Goal: Task Accomplishment & Management: Use online tool/utility

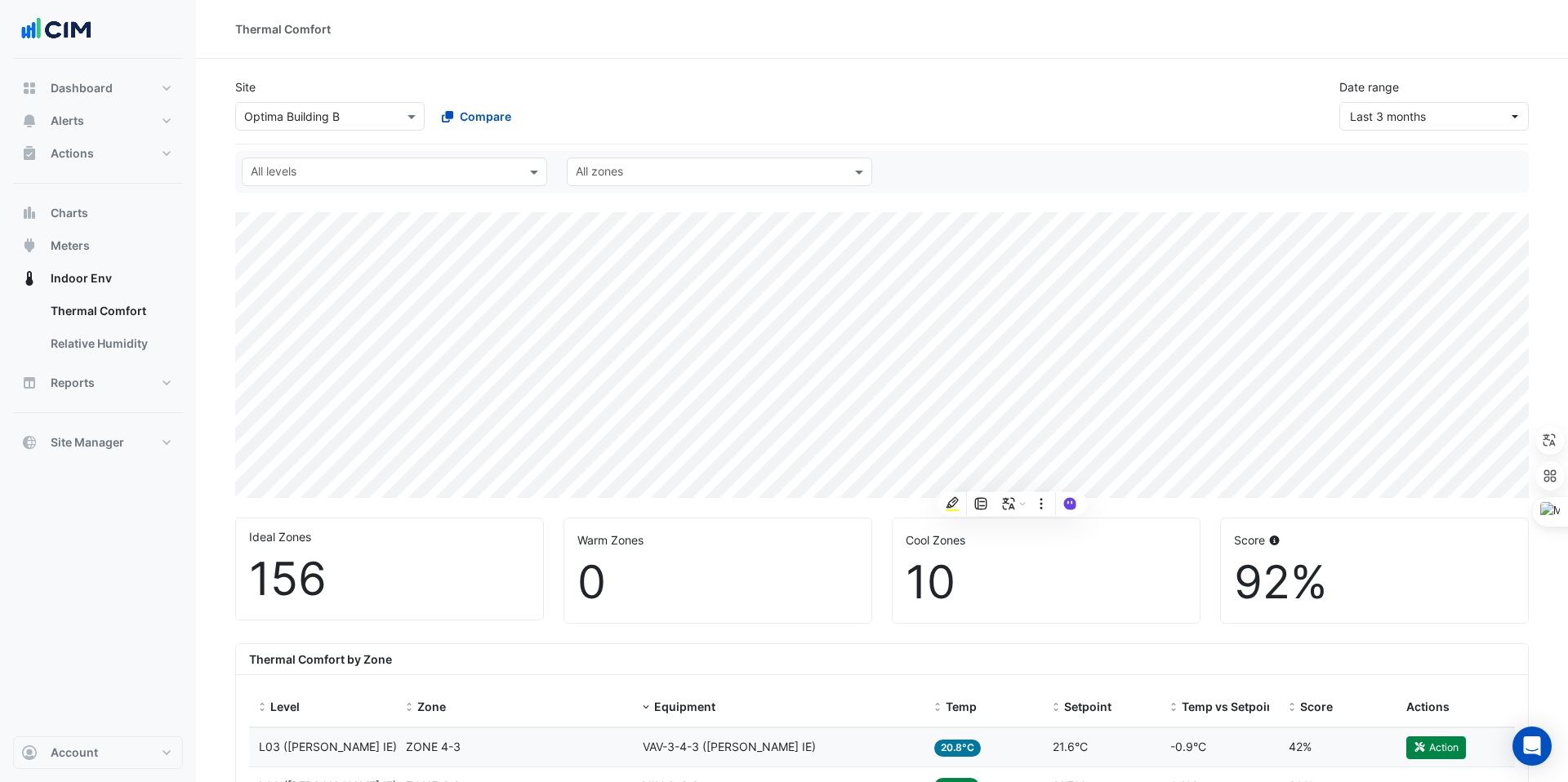
select select "***"
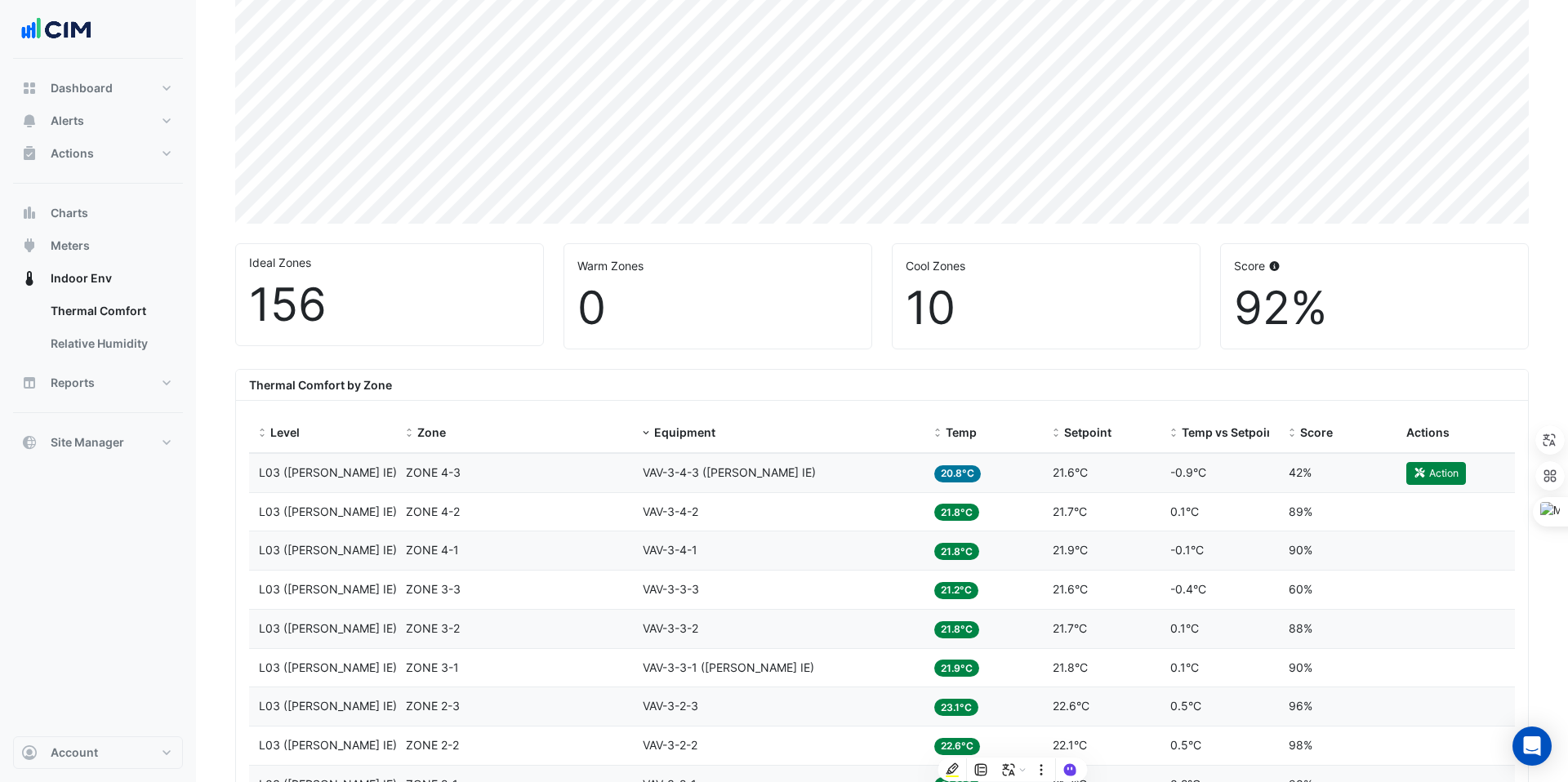
scroll to position [276, 0]
click at [714, 424] on span "Equipment" at bounding box center [684, 430] width 61 height 14
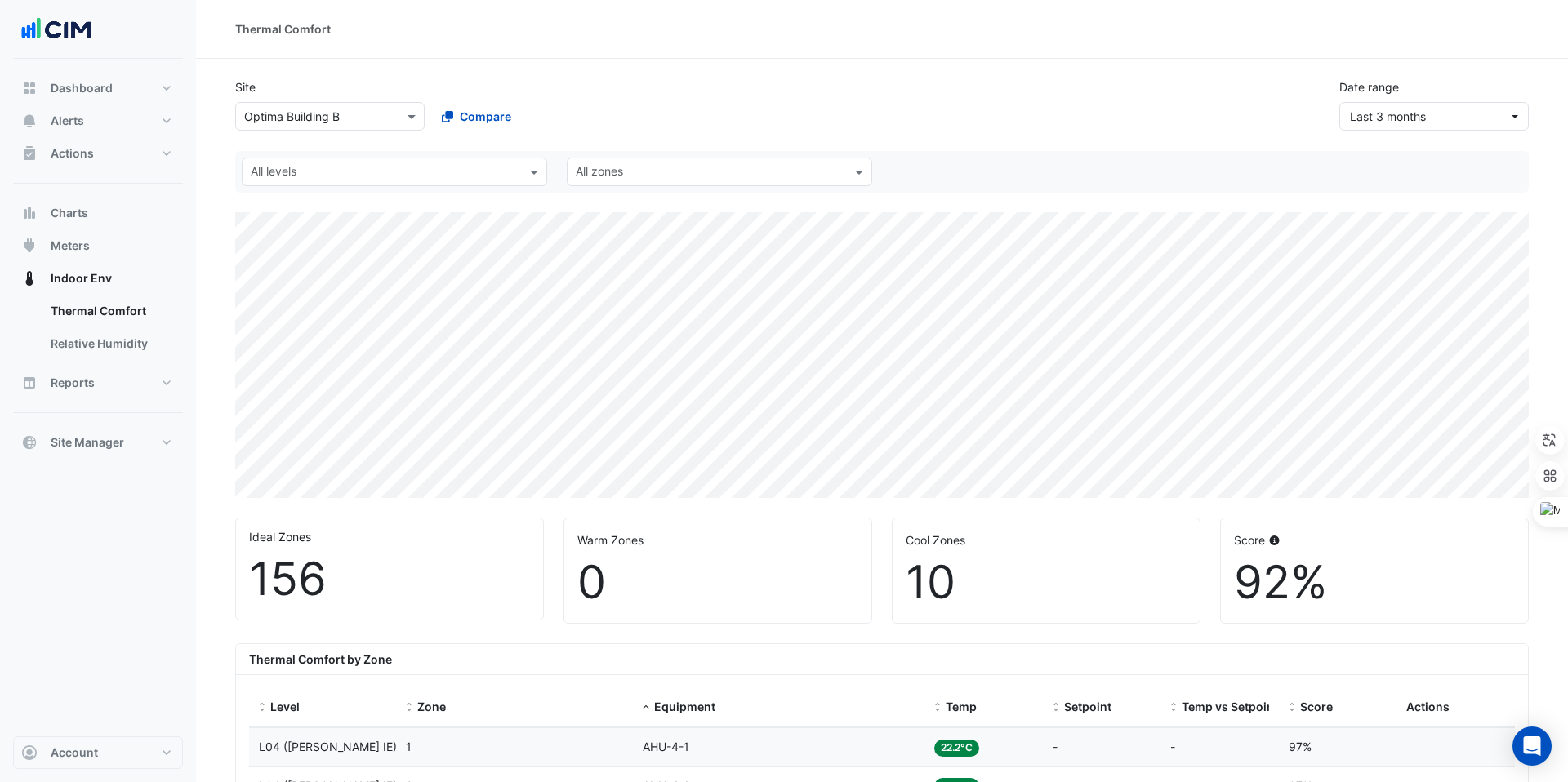
scroll to position [1, 0]
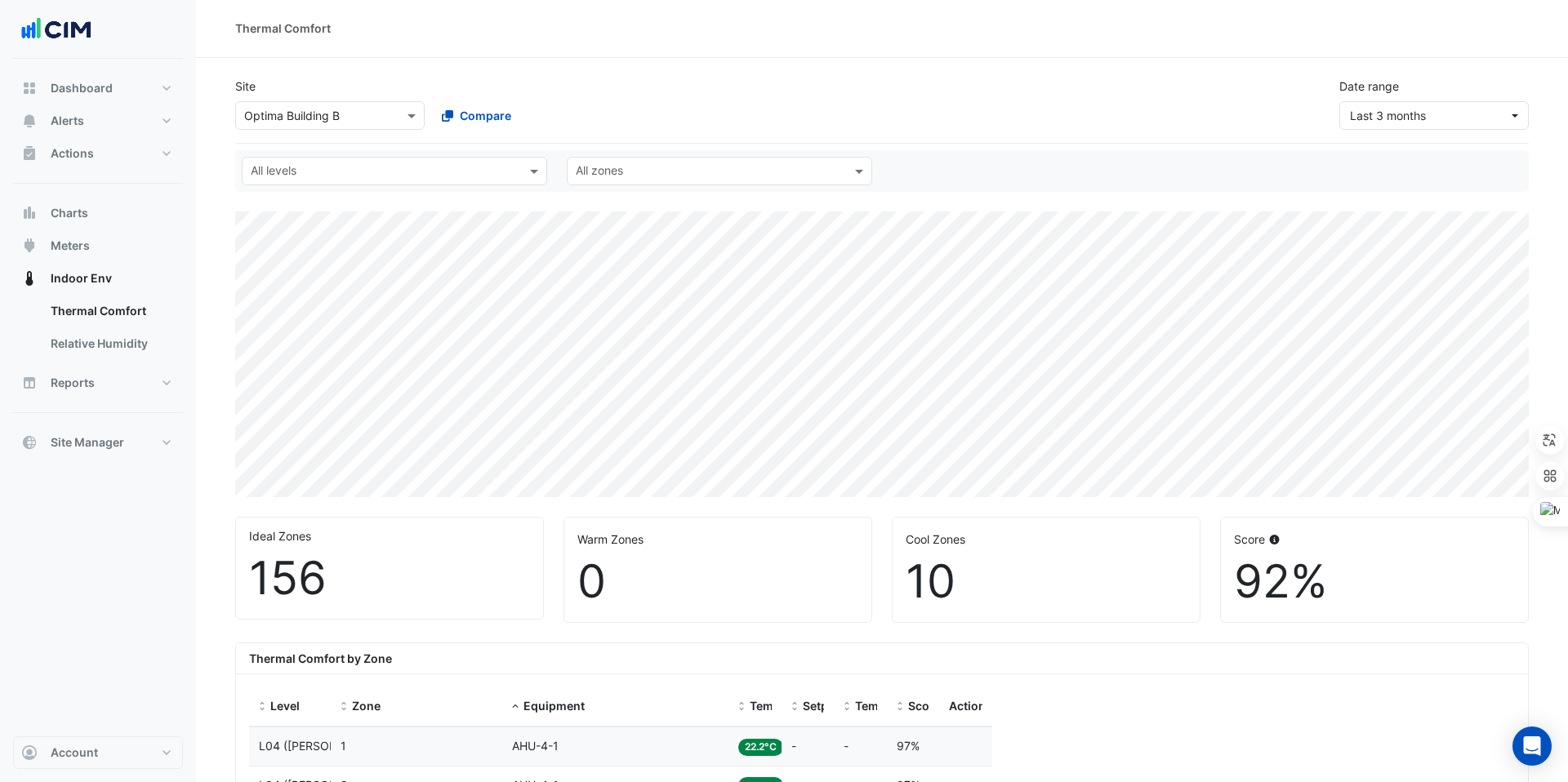
click at [580, 644] on div "Thermal Comfort by Zone" at bounding box center [882, 659] width 1292 height 31
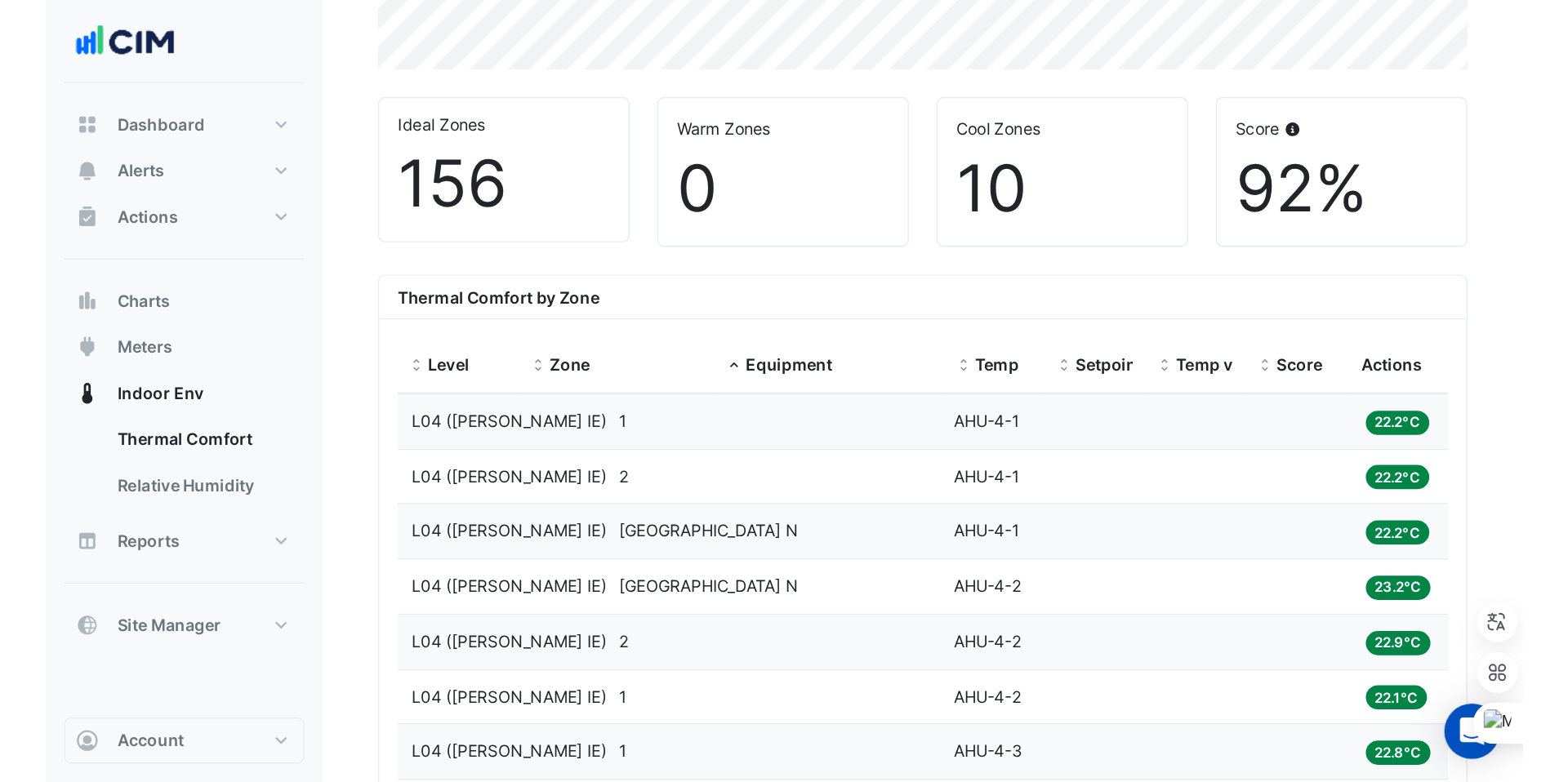
scroll to position [449, 0]
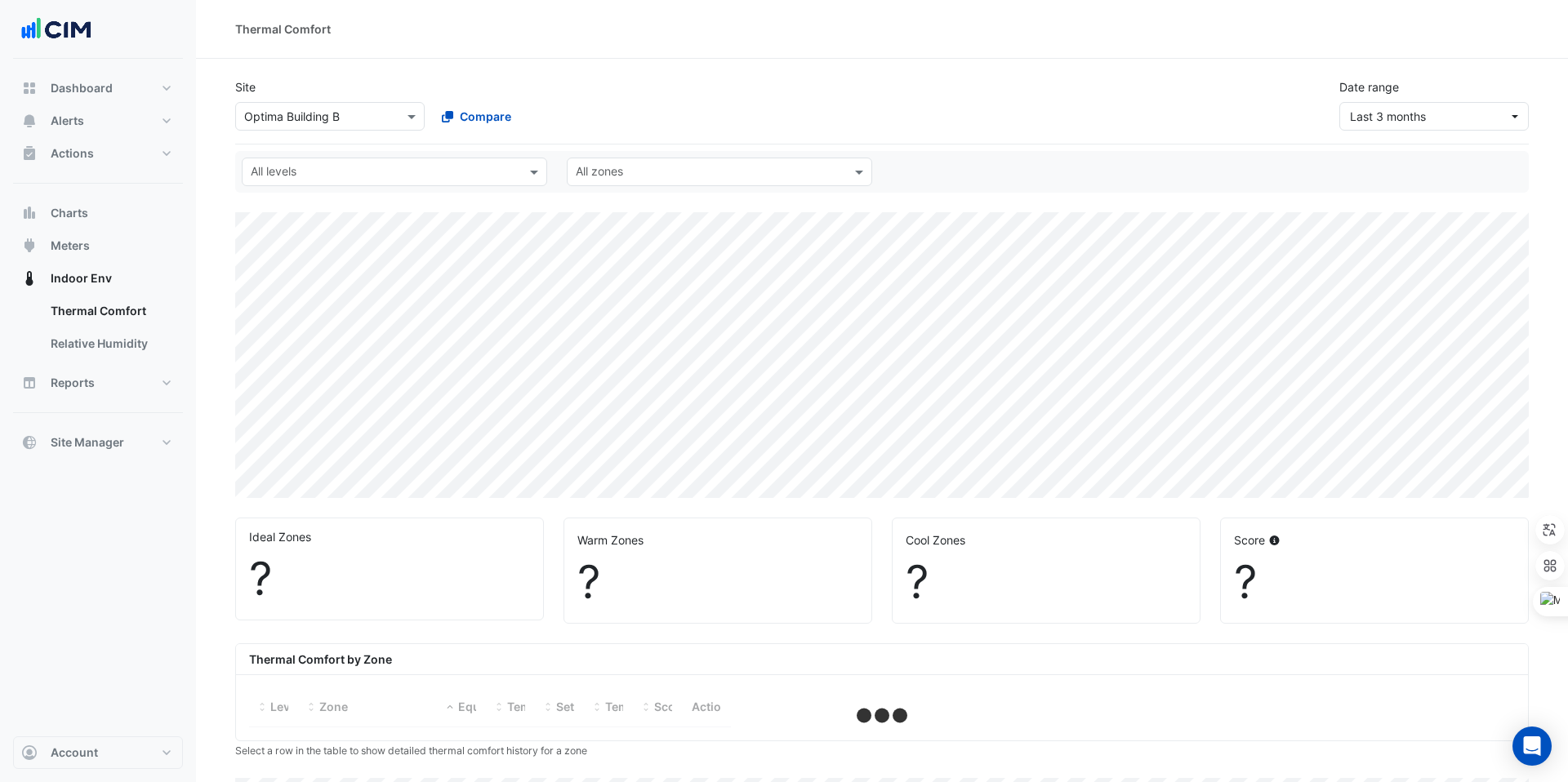
select select "***"
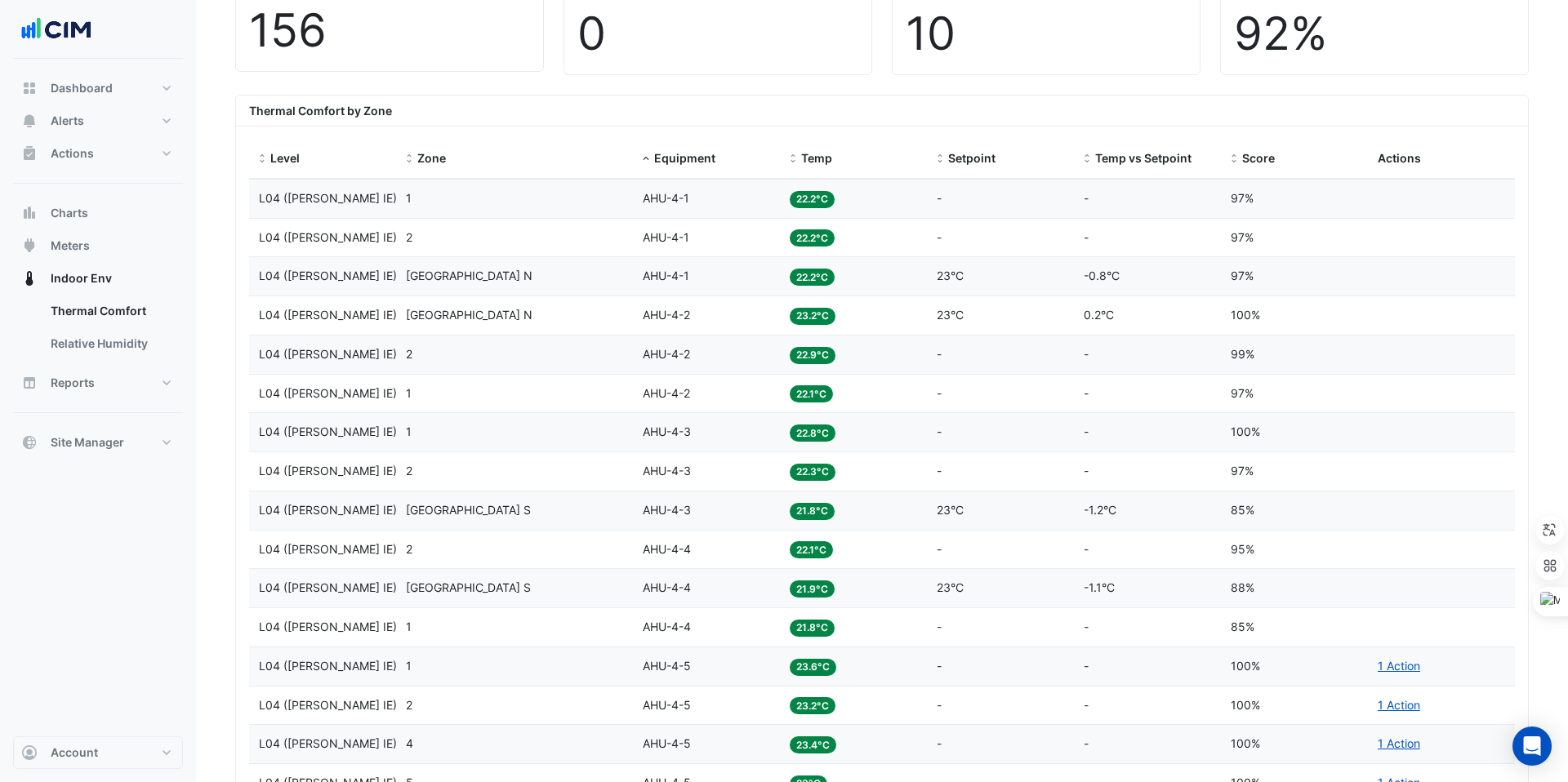
scroll to position [589, 0]
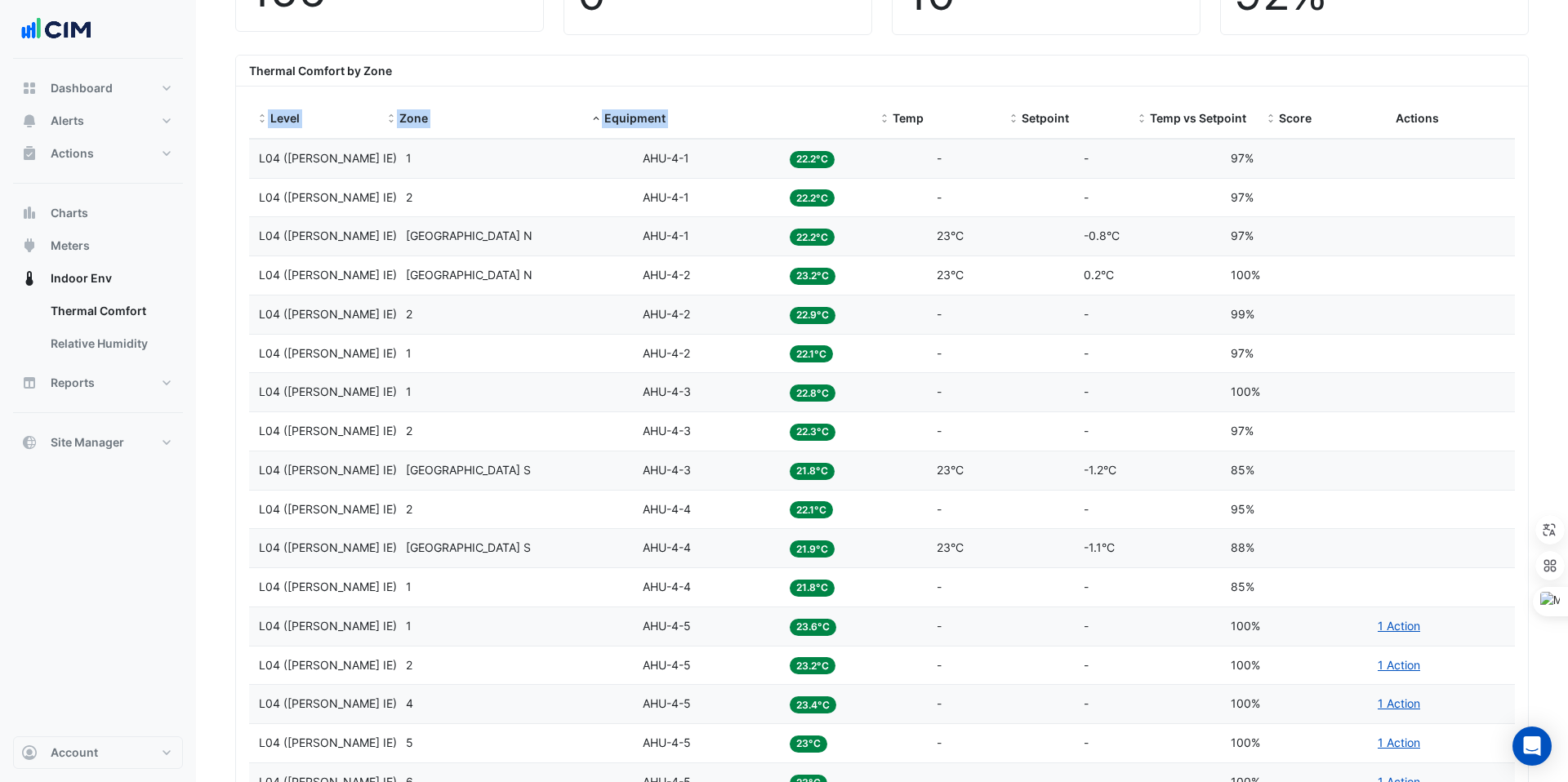
drag, startPoint x: 774, startPoint y: 101, endPoint x: 959, endPoint y: 98, distance: 185.0
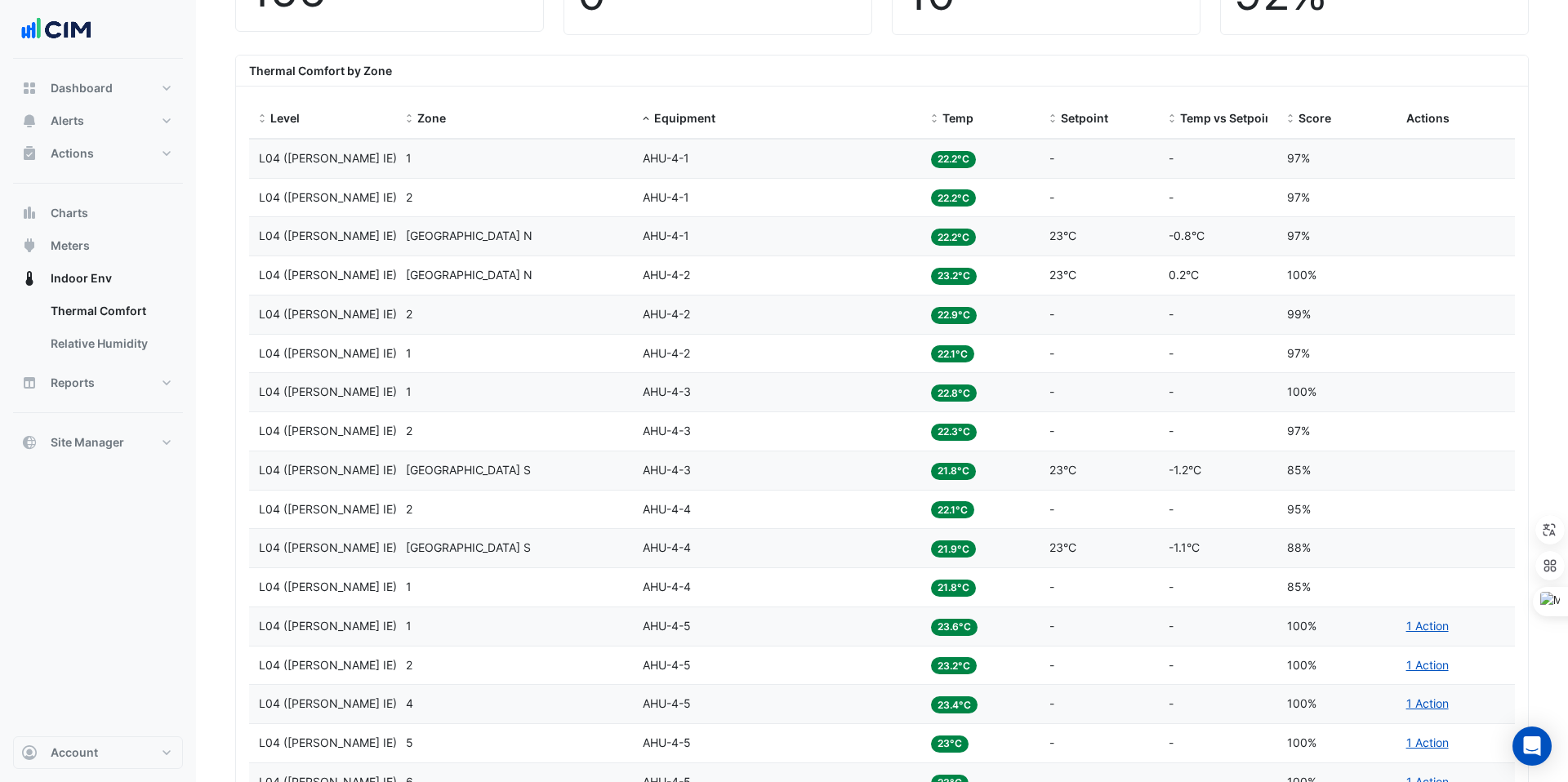
click at [894, 59] on div "Thermal Comfort by Zone" at bounding box center [882, 71] width 1292 height 31
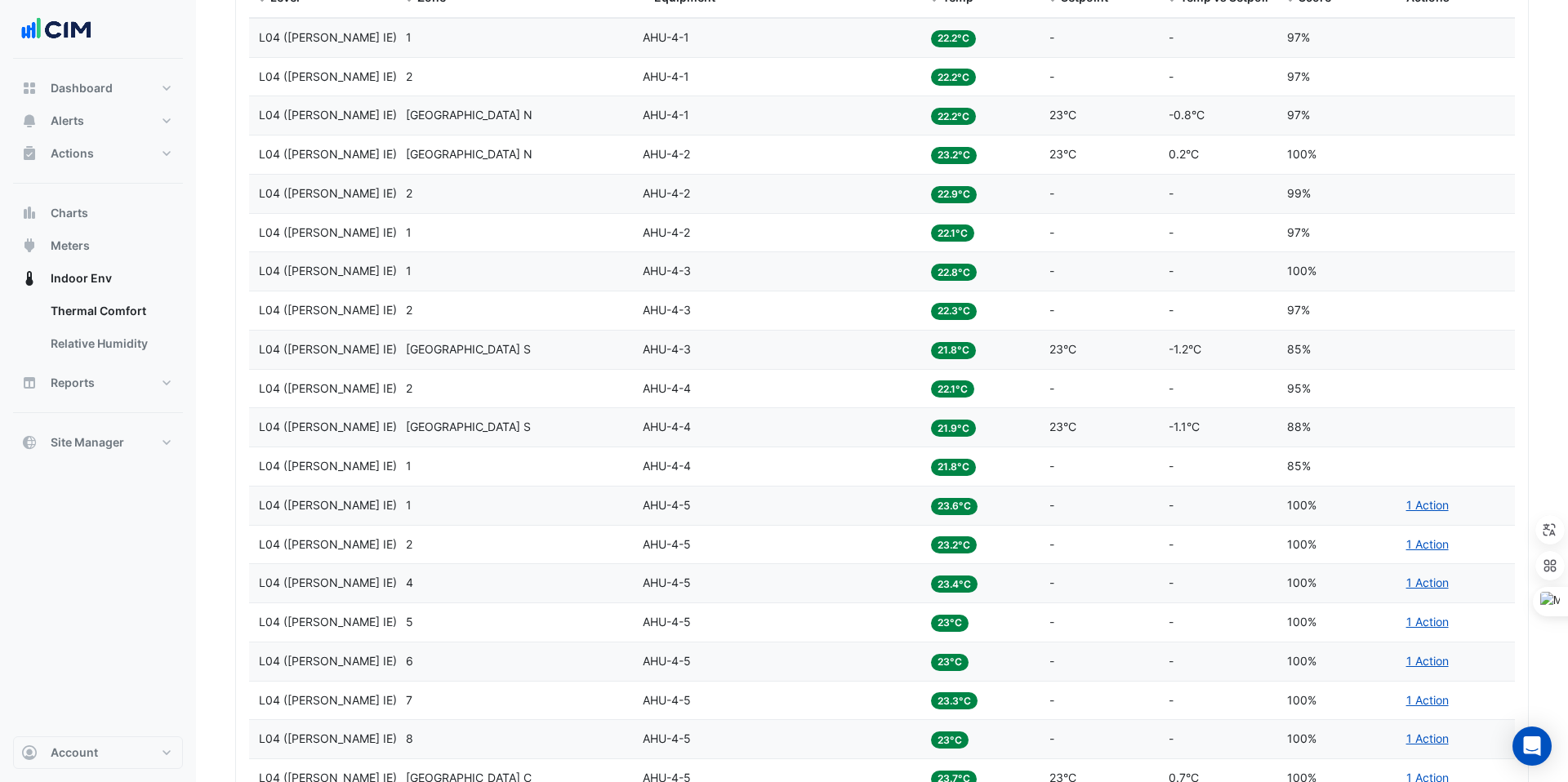
scroll to position [710, 0]
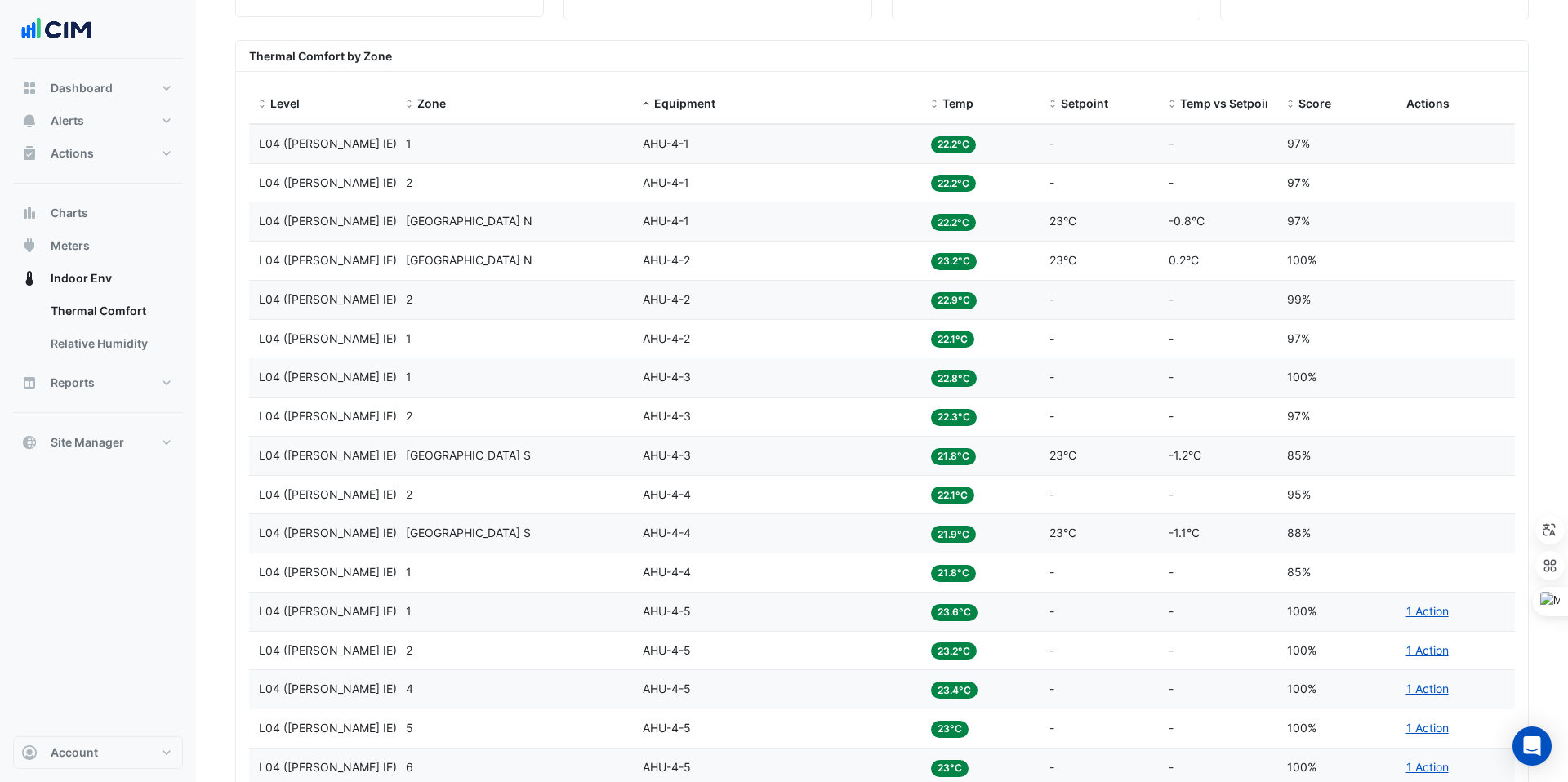
drag, startPoint x: 702, startPoint y: 394, endPoint x: 730, endPoint y: 380, distance: 31.3
click at [730, 380] on datatable-body-cell "Equipment AHU-4-3" at bounding box center [777, 378] width 288 height 38
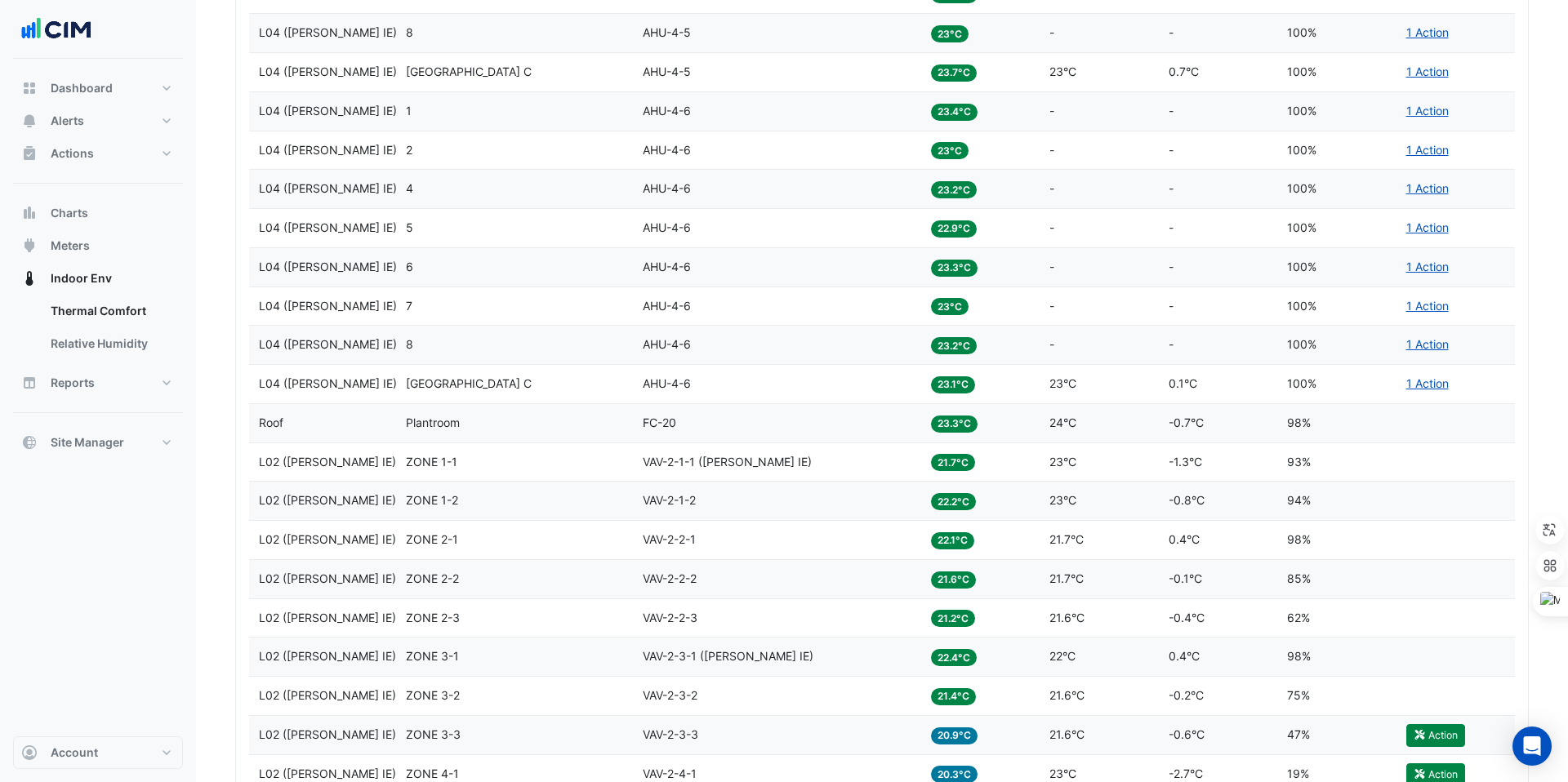
scroll to position [1416, 0]
copy span "VAV-2-1-1 (NABERS IE)"
drag, startPoint x: 641, startPoint y: 460, endPoint x: 769, endPoint y: 465, distance: 128.1
click at [770, 465] on datatable-body-cell "Equipment VAV-2-1-1 (NABERS IE)" at bounding box center [777, 464] width 288 height 38
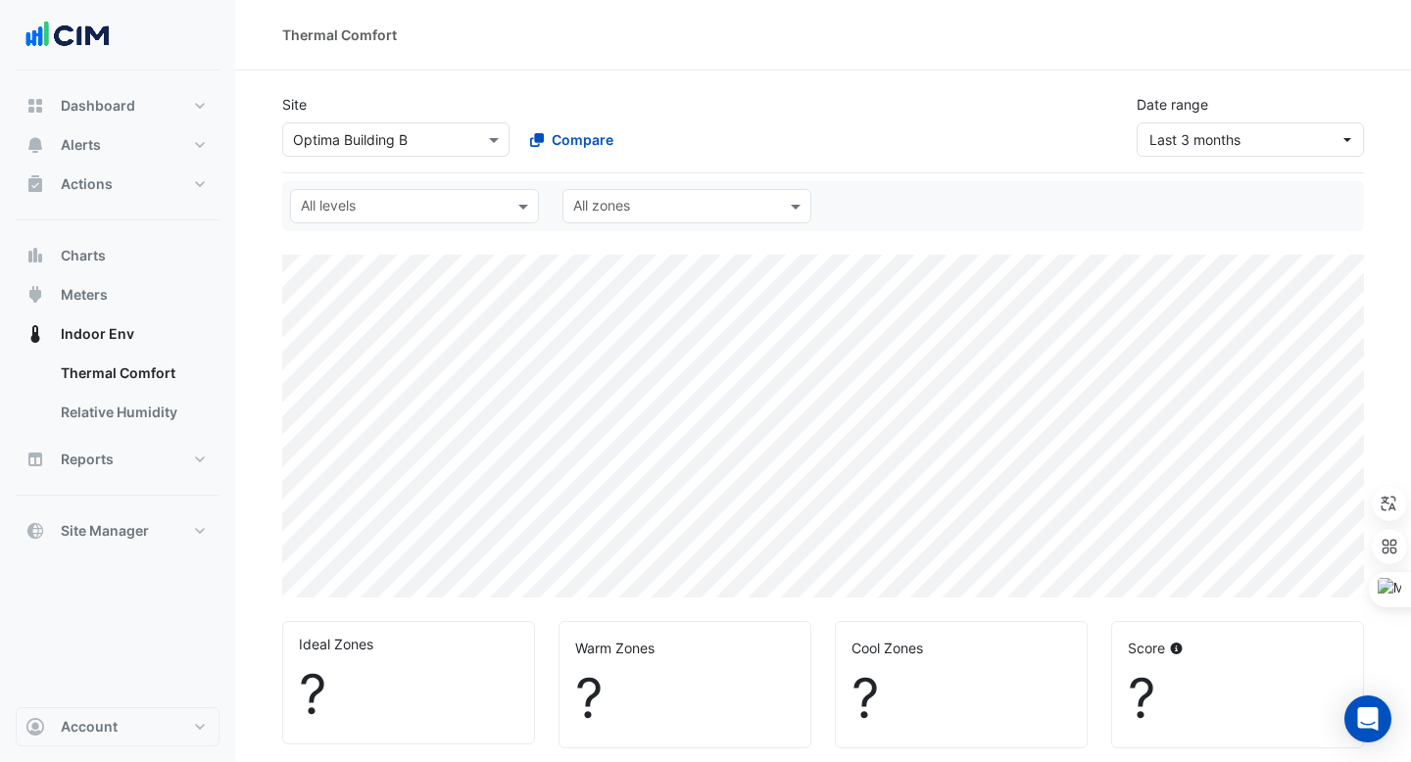
select select "***"
click at [348, 133] on input "text" at bounding box center [376, 140] width 167 height 21
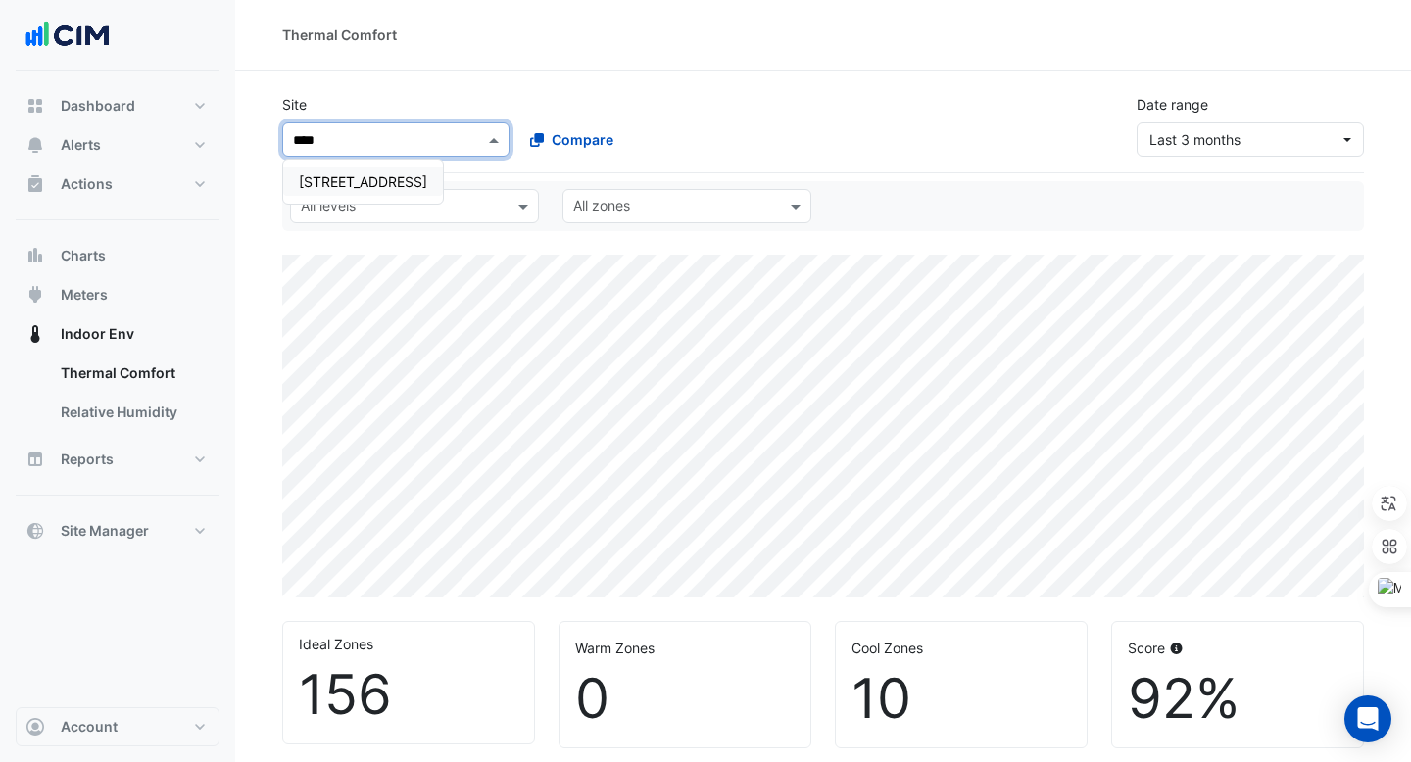
type input "*****"
click at [357, 183] on span "16-18 Mort Street" at bounding box center [363, 181] width 128 height 17
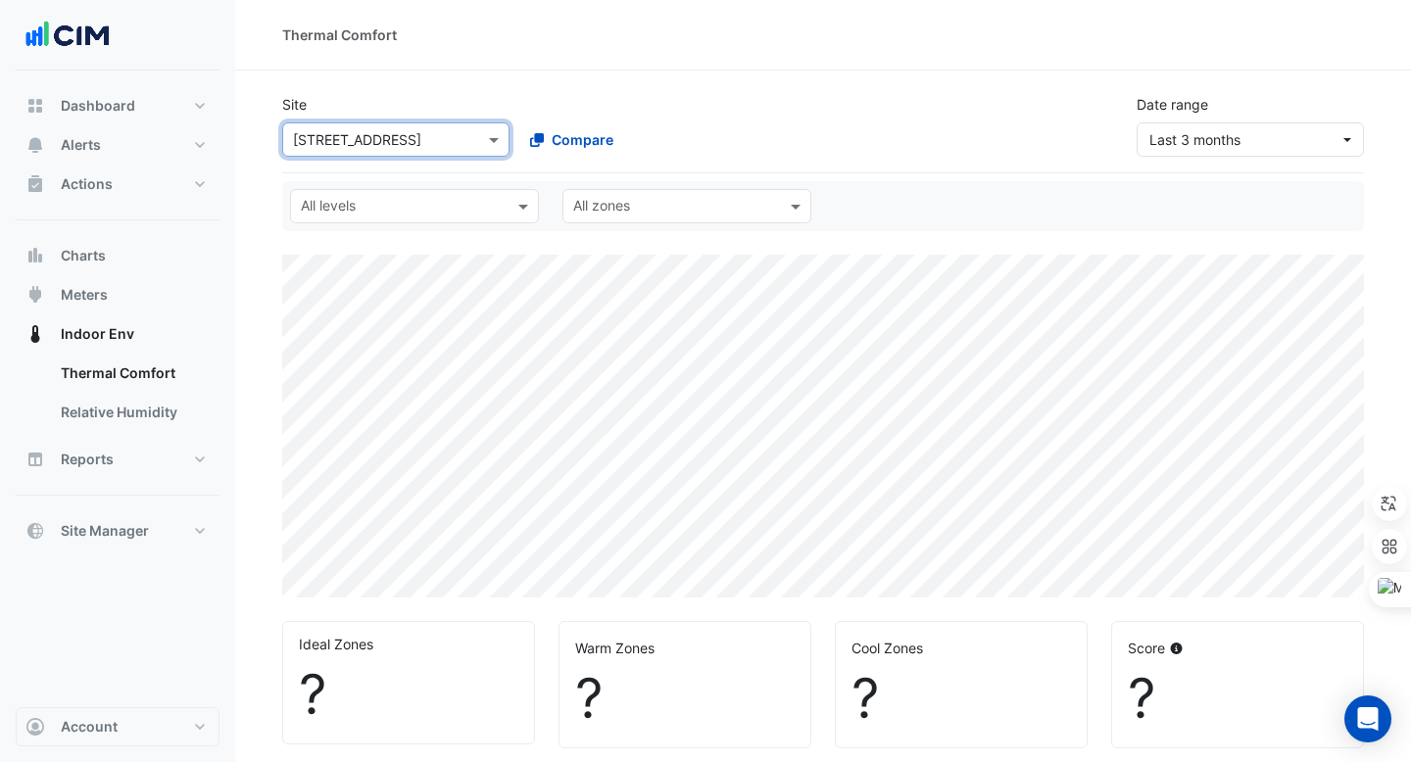
select select "***"
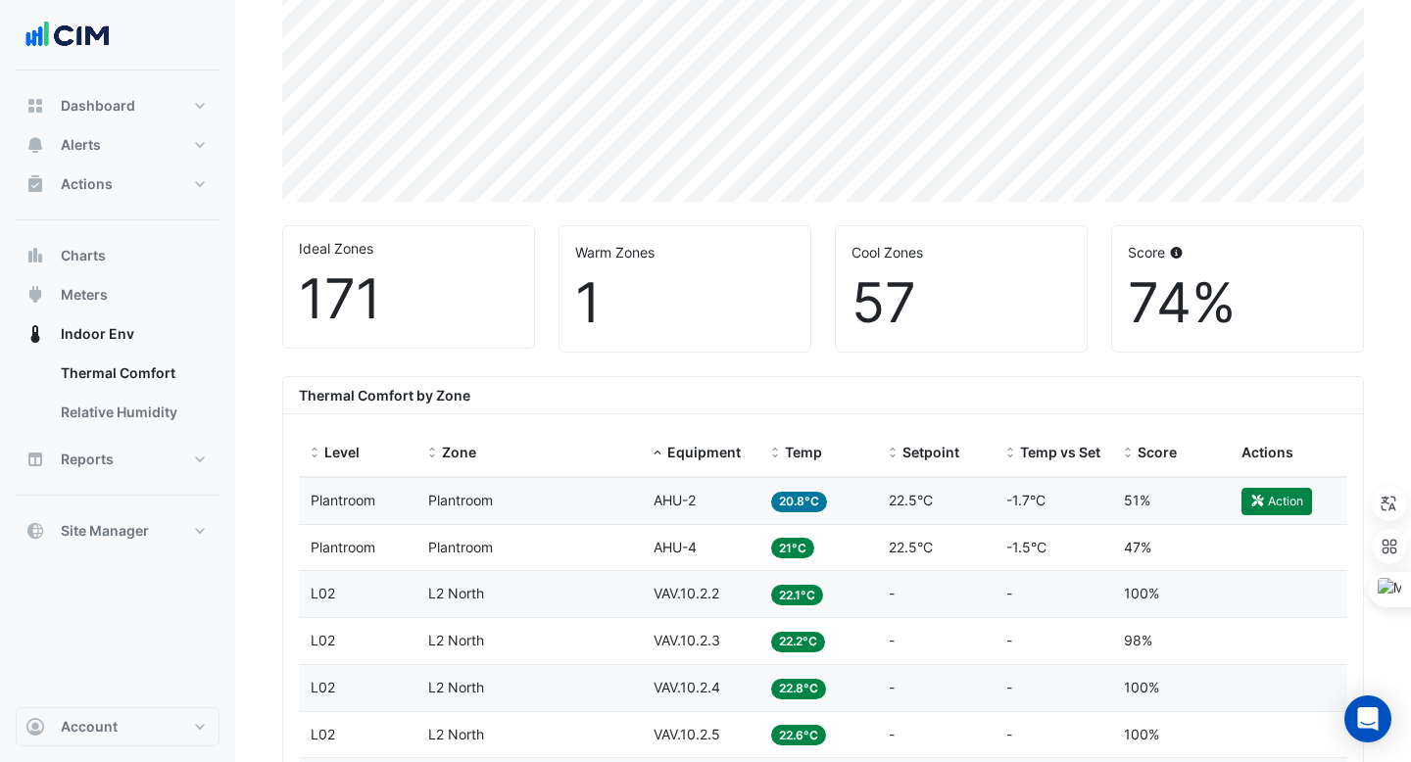
scroll to position [445, 0]
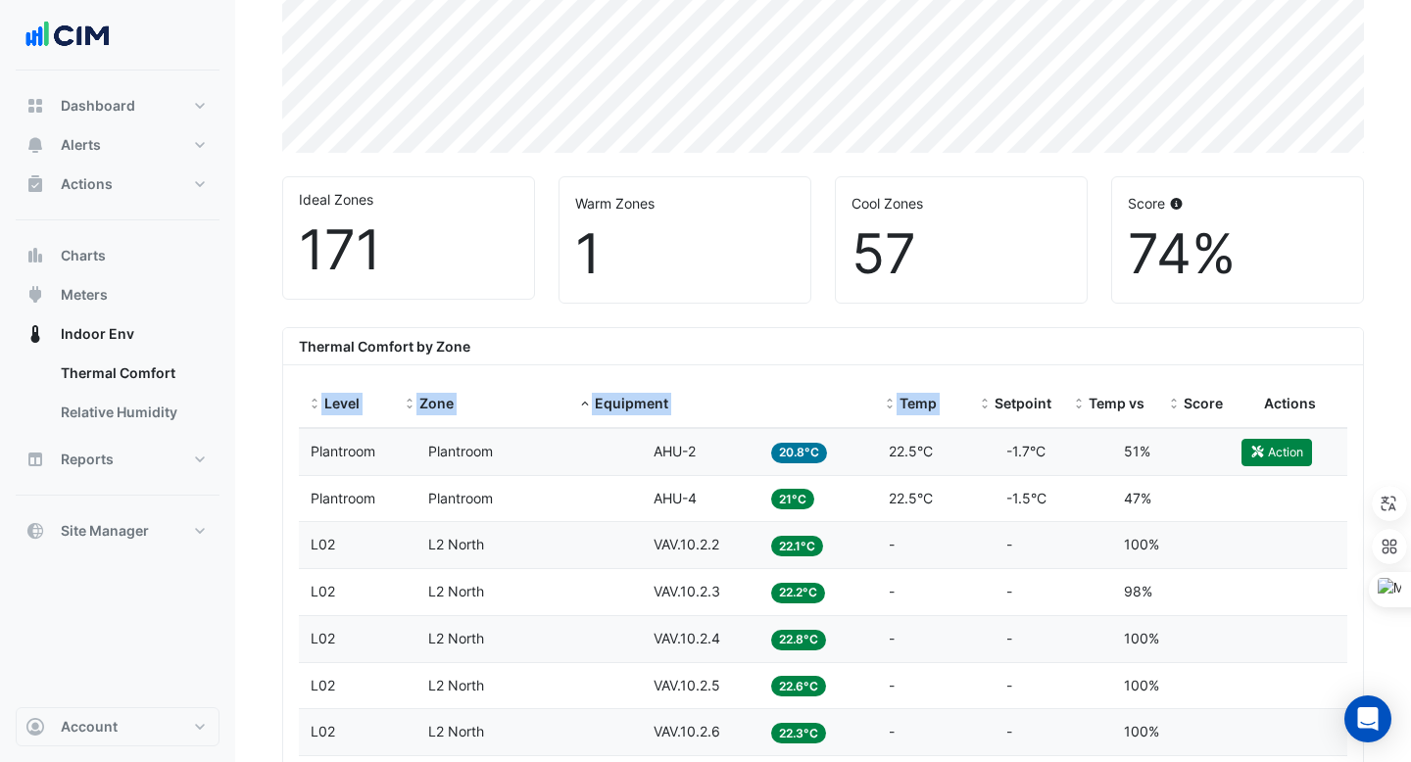
drag, startPoint x: 752, startPoint y: 385, endPoint x: 1048, endPoint y: 372, distance: 296.1
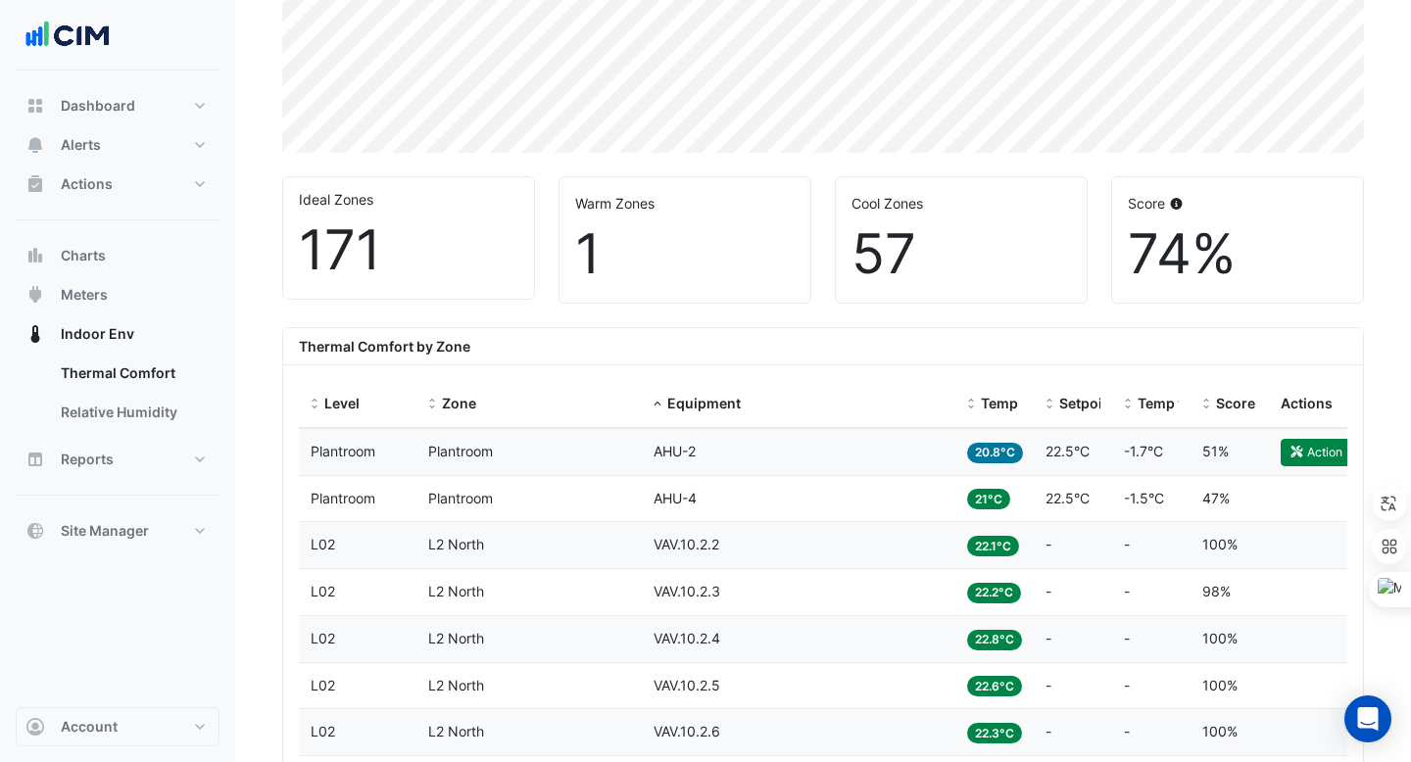
click at [840, 355] on div "Thermal Comfort by Zone" at bounding box center [823, 346] width 1080 height 37
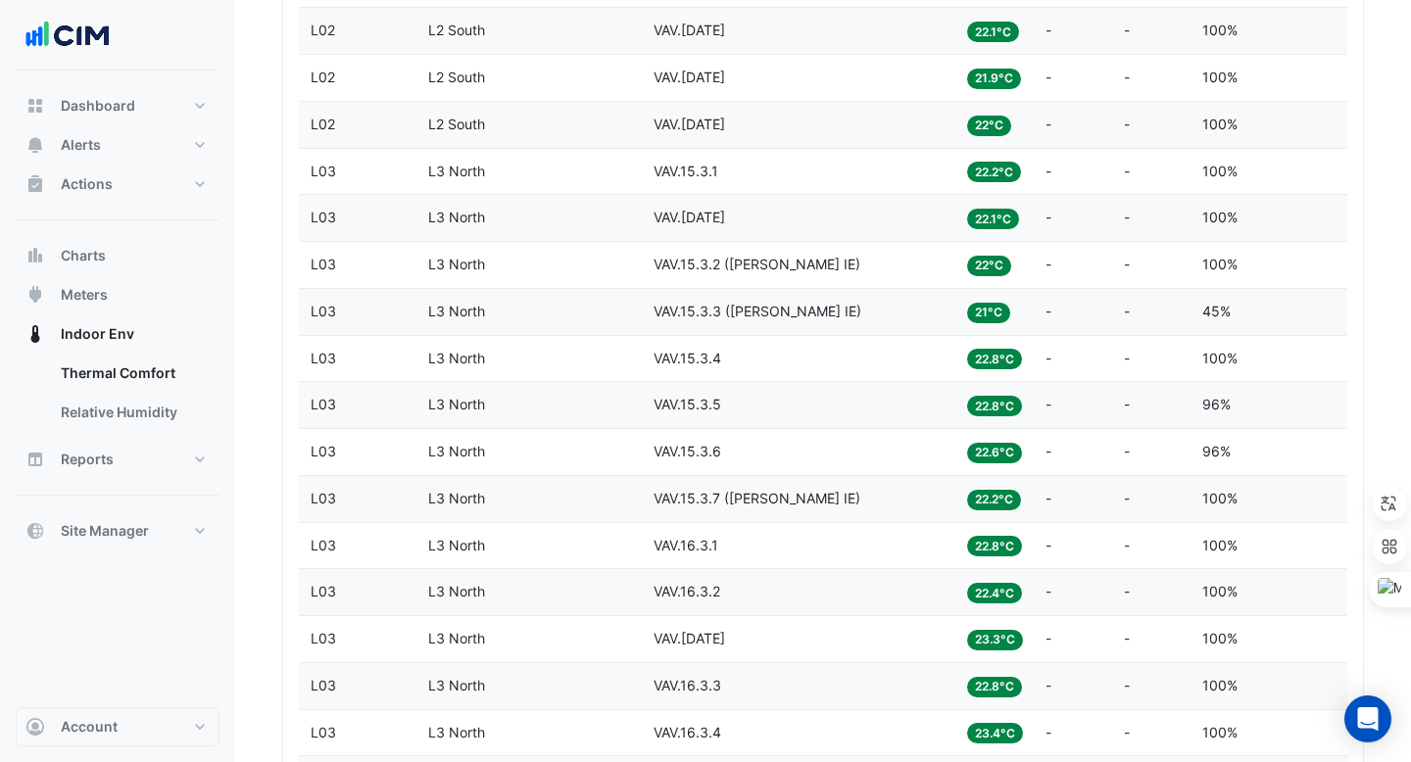
scroll to position [2461, 0]
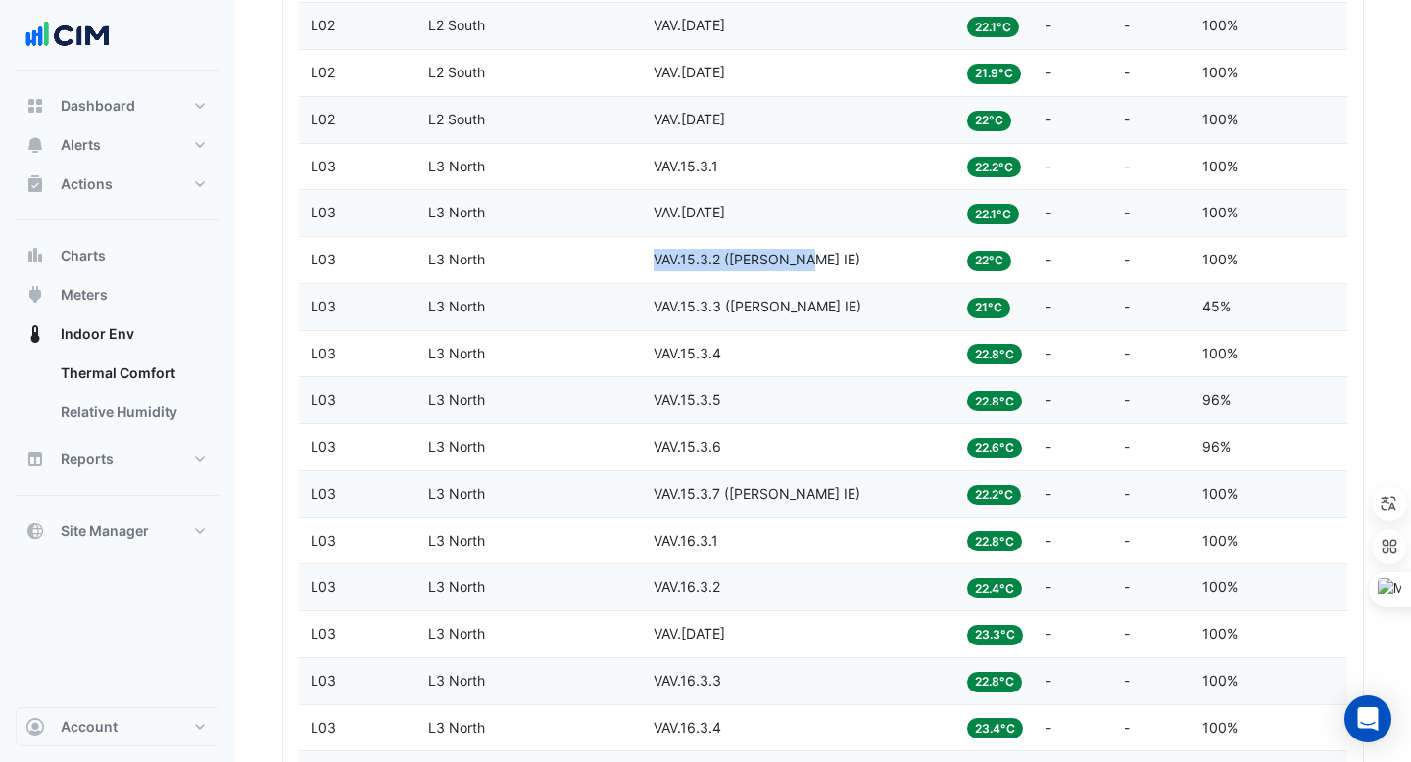
copy span "VAV.15.3.2 (NABERS IE)"
drag, startPoint x: 653, startPoint y: 259, endPoint x: 807, endPoint y: 266, distance: 154.0
click at [807, 266] on div "Equipment VAV.15.3.2 (NABERS IE)" at bounding box center [798, 260] width 290 height 23
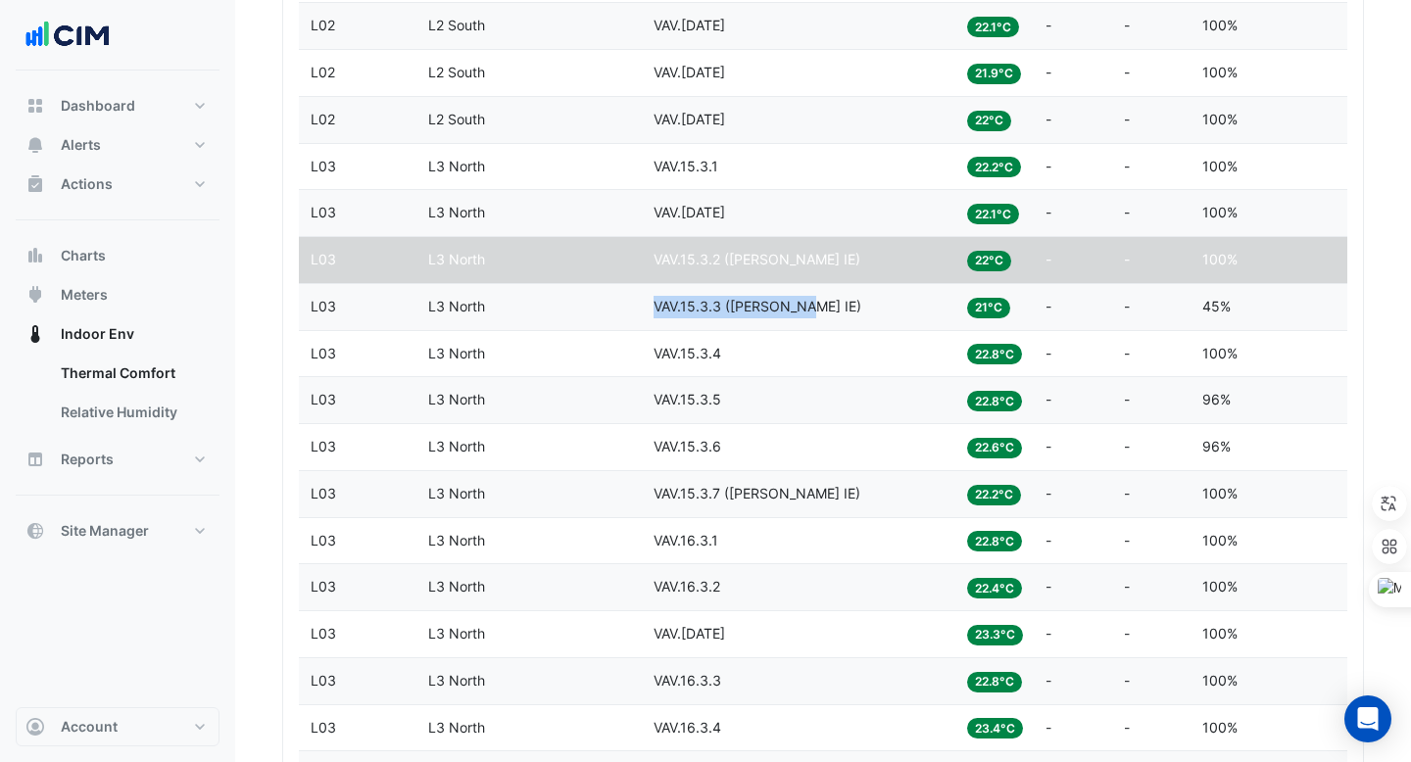
copy span "VAV.15.3.3 (NABERS IE)"
drag, startPoint x: 654, startPoint y: 300, endPoint x: 804, endPoint y: 302, distance: 149.9
click at [804, 302] on div "Equipment VAV.15.3.3 (NABERS IE)" at bounding box center [798, 307] width 290 height 23
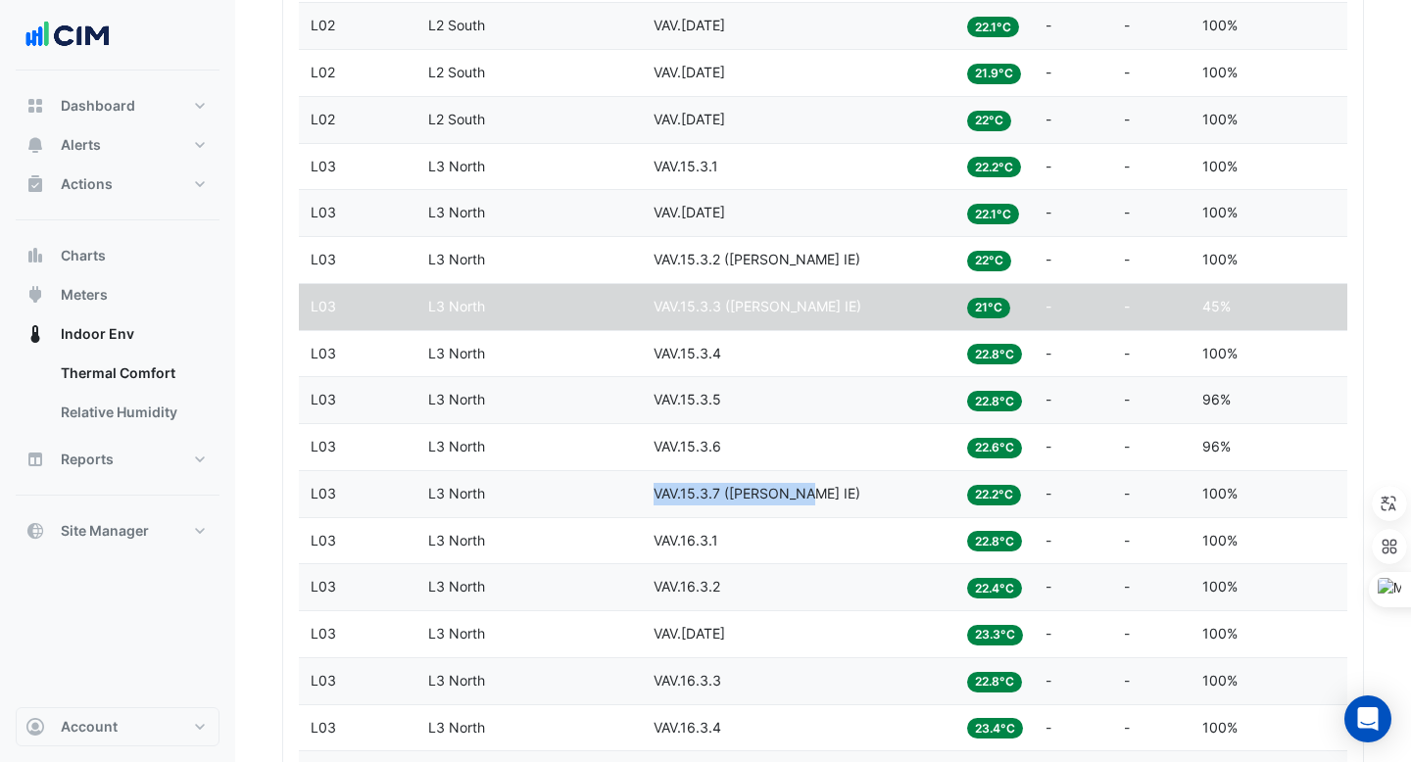
copy span "VAV.15.3.7 (NABERS IE)"
drag, startPoint x: 654, startPoint y: 493, endPoint x: 810, endPoint y: 499, distance: 155.9
click at [810, 499] on div "Equipment VAV.15.3.7 (NABERS IE)" at bounding box center [798, 494] width 290 height 23
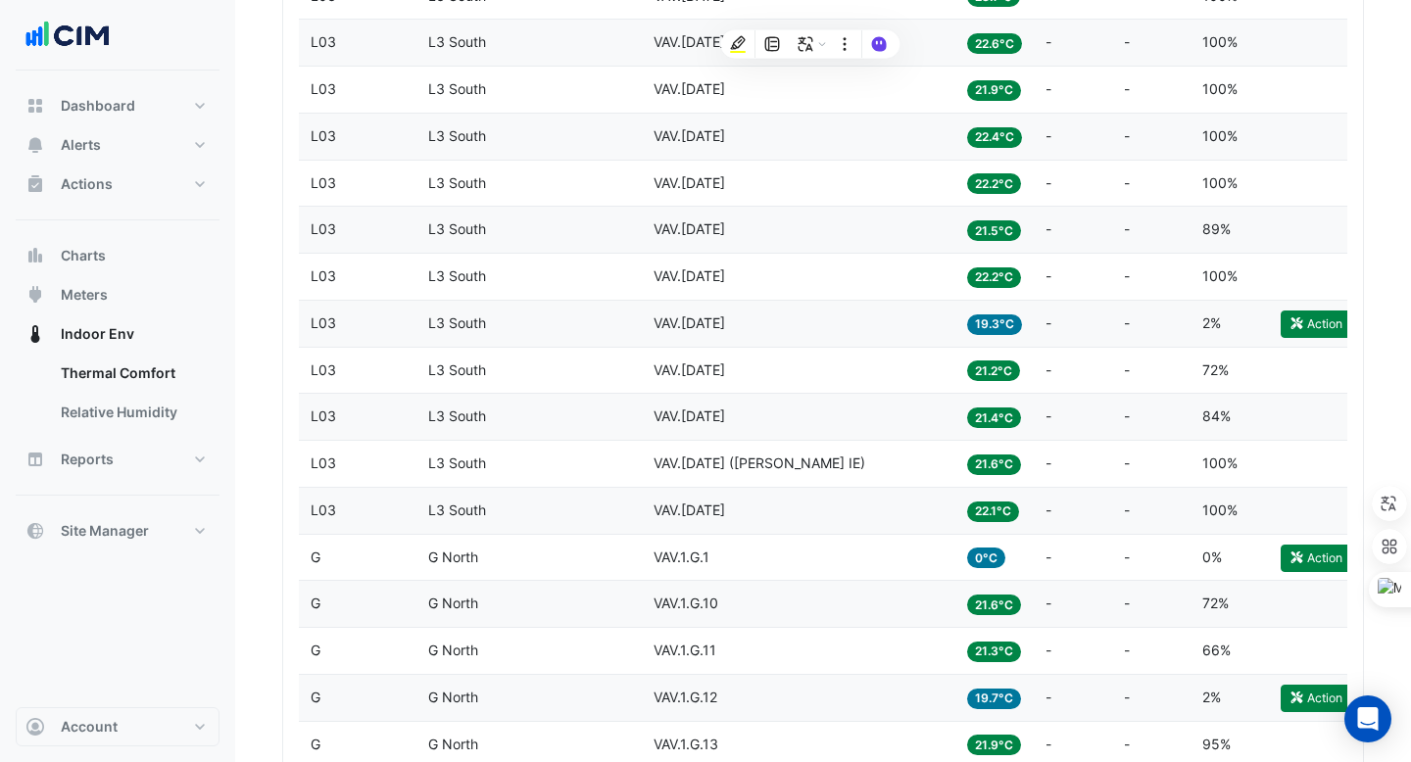
scroll to position [3572, 0]
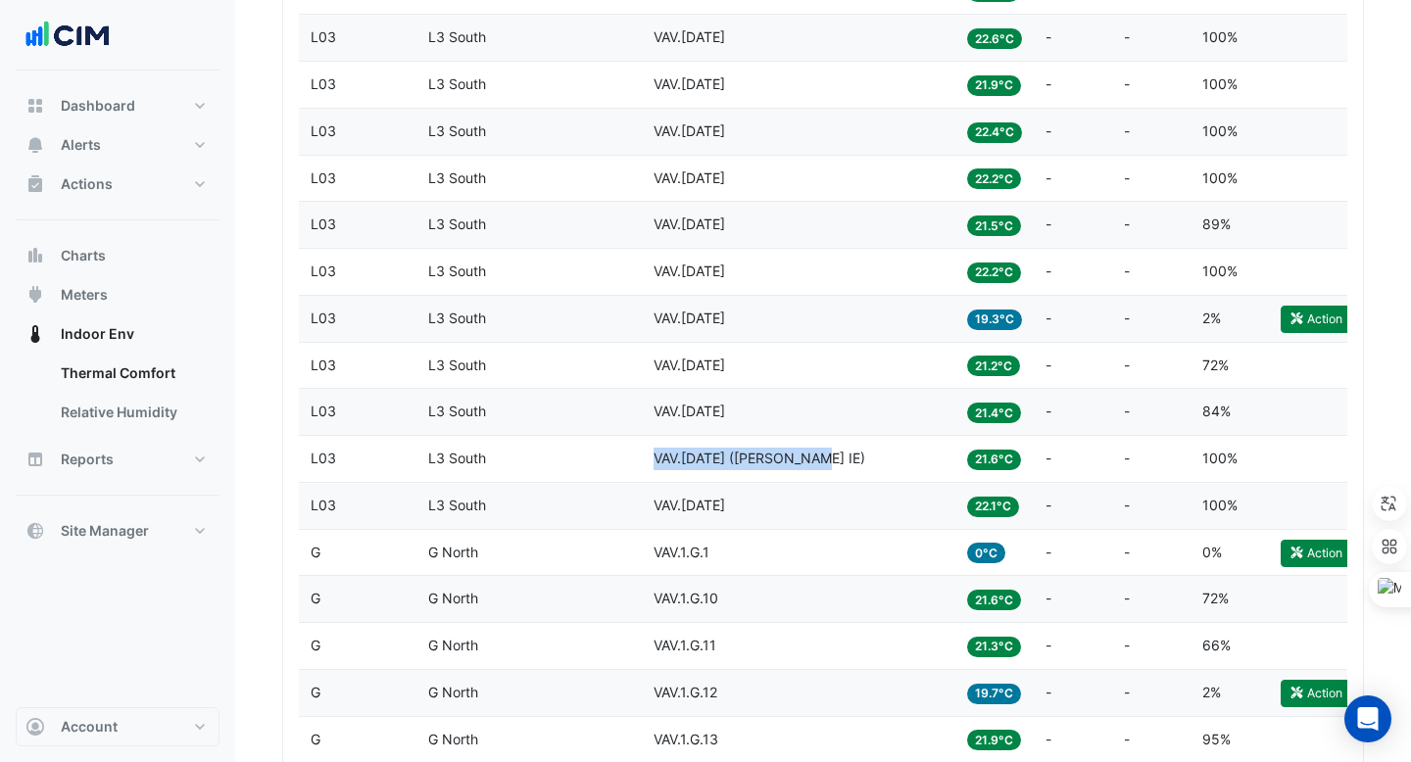
copy span "VAV.19.3.19 (NABERS IE)"
drag, startPoint x: 654, startPoint y: 453, endPoint x: 810, endPoint y: 457, distance: 155.8
click at [810, 457] on div "Equipment VAV.19.3.19 (NABERS IE)" at bounding box center [798, 459] width 290 height 23
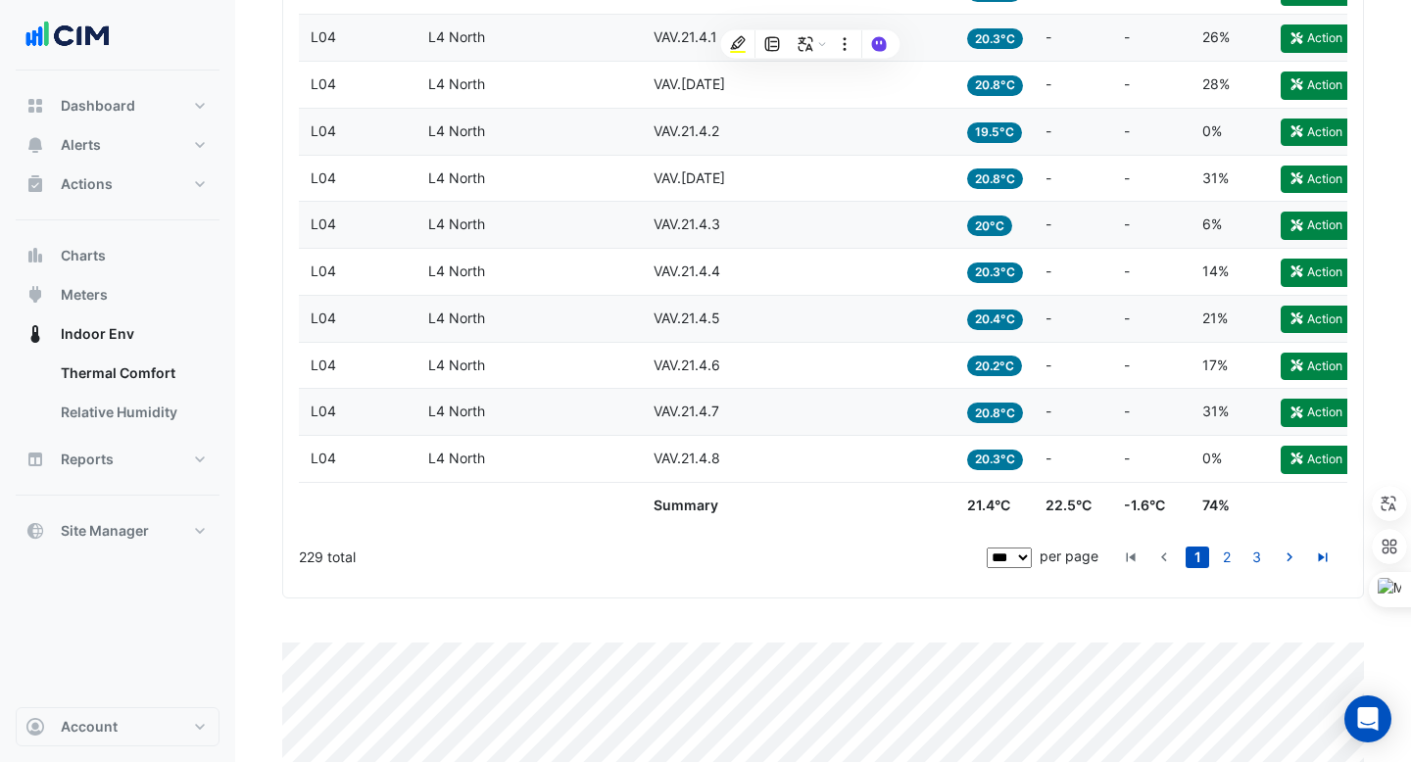
scroll to position [5315, 0]
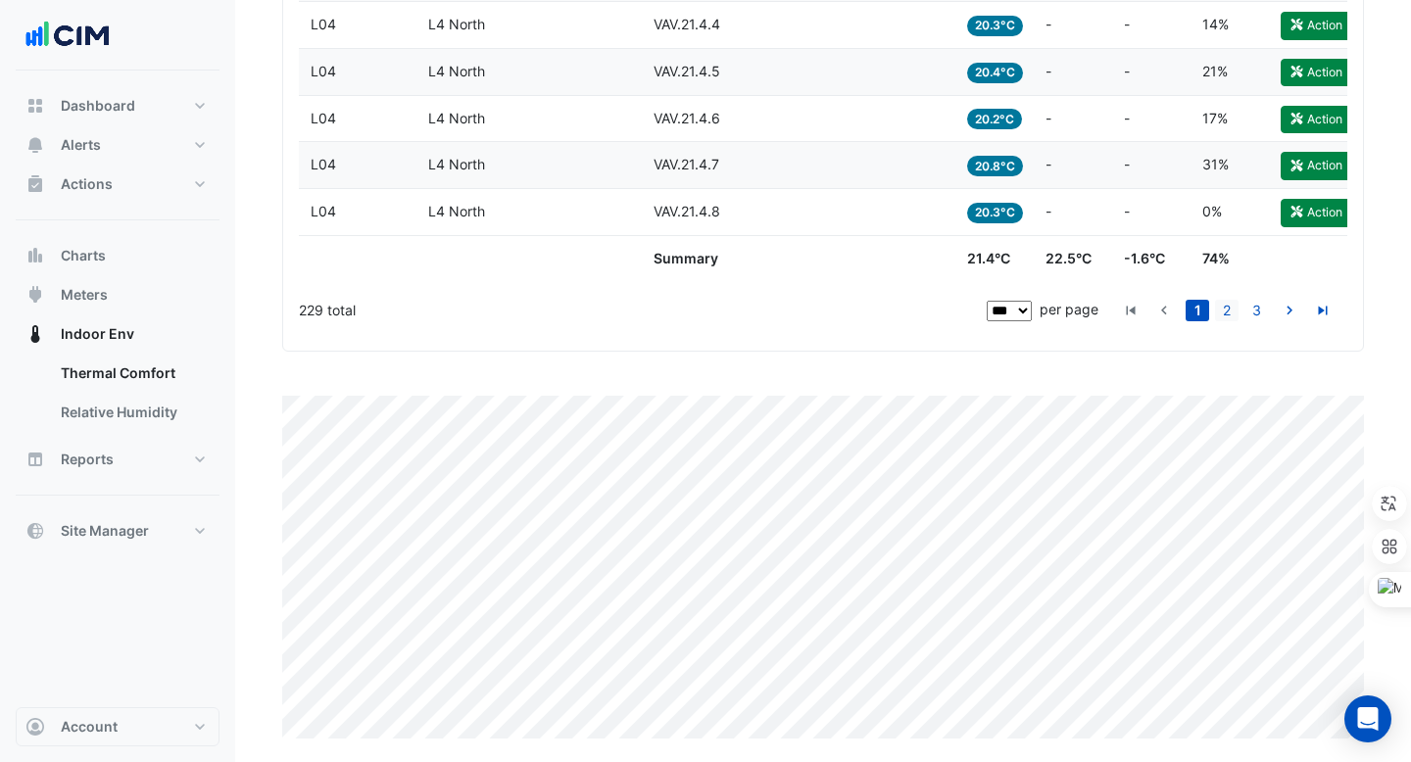
click at [1221, 311] on link "2" at bounding box center [1227, 311] width 24 height 22
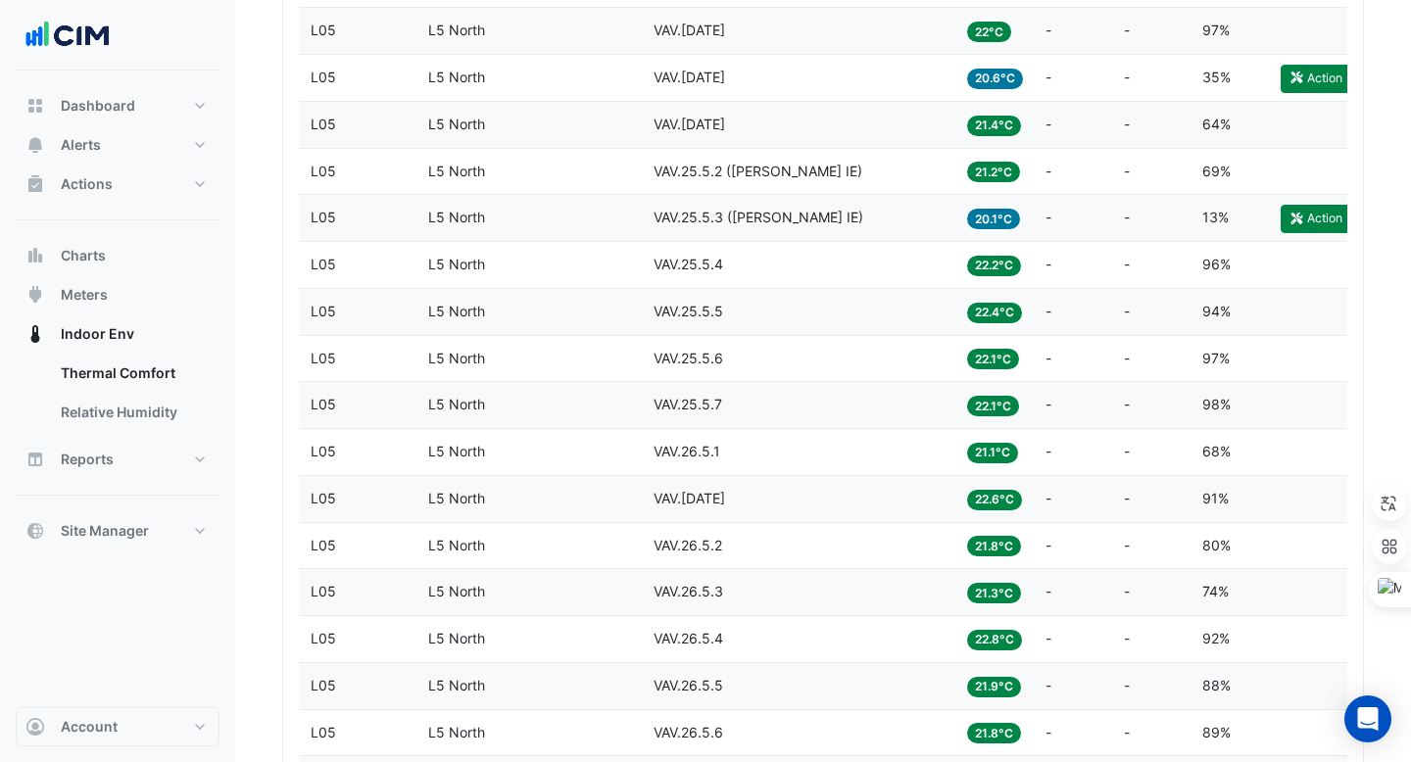
scroll to position [1714, 0]
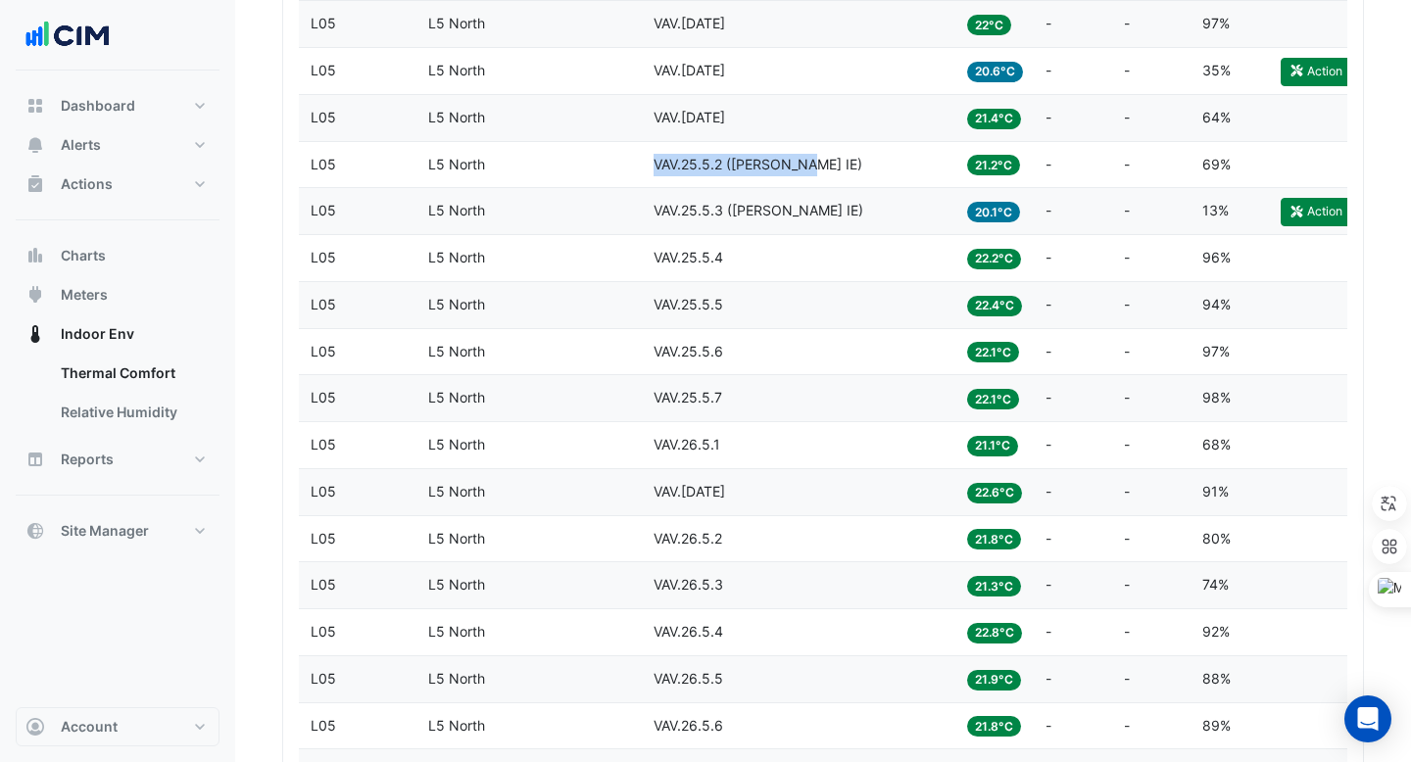
copy span "VAV.25.5.2 (NABERS IE)"
drag, startPoint x: 653, startPoint y: 165, endPoint x: 807, endPoint y: 166, distance: 153.8
click at [807, 166] on div "Equipment VAV.25.5.2 (NABERS IE)" at bounding box center [798, 165] width 290 height 23
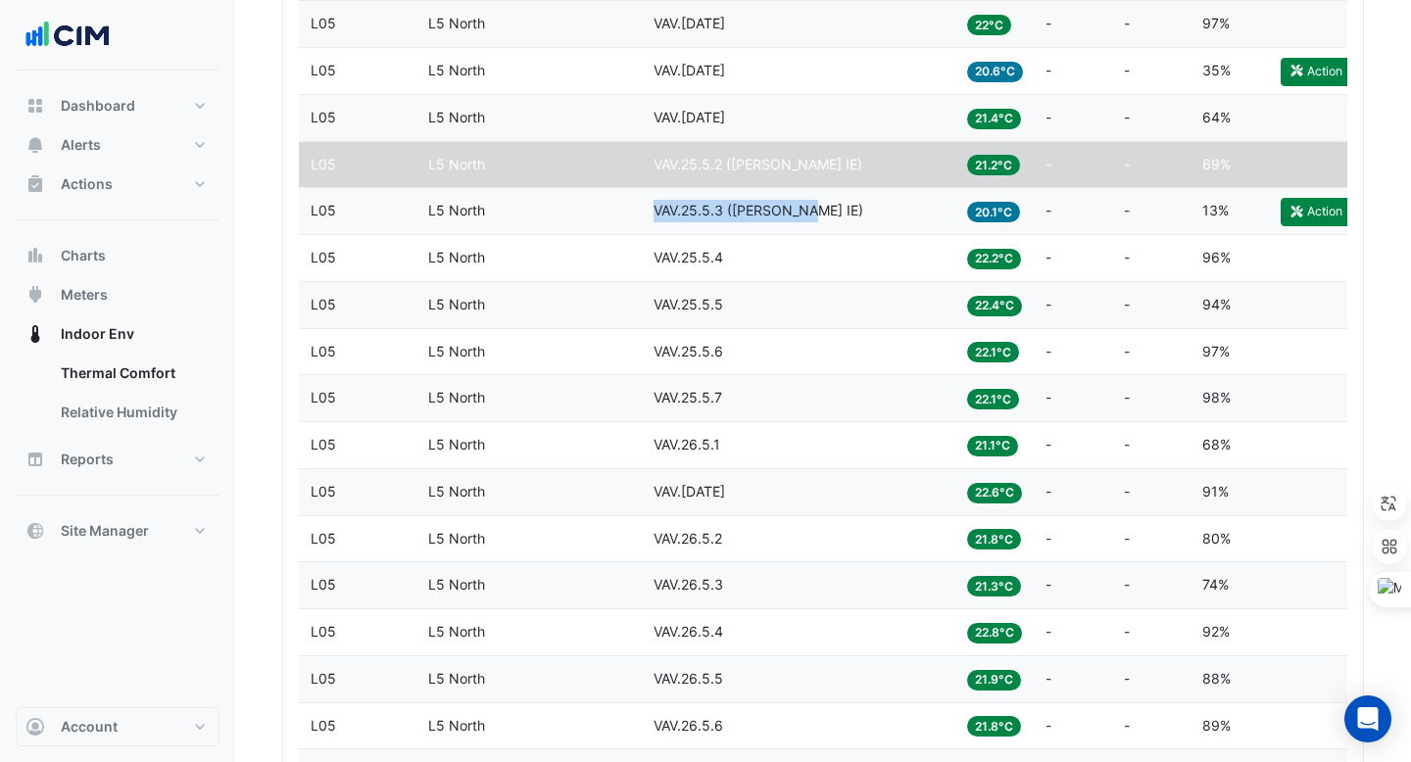
copy span "VAV.25.5.3 (NABERS IE)"
drag, startPoint x: 655, startPoint y: 208, endPoint x: 805, endPoint y: 210, distance: 149.9
click at [805, 210] on div "Equipment VAV.25.5.3 (NABERS IE)" at bounding box center [798, 211] width 290 height 23
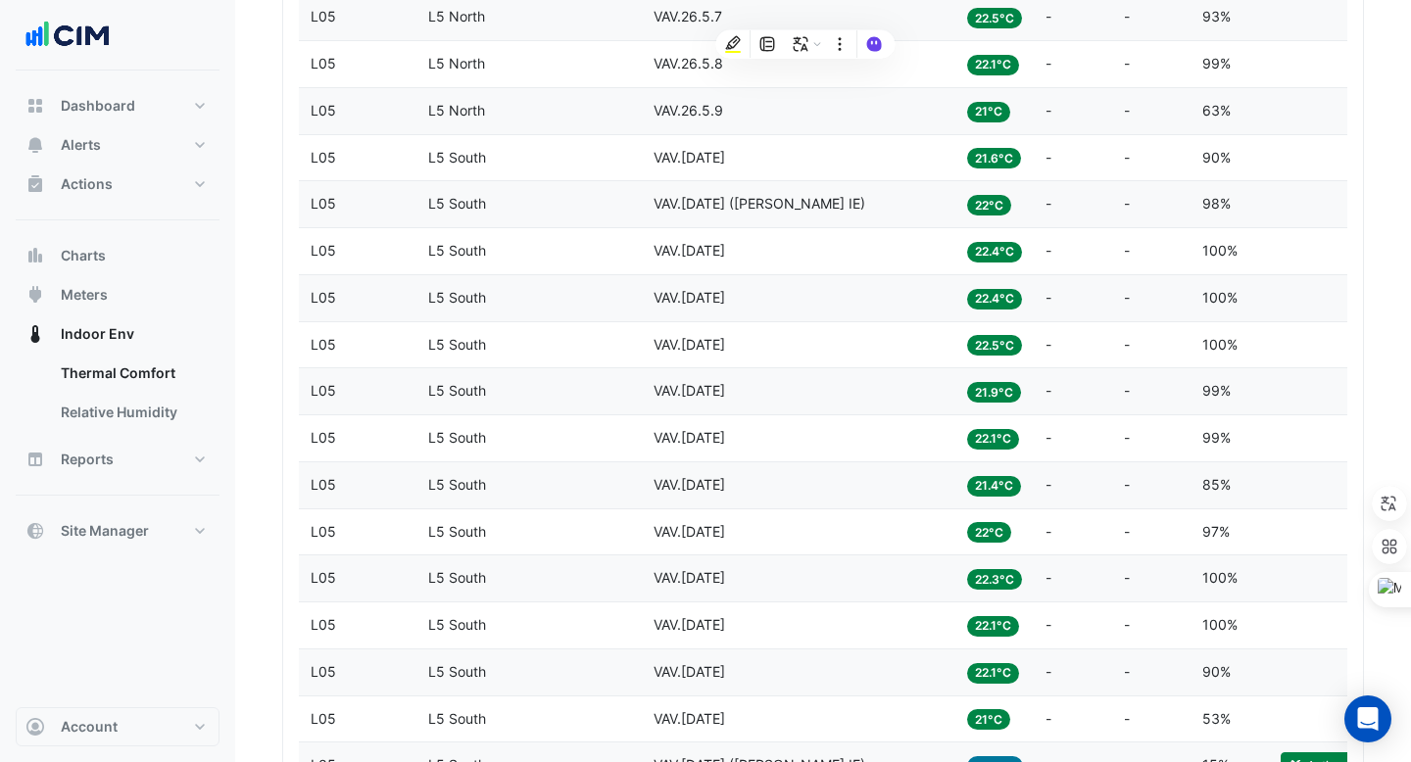
scroll to position [2521, 0]
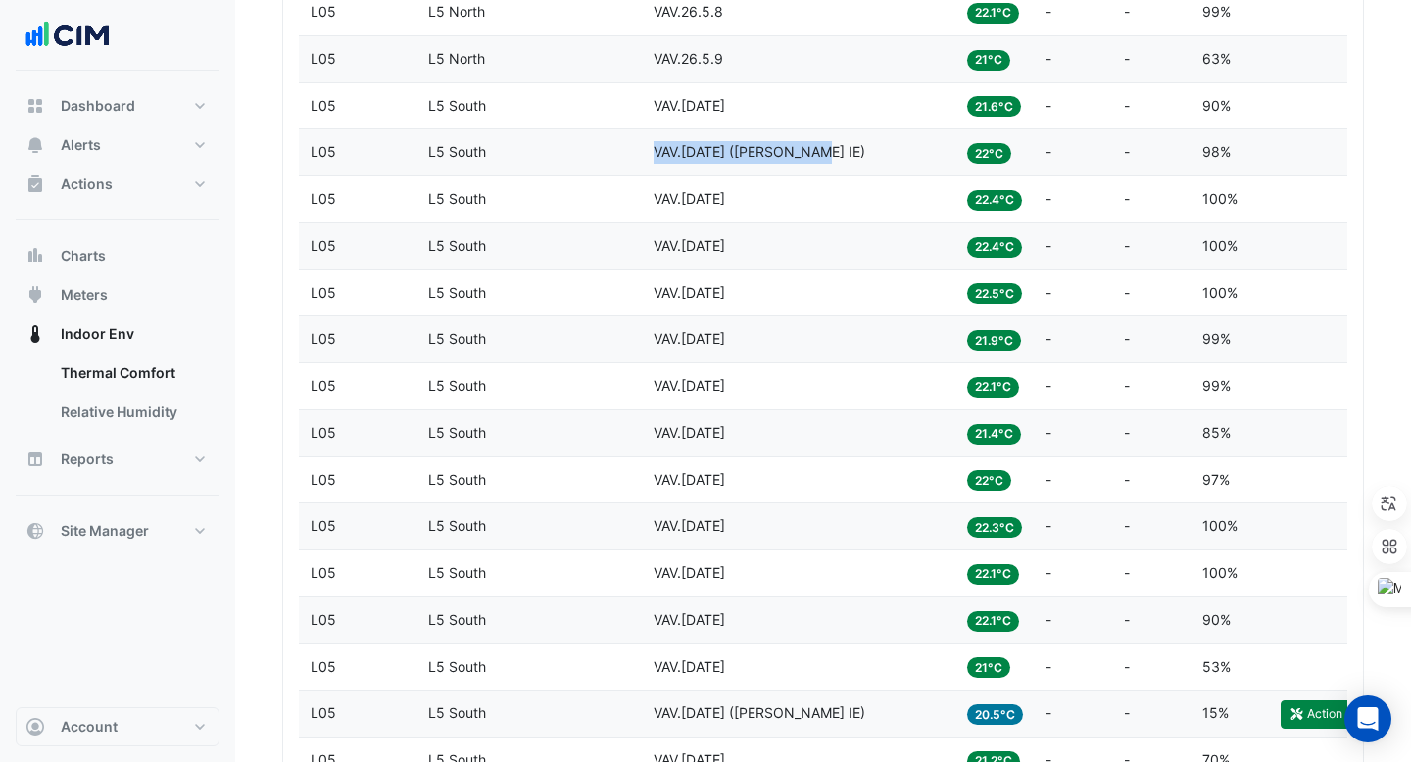
copy span "VAV.27.5.11 (NABERS IE)"
drag, startPoint x: 654, startPoint y: 147, endPoint x: 806, endPoint y: 150, distance: 151.9
click at [807, 150] on div "Equipment VAV.27.5.11 (NABERS IE)" at bounding box center [798, 152] width 290 height 23
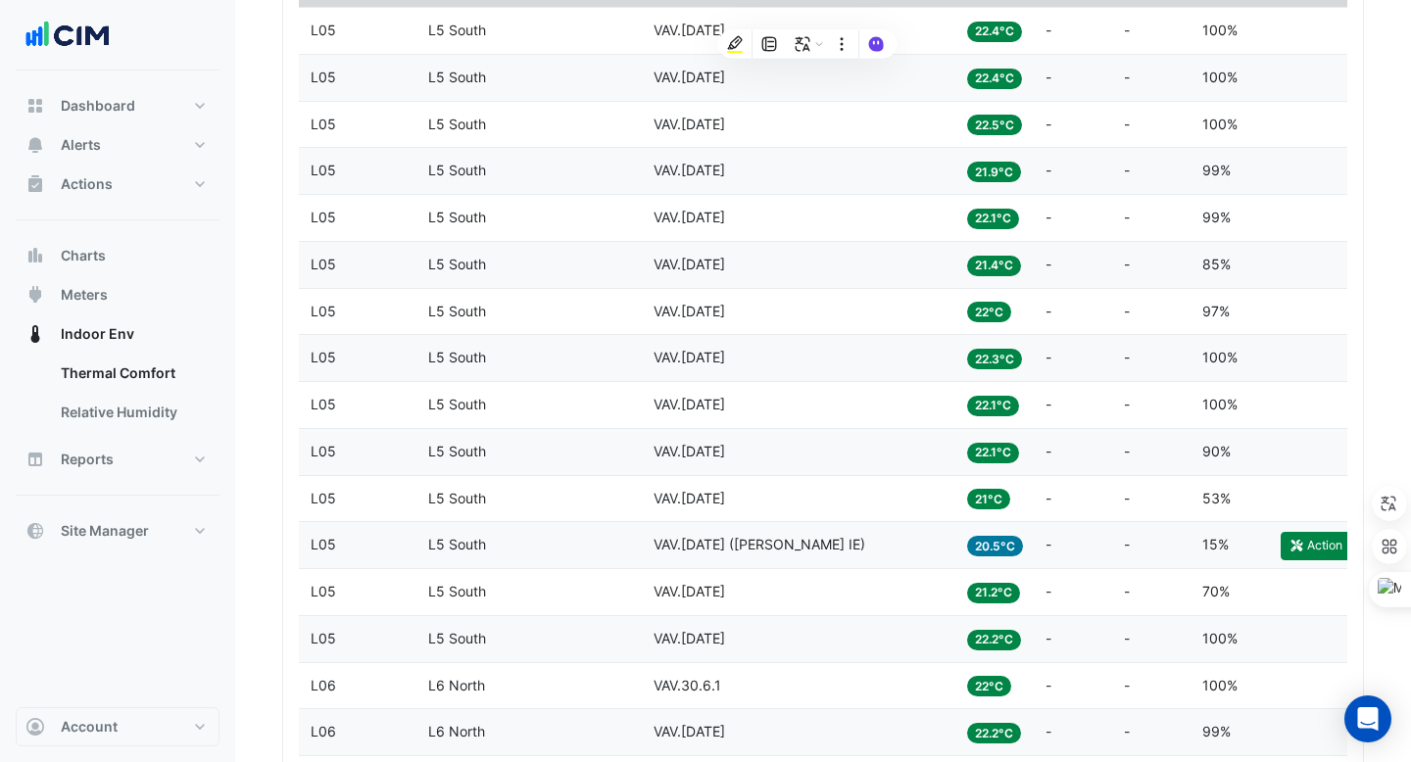
scroll to position [2720, 0]
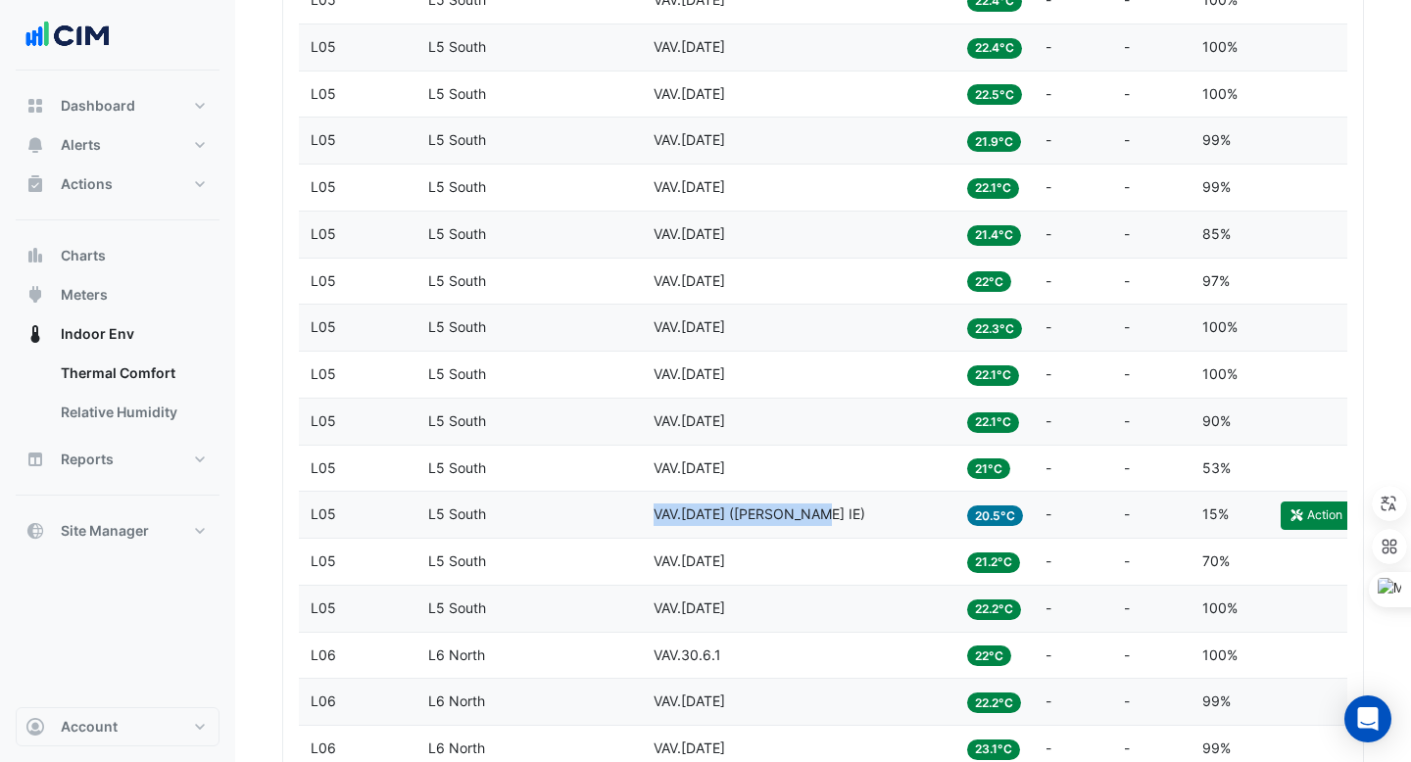
drag, startPoint x: 654, startPoint y: 512, endPoint x: 818, endPoint y: 518, distance: 163.7
click at [818, 518] on div "Equipment VAV.28.5.13 (NABERS IE)" at bounding box center [798, 515] width 290 height 23
copy span "VAV.28.5.13 (NABERS IE)"
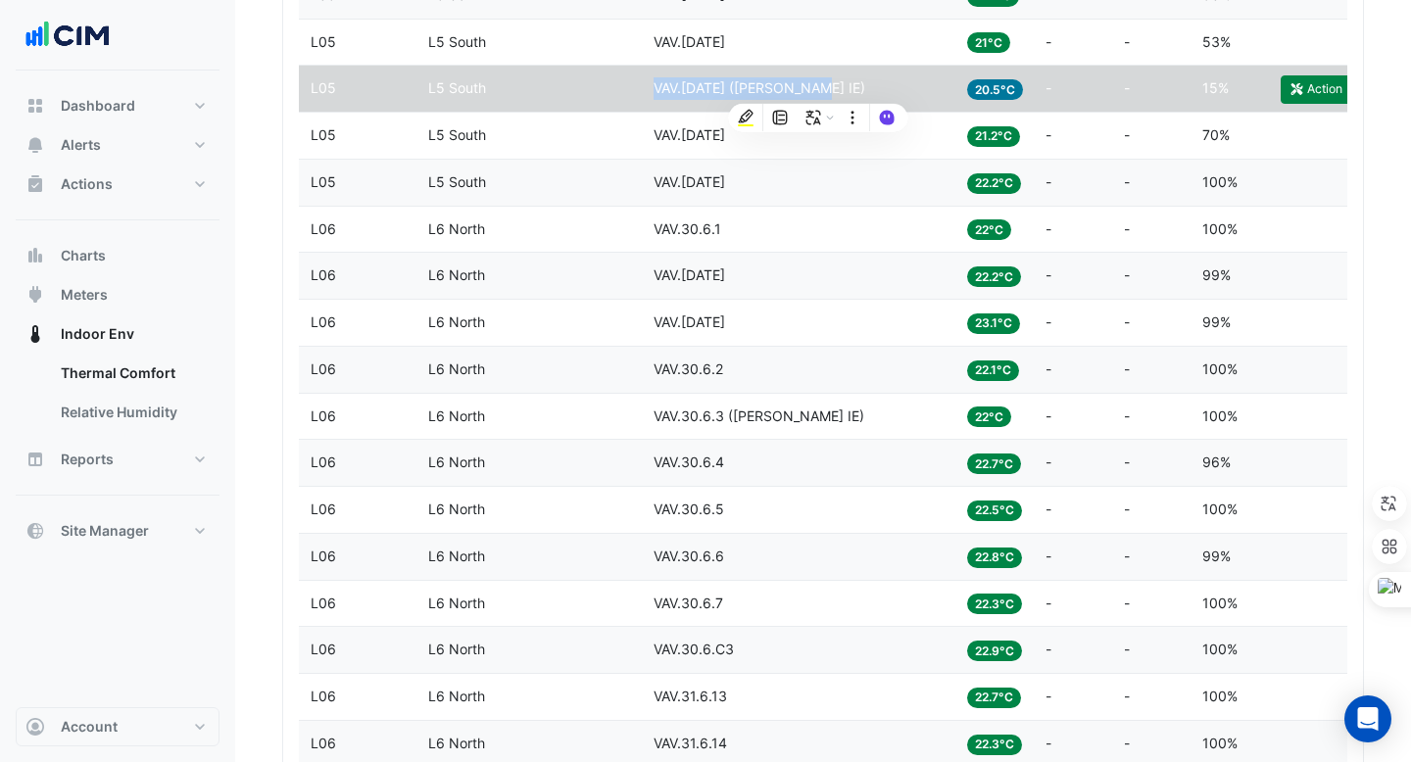
scroll to position [3151, 0]
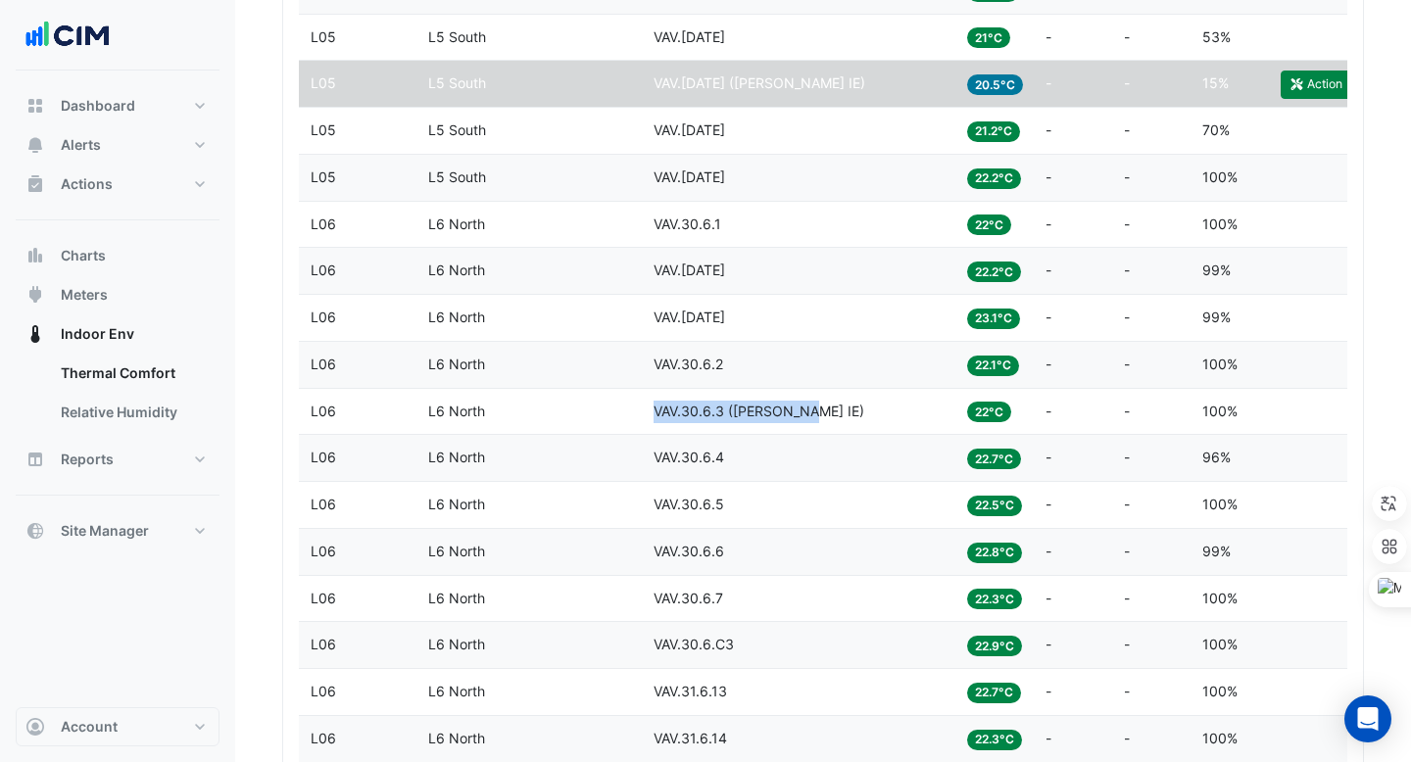
copy span "VAV.30.6.3 (NABERS IE)"
drag, startPoint x: 655, startPoint y: 408, endPoint x: 819, endPoint y: 408, distance: 163.6
click at [821, 408] on div "Equipment VAV.30.6.3 (NABERS IE)" at bounding box center [798, 412] width 290 height 23
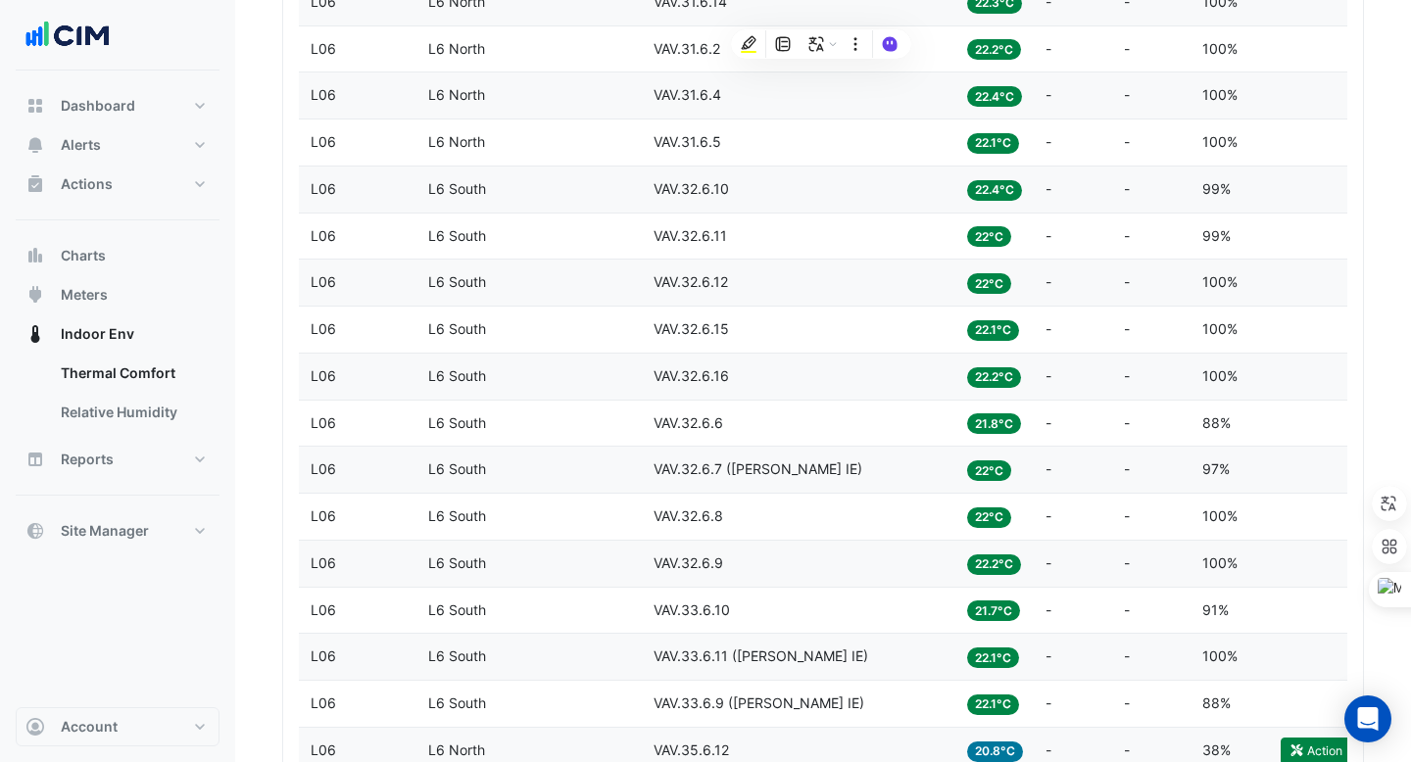
scroll to position [3912, 0]
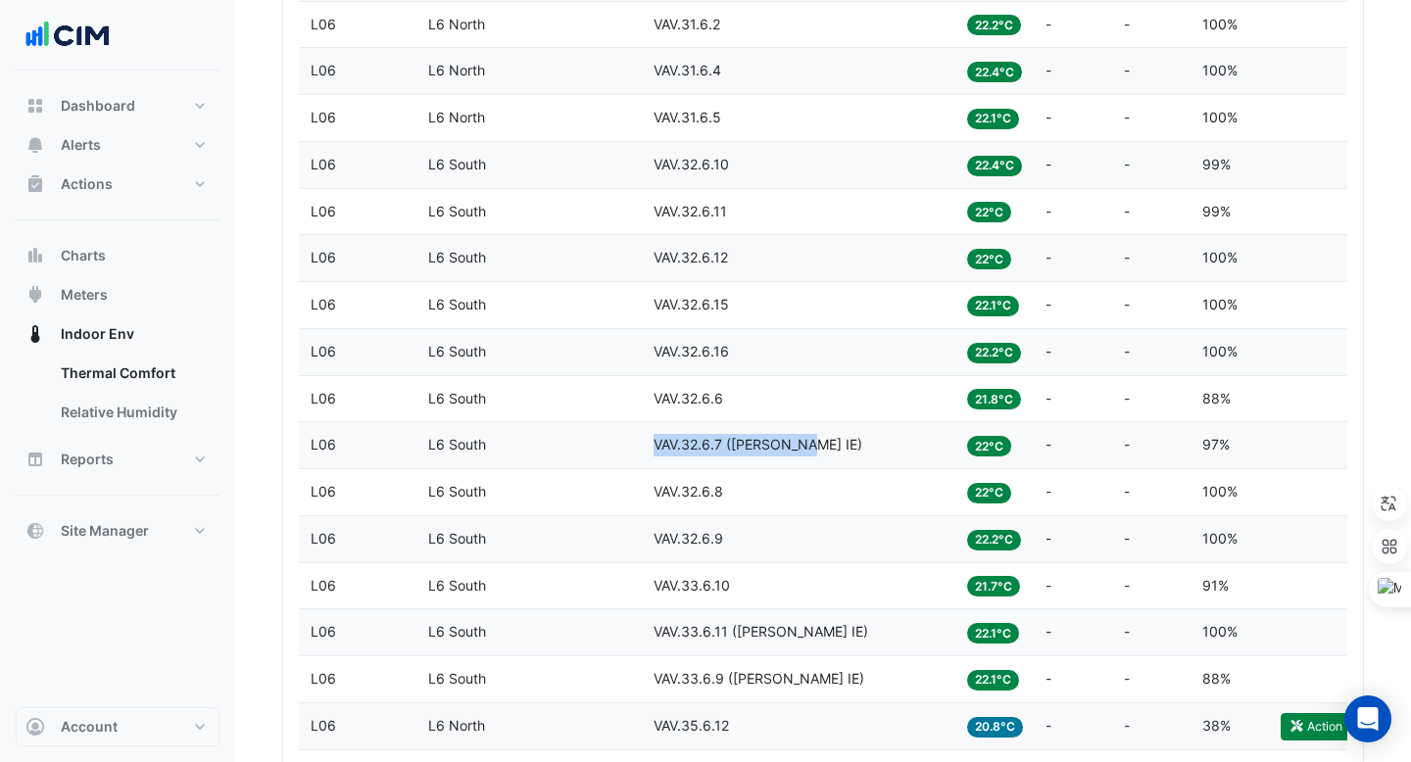
copy span "VAV.32.6.7 (NABERS IE)"
drag, startPoint x: 657, startPoint y: 439, endPoint x: 807, endPoint y: 440, distance: 149.9
click at [807, 440] on div "Equipment VAV.32.6.7 (NABERS IE)" at bounding box center [798, 445] width 290 height 23
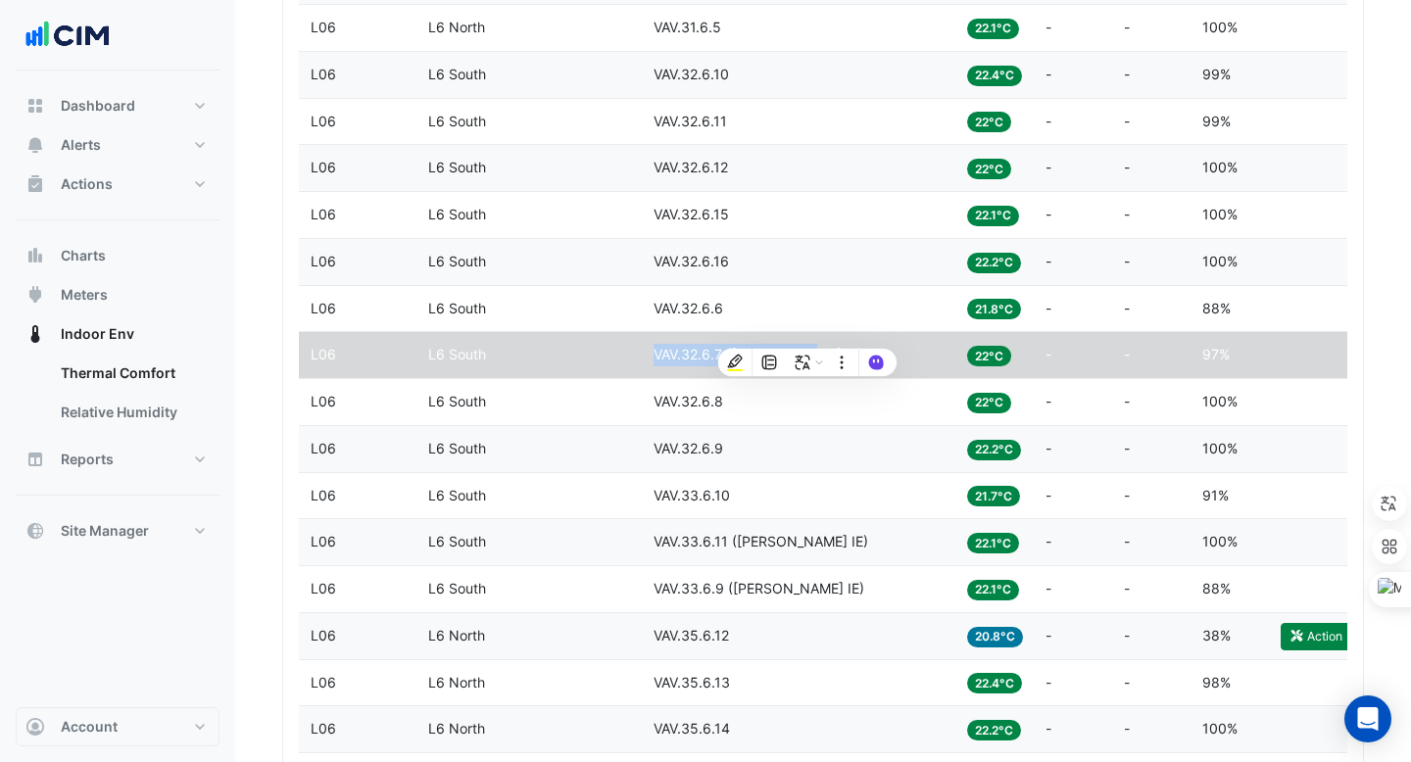
scroll to position [4046, 0]
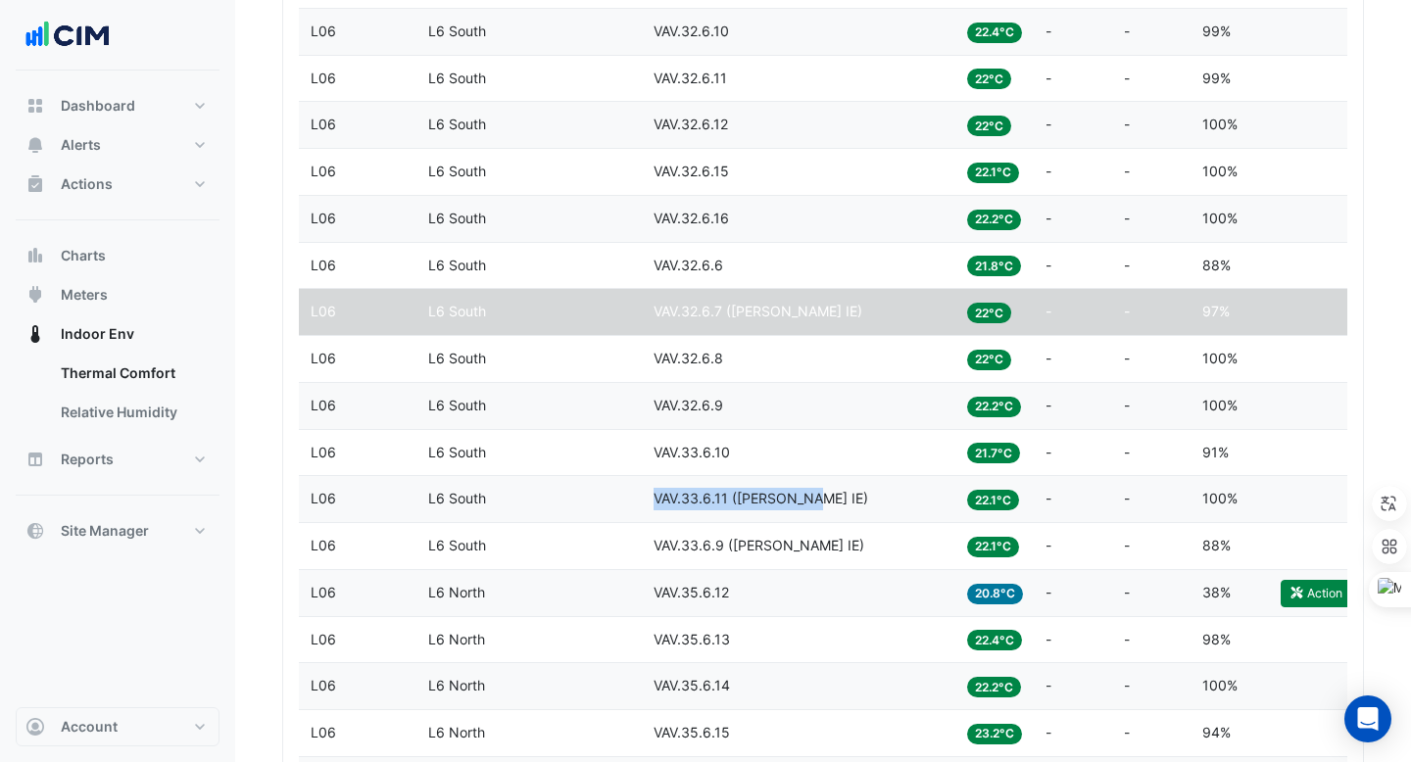
drag, startPoint x: 653, startPoint y: 499, endPoint x: 810, endPoint y: 498, distance: 156.7
click at [810, 498] on div "Equipment VAV.33.6.11 (NABERS IE)" at bounding box center [798, 499] width 290 height 23
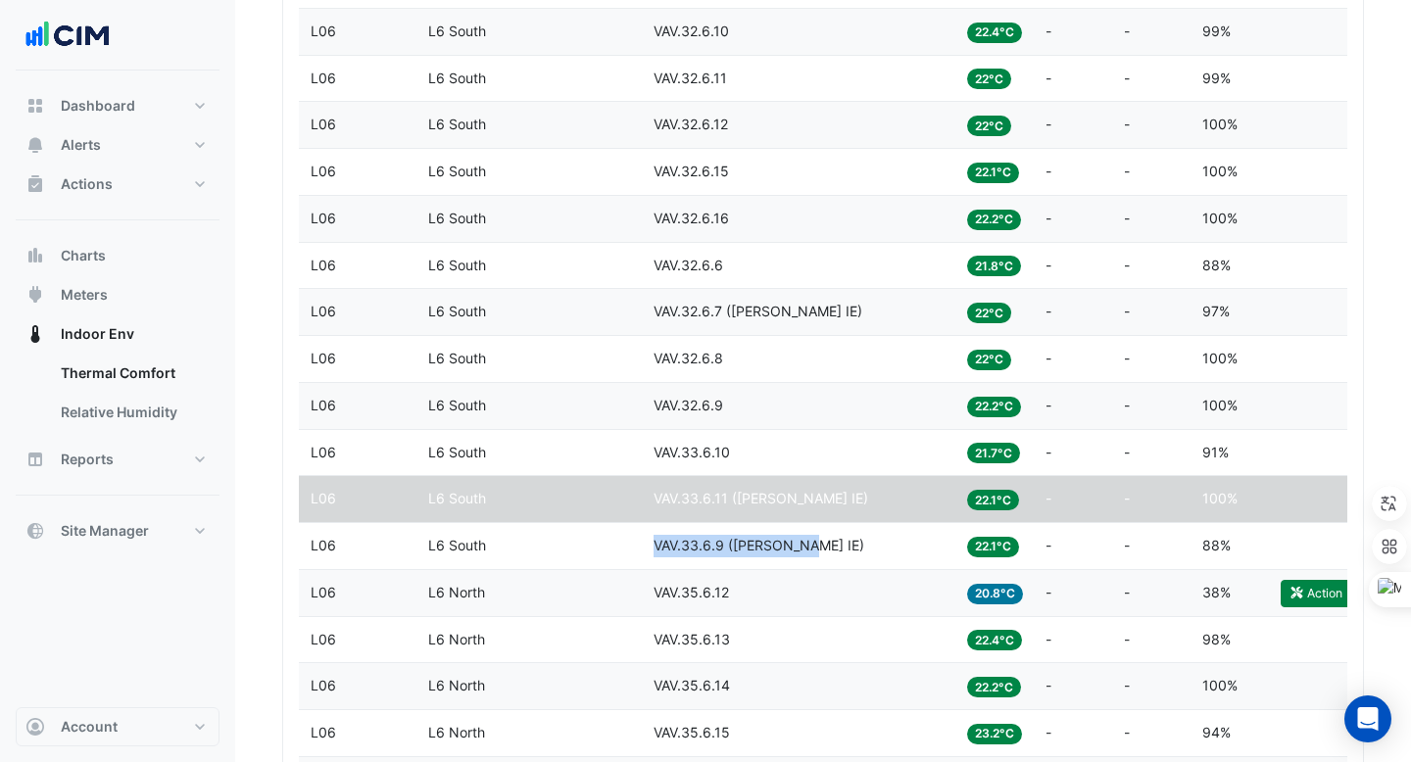
drag, startPoint x: 648, startPoint y: 550, endPoint x: 798, endPoint y: 565, distance: 151.7
click at [799, 565] on datatable-body-cell "Equipment VAV.33.6.9 (NABERS IE)" at bounding box center [798, 546] width 313 height 46
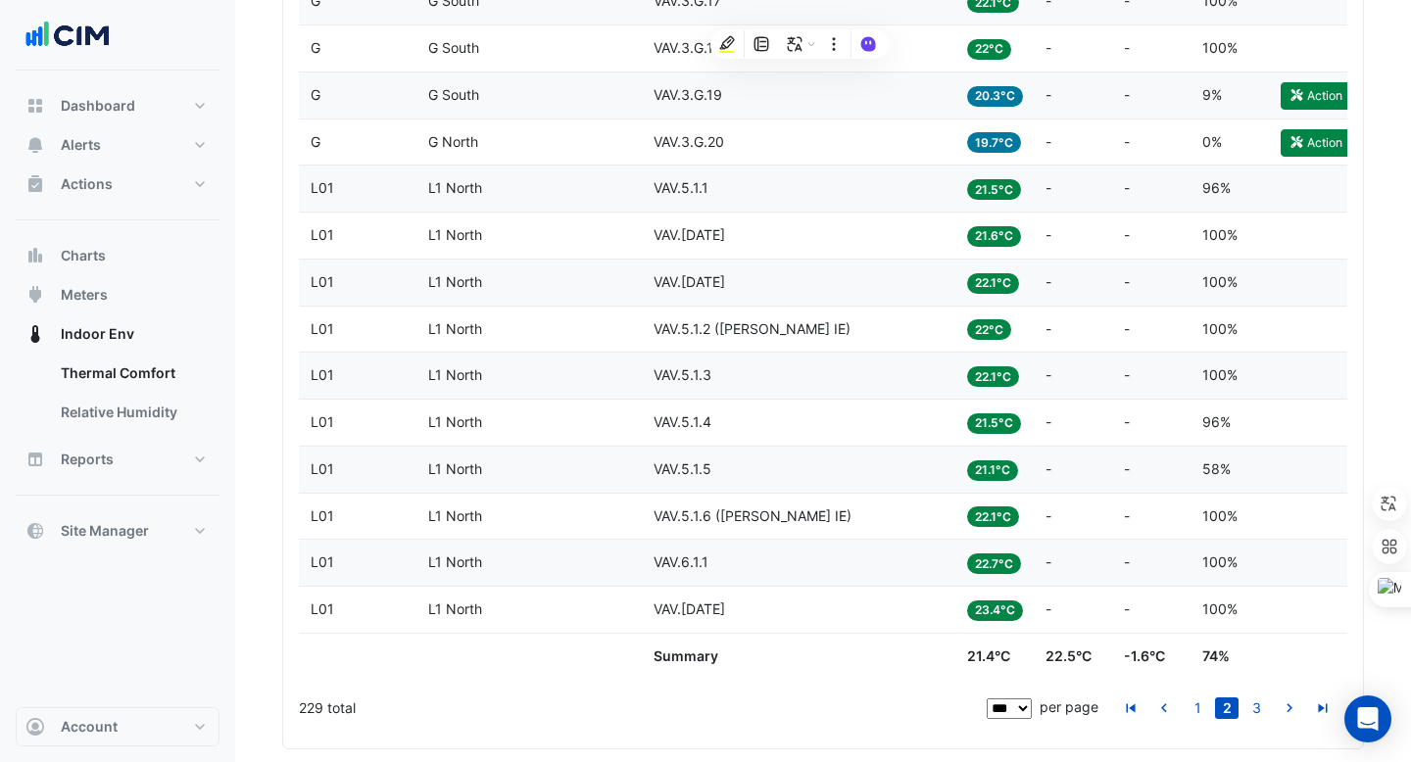
scroll to position [4919, 0]
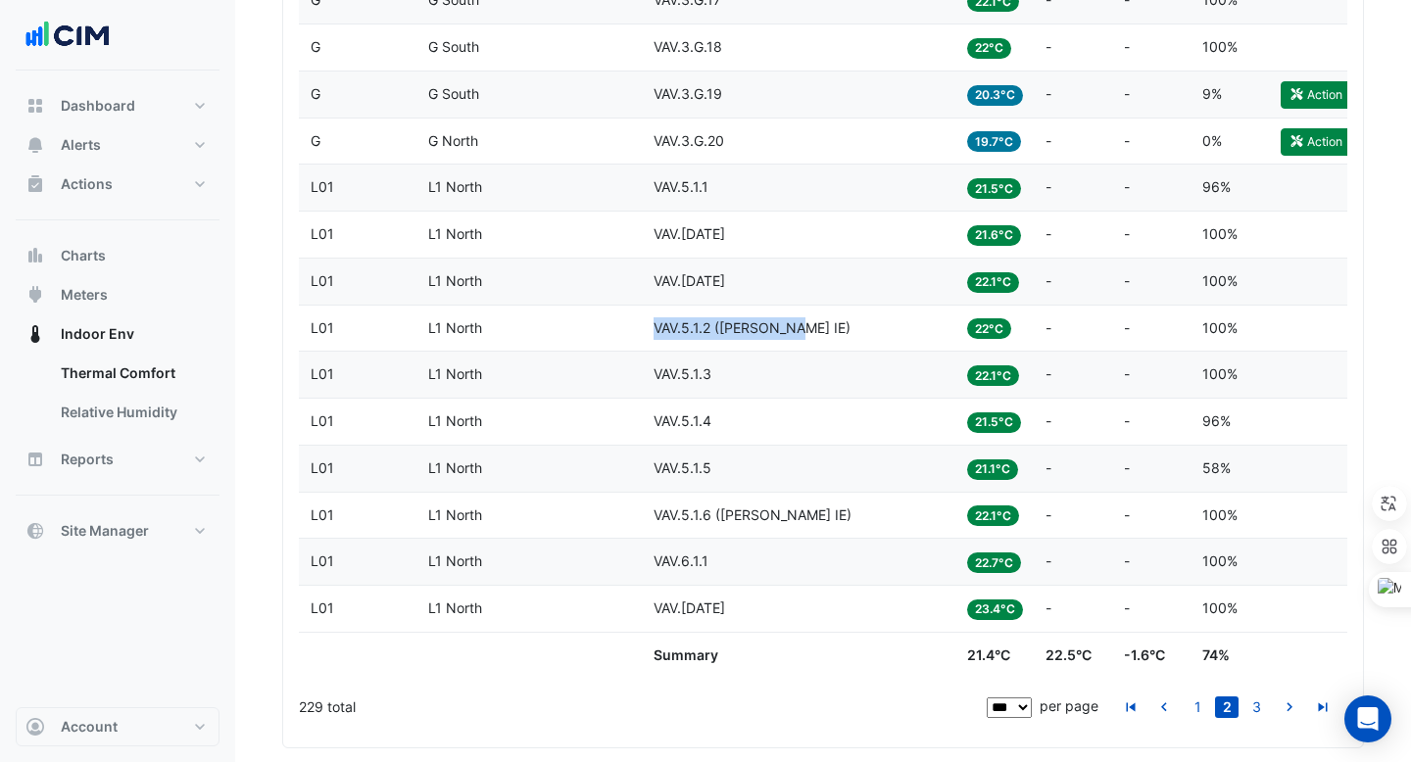
drag, startPoint x: 657, startPoint y: 325, endPoint x: 793, endPoint y: 328, distance: 136.2
click at [793, 328] on div "Equipment VAV.5.1.2 (NABERS IE)" at bounding box center [798, 328] width 290 height 23
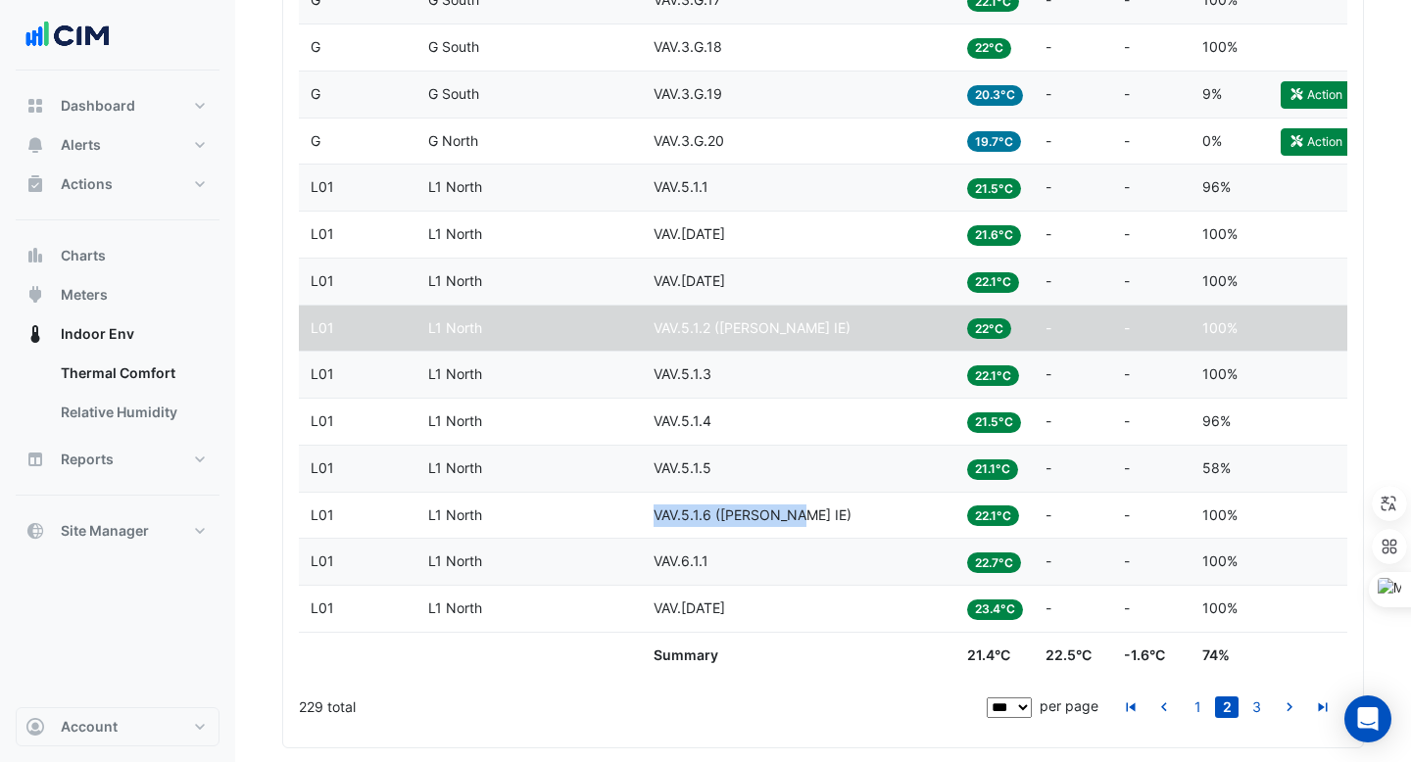
drag, startPoint x: 652, startPoint y: 511, endPoint x: 794, endPoint y: 511, distance: 142.0
click at [794, 511] on datatable-body-cell "Equipment VAV.5.1.6 (NABERS IE)" at bounding box center [798, 516] width 313 height 46
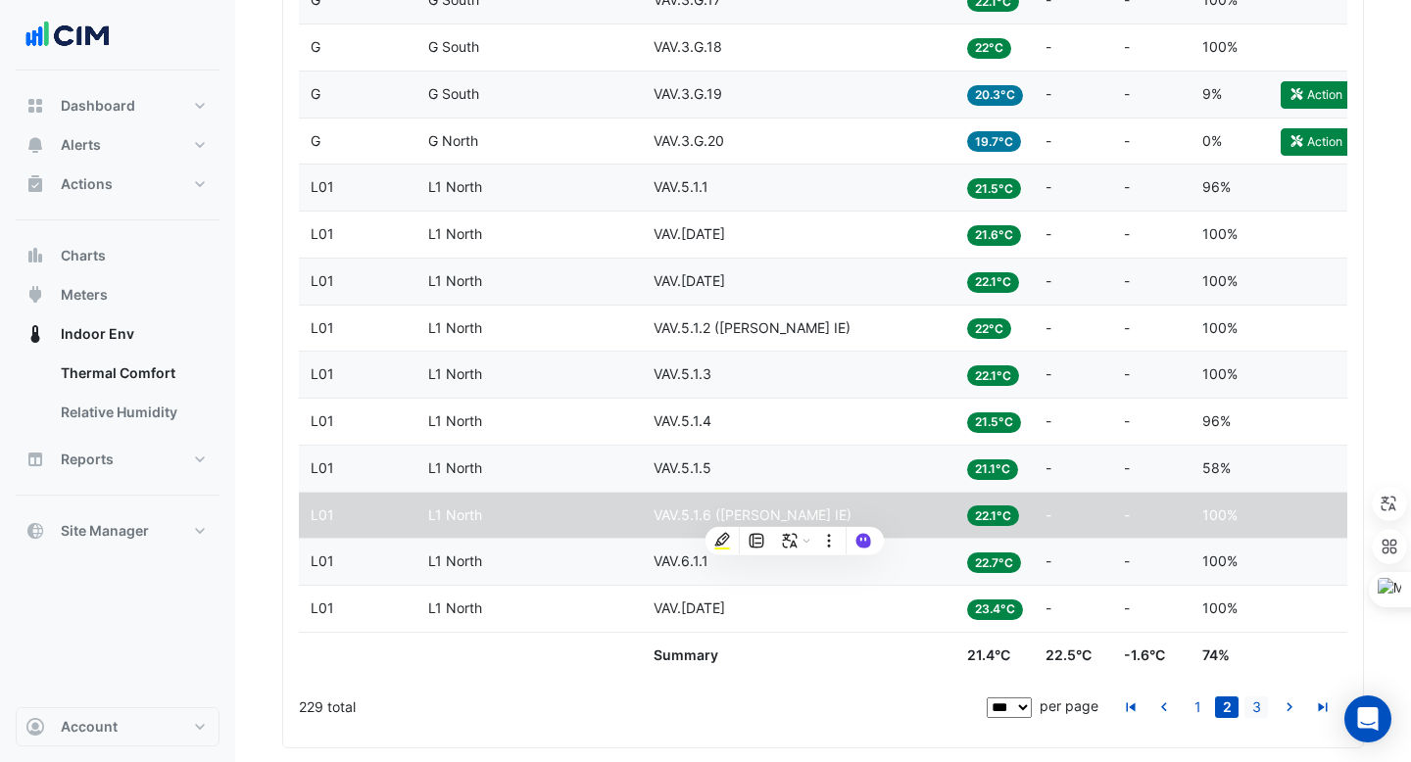
click at [1247, 706] on link "3" at bounding box center [1256, 707] width 24 height 22
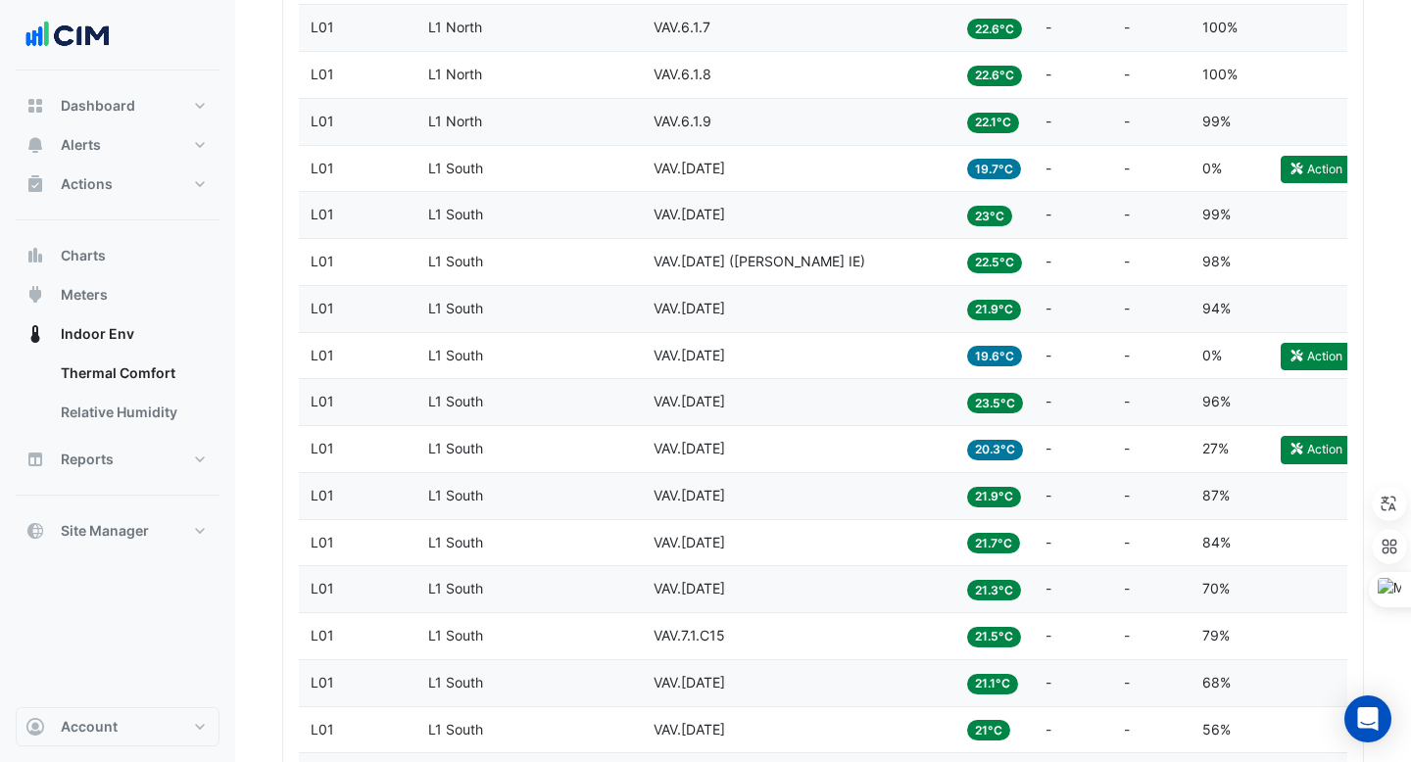
scroll to position [1161, 0]
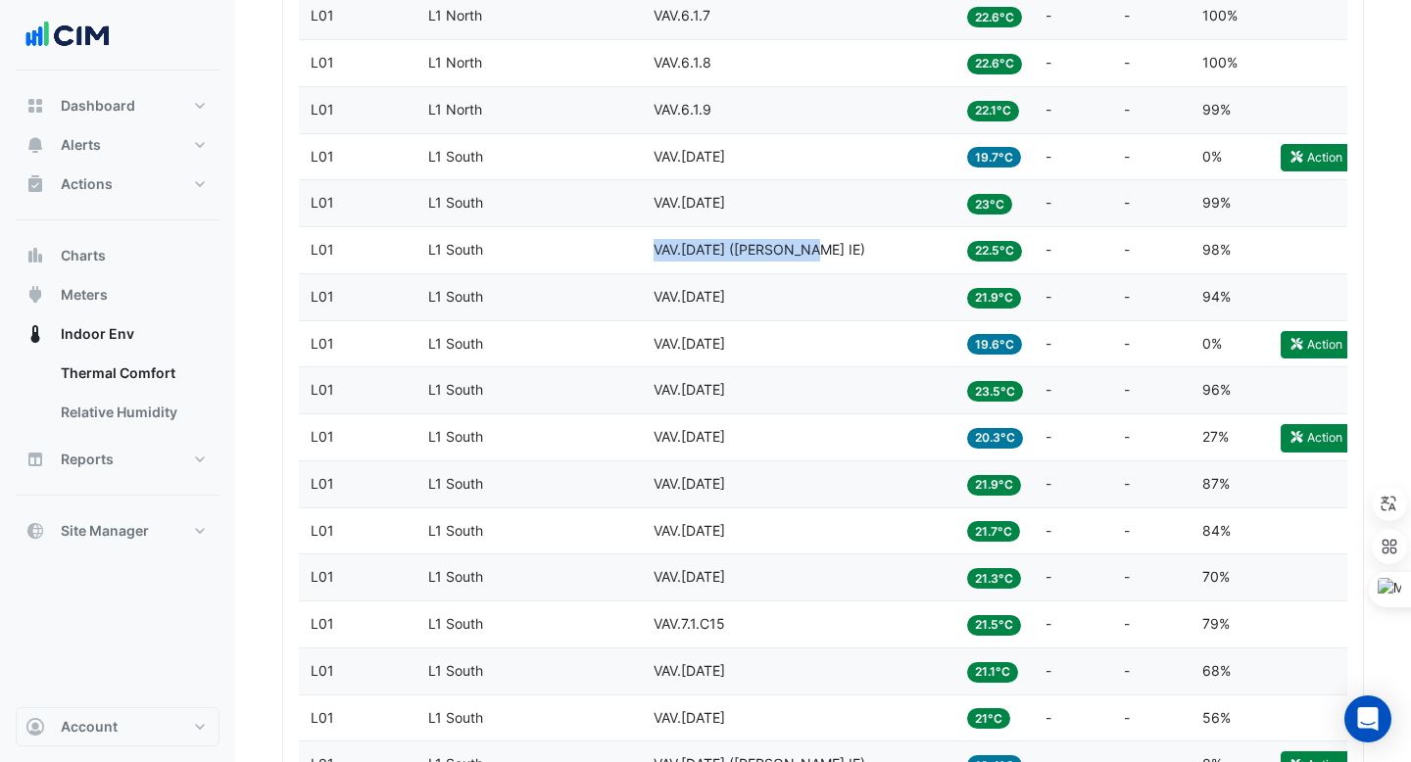
drag, startPoint x: 653, startPoint y: 251, endPoint x: 796, endPoint y: 251, distance: 143.0
click at [796, 251] on span "VAV.7.1.13 (NABERS IE)" at bounding box center [759, 249] width 212 height 17
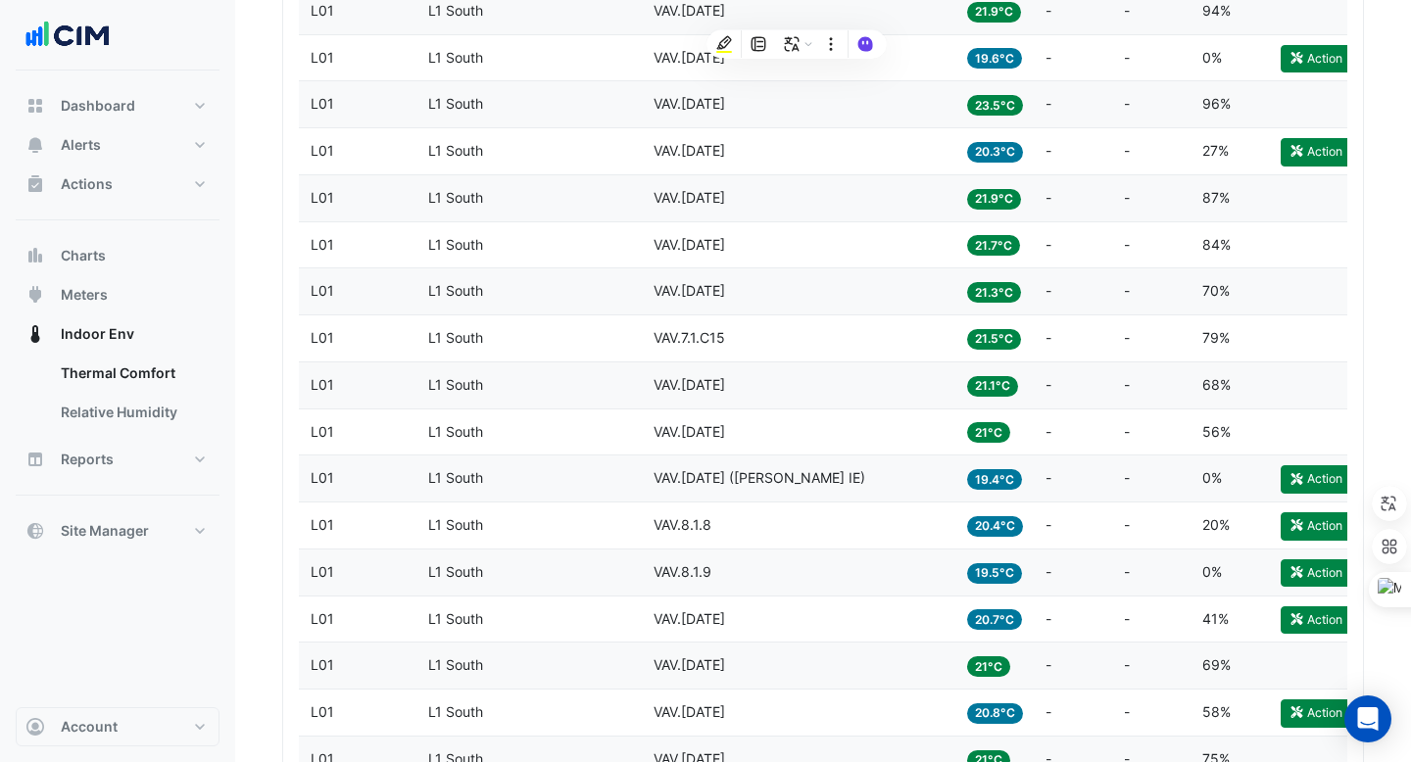
scroll to position [1466, 0]
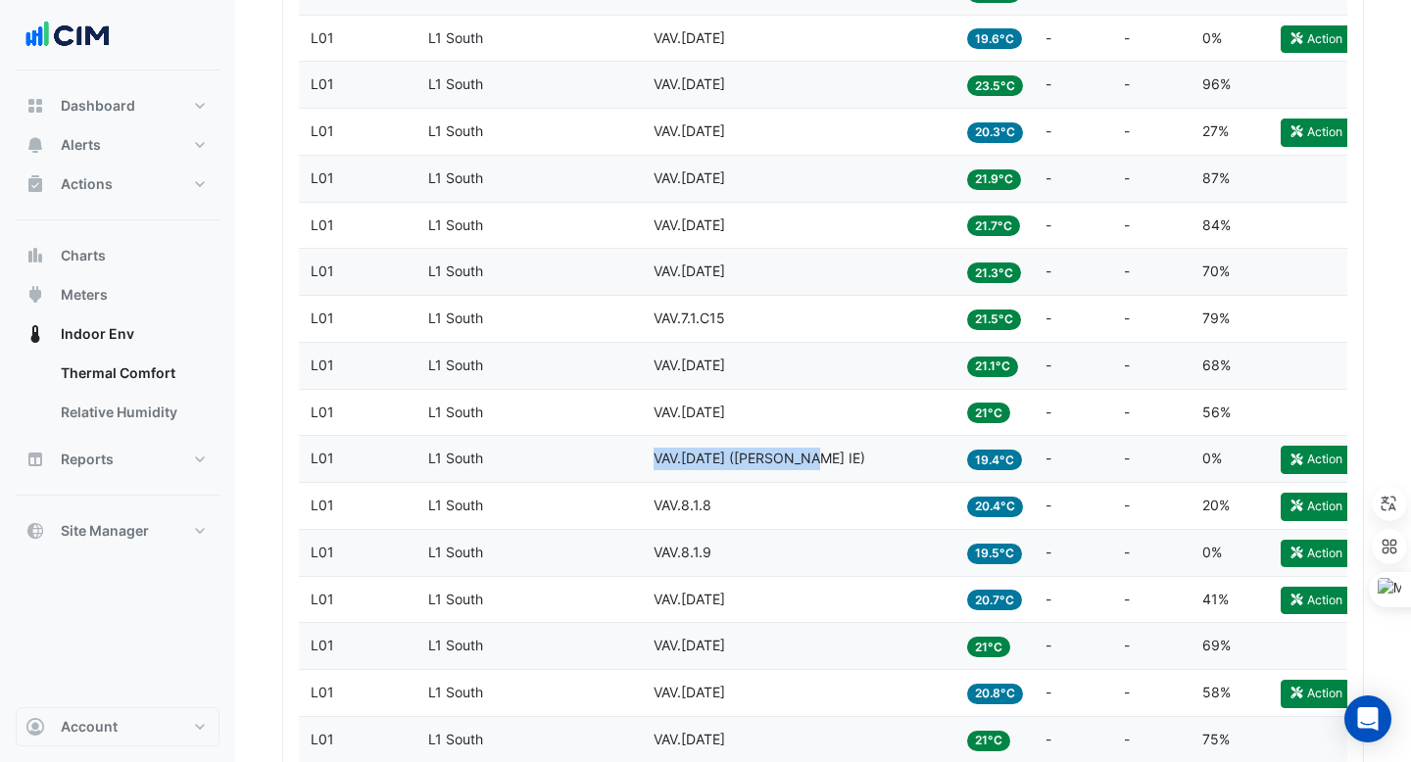
drag, startPoint x: 656, startPoint y: 461, endPoint x: 802, endPoint y: 457, distance: 146.0
click at [802, 457] on div "Equipment VAV.8.1.13 (NABERS IE)" at bounding box center [798, 459] width 290 height 23
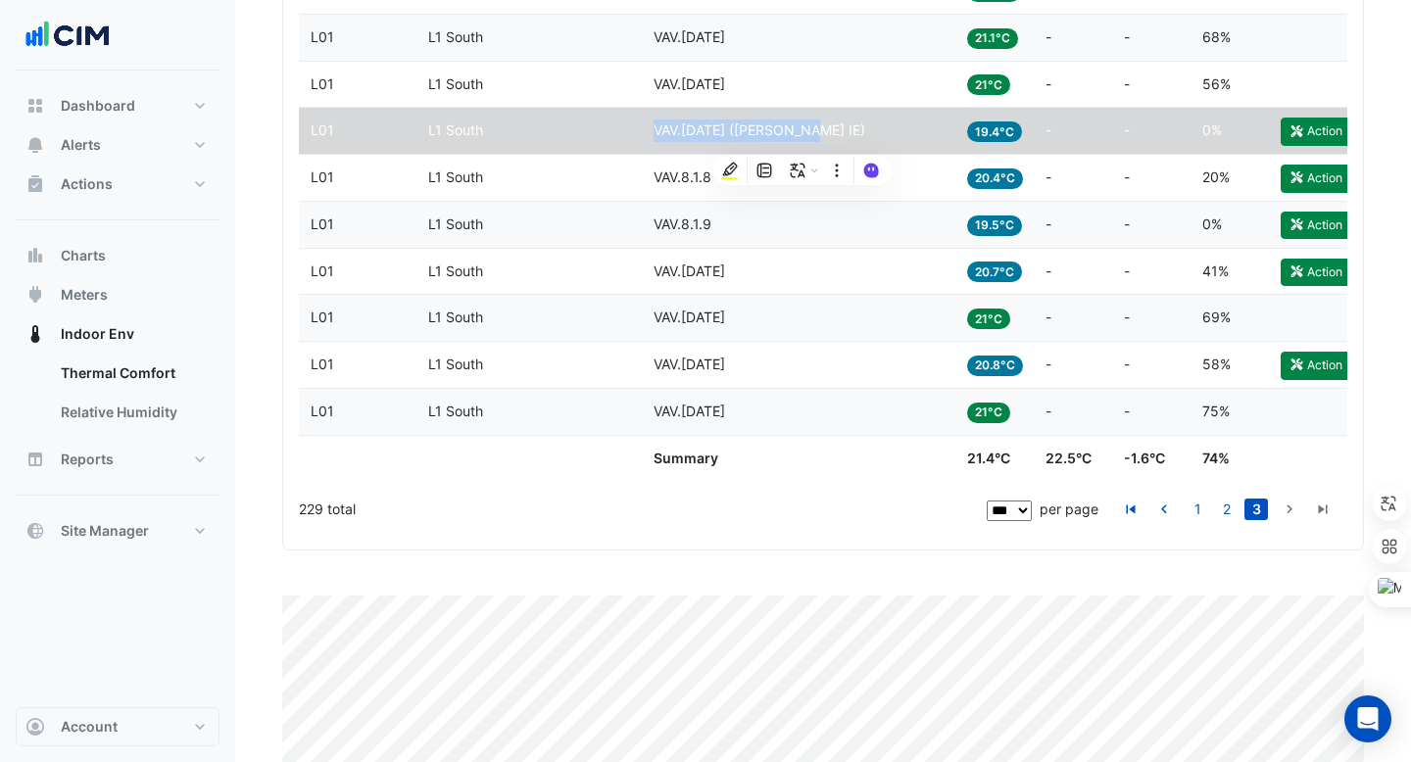
scroll to position [1809, 0]
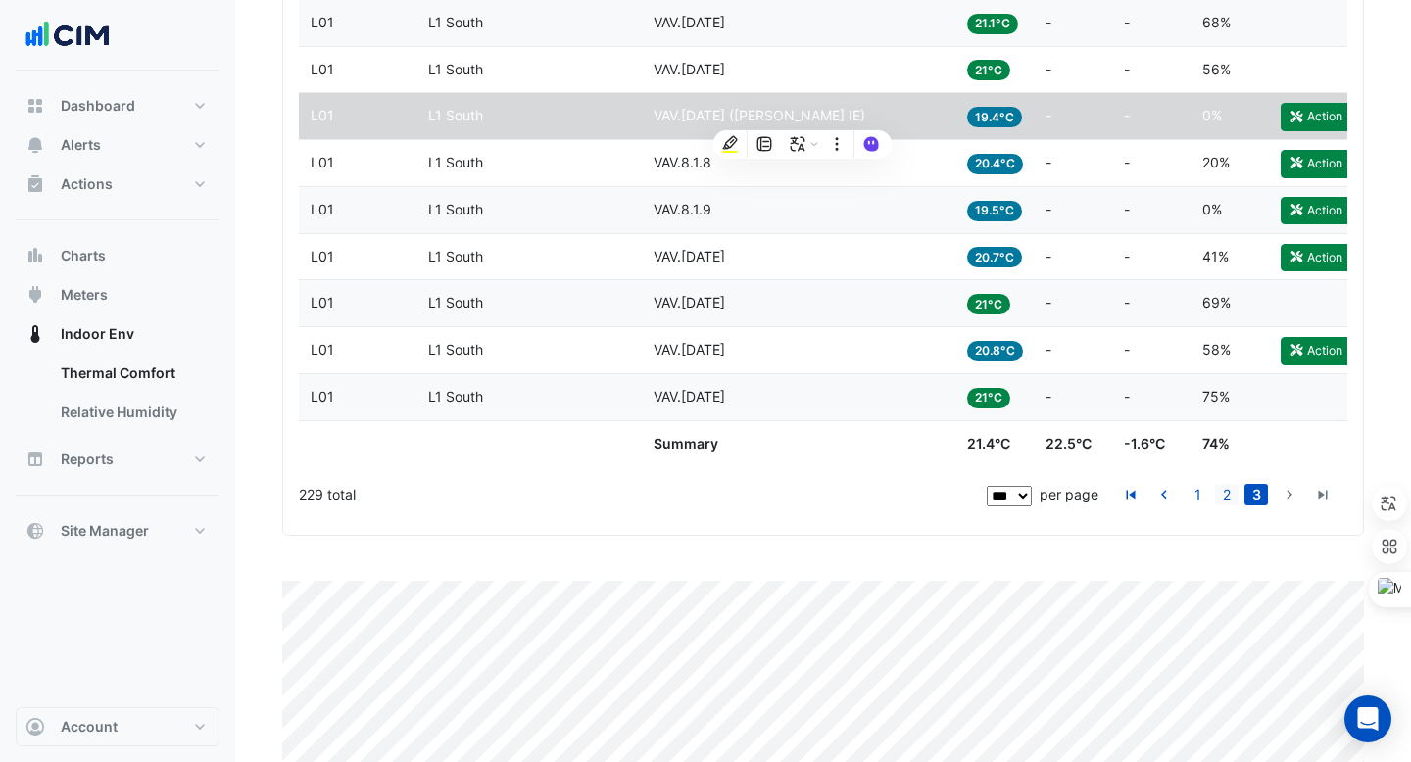
click at [1222, 493] on link "2" at bounding box center [1227, 495] width 24 height 22
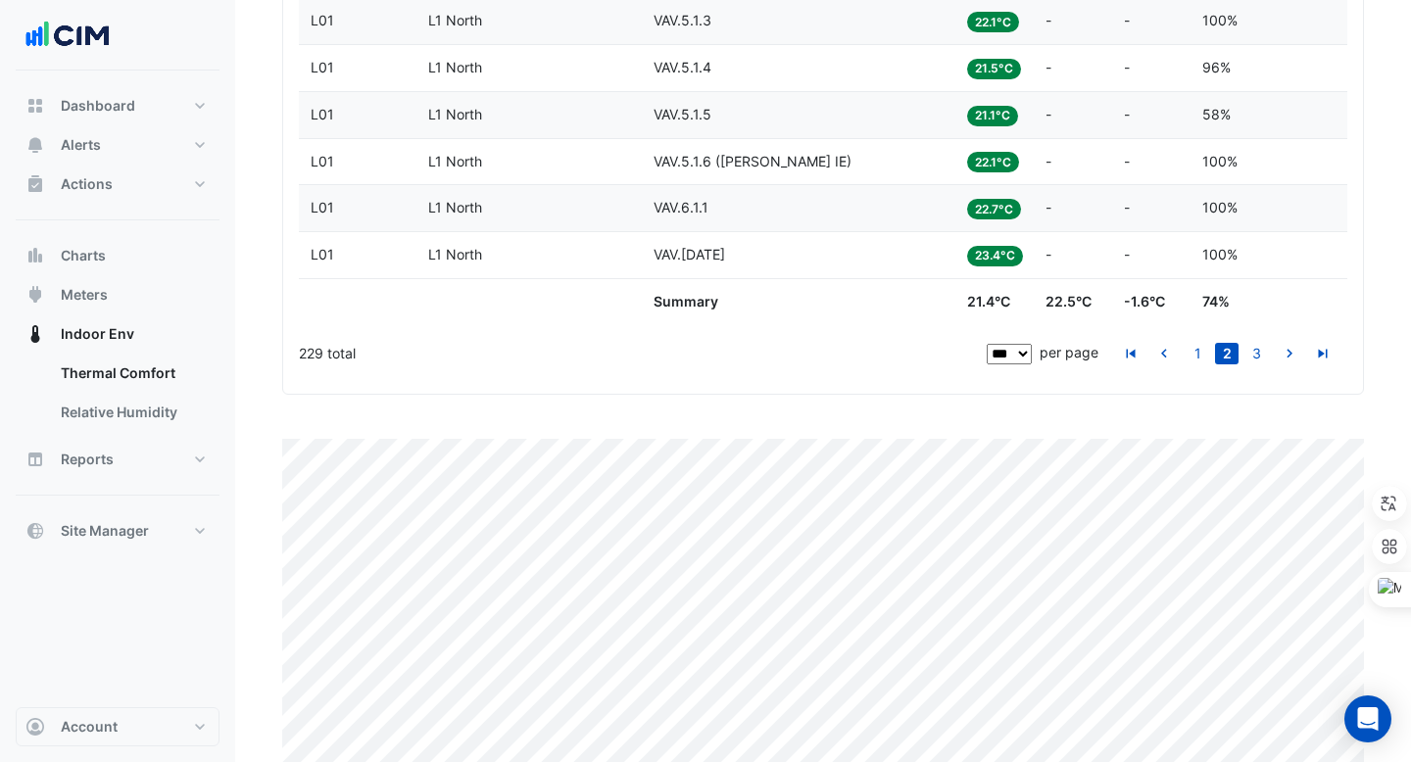
scroll to position [5315, 0]
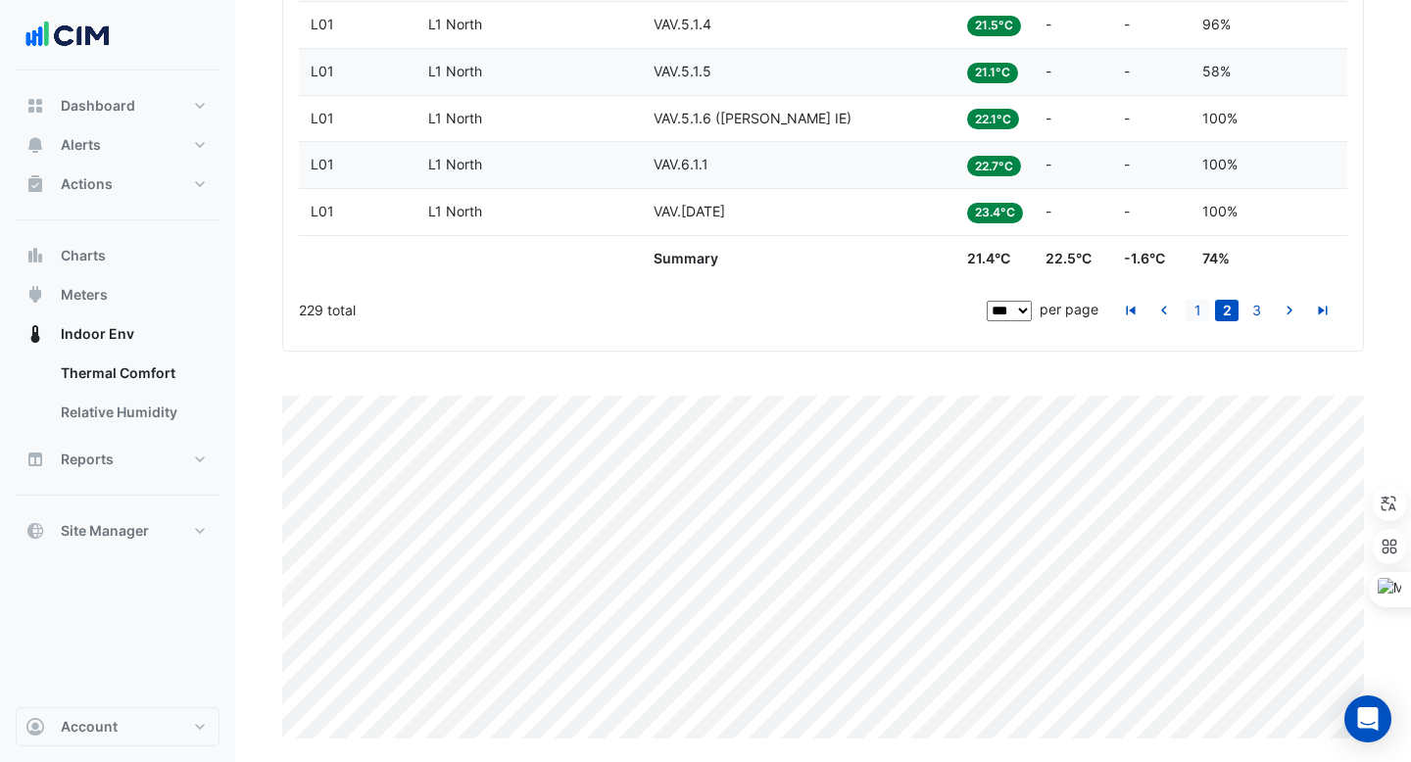
click at [1195, 308] on link "1" at bounding box center [1197, 311] width 24 height 22
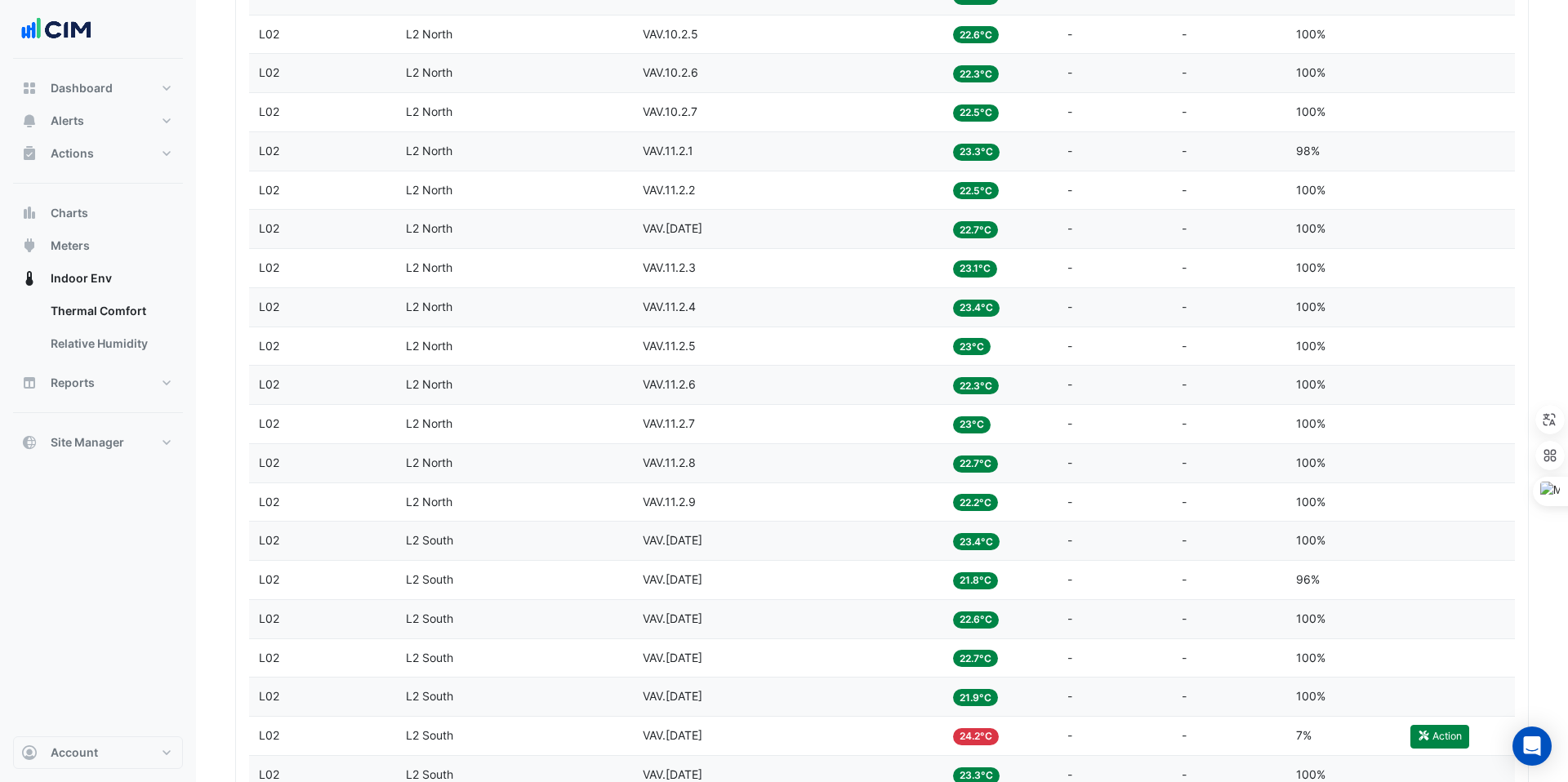
scroll to position [0, 0]
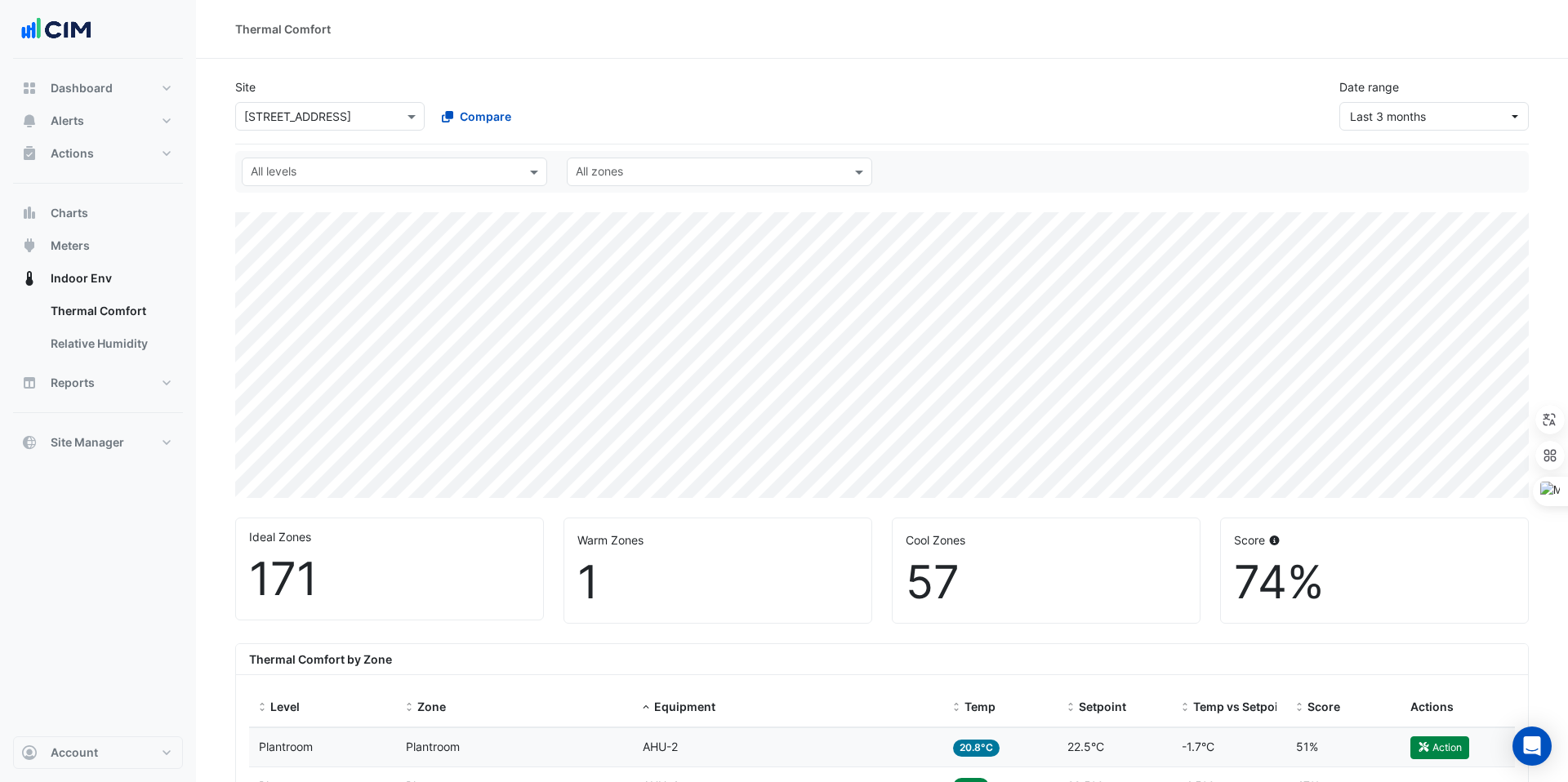
click at [268, 121] on input "text" at bounding box center [313, 117] width 139 height 18
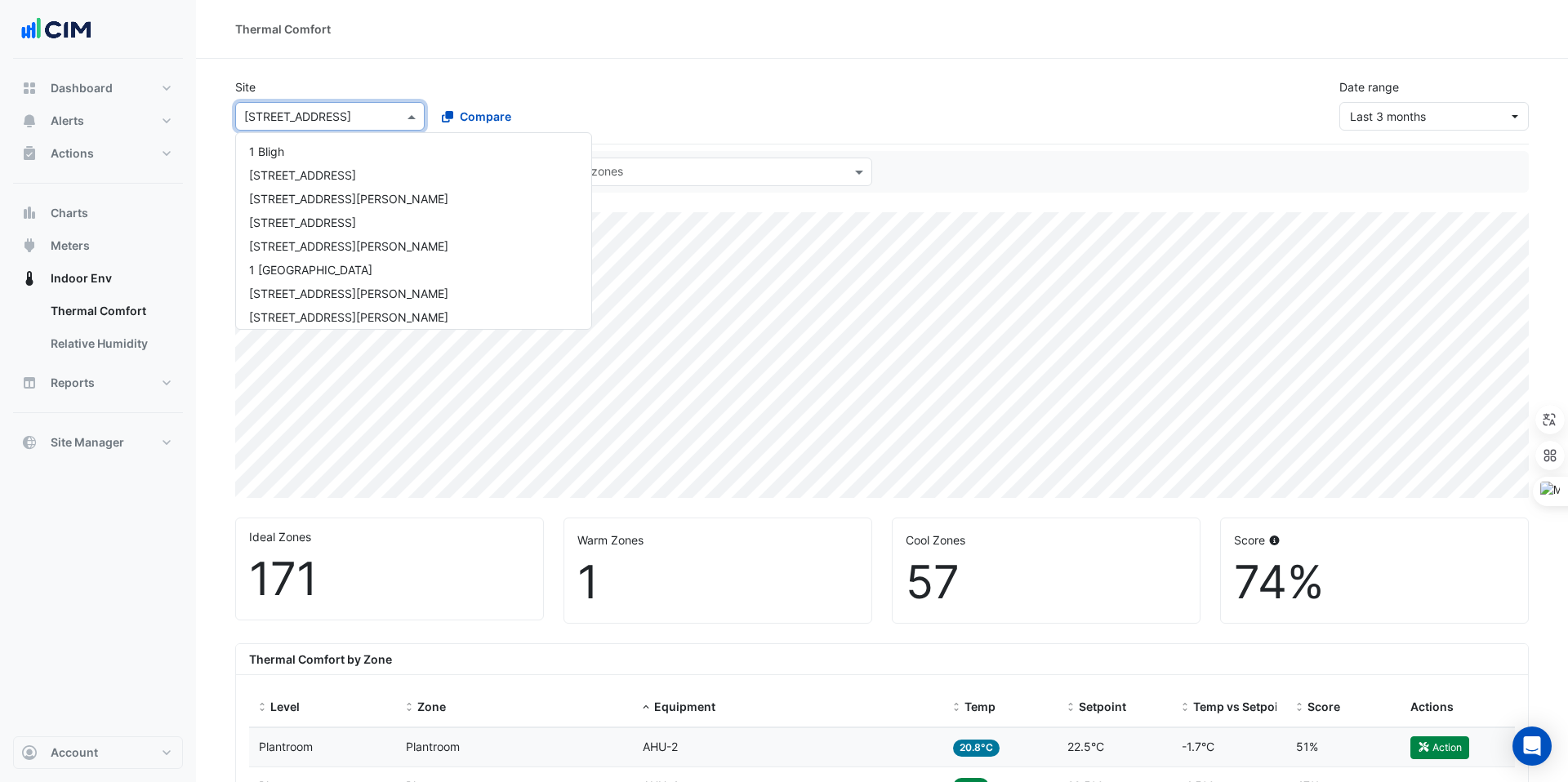
scroll to position [1286, 0]
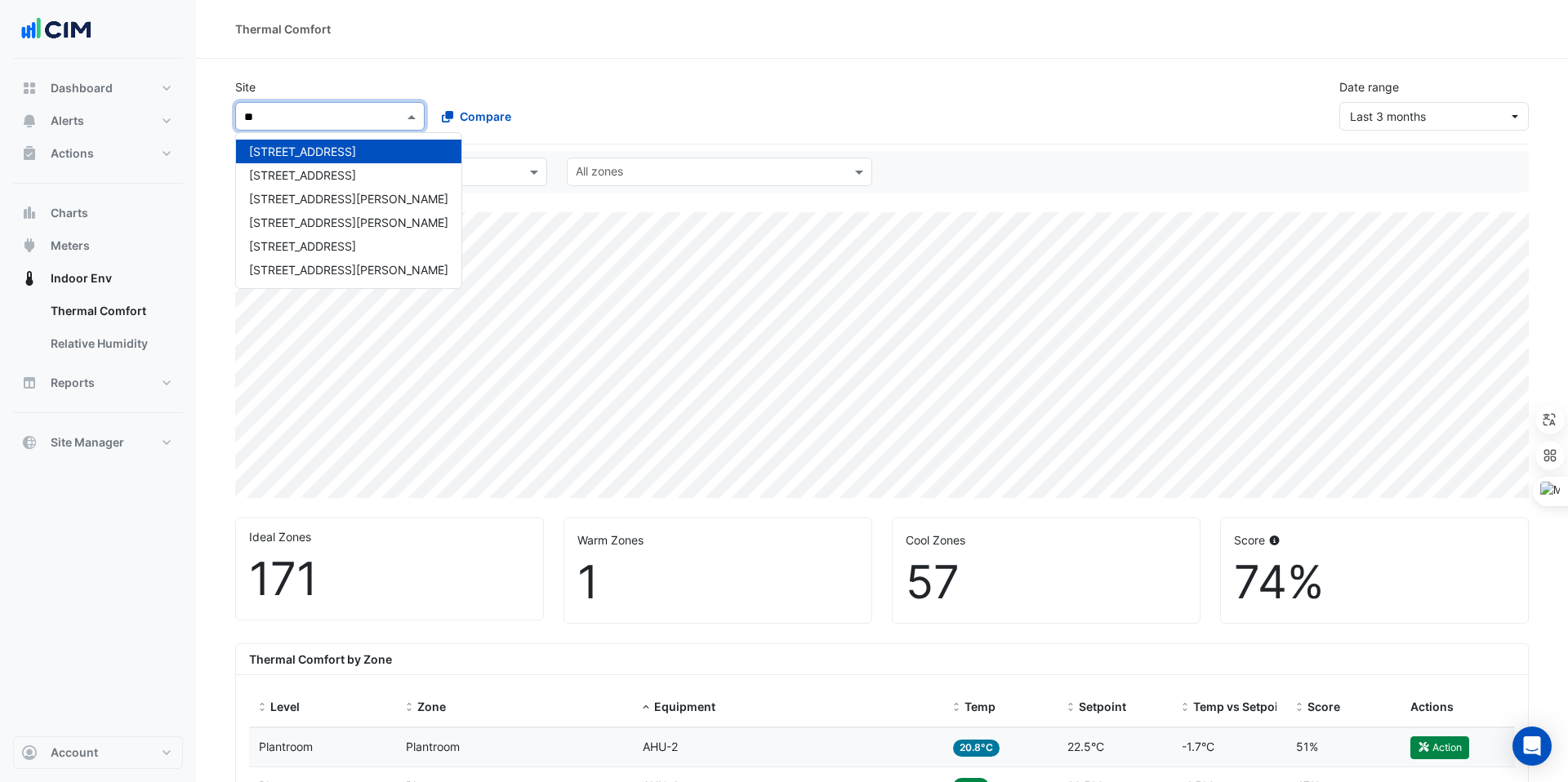
type input "**"
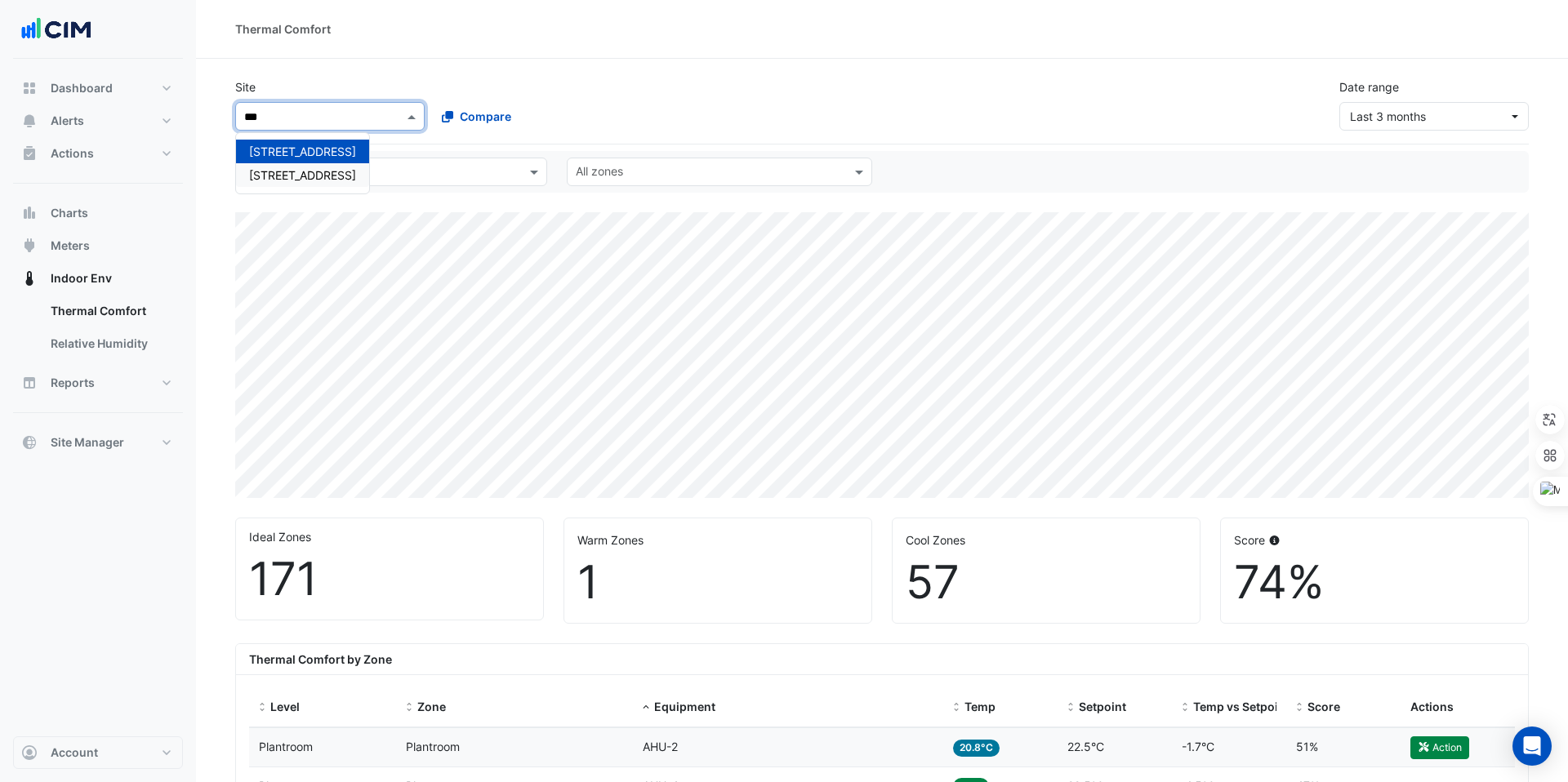
click at [295, 175] on span "18 Canberra Avenue" at bounding box center [303, 175] width 107 height 14
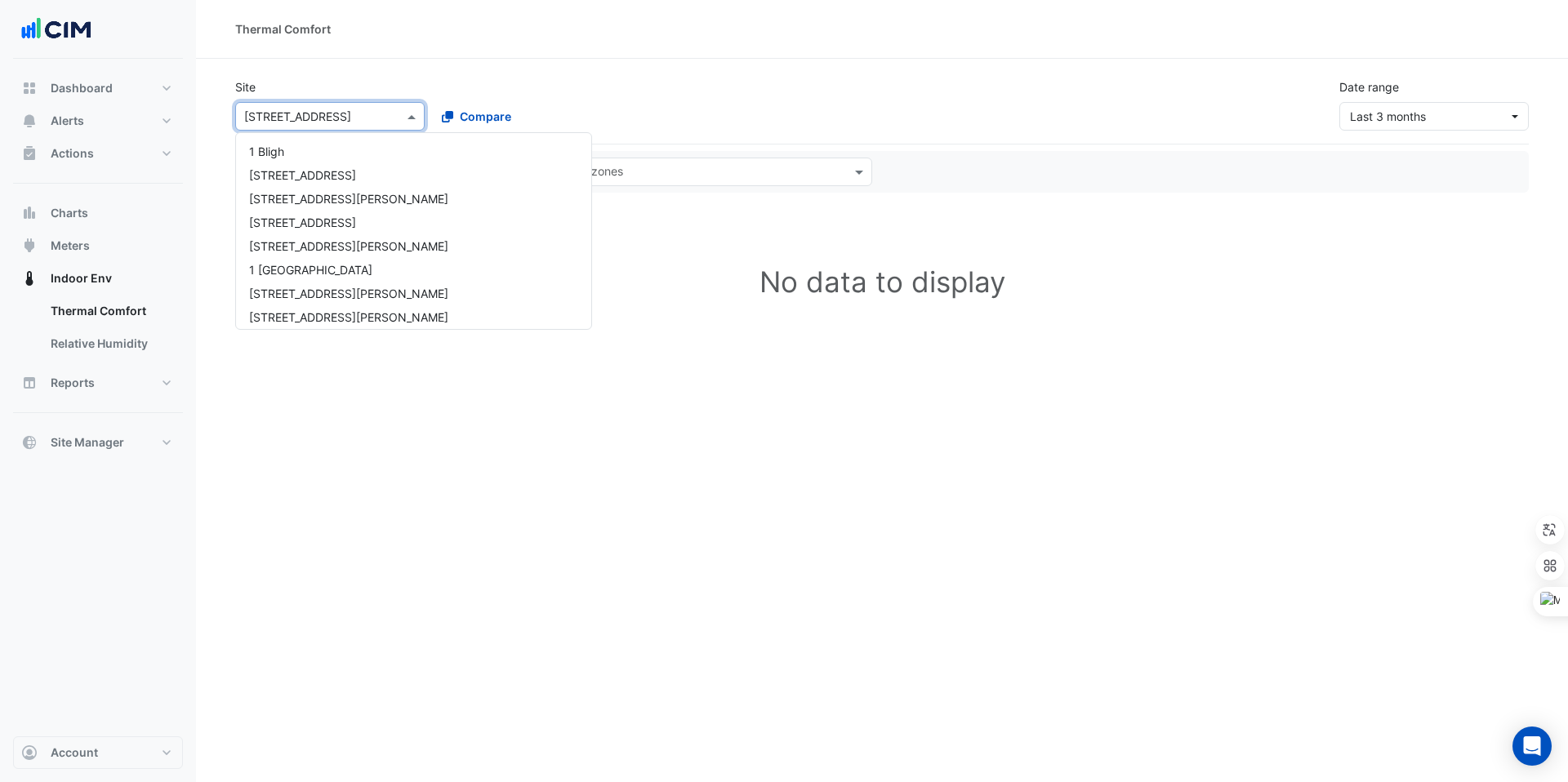
click at [358, 104] on div "Select a Site × [STREET_ADDRESS]" at bounding box center [329, 116] width 189 height 28
type input "**"
click at [280, 196] on span "[STREET_ADDRESS]" at bounding box center [303, 198] width 107 height 14
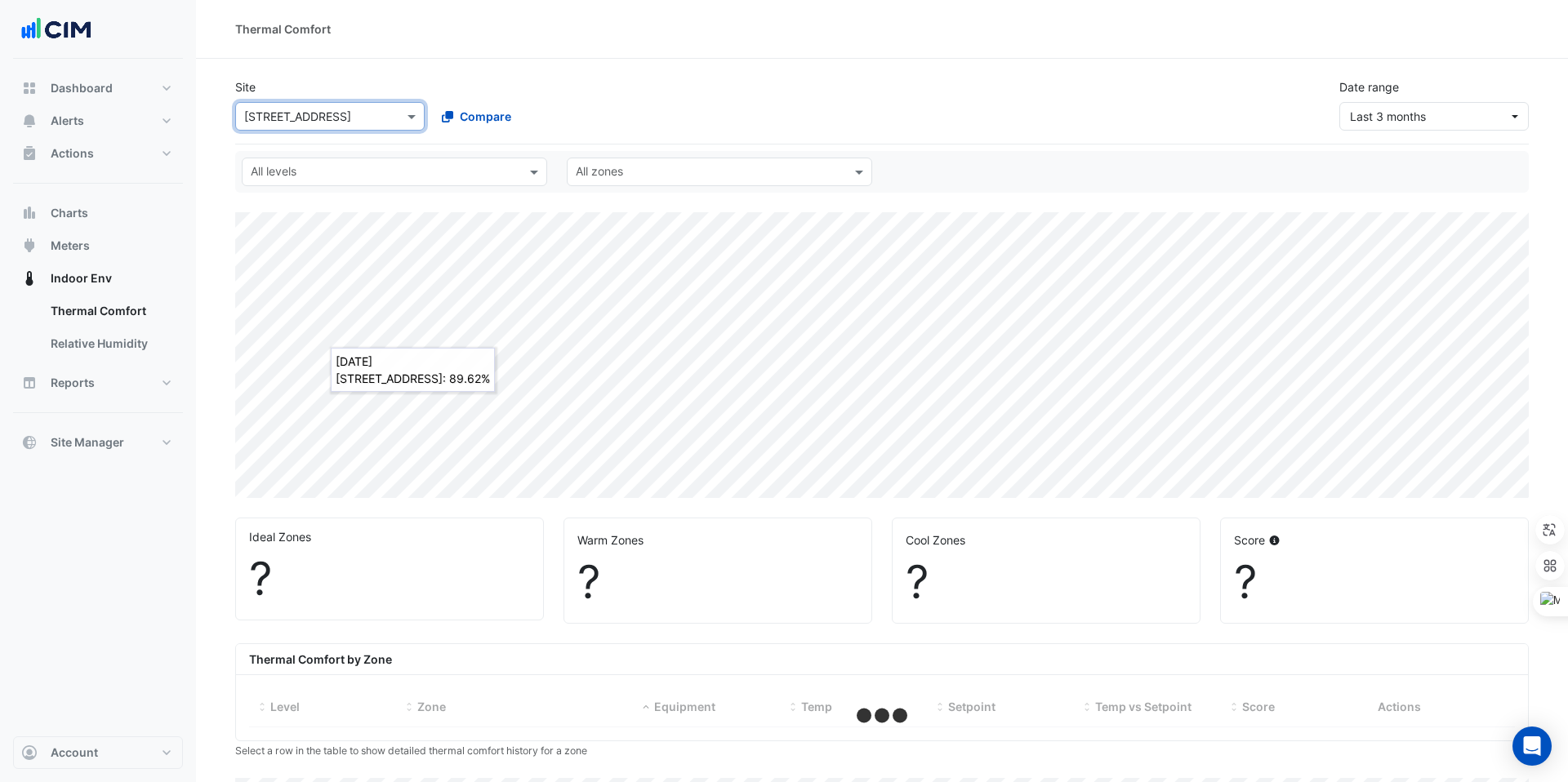
select select "***"
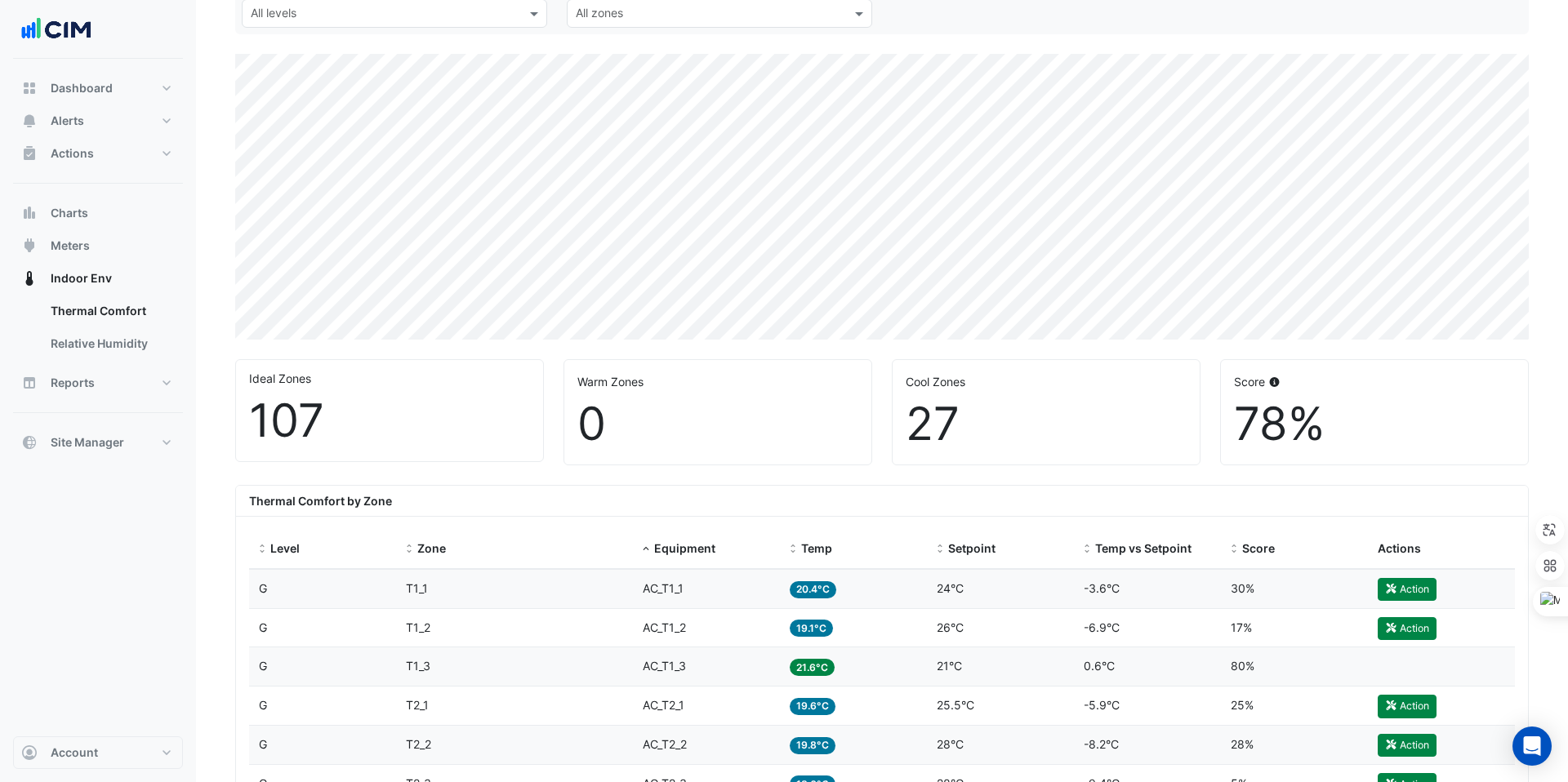
scroll to position [192, 0]
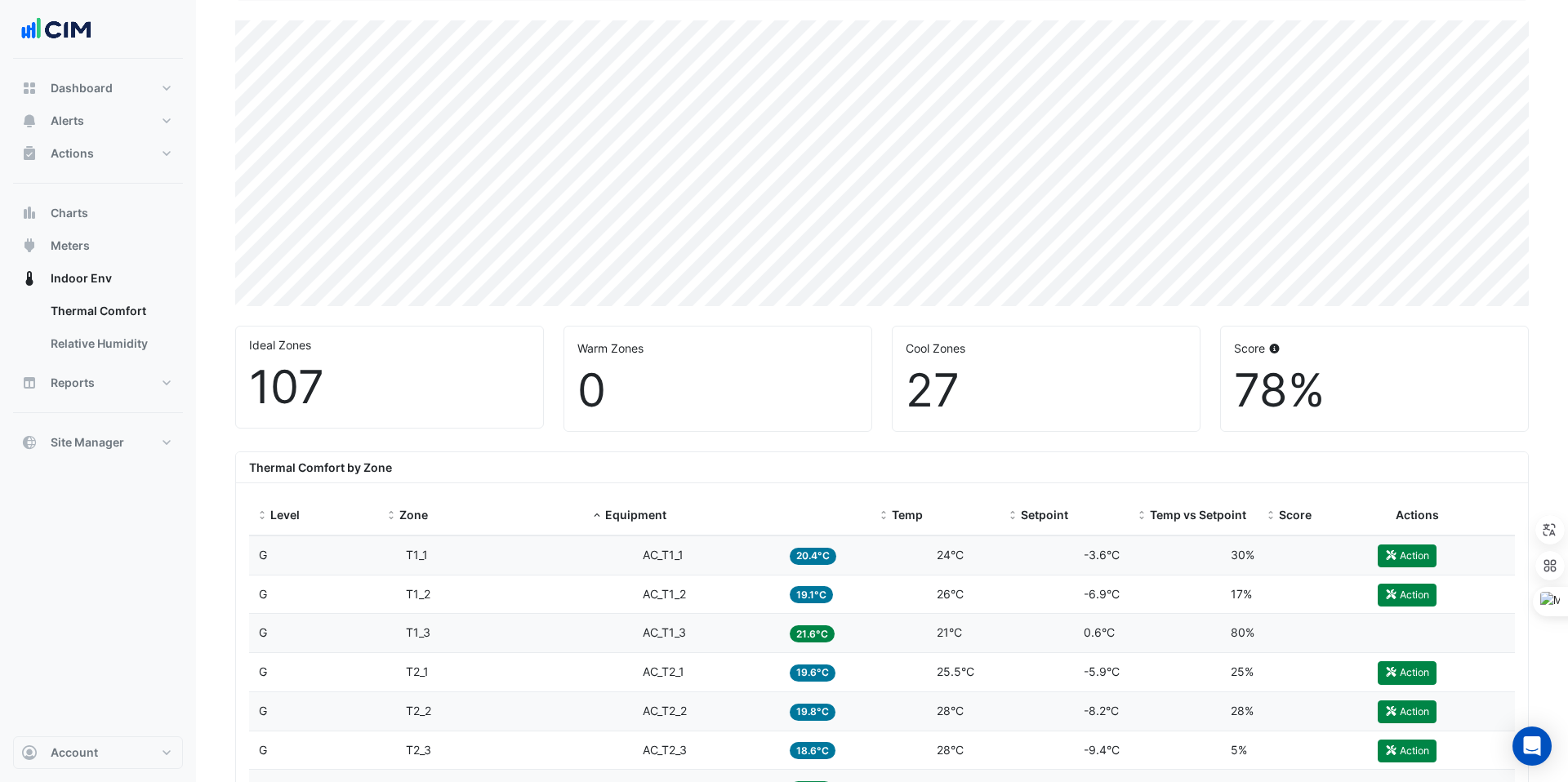
drag, startPoint x: 775, startPoint y: 496, endPoint x: 956, endPoint y: 481, distance: 181.6
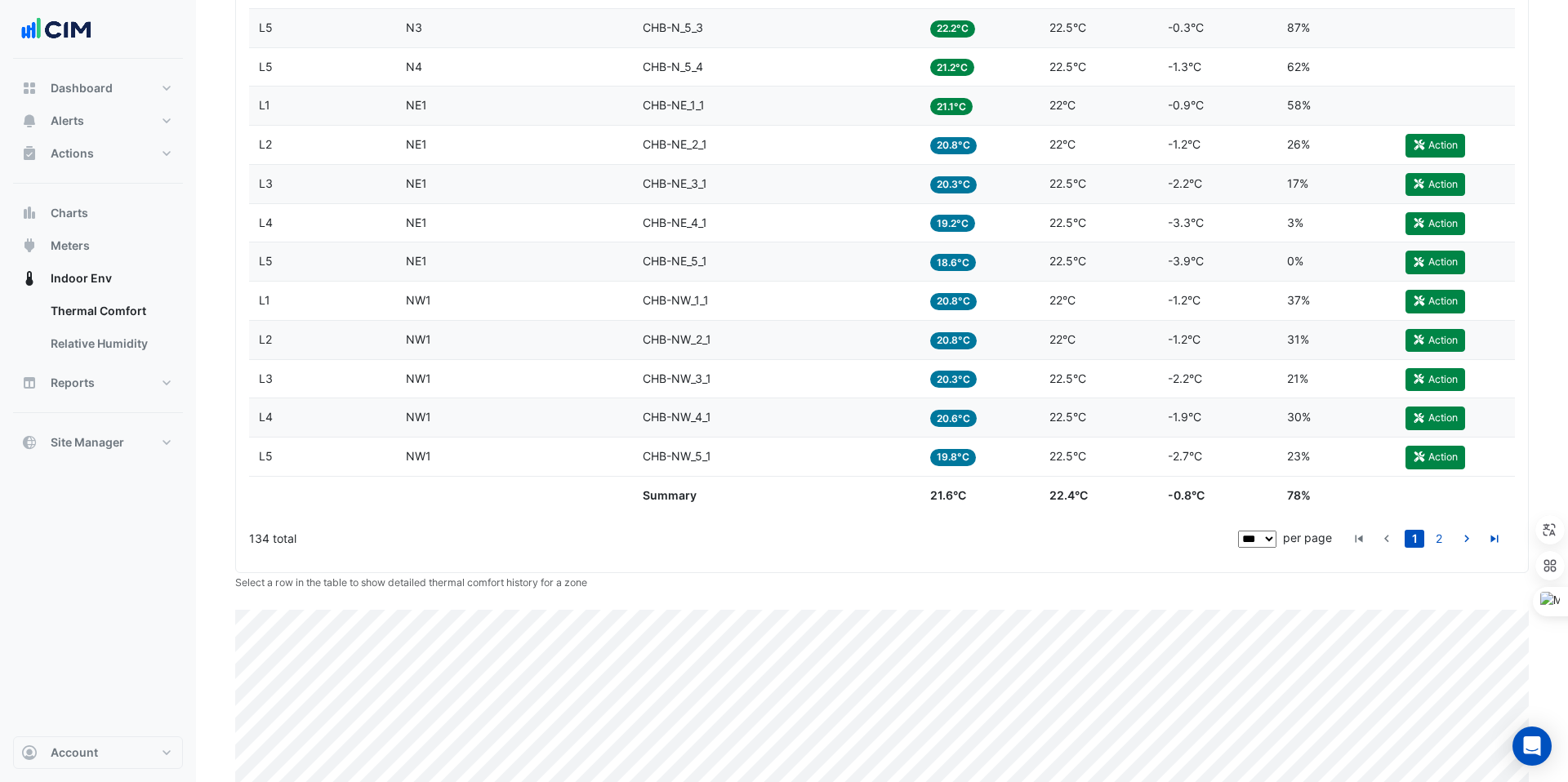
scroll to position [4284, 0]
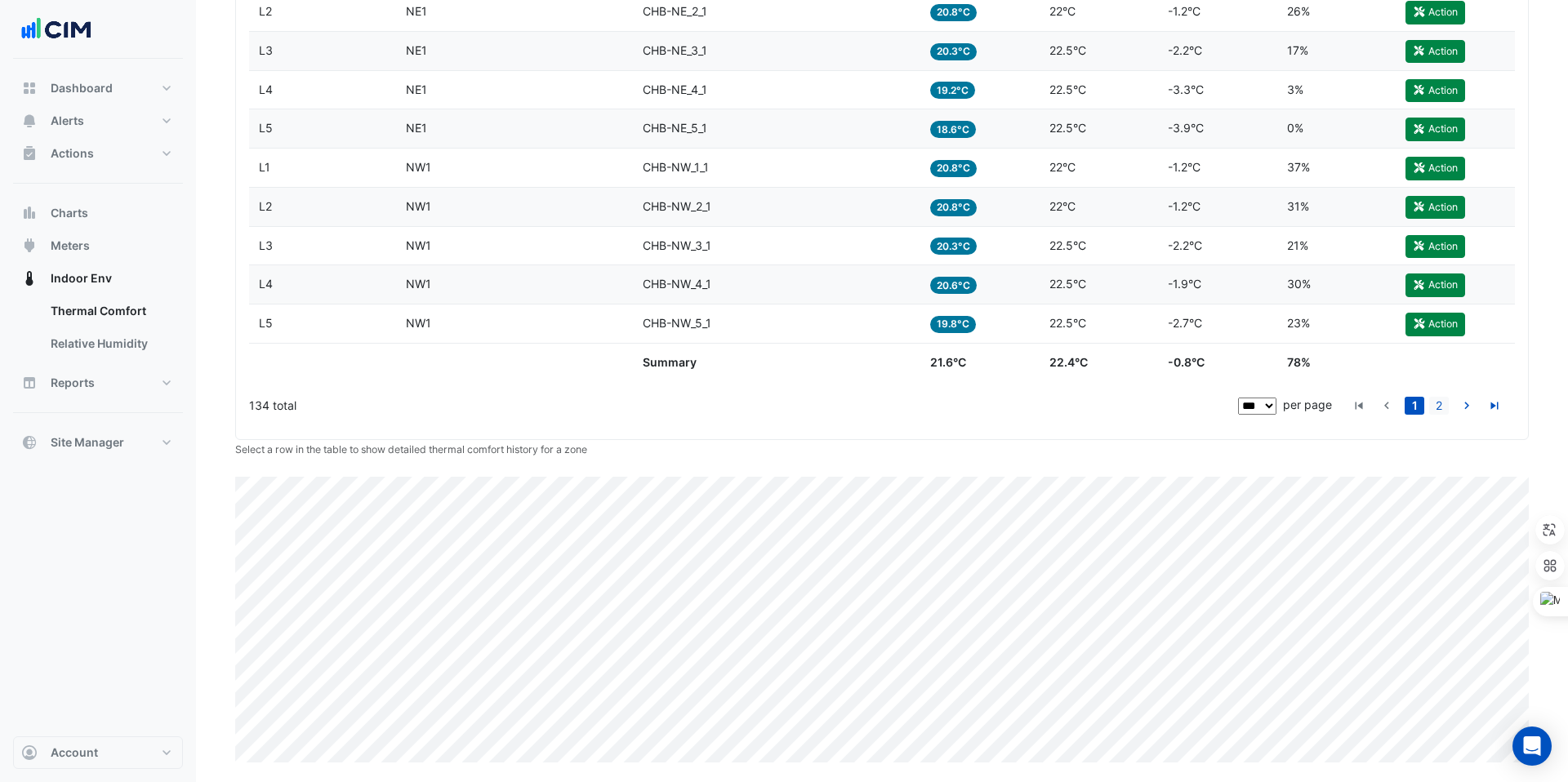
click at [1442, 409] on link "2" at bounding box center [1439, 406] width 20 height 18
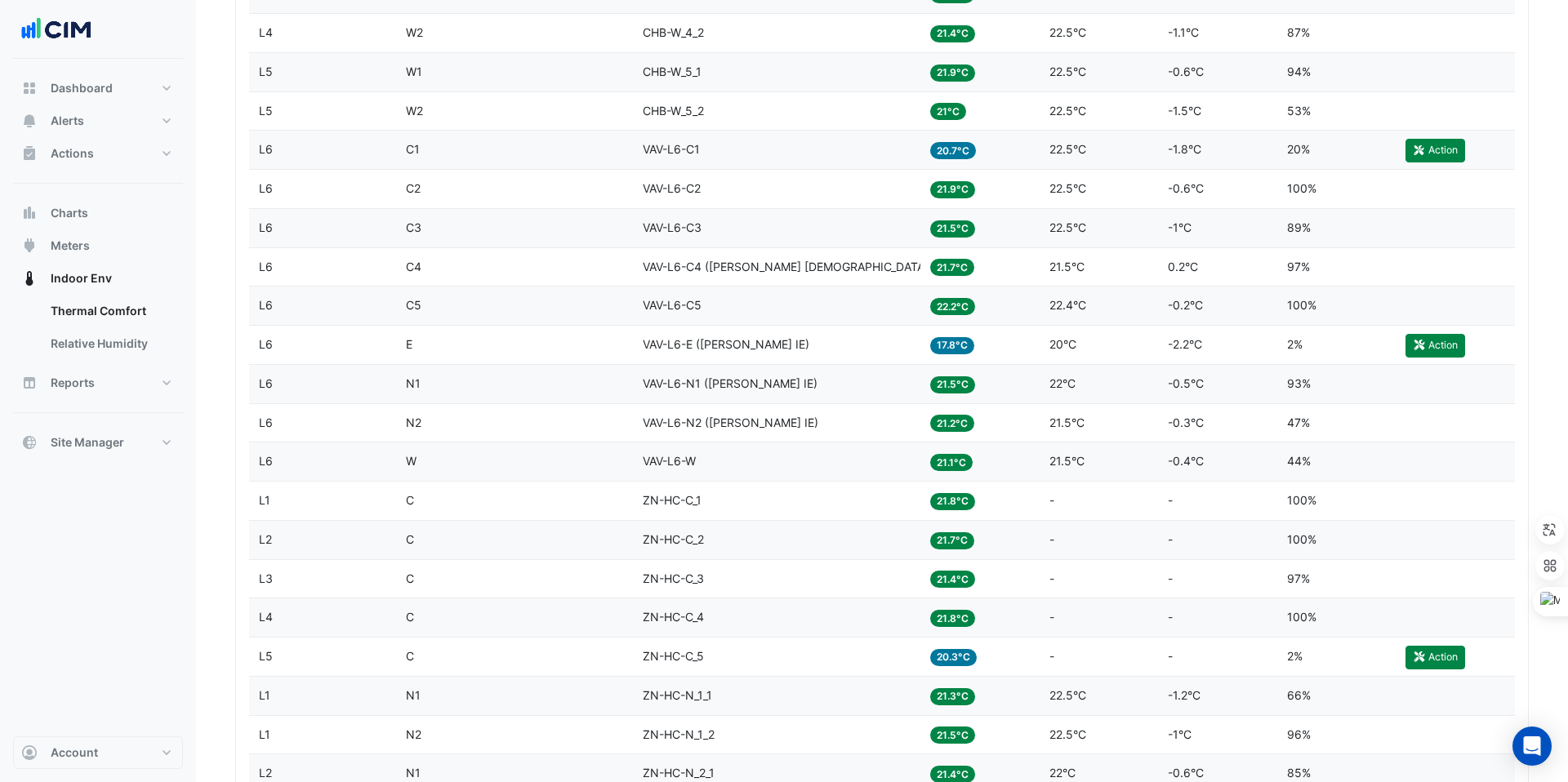
scroll to position [1010, 0]
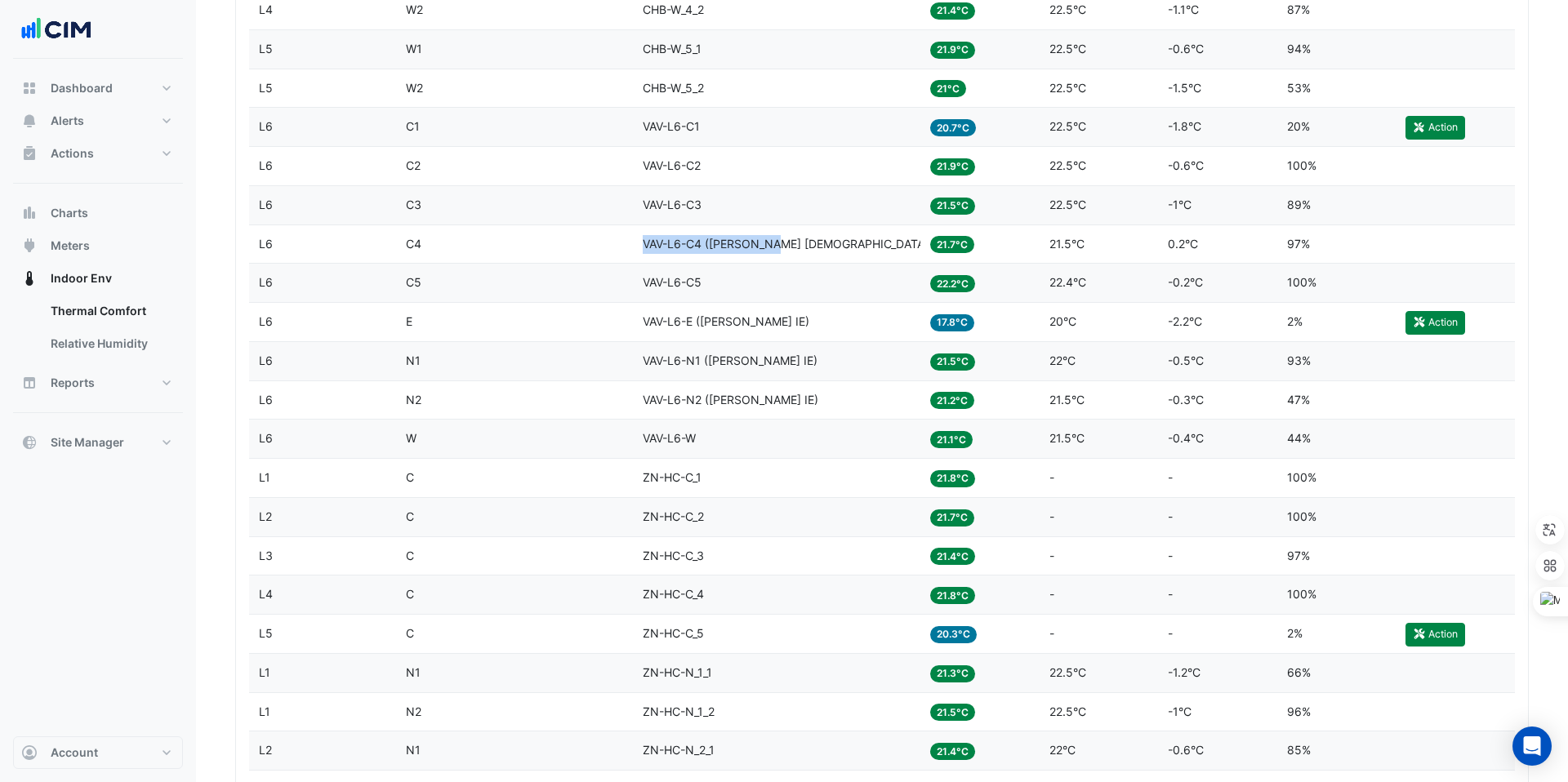
drag, startPoint x: 644, startPoint y: 242, endPoint x: 778, endPoint y: 245, distance: 134.0
click at [778, 245] on div "Equipment VAV-L6-C4 (NABERS IE)" at bounding box center [776, 244] width 268 height 19
copy span "VAV-L6-C4 (NABERS IE)"
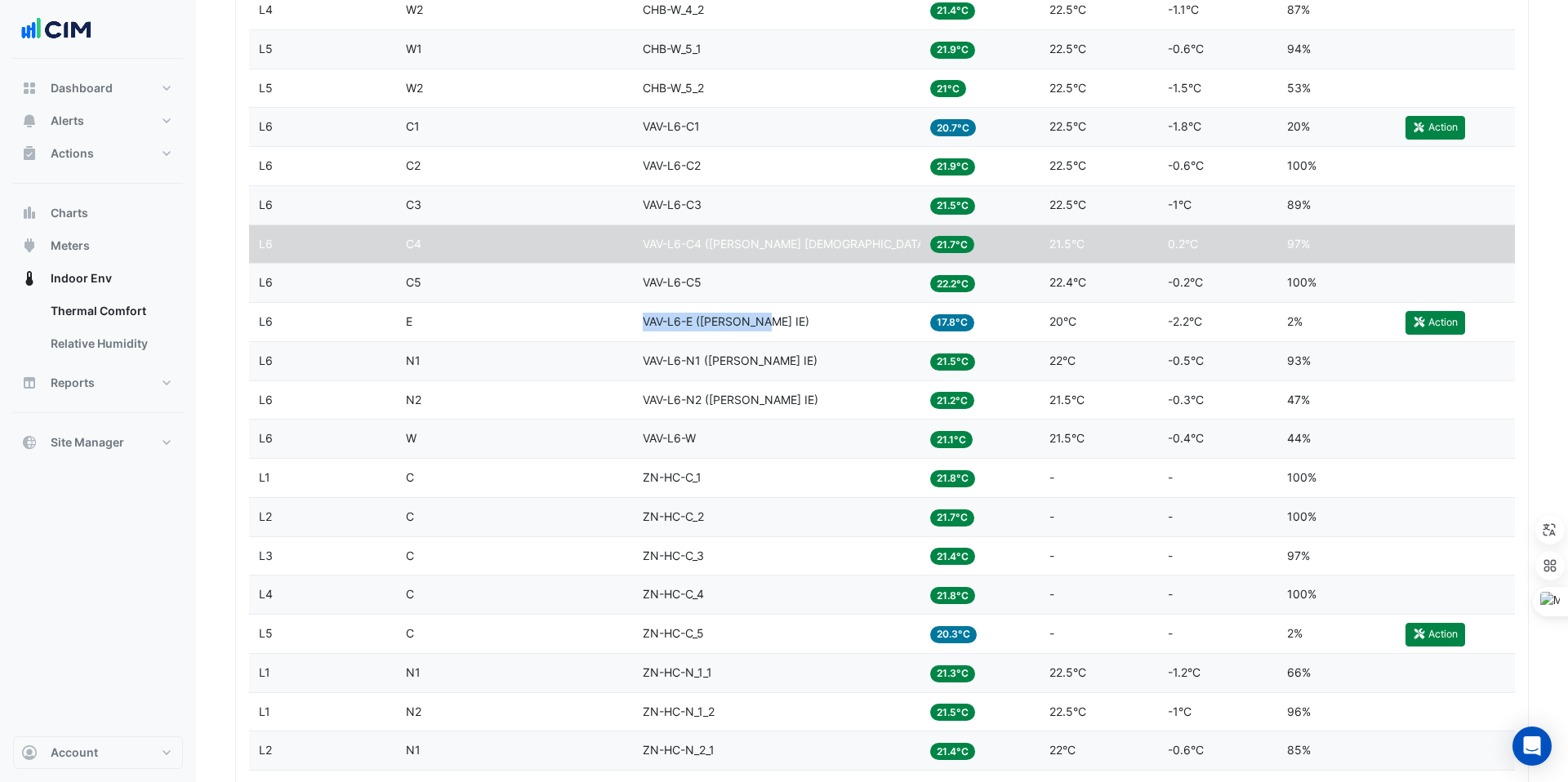
copy span "VAV-L6-E (NABERS IE)"
drag, startPoint x: 645, startPoint y: 323, endPoint x: 771, endPoint y: 328, distance: 126.1
click at [772, 328] on div "Equipment VAV-L6-E (NABERS IE)" at bounding box center [776, 322] width 268 height 19
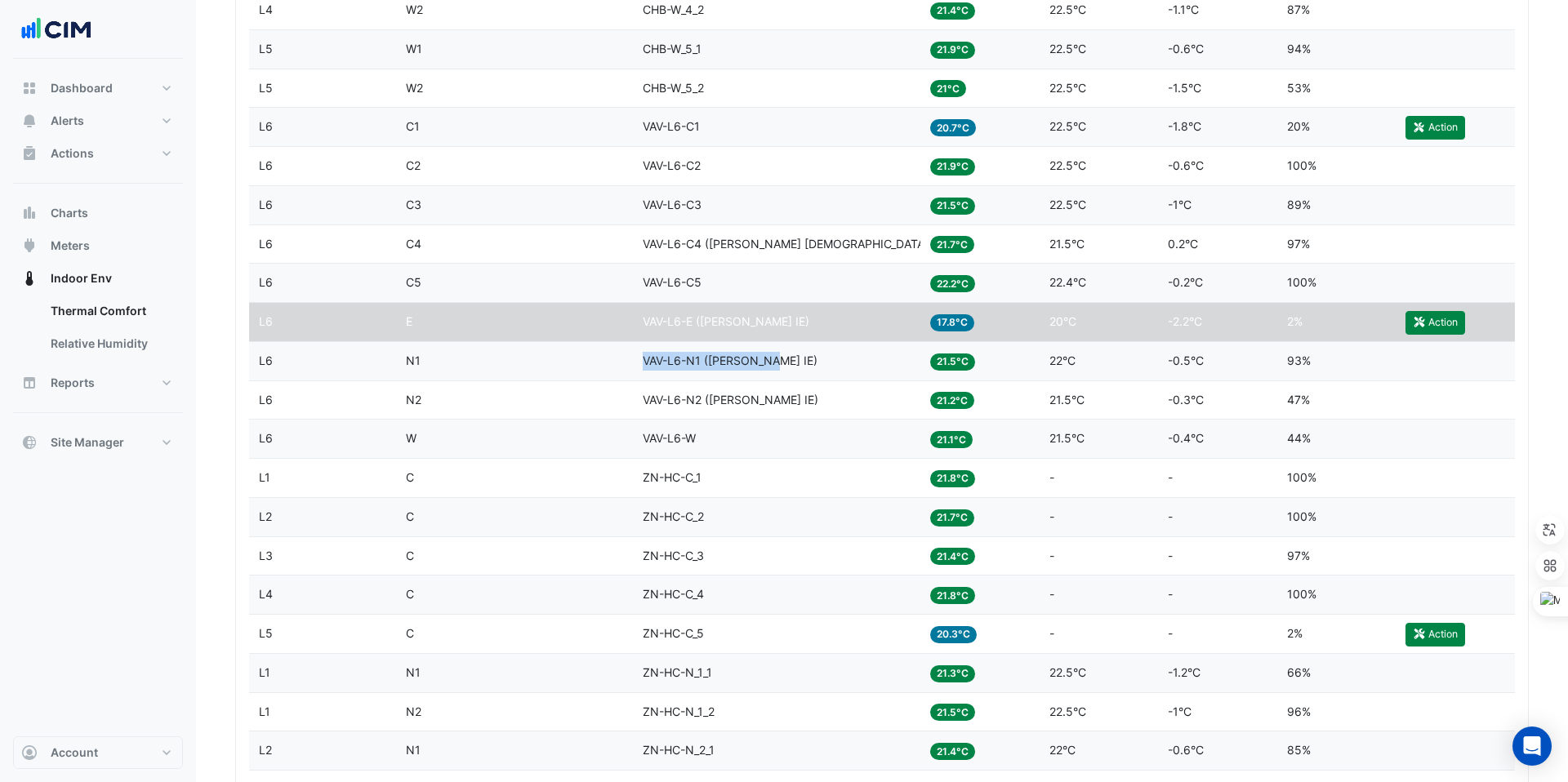
copy span "VAV-L6-N1 (NABERS IE)"
drag, startPoint x: 644, startPoint y: 362, endPoint x: 778, endPoint y: 364, distance: 134.0
click at [778, 363] on div "Equipment VAV-L6-N1 (NABERS IE)" at bounding box center [776, 361] width 268 height 19
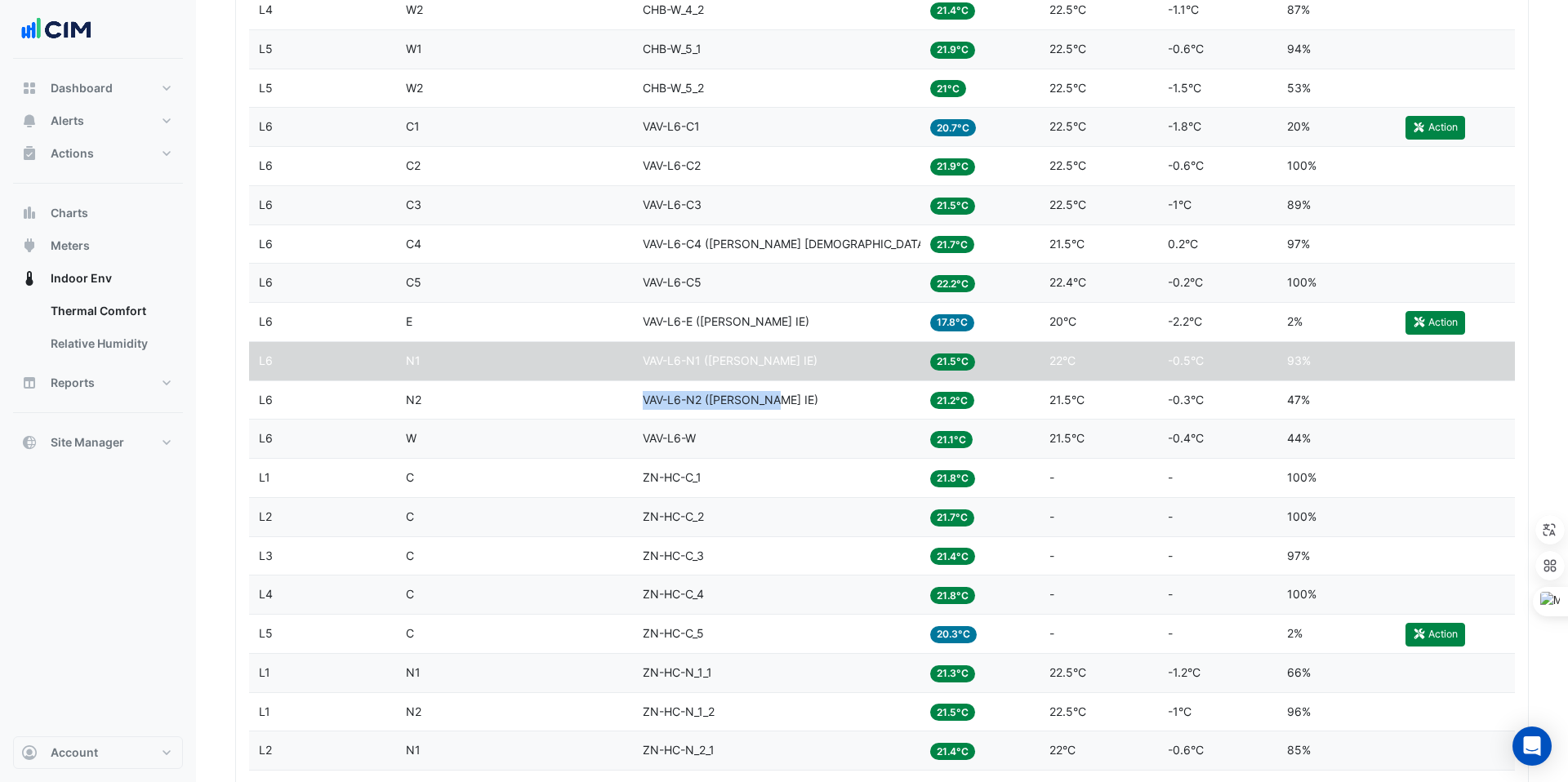
copy span "VAV-L6-N2 (NABERS IE)"
drag, startPoint x: 646, startPoint y: 399, endPoint x: 773, endPoint y: 403, distance: 127.1
click at [773, 403] on span "VAV-L6-N2 (NABERS IE)" at bounding box center [730, 399] width 176 height 14
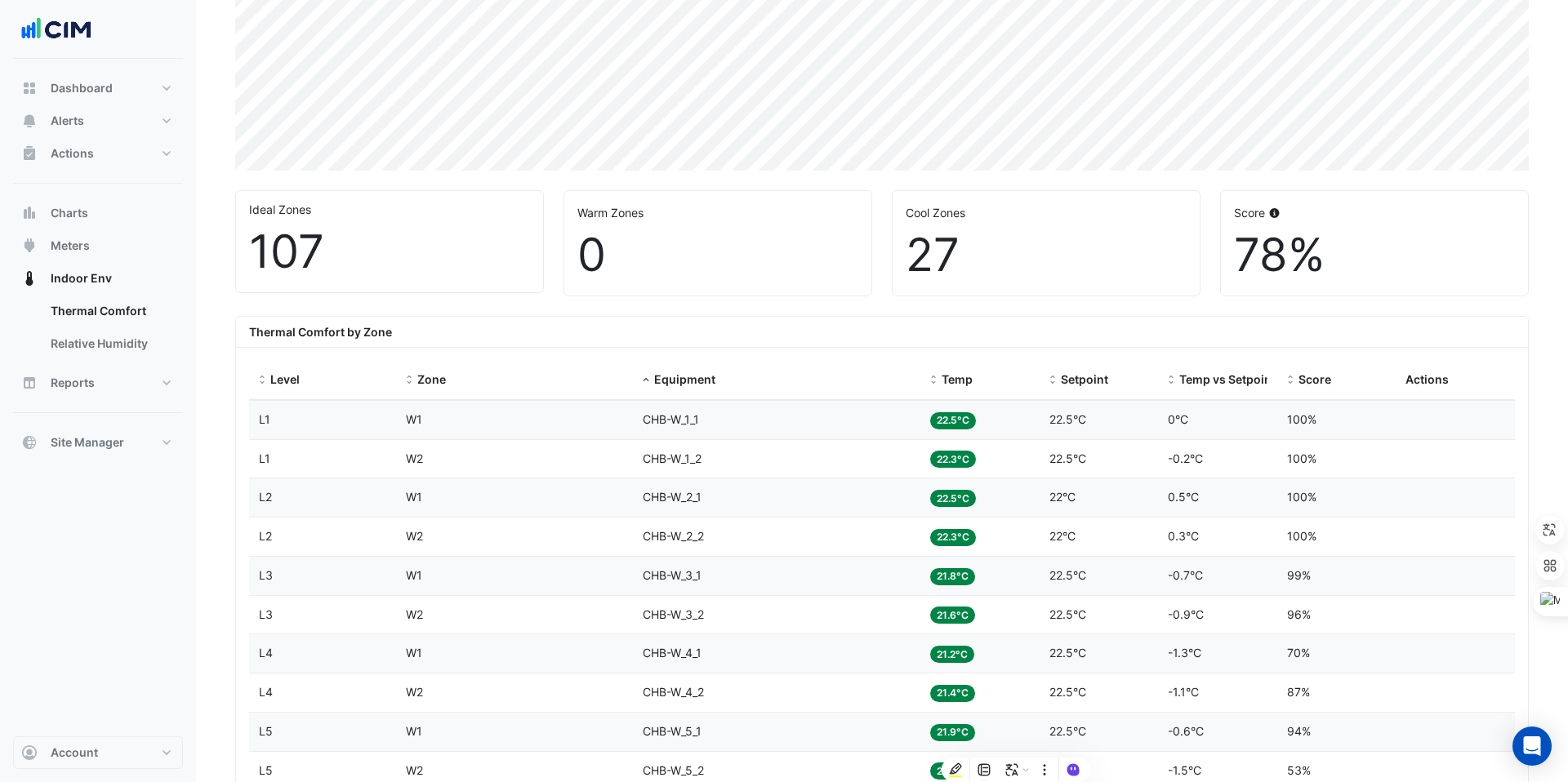
scroll to position [0, 0]
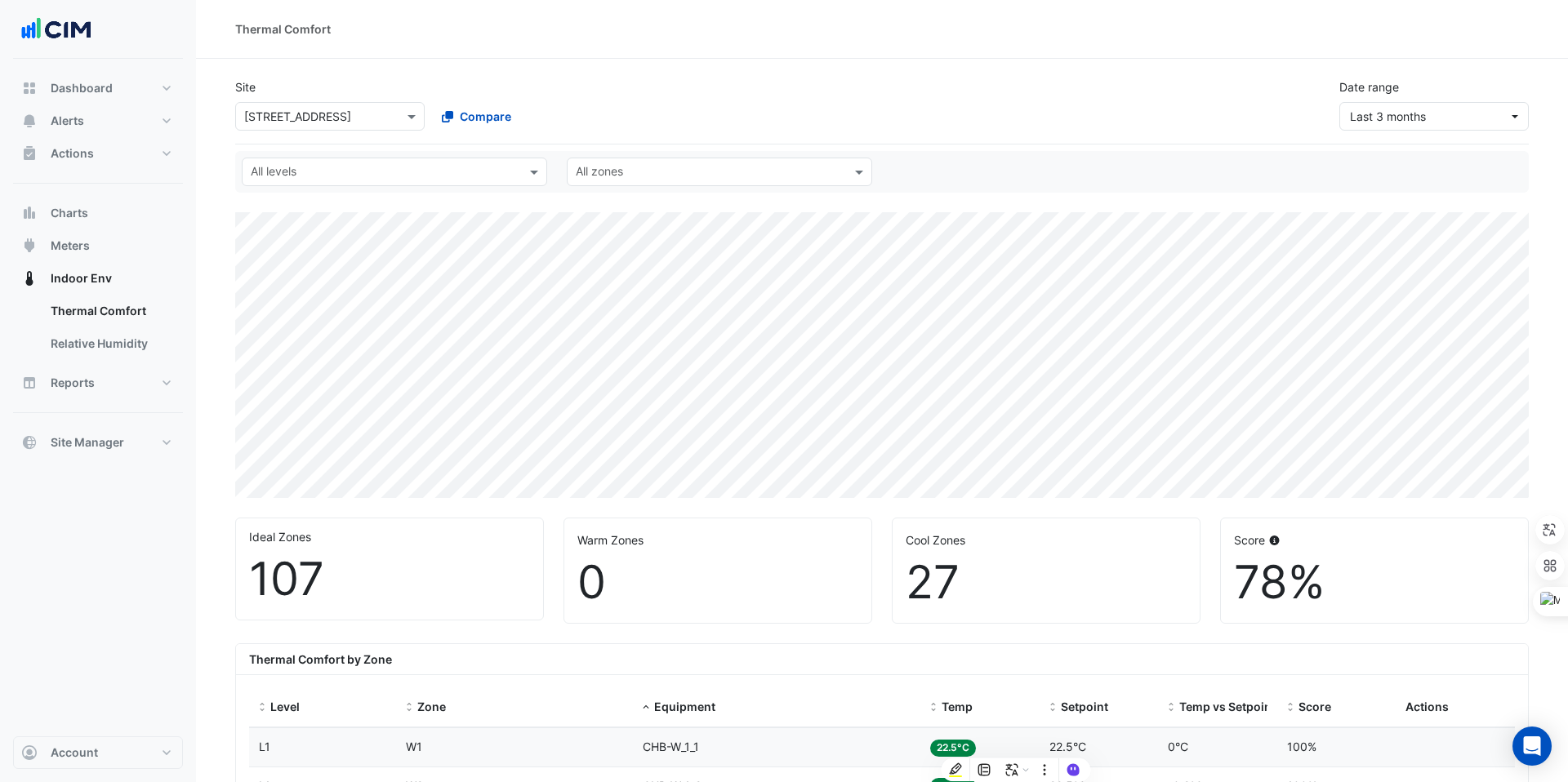
click at [288, 120] on input "text" at bounding box center [313, 117] width 139 height 18
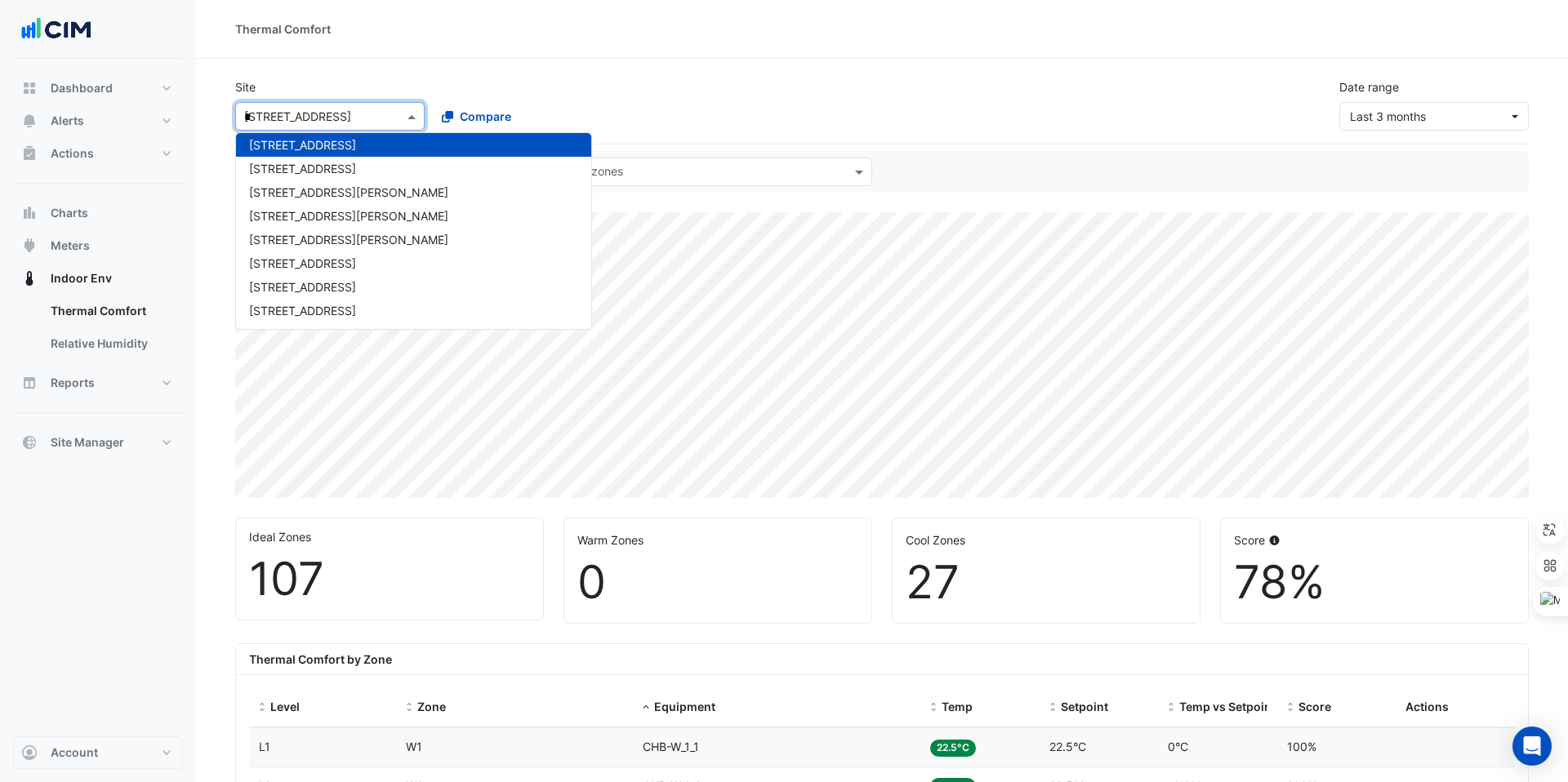
scroll to position [457, 0]
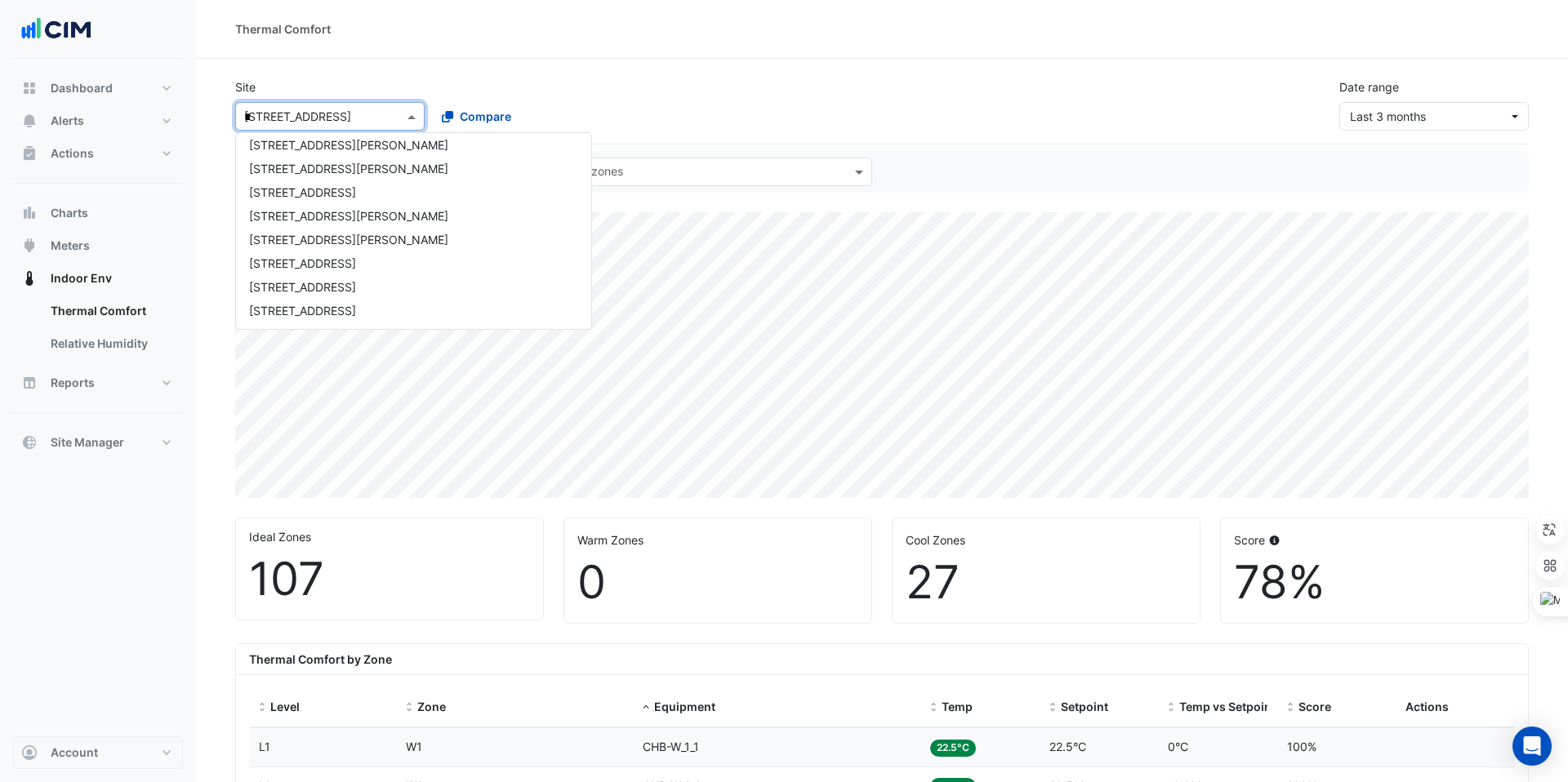
type input "**"
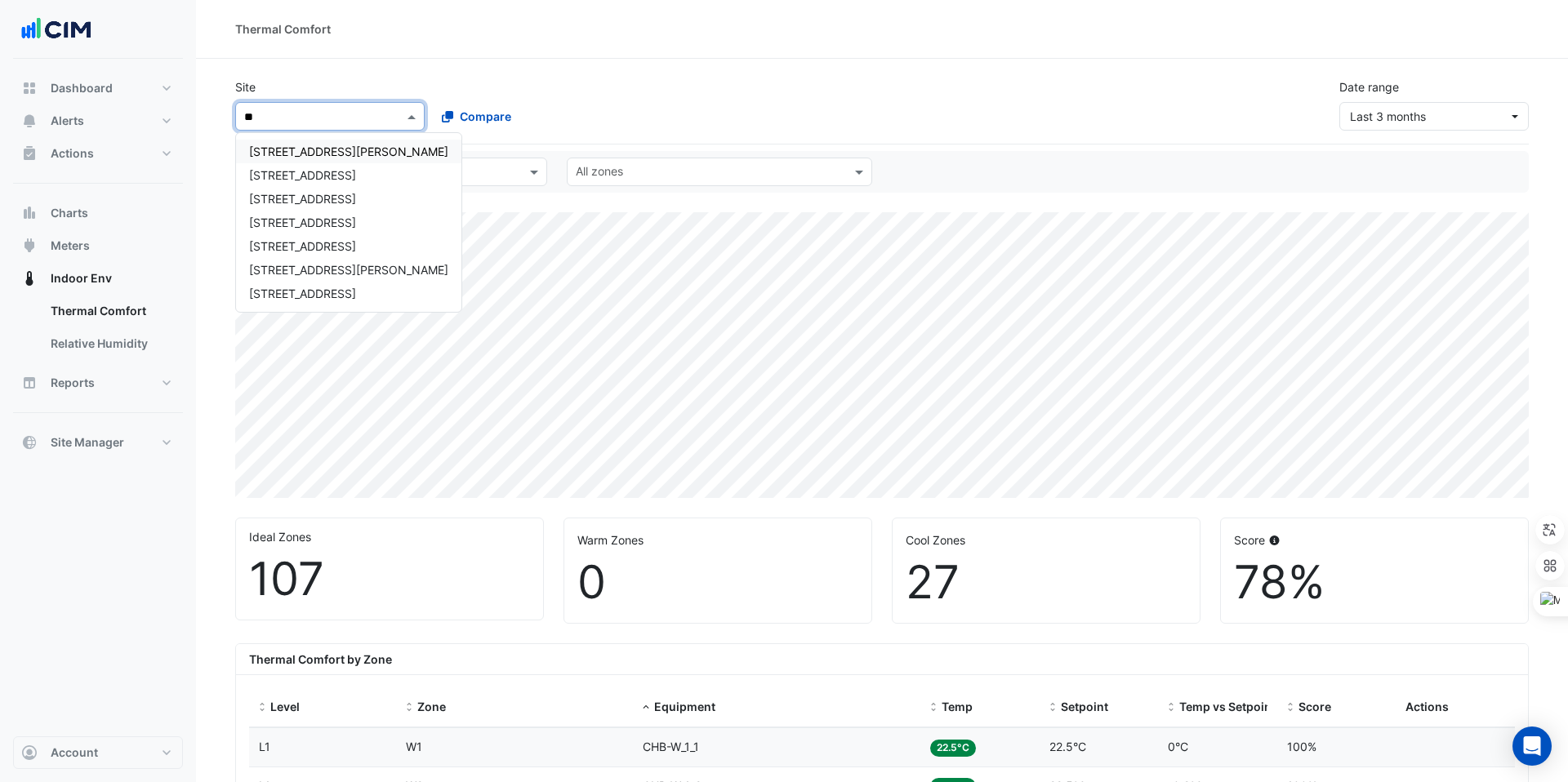
scroll to position [0, 0]
click at [312, 231] on div "44 Sydney Avenue" at bounding box center [348, 223] width 225 height 23
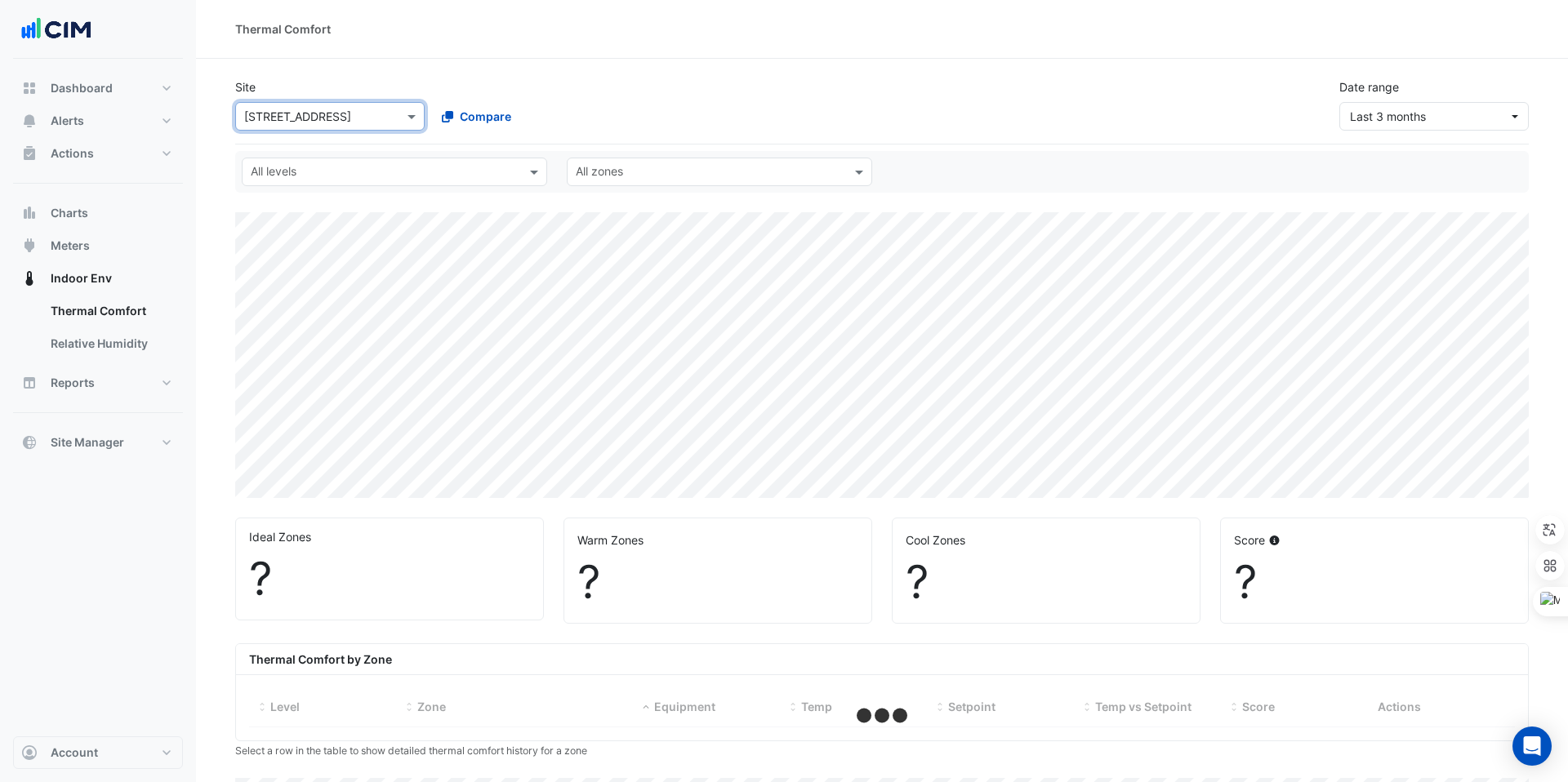
select select "***"
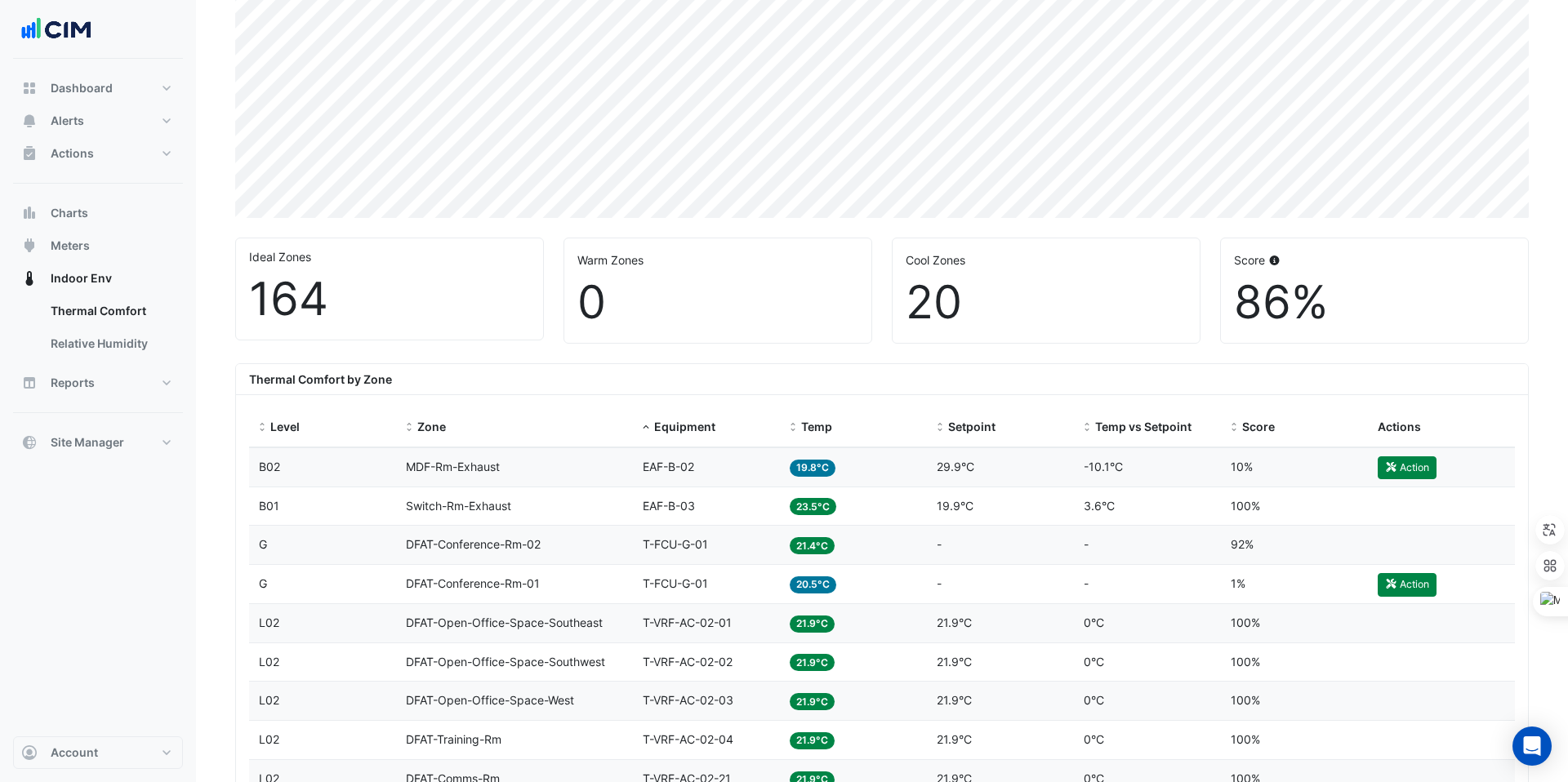
scroll to position [313, 0]
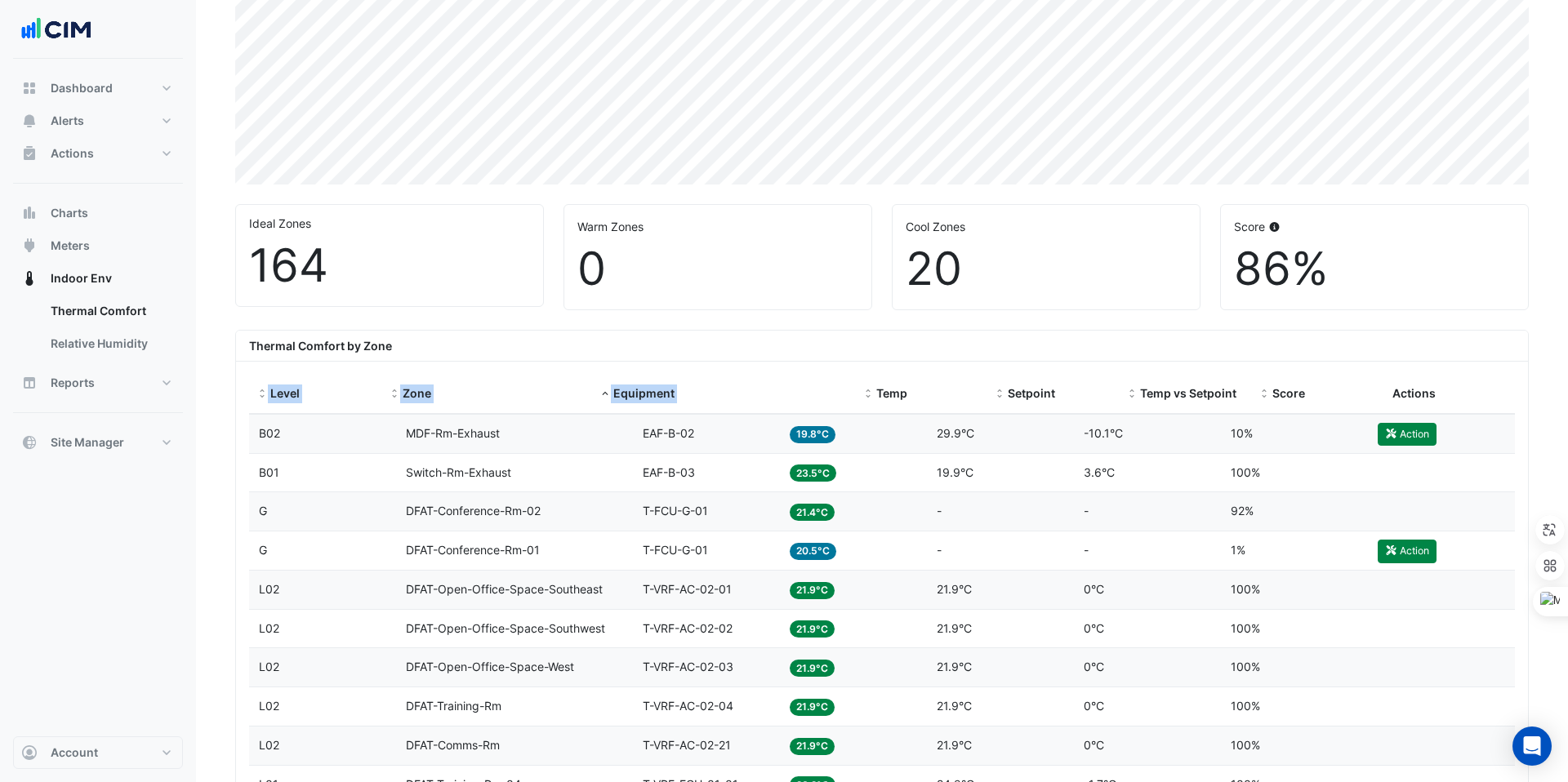
drag, startPoint x: 776, startPoint y: 378, endPoint x: 950, endPoint y: 351, distance: 176.1
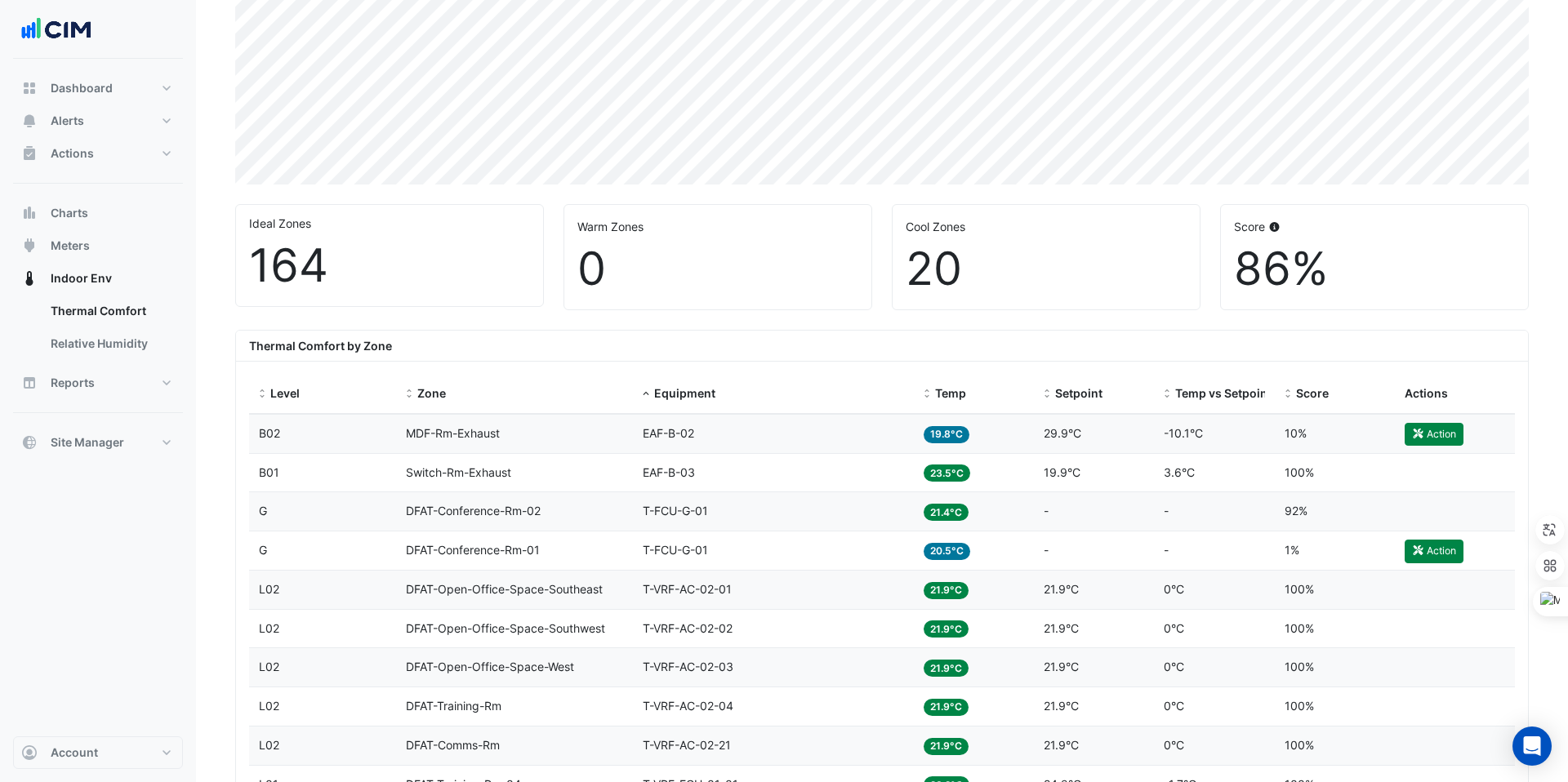
click at [857, 333] on div "Thermal Comfort by Zone" at bounding box center [882, 346] width 1292 height 31
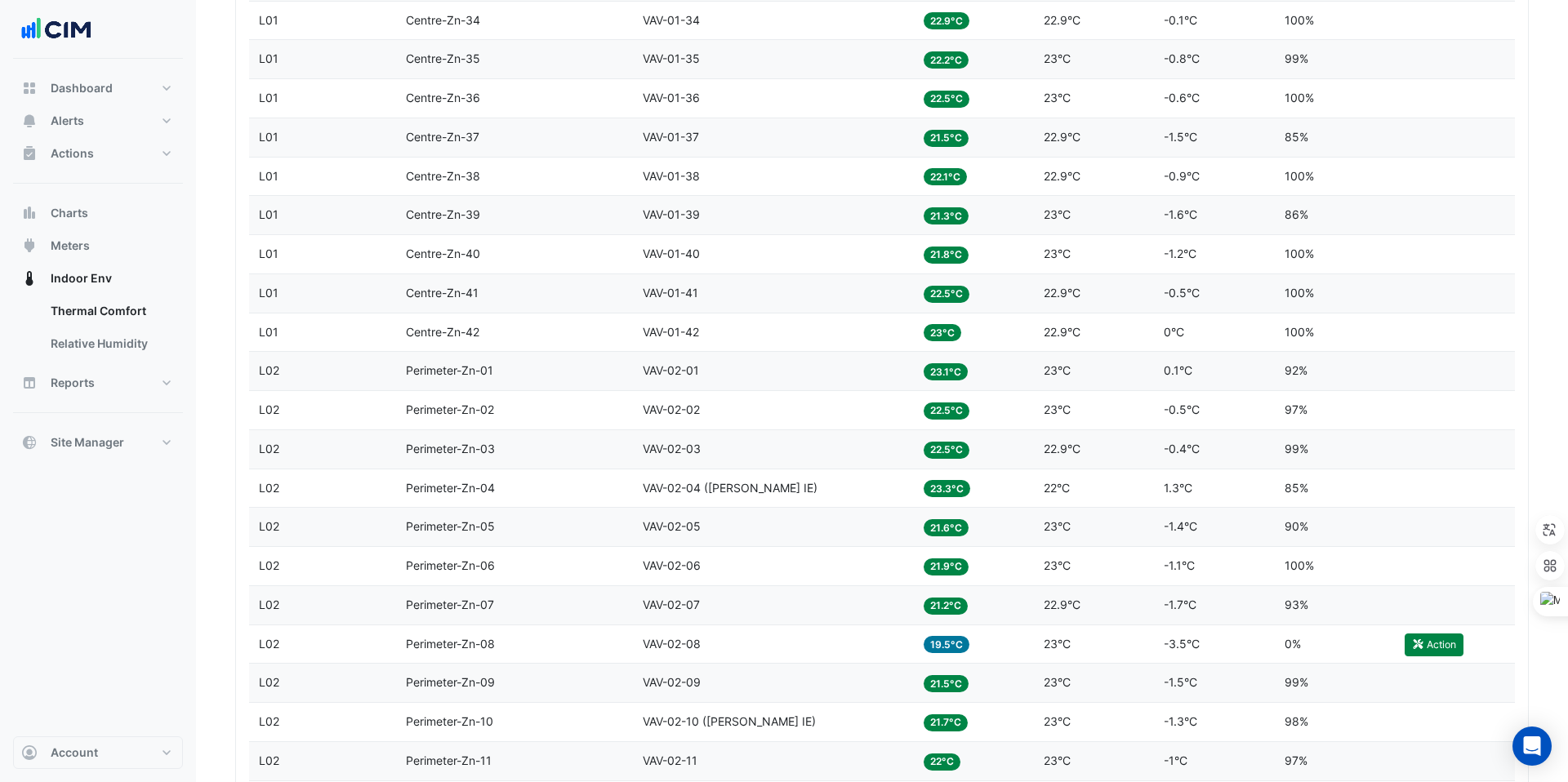
scroll to position [3280, 0]
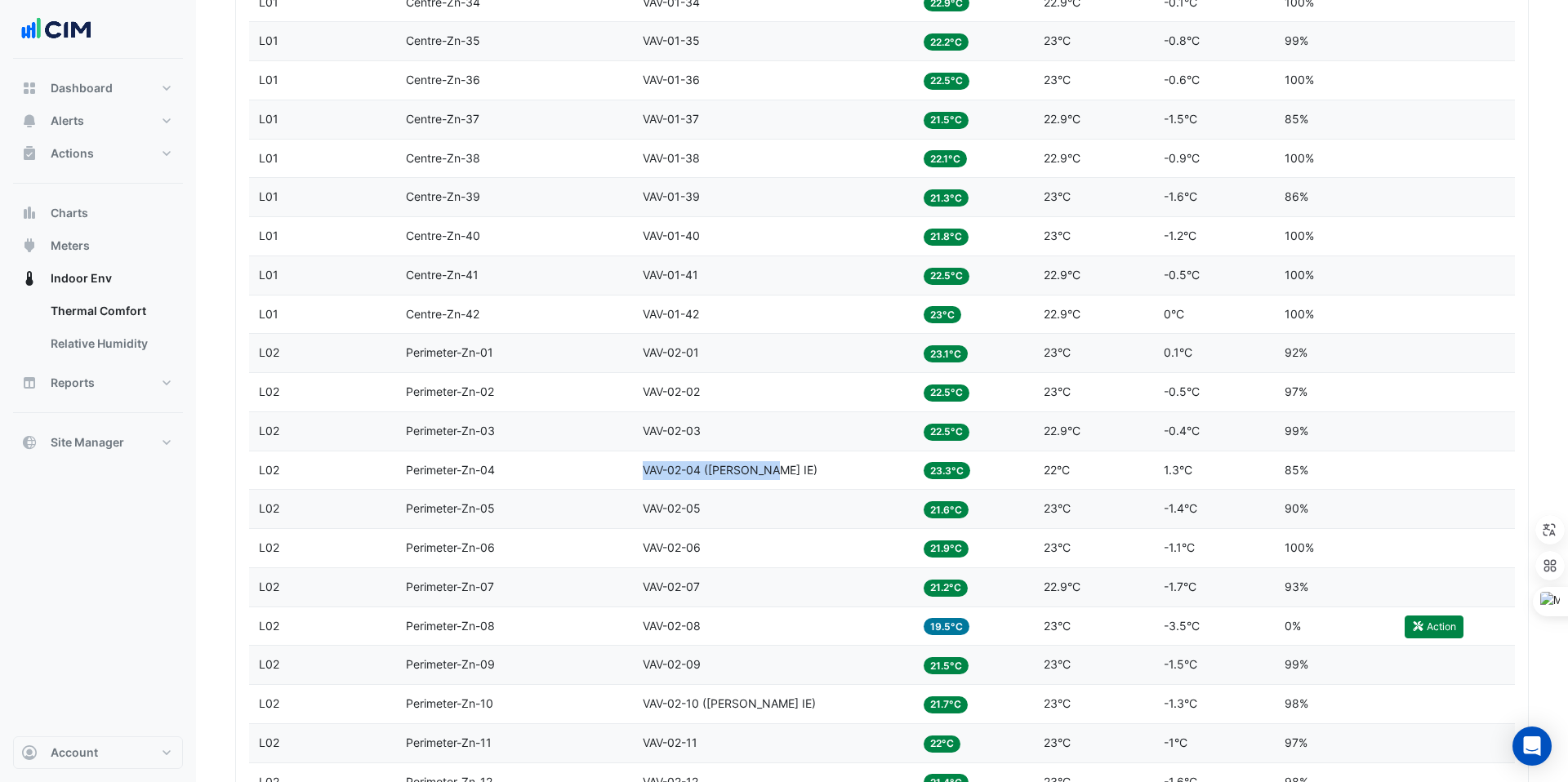
copy span "VAV-02-04 (NABERS IE)"
drag, startPoint x: 644, startPoint y: 468, endPoint x: 774, endPoint y: 467, distance: 130.0
click at [774, 467] on div "Equipment VAV-02-04 (NABERS IE)" at bounding box center [773, 470] width 261 height 19
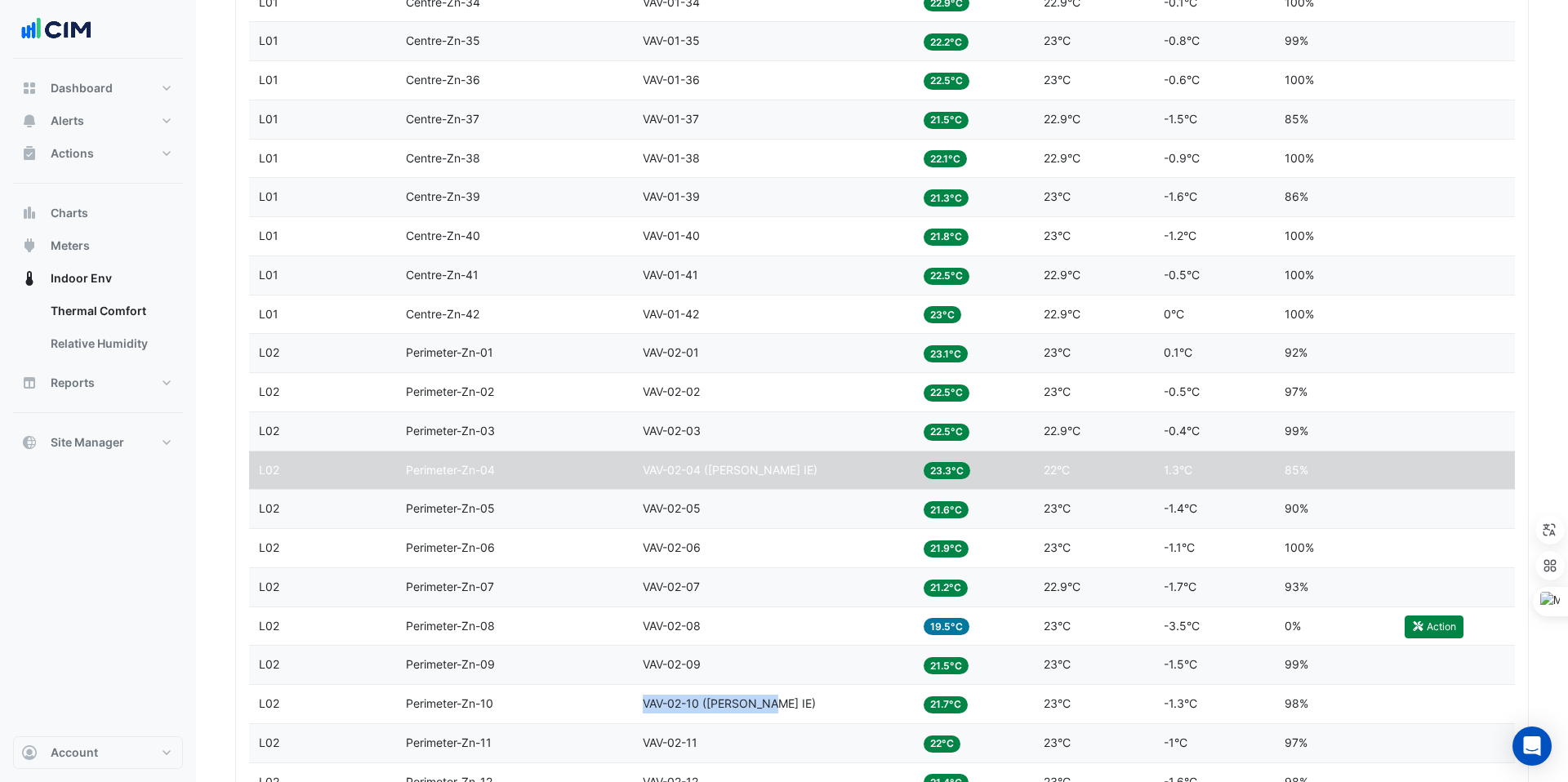
drag, startPoint x: 641, startPoint y: 704, endPoint x: 775, endPoint y: 706, distance: 134.0
click at [775, 706] on datatable-body-cell "Equipment VAV-02-10 (NABERS IE)" at bounding box center [773, 704] width 281 height 38
copy span "VAV-02-10 (NABERS IE)"
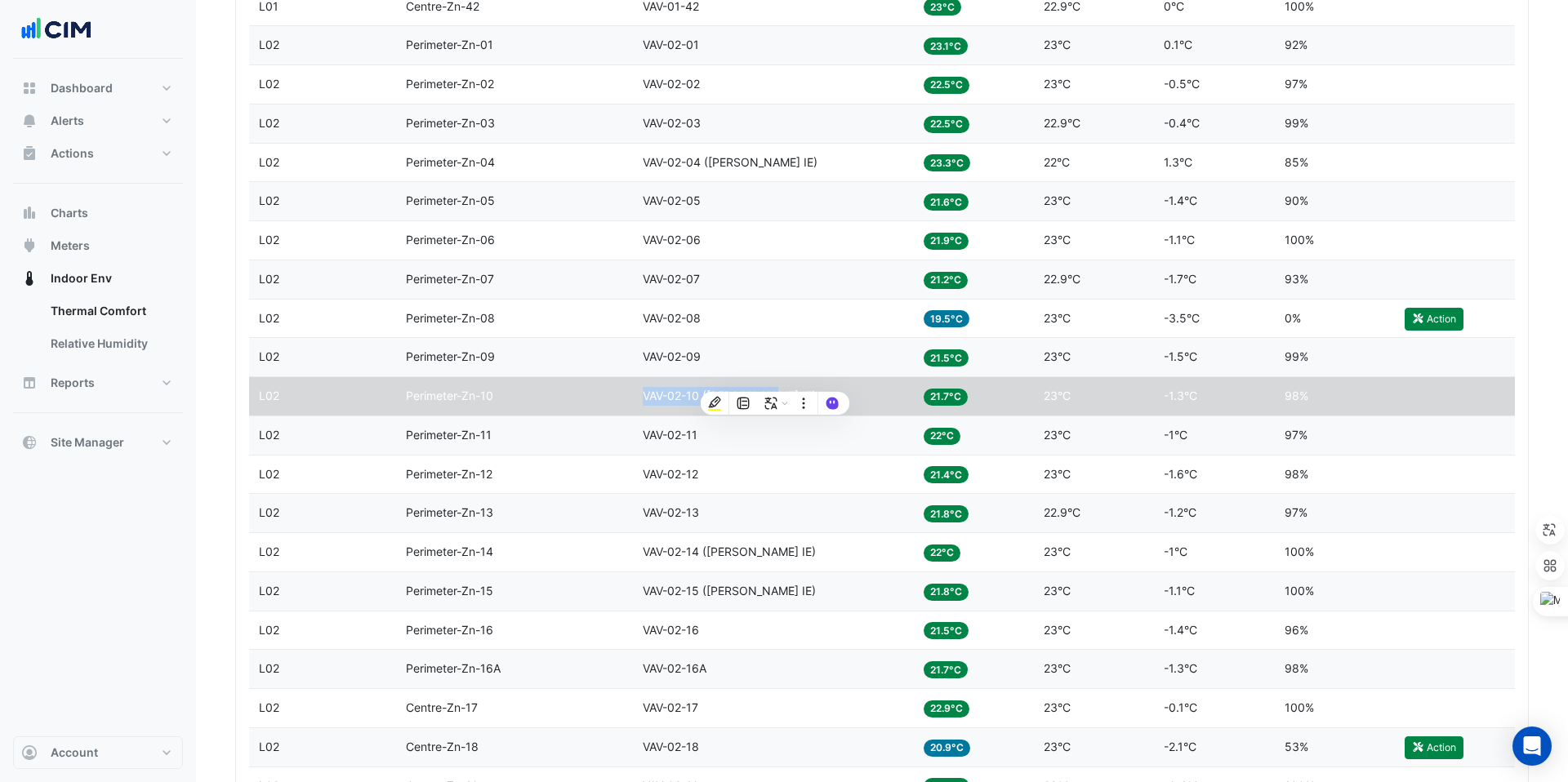
scroll to position [3607, 0]
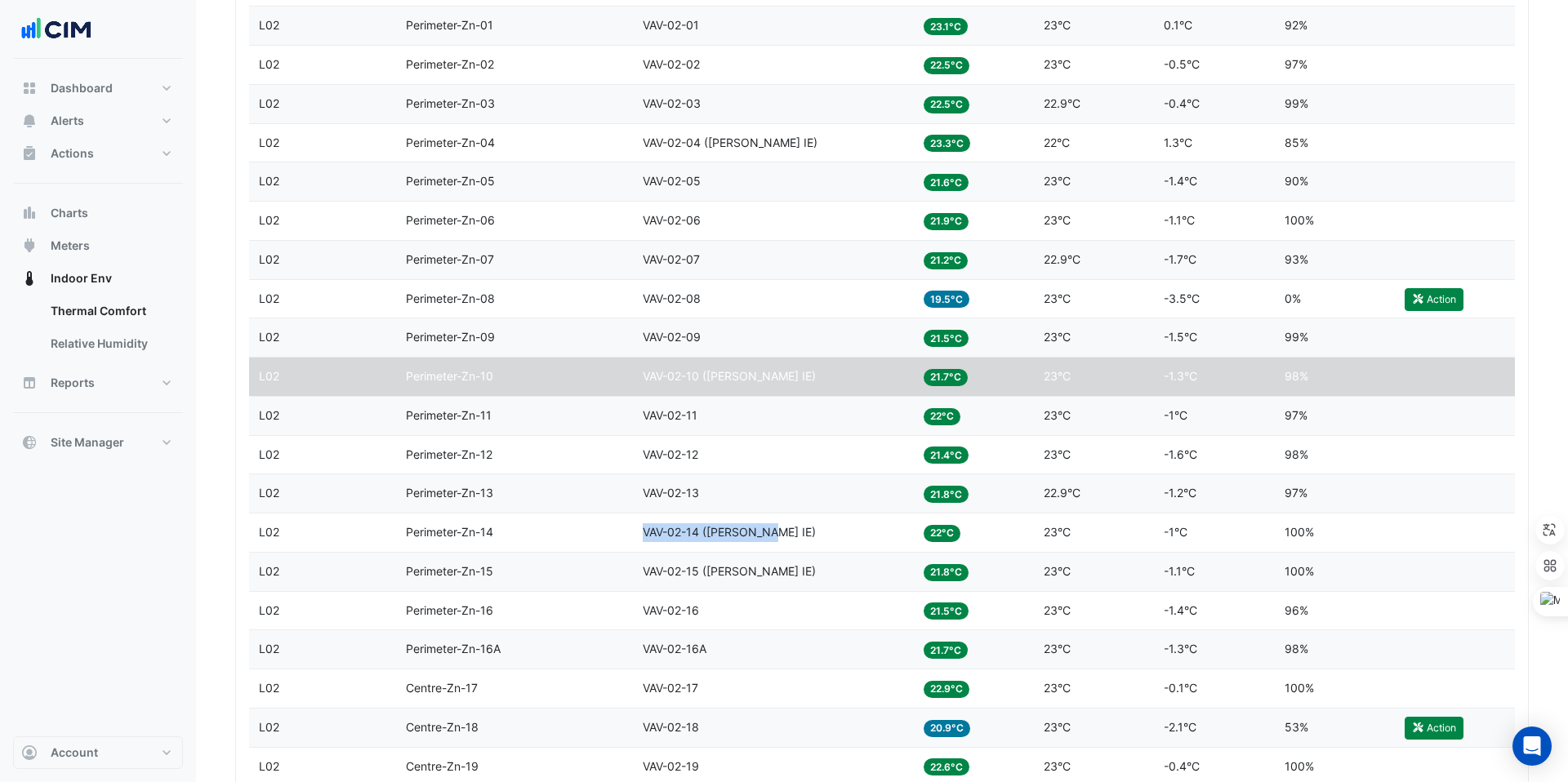
drag, startPoint x: 646, startPoint y: 533, endPoint x: 772, endPoint y: 534, distance: 126.0
click at [772, 534] on div "Equipment VAV-02-14 (NABERS IE)" at bounding box center [773, 533] width 261 height 19
copy span "VAV-02-14 (NABERS IE)"
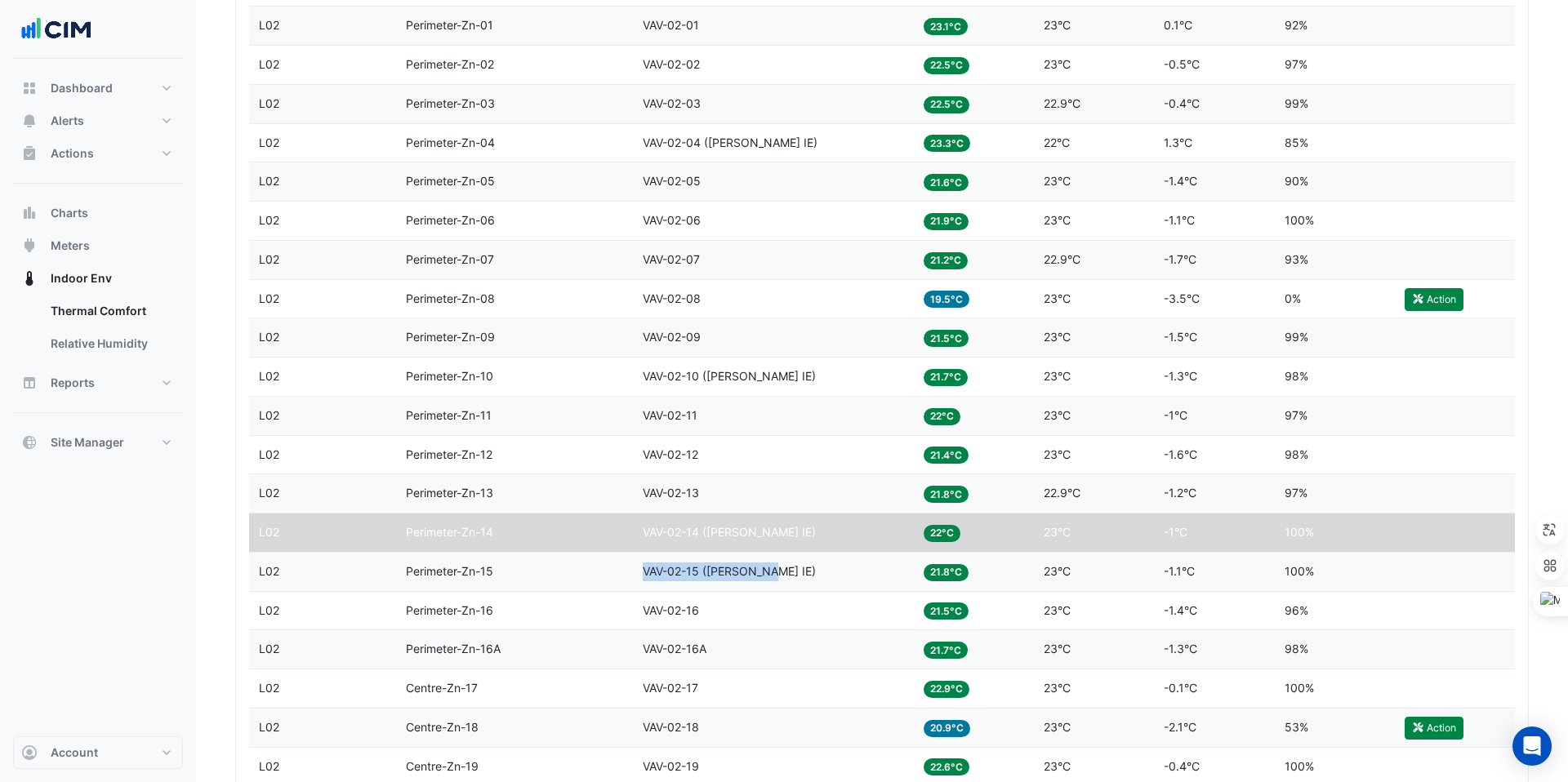
drag, startPoint x: 644, startPoint y: 574, endPoint x: 774, endPoint y: 578, distance: 130.1
click at [774, 578] on div "Equipment VAV-02-15 (NABERS IE)" at bounding box center [773, 572] width 261 height 19
copy span "VAV-02-15 (NABERS IE)"
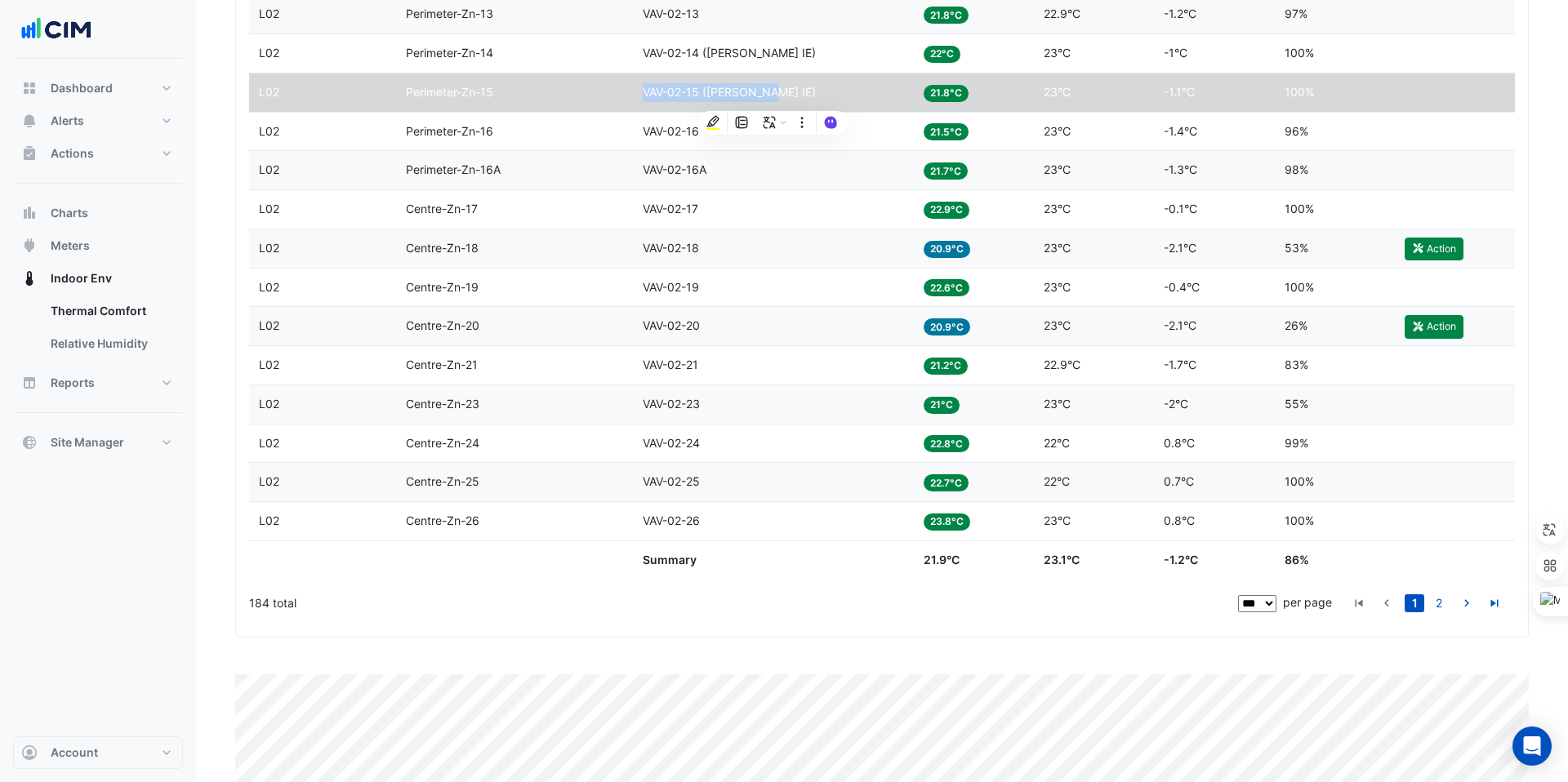
scroll to position [4284, 0]
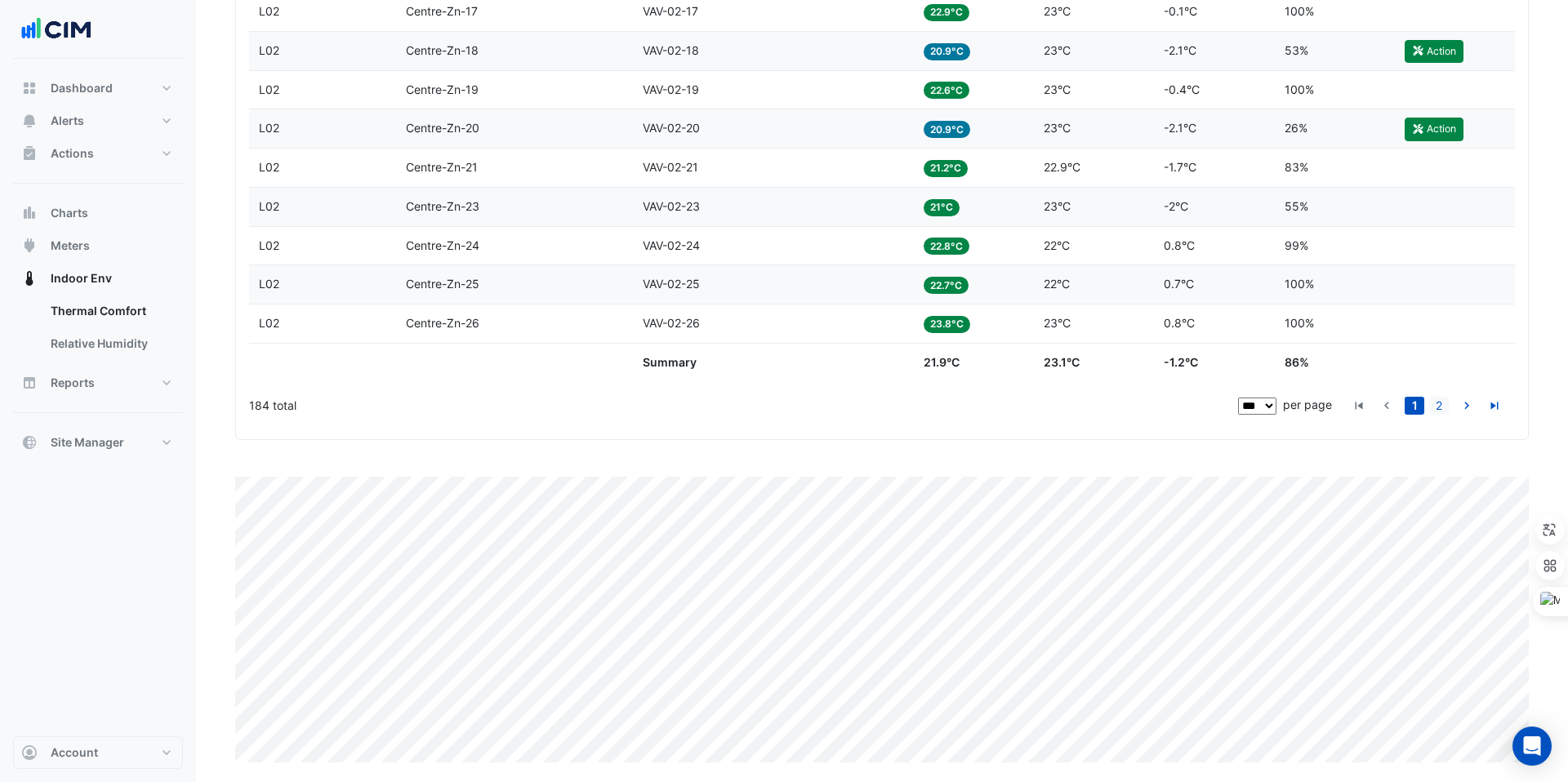
click at [1429, 402] on link "2" at bounding box center [1439, 406] width 20 height 18
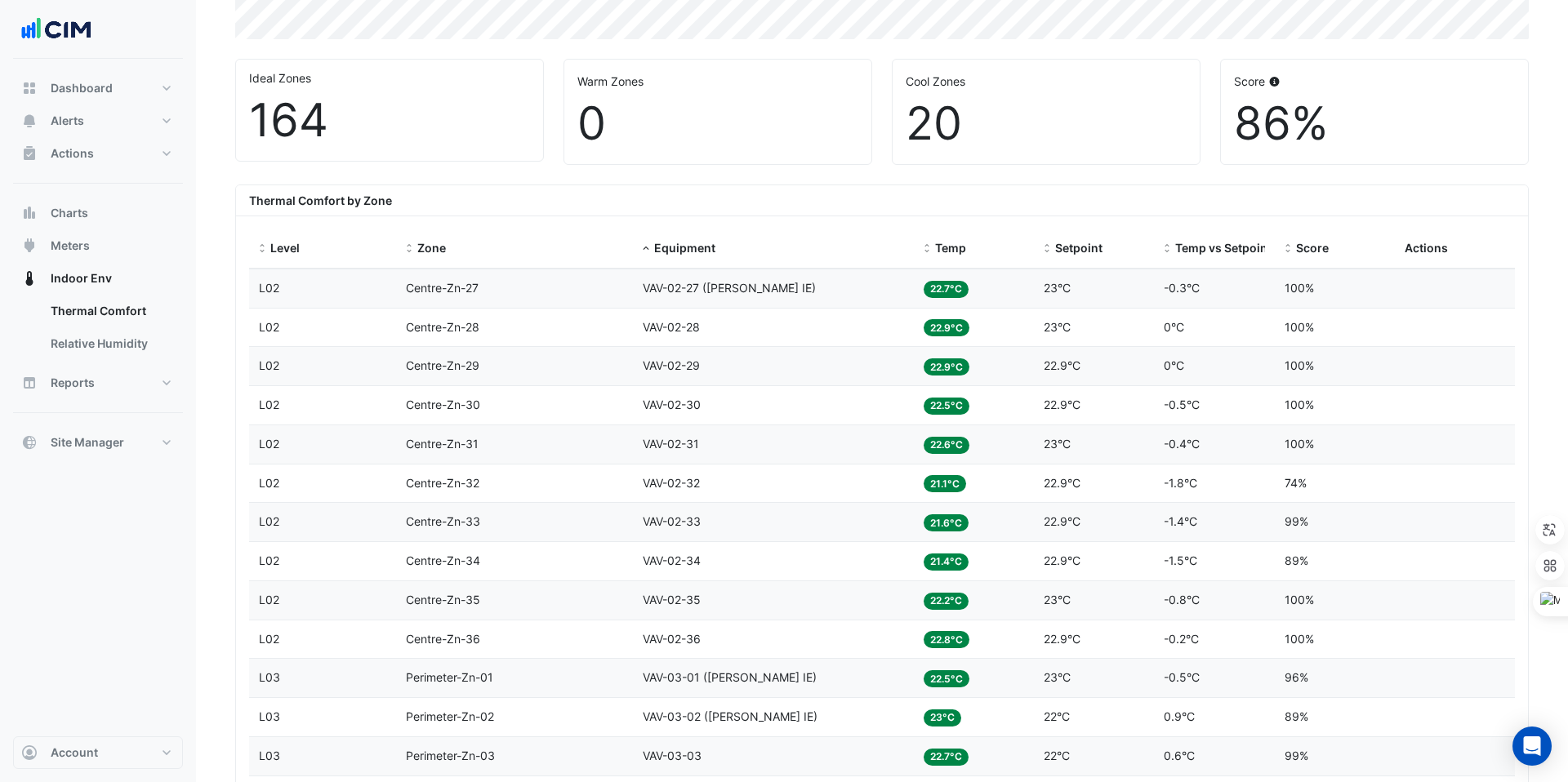
scroll to position [664, 0]
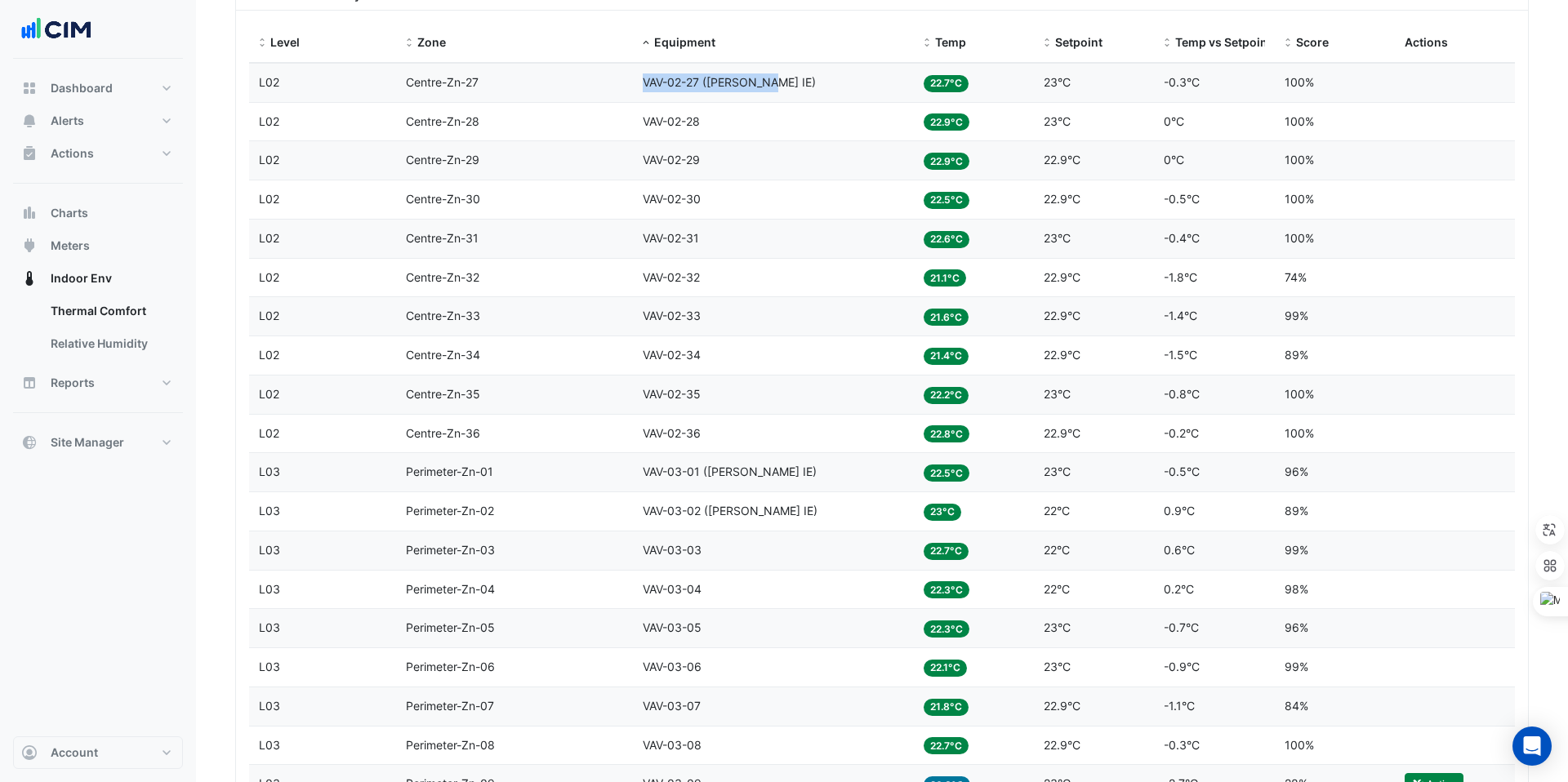
copy span "VAV-02-27 (NABERS IE)"
drag, startPoint x: 640, startPoint y: 86, endPoint x: 769, endPoint y: 91, distance: 129.1
click at [769, 91] on datatable-body-cell "Equipment VAV-02-27 (NABERS IE)" at bounding box center [773, 83] width 281 height 38
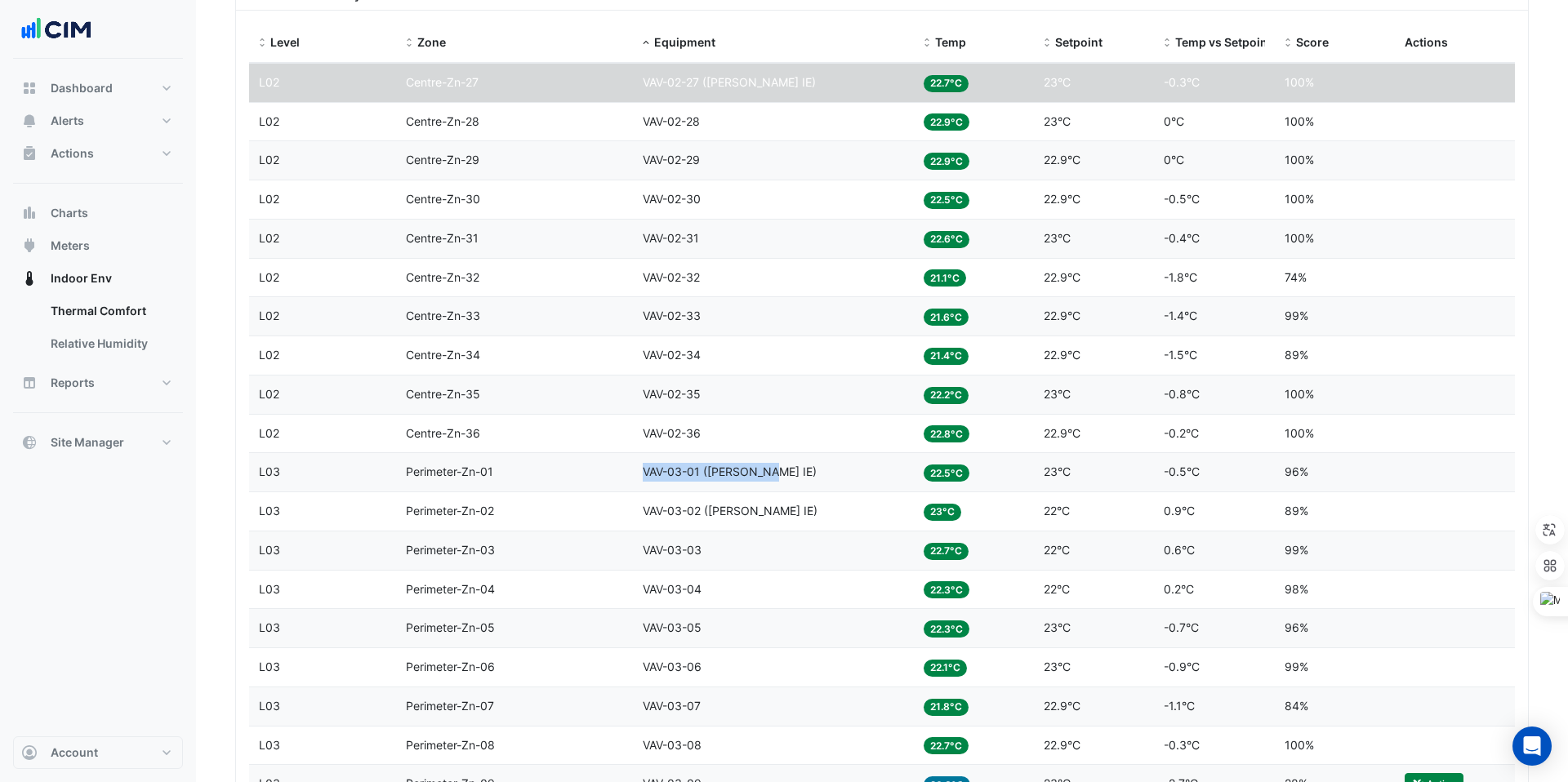
drag, startPoint x: 641, startPoint y: 470, endPoint x: 777, endPoint y: 476, distance: 136.1
click at [777, 476] on datatable-body-cell "Equipment VAV-03-01 (NABERS IE)" at bounding box center [773, 473] width 281 height 38
copy span "VAV-03-01 (NABERS IE)"
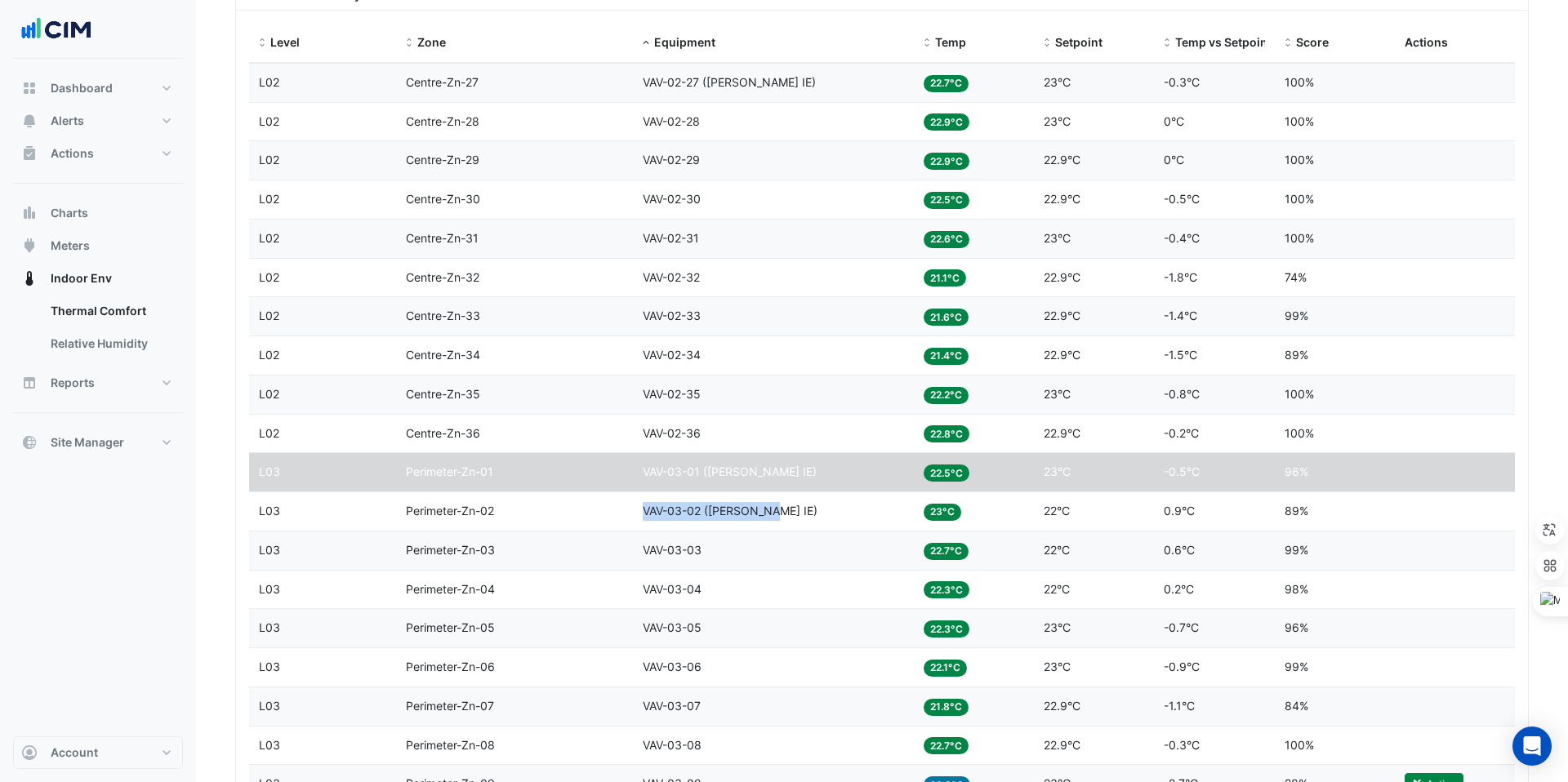
drag, startPoint x: 639, startPoint y: 509, endPoint x: 777, endPoint y: 510, distance: 138.0
click at [777, 510] on datatable-body-cell "Equipment VAV-03-02 (NABERS IE)" at bounding box center [773, 512] width 281 height 38
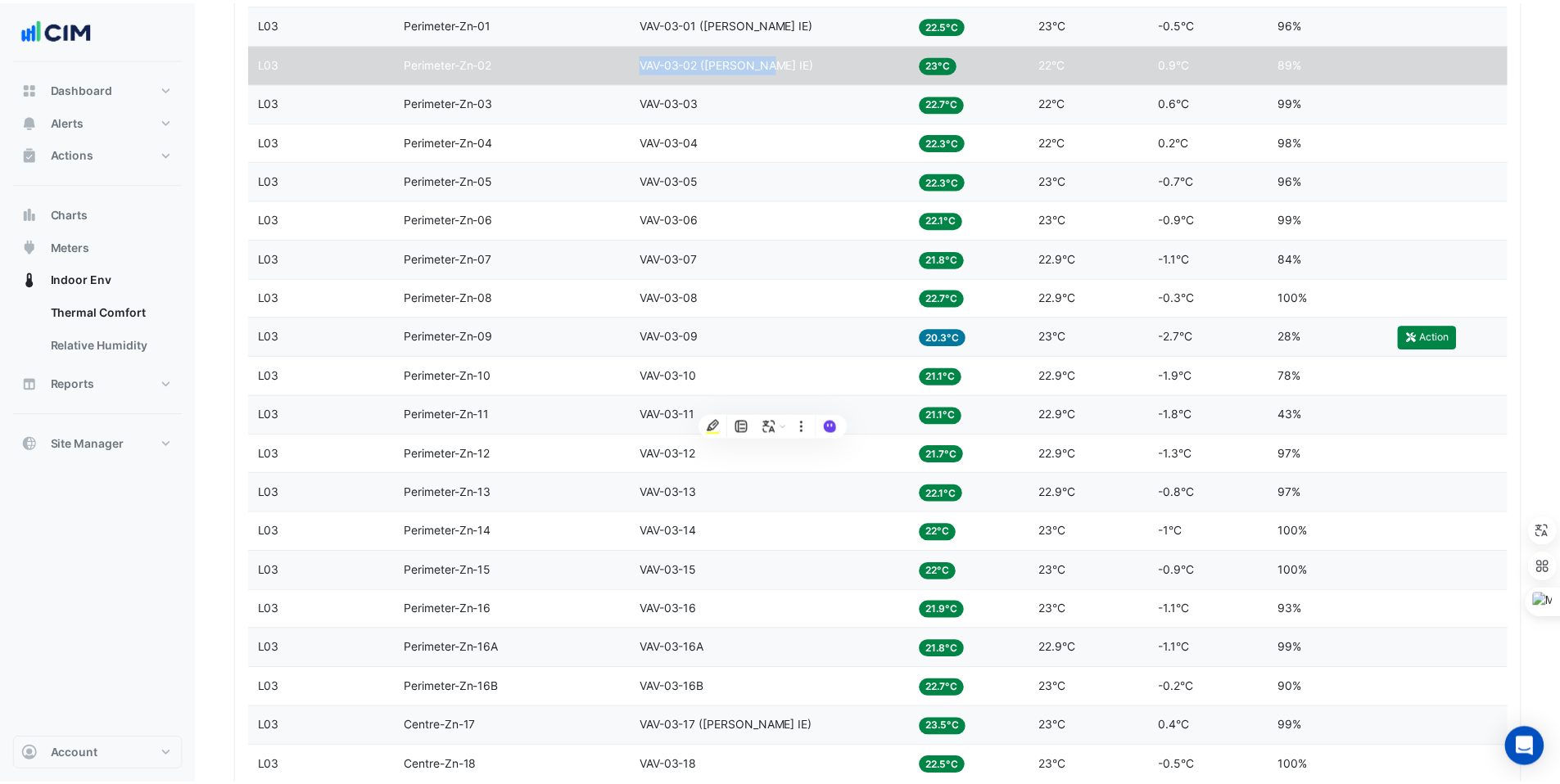
scroll to position [1277, 0]
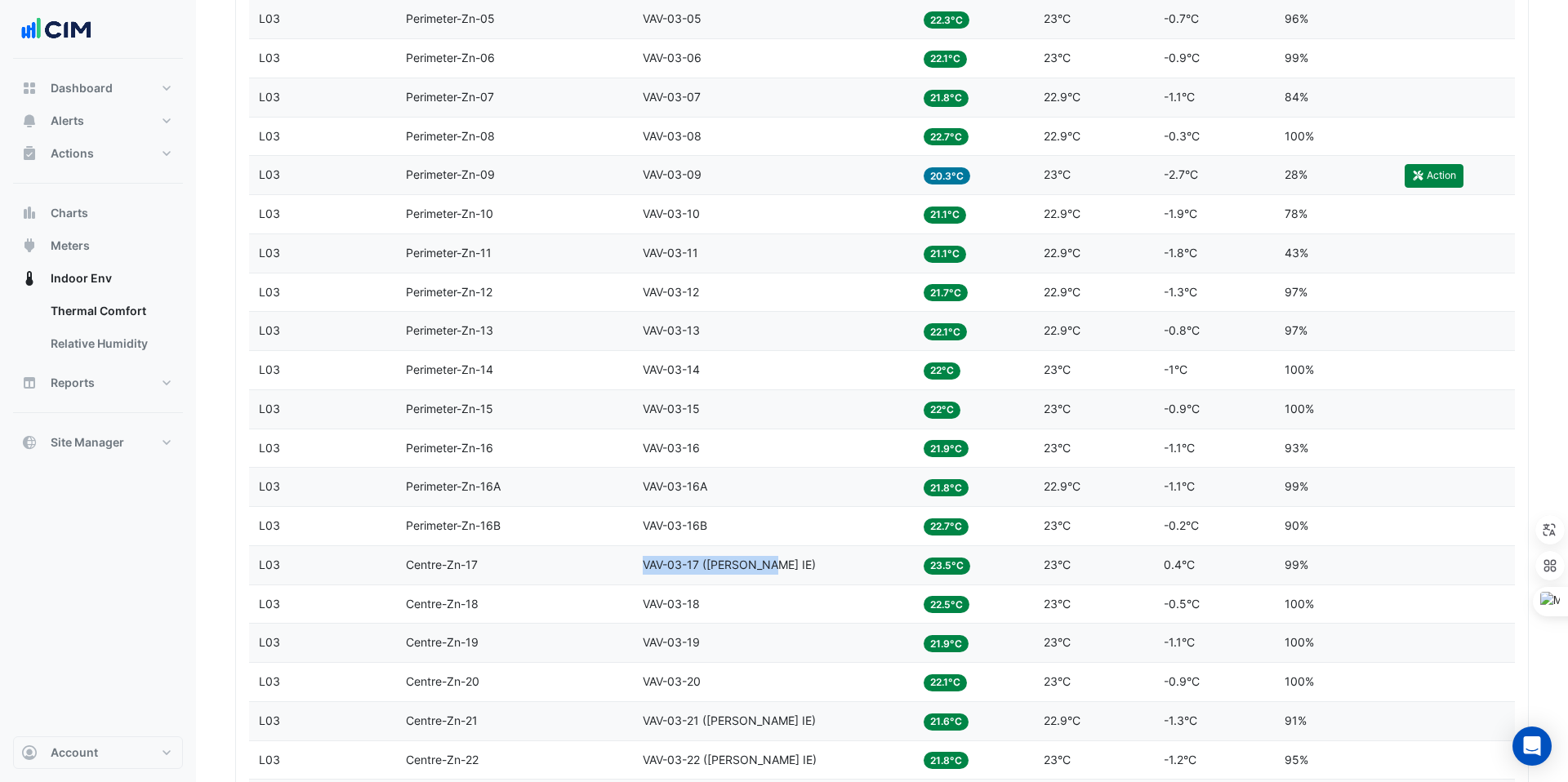
drag, startPoint x: 645, startPoint y: 561, endPoint x: 804, endPoint y: 562, distance: 159.0
click at [804, 562] on div "Equipment VAV-03-17 (NABERS IE)" at bounding box center [773, 565] width 261 height 19
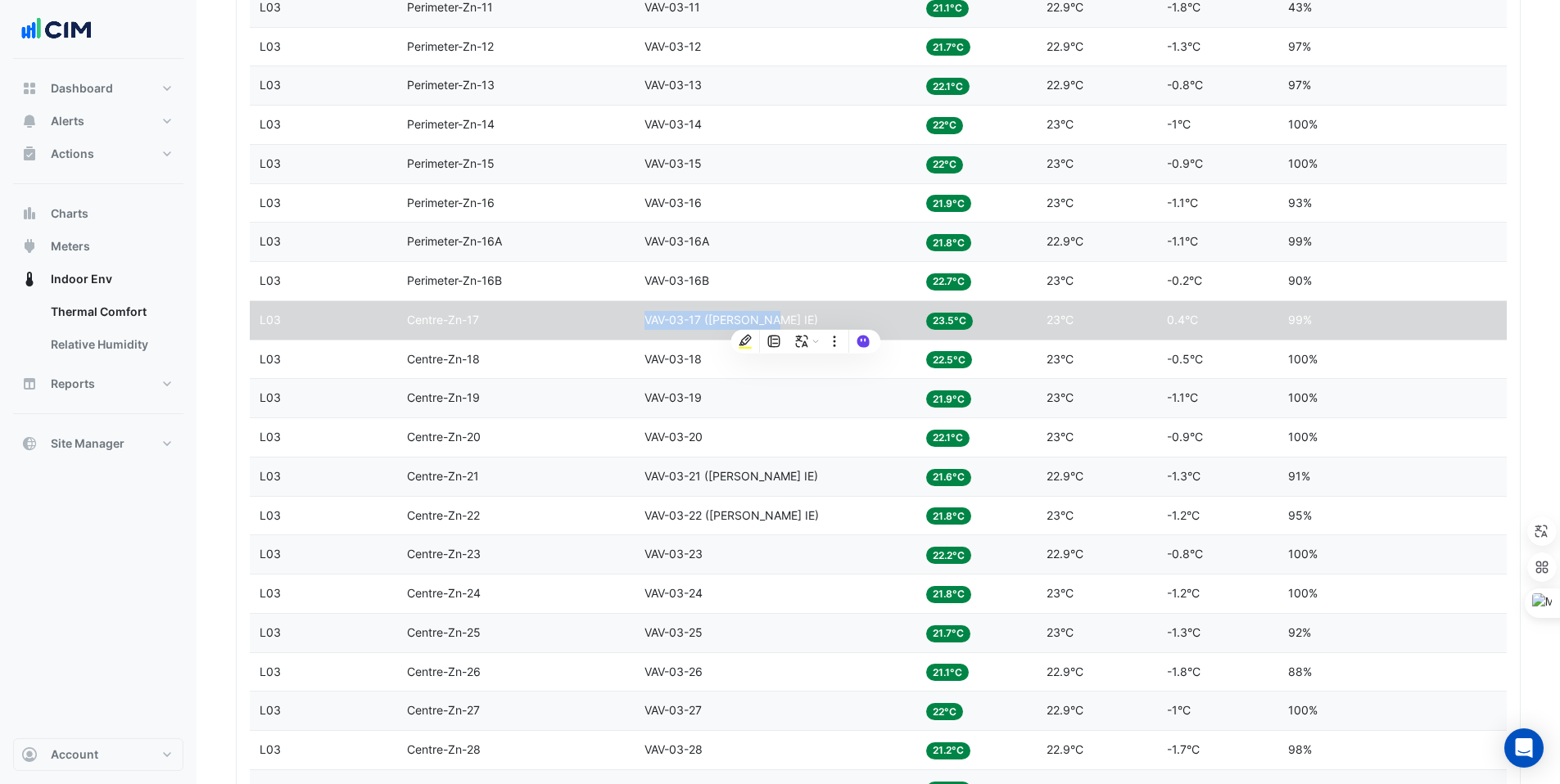
scroll to position [1523, 0]
drag, startPoint x: 778, startPoint y: 476, endPoint x: 642, endPoint y: 470, distance: 136.1
click at [642, 470] on datatable-body-cell "Equipment VAV-03-21 (NABERS IE)" at bounding box center [775, 478] width 282 height 38
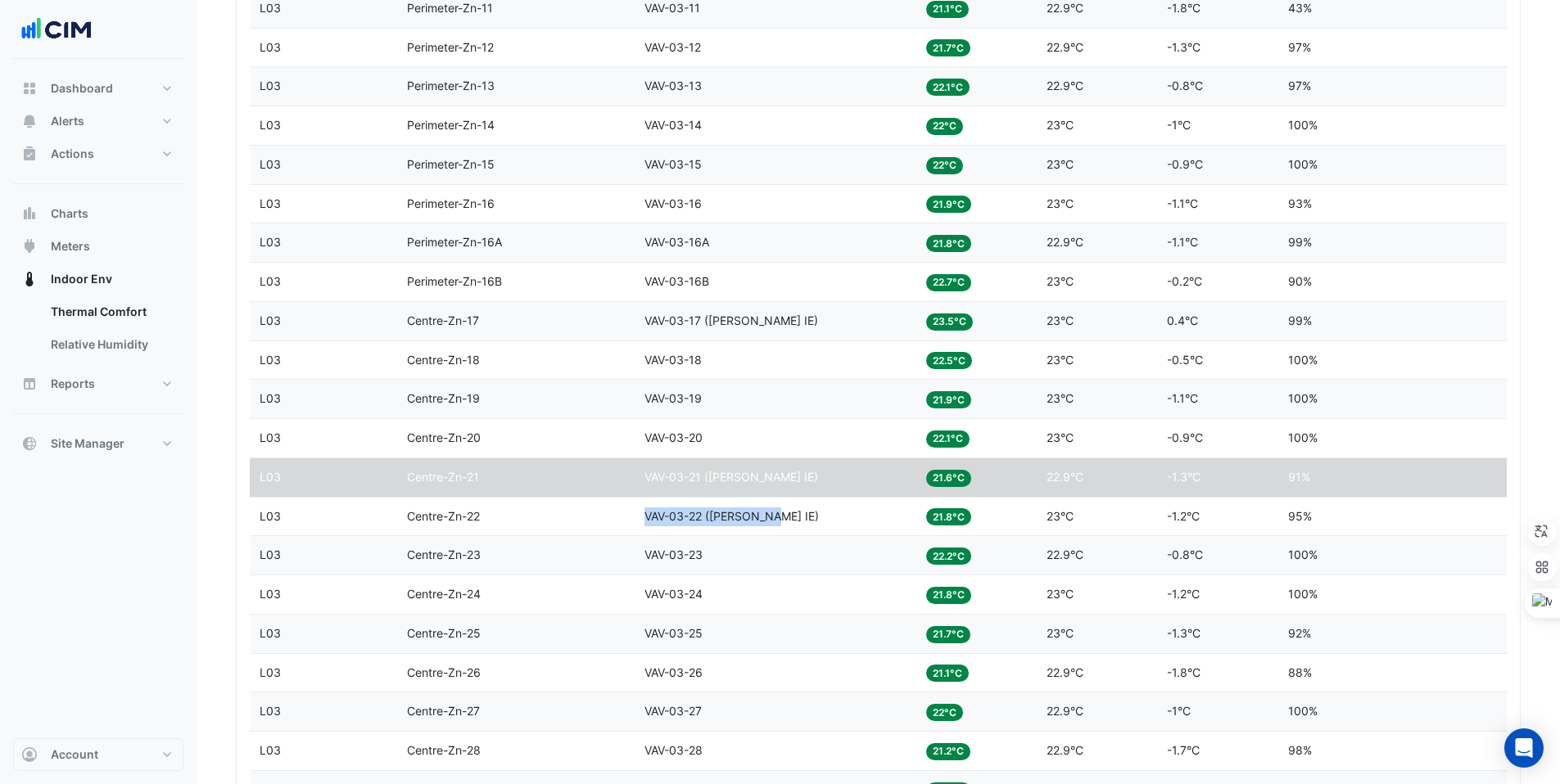
drag, startPoint x: 777, startPoint y: 519, endPoint x: 641, endPoint y: 523, distance: 136.1
click at [641, 523] on datatable-body-cell "Equipment VAV-03-22 (NABERS IE)" at bounding box center [775, 517] width 282 height 38
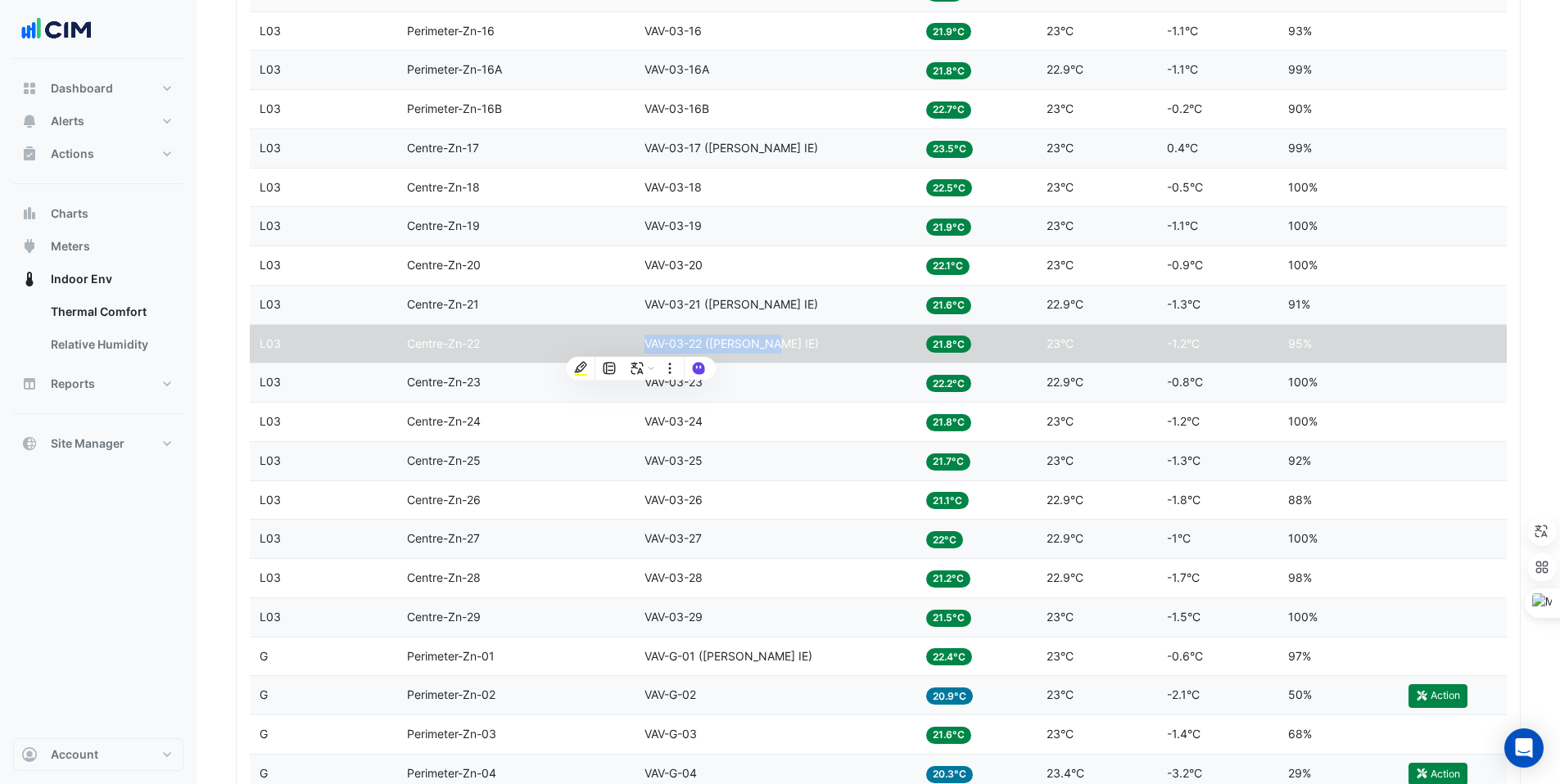
scroll to position [1718, 0]
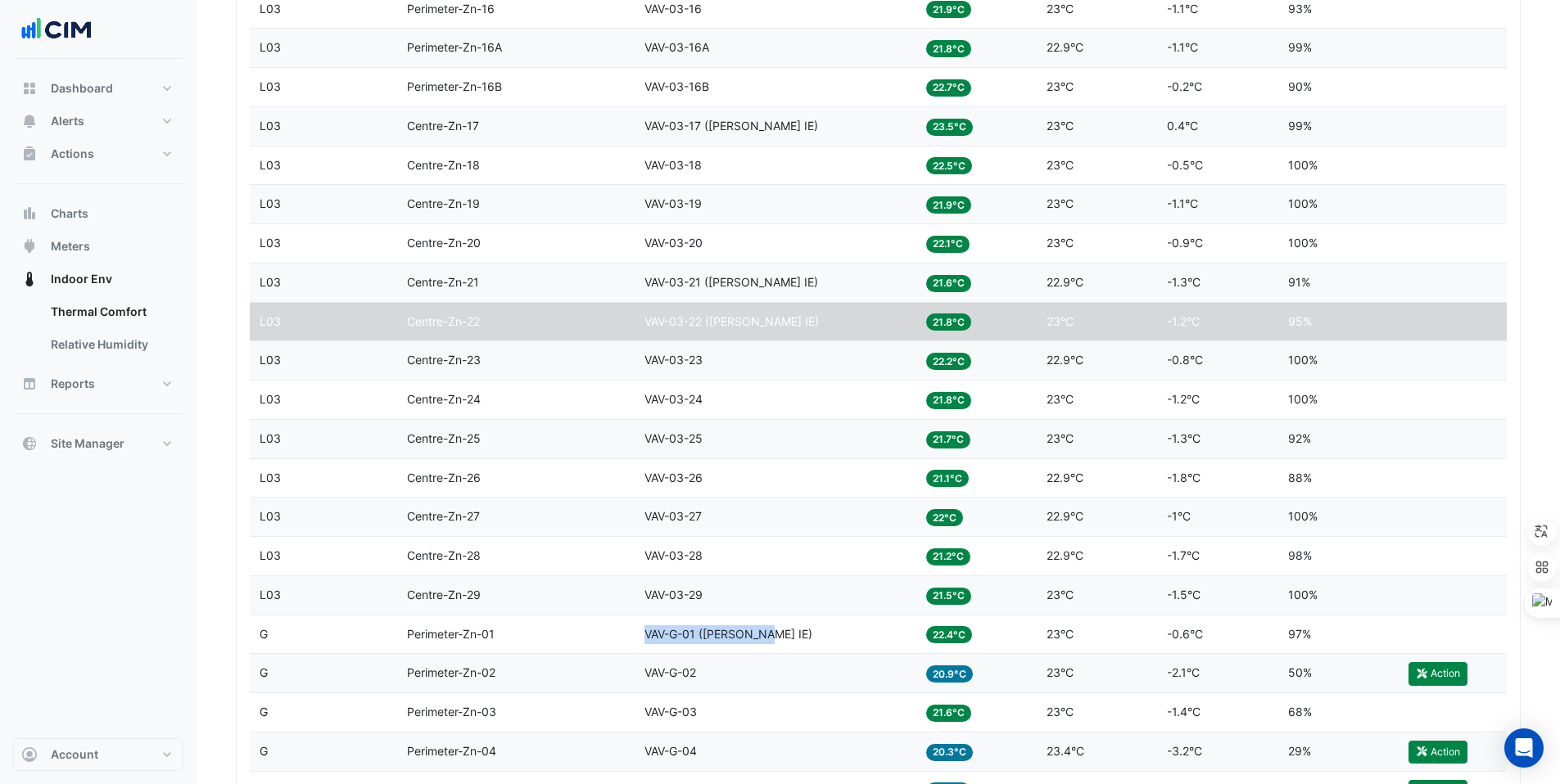
drag, startPoint x: 772, startPoint y: 633, endPoint x: 648, endPoint y: 631, distance: 124.0
click at [648, 631] on div "Equipment VAV-G-01 (NABERS IE)" at bounding box center [775, 634] width 262 height 19
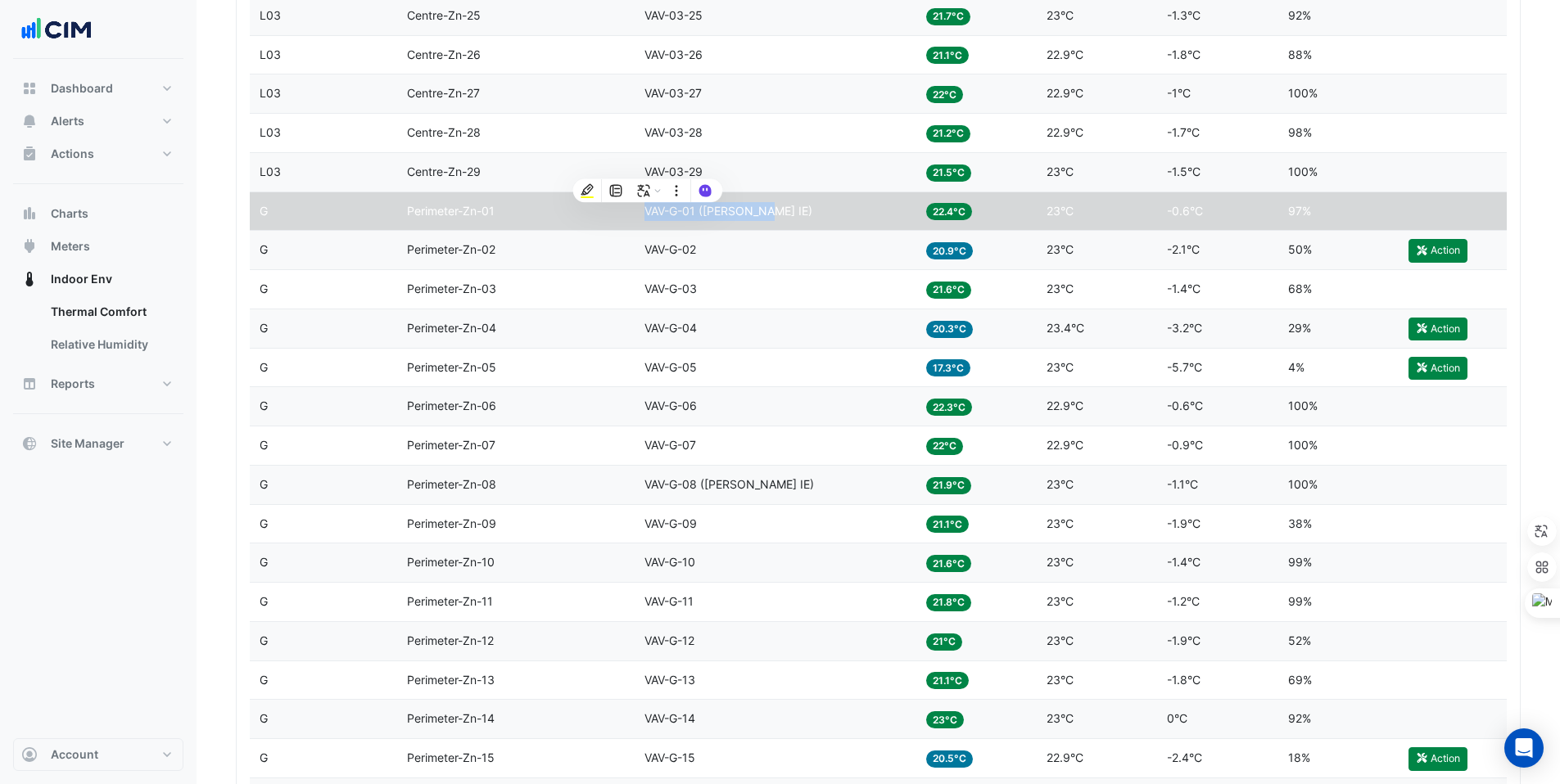
scroll to position [2191, 0]
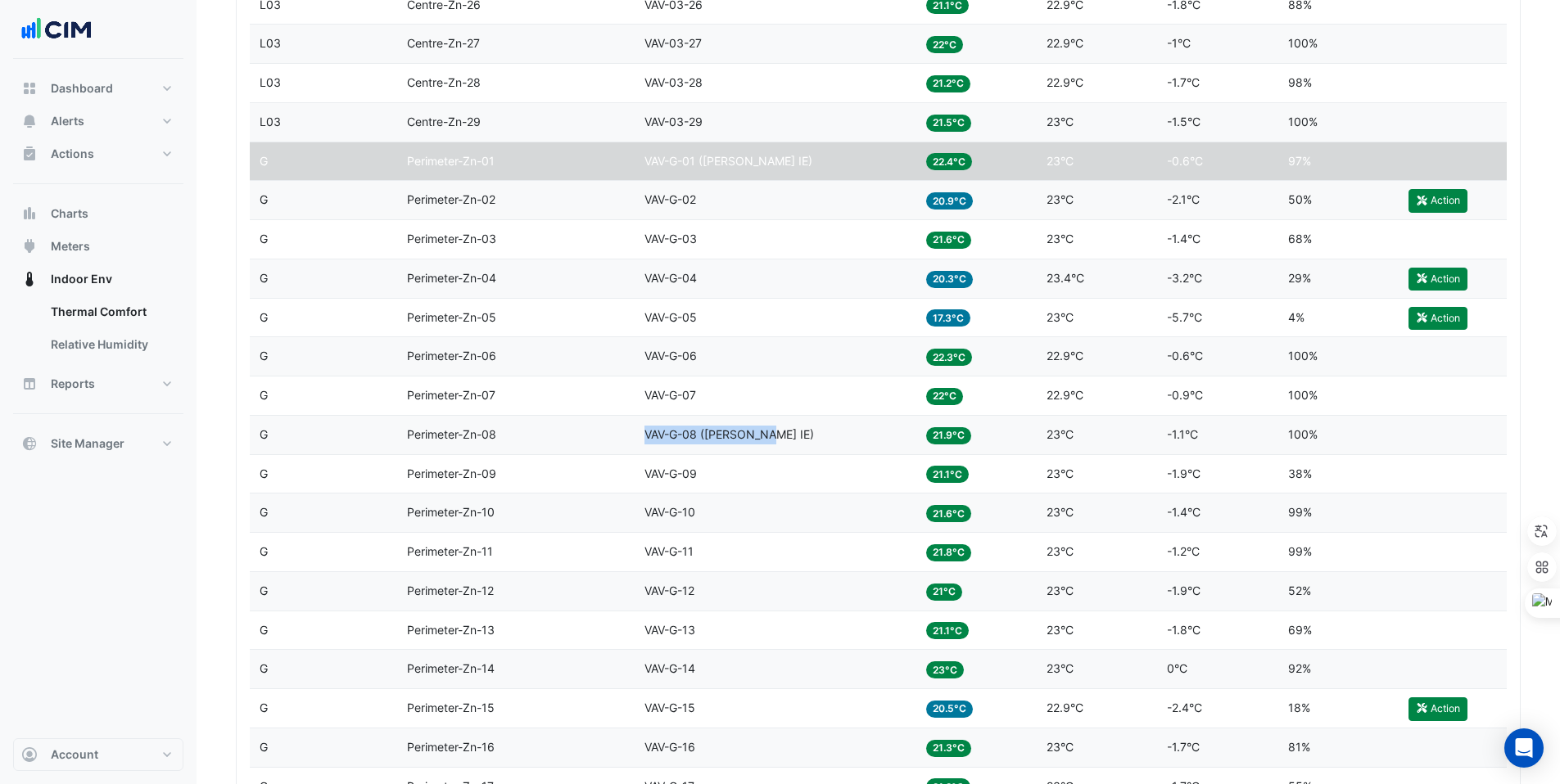
drag, startPoint x: 770, startPoint y: 434, endPoint x: 644, endPoint y: 433, distance: 126.0
click at [645, 432] on div "Equipment VAV-G-08 (NABERS IE)" at bounding box center [775, 435] width 262 height 19
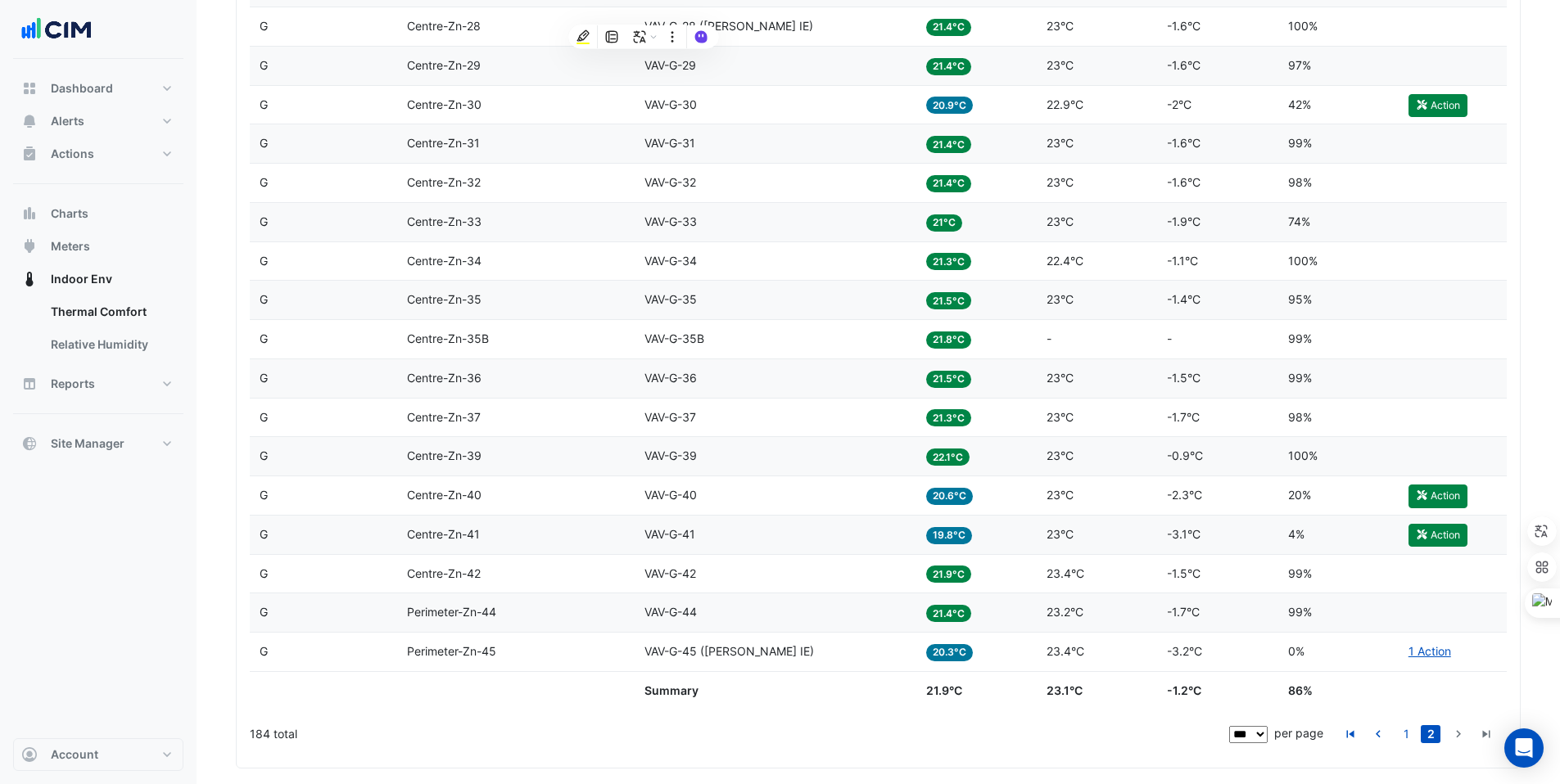
scroll to position [3296, 0]
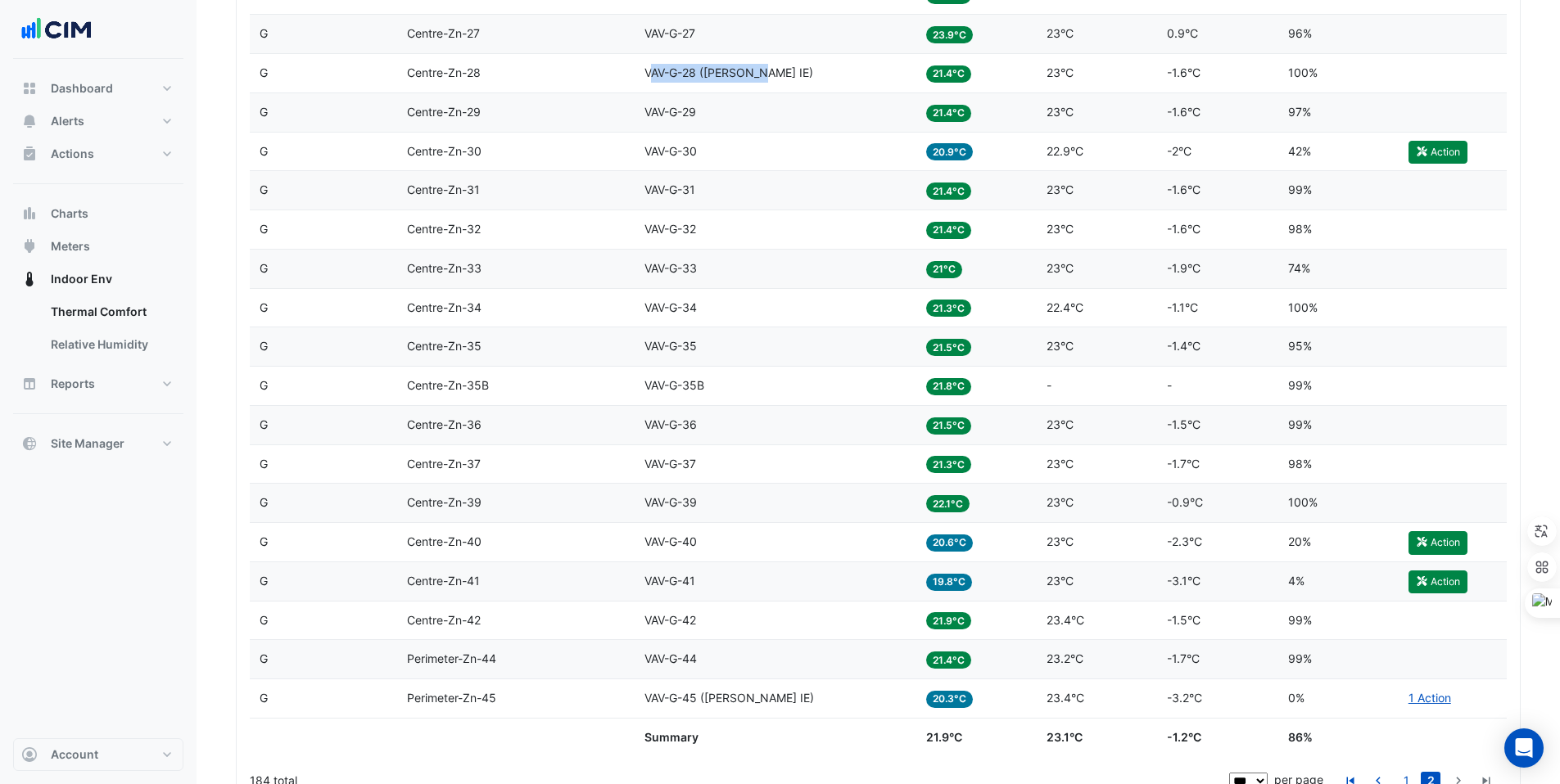
drag, startPoint x: 758, startPoint y: 76, endPoint x: 659, endPoint y: 73, distance: 99.0
click at [654, 76] on span "VAV-G-28 (NABERS IE)" at bounding box center [729, 72] width 169 height 14
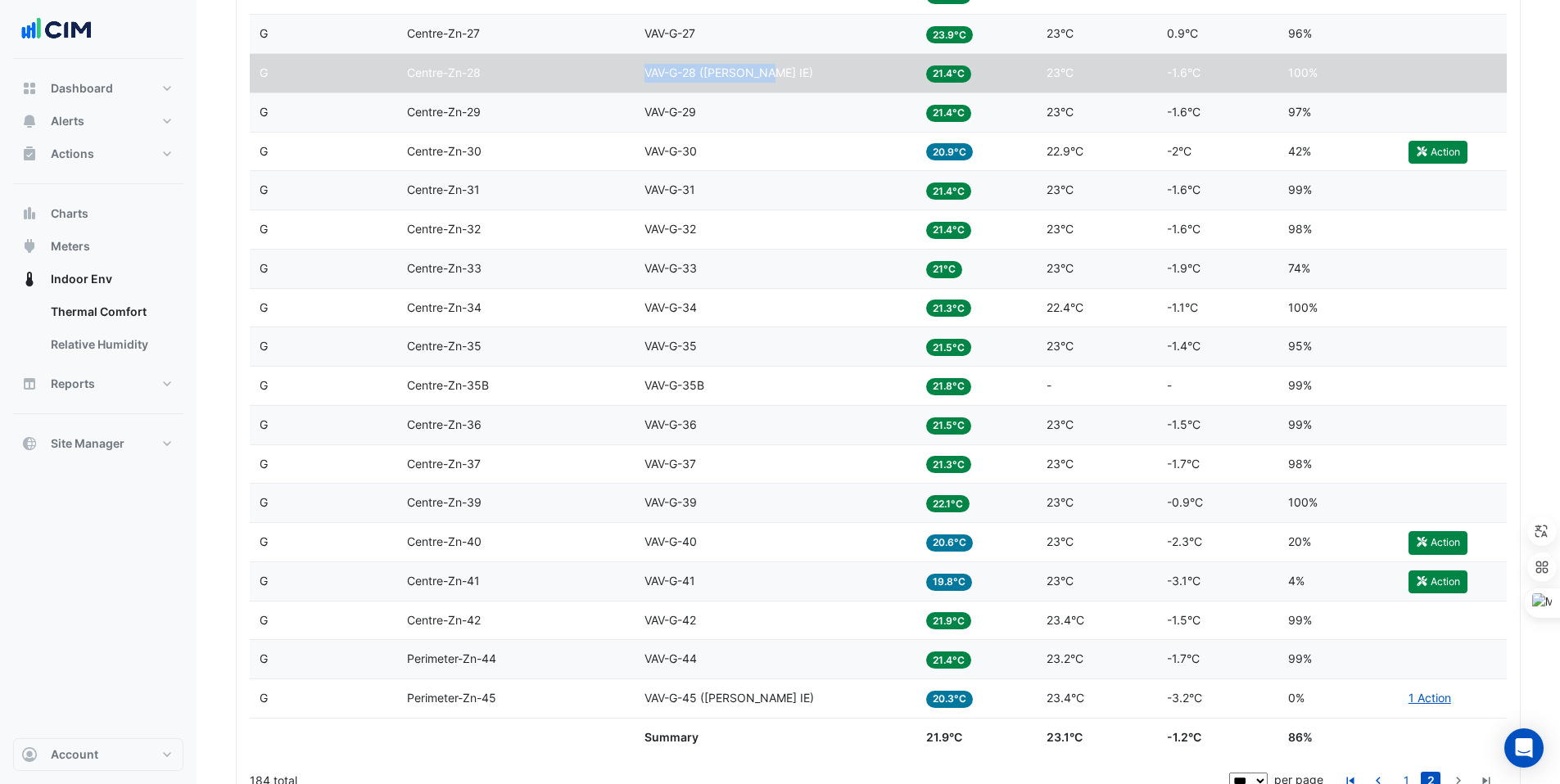
drag, startPoint x: 778, startPoint y: 70, endPoint x: 607, endPoint y: 69, distance: 171.0
click at [606, 69] on div "Level G Zone Centre-Zn-28 Equipment VAV-G-28 (NABERS IE) Temp 21.4°C Setpoint 2…" at bounding box center [885, 74] width 1269 height 38
drag, startPoint x: 773, startPoint y: 689, endPoint x: 783, endPoint y: 704, distance: 18.0
click at [783, 704] on div "Equipment VAV-G-45 (NABERS IE)" at bounding box center [775, 699] width 262 height 19
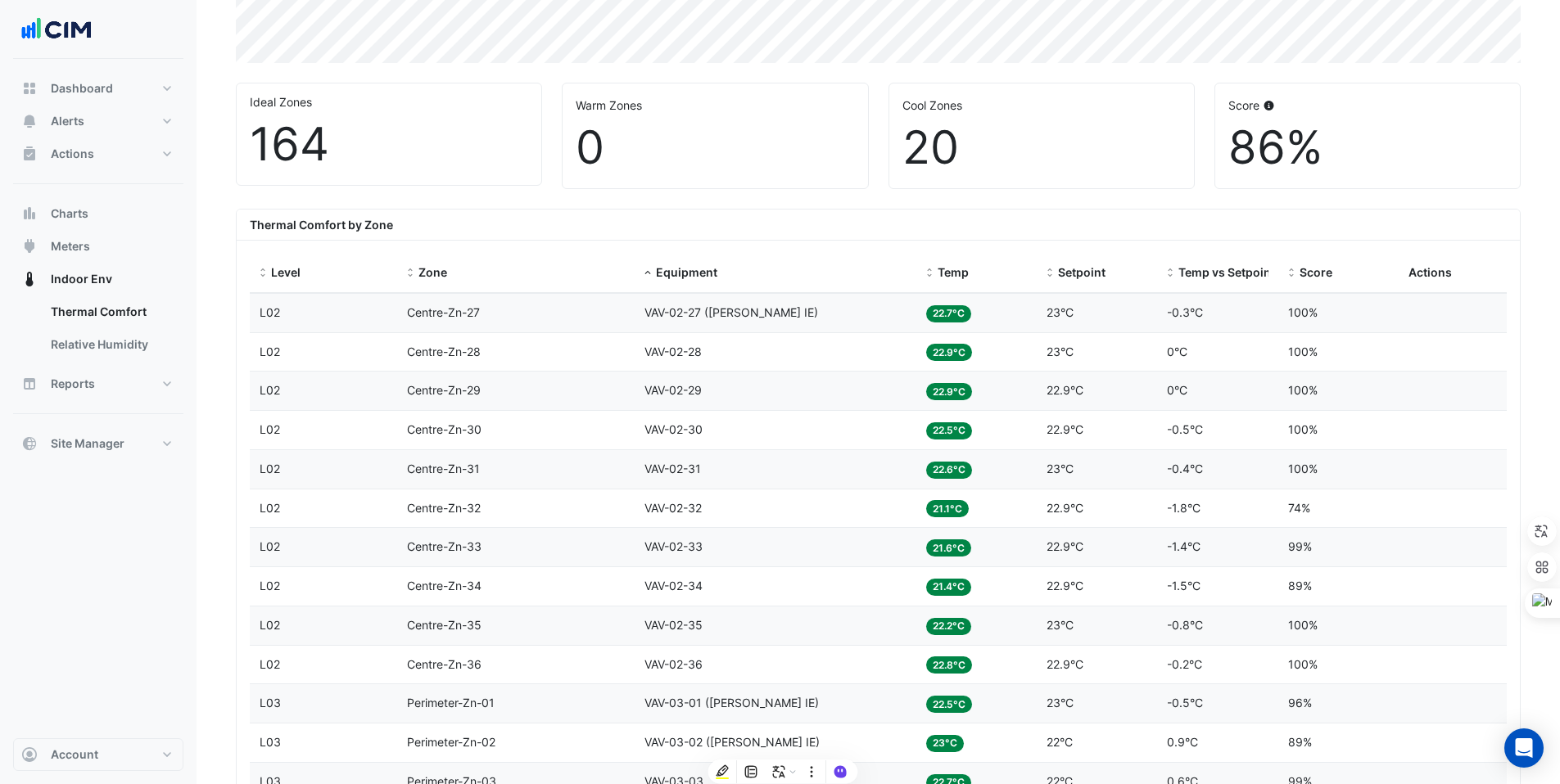
scroll to position [0, 0]
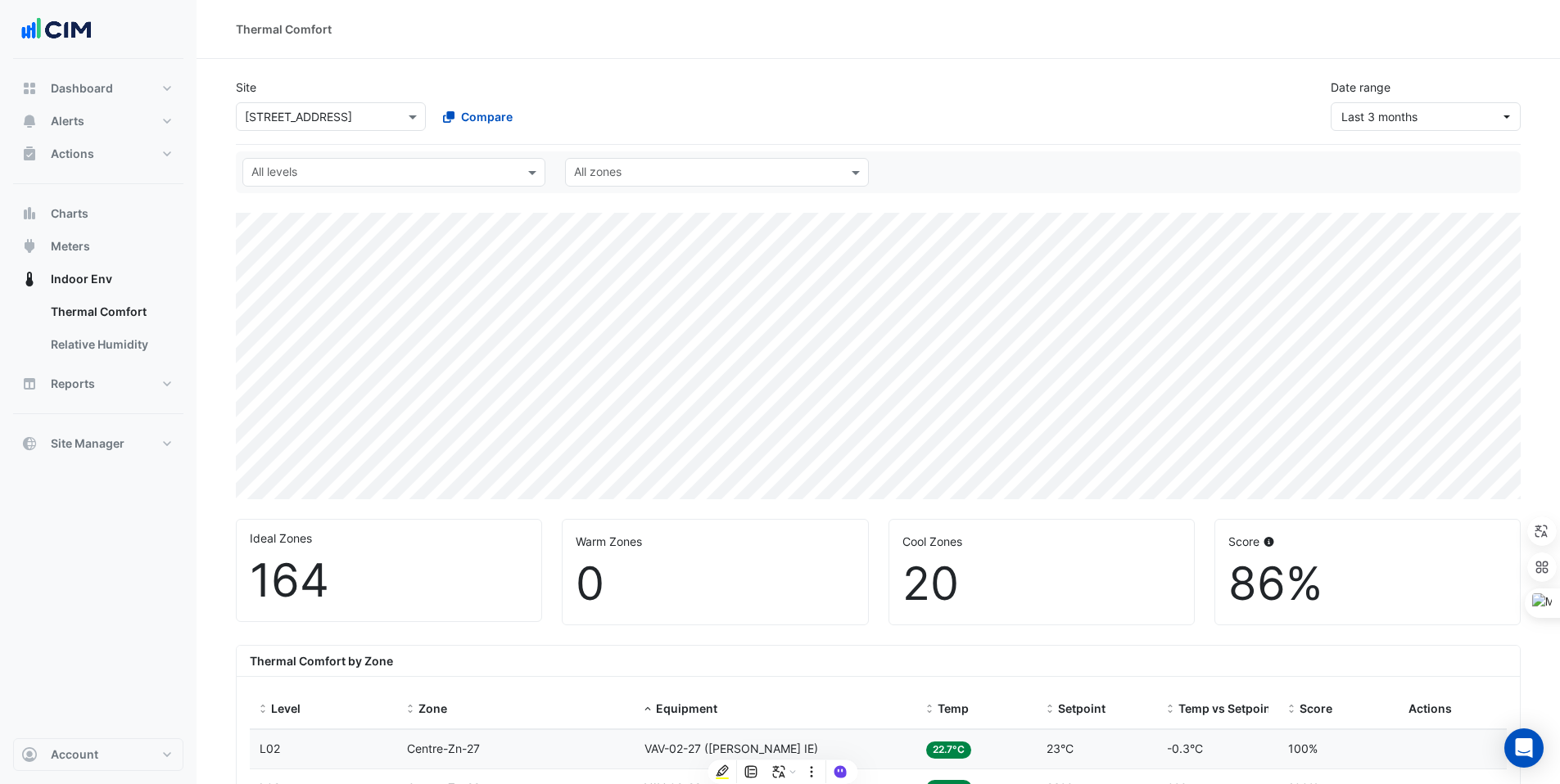
click at [334, 126] on div "Select a Site × 44 Sydney Avenue" at bounding box center [330, 116] width 190 height 28
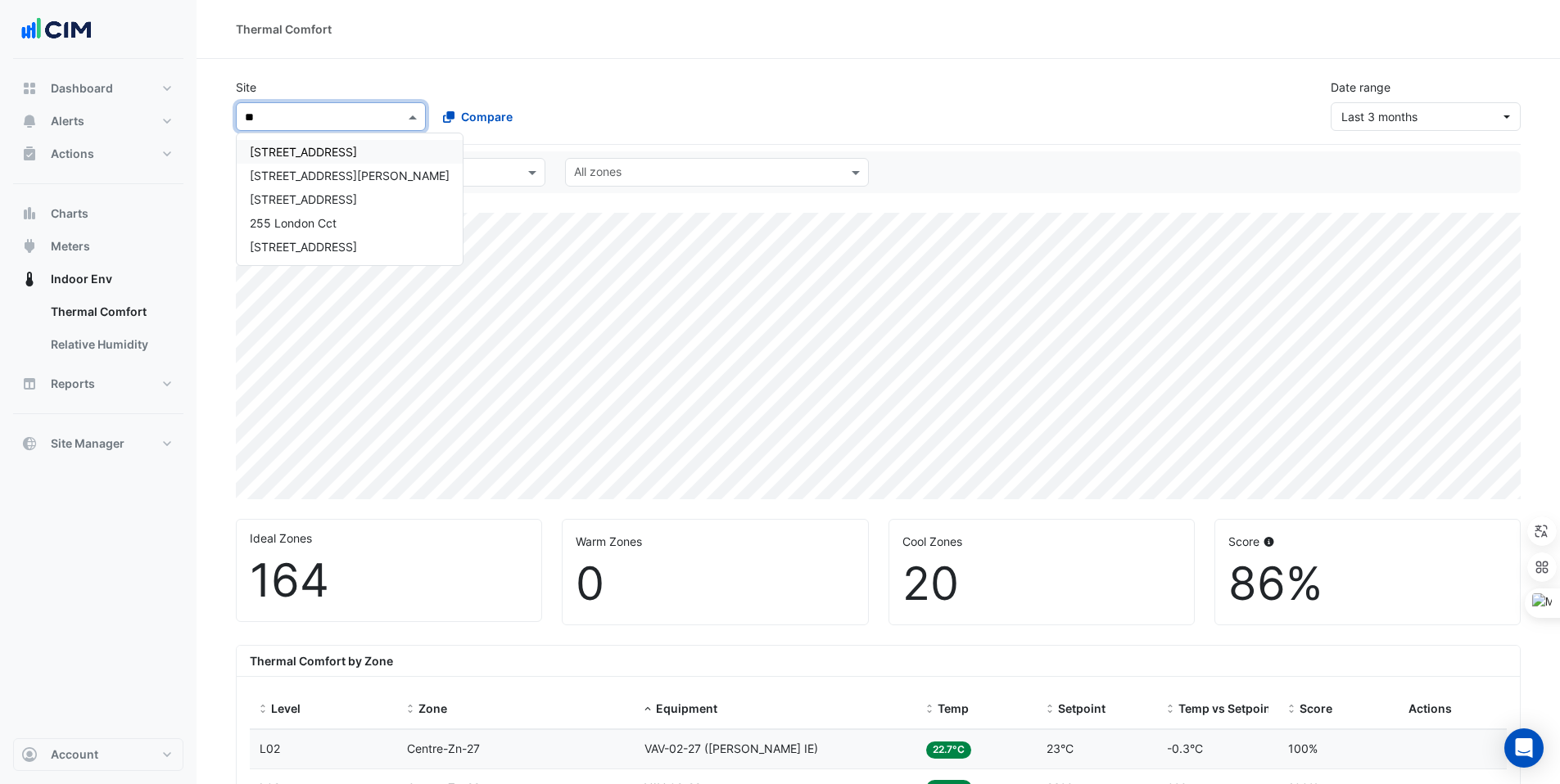
type input "**"
click at [343, 166] on div "25 Cowlishaw Street" at bounding box center [349, 176] width 226 height 23
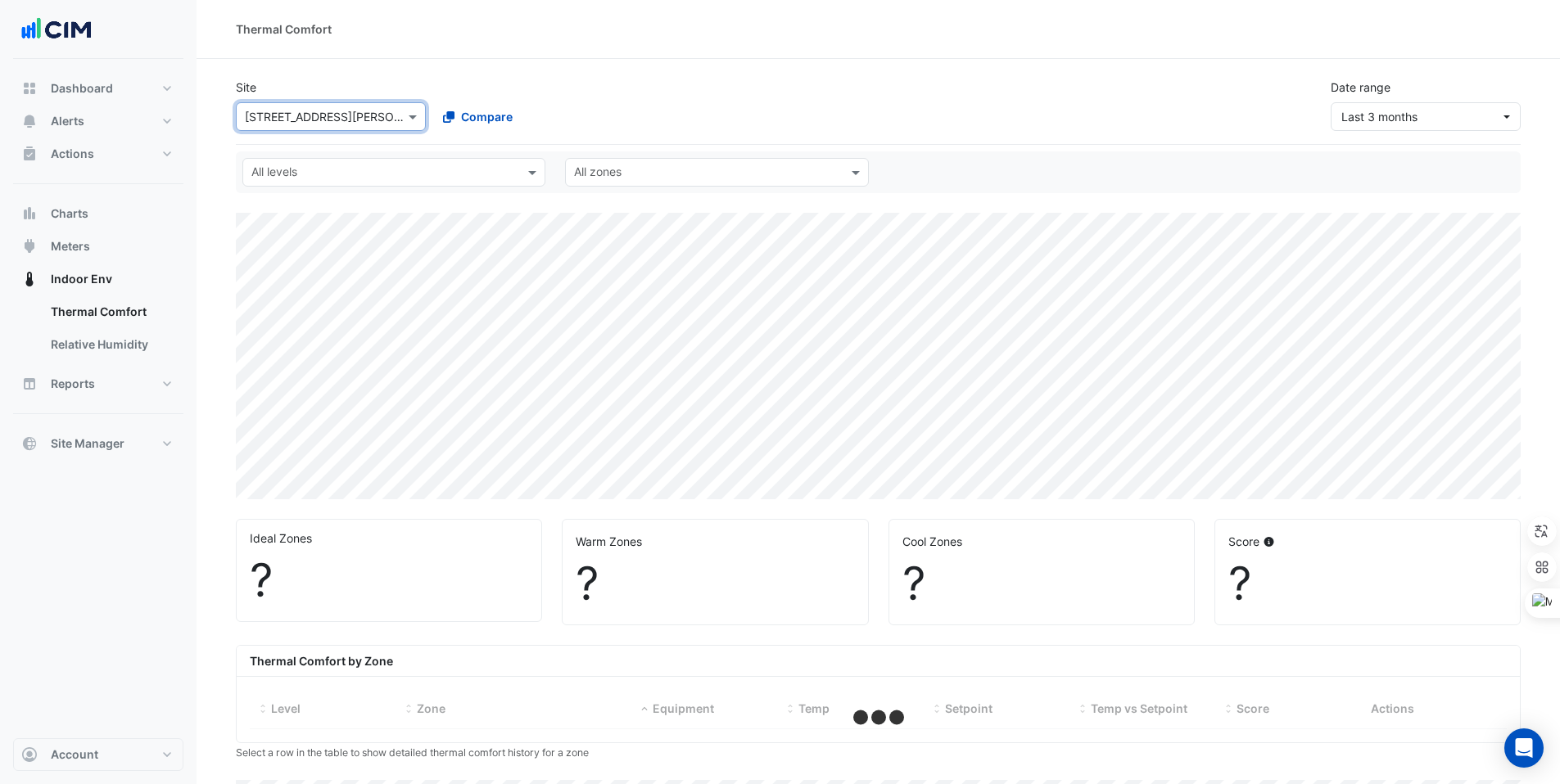
select select "***"
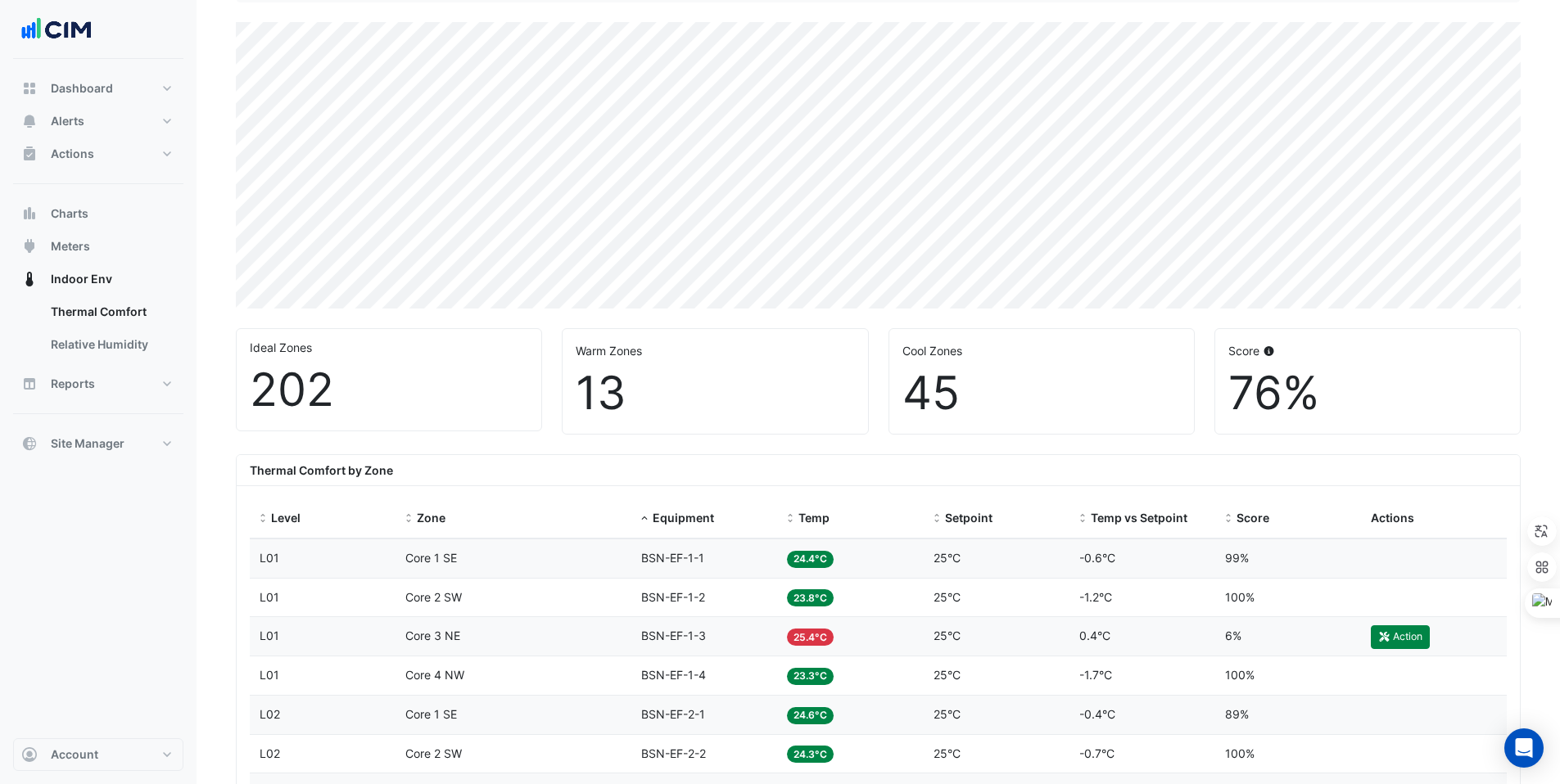
scroll to position [201, 0]
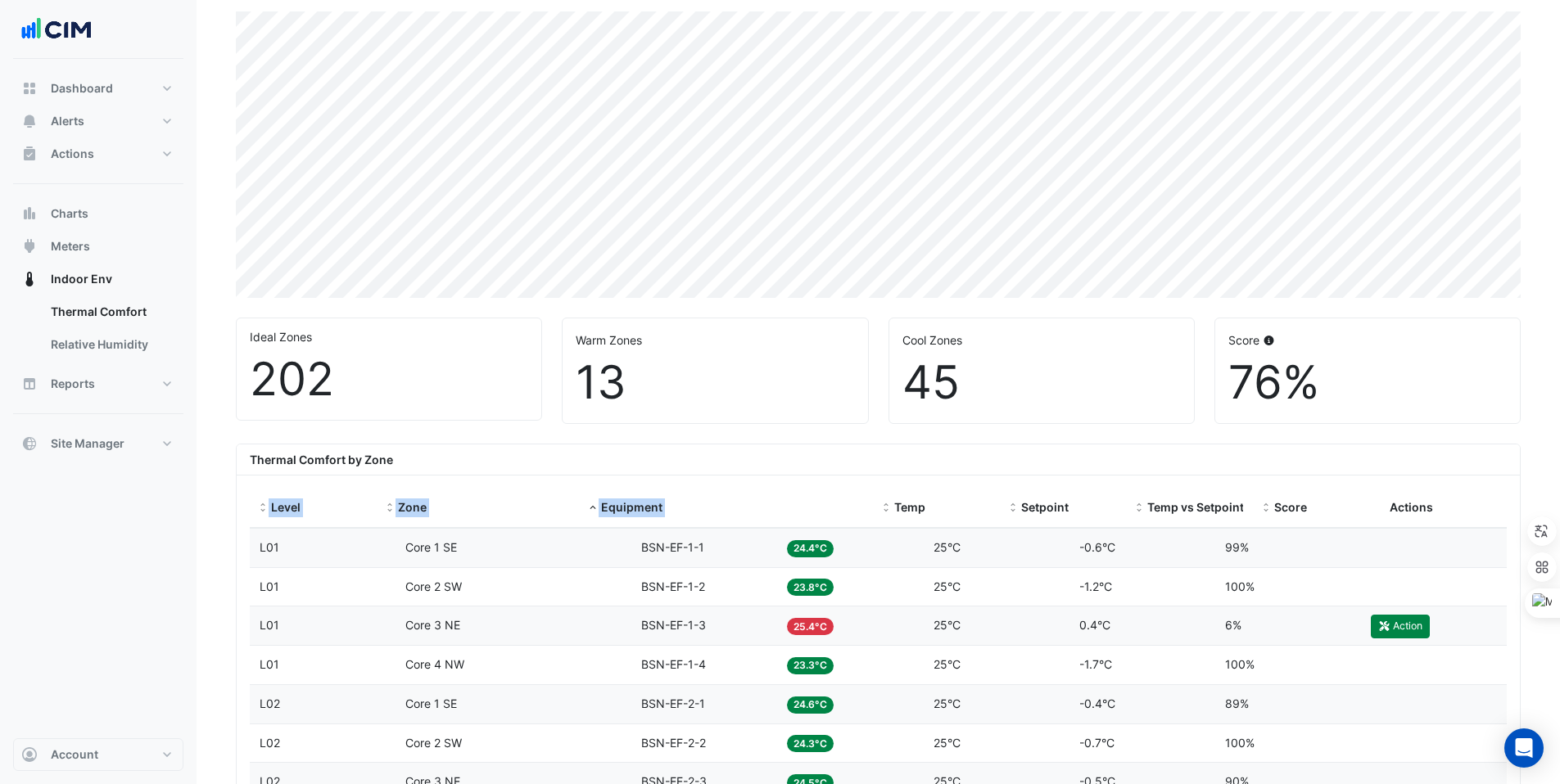
drag, startPoint x: 773, startPoint y: 491, endPoint x: 974, endPoint y: 473, distance: 201.8
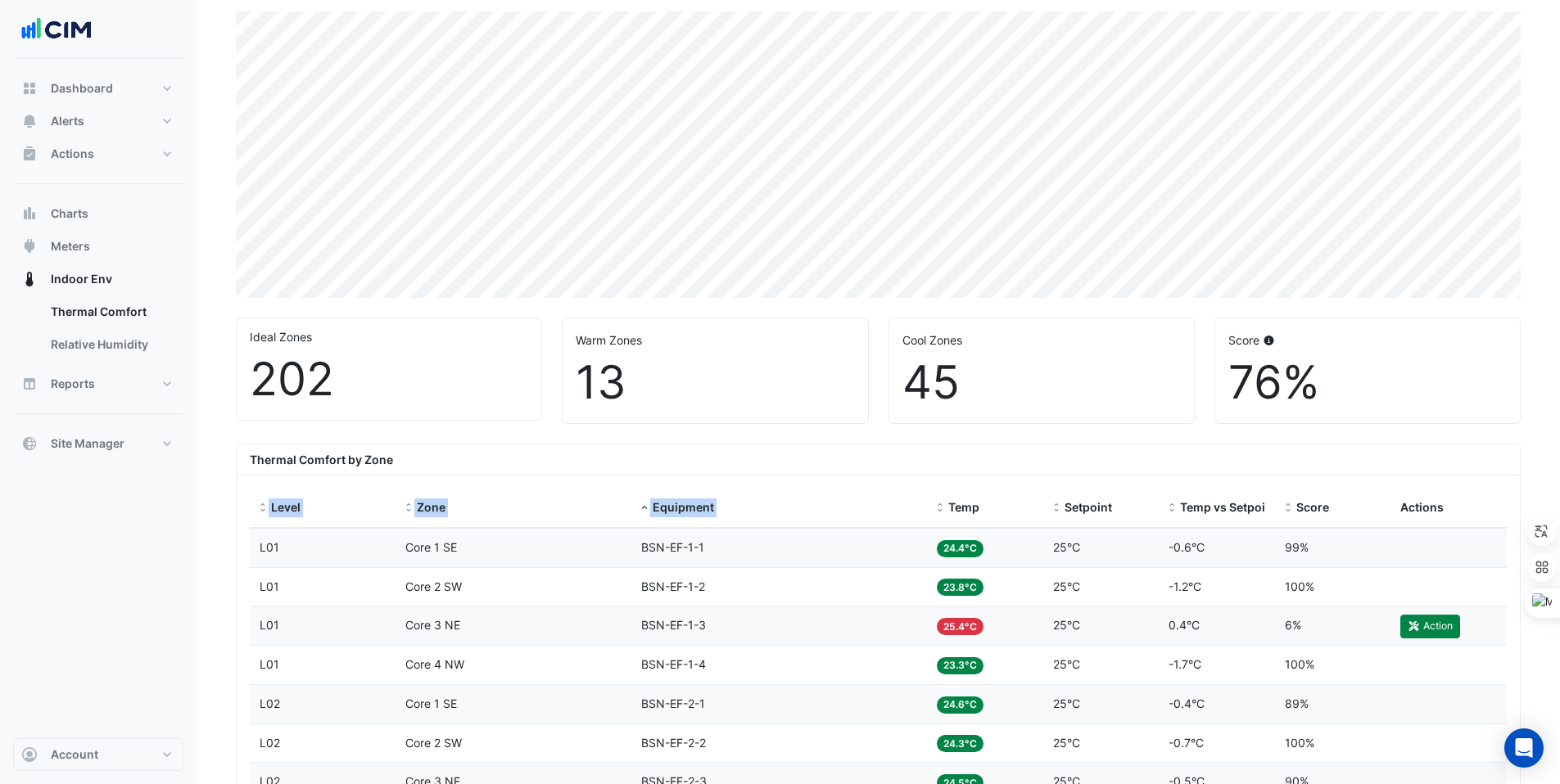
click at [885, 464] on div "Thermal Comfort by Zone" at bounding box center [878, 460] width 1283 height 31
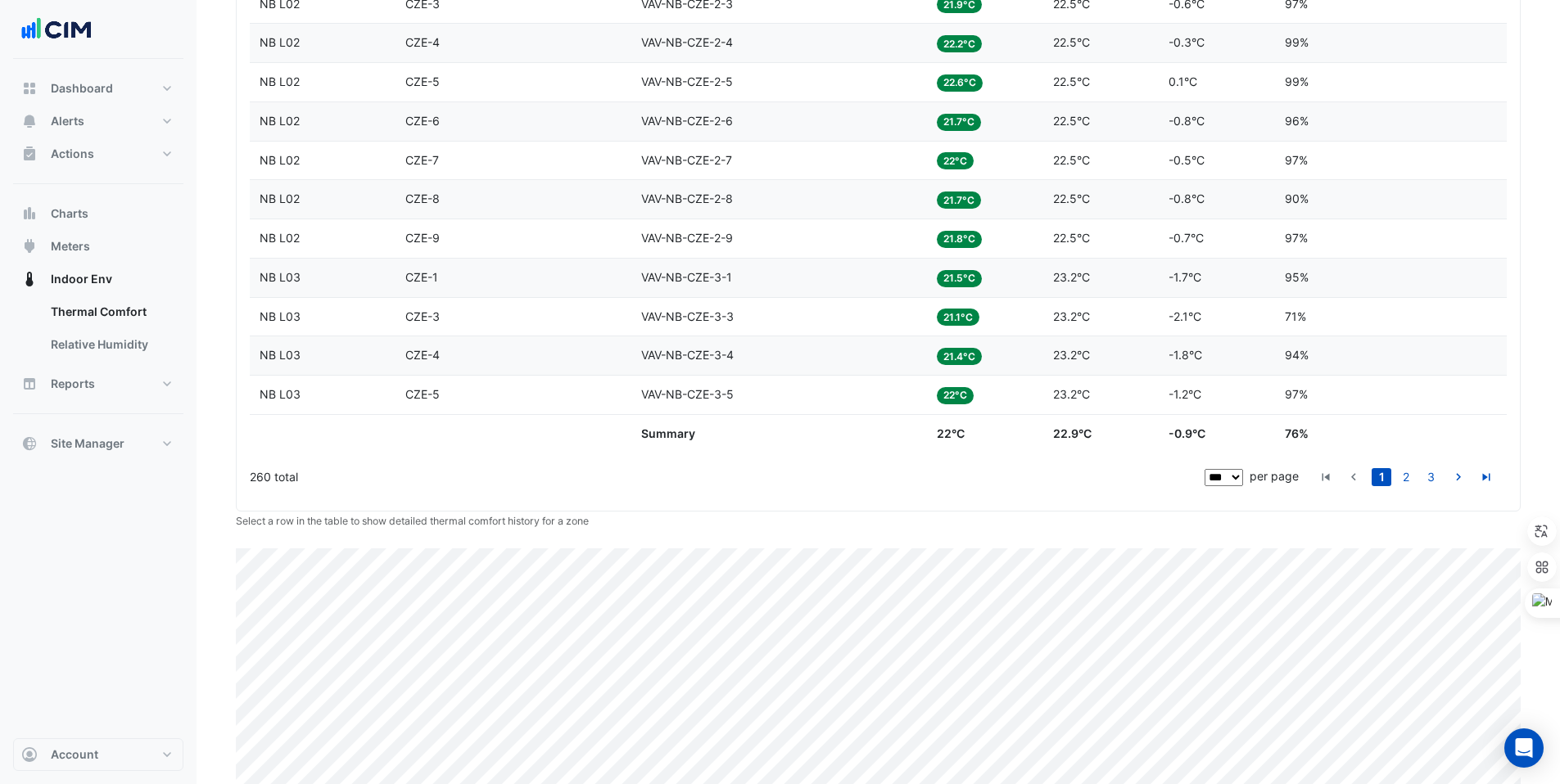
scroll to position [4295, 0]
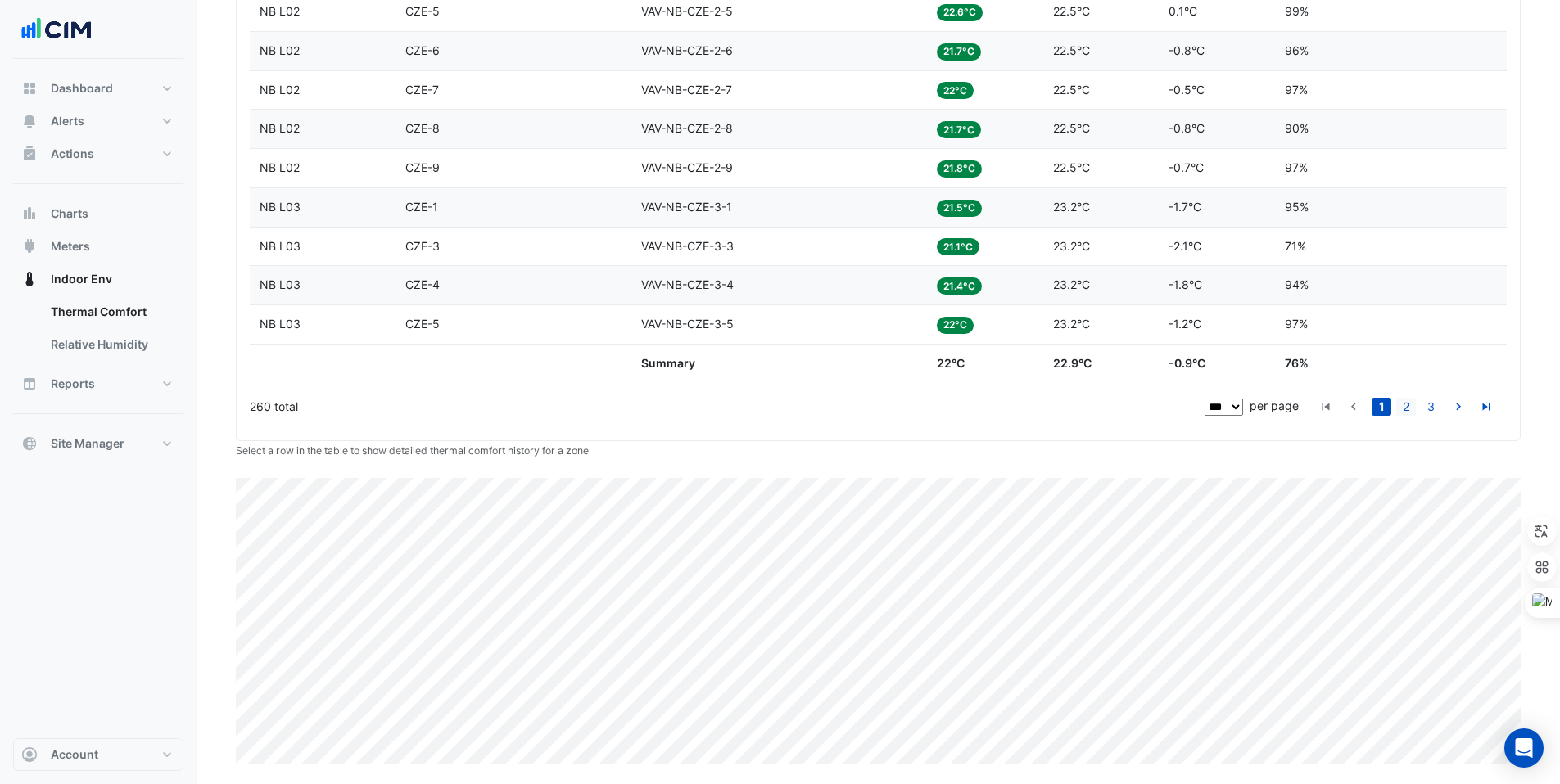
click at [1407, 408] on link "2" at bounding box center [1406, 407] width 20 height 18
click at [1423, 410] on link "3" at bounding box center [1431, 407] width 20 height 18
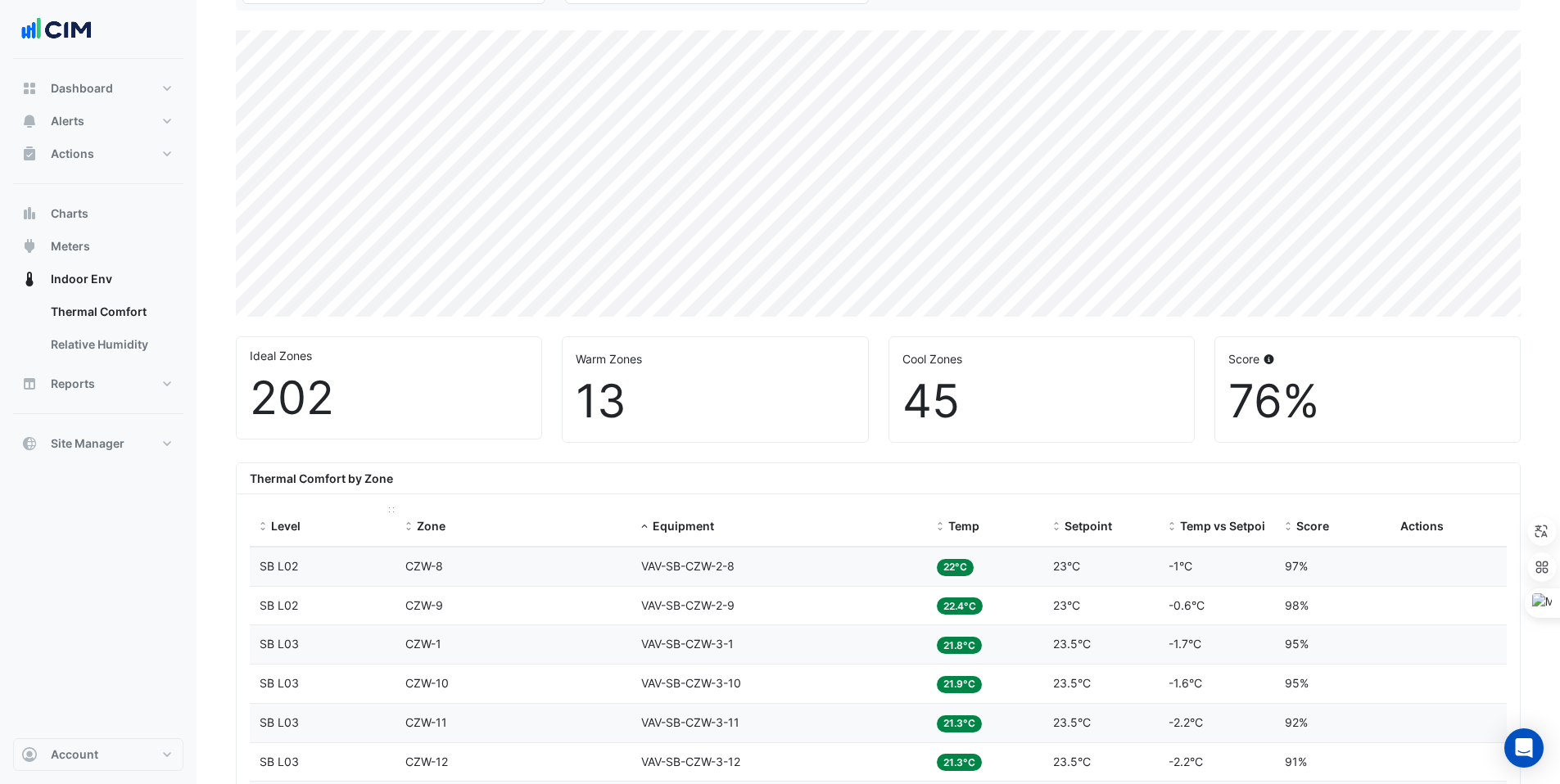
scroll to position [0, 0]
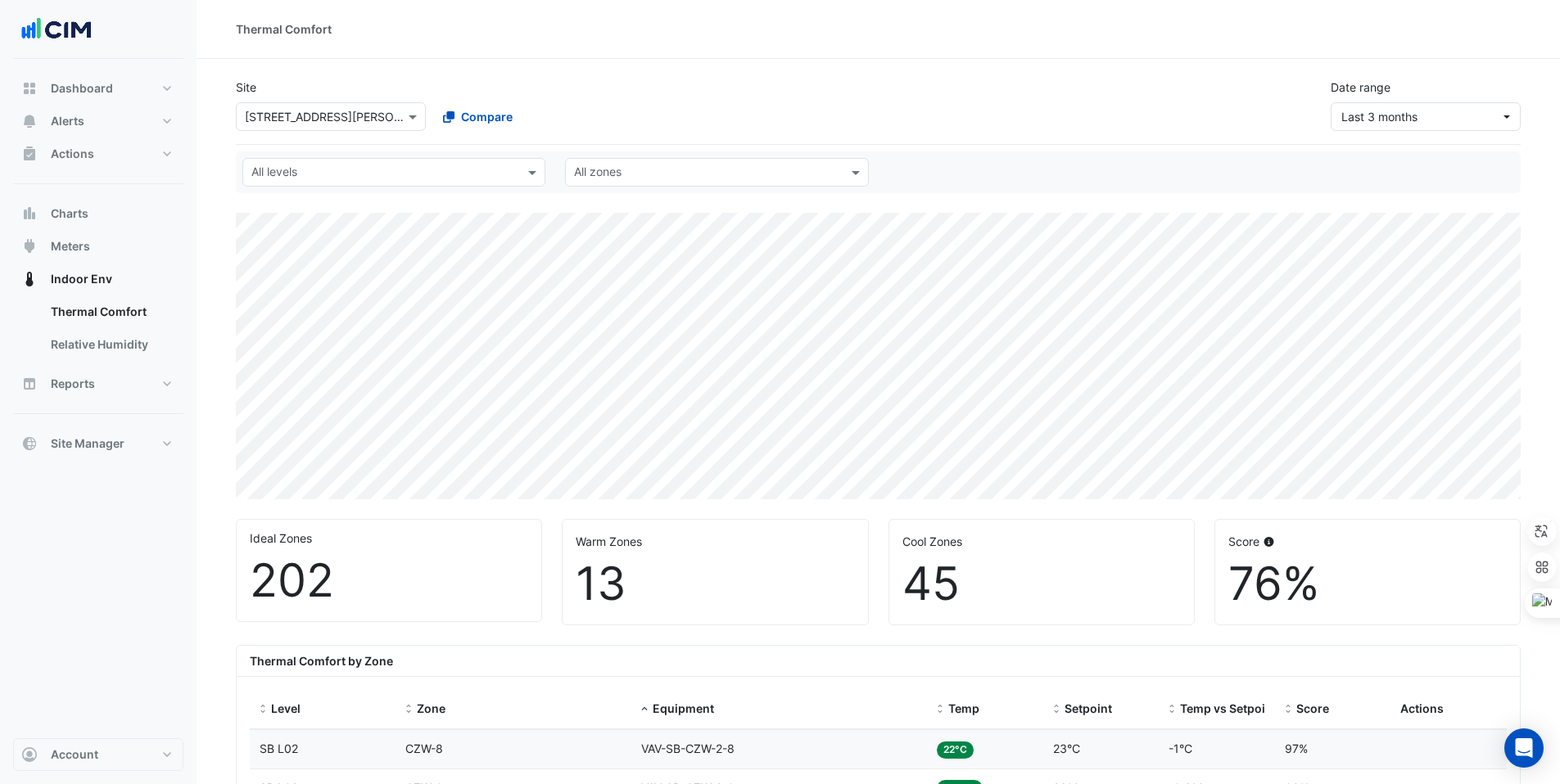
click at [325, 118] on input "text" at bounding box center [314, 117] width 140 height 18
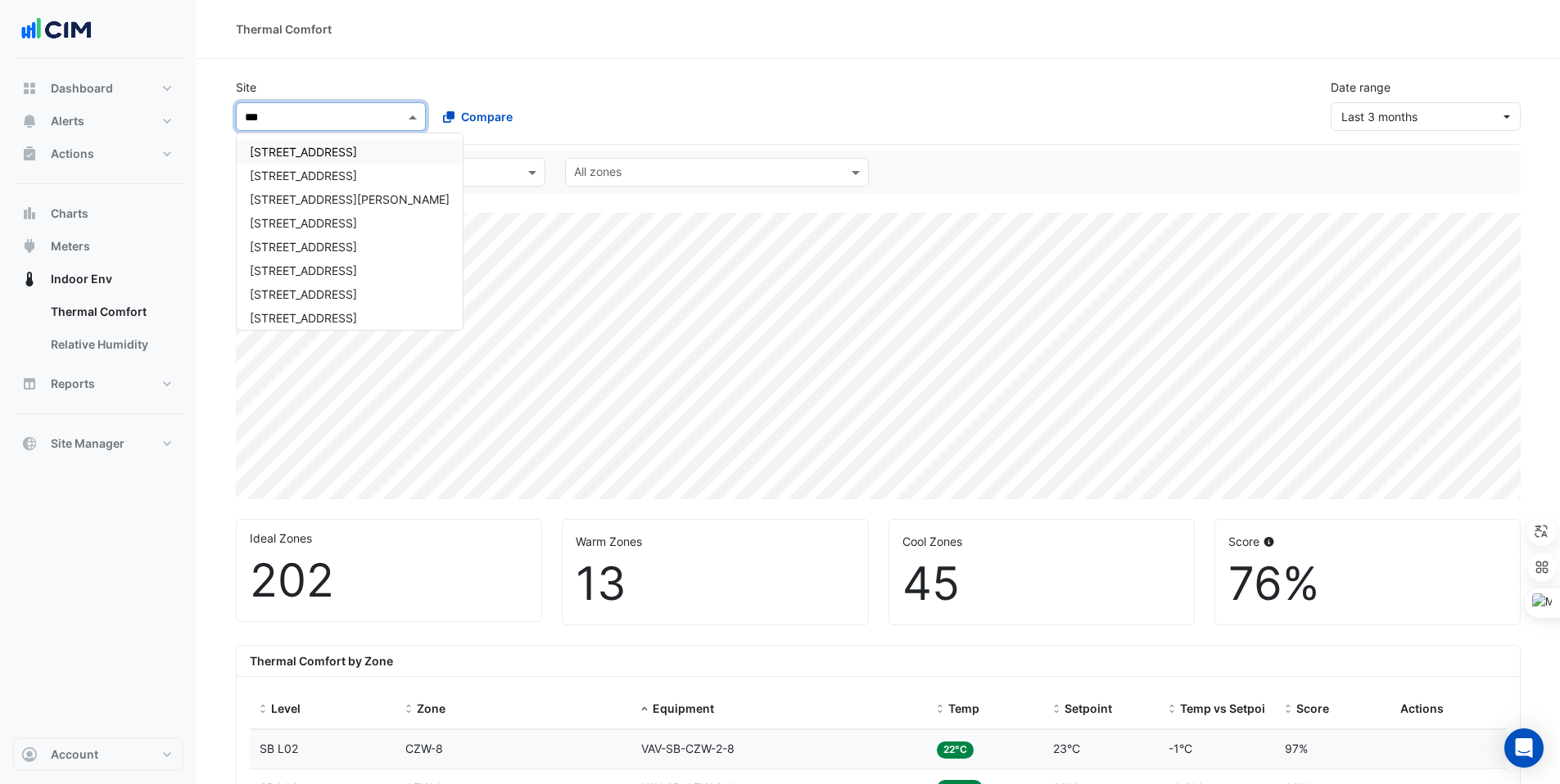
type input "****"
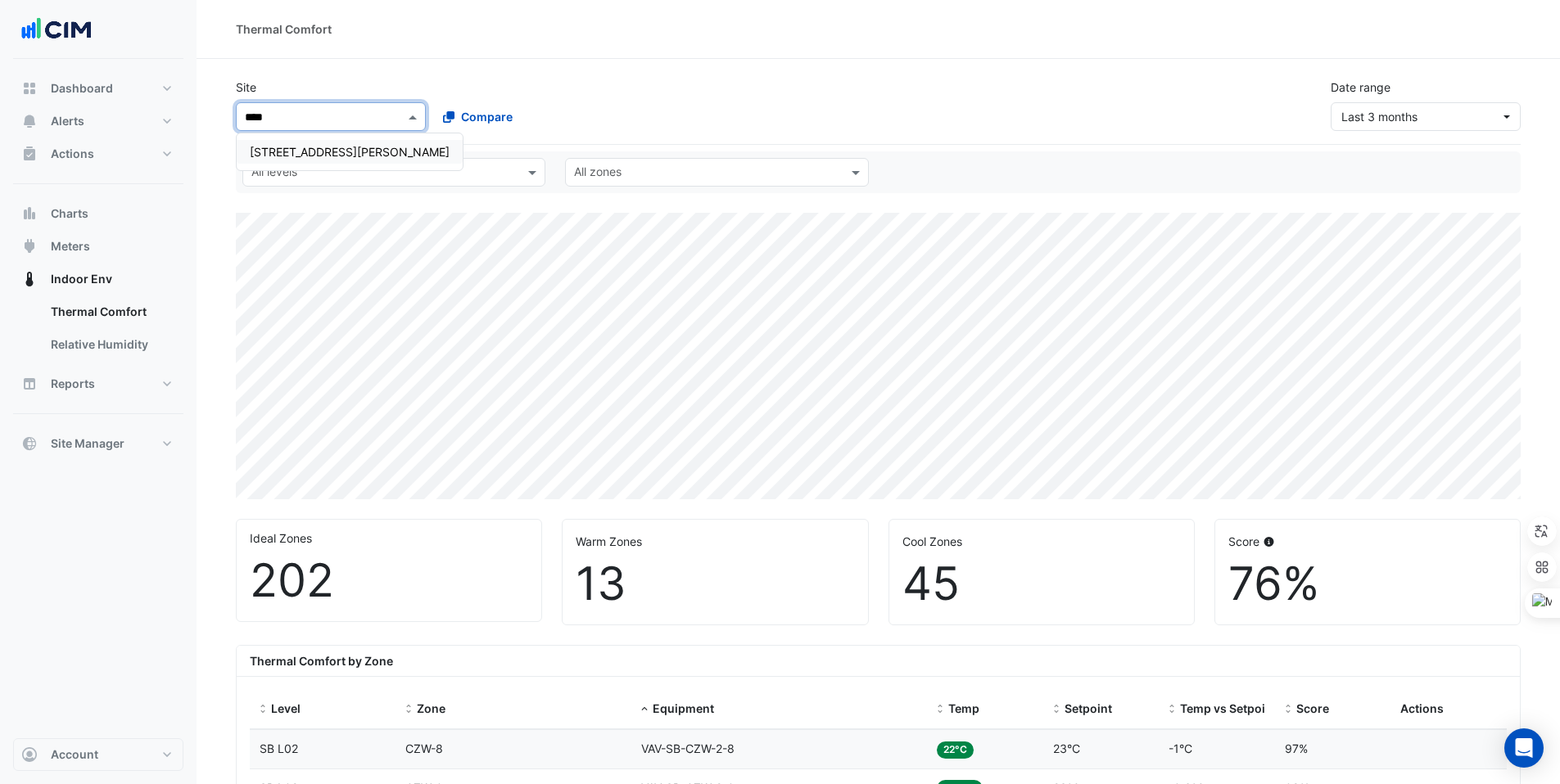
drag, startPoint x: 343, startPoint y: 145, endPoint x: 332, endPoint y: 148, distance: 11.4
click at [342, 145] on span "6 Stewart Avenue" at bounding box center [349, 151] width 200 height 14
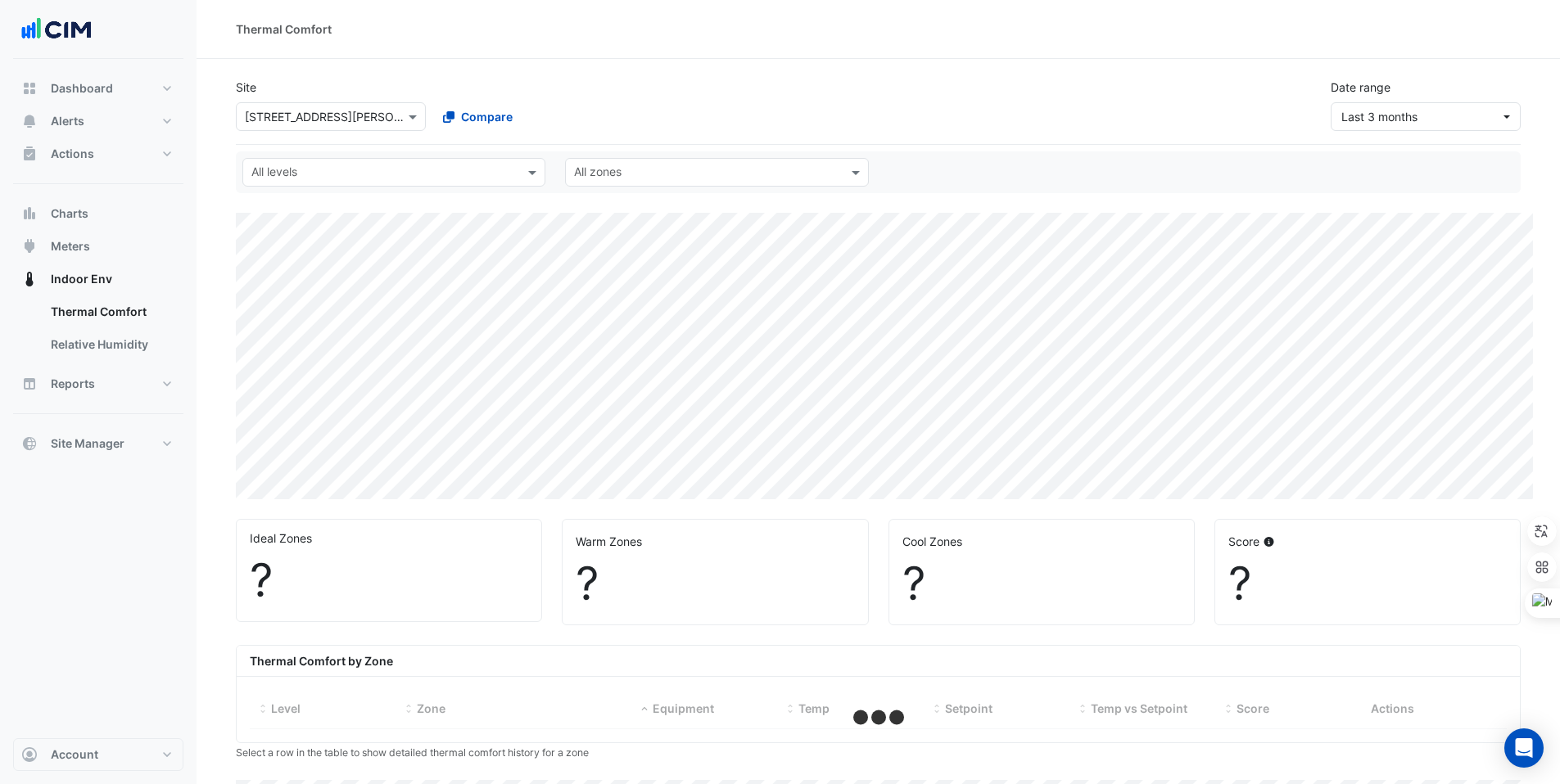
select select "***"
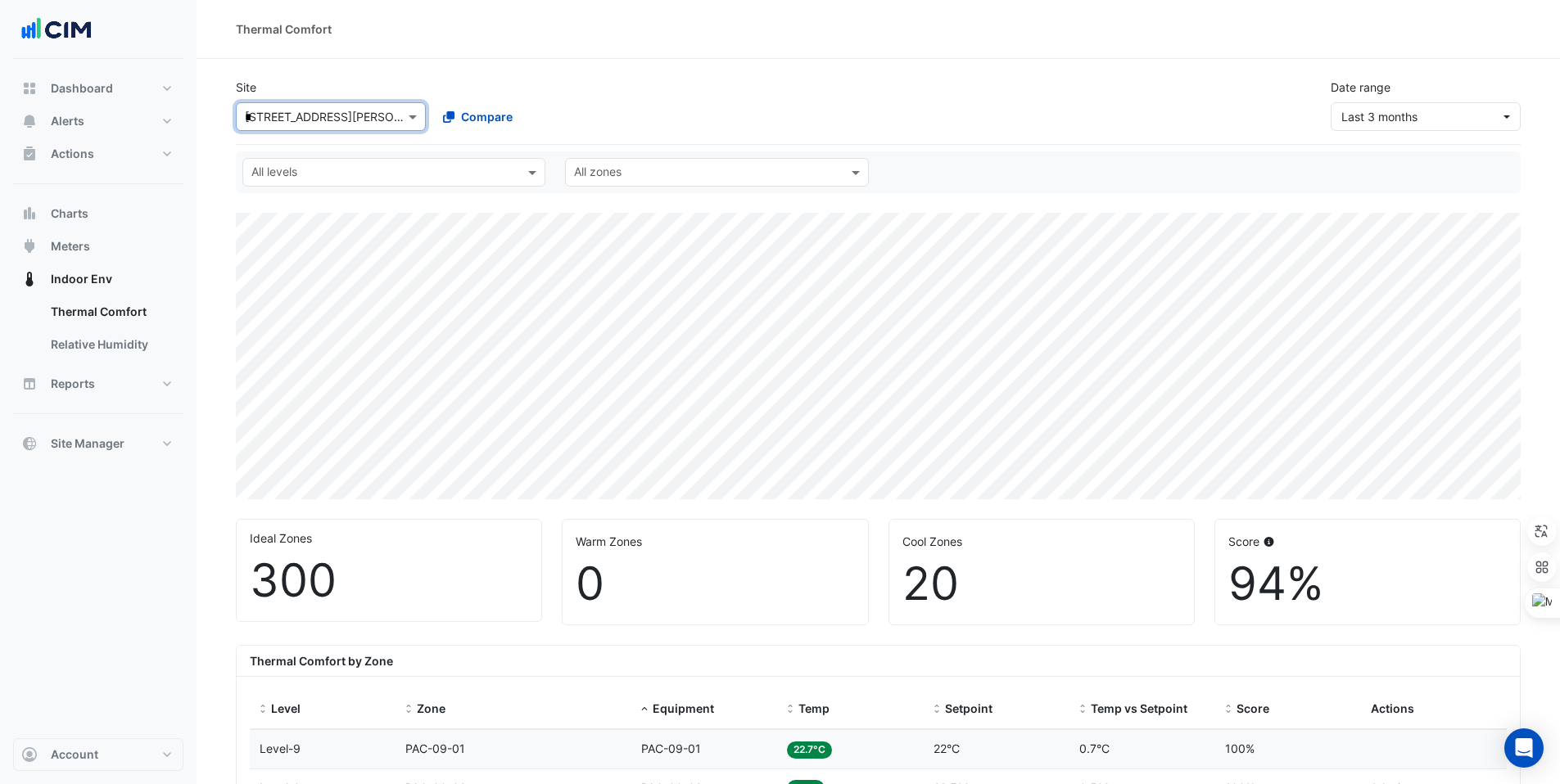
type input "**"
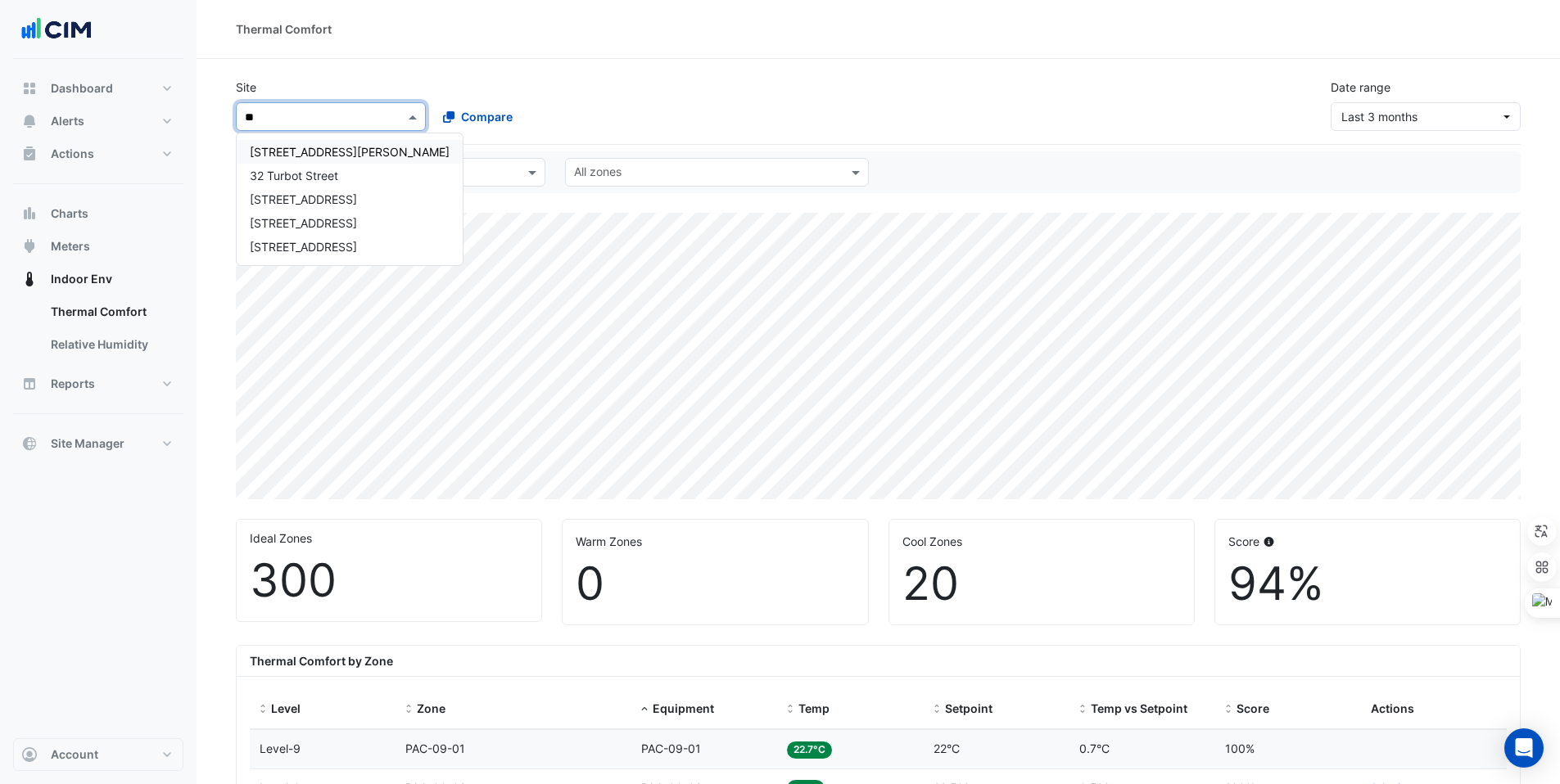
click at [314, 151] on span "32 Mann Street" at bounding box center [349, 151] width 200 height 14
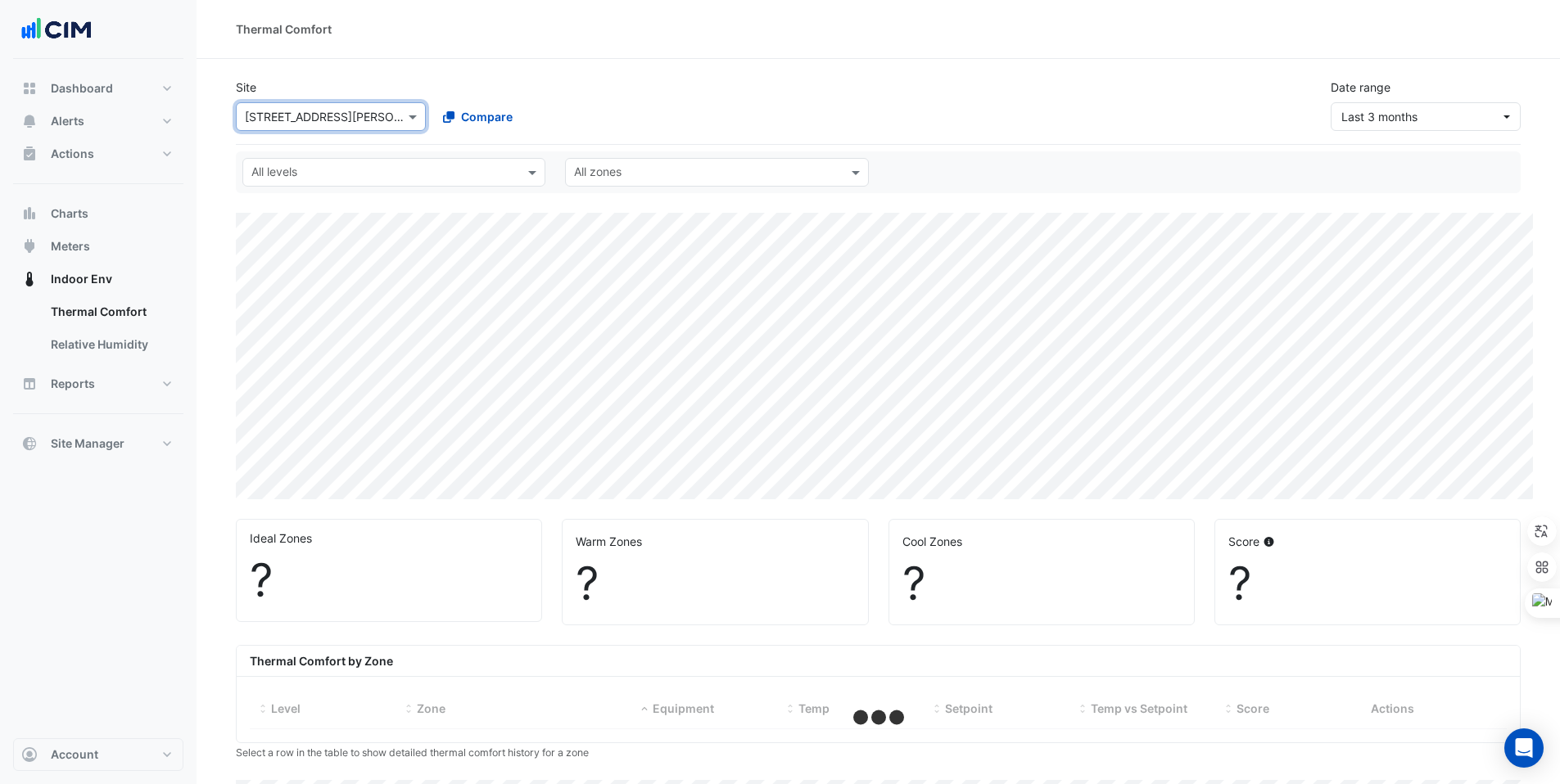
select select "***"
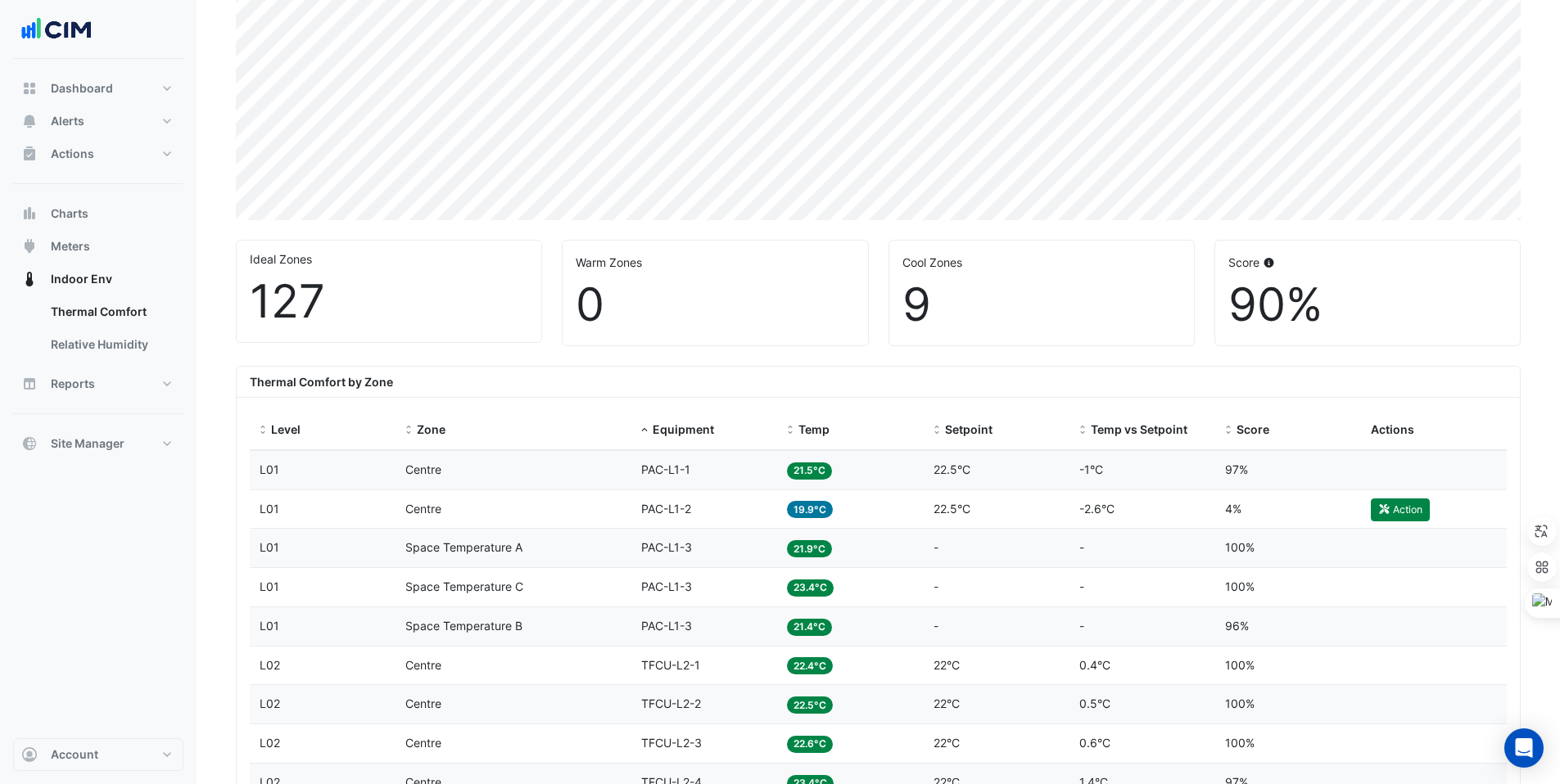
scroll to position [283, 0]
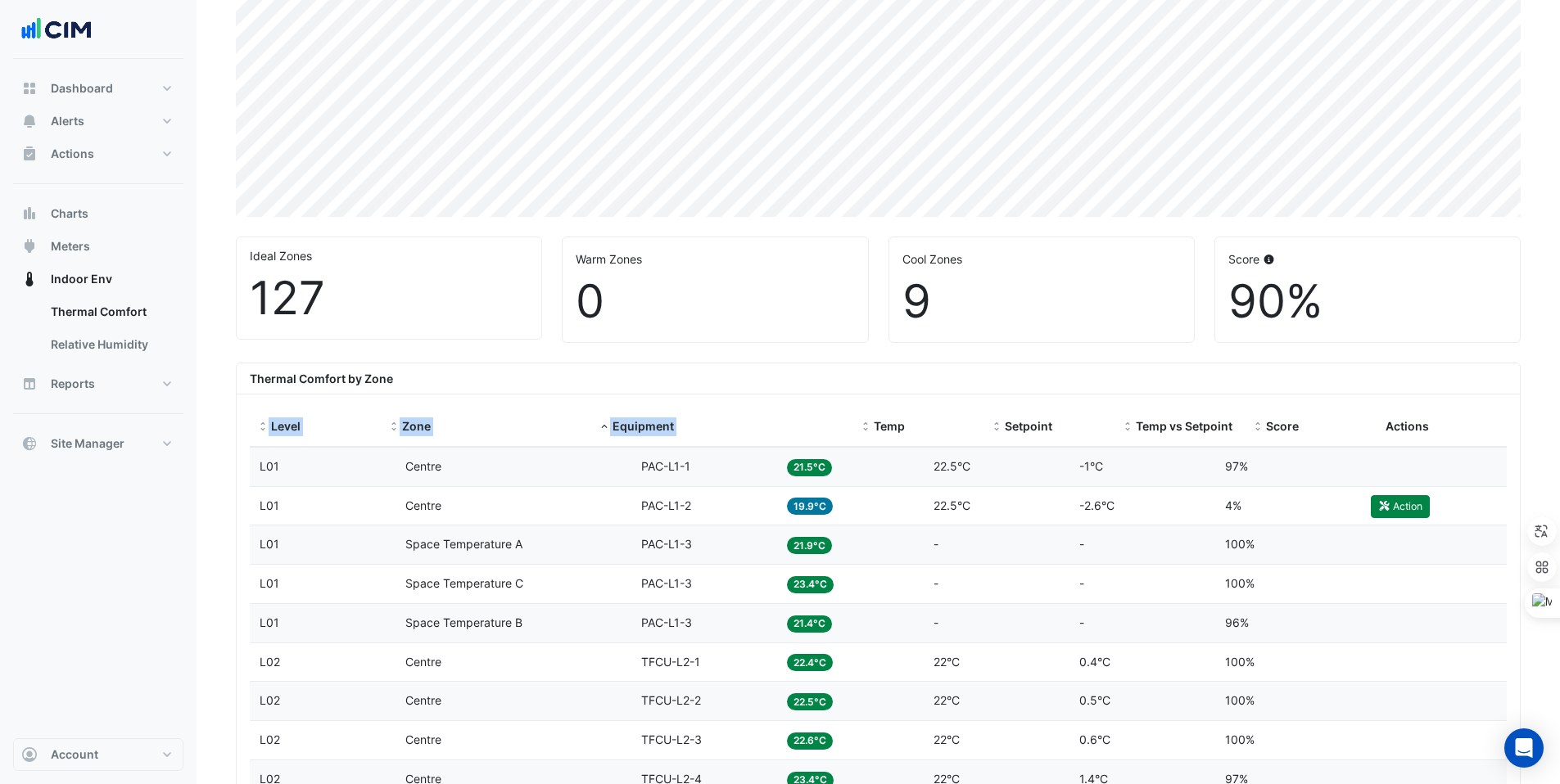
drag, startPoint x: 774, startPoint y: 409, endPoint x: 928, endPoint y: 403, distance: 154.1
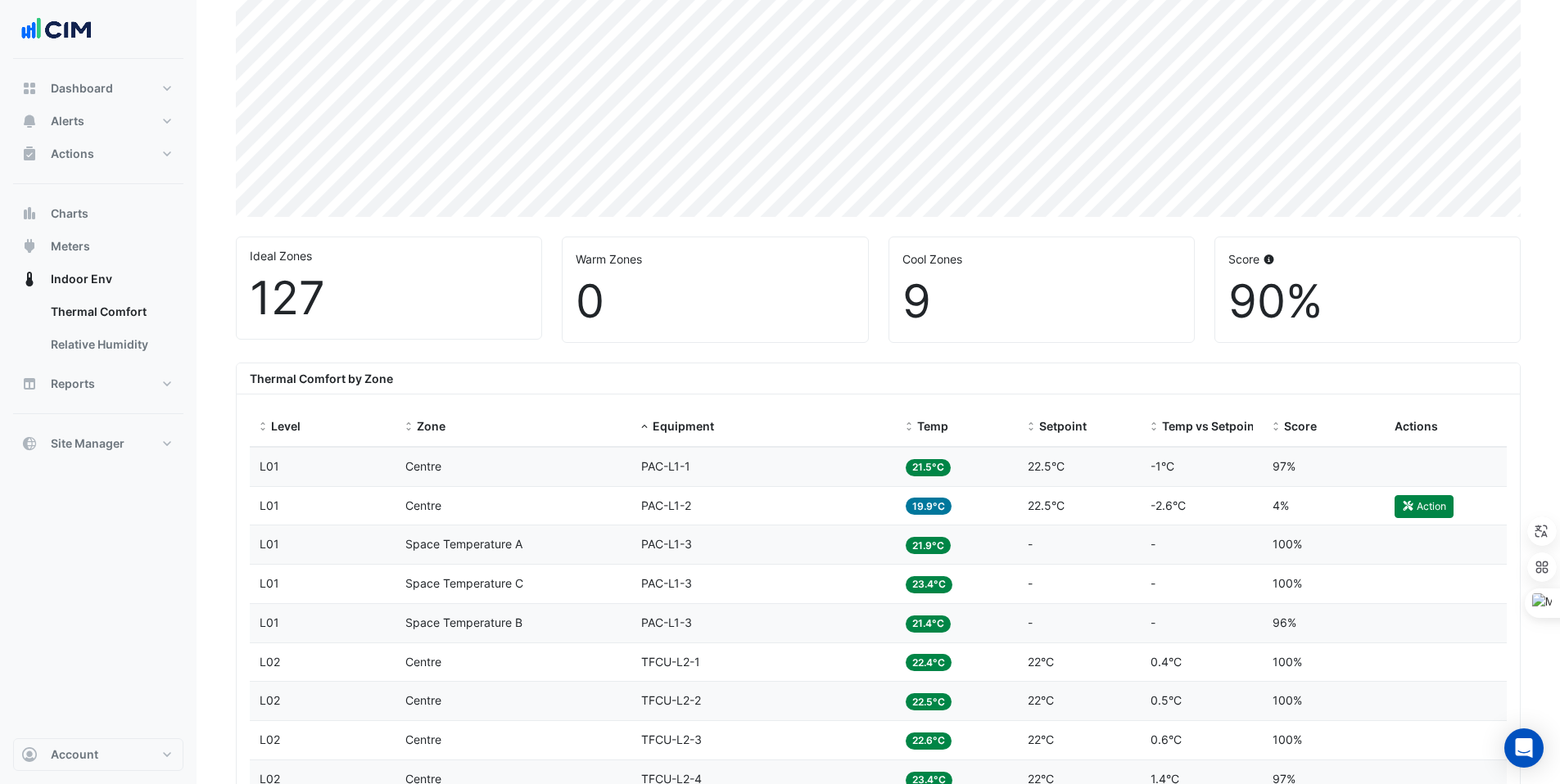
click at [874, 390] on div "Thermal Comfort by Zone" at bounding box center [878, 379] width 1283 height 31
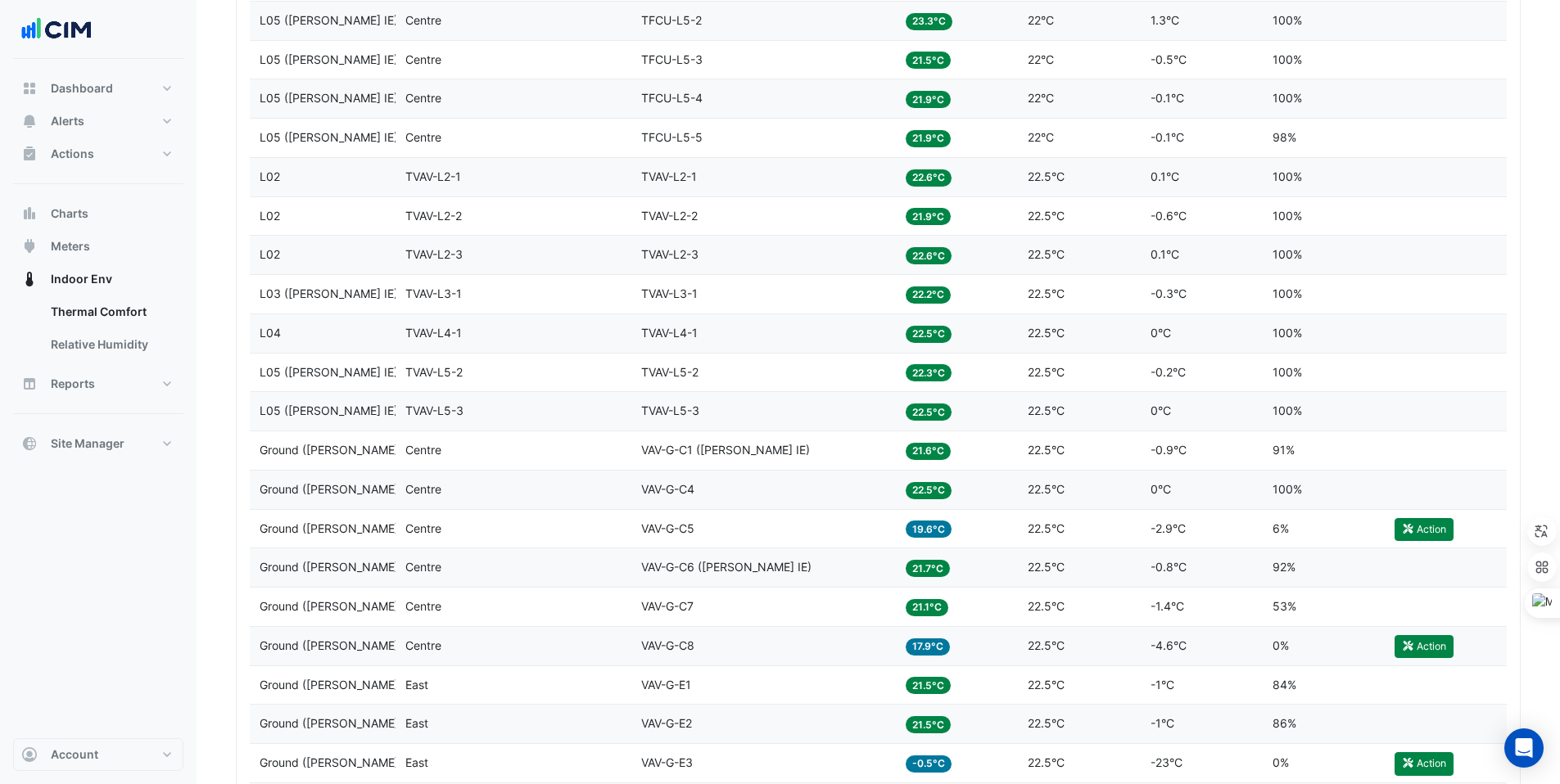
scroll to position [2062, 0]
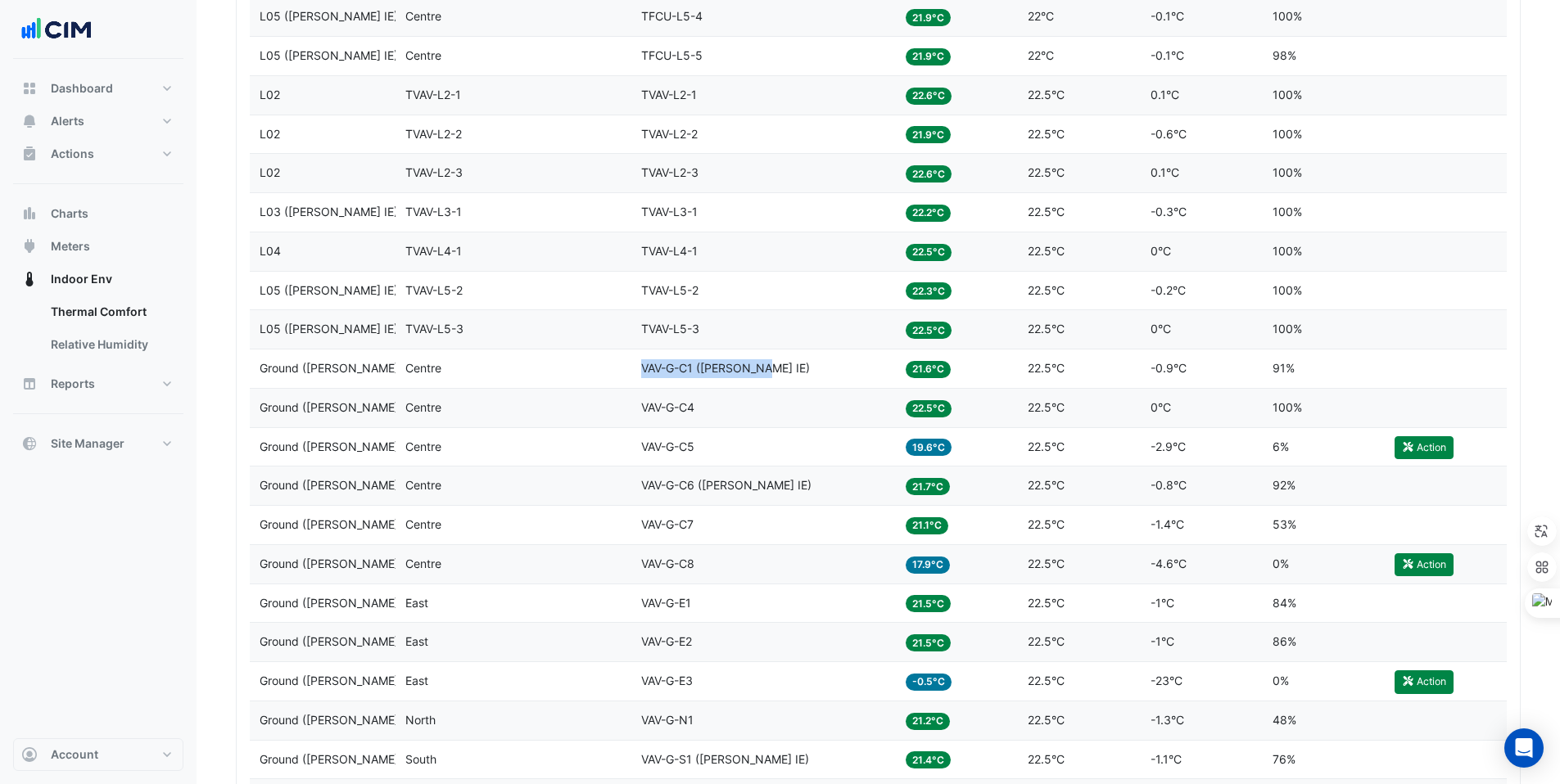
drag, startPoint x: 641, startPoint y: 365, endPoint x: 767, endPoint y: 364, distance: 126.0
click at [767, 364] on div "Equipment VAV-G-C1 (NABERS IE)" at bounding box center [763, 369] width 245 height 19
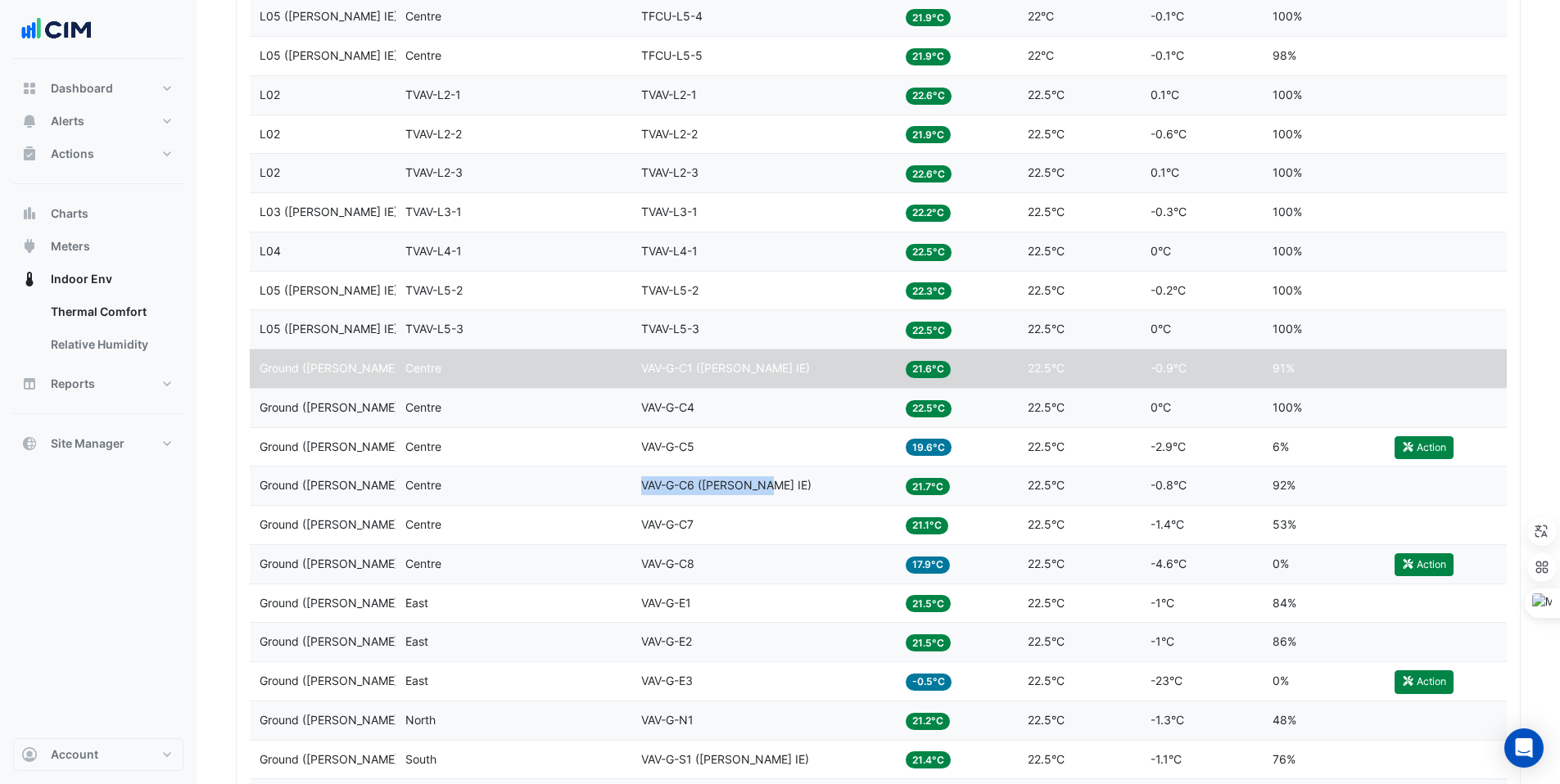
drag, startPoint x: 640, startPoint y: 479, endPoint x: 774, endPoint y: 480, distance: 134.0
click at [774, 480] on datatable-body-cell "Equipment VAV-G-C6 (NABERS IE)" at bounding box center [763, 486] width 264 height 38
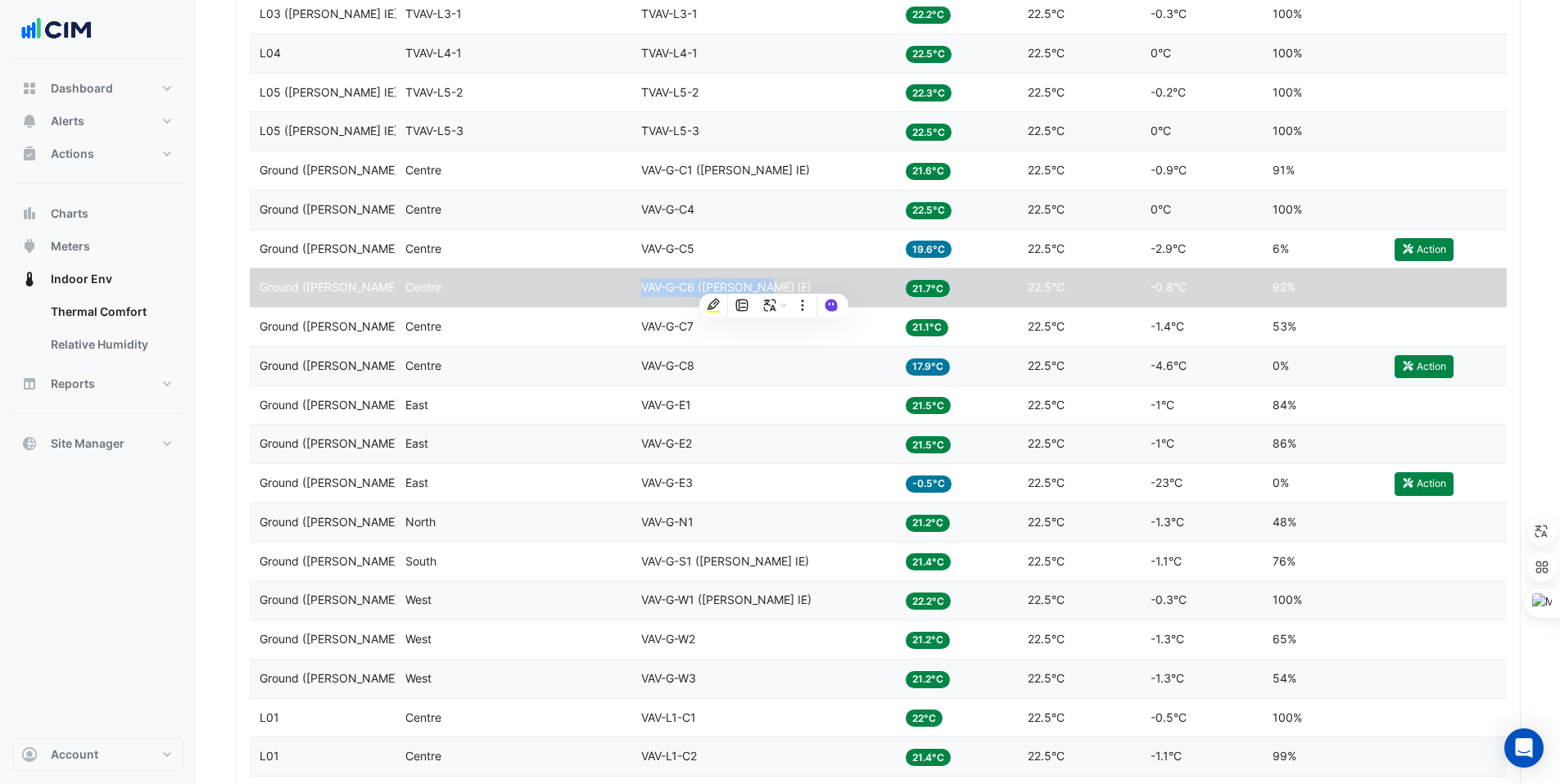
scroll to position [2261, 0]
drag, startPoint x: 646, startPoint y: 562, endPoint x: 771, endPoint y: 557, distance: 125.1
click at [771, 557] on div "Equipment VAV-G-S1 (NABERS IE)" at bounding box center [763, 561] width 245 height 19
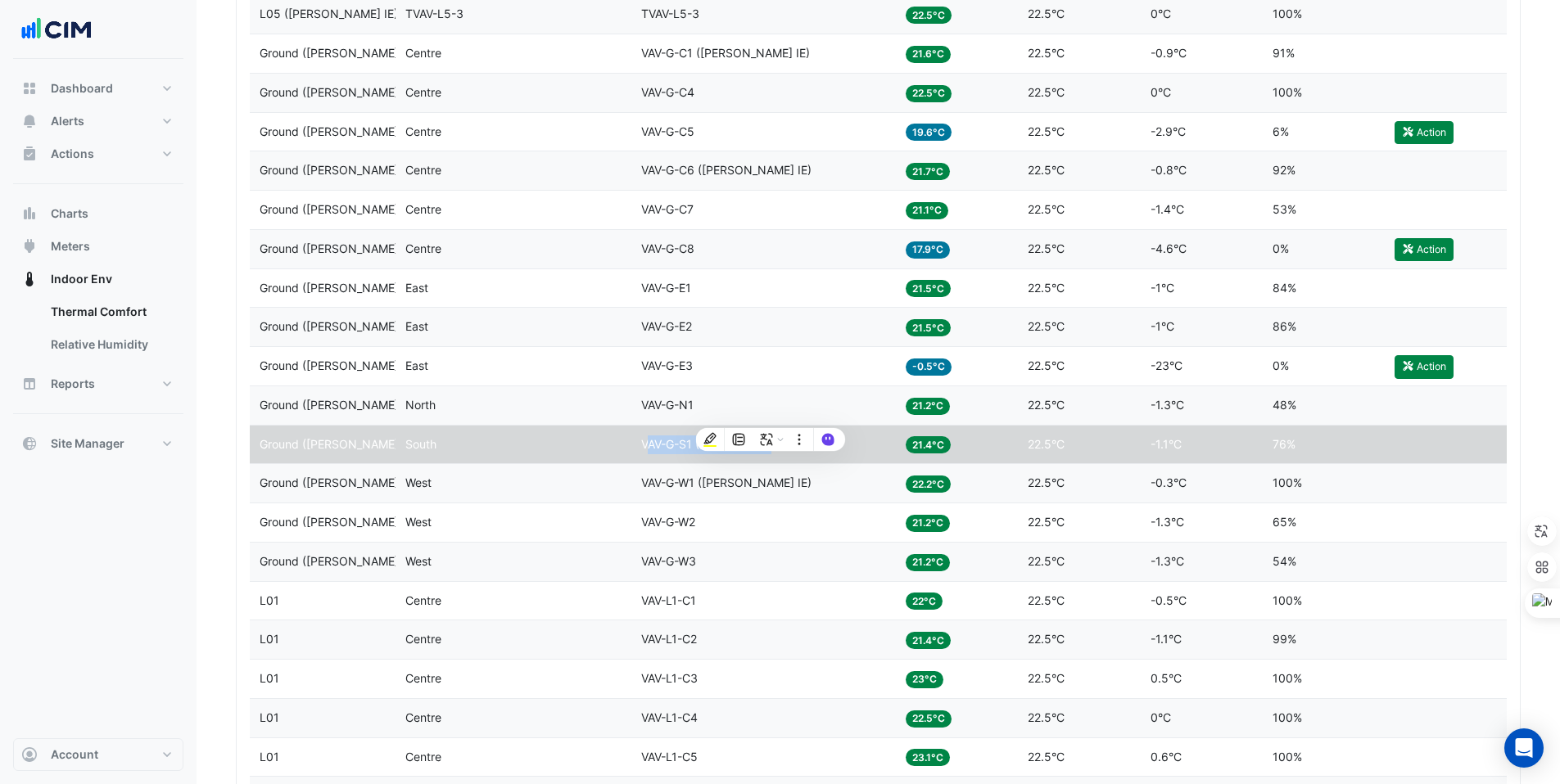
scroll to position [2403, 0]
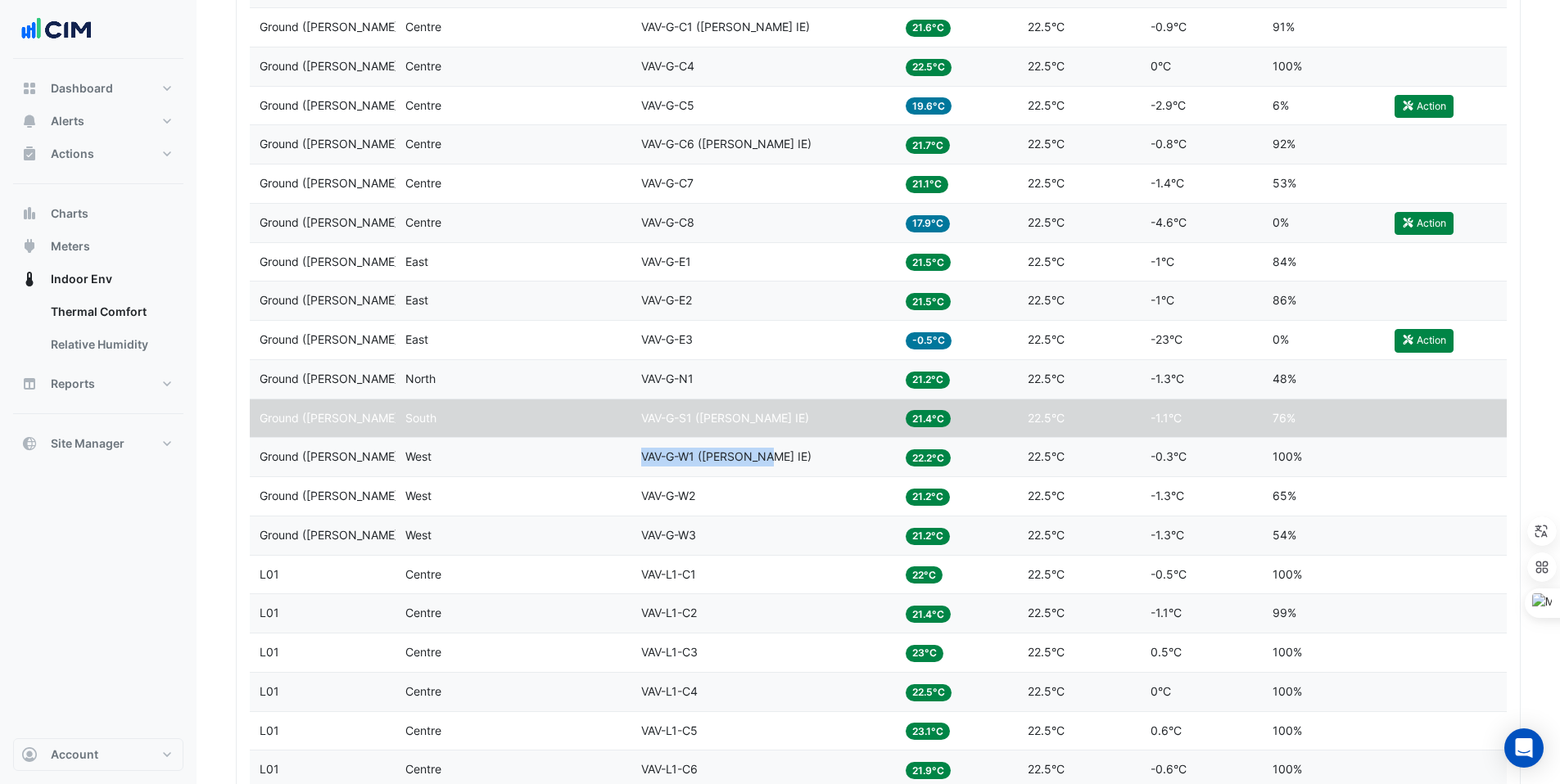
drag, startPoint x: 640, startPoint y: 461, endPoint x: 770, endPoint y: 450, distance: 130.5
click at [771, 450] on datatable-body-cell "Equipment VAV-G-W1 (NABERS IE)" at bounding box center [763, 457] width 264 height 38
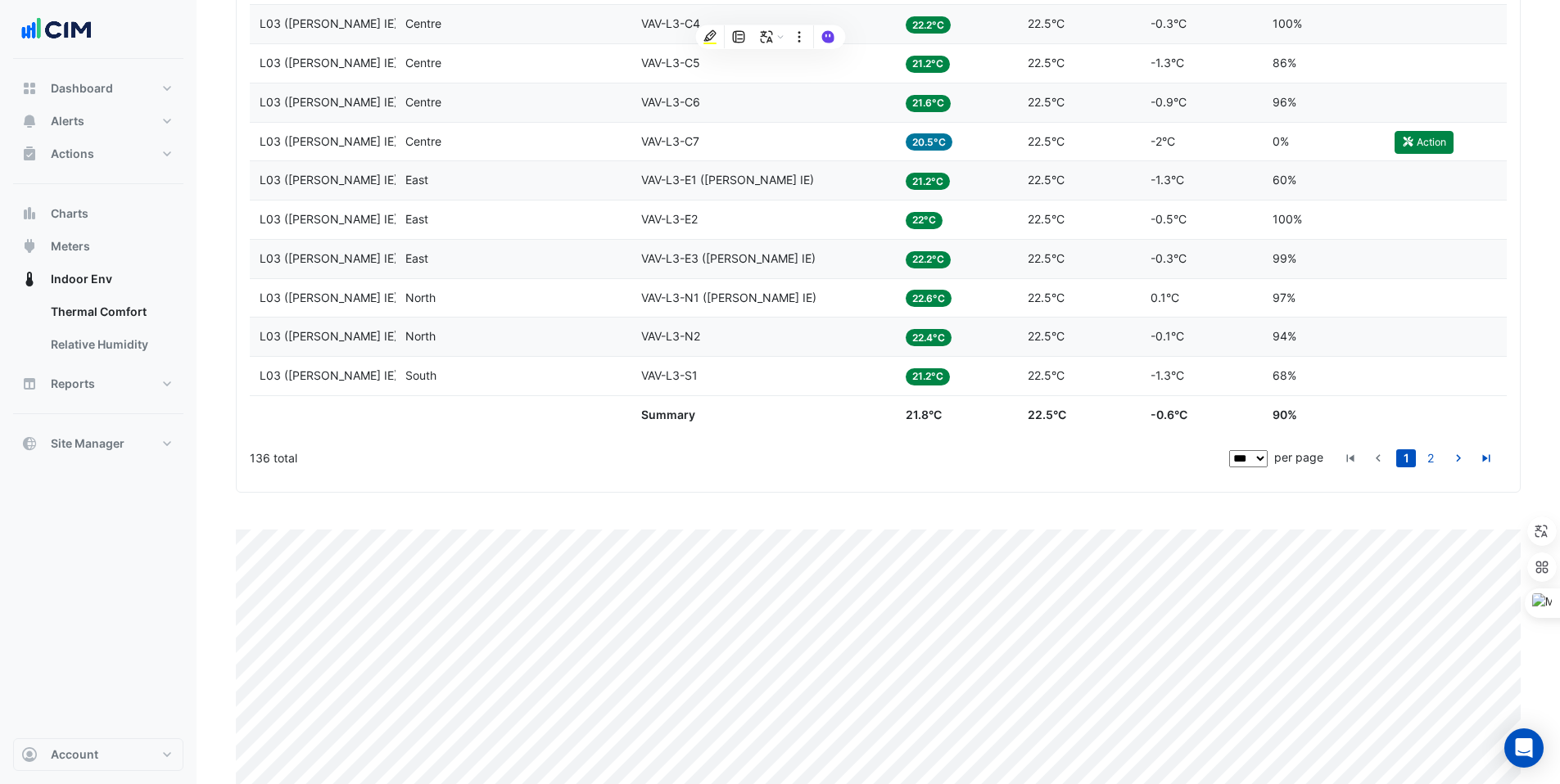
scroll to position [4266, 0]
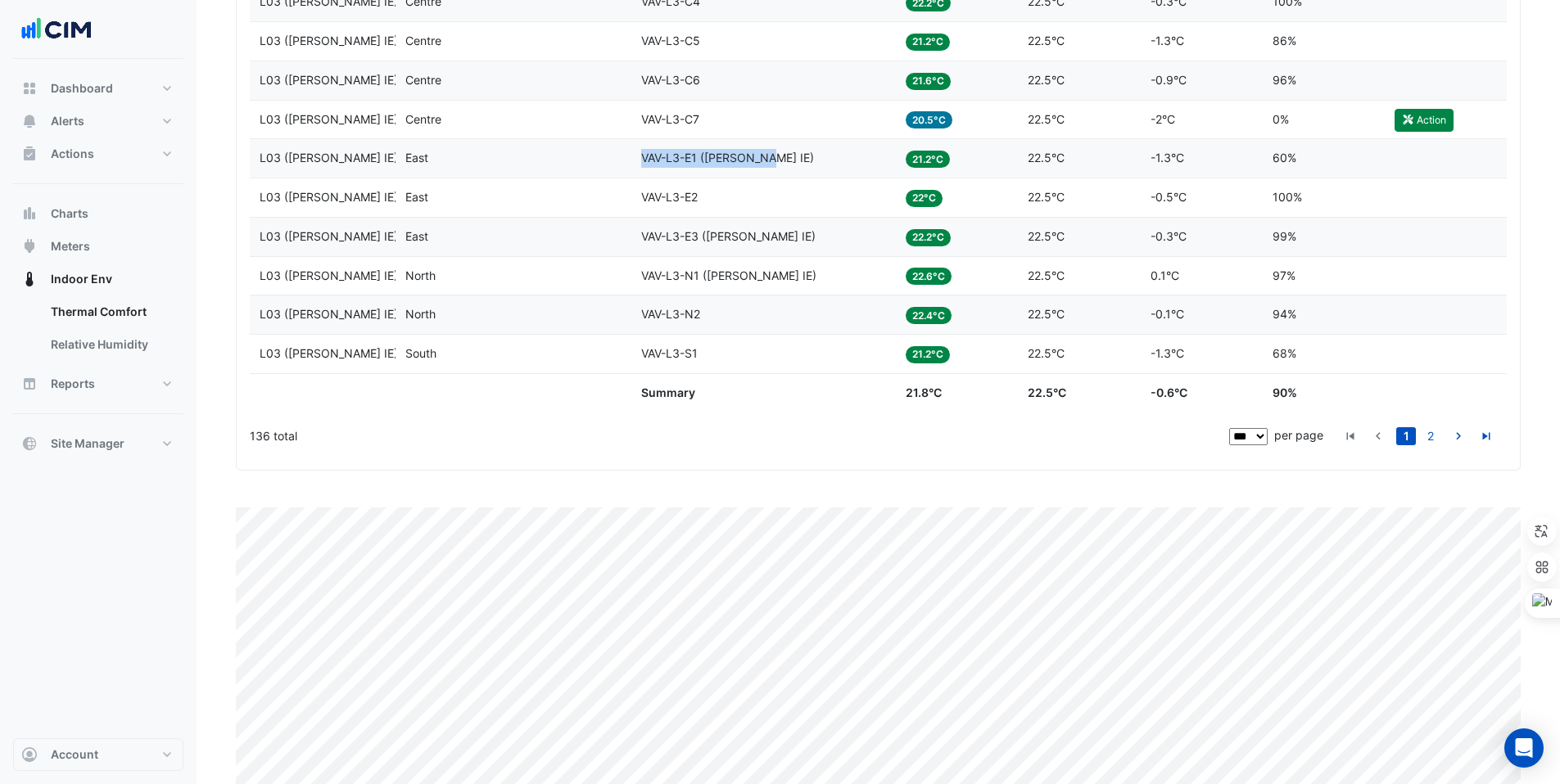
drag, startPoint x: 642, startPoint y: 160, endPoint x: 774, endPoint y: 156, distance: 132.1
click at [774, 156] on div "Equipment VAV-L3-E1 (NABERS IE)" at bounding box center [763, 158] width 245 height 19
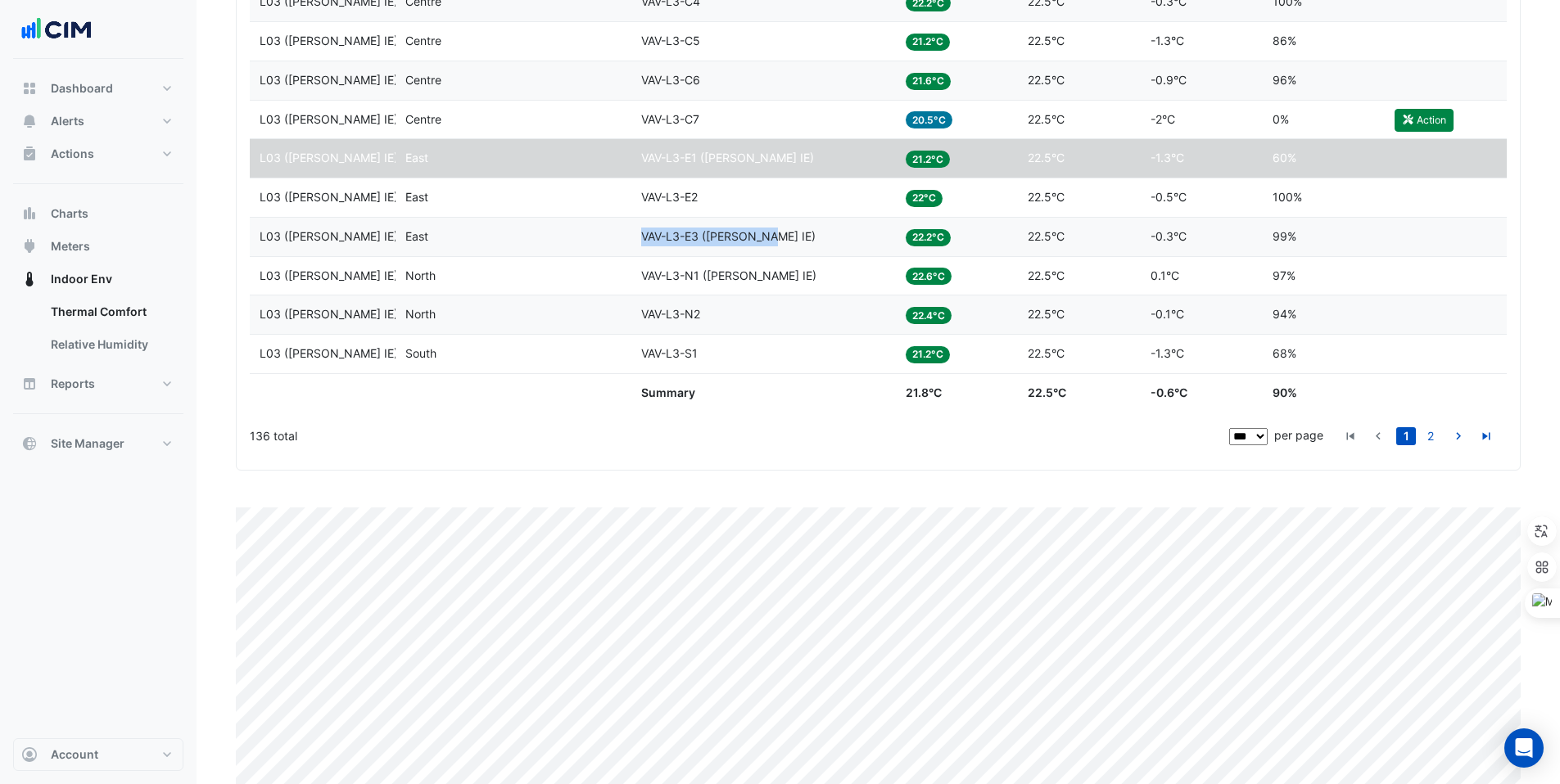
drag, startPoint x: 642, startPoint y: 235, endPoint x: 783, endPoint y: 237, distance: 141.0
click at [784, 237] on div "Equipment VAV-L3-E3 (NABERS IE)" at bounding box center [763, 237] width 245 height 19
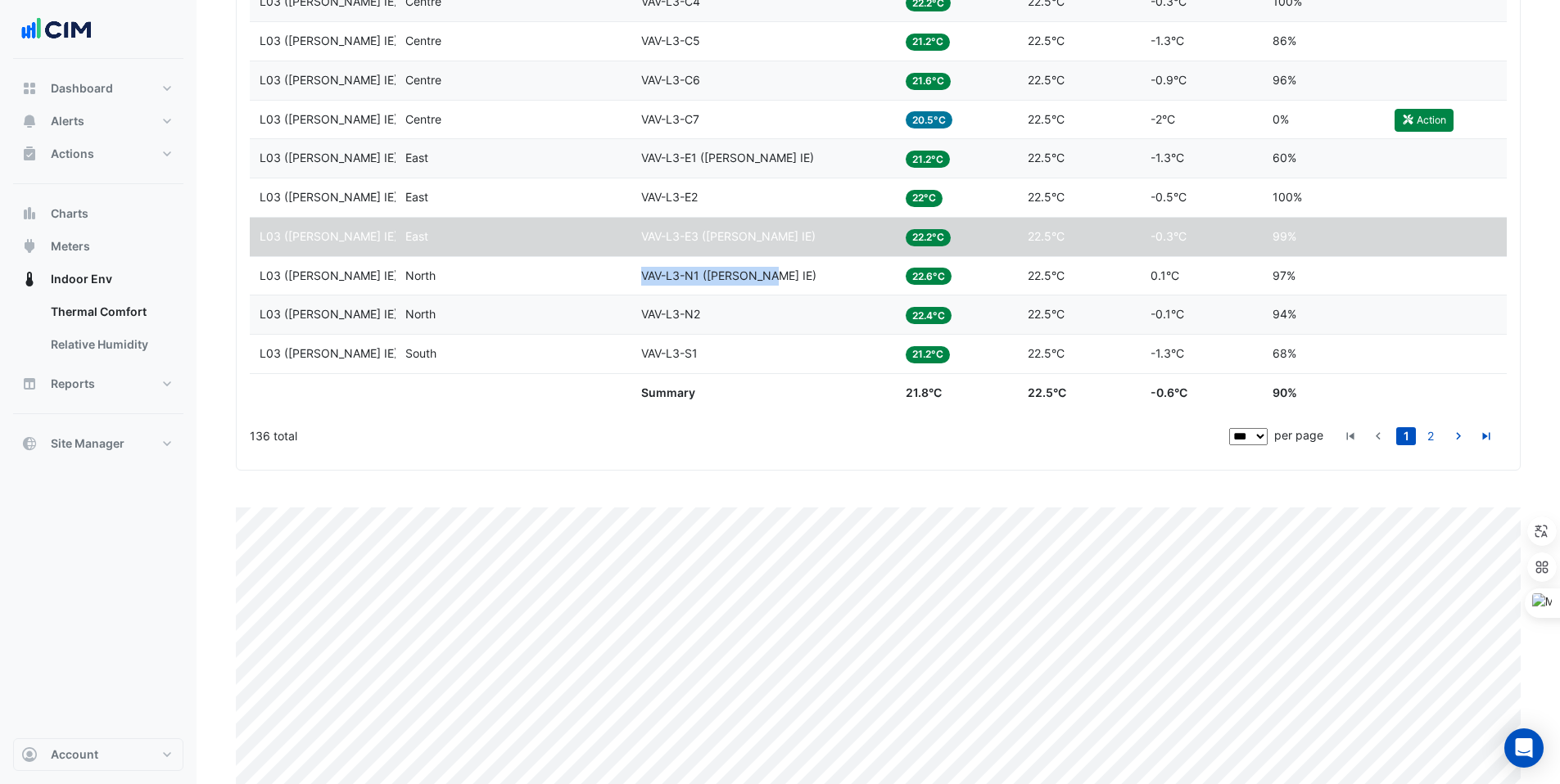
drag, startPoint x: 643, startPoint y: 276, endPoint x: 772, endPoint y: 277, distance: 129.0
click at [774, 278] on div "Equipment VAV-L3-N1 (NABERS IE)" at bounding box center [763, 276] width 245 height 19
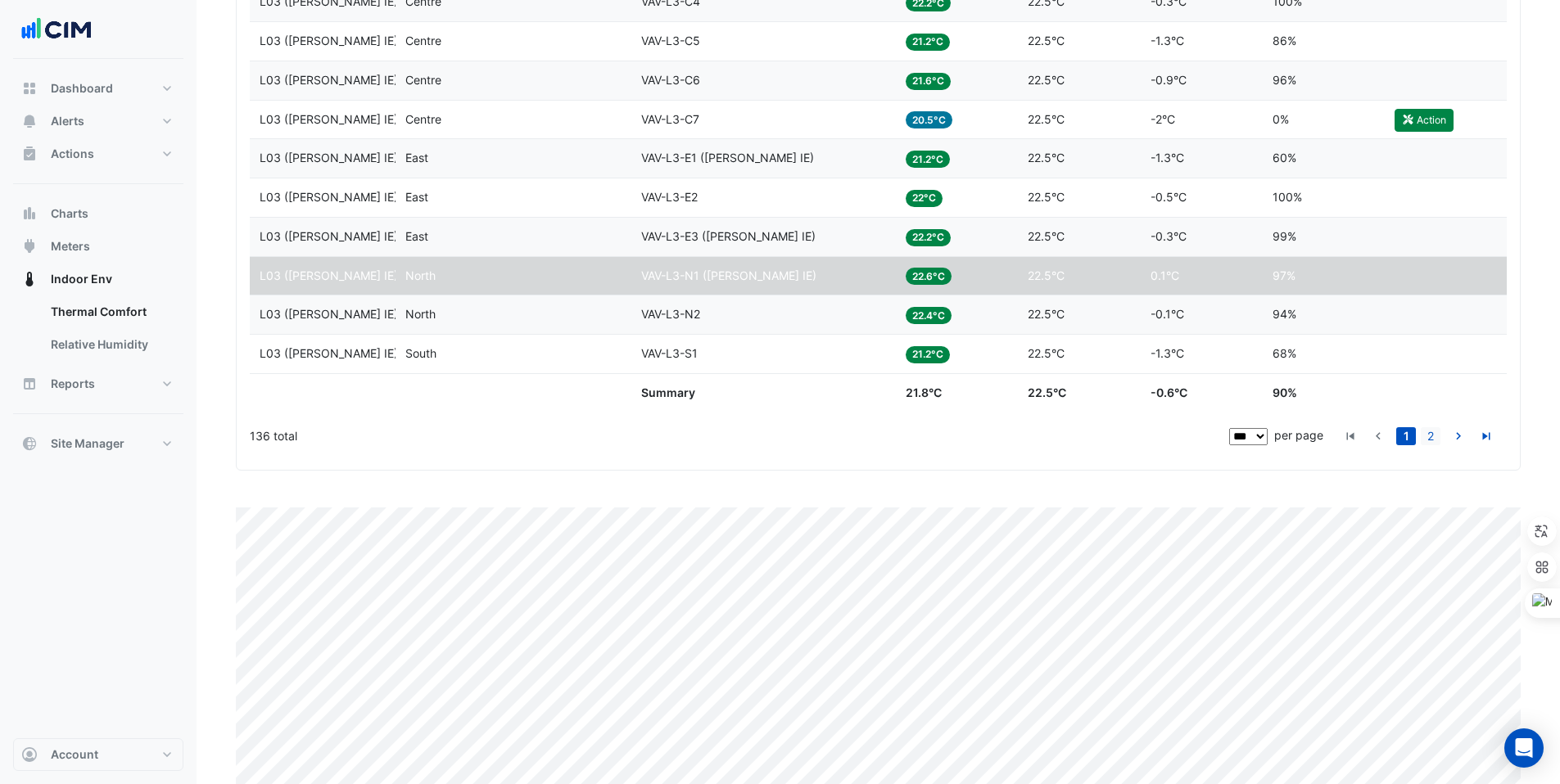
click at [1429, 429] on link "2" at bounding box center [1431, 436] width 20 height 18
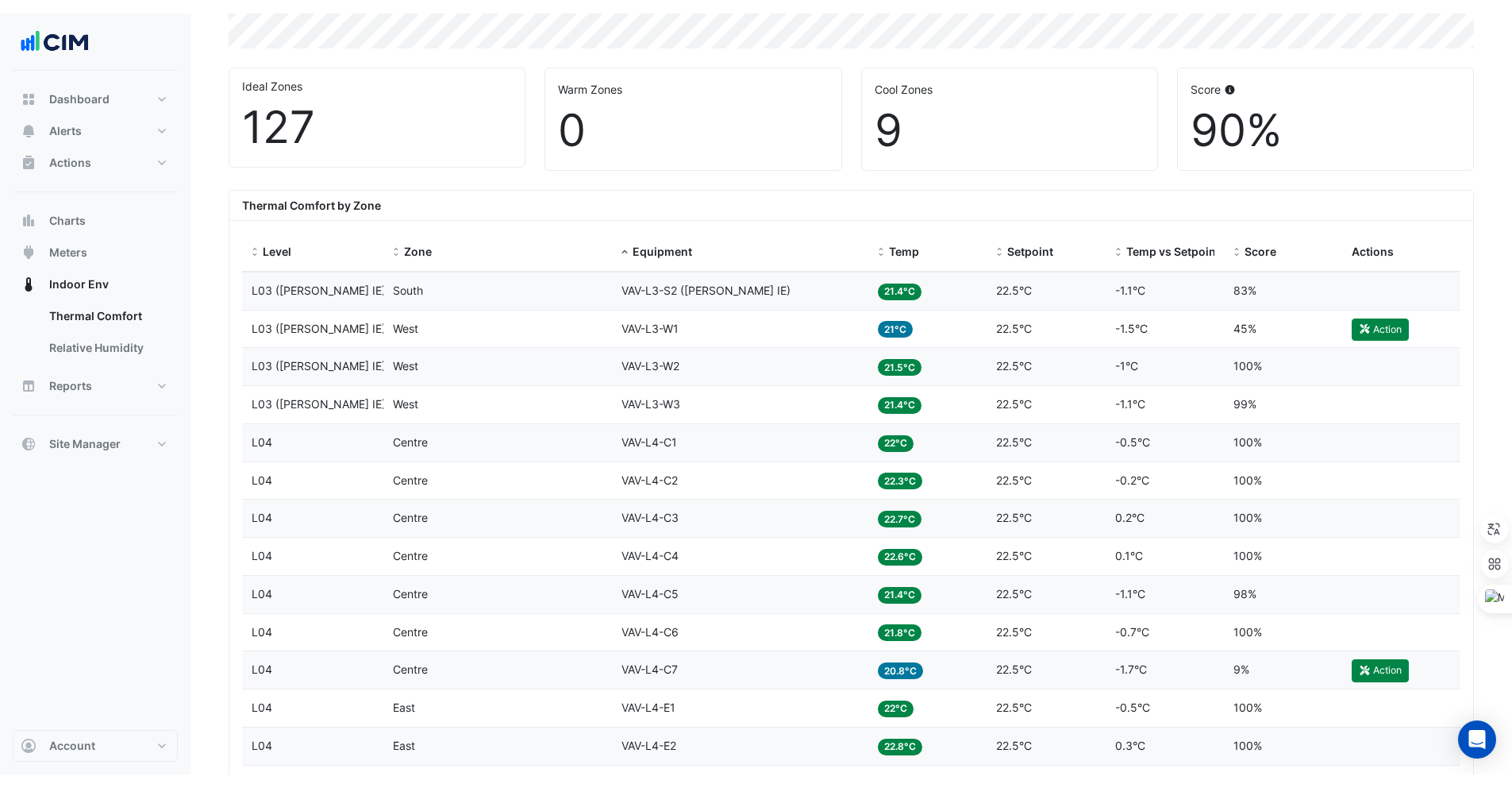
scroll to position [540, 0]
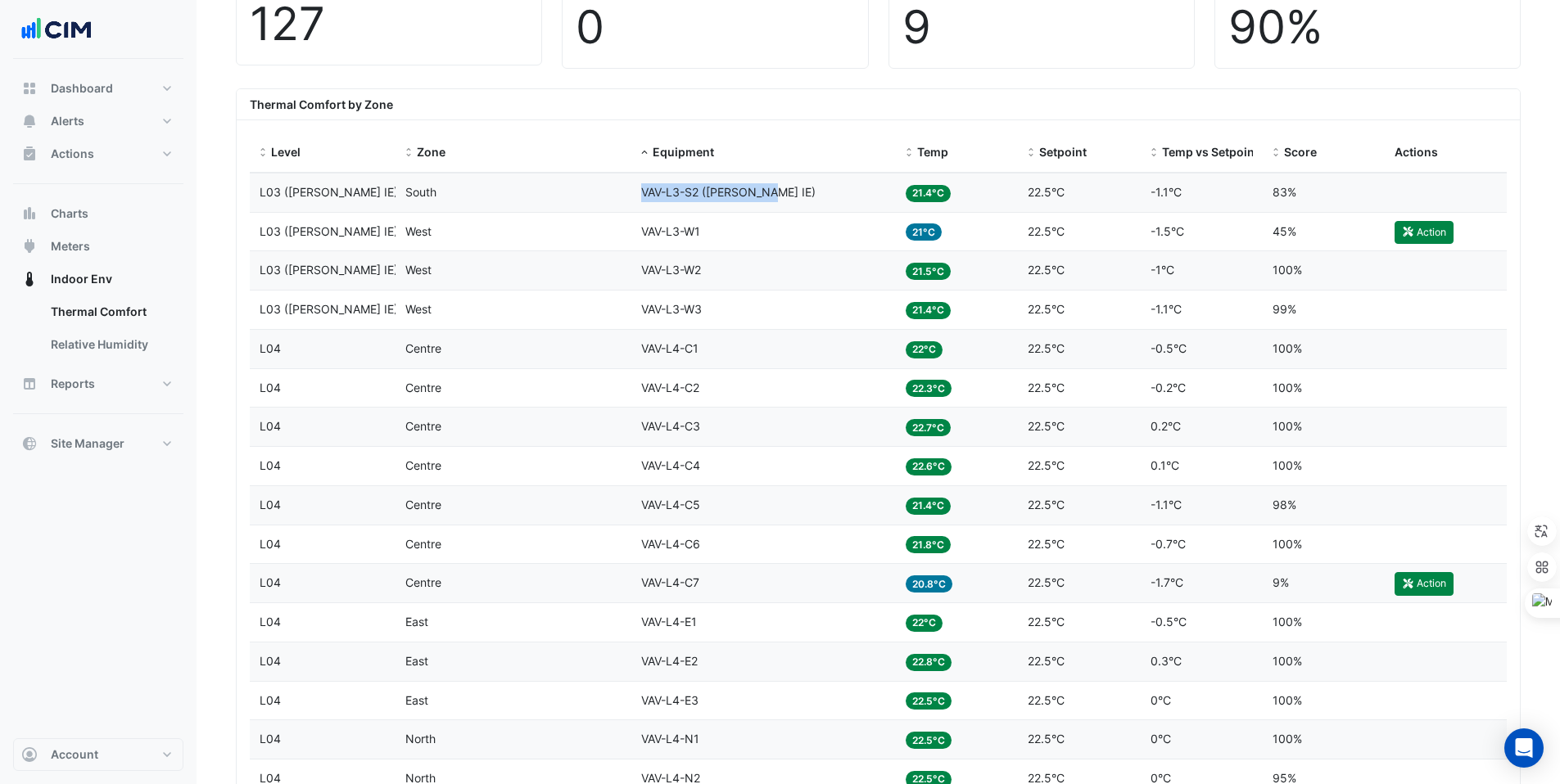
drag, startPoint x: 639, startPoint y: 191, endPoint x: 788, endPoint y: 196, distance: 149.1
click at [788, 196] on datatable-body-cell "Equipment VAV-L3-S2 (NABERS IE)" at bounding box center [763, 193] width 264 height 38
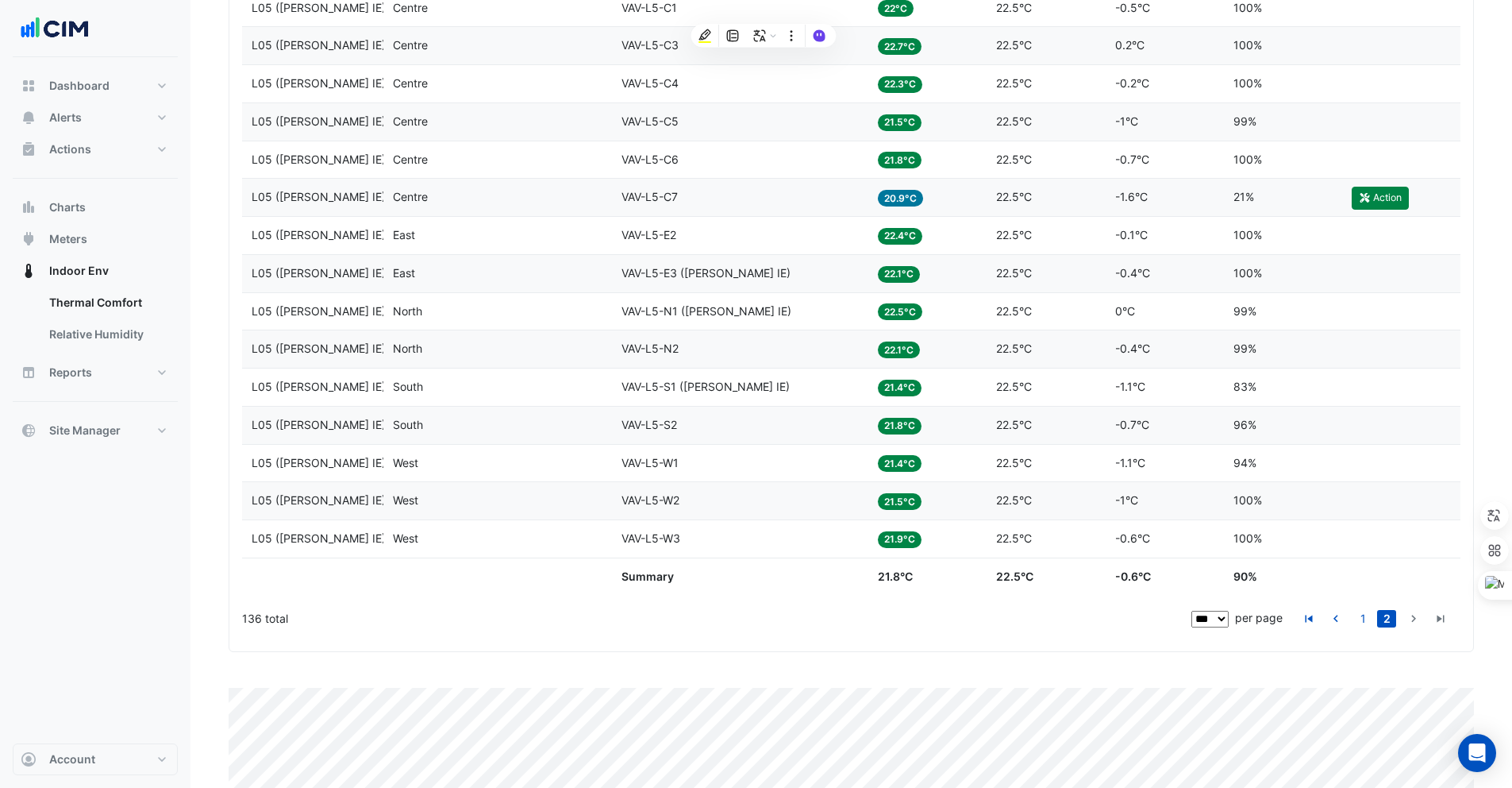
scroll to position [1542, 0]
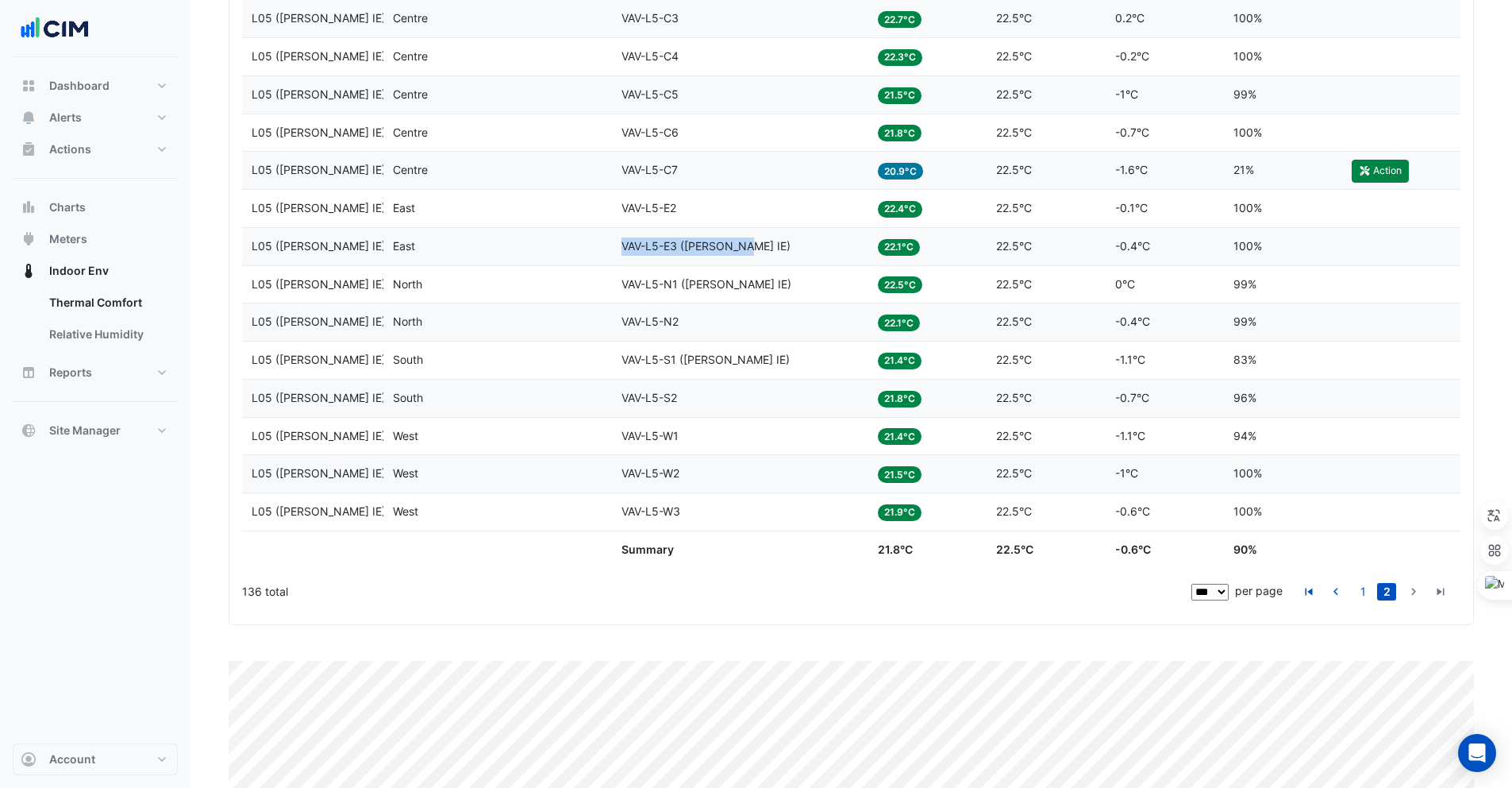
drag, startPoint x: 624, startPoint y: 245, endPoint x: 749, endPoint y: 246, distance: 125.0
click at [749, 246] on div "Equipment VAV-L5-E3 (NABERS IE)" at bounding box center [740, 246] width 237 height 19
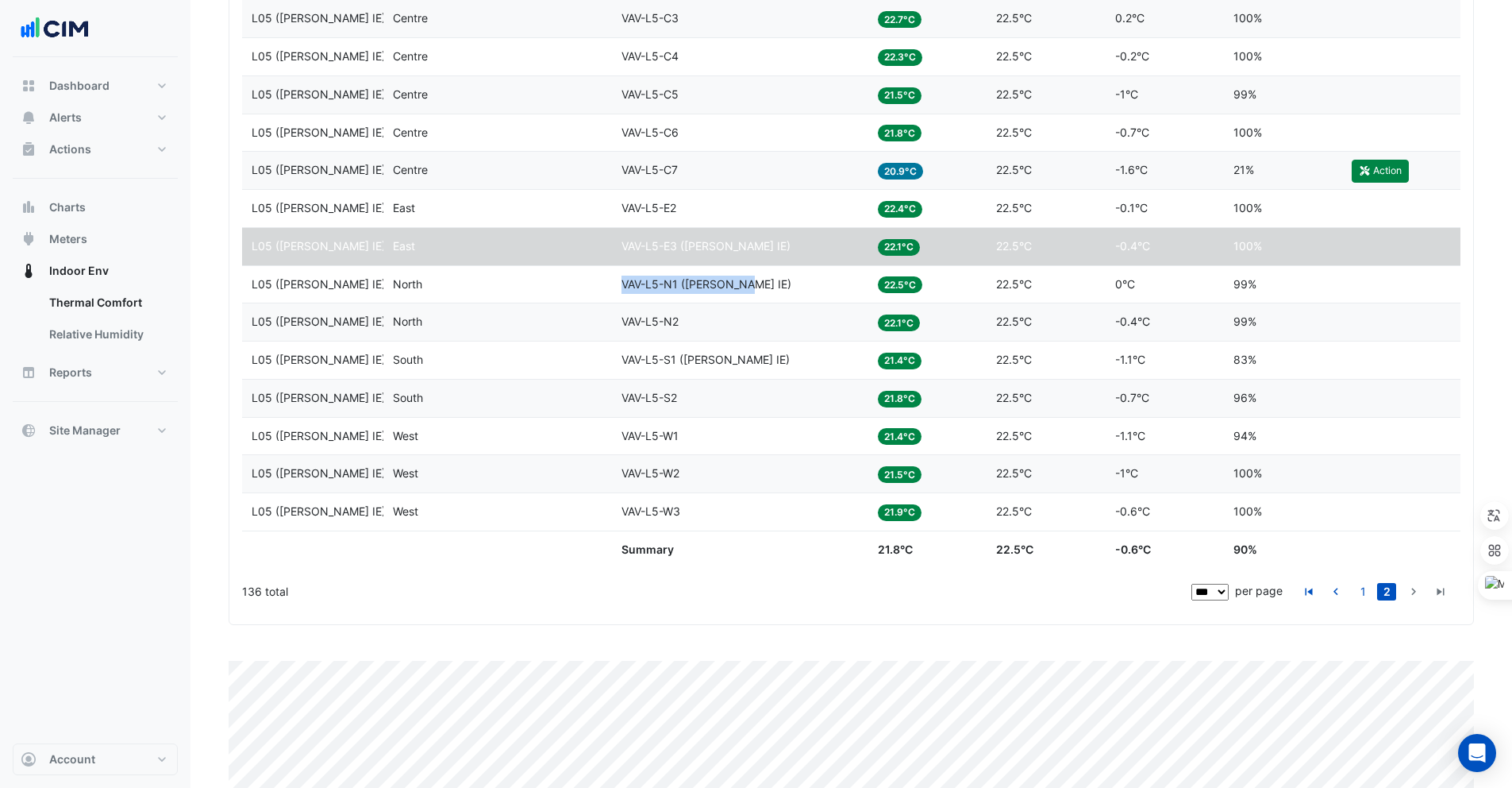
drag, startPoint x: 622, startPoint y: 285, endPoint x: 746, endPoint y: 289, distance: 124.1
click at [747, 289] on div "Equipment VAV-L5-N1 (NABERS IE)" at bounding box center [740, 285] width 237 height 19
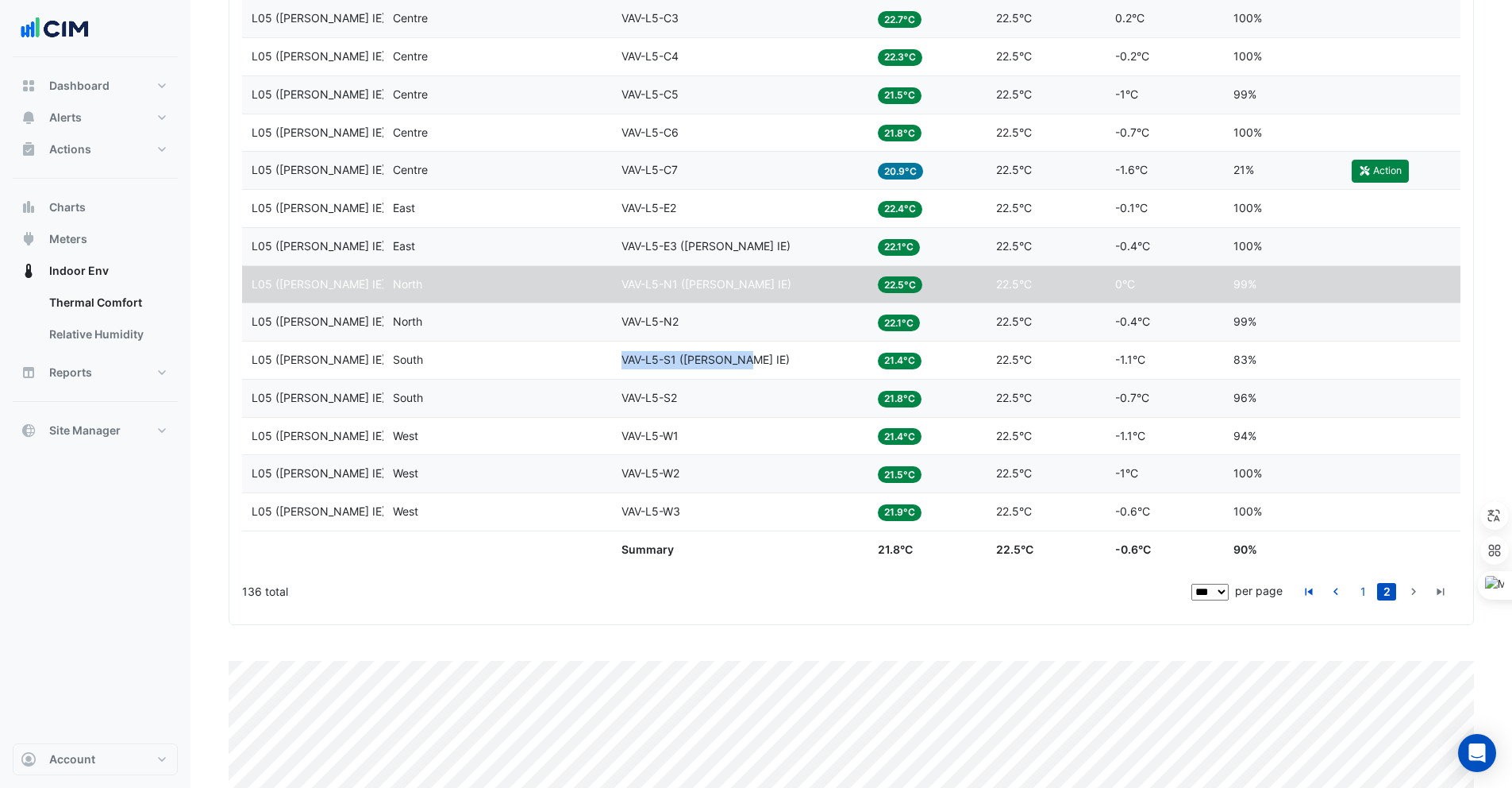
drag, startPoint x: 623, startPoint y: 358, endPoint x: 750, endPoint y: 355, distance: 127.0
click at [750, 355] on div "Equipment VAV-L5-S1 (NABERS IE)" at bounding box center [740, 360] width 237 height 19
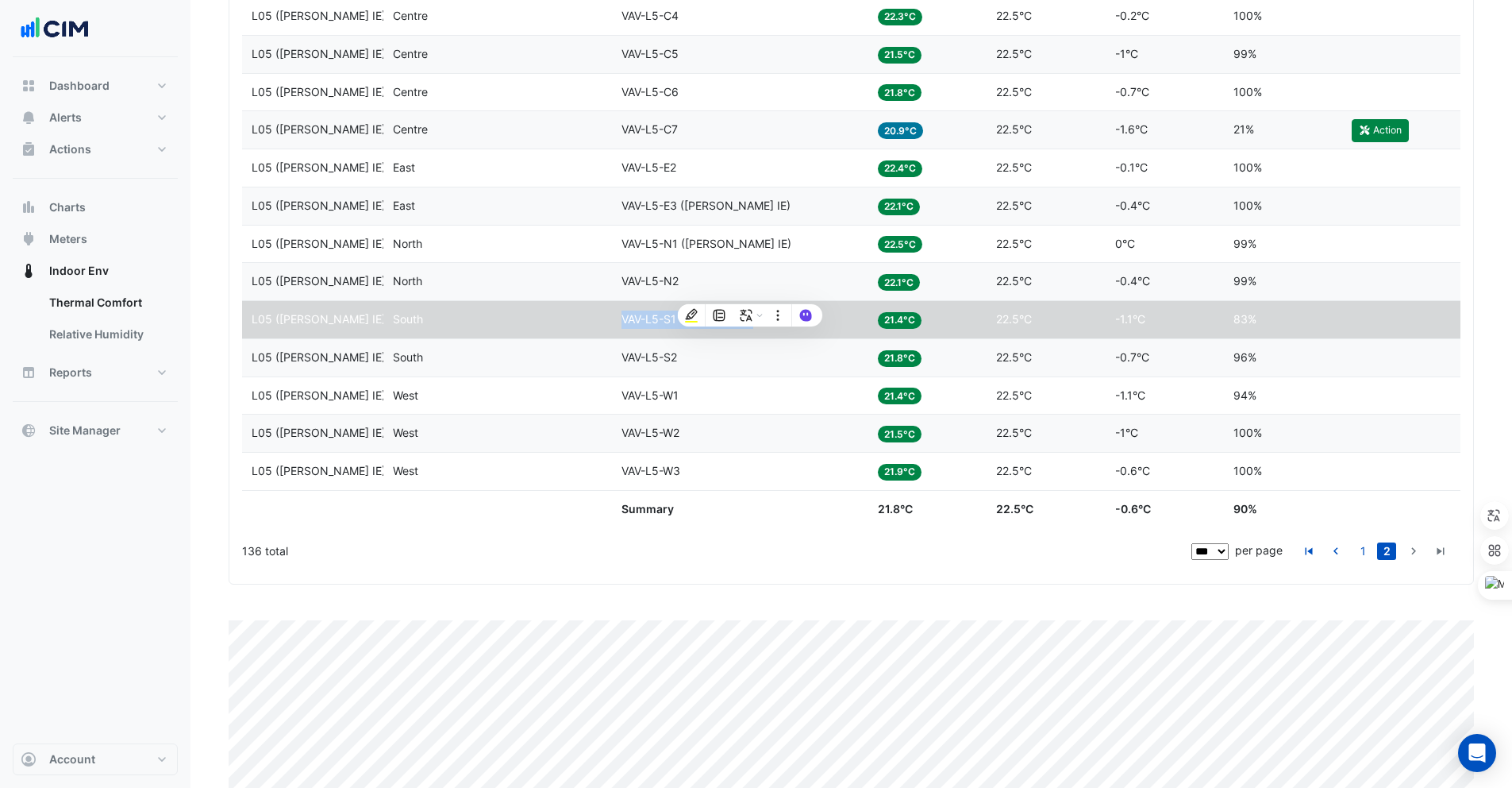
scroll to position [1608, 0]
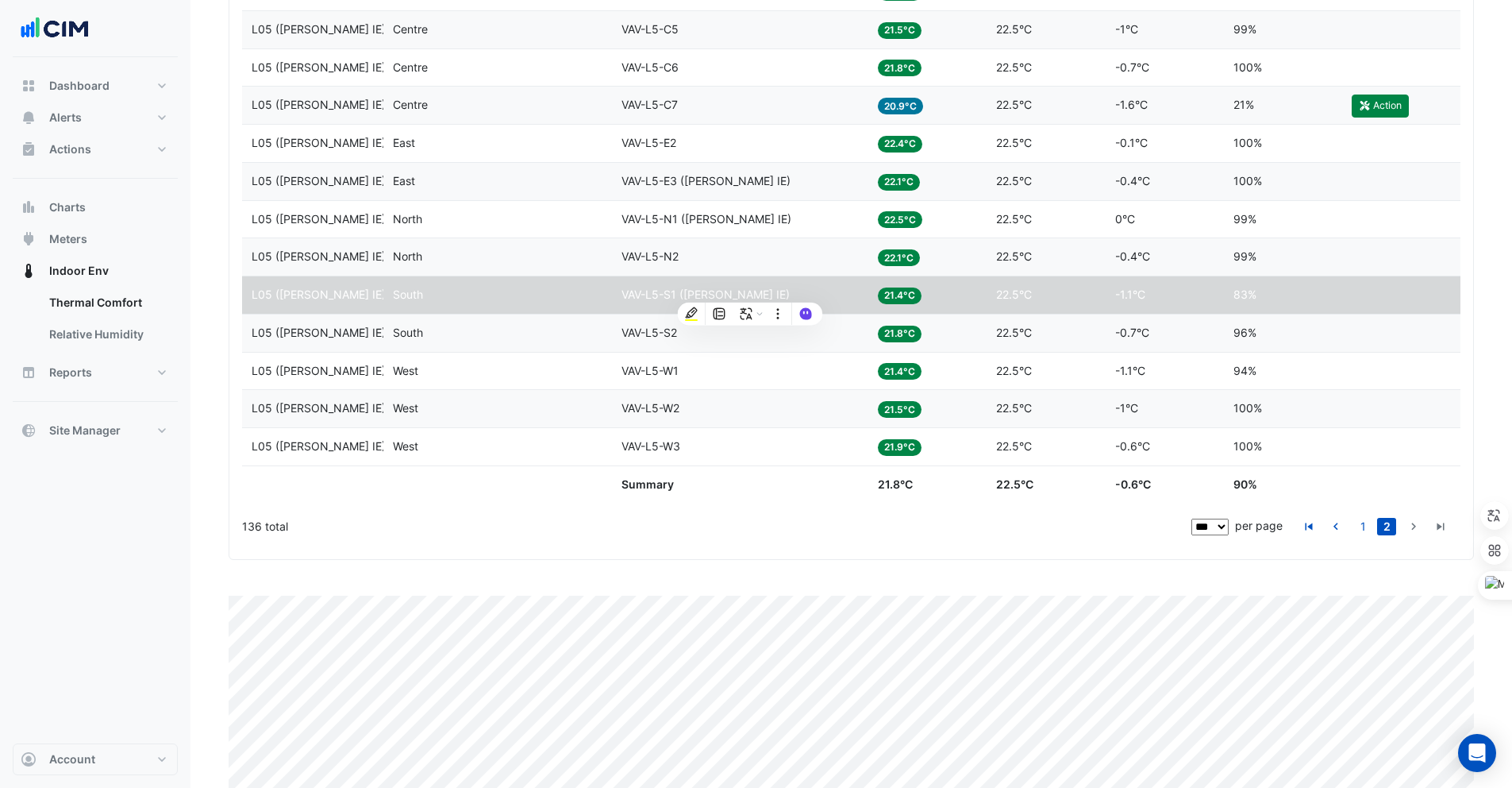
click at [767, 542] on div "136 total" at bounding box center [715, 526] width 946 height 40
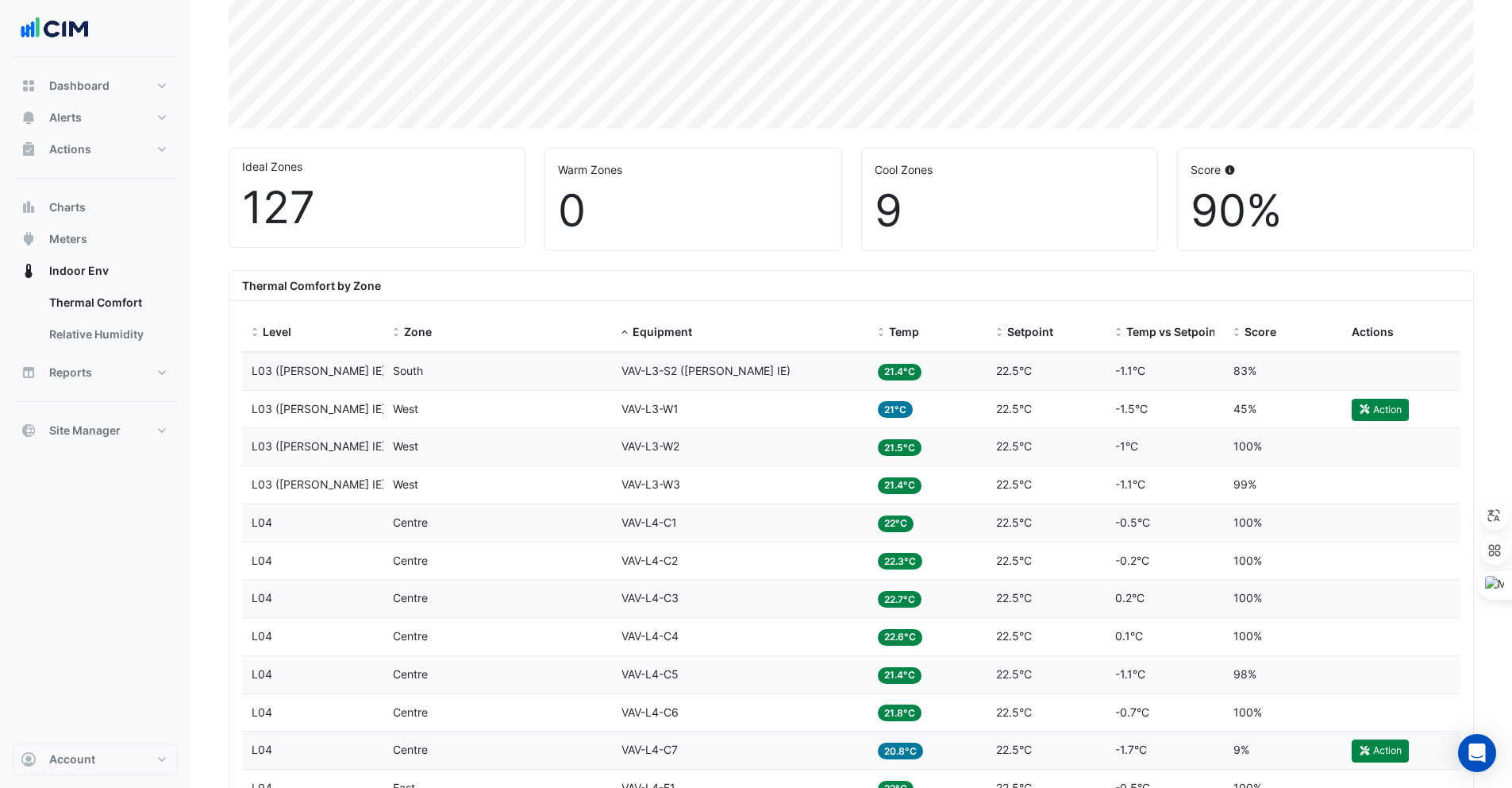
scroll to position [0, 0]
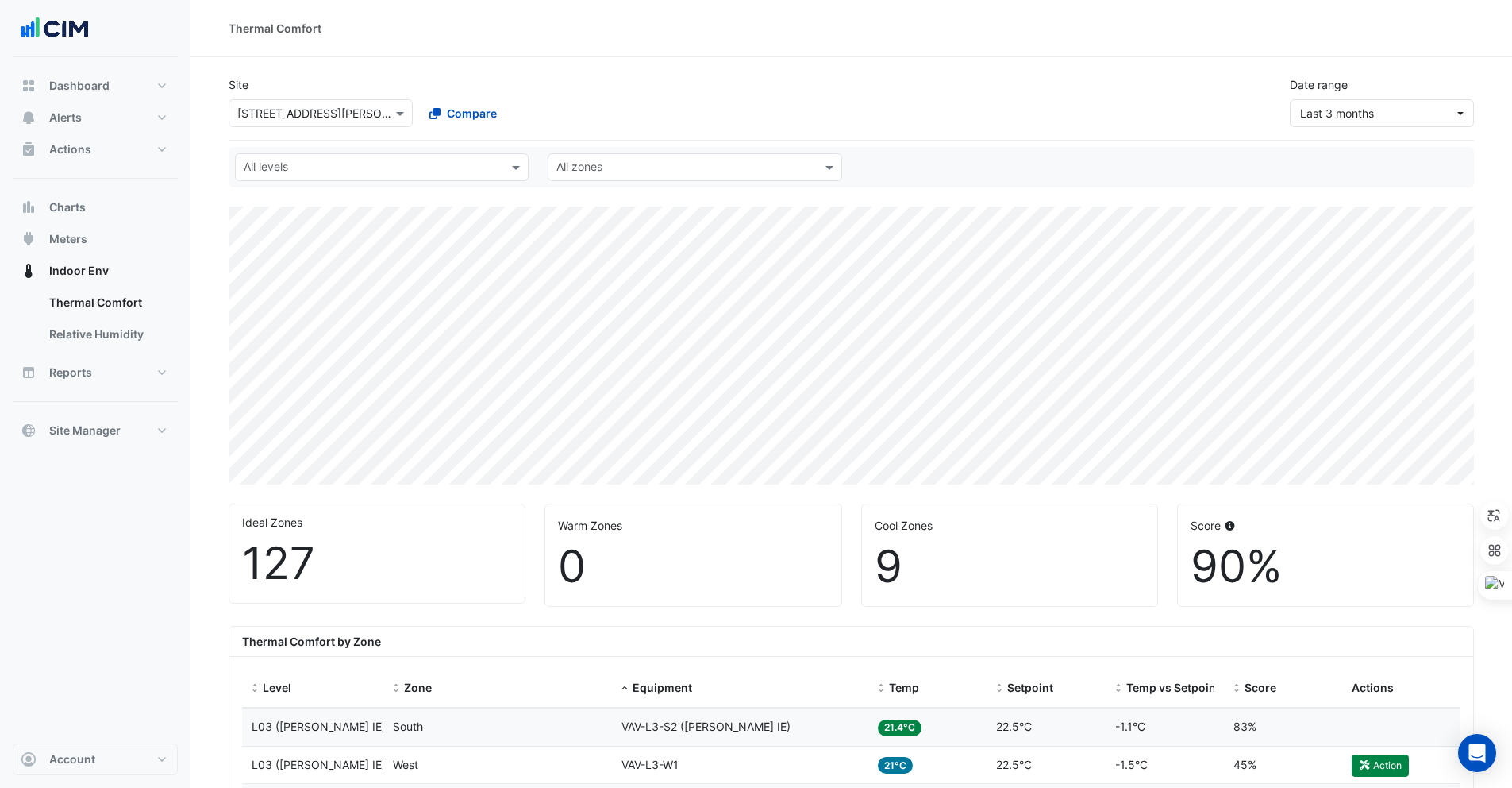
click at [252, 109] on input "text" at bounding box center [305, 113] width 135 height 17
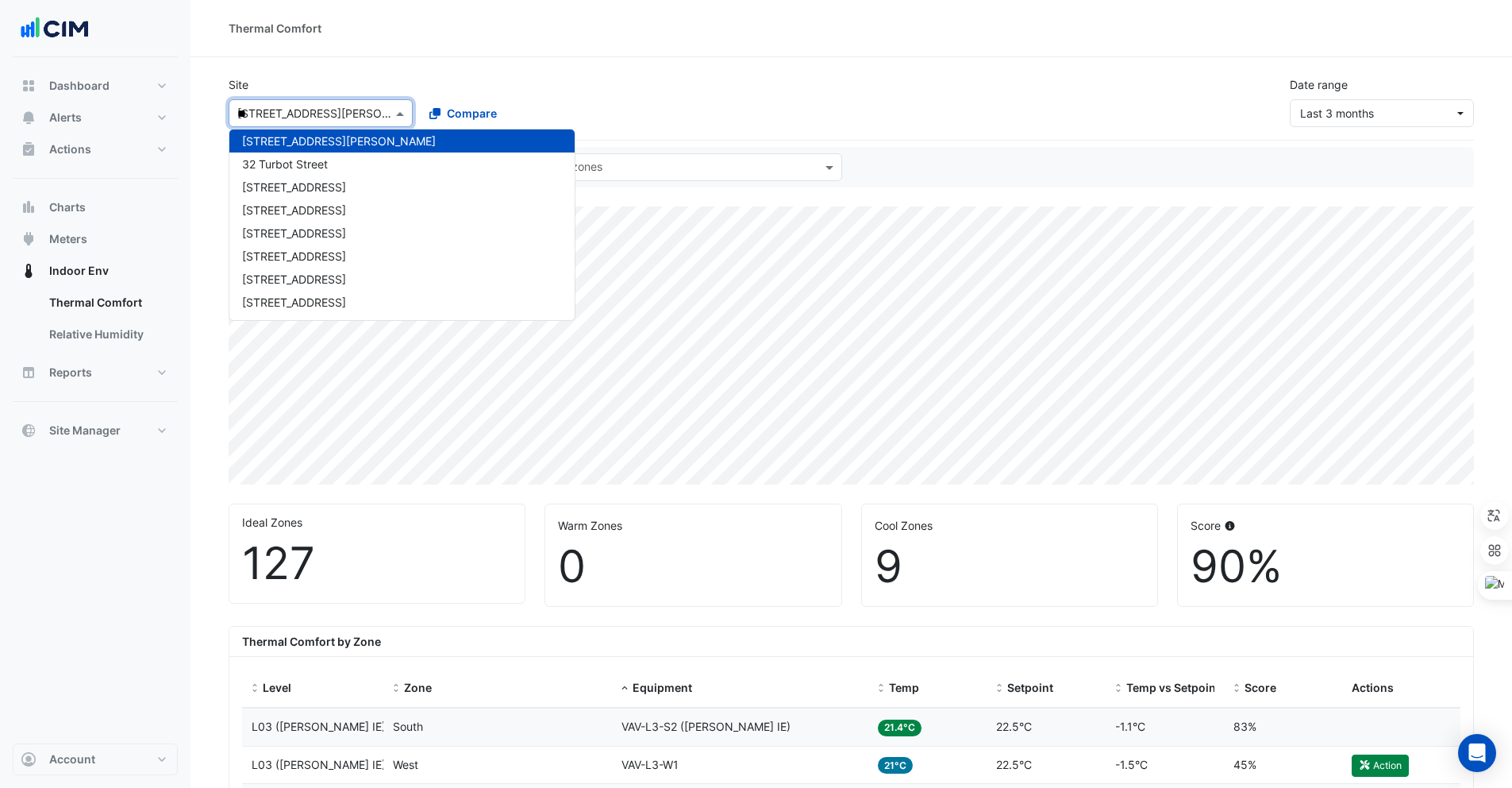
scroll to position [6, 0]
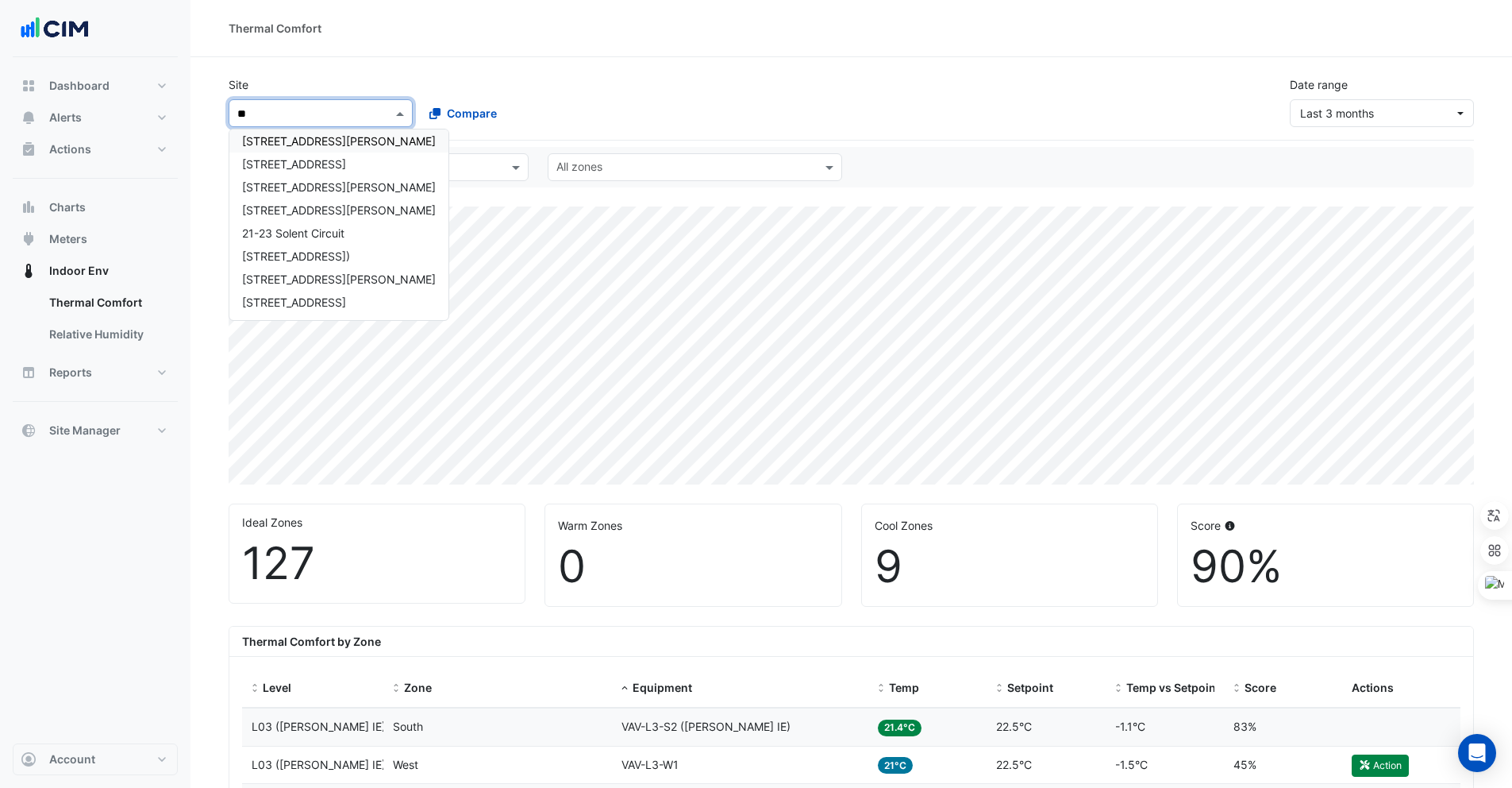
type input "**"
click at [310, 220] on div "21 Genge St" at bounding box center [339, 216] width 219 height 23
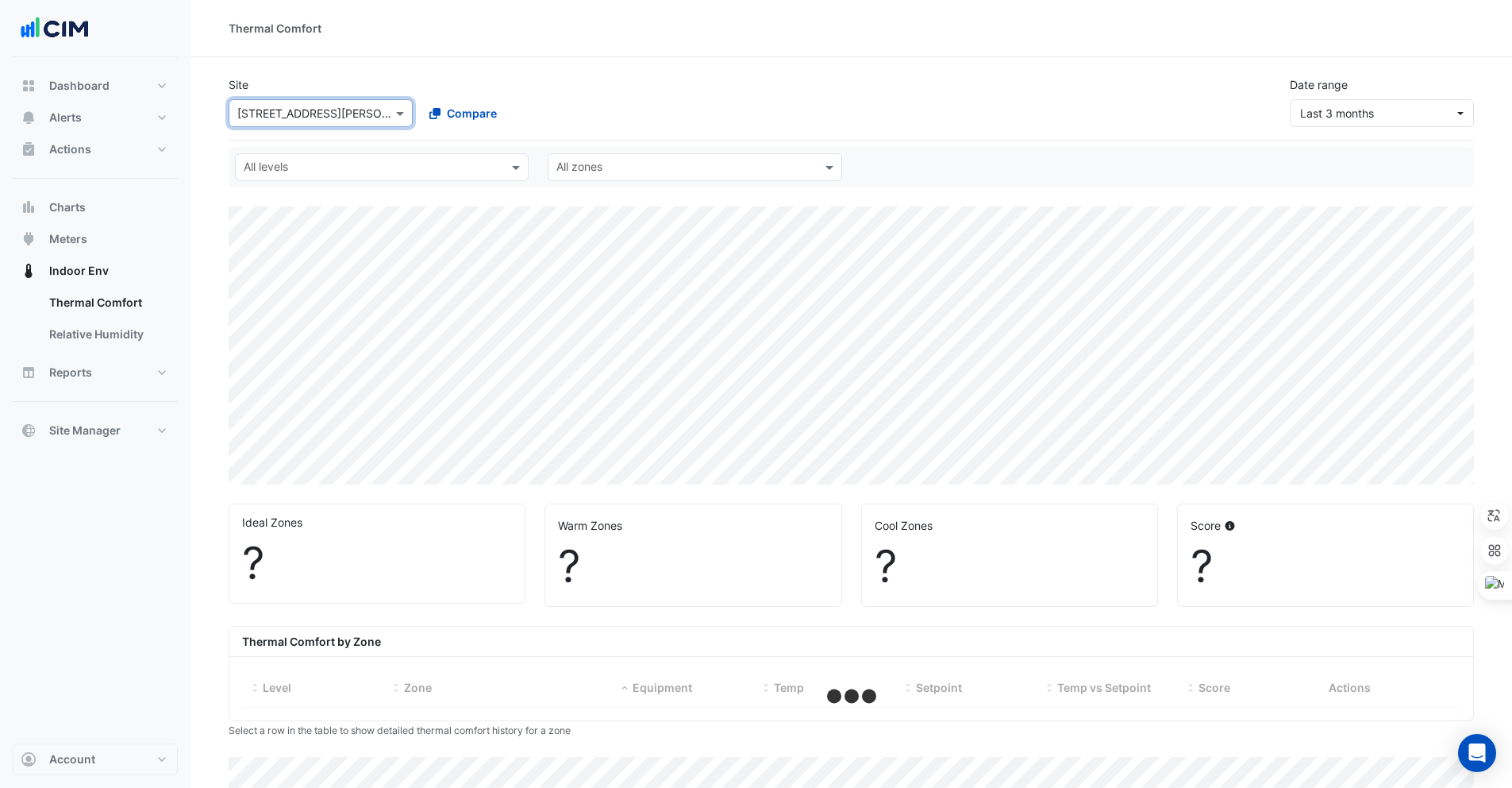
select select "***"
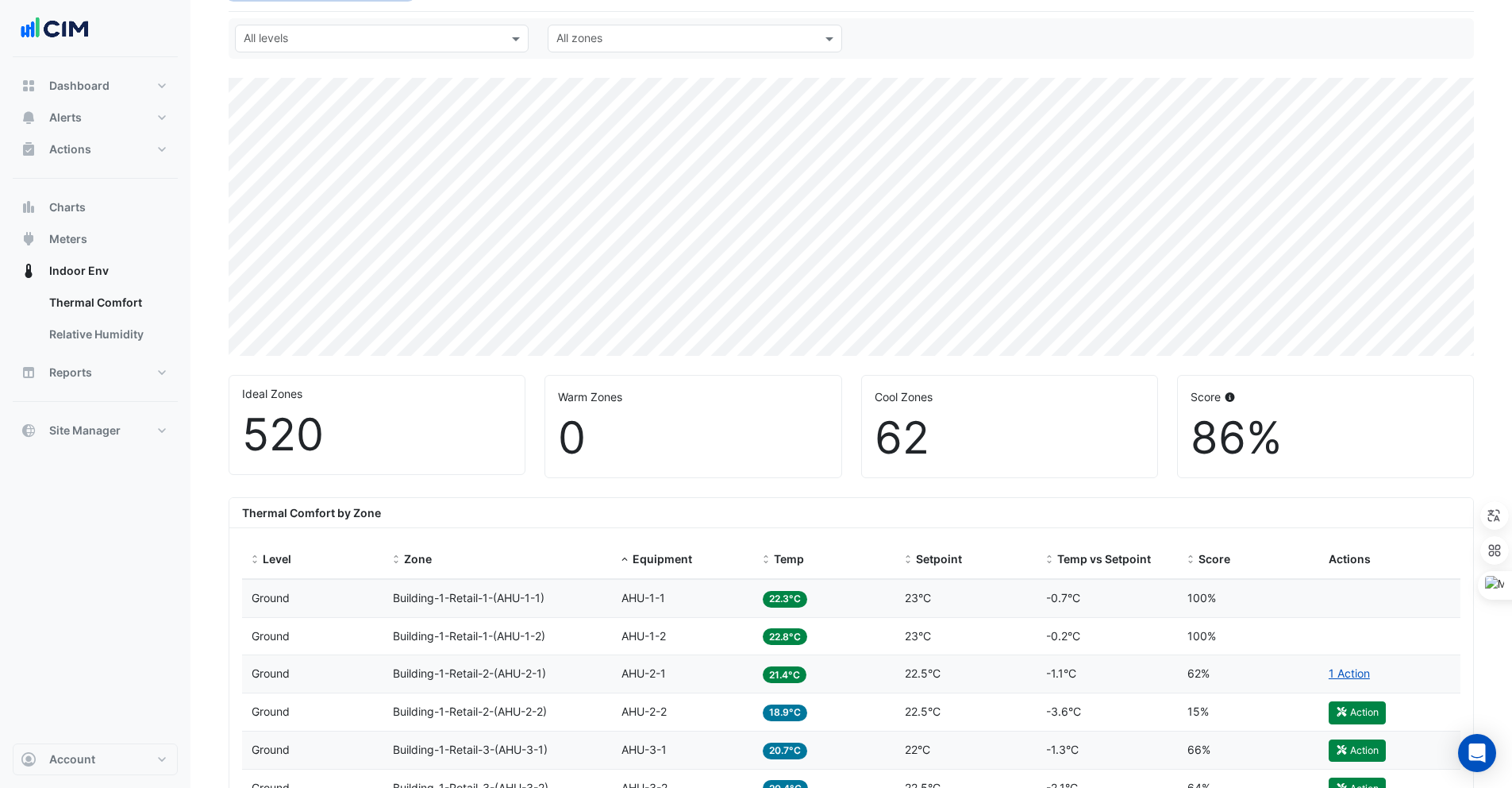
scroll to position [158, 0]
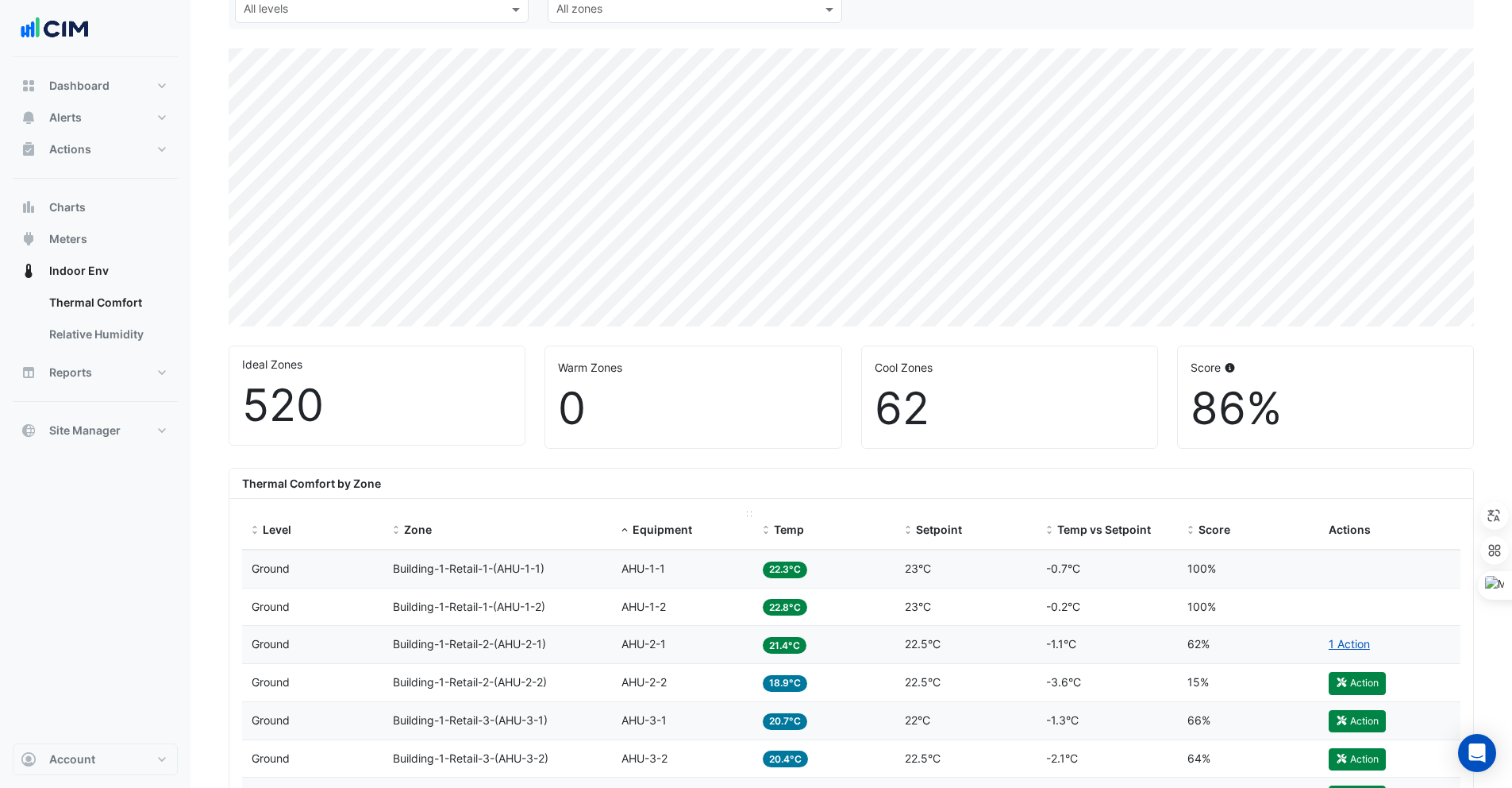
click at [749, 516] on datatable-header-cell "Equipment" at bounding box center [682, 530] width 141 height 38
drag, startPoint x: 748, startPoint y: 514, endPoint x: 938, endPoint y: 497, distance: 190.8
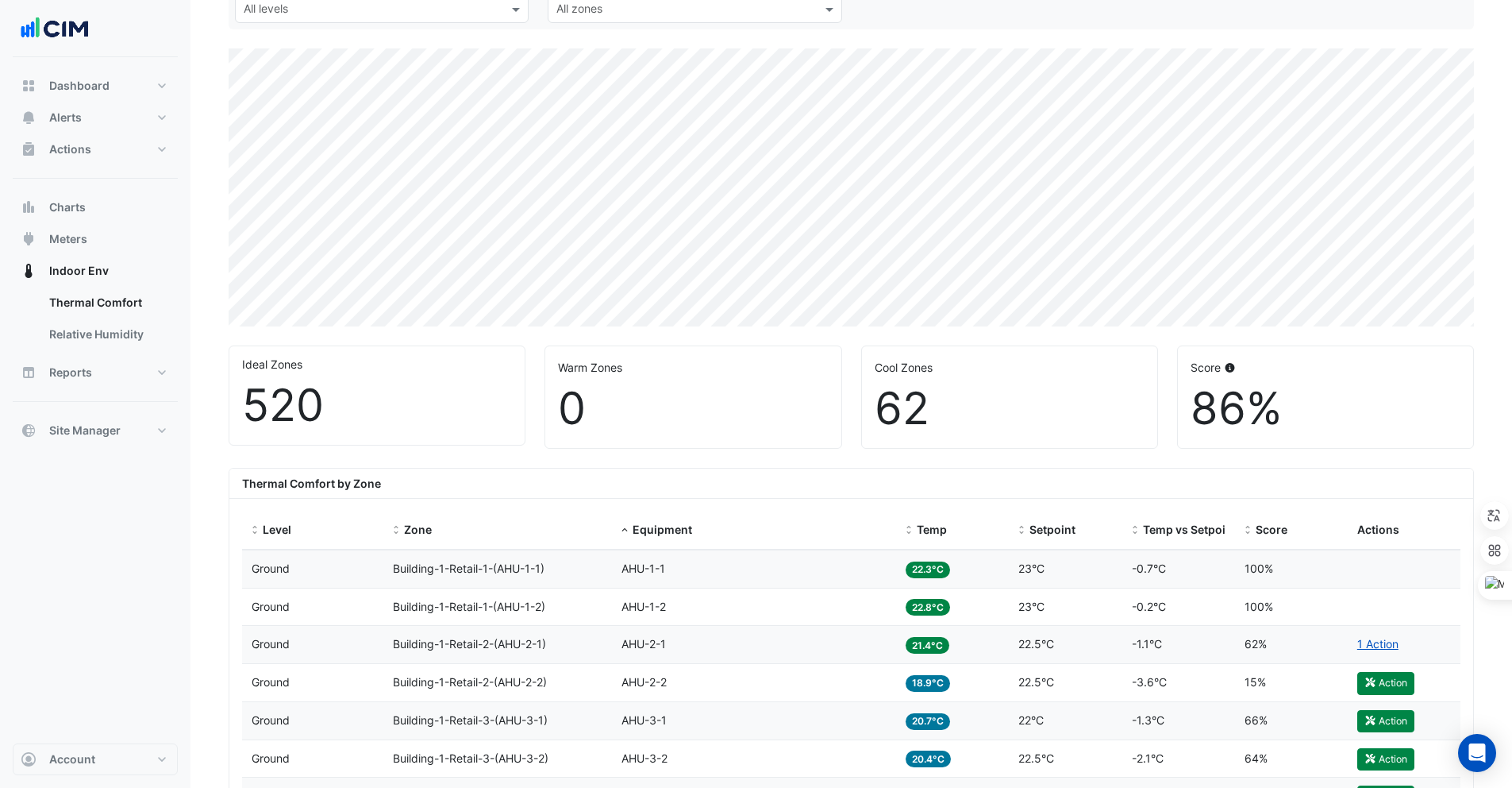
click at [858, 476] on div "Thermal Comfort by Zone" at bounding box center [851, 483] width 1244 height 30
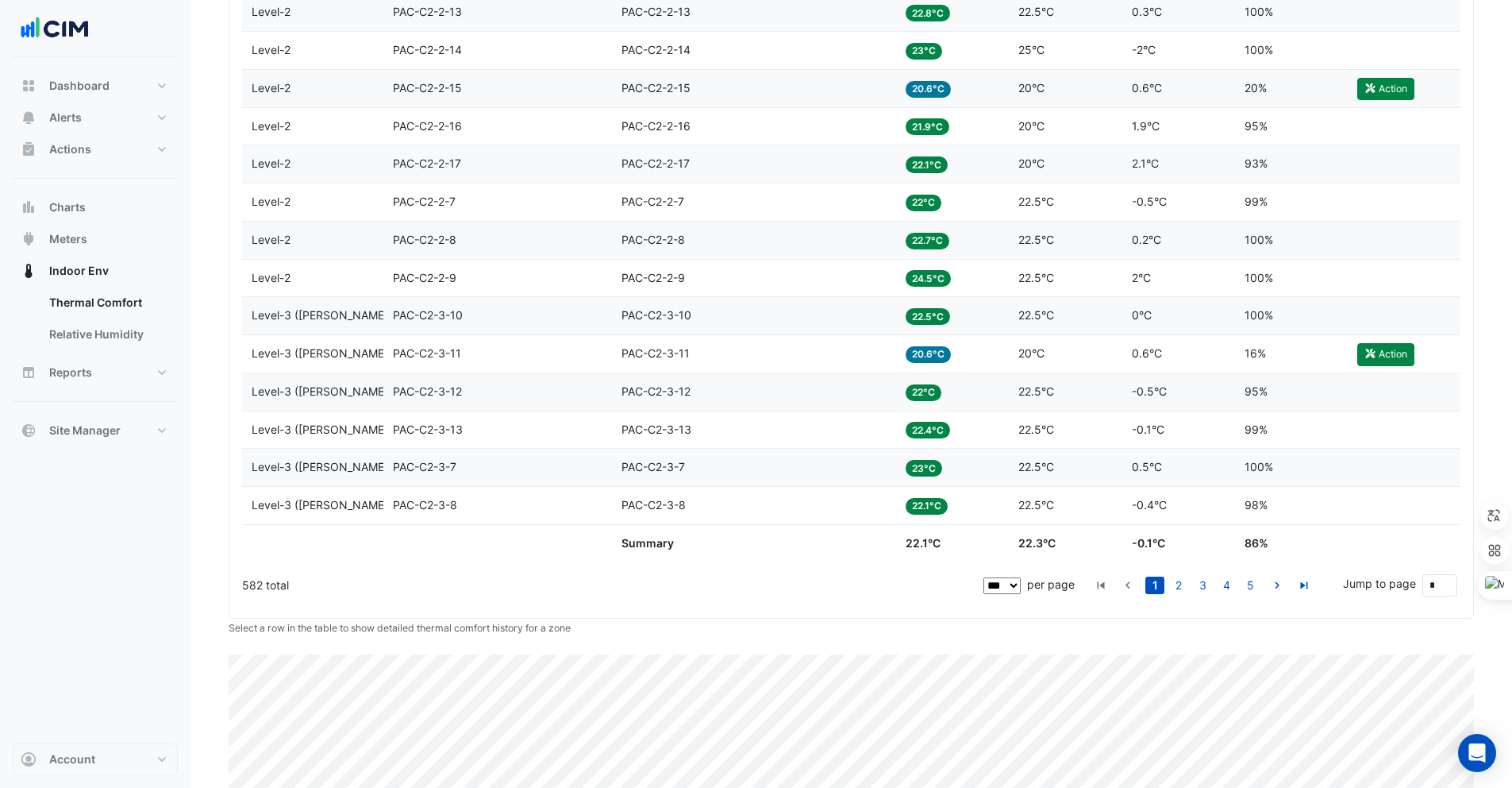
scroll to position [4139, 0]
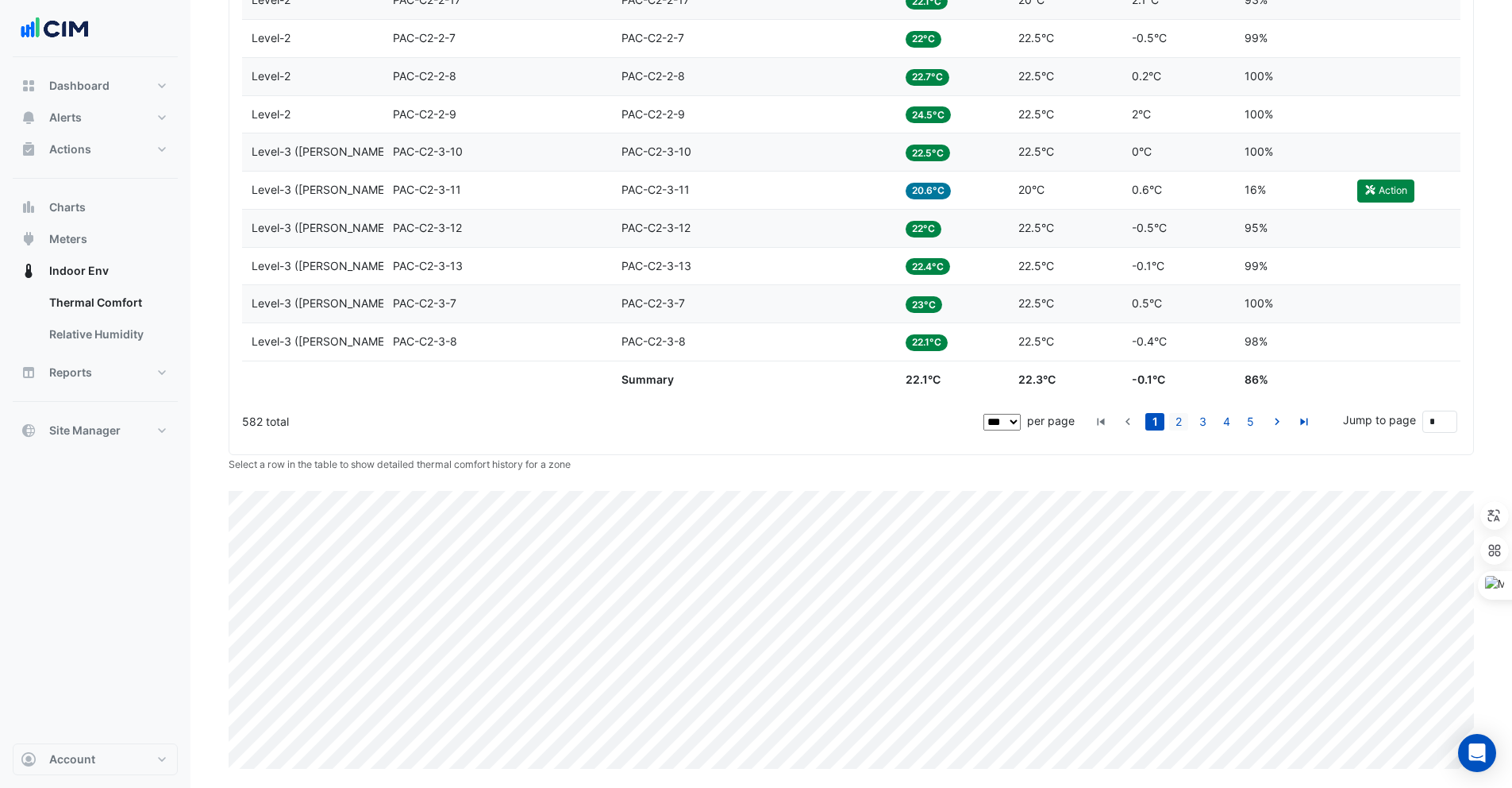
click at [1172, 422] on link "2" at bounding box center [1179, 422] width 19 height 18
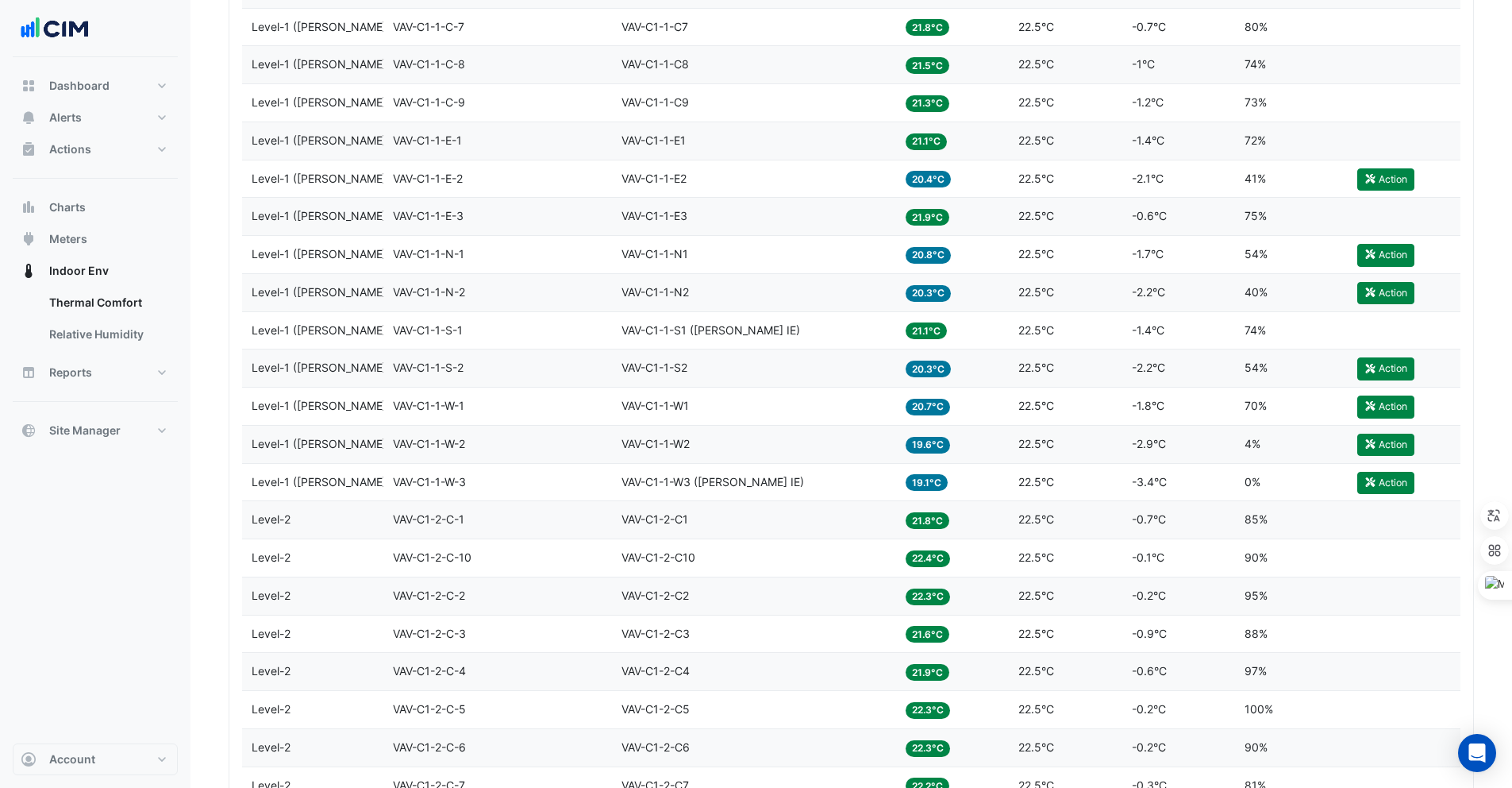
scroll to position [2409, 0]
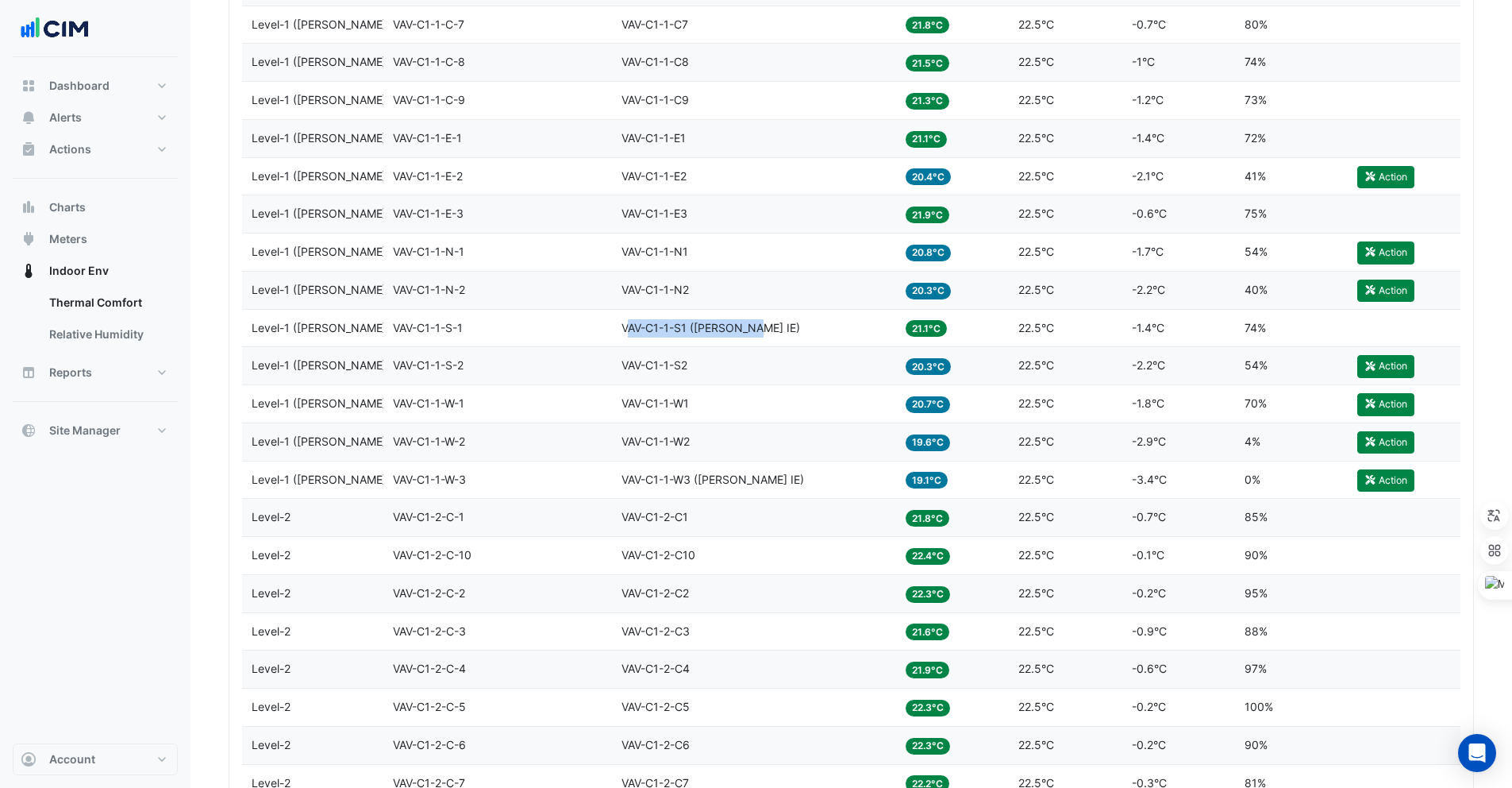
drag, startPoint x: 626, startPoint y: 327, endPoint x: 763, endPoint y: 329, distance: 137.0
click at [763, 329] on div "Equipment VAV-C1-1-S1 (NABERS IE)" at bounding box center [754, 328] width 265 height 19
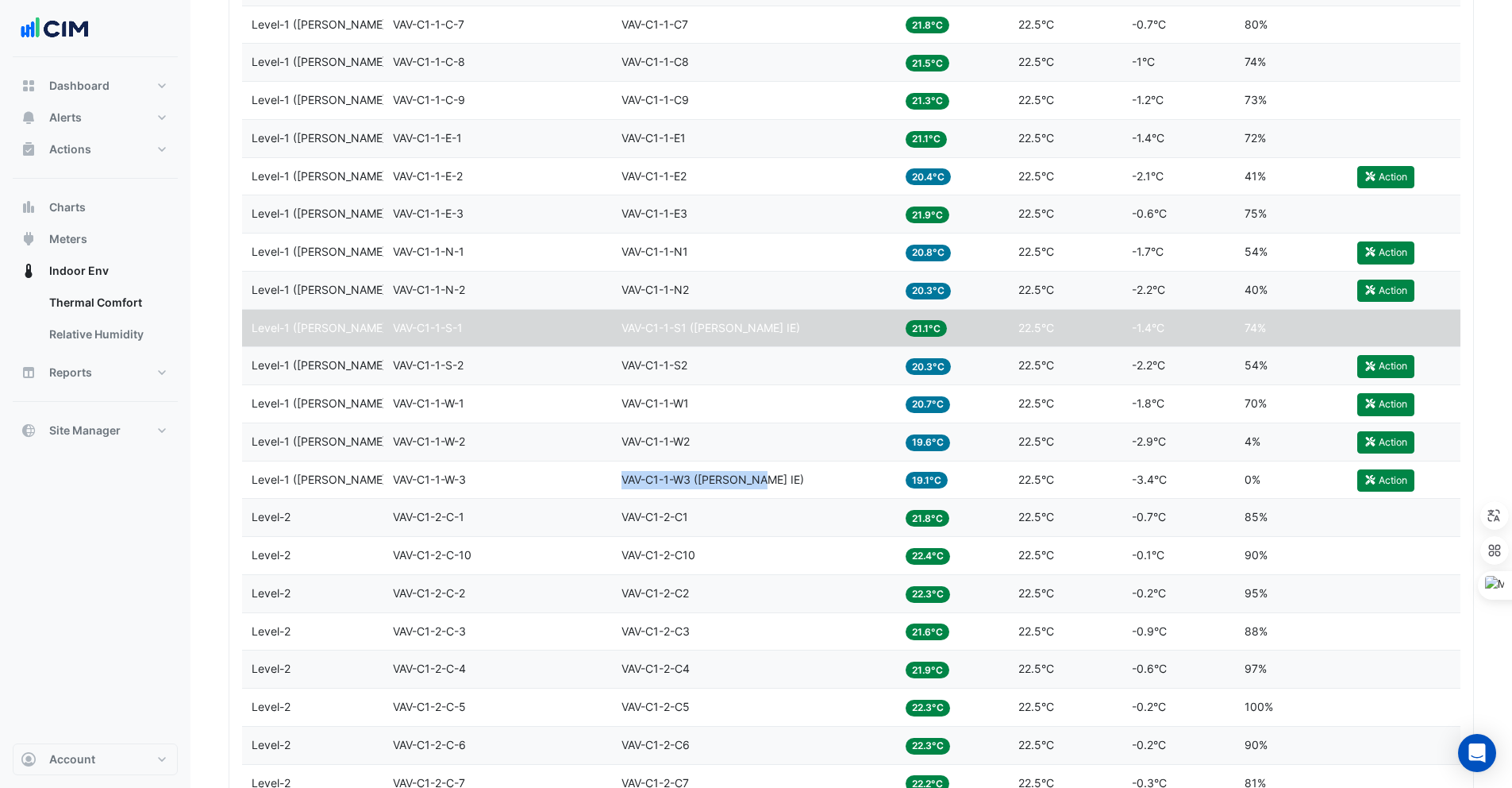
drag, startPoint x: 622, startPoint y: 478, endPoint x: 764, endPoint y: 481, distance: 142.0
click at [764, 481] on div "Equipment VAV-C1-1-W3 (NABERS IE)" at bounding box center [754, 480] width 265 height 19
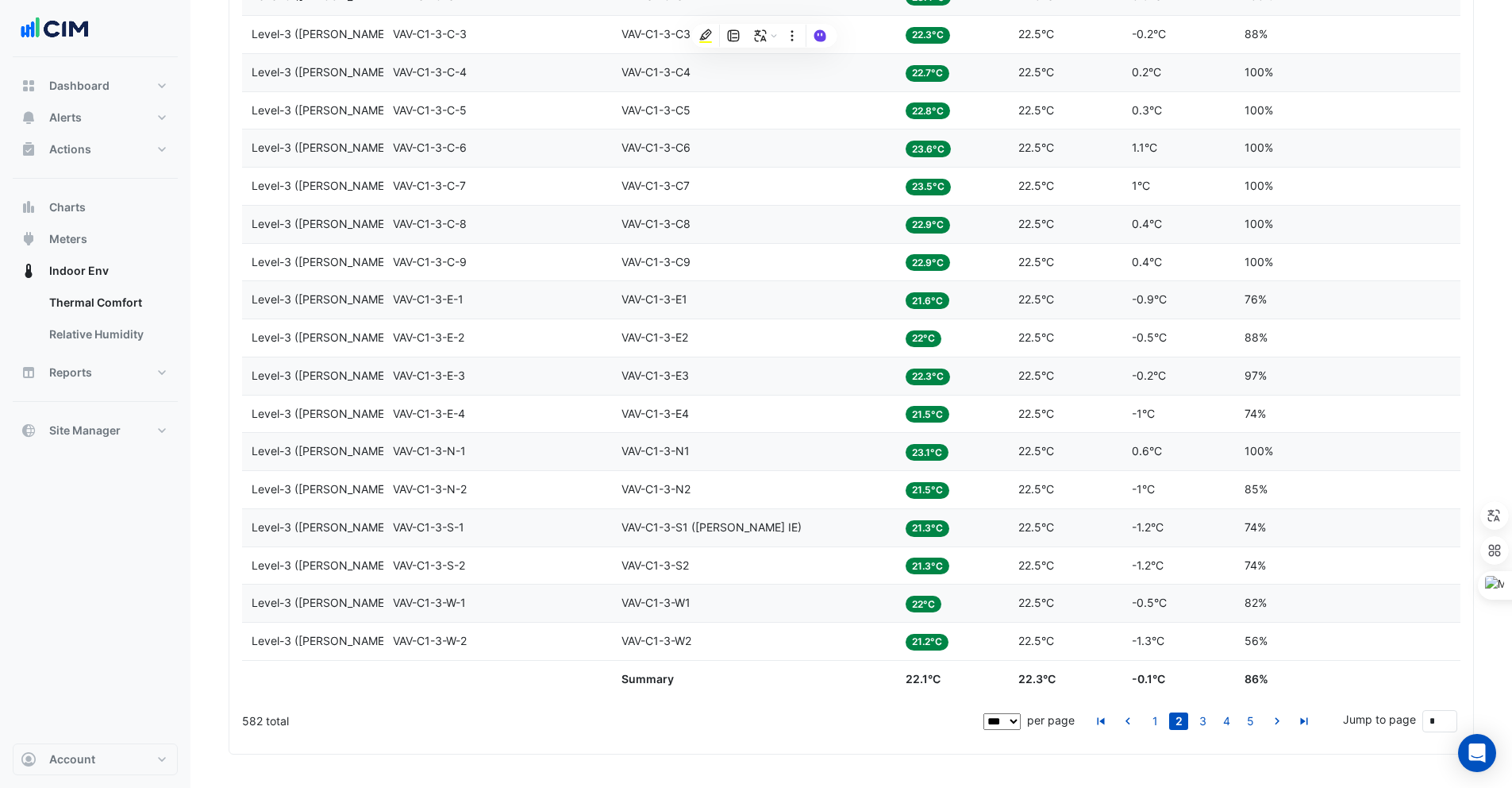
scroll to position [3853, 0]
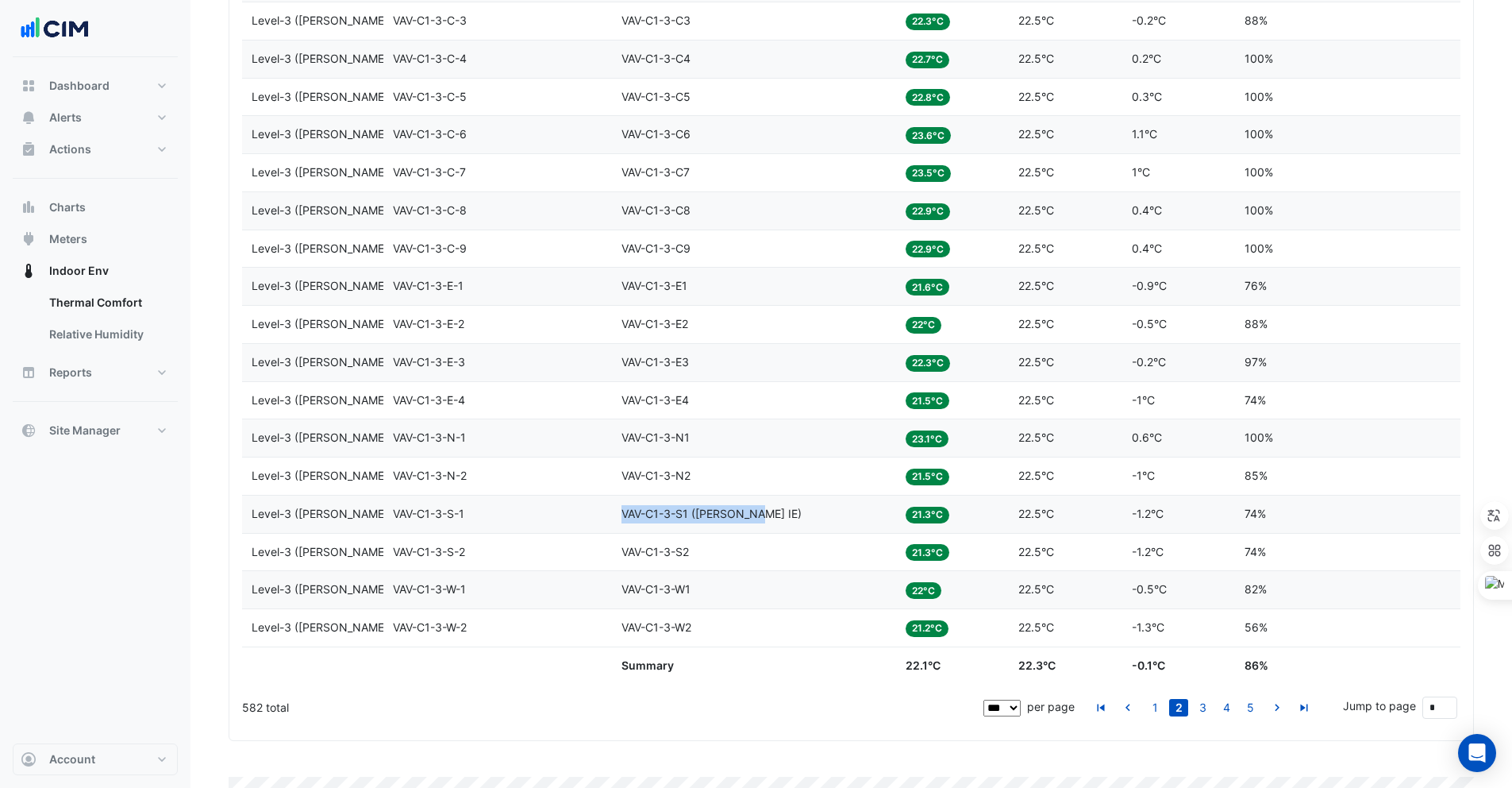
drag, startPoint x: 624, startPoint y: 511, endPoint x: 759, endPoint y: 512, distance: 135.0
click at [759, 512] on div "Equipment VAV-C1-3-S1 (NABERS IE)" at bounding box center [754, 514] width 265 height 19
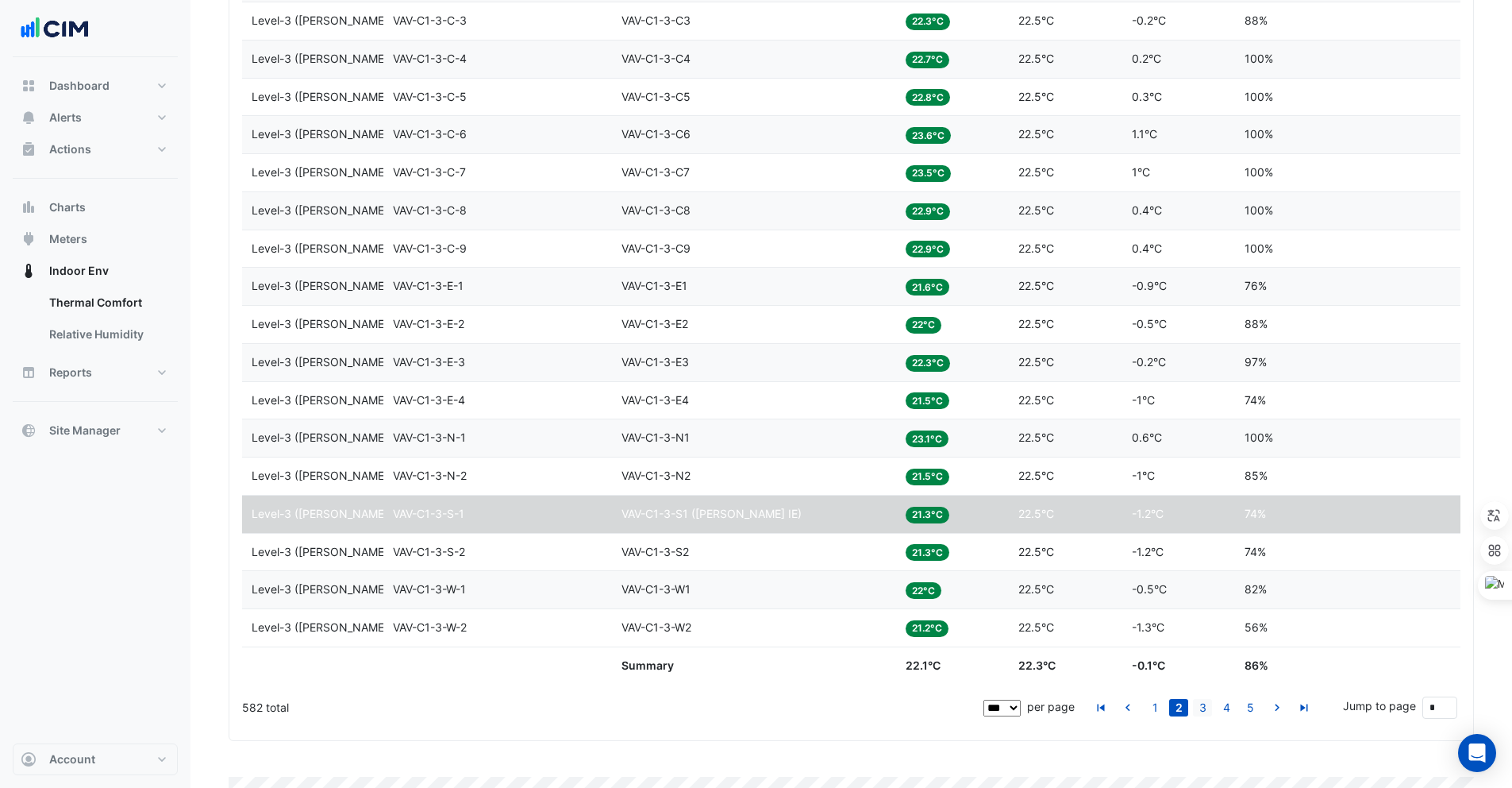
click at [1202, 708] on link "3" at bounding box center [1202, 708] width 19 height 18
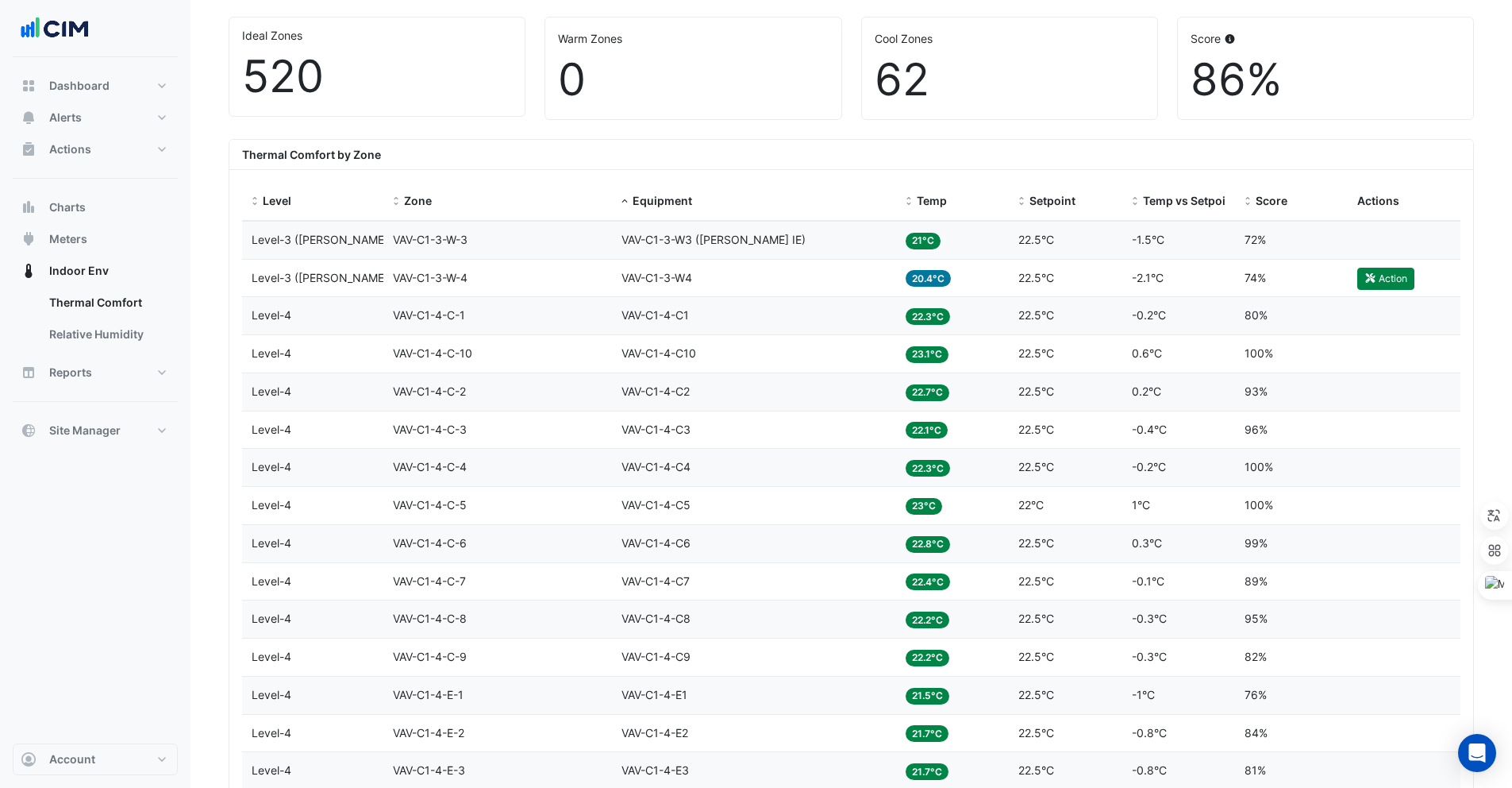
scroll to position [448, 0]
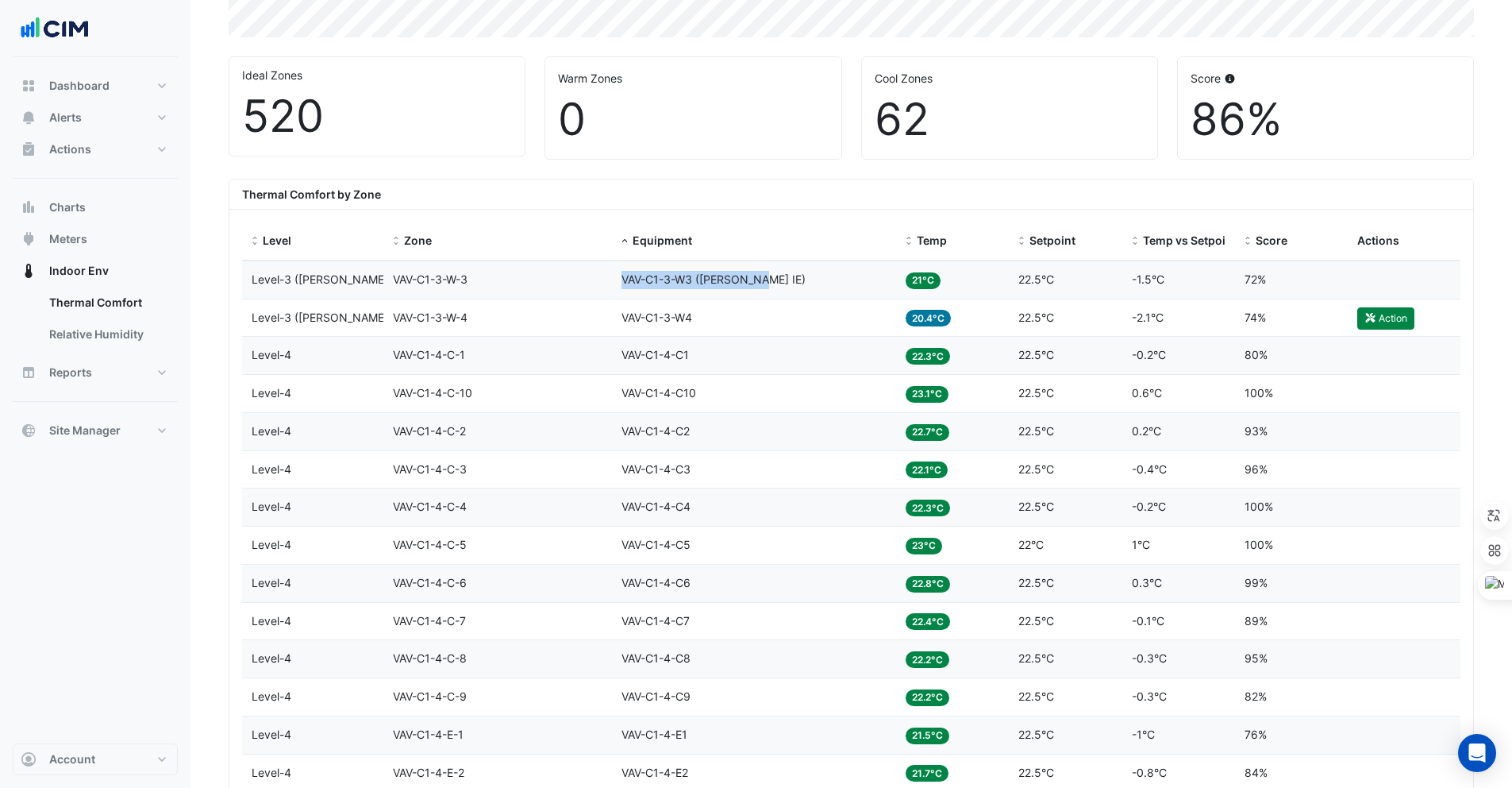
drag, startPoint x: 764, startPoint y: 281, endPoint x: 617, endPoint y: 275, distance: 147.1
click at [617, 275] on datatable-body-cell "Equipment VAV-C1-3-W3 (NABERS IE)" at bounding box center [754, 280] width 284 height 37
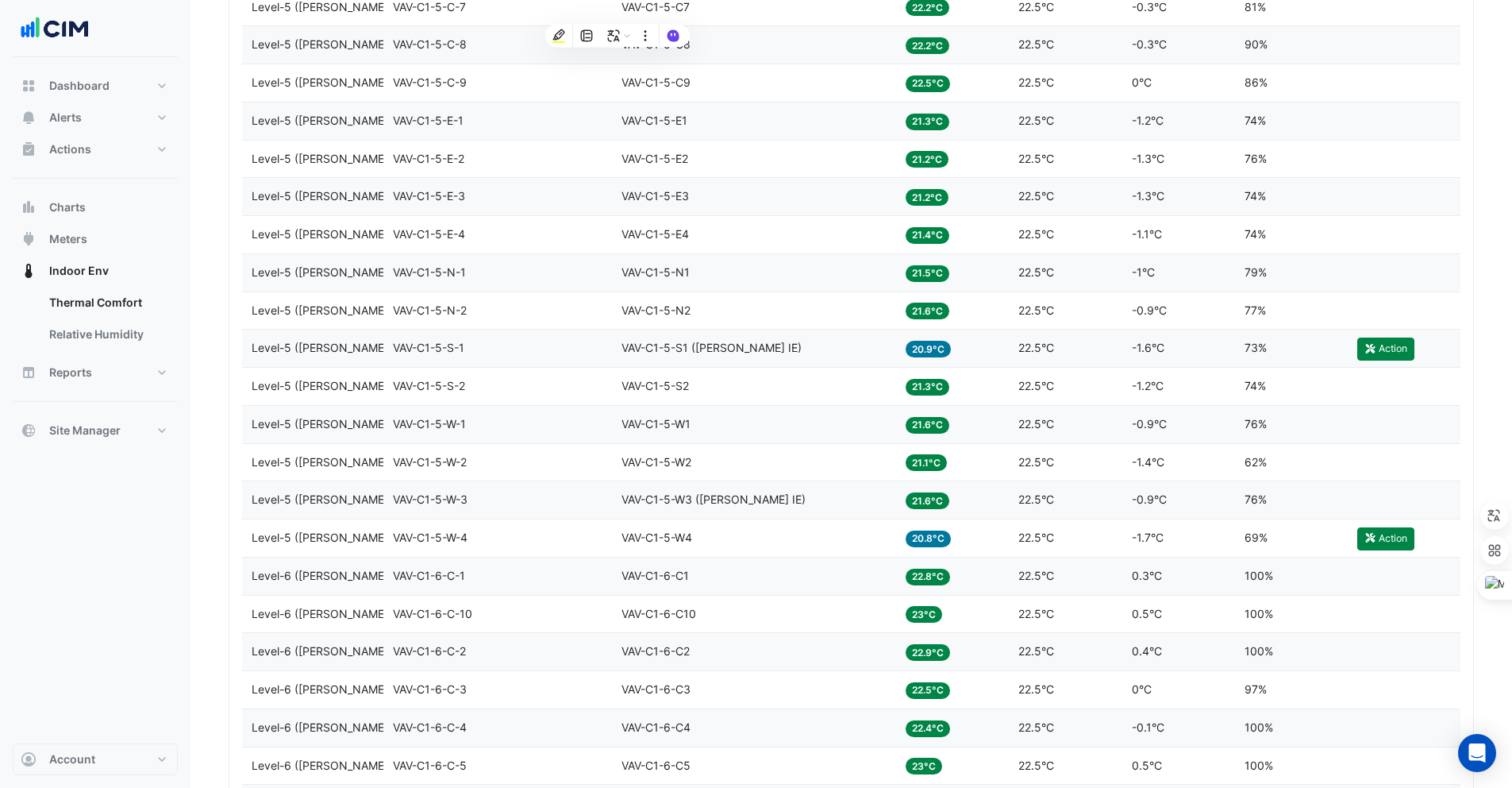
scroll to position [1826, 0]
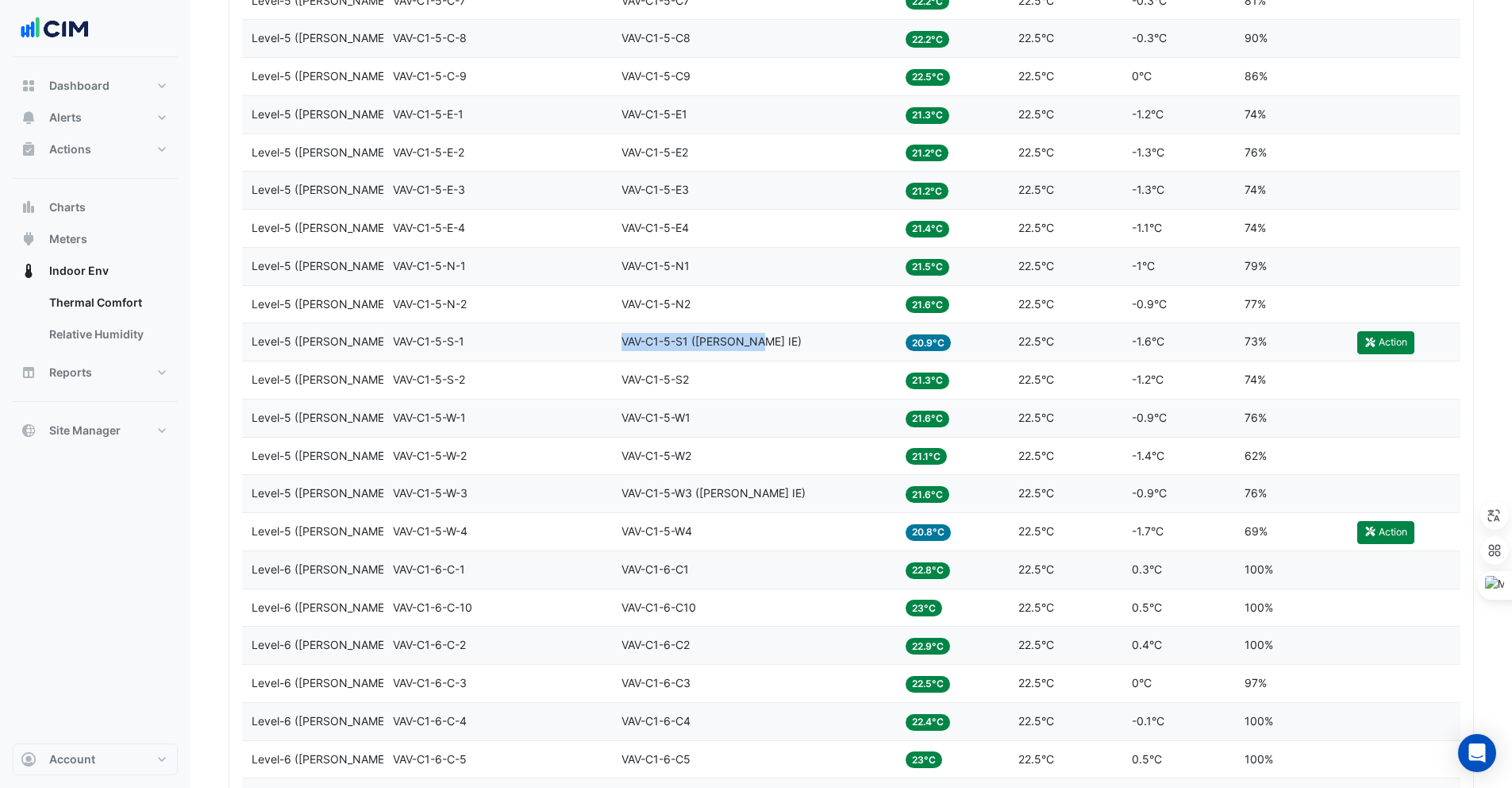
drag, startPoint x: 758, startPoint y: 340, endPoint x: 621, endPoint y: 333, distance: 137.2
click at [621, 333] on div "Equipment VAV-C1-5-S1 (NABERS IE)" at bounding box center [754, 341] width 265 height 19
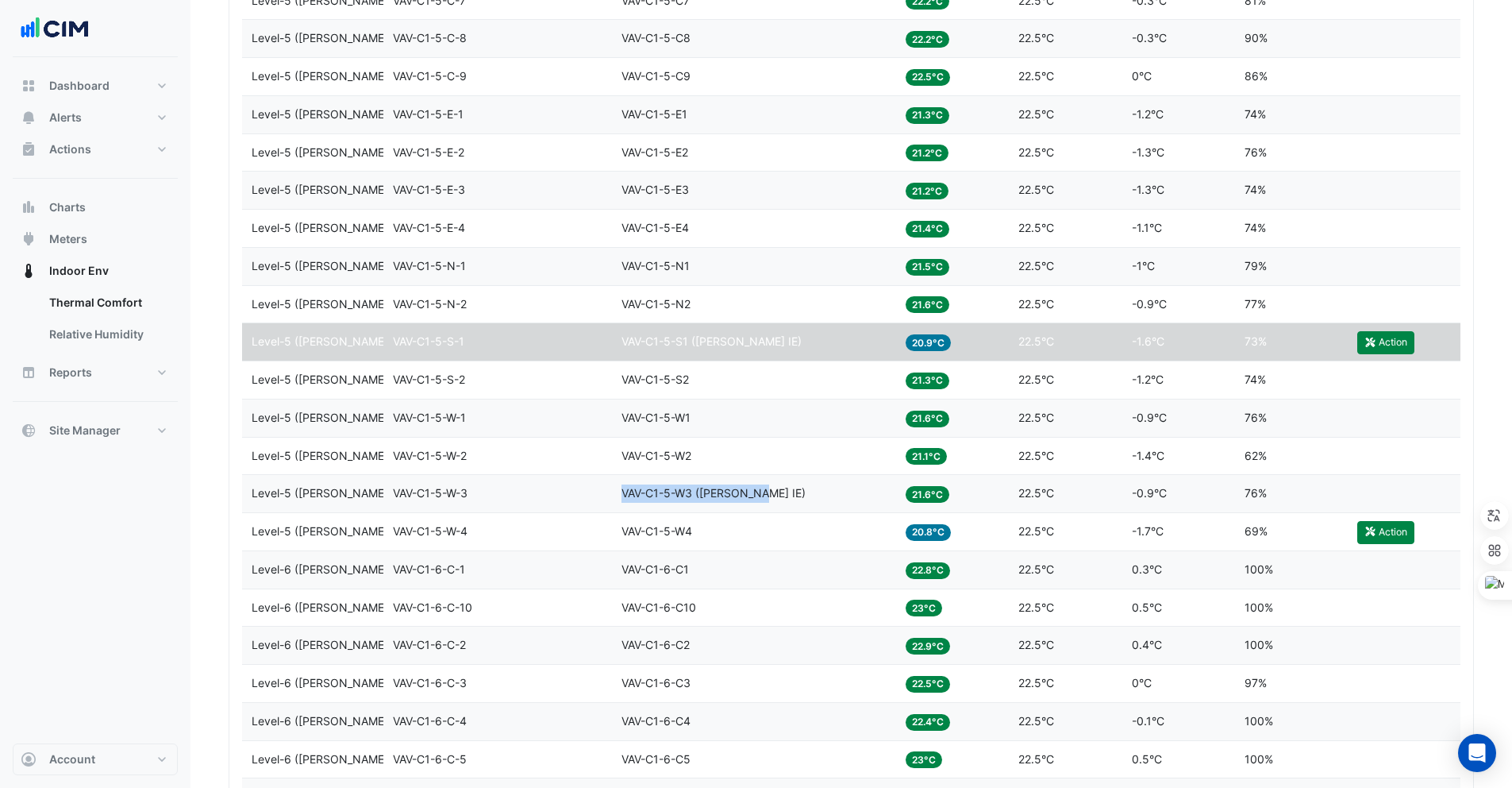
drag, startPoint x: 762, startPoint y: 487, endPoint x: 615, endPoint y: 487, distance: 147.0
click at [615, 487] on datatable-body-cell "Equipment VAV-C1-5-W3 (NABERS IE)" at bounding box center [754, 494] width 284 height 37
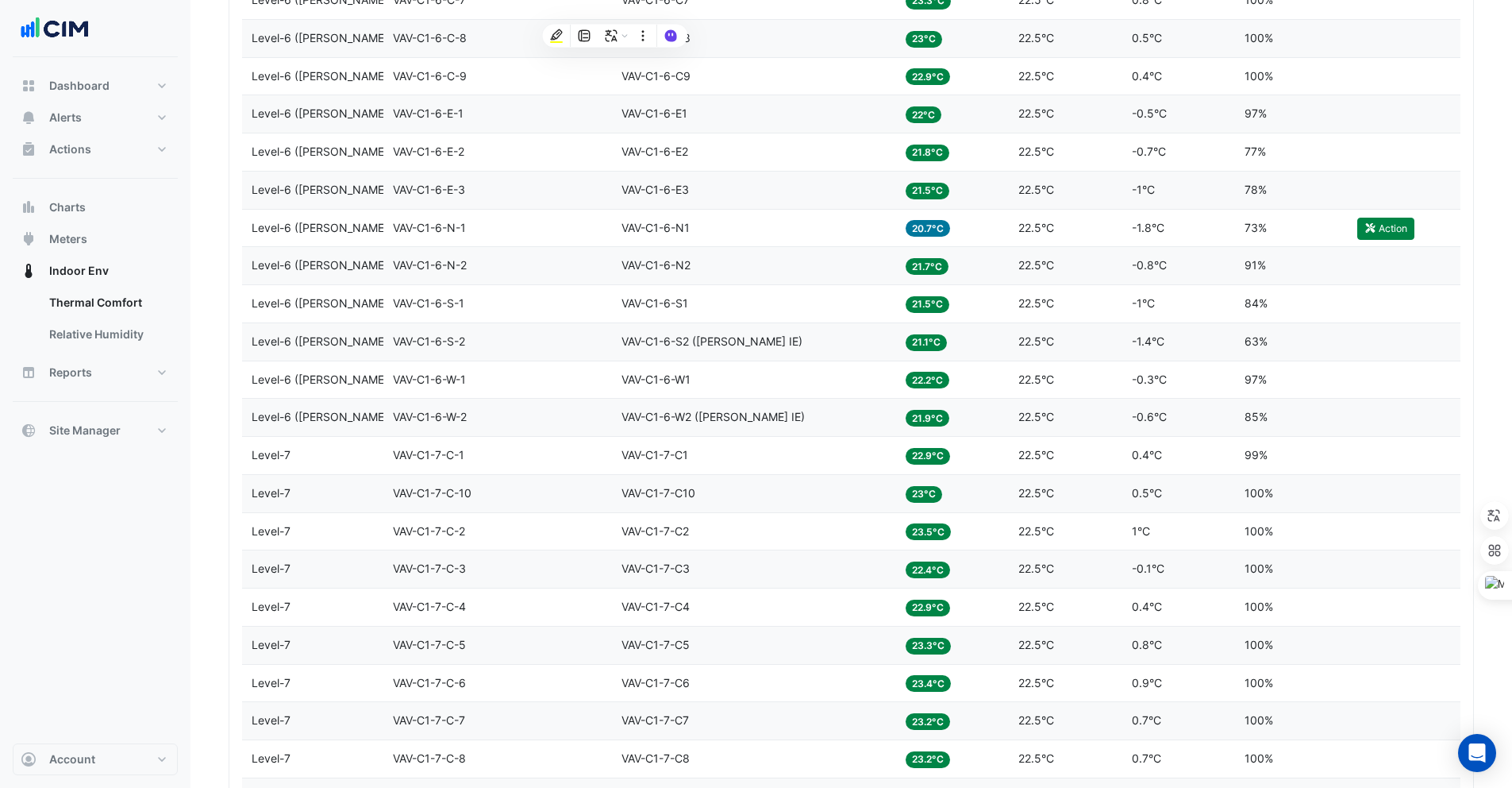
scroll to position [2675, 0]
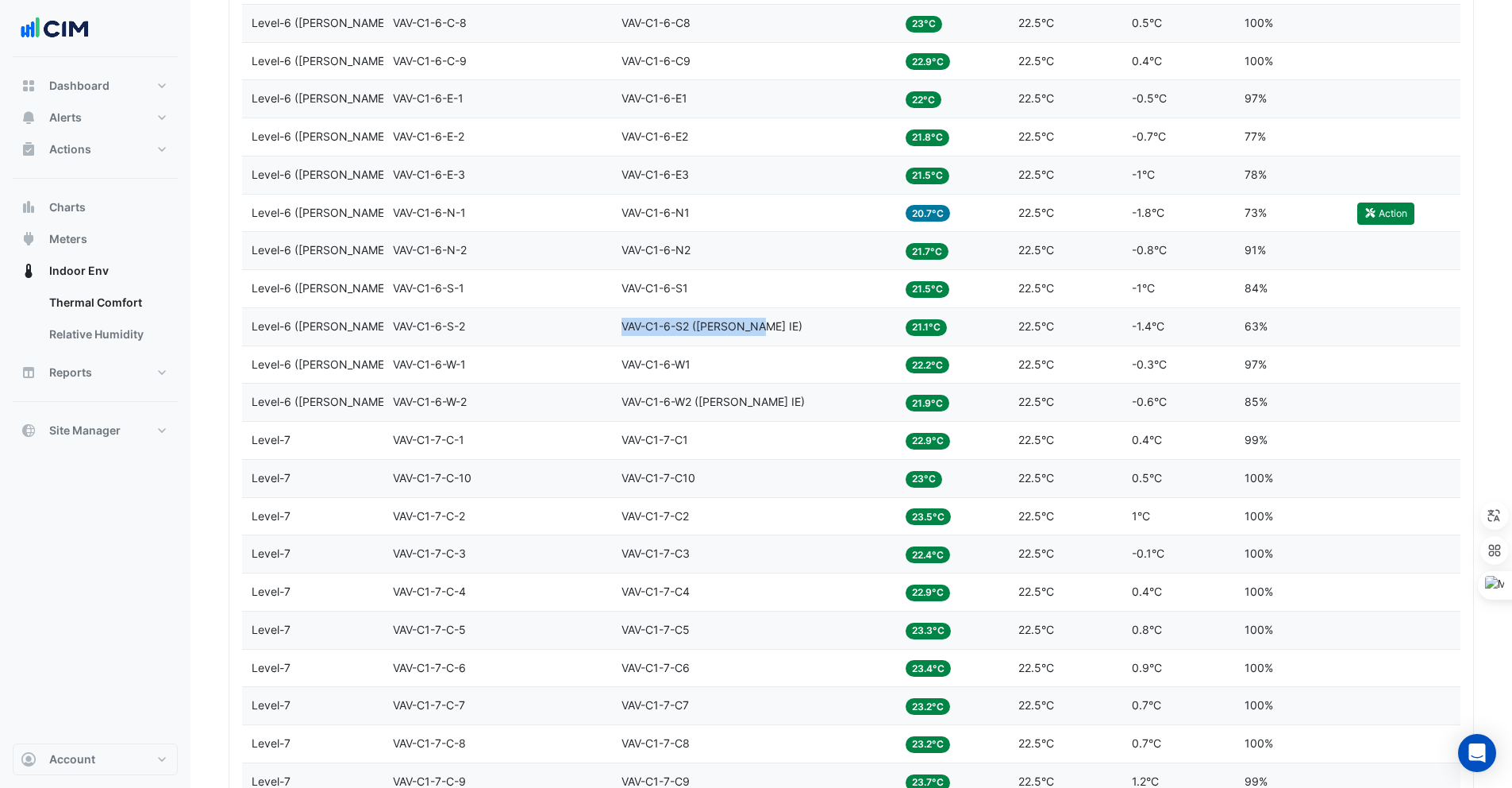
drag, startPoint x: 764, startPoint y: 331, endPoint x: 613, endPoint y: 331, distance: 151.0
click at [613, 331] on datatable-body-cell "Equipment VAV-C1-6-S2 (NABERS IE)" at bounding box center [754, 327] width 284 height 37
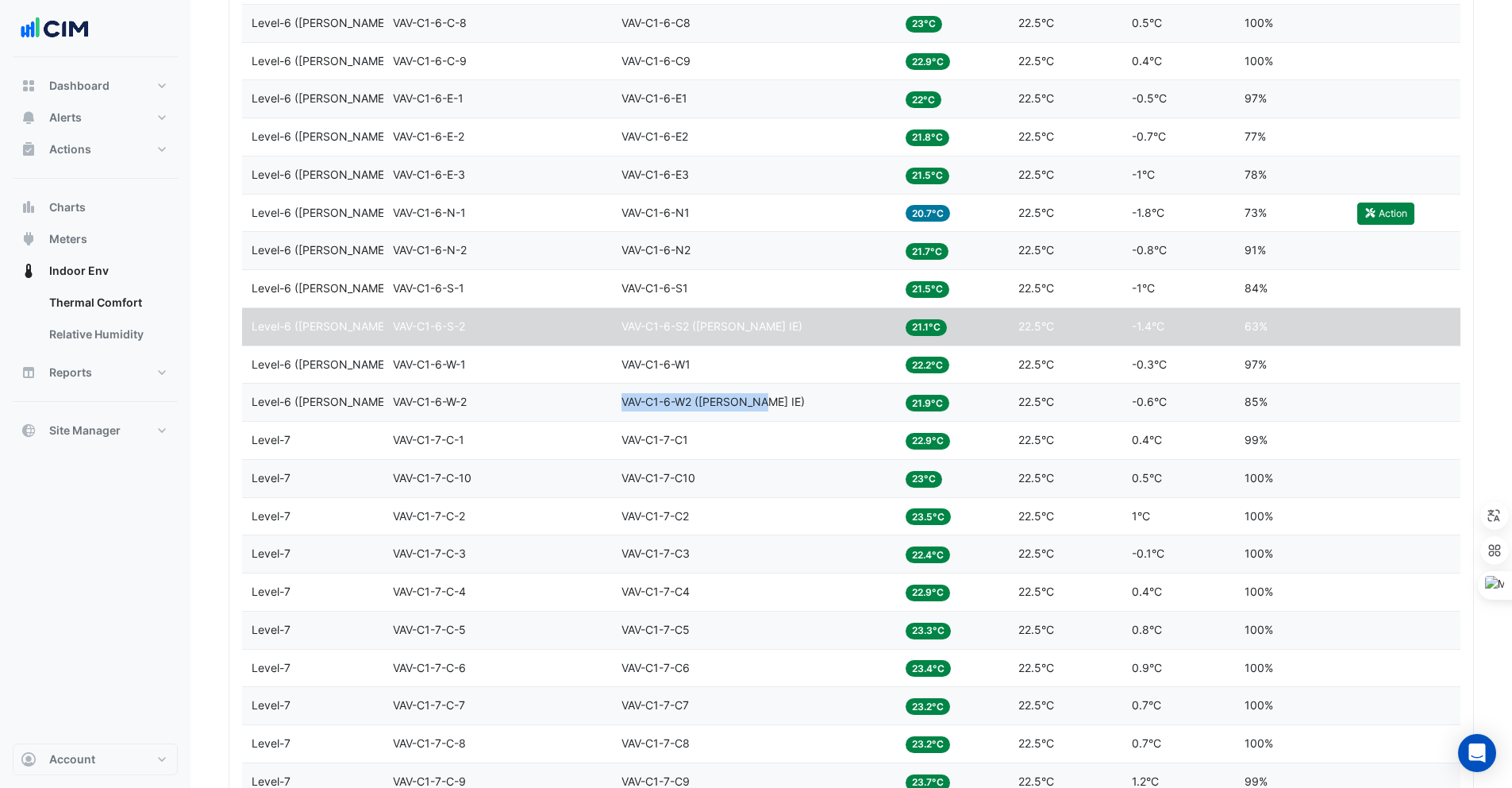
drag, startPoint x: 763, startPoint y: 400, endPoint x: 621, endPoint y: 399, distance: 142.0
click at [621, 399] on div "Equipment VAV-C1-6-W2 (NABERS IE)" at bounding box center [754, 402] width 265 height 19
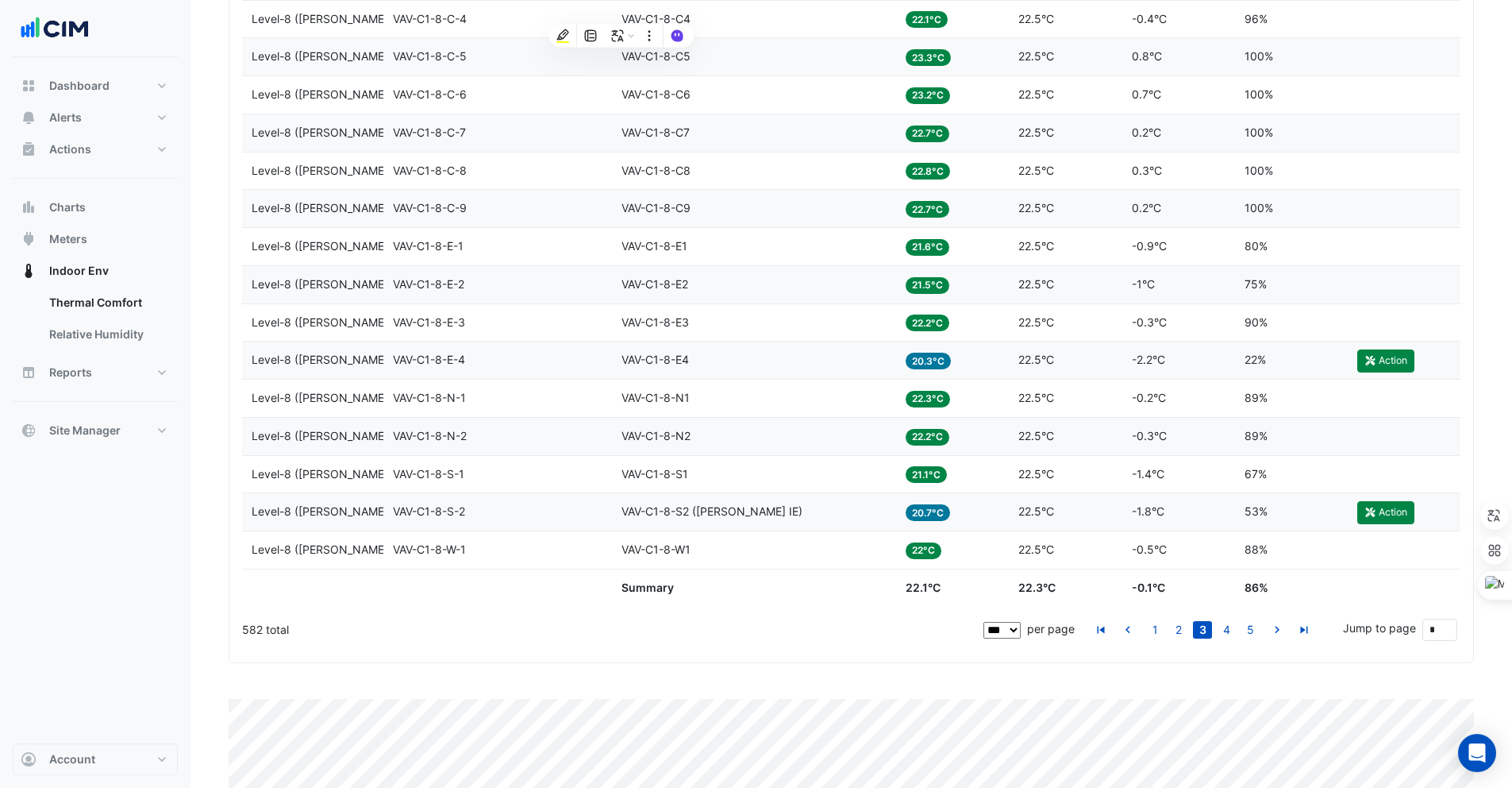
scroll to position [4139, 0]
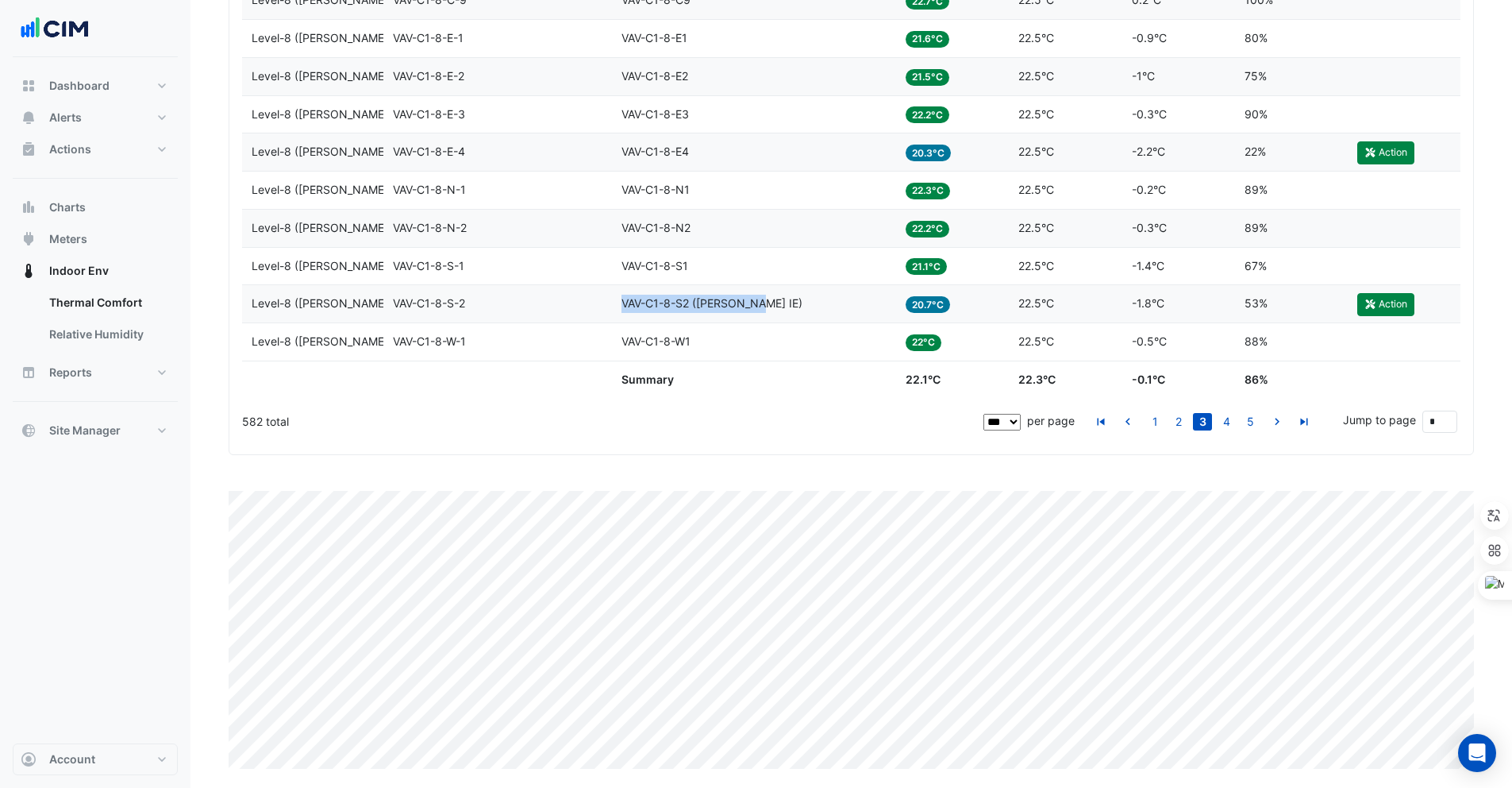
drag, startPoint x: 758, startPoint y: 301, endPoint x: 609, endPoint y: 301, distance: 149.0
click at [609, 301] on div "Level Level-8 (NABERS IE) Zone VAV-C1-8-S-2 Equipment VAV-C1-8-S2 (NABERS IE) T…" at bounding box center [852, 304] width 1219 height 37
click at [1231, 414] on link "4" at bounding box center [1227, 422] width 19 height 18
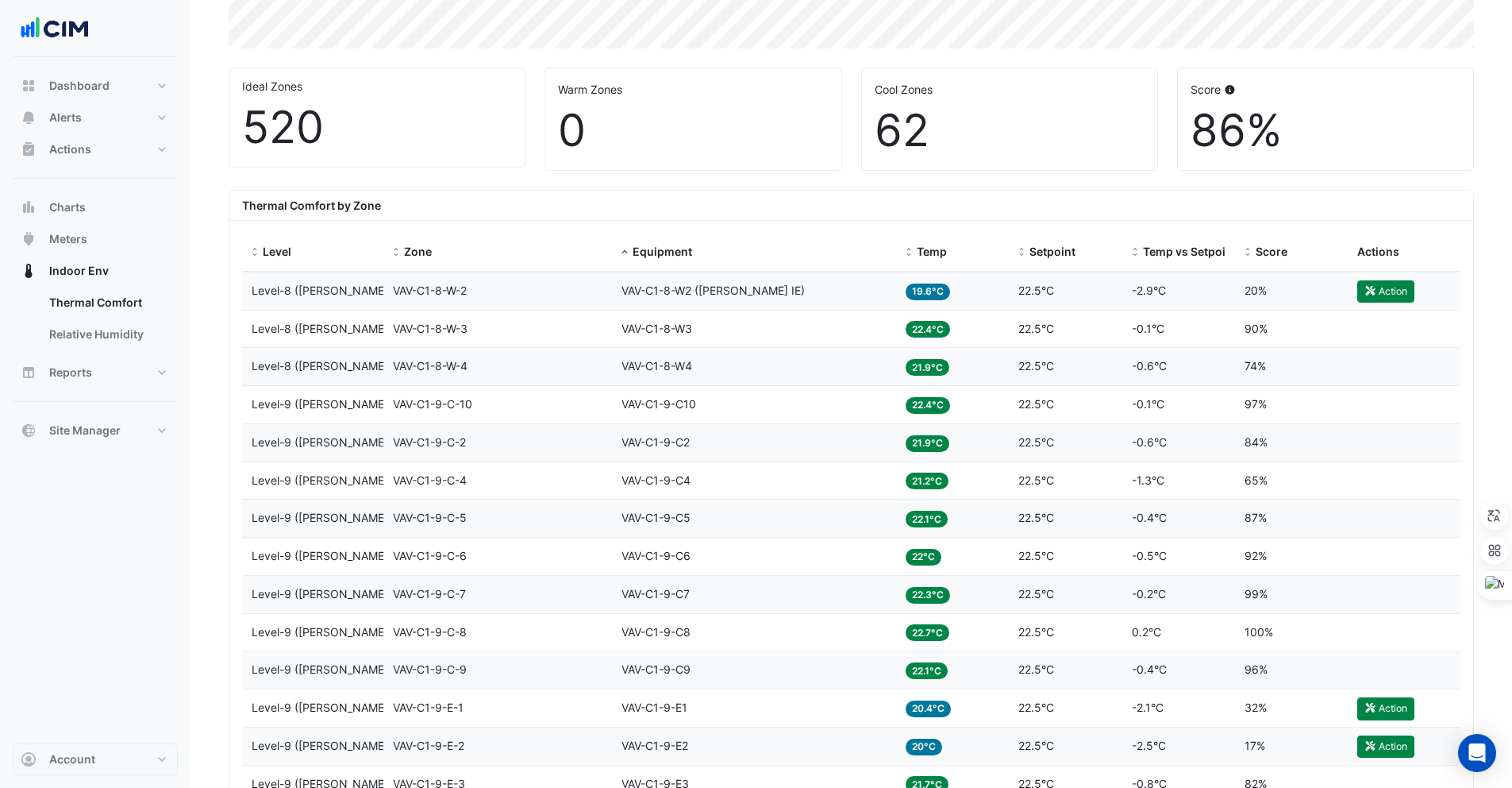
scroll to position [323, 0]
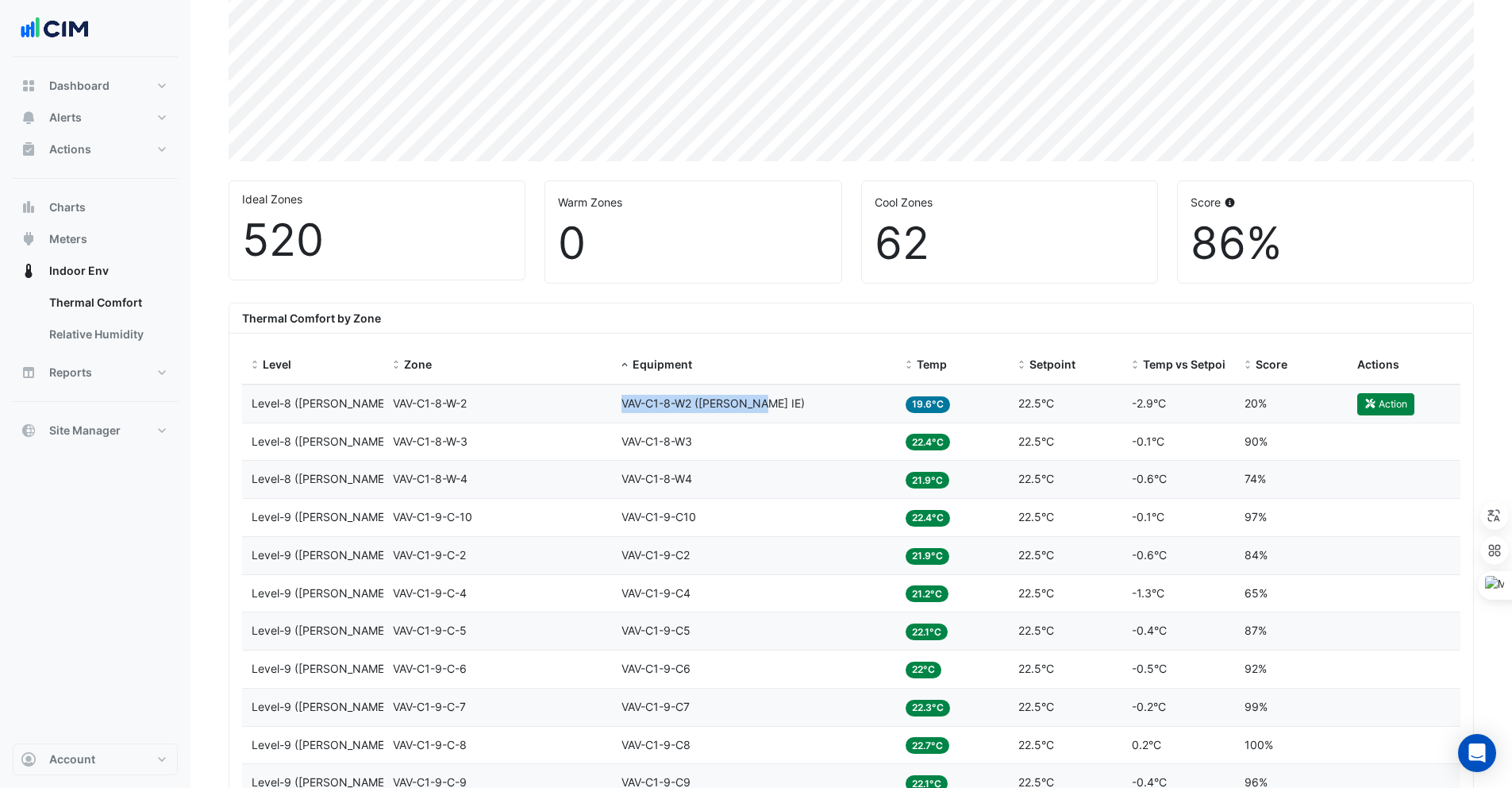
drag, startPoint x: 766, startPoint y: 402, endPoint x: 622, endPoint y: 400, distance: 144.0
click at [621, 400] on div "Equipment VAV-C1-8-W2 (NABERS IE)" at bounding box center [754, 404] width 265 height 19
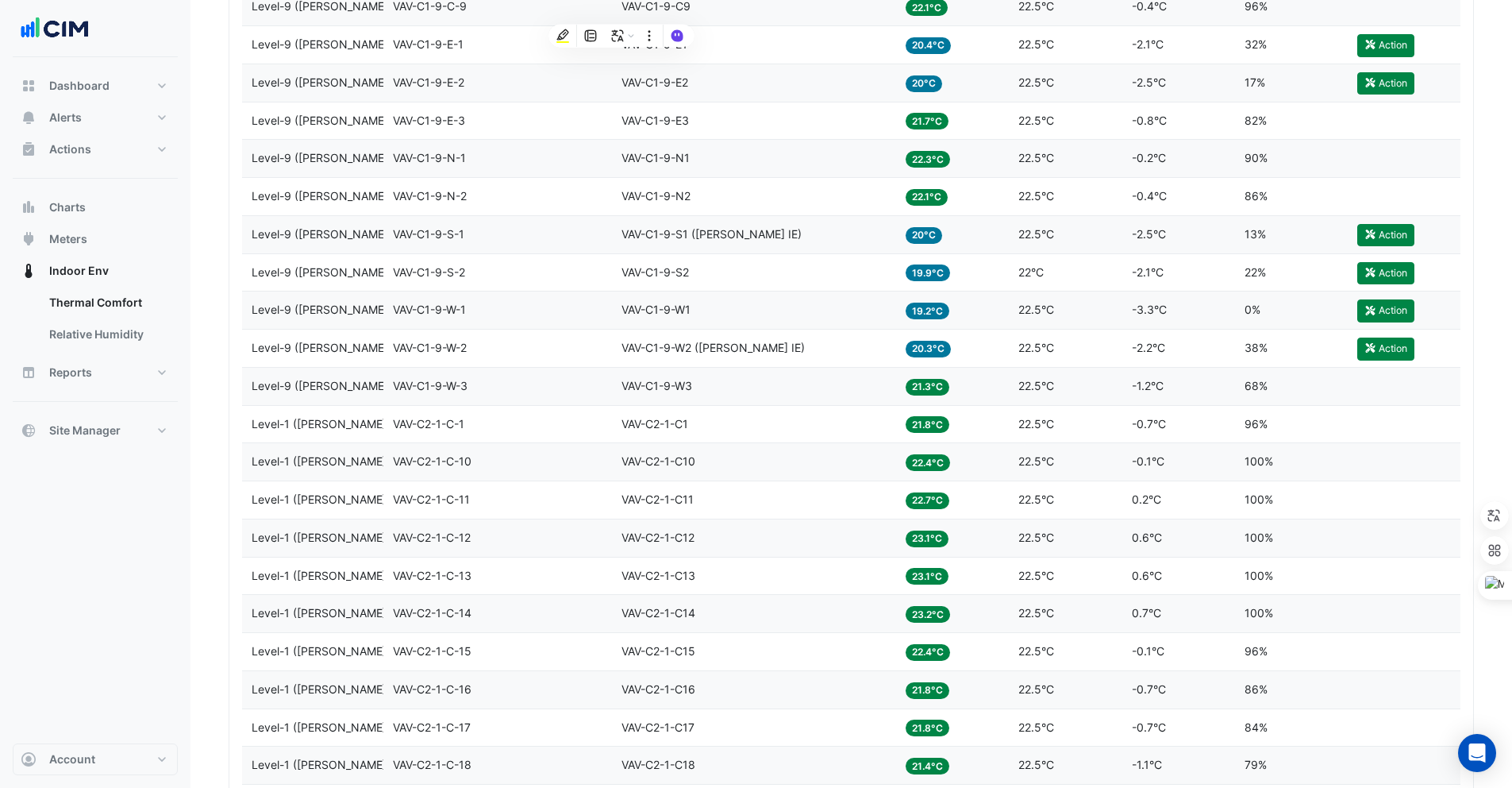
scroll to position [1093, 0]
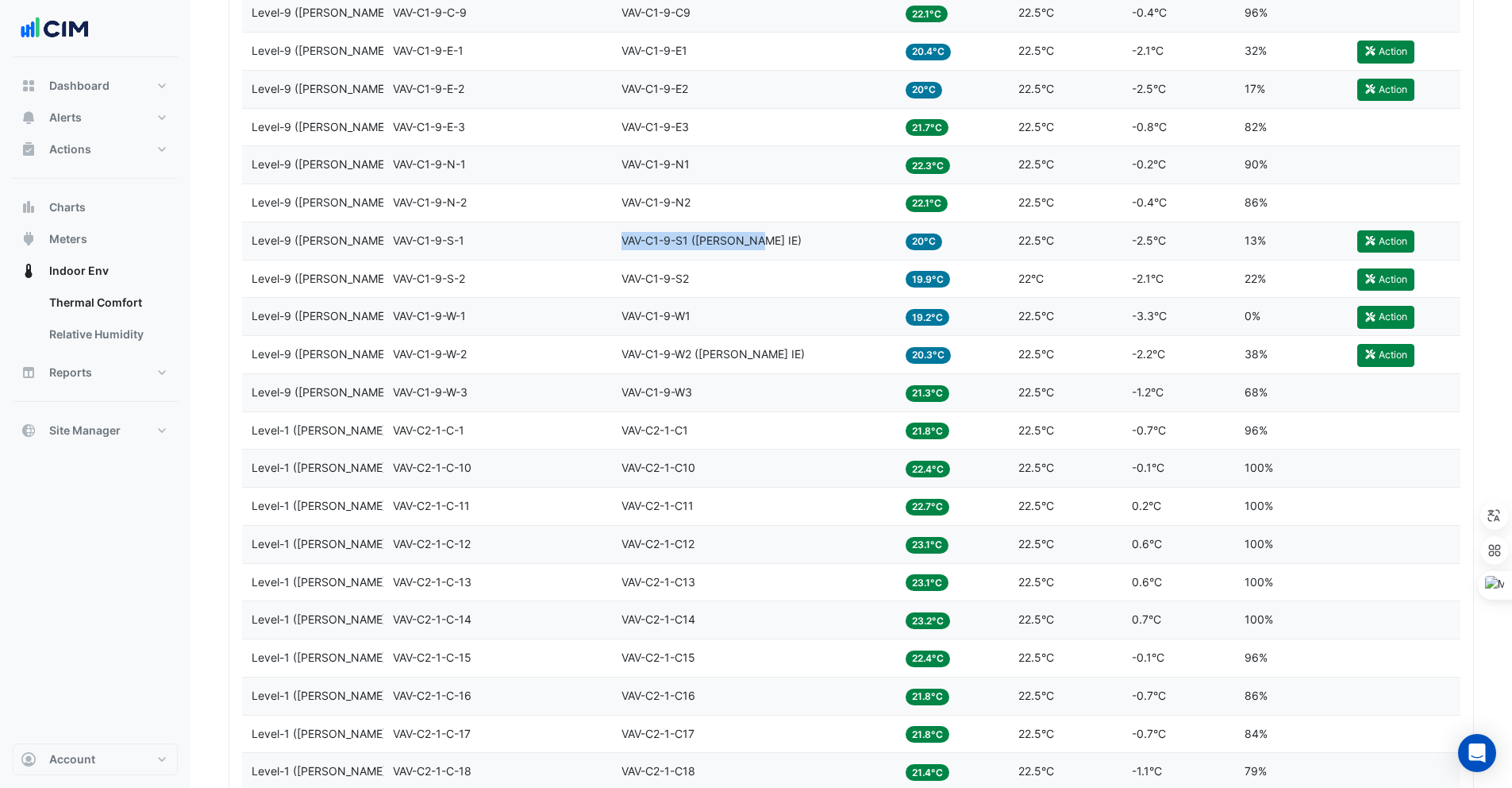
drag, startPoint x: 762, startPoint y: 238, endPoint x: 625, endPoint y: 230, distance: 137.2
click at [625, 230] on datatable-body-cell "Equipment VAV-C1-9-S1 (NABERS IE)" at bounding box center [754, 241] width 284 height 37
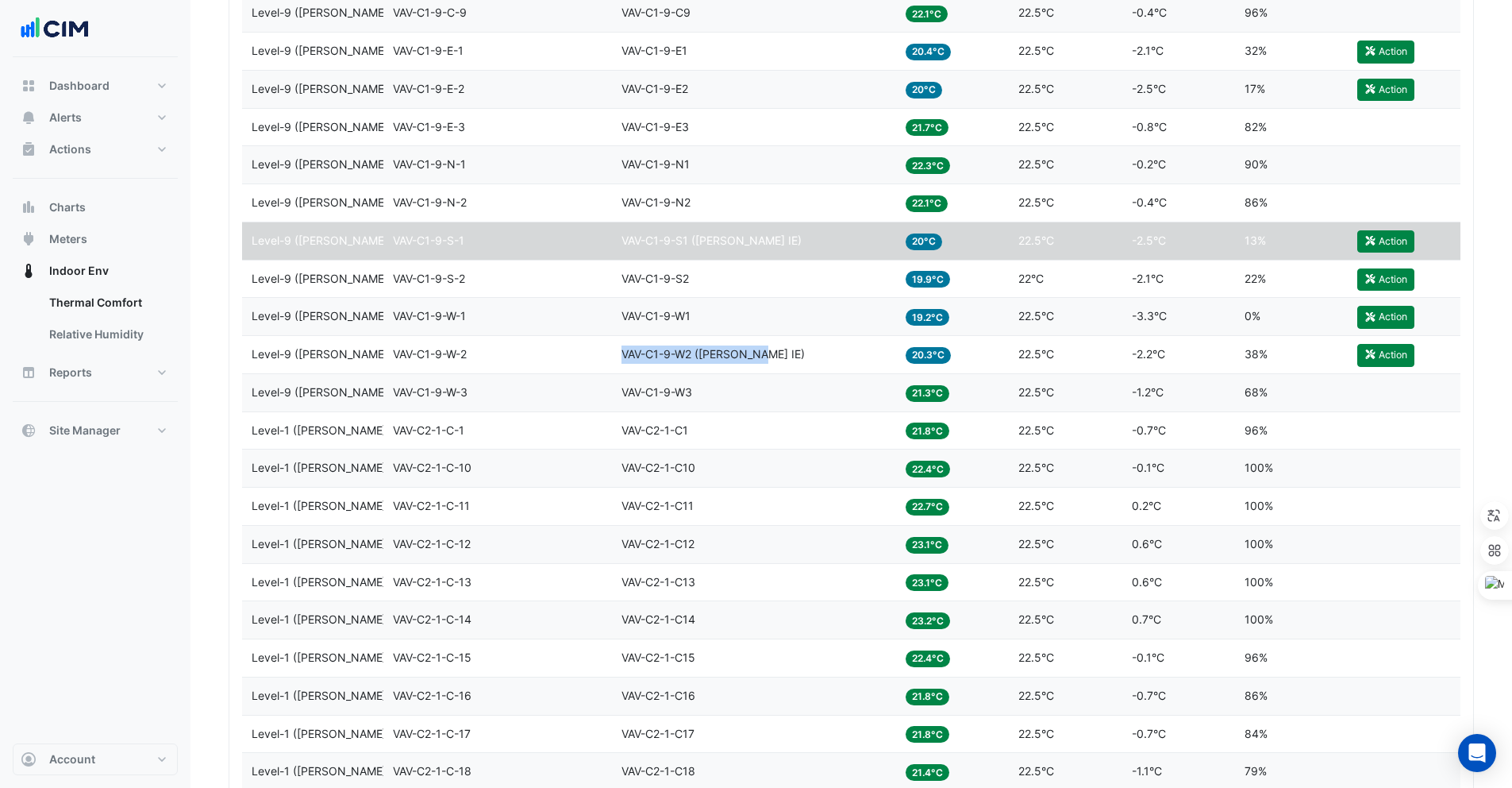
drag, startPoint x: 760, startPoint y: 351, endPoint x: 612, endPoint y: 353, distance: 148.0
click at [612, 353] on datatable-body-cell "Equipment VAV-C1-9-W2 (NABERS IE)" at bounding box center [754, 354] width 284 height 37
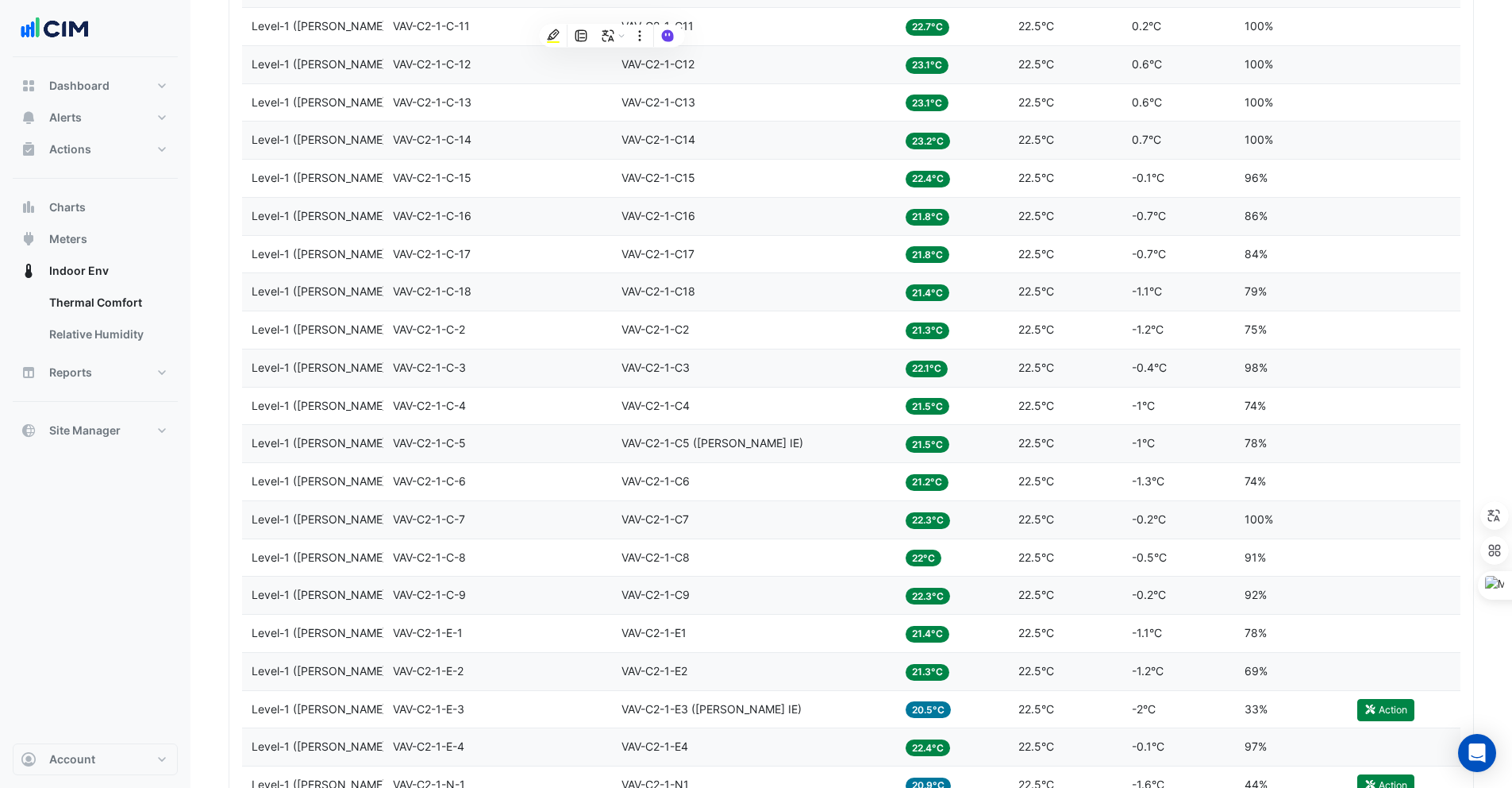
scroll to position [1574, 0]
drag, startPoint x: 767, startPoint y: 443, endPoint x: 617, endPoint y: 439, distance: 150.1
click at [617, 439] on datatable-body-cell "Equipment VAV-C2-1-C5 (NABERS IE)" at bounding box center [754, 443] width 284 height 37
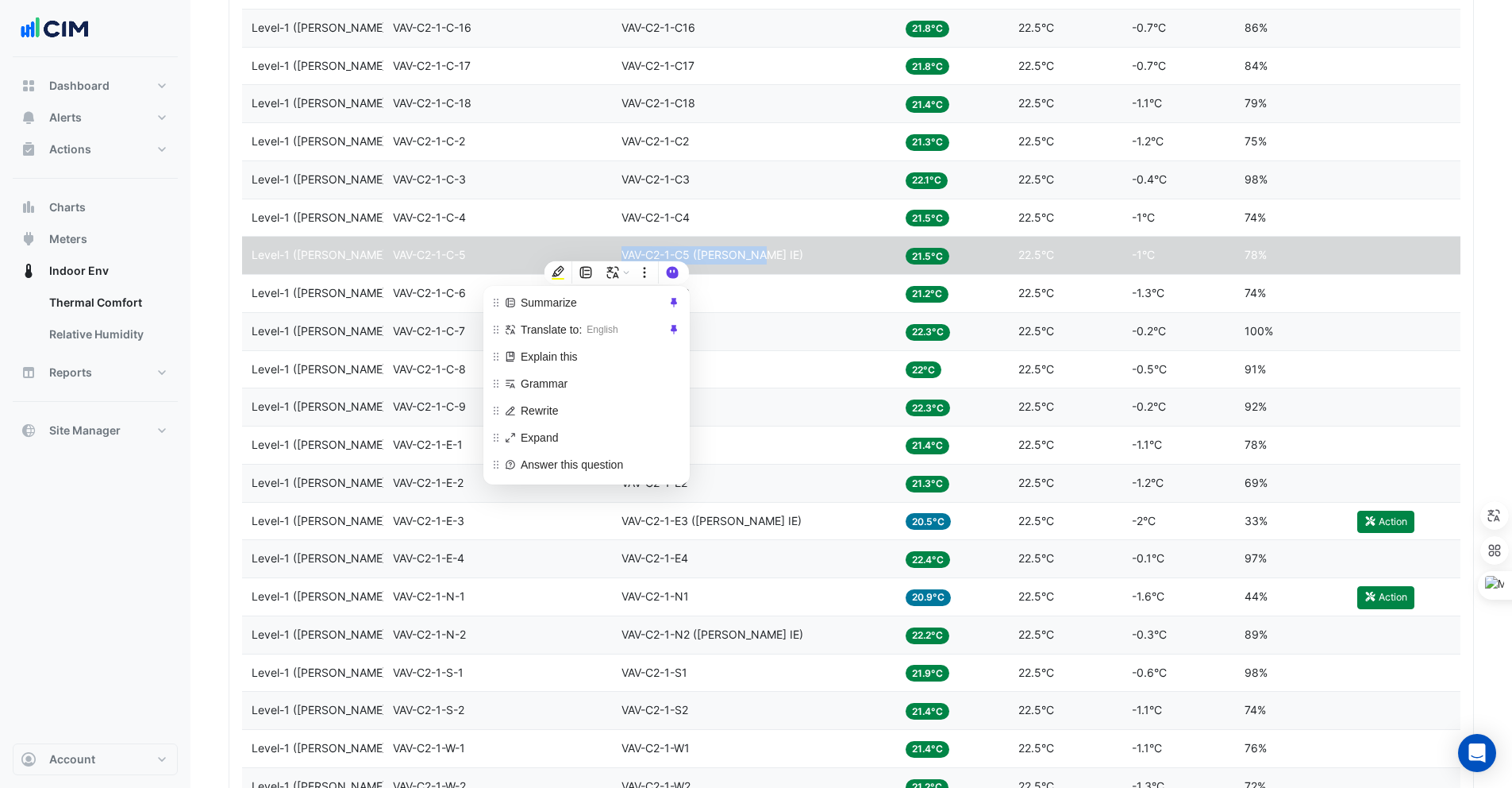
scroll to position [1764, 0]
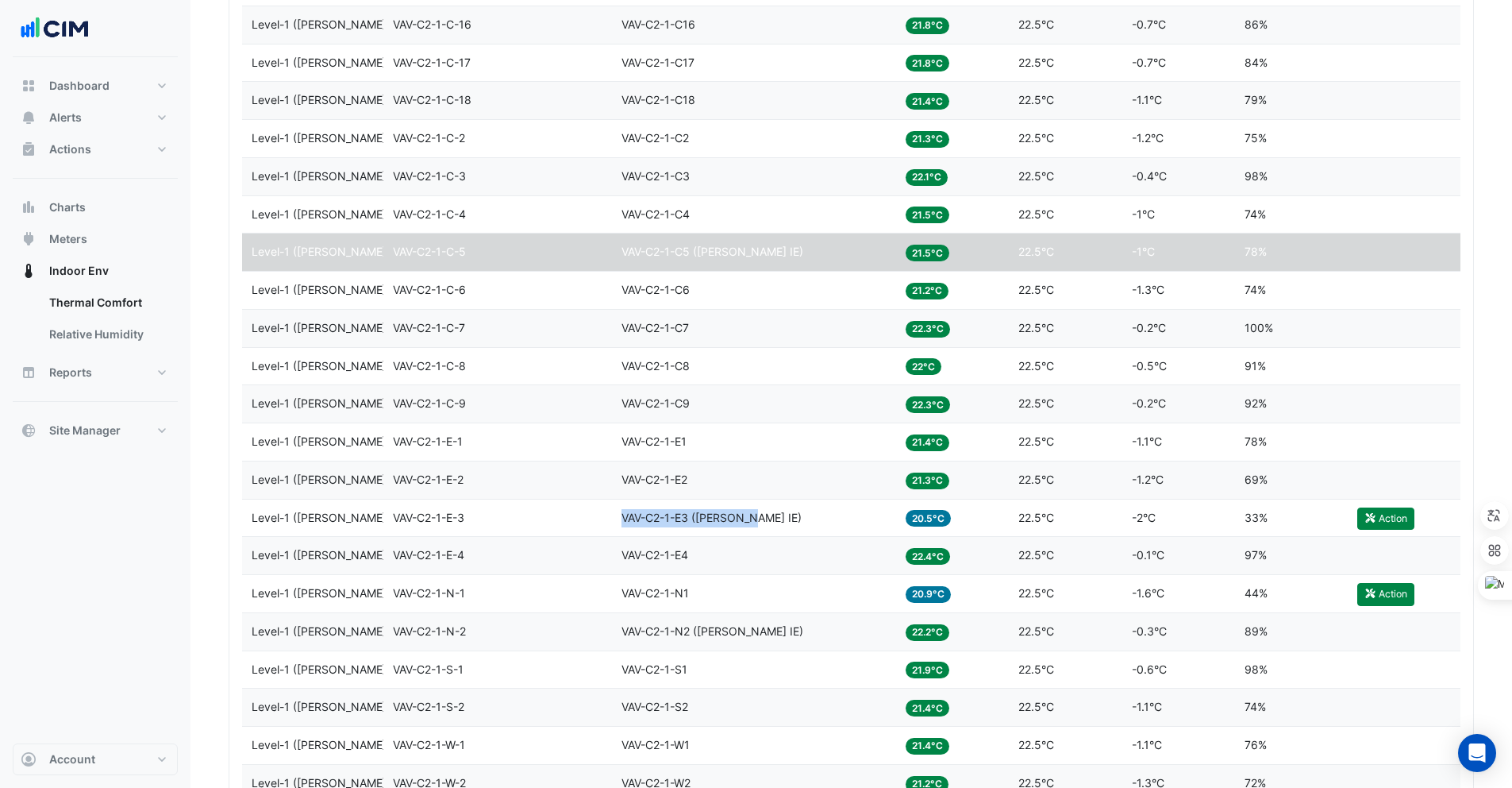
drag, startPoint x: 757, startPoint y: 515, endPoint x: 604, endPoint y: 515, distance: 153.0
click at [604, 515] on div "Level Level-1 (NABERS IE) Zone VAV-C2-1-E-3 Equipment VAV-C2-1-E3 (NABERS IE) T…" at bounding box center [852, 518] width 1219 height 37
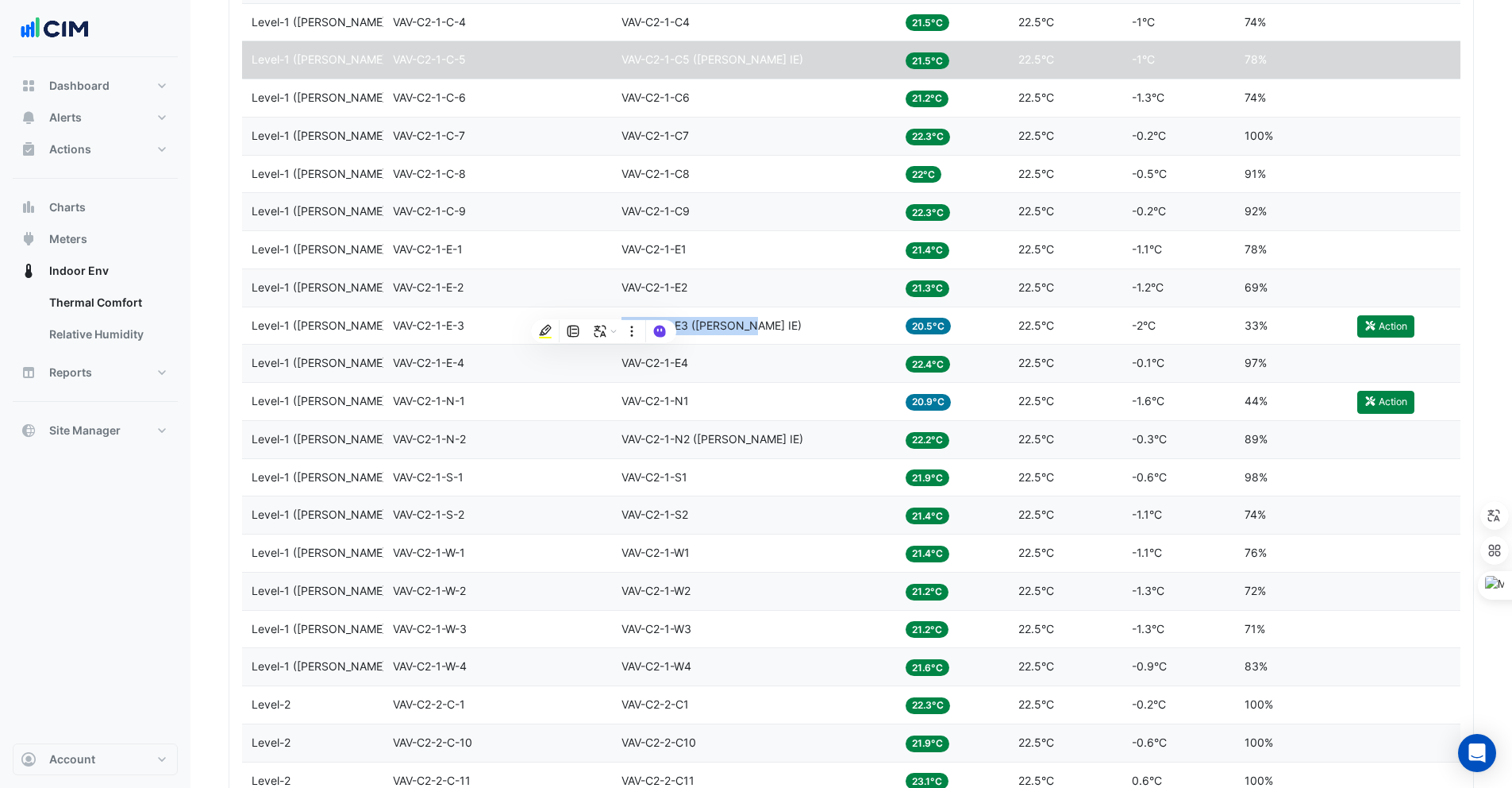
scroll to position [1976, 0]
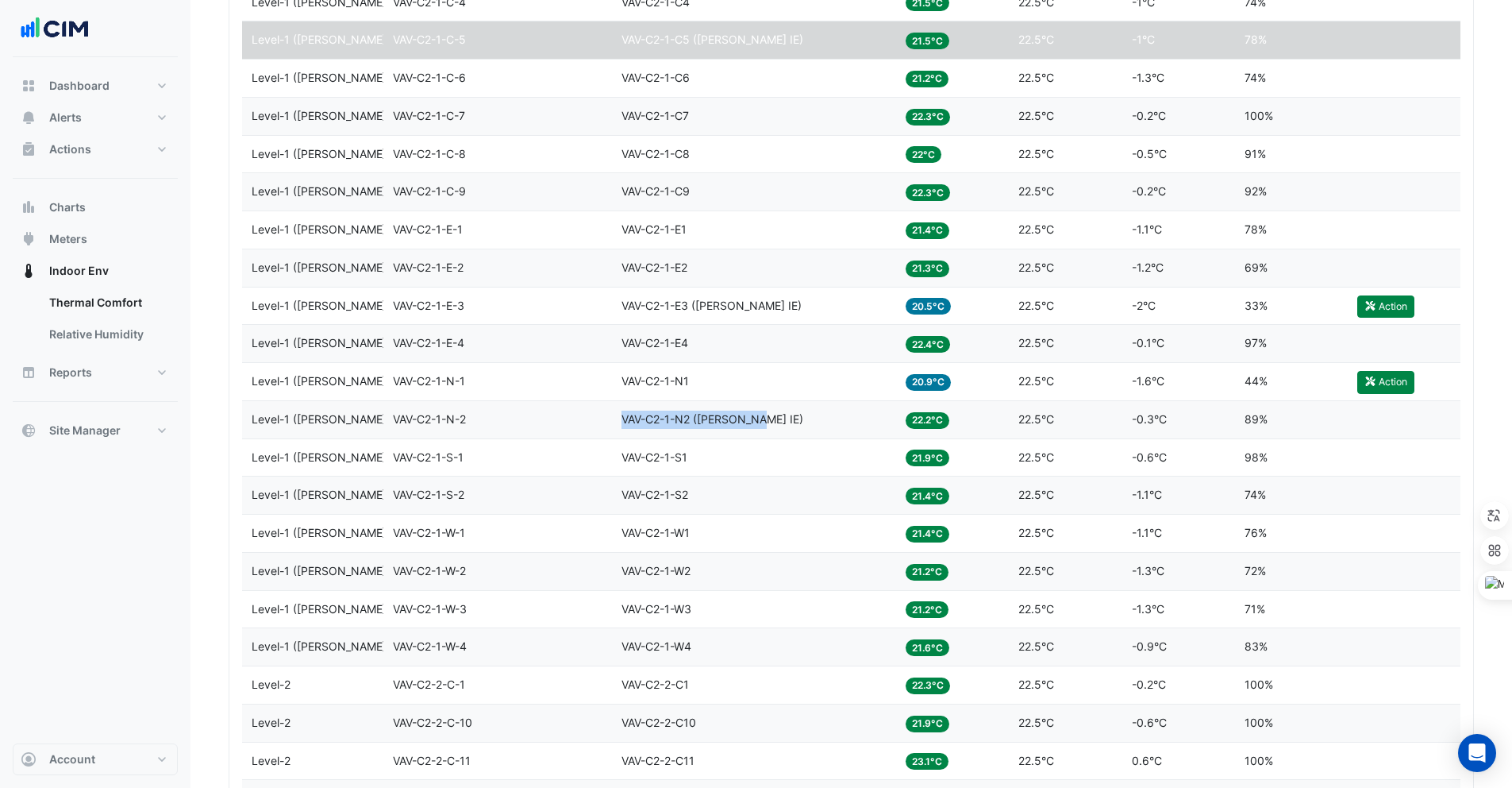
drag, startPoint x: 764, startPoint y: 416, endPoint x: 625, endPoint y: 416, distance: 139.0
click at [625, 416] on div "Equipment VAV-C2-1-N2 (NABERS IE)" at bounding box center [754, 419] width 265 height 19
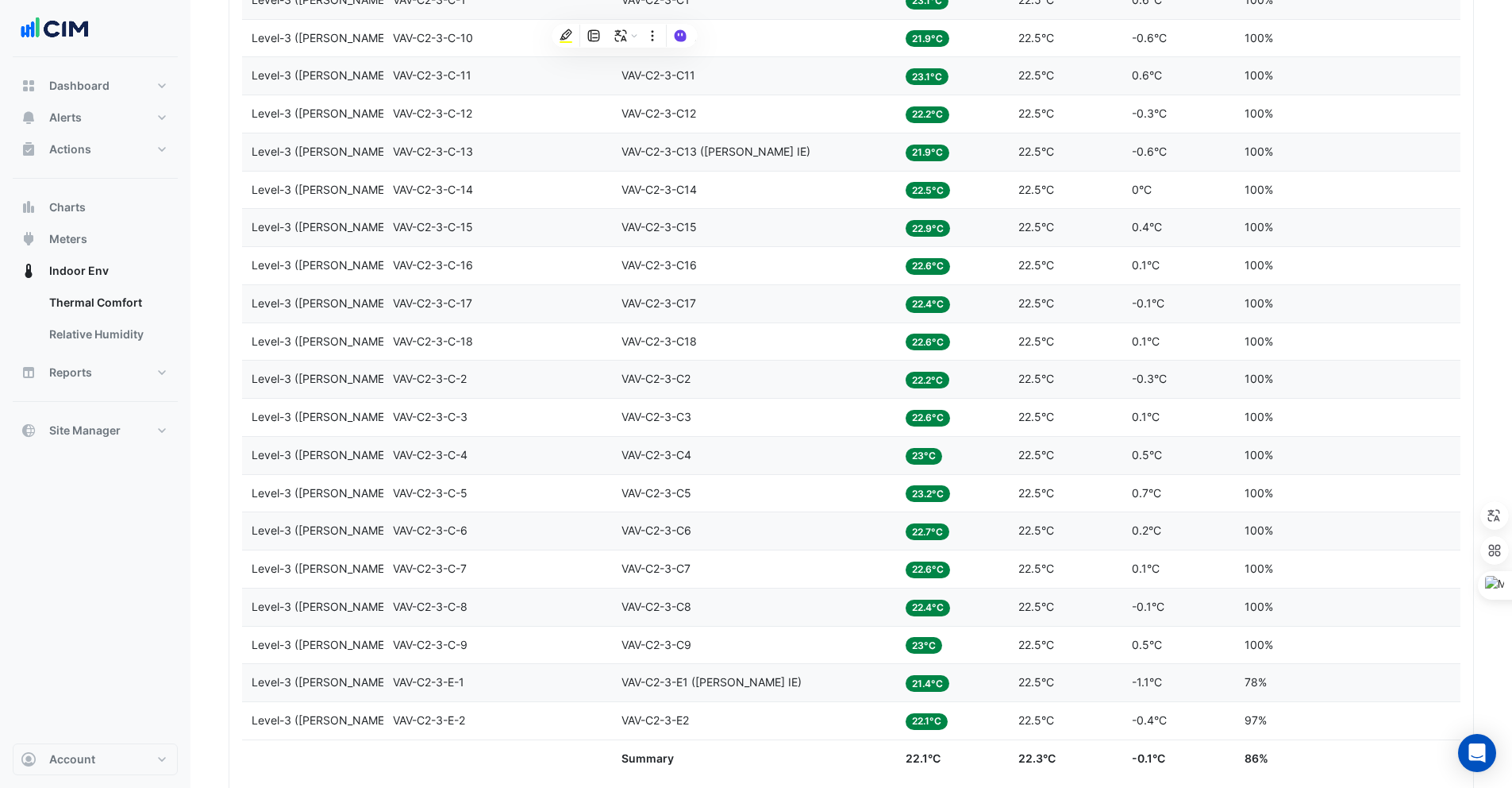
scroll to position [3616, 0]
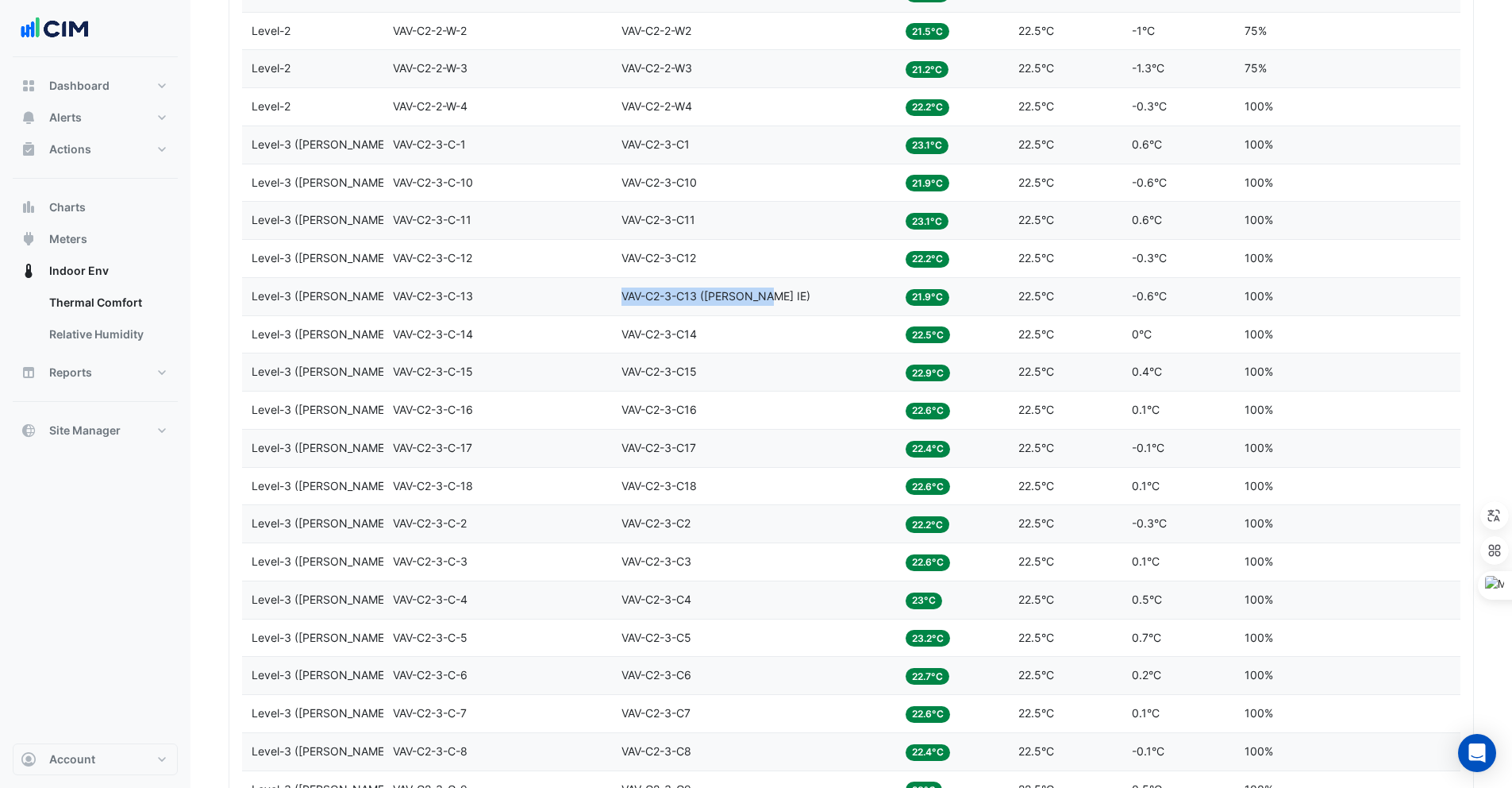
drag, startPoint x: 767, startPoint y: 296, endPoint x: 621, endPoint y: 294, distance: 146.0
click at [621, 294] on div "Equipment VAV-C2-3-C13 (NABERS IE)" at bounding box center [754, 297] width 265 height 19
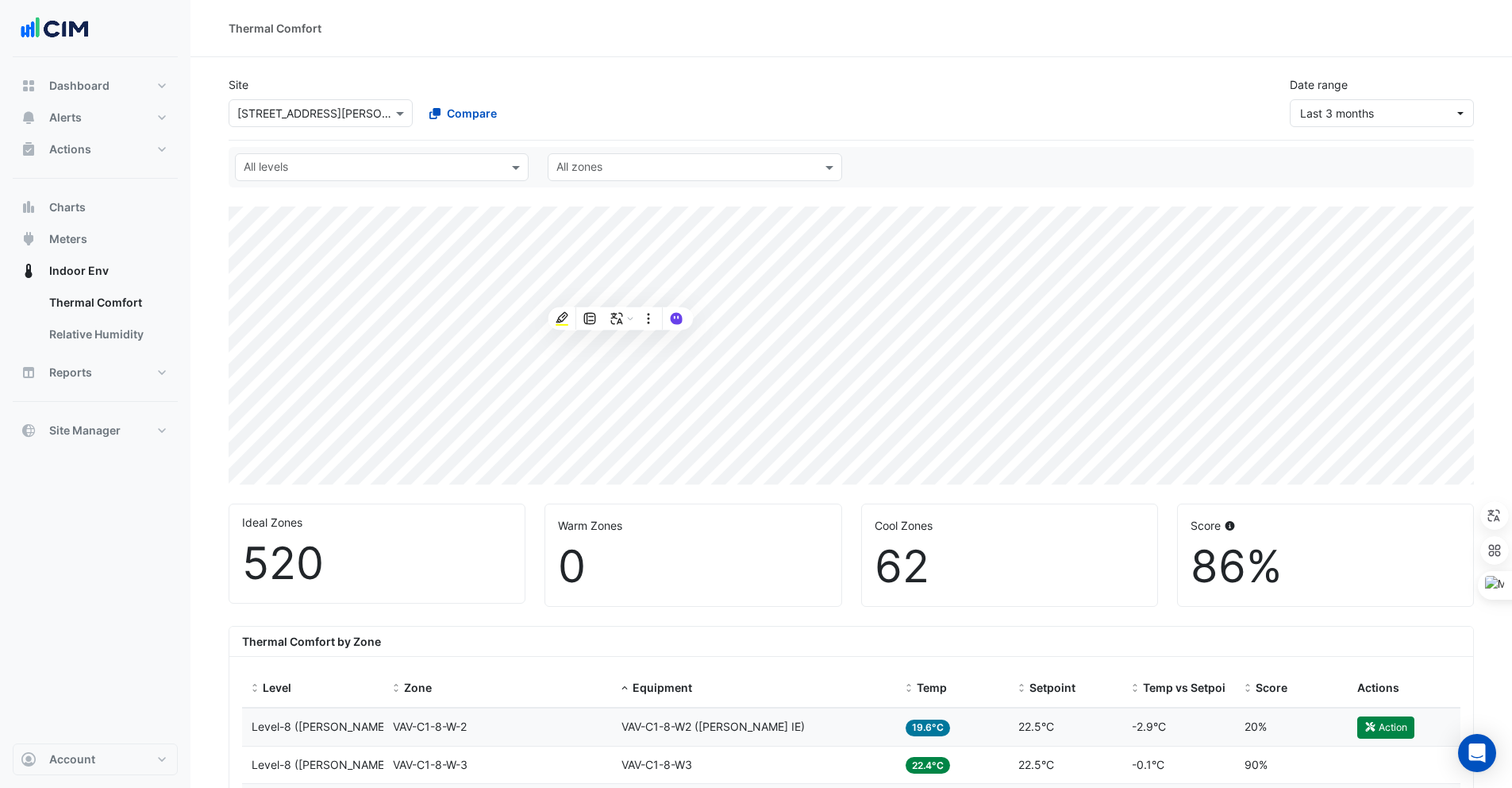
select select "***"
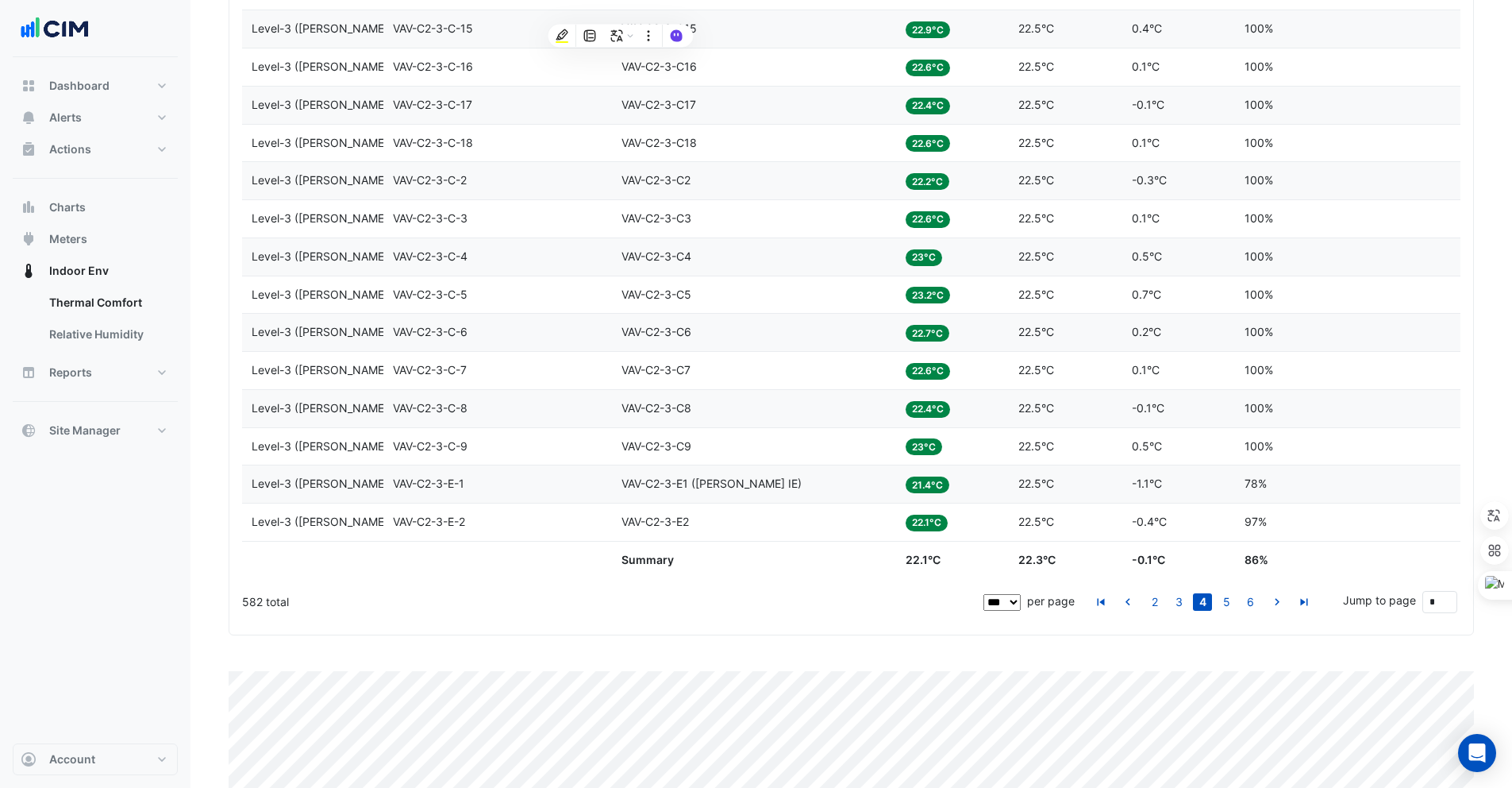
scroll to position [3962, 0]
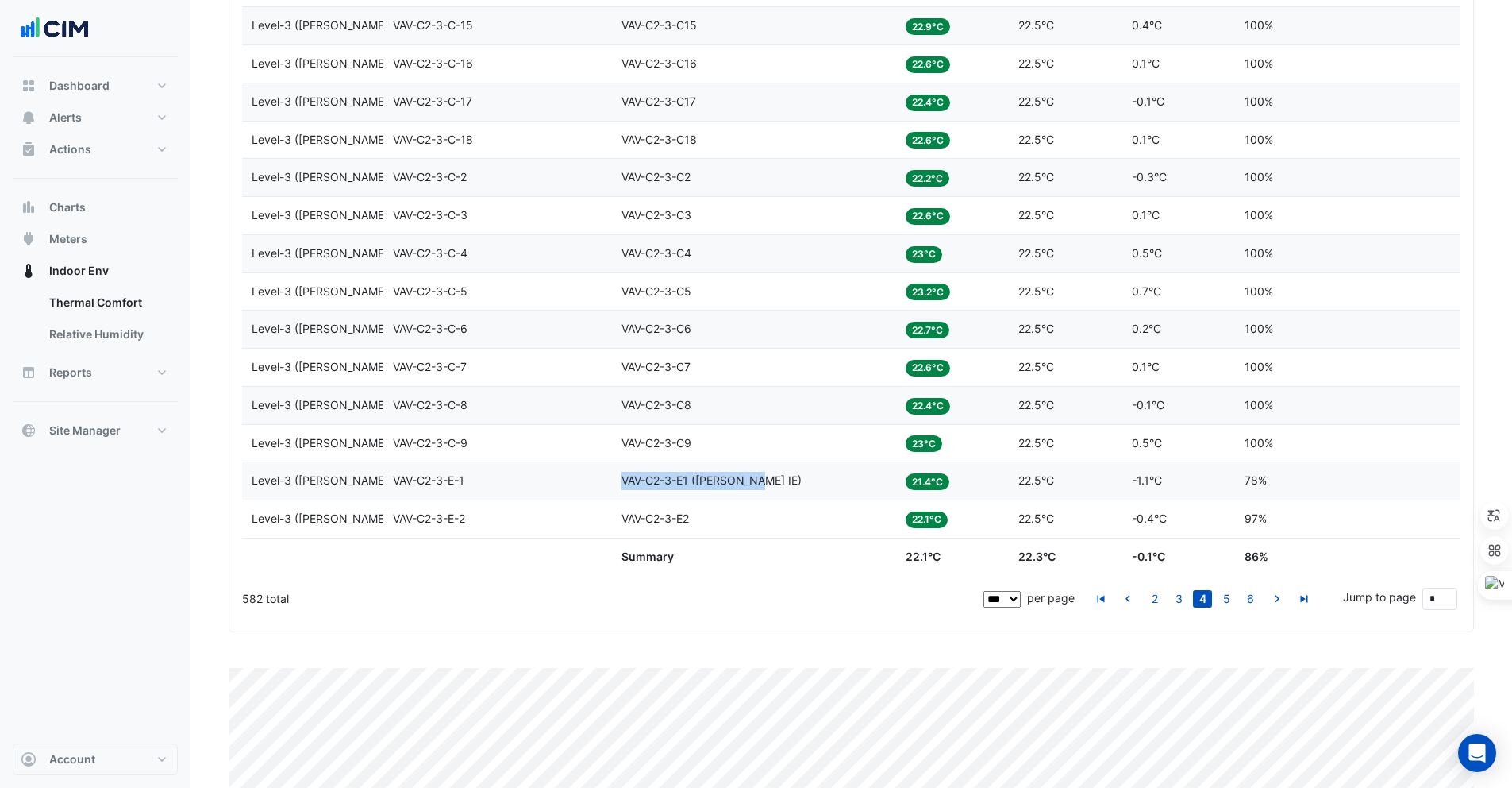
drag, startPoint x: 764, startPoint y: 481, endPoint x: 613, endPoint y: 481, distance: 151.0
click at [613, 481] on datatable-body-cell "Equipment VAV-C2-3-E1 ([PERSON_NAME] IE)" at bounding box center [754, 481] width 284 height 37
copy span "VAV-C2-3-E1 ([PERSON_NAME] IE)"
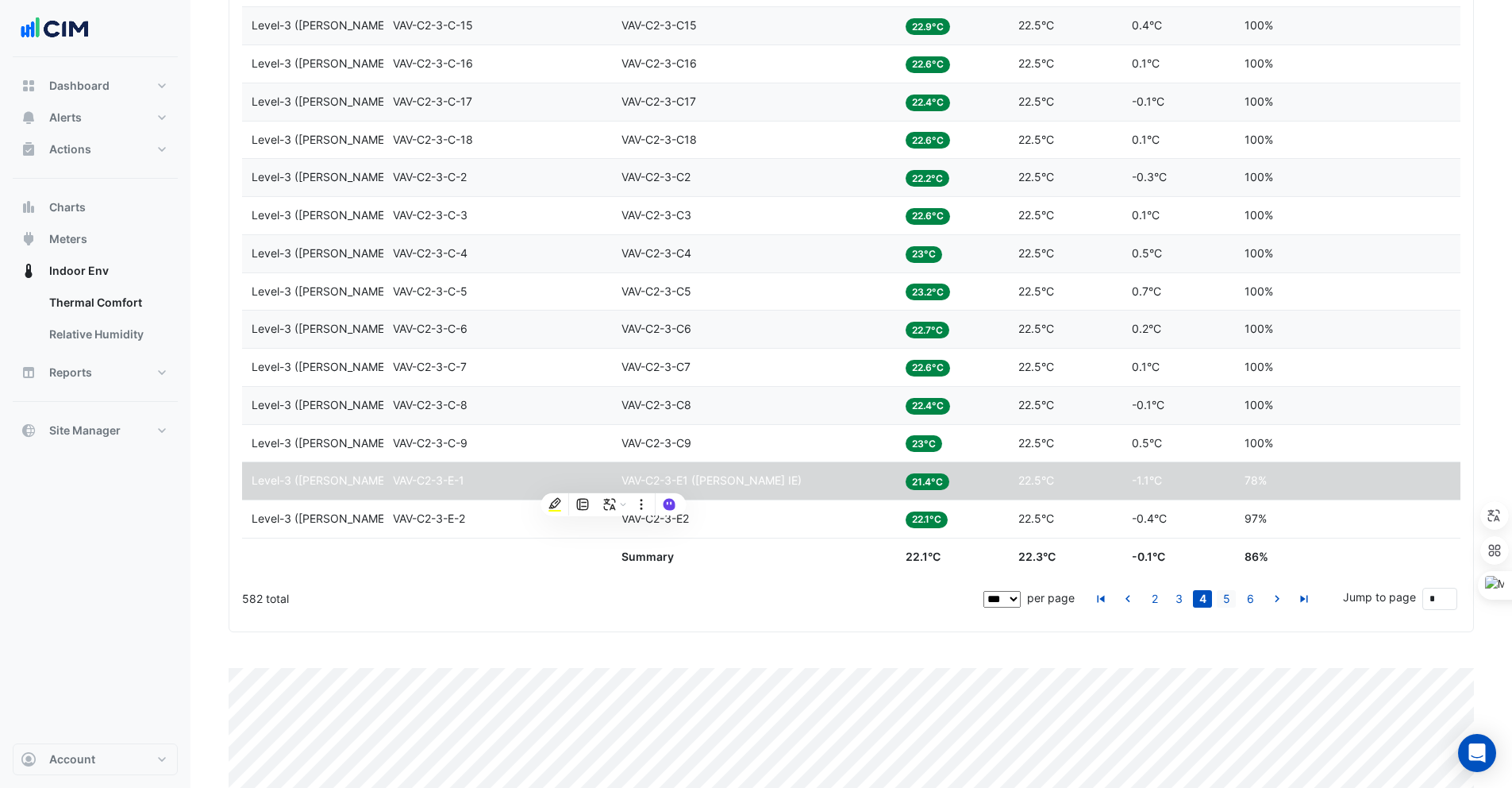
click at [1223, 596] on link "5" at bounding box center [1227, 599] width 19 height 18
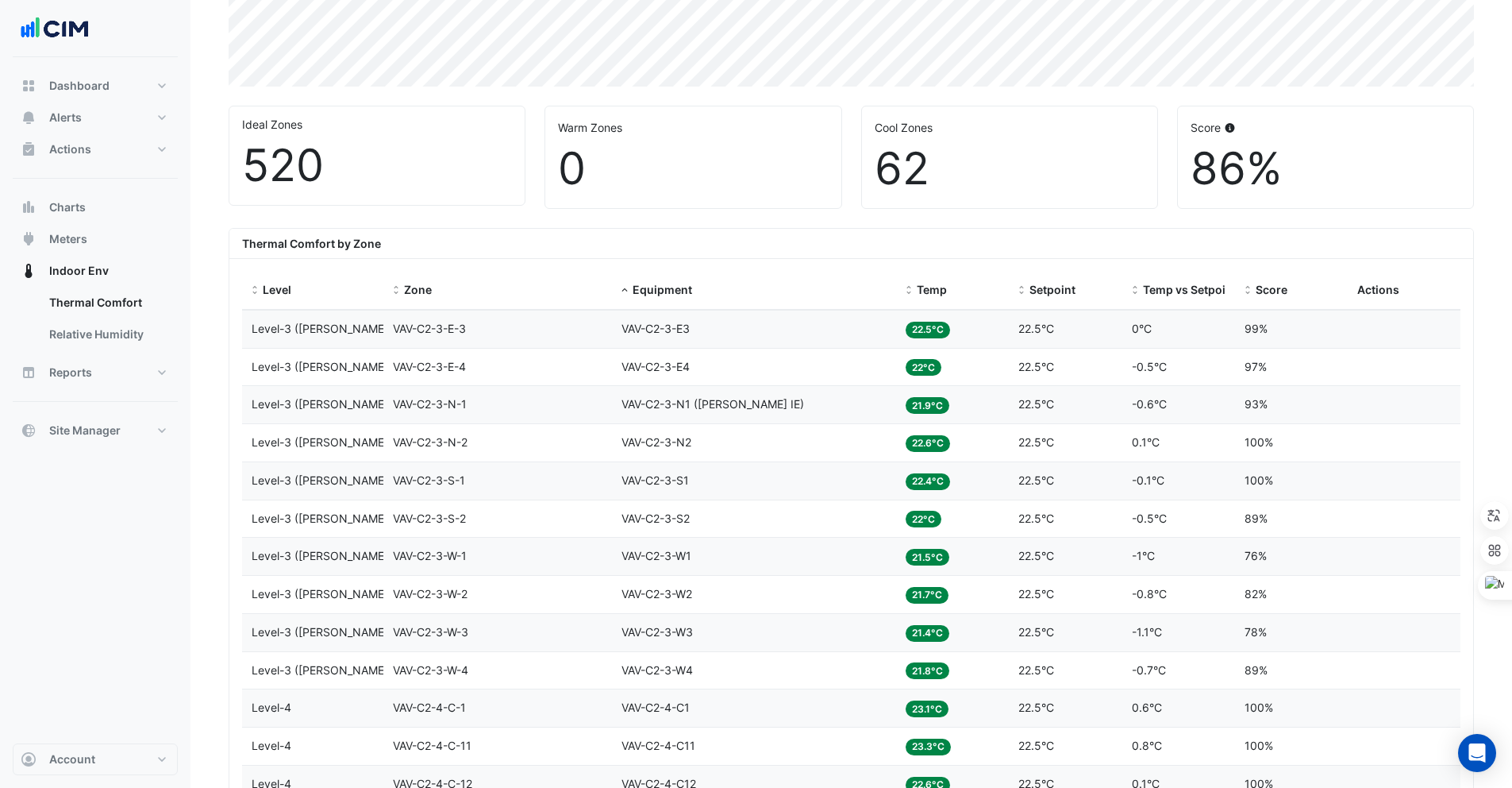
scroll to position [361, 0]
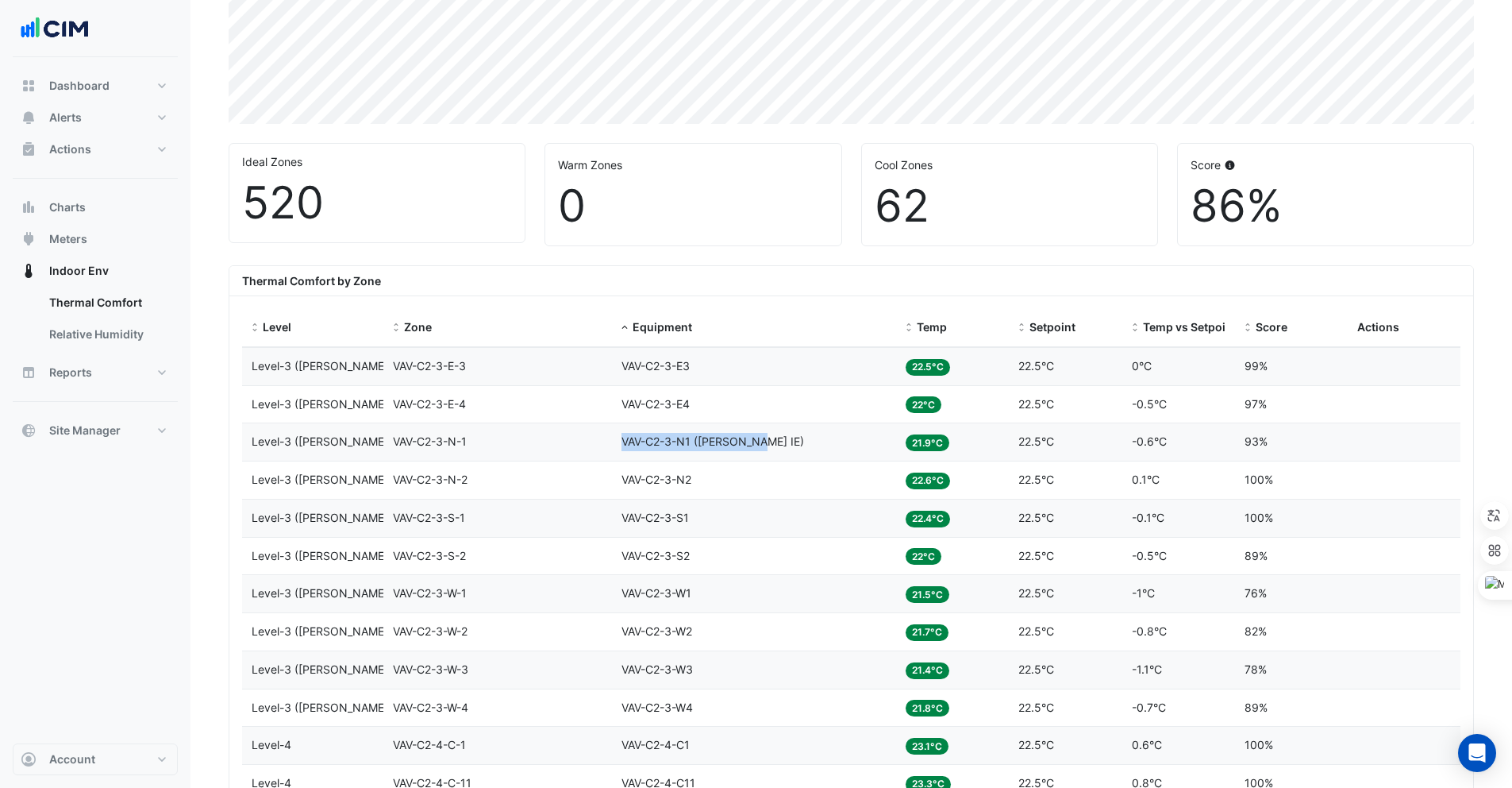
copy span "VAV-C2-3-N1 (NABERS IE)"
drag, startPoint x: 761, startPoint y: 437, endPoint x: 624, endPoint y: 435, distance: 137.0
click at [624, 435] on div "Equipment VAV-C2-3-N1 (NABERS IE)" at bounding box center [754, 442] width 265 height 19
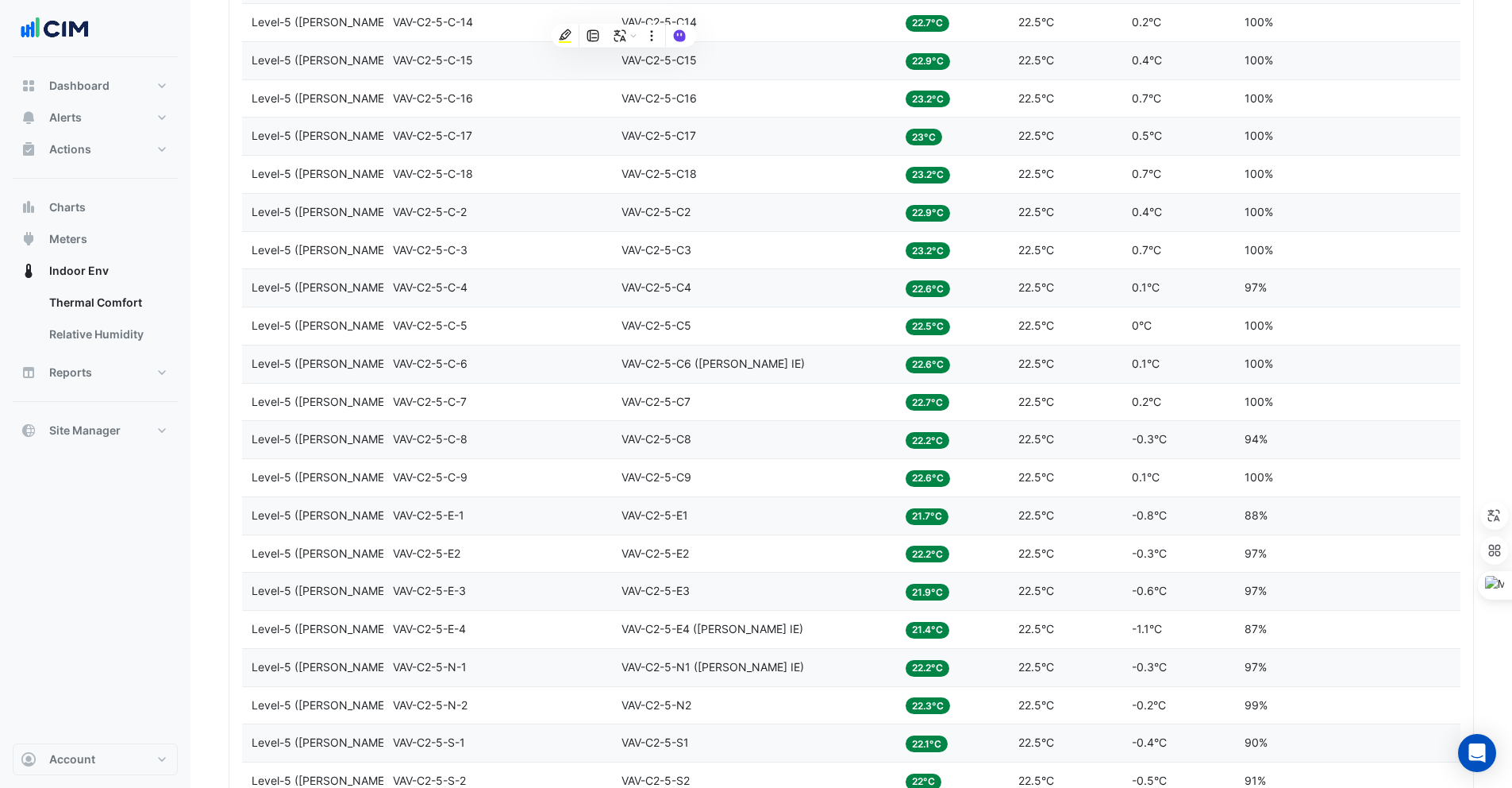
scroll to position [2351, 0]
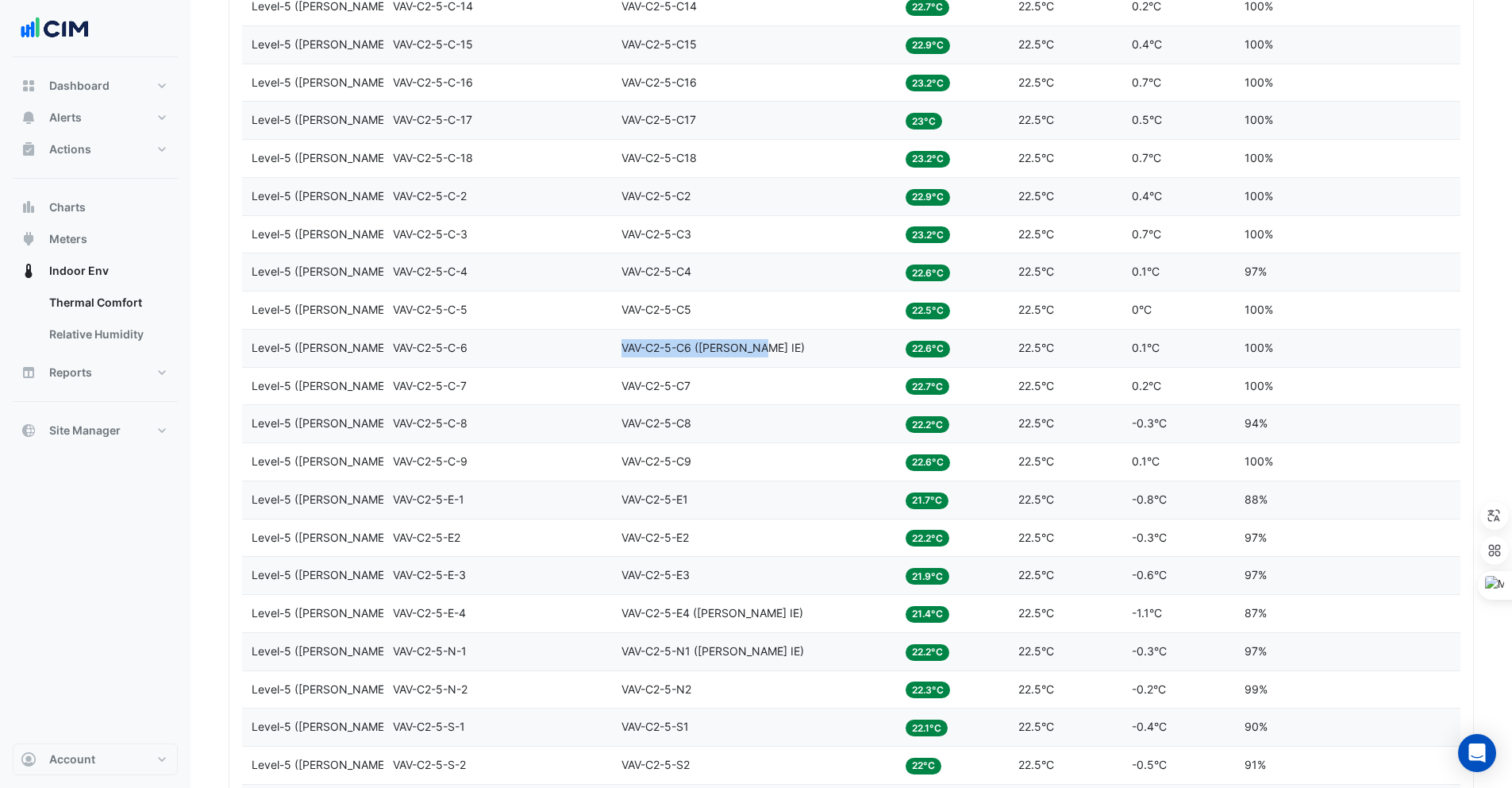
copy span "VAV-C2-5-C6 (NABERS IE)"
drag, startPoint x: 760, startPoint y: 345, endPoint x: 623, endPoint y: 345, distance: 137.0
click at [623, 345] on span "VAV-C2-5-C6 (NABERS IE)" at bounding box center [713, 347] width 183 height 14
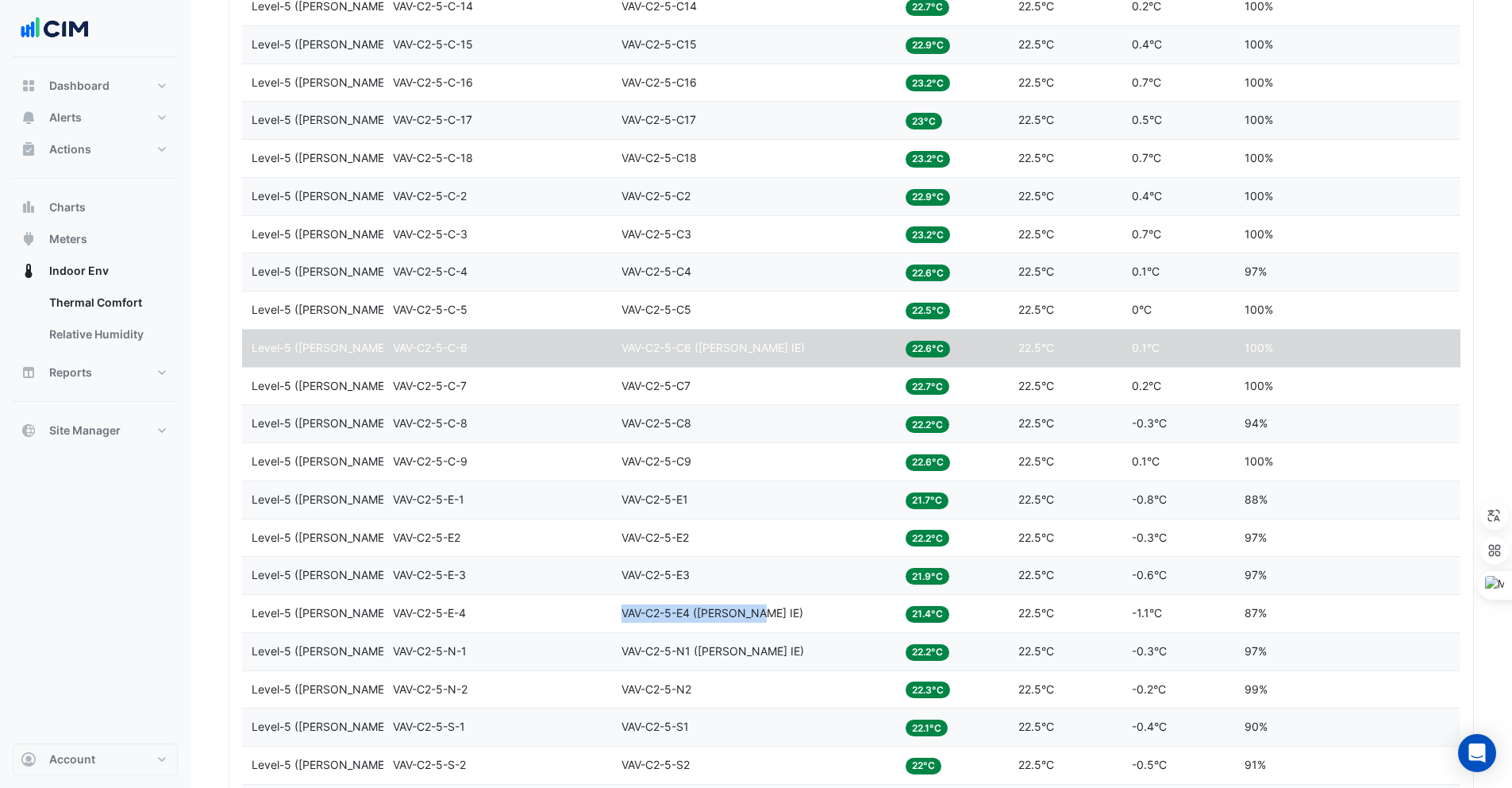
copy span "VAV-C2-5-E4 (NABERS IE)"
drag, startPoint x: 761, startPoint y: 611, endPoint x: 622, endPoint y: 611, distance: 139.0
click at [622, 611] on div "Equipment VAV-C2-5-E4 (NABERS IE)" at bounding box center [754, 613] width 265 height 19
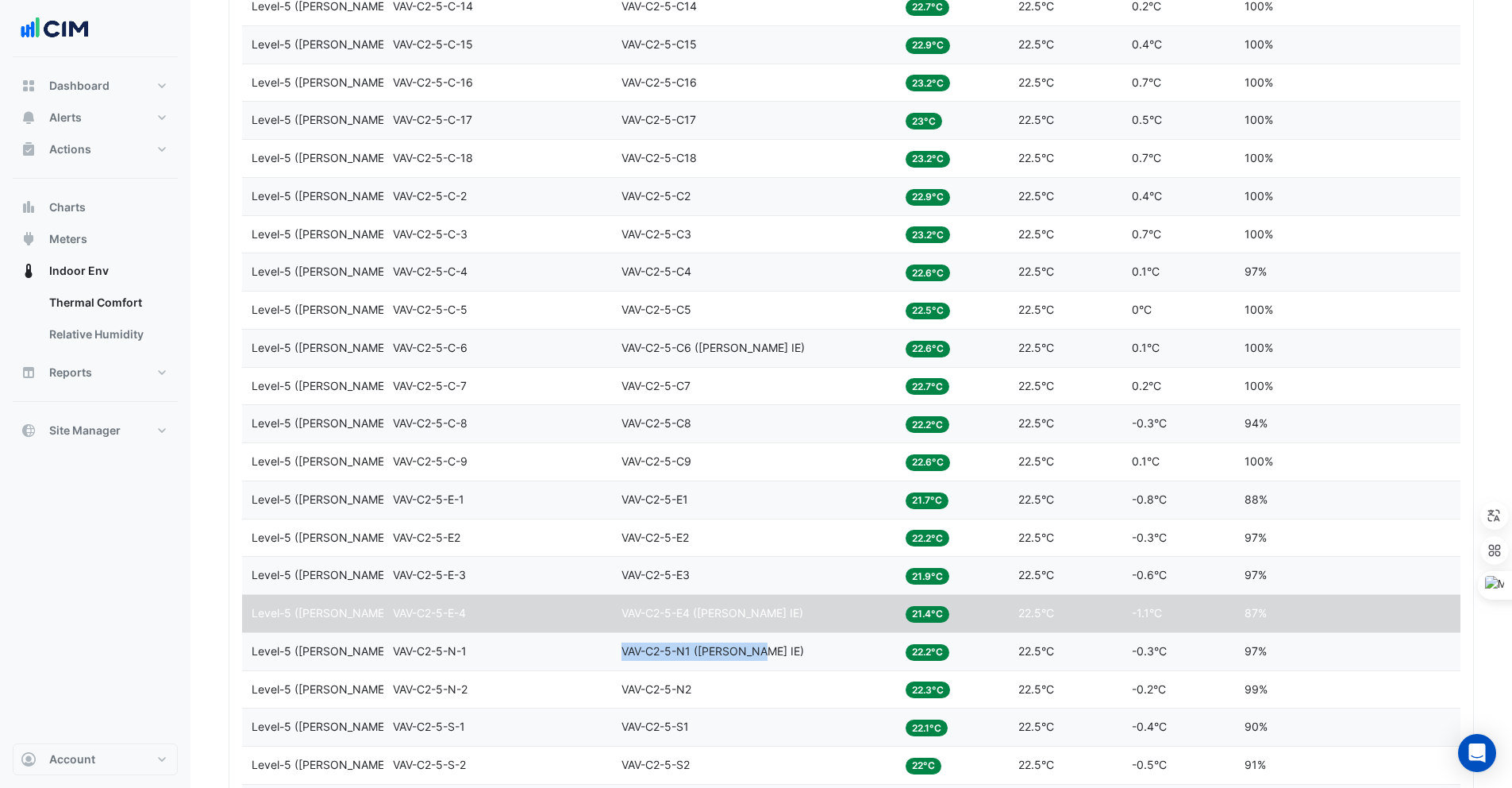
drag, startPoint x: 762, startPoint y: 654, endPoint x: 621, endPoint y: 651, distance: 141.0
click at [621, 651] on div "Equipment VAV-C2-5-N1 (NABERS IE)" at bounding box center [754, 651] width 265 height 19
copy span "VAV-C2-5-N1 (NABERS IE)"
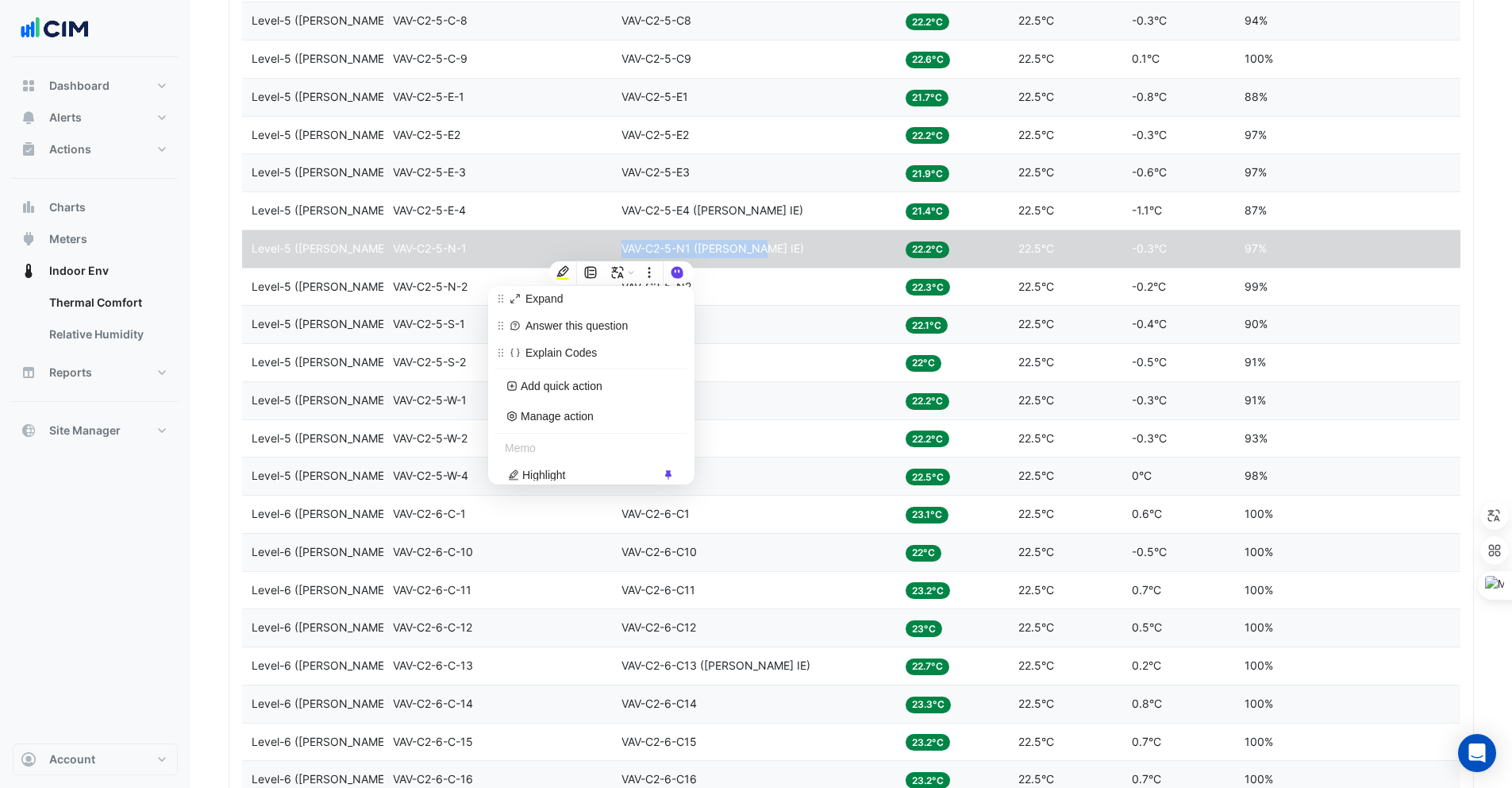
scroll to position [146, 0]
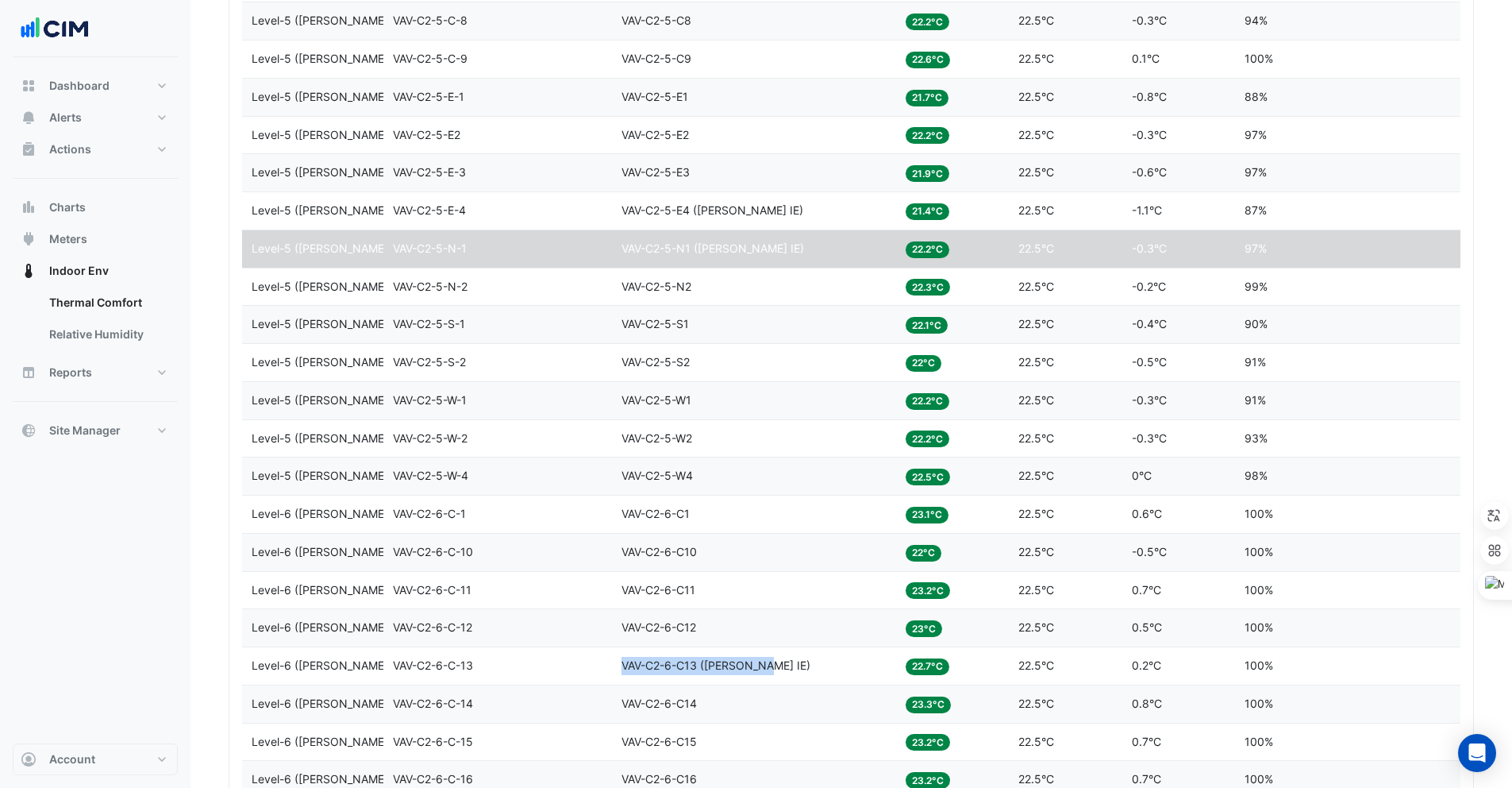
copy span "VAV-C2-6-C13 (NABERS IE)"
drag, startPoint x: 771, startPoint y: 664, endPoint x: 623, endPoint y: 664, distance: 148.0
click at [623, 664] on div "Equipment VAV-C2-6-C13 (NABERS IE)" at bounding box center [754, 666] width 265 height 19
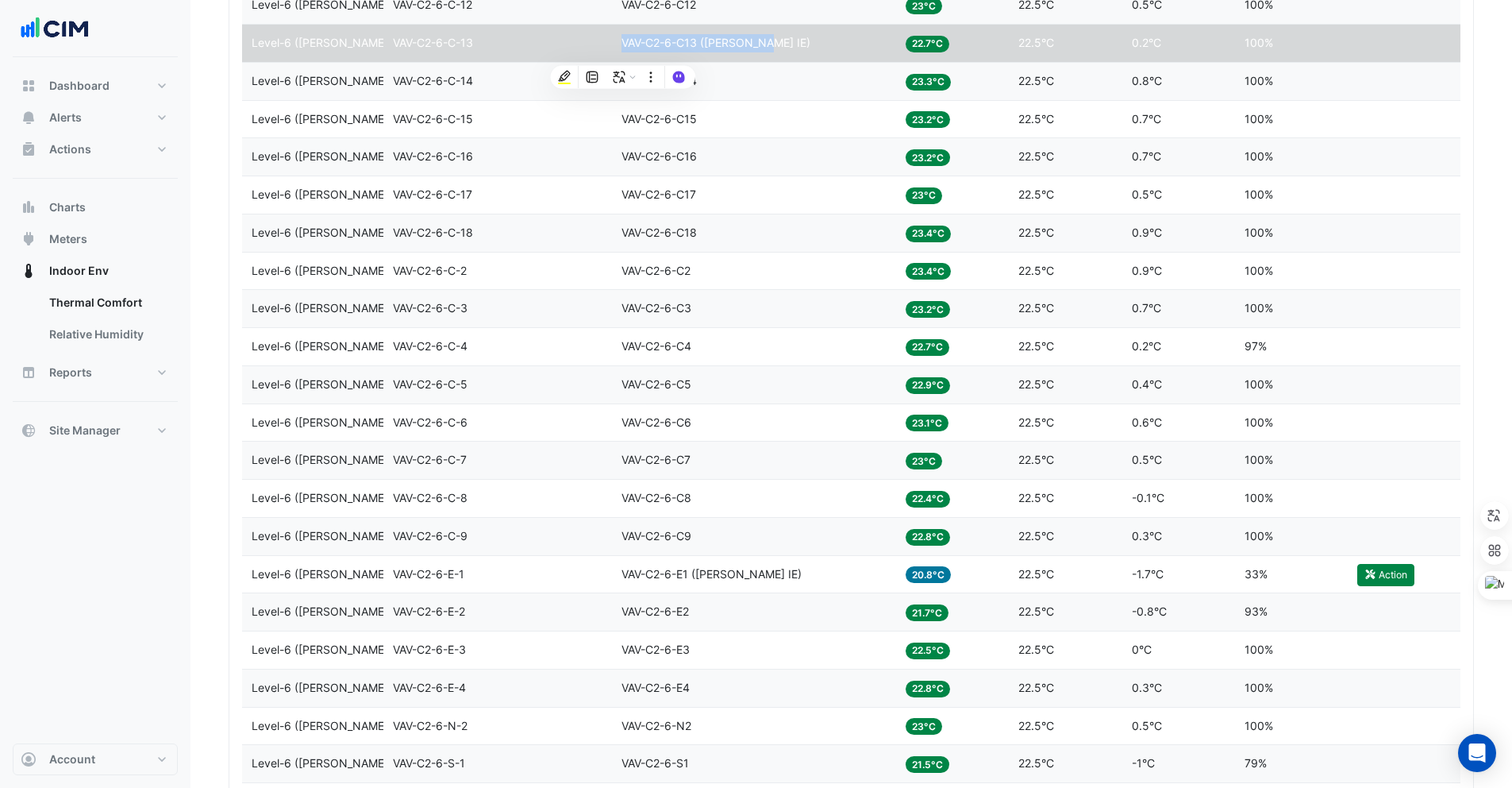
scroll to position [3377, 0]
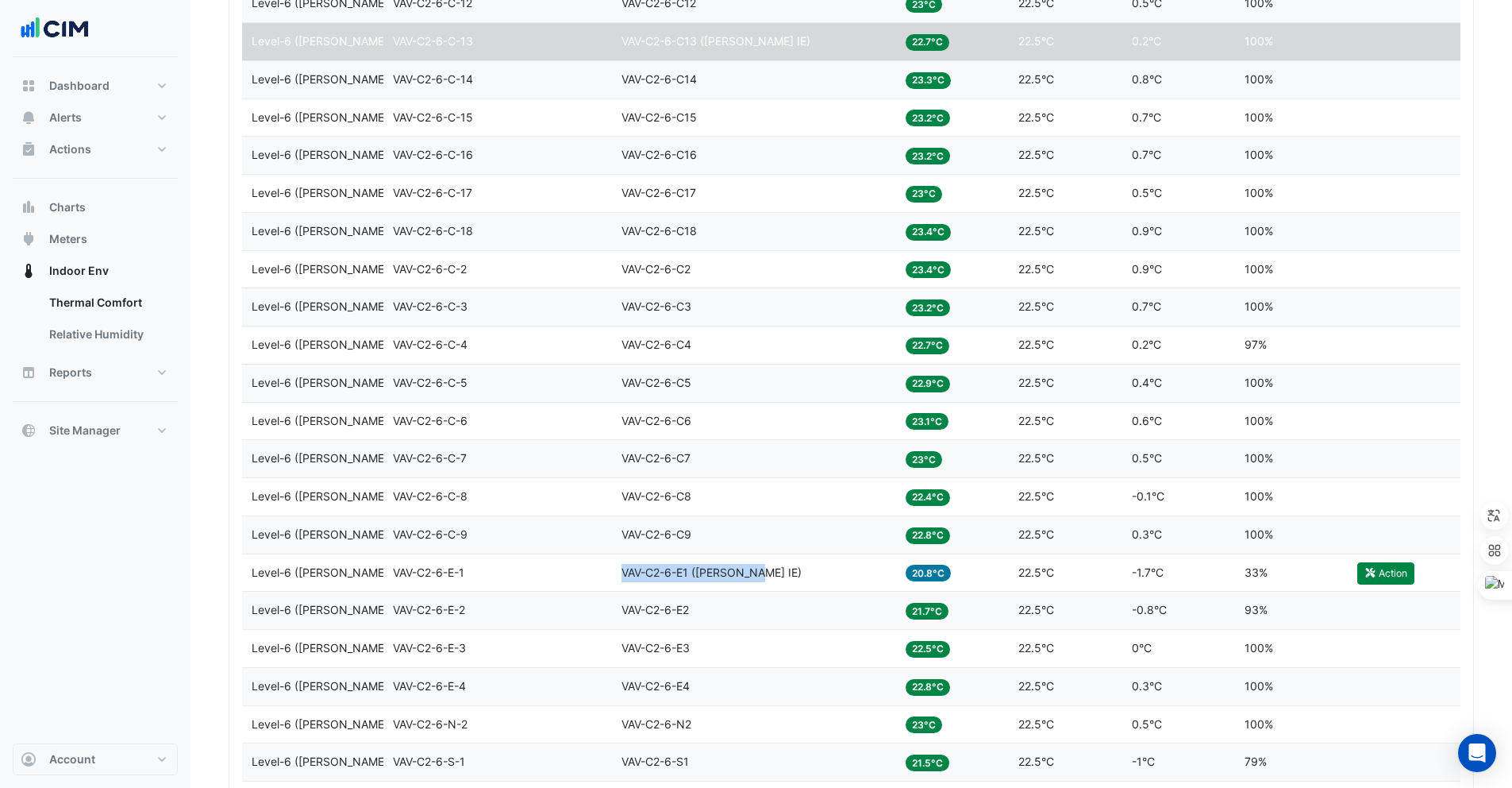
copy span "VAV-C2-6-E1 (NABERS IE)"
drag, startPoint x: 759, startPoint y: 571, endPoint x: 625, endPoint y: 570, distance: 134.0
click at [625, 570] on div "Equipment VAV-C2-6-E1 (NABERS IE)" at bounding box center [754, 573] width 265 height 19
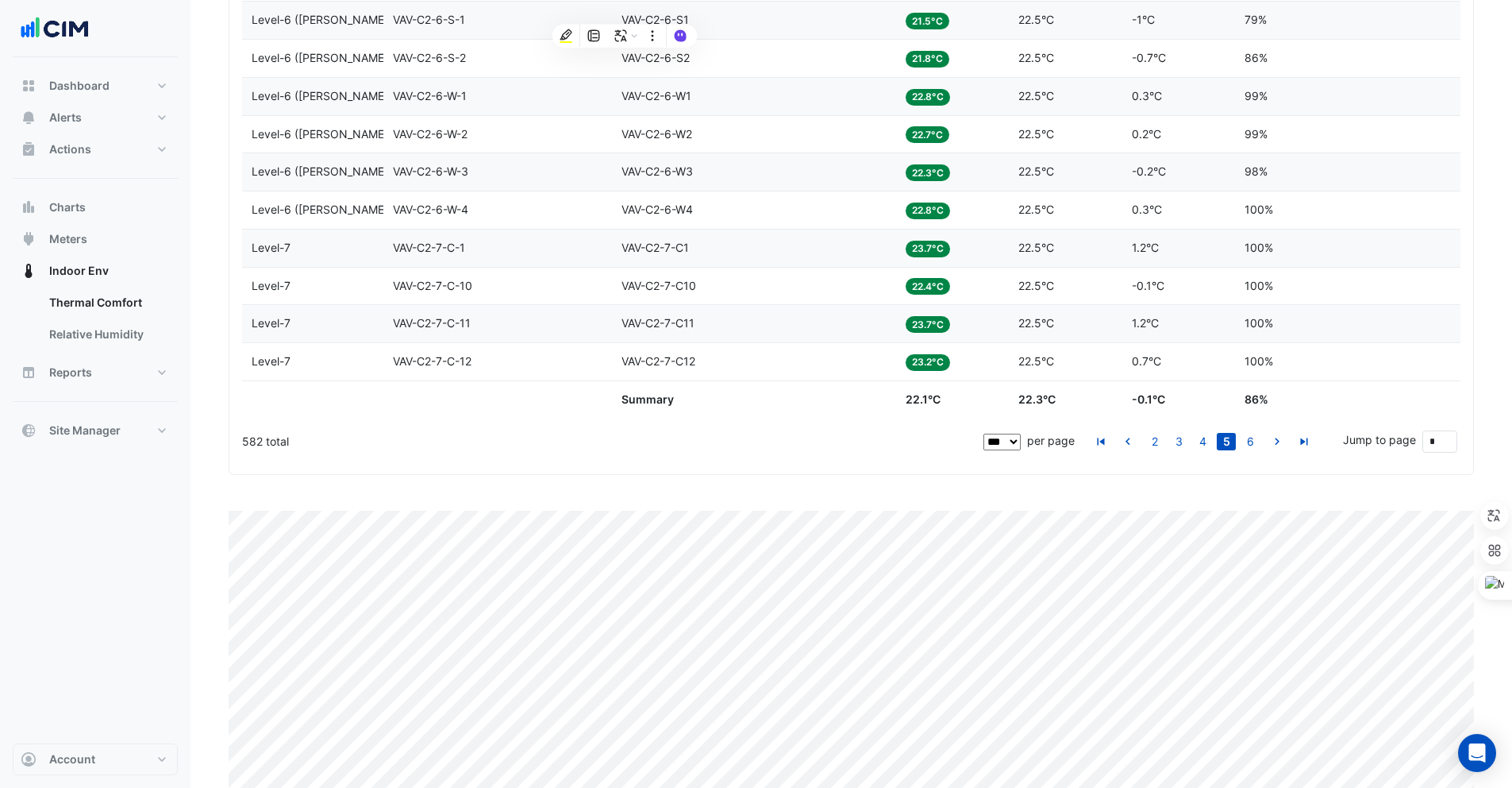
scroll to position [4134, 0]
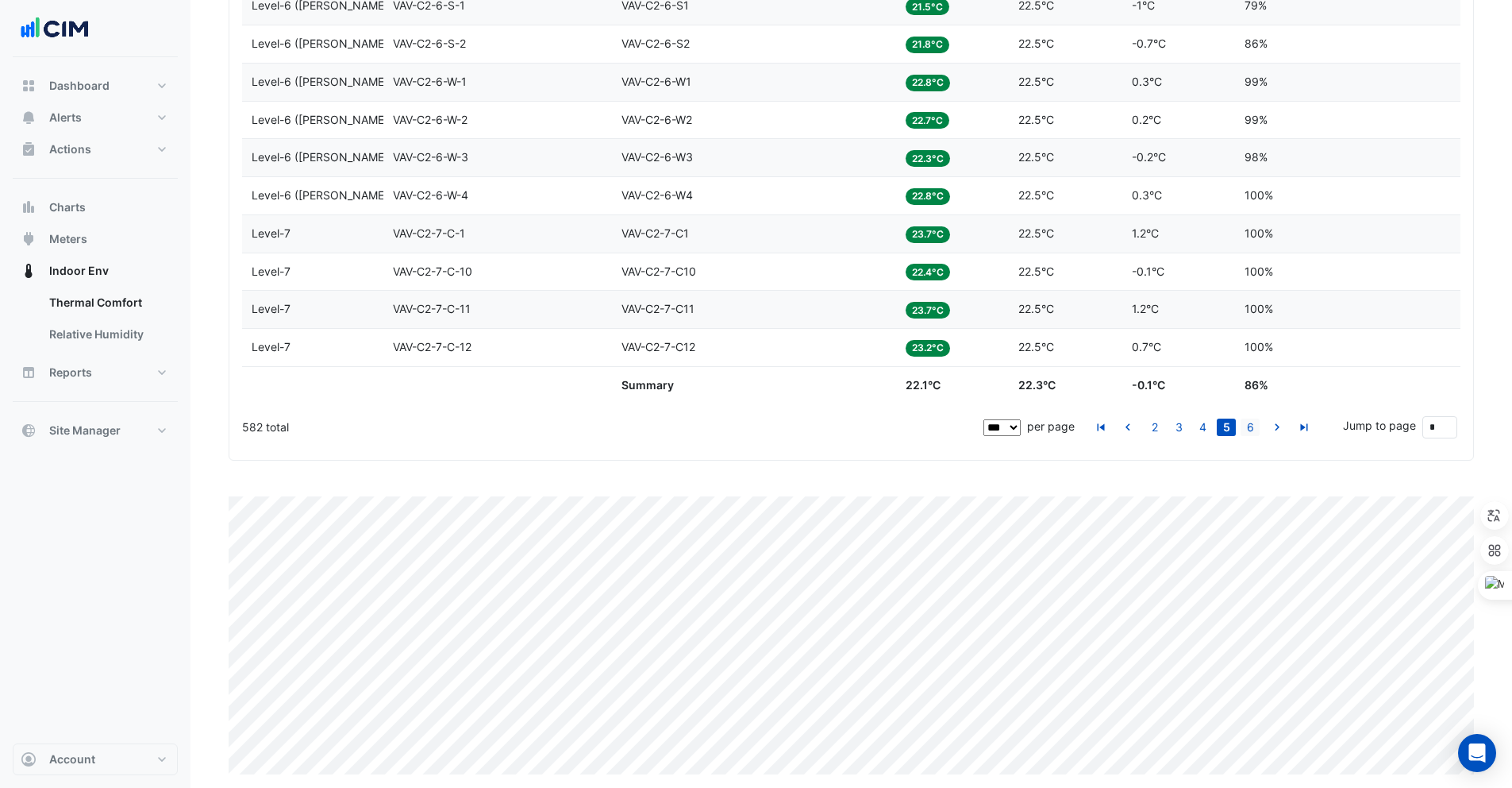
click at [1249, 428] on link "6" at bounding box center [1250, 427] width 19 height 18
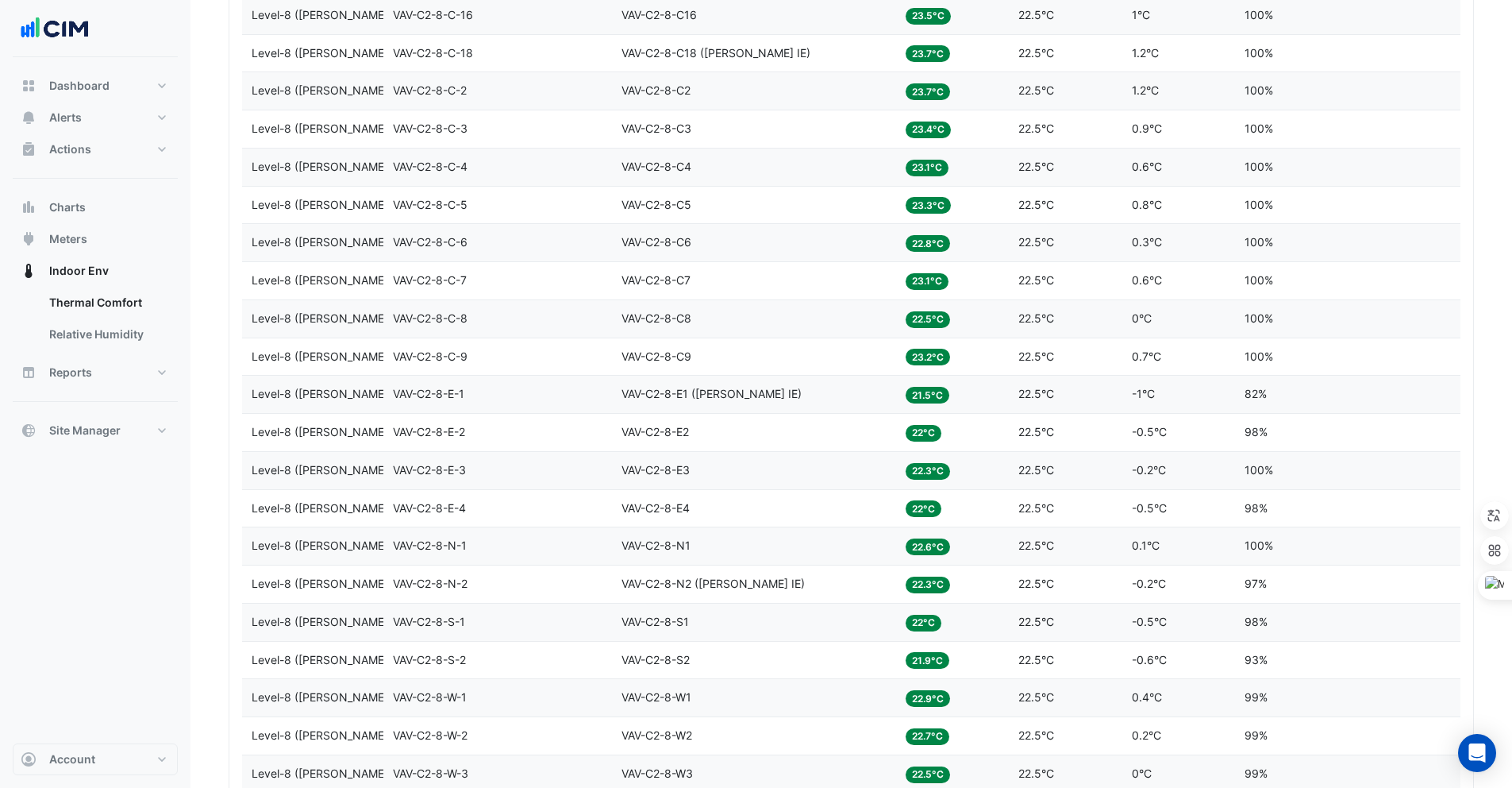
scroll to position [1956, 0]
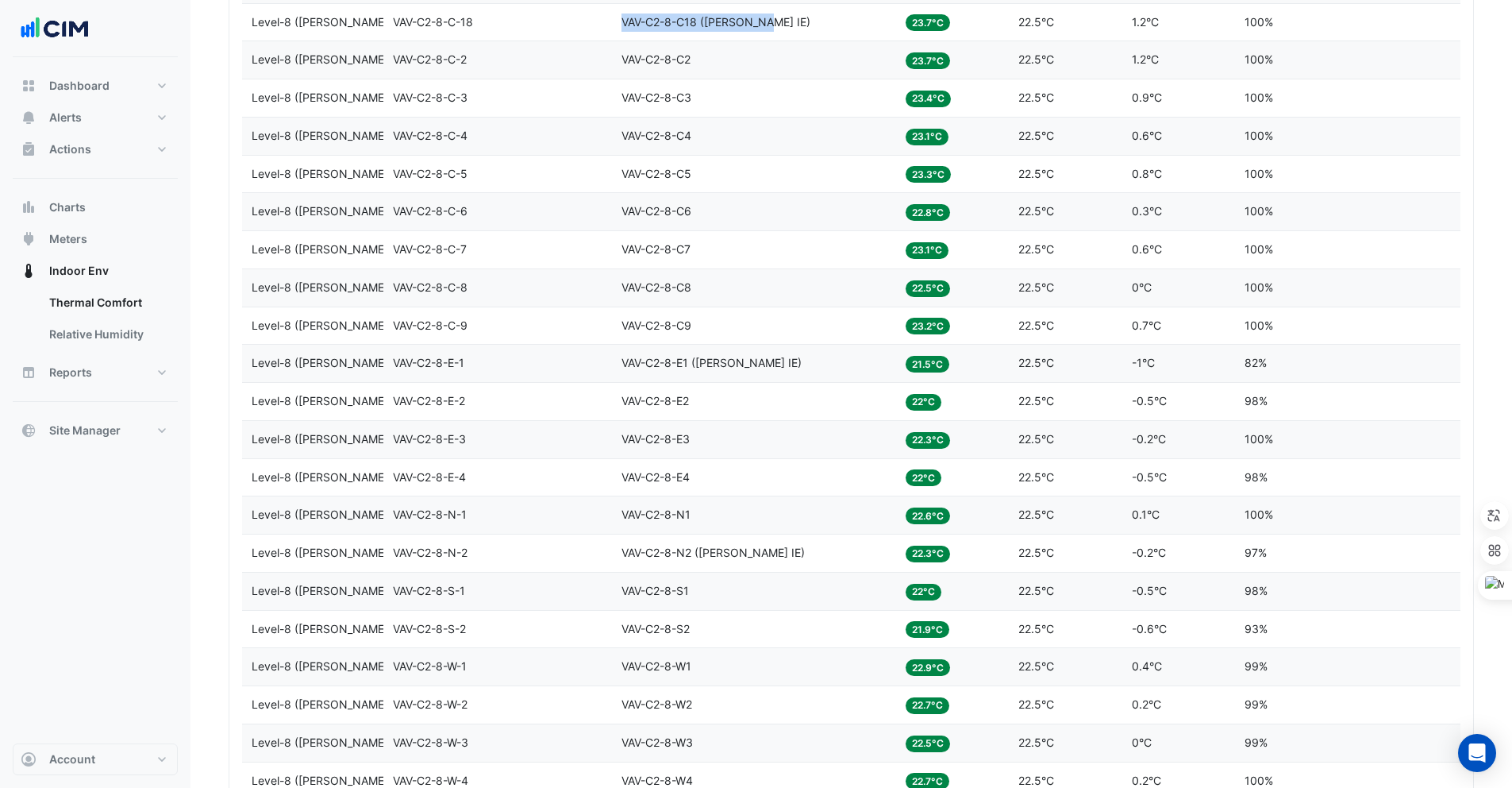
copy span "VAV-C2-8-C18 (NABERS IE)"
drag, startPoint x: 773, startPoint y: 17, endPoint x: 621, endPoint y: 16, distance: 152.0
click at [621, 16] on div "Equipment VAV-C2-8-C18 (NABERS IE)" at bounding box center [754, 23] width 265 height 19
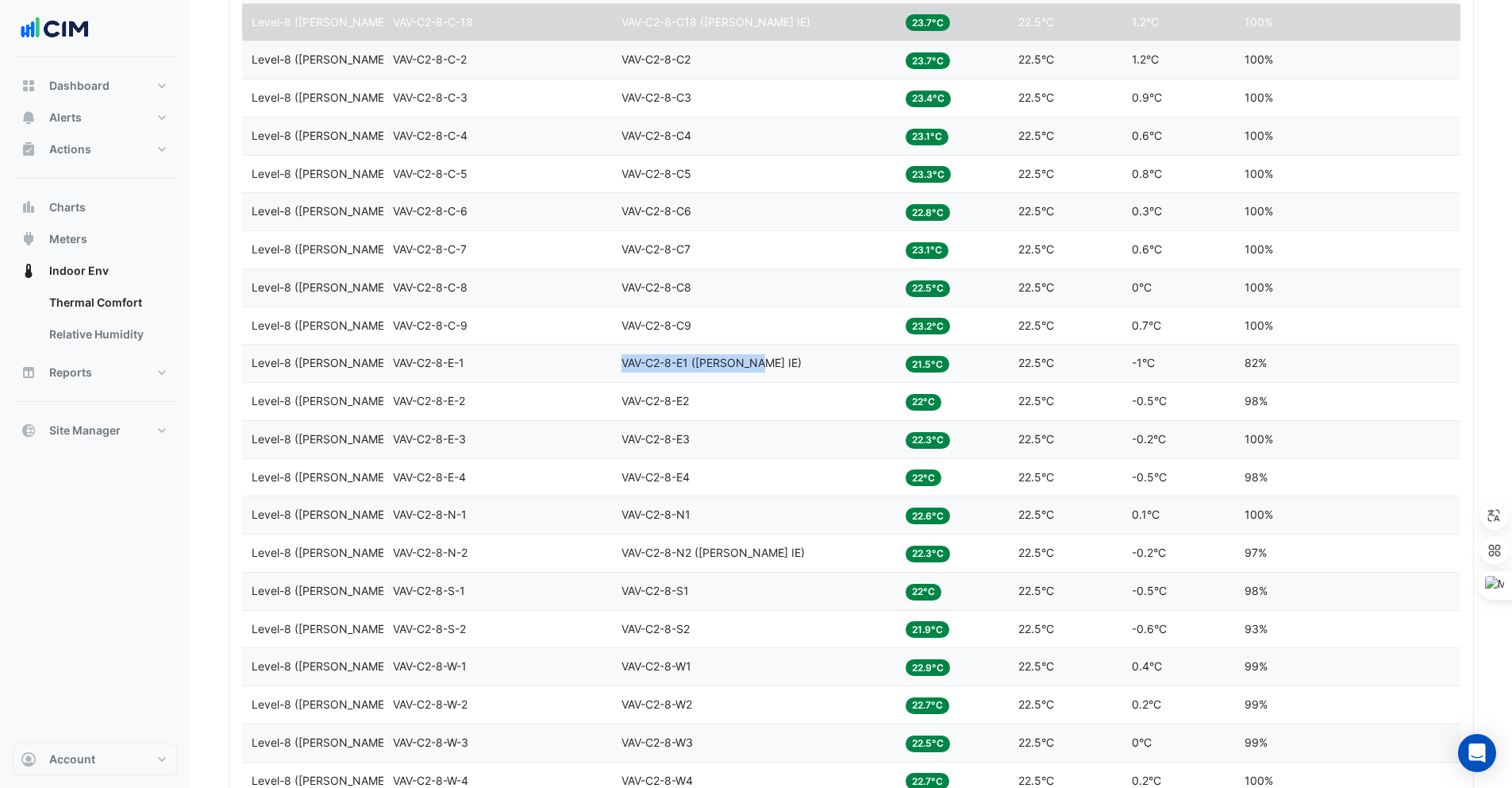
copy div "Equipment VAV-C2-8-E1 (NABERS IE)"
drag, startPoint x: 761, startPoint y: 362, endPoint x: 606, endPoint y: 362, distance: 155.0
click at [606, 362] on div "Level Level-8 (NABERS IE) Zone VAV-C2-8-E-1 Equipment VAV-C2-8-E1 (NABERS IE) T…" at bounding box center [852, 363] width 1219 height 37
copy span "VAV-C2-8-N2 (NABERS IE)"
drag, startPoint x: 762, startPoint y: 550, endPoint x: 620, endPoint y: 548, distance: 142.0
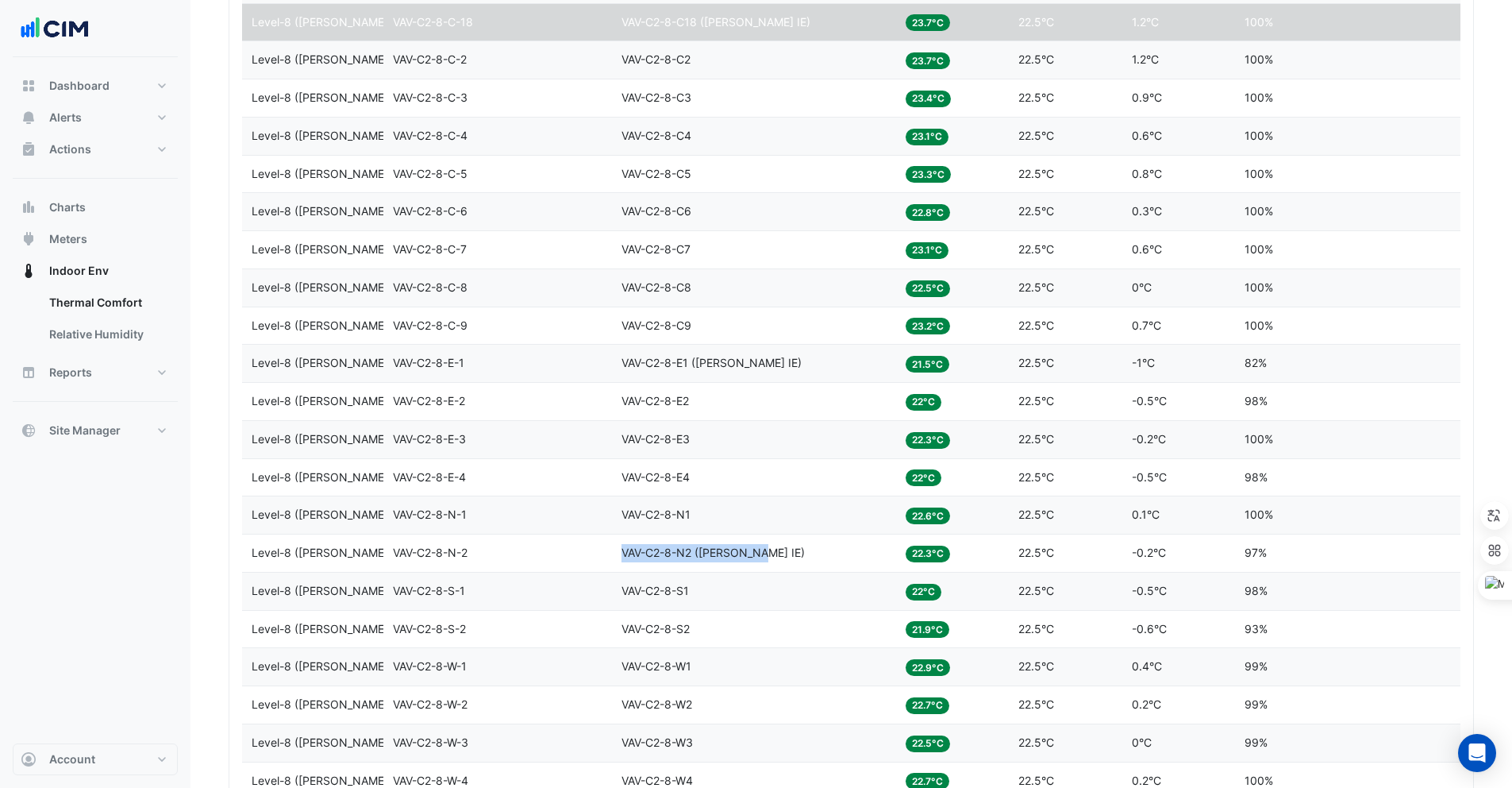
click at [620, 548] on datatable-body-cell "Equipment VAV-C2-8-N2 (NABERS IE)" at bounding box center [754, 553] width 284 height 37
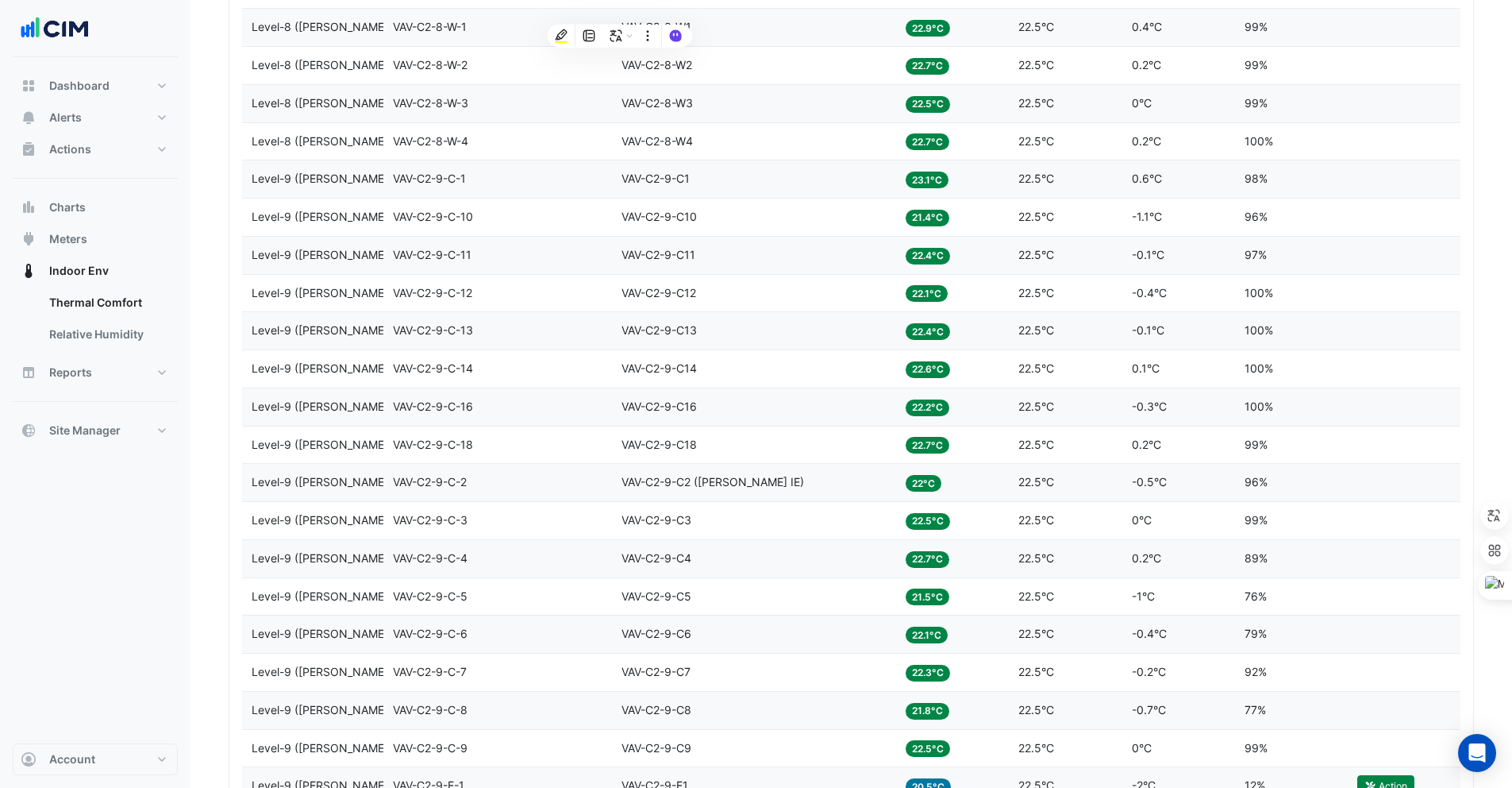
scroll to position [2780, 0]
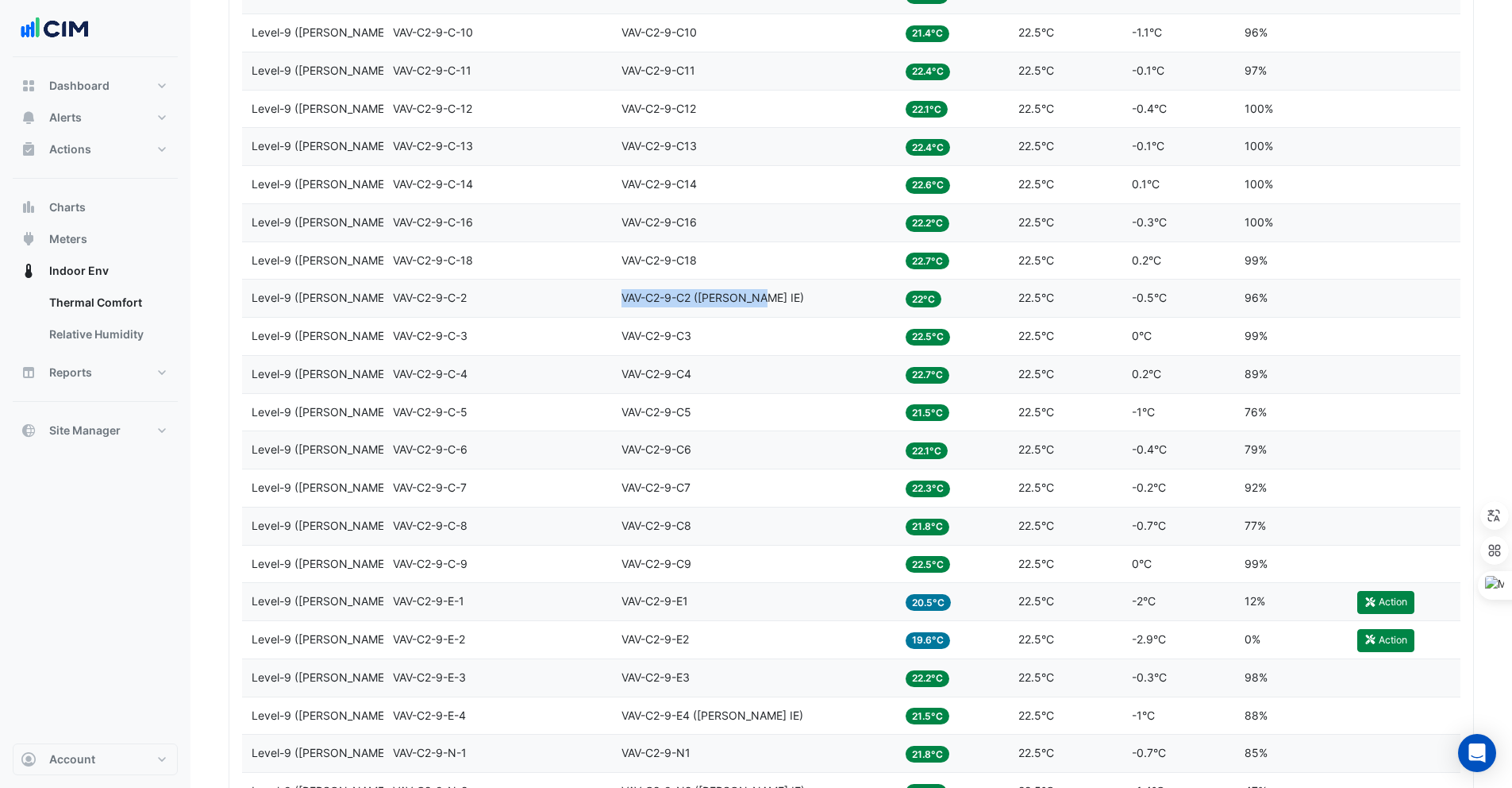
drag, startPoint x: 764, startPoint y: 302, endPoint x: 617, endPoint y: 293, distance: 147.3
click at [617, 293] on datatable-body-cell "Equipment VAV-C2-9-C2 (NABERS IE)" at bounding box center [754, 298] width 284 height 37
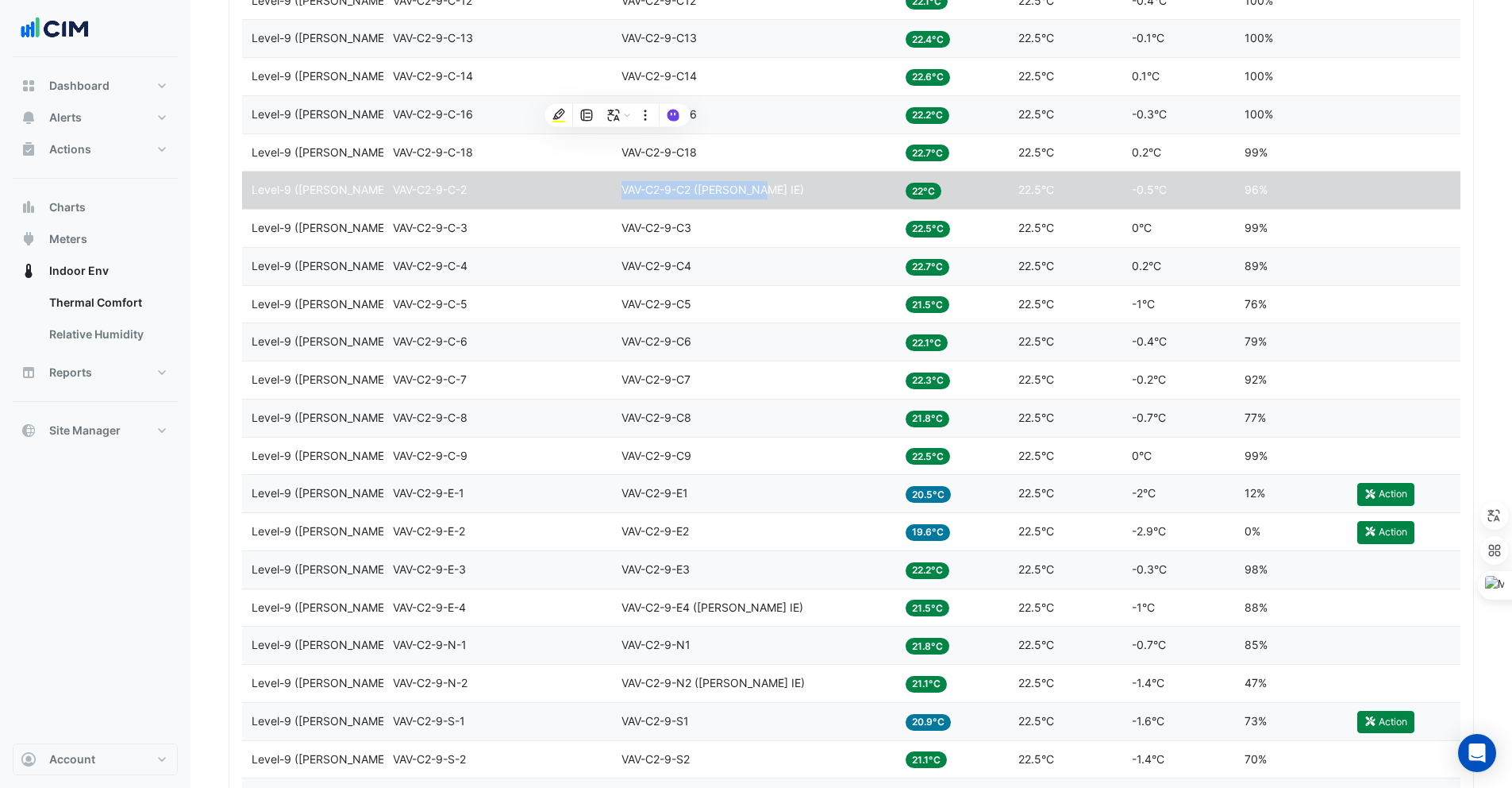
scroll to position [2944, 0]
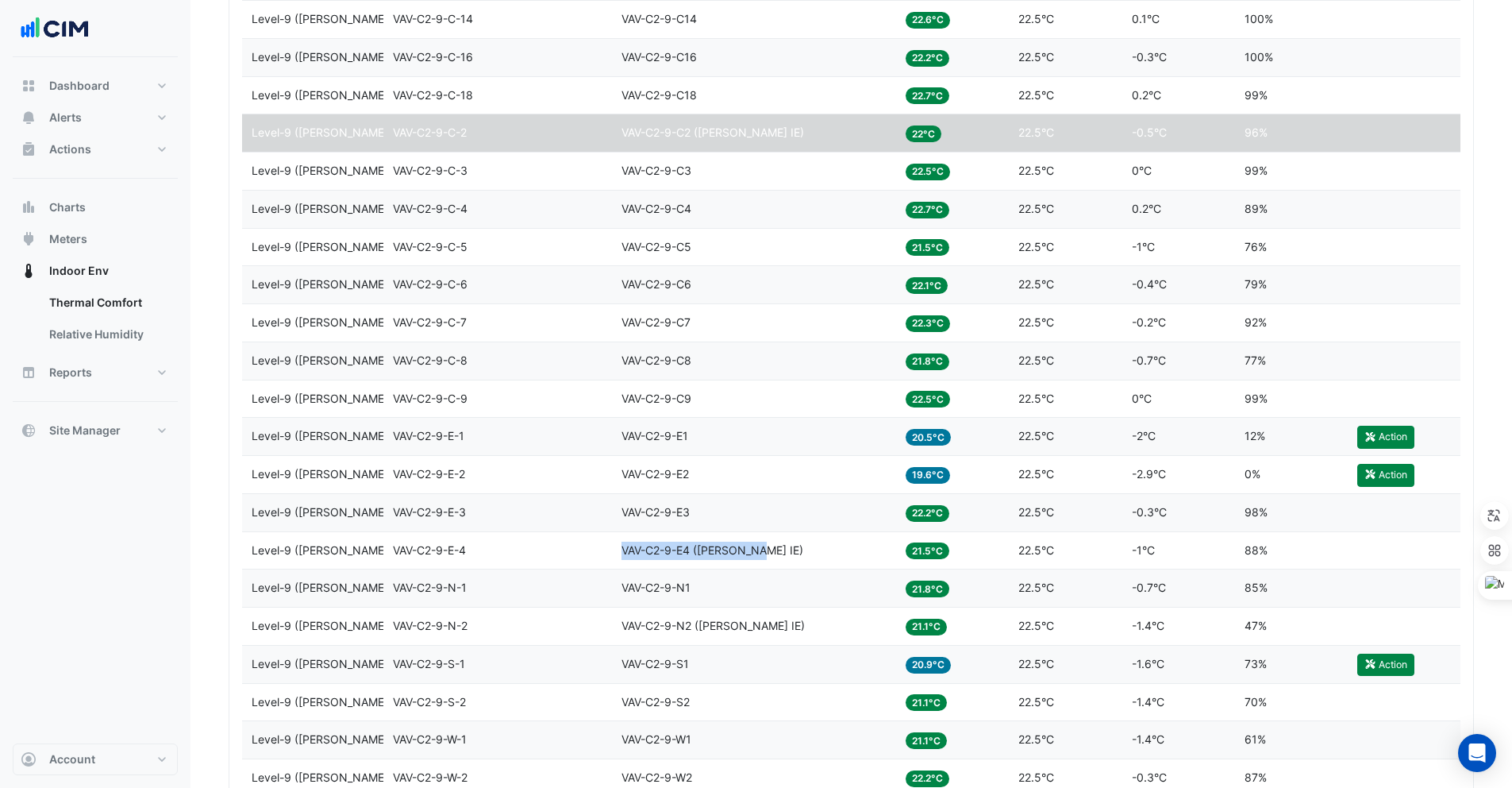
drag, startPoint x: 761, startPoint y: 550, endPoint x: 620, endPoint y: 548, distance: 141.0
click at [620, 548] on datatable-body-cell "Equipment VAV-C2-9-E4 (NABERS IE)" at bounding box center [754, 550] width 284 height 37
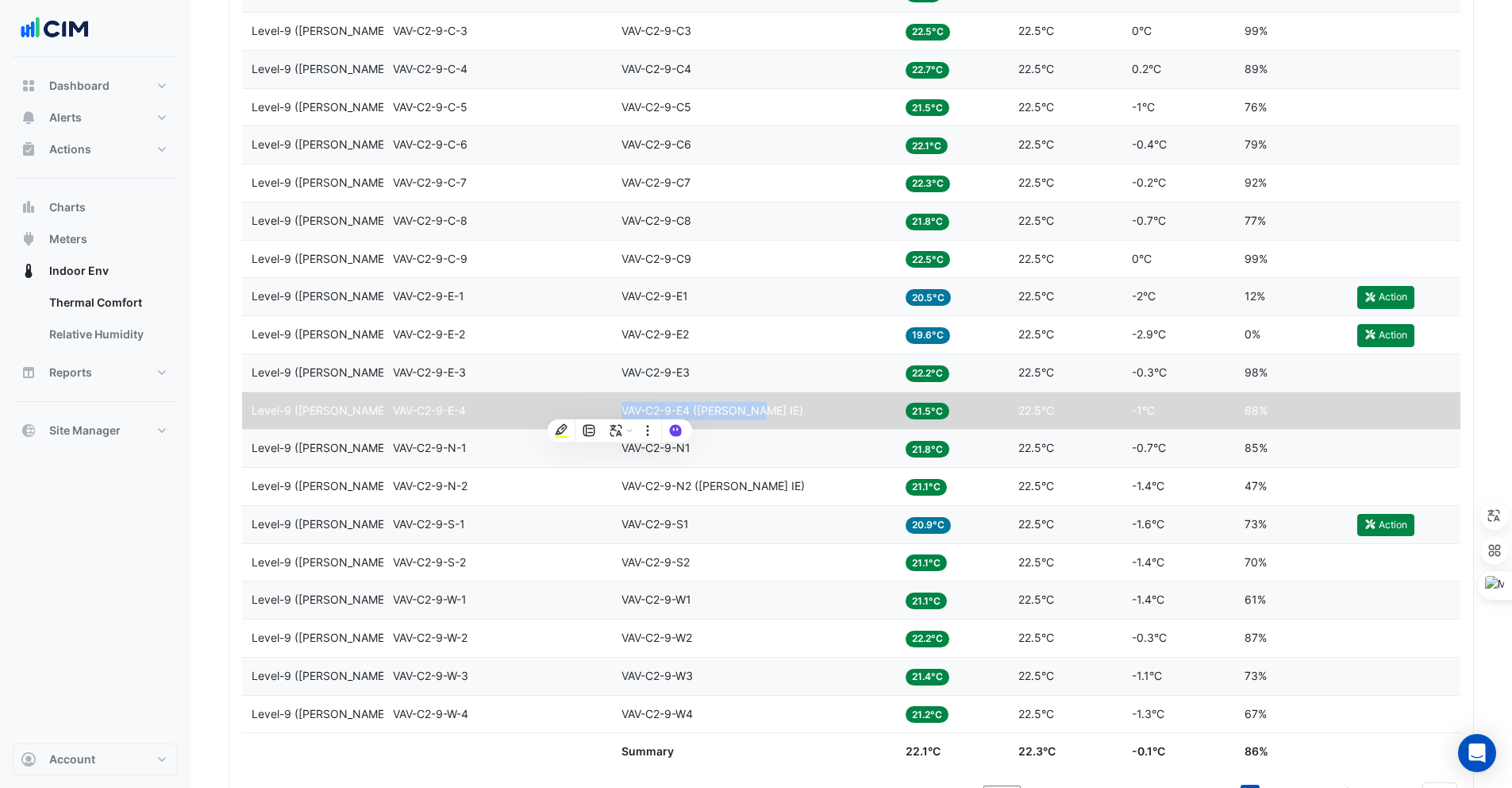
scroll to position [3086, 0]
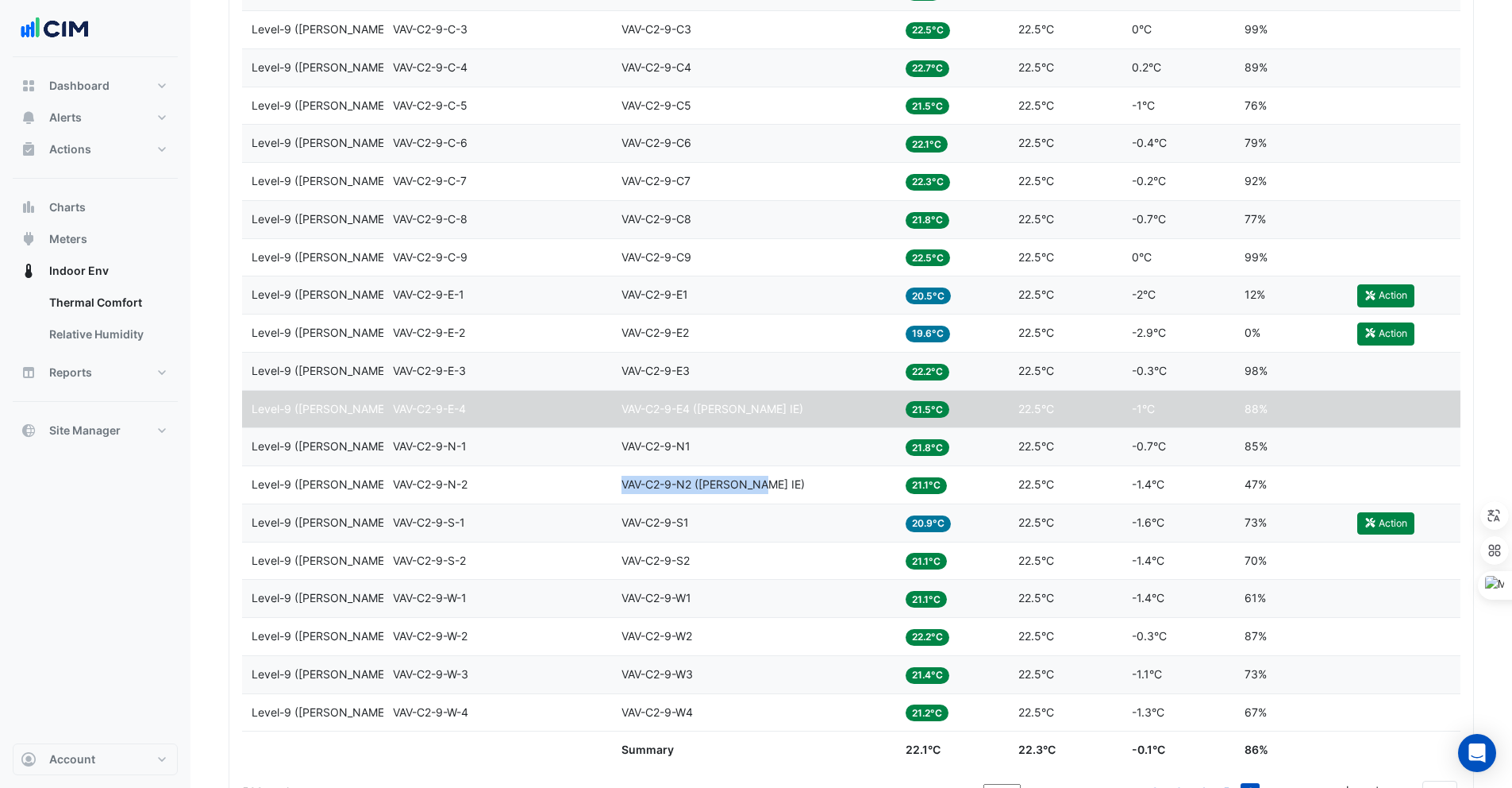
drag, startPoint x: 764, startPoint y: 485, endPoint x: 623, endPoint y: 479, distance: 141.1
click at [623, 479] on div "Equipment VAV-C2-9-N2 (NABERS IE)" at bounding box center [754, 485] width 265 height 19
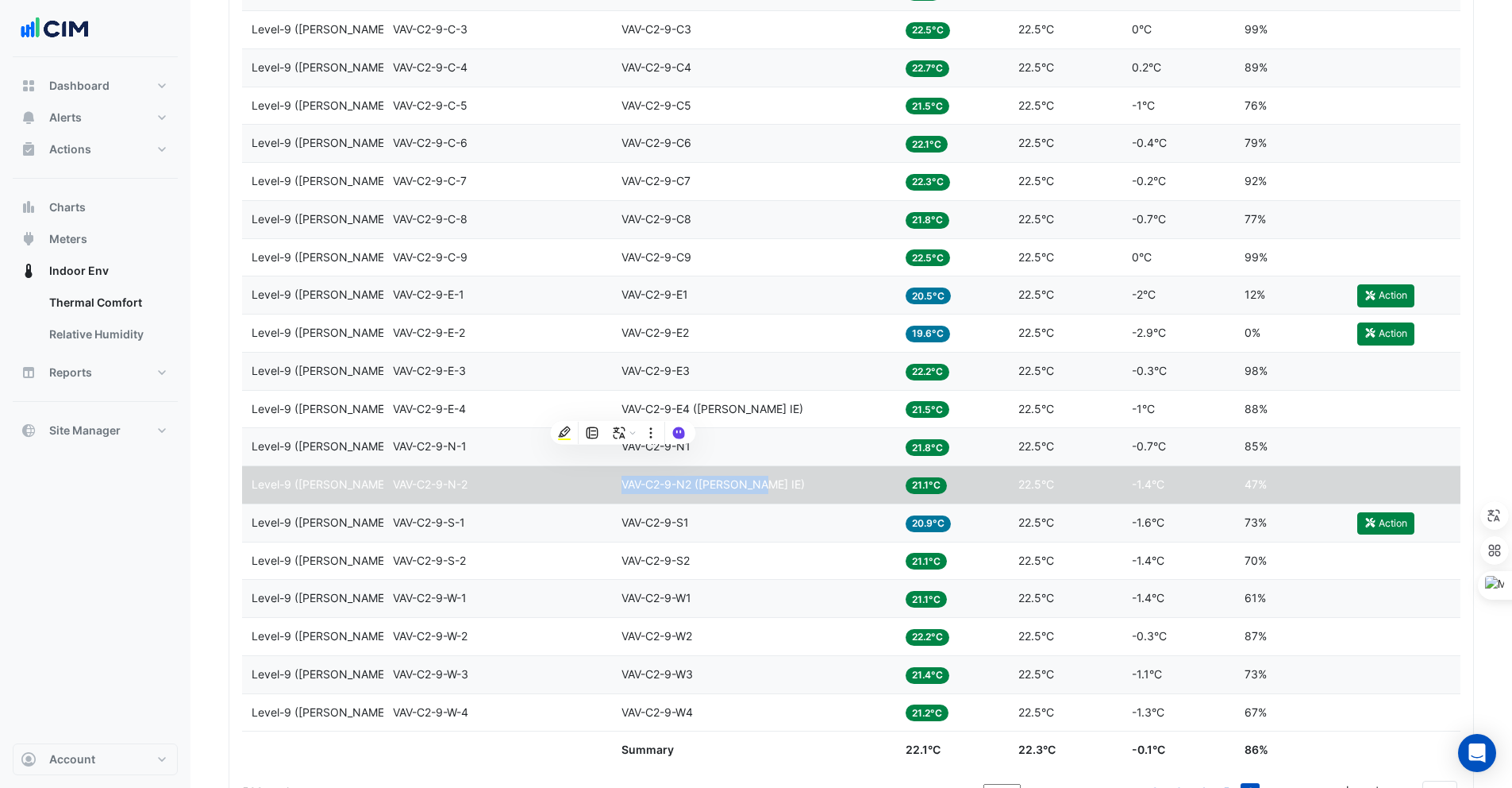
scroll to position [3224, 0]
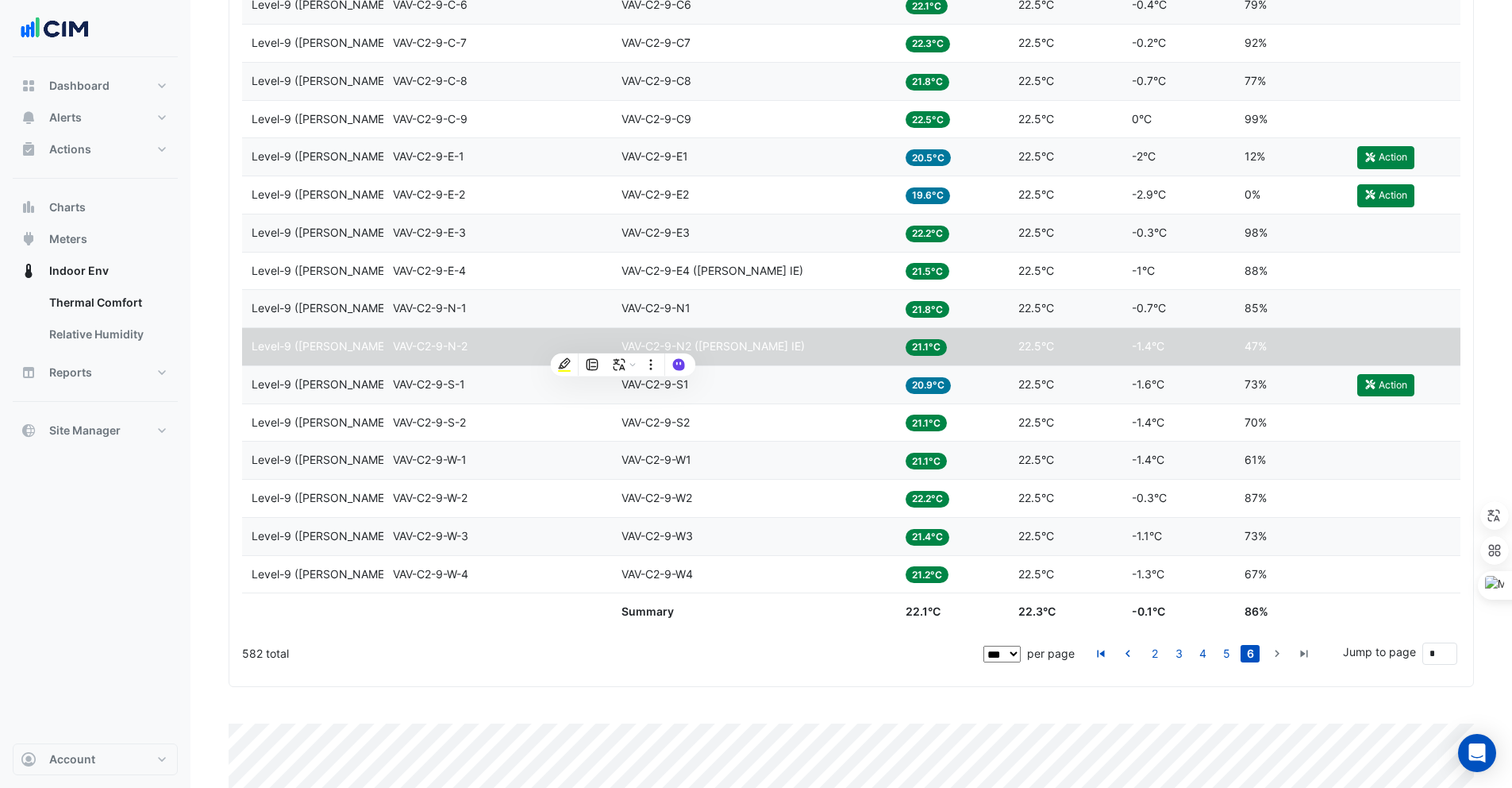
click at [914, 658] on div "582 total" at bounding box center [611, 653] width 738 height 40
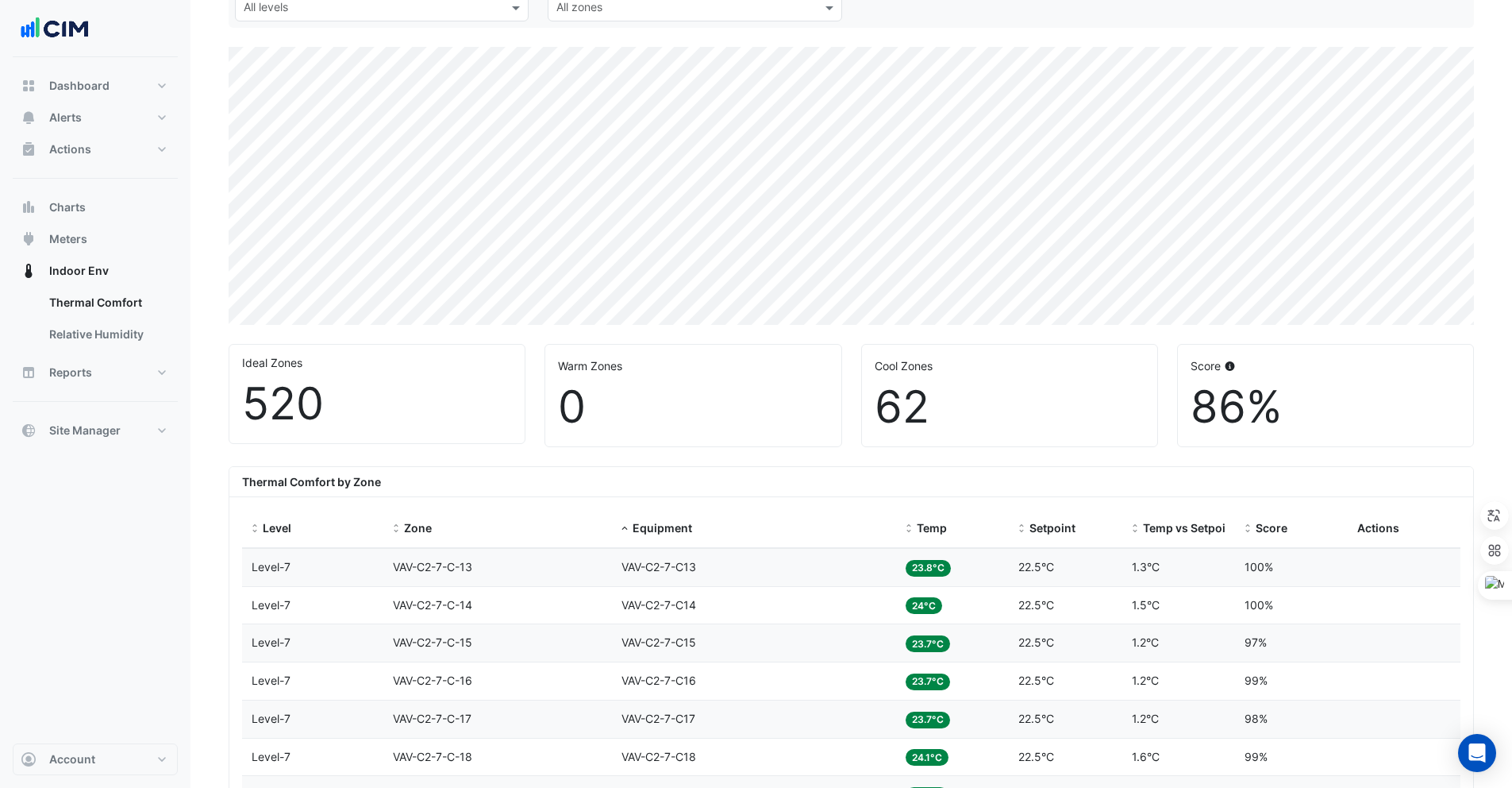
scroll to position [0, 0]
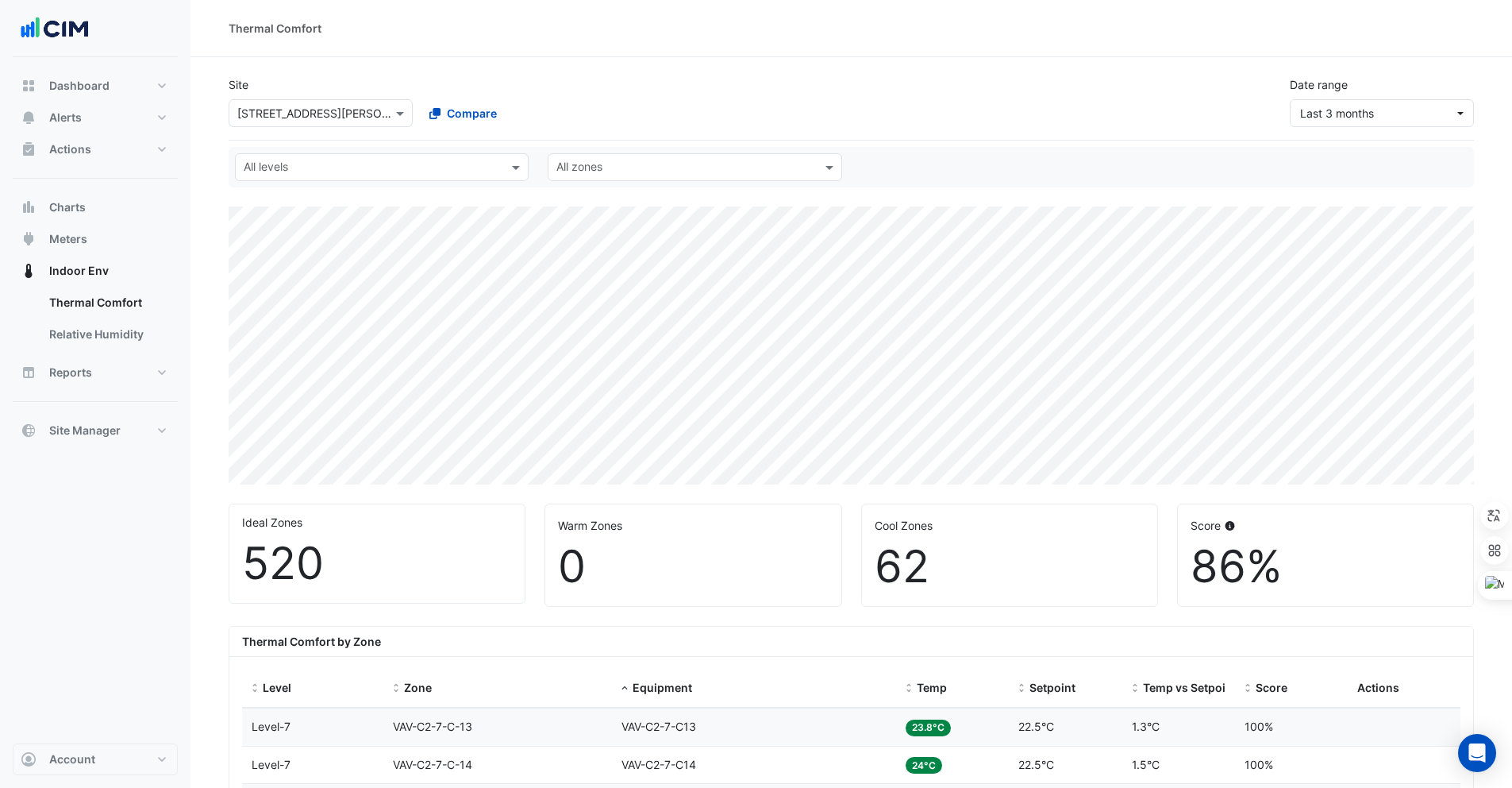
click at [297, 116] on input "text" at bounding box center [305, 113] width 135 height 17
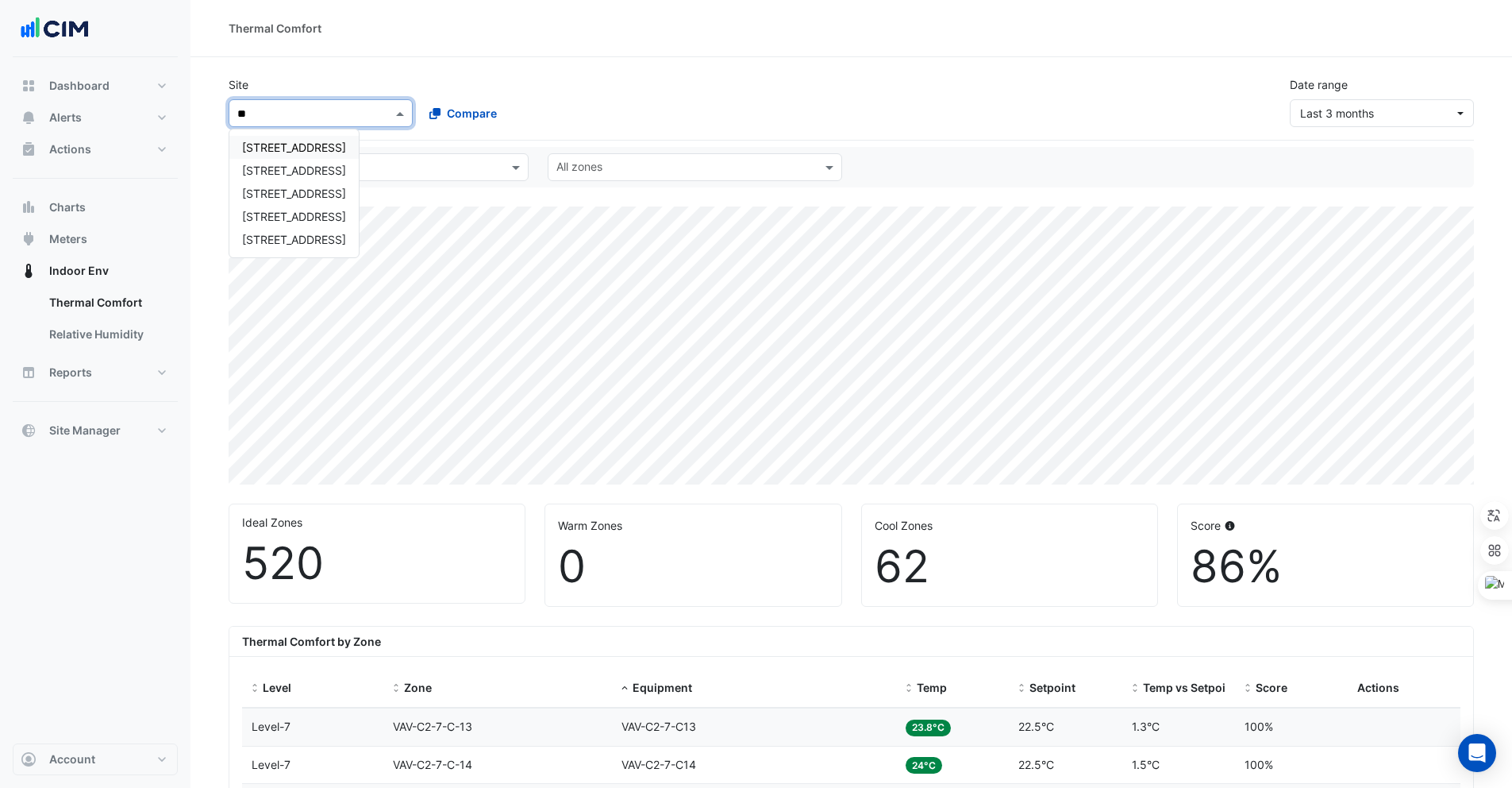
type input "***"
click at [305, 152] on div "266 King St" at bounding box center [294, 148] width 130 height 23
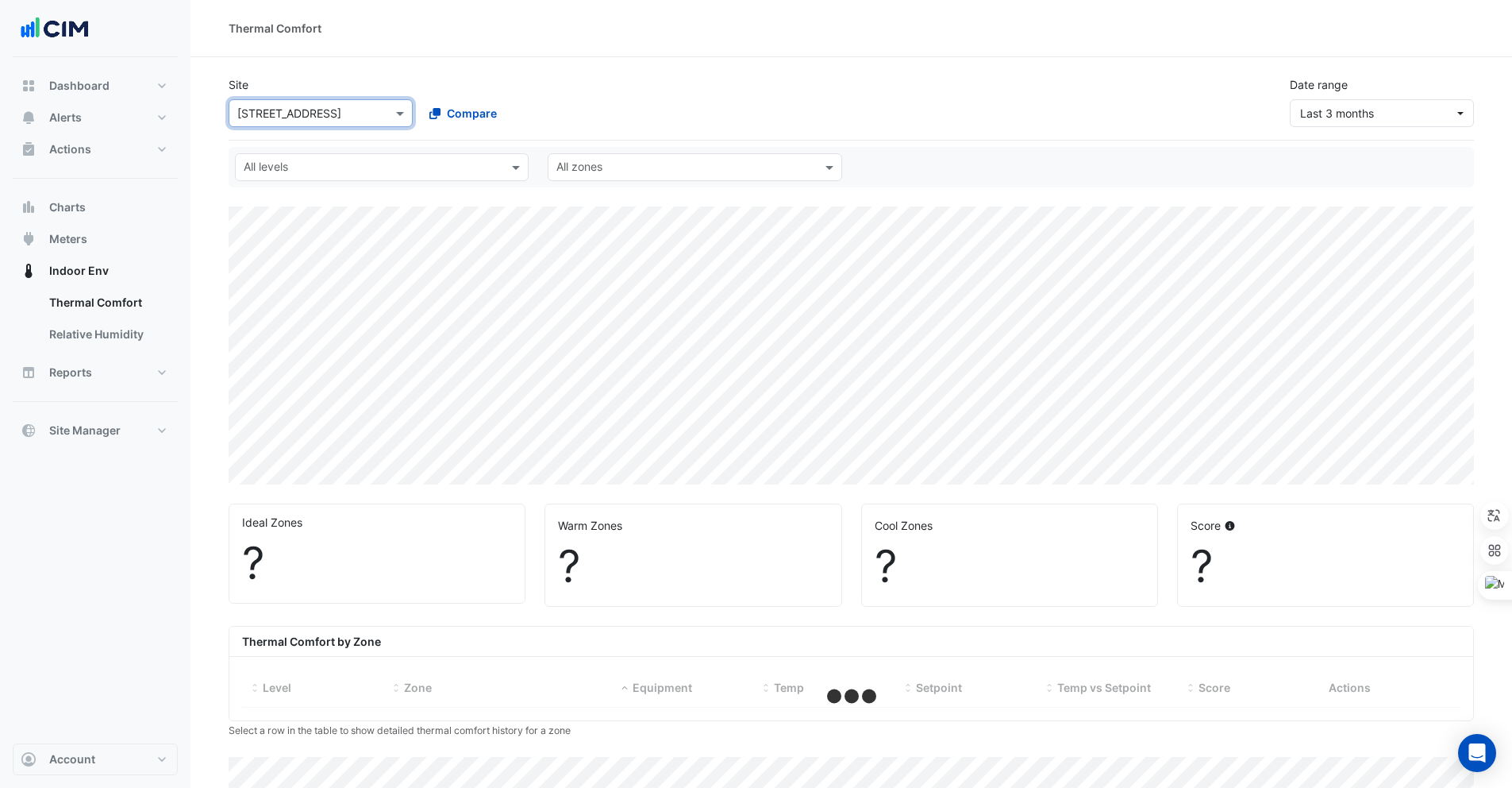
select select "***"
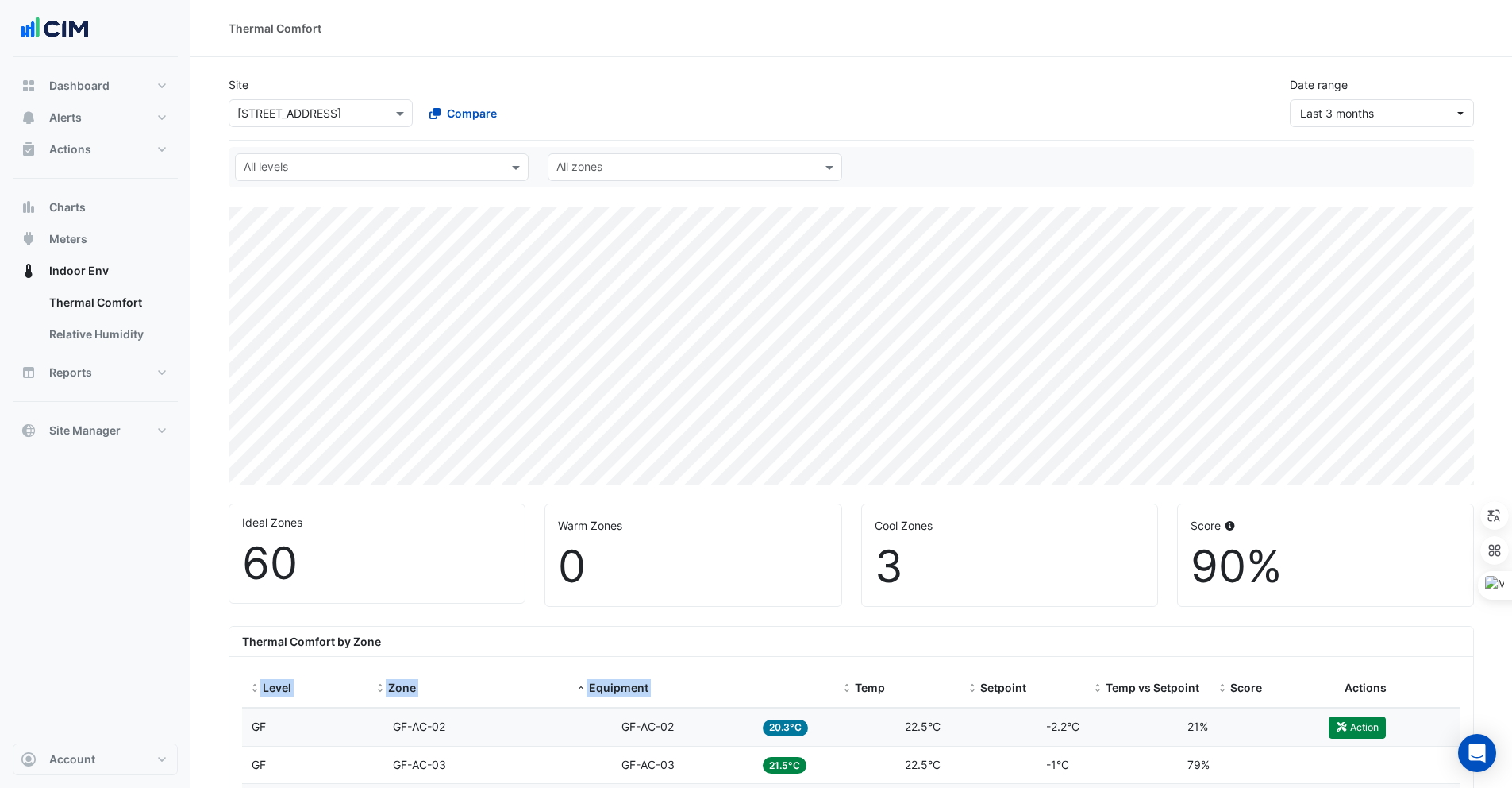
drag, startPoint x: 750, startPoint y: 672, endPoint x: 953, endPoint y: 667, distance: 203.1
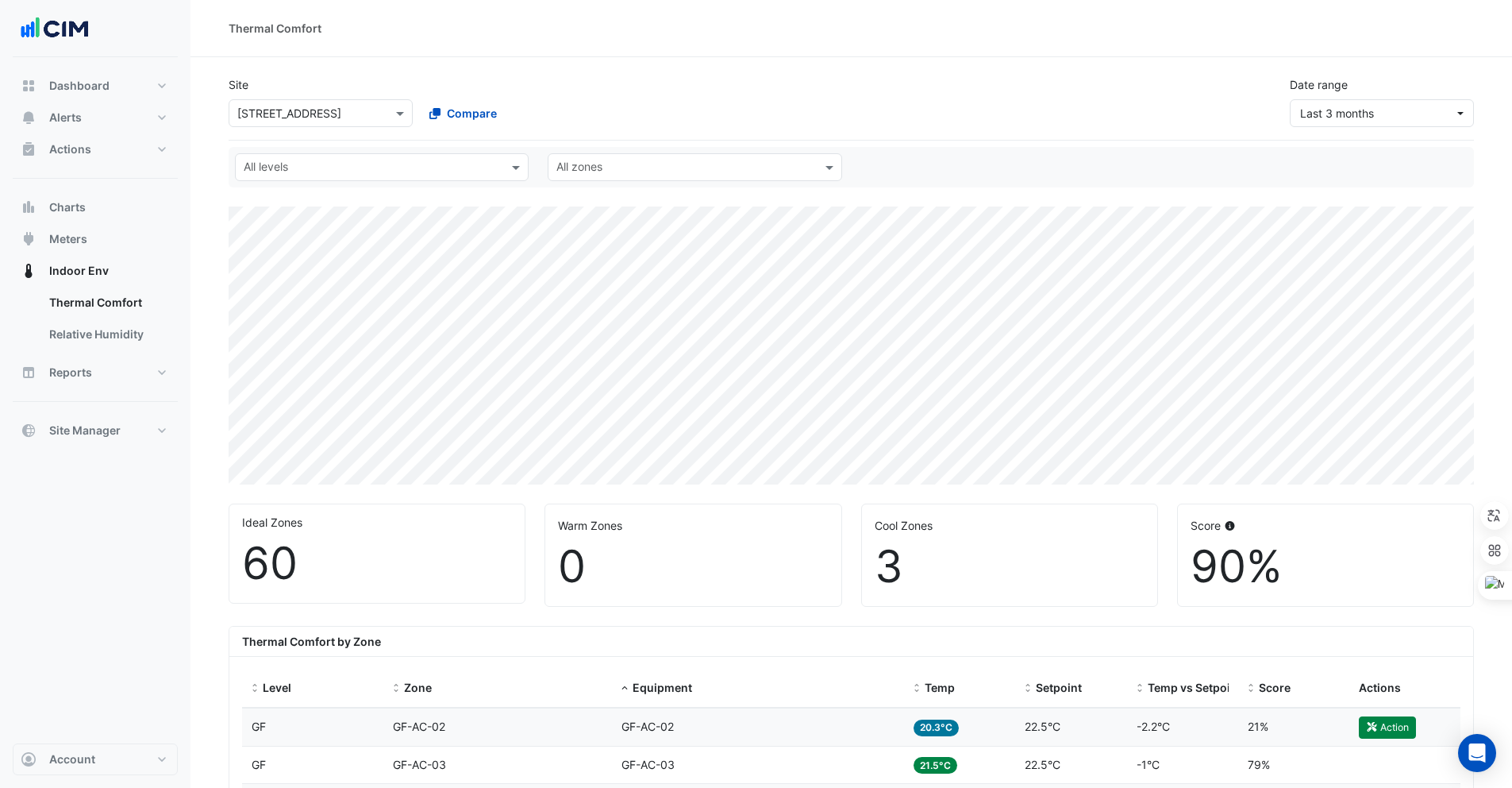
click at [862, 649] on div "Thermal Comfort by Zone" at bounding box center [851, 641] width 1244 height 30
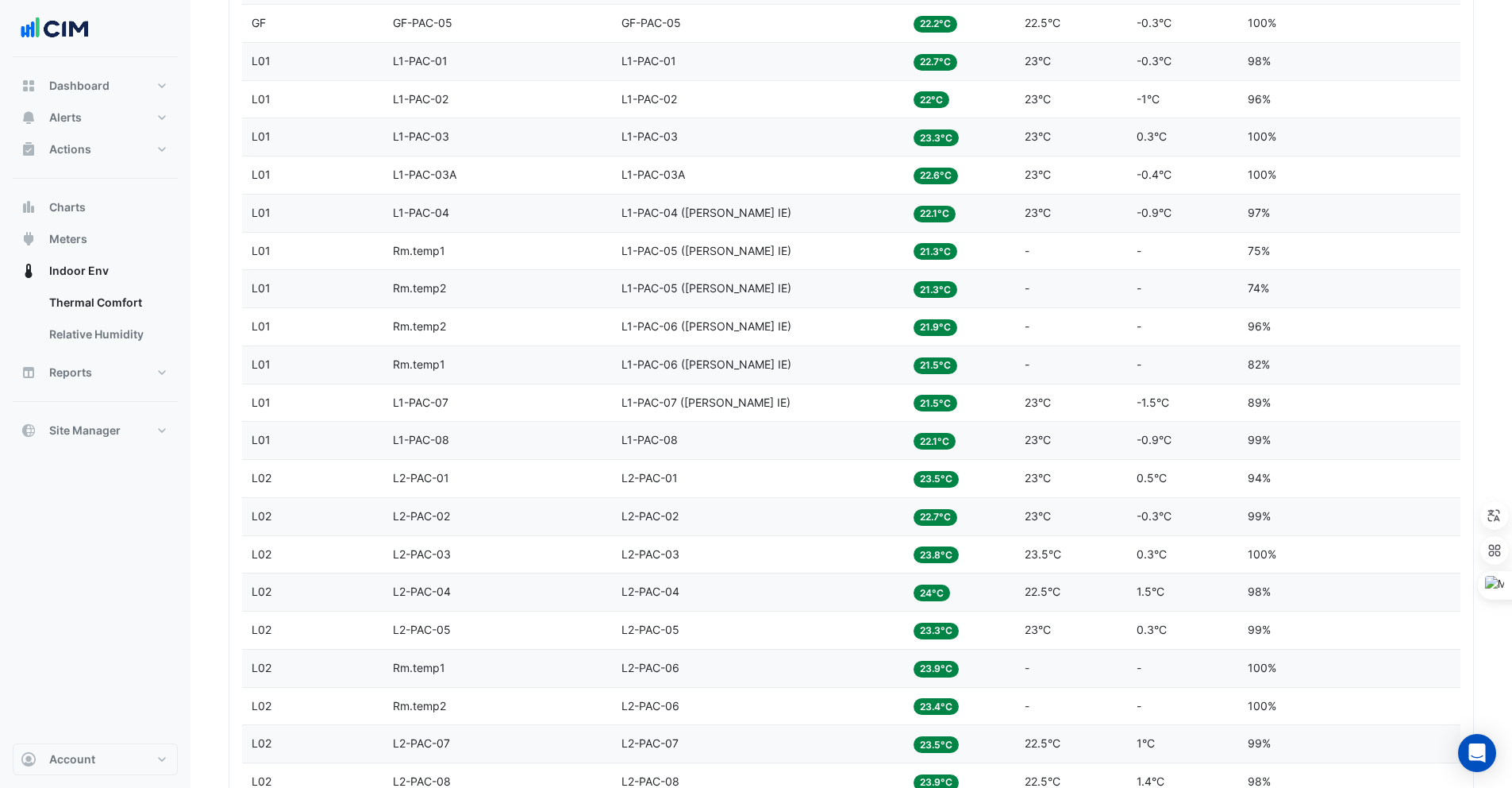
scroll to position [803, 0]
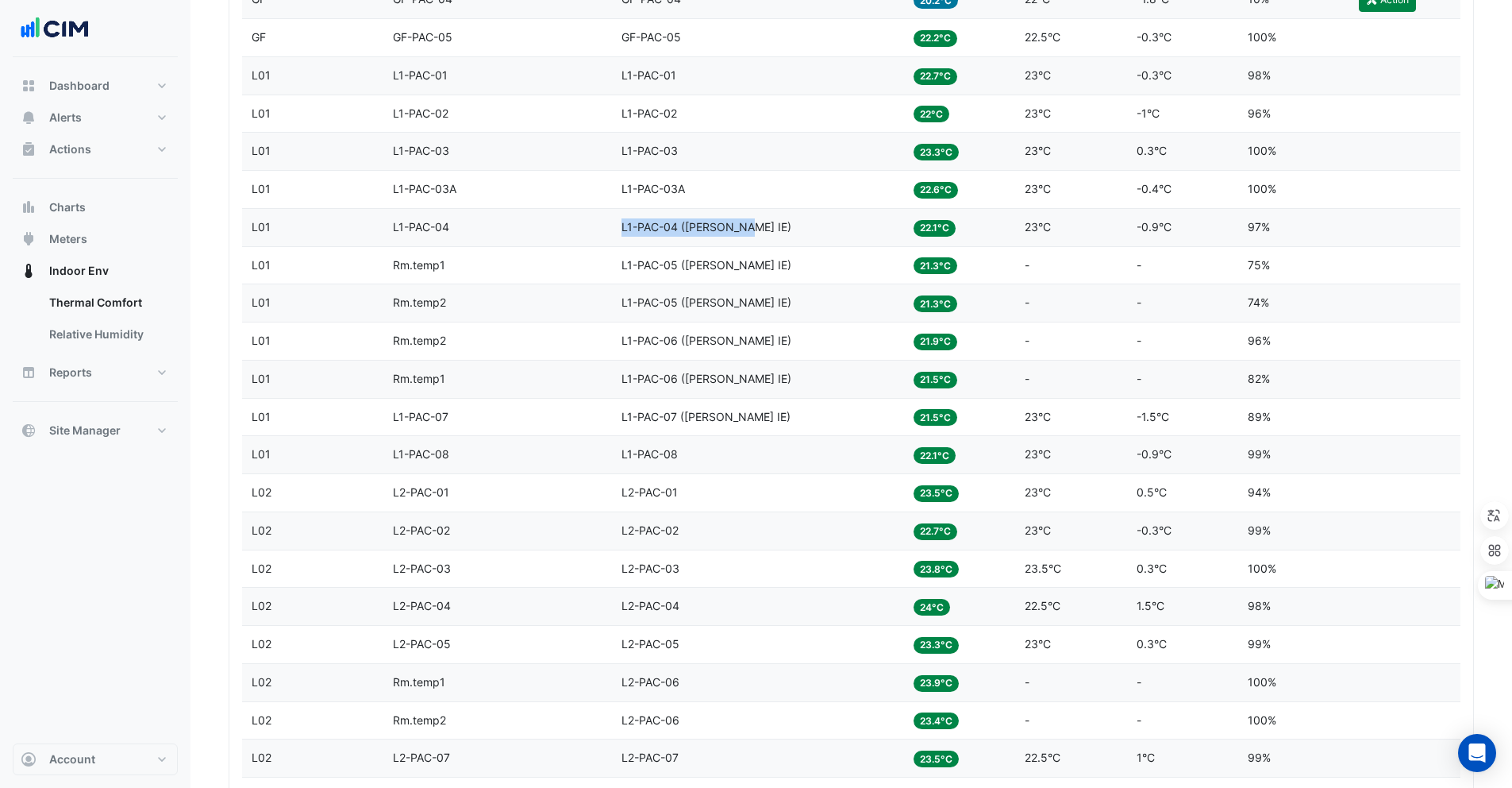
drag, startPoint x: 620, startPoint y: 229, endPoint x: 754, endPoint y: 232, distance: 134.0
click at [755, 232] on datatable-body-cell "Equipment L1-PAC-04 (NABERS IE)" at bounding box center [758, 228] width 292 height 37
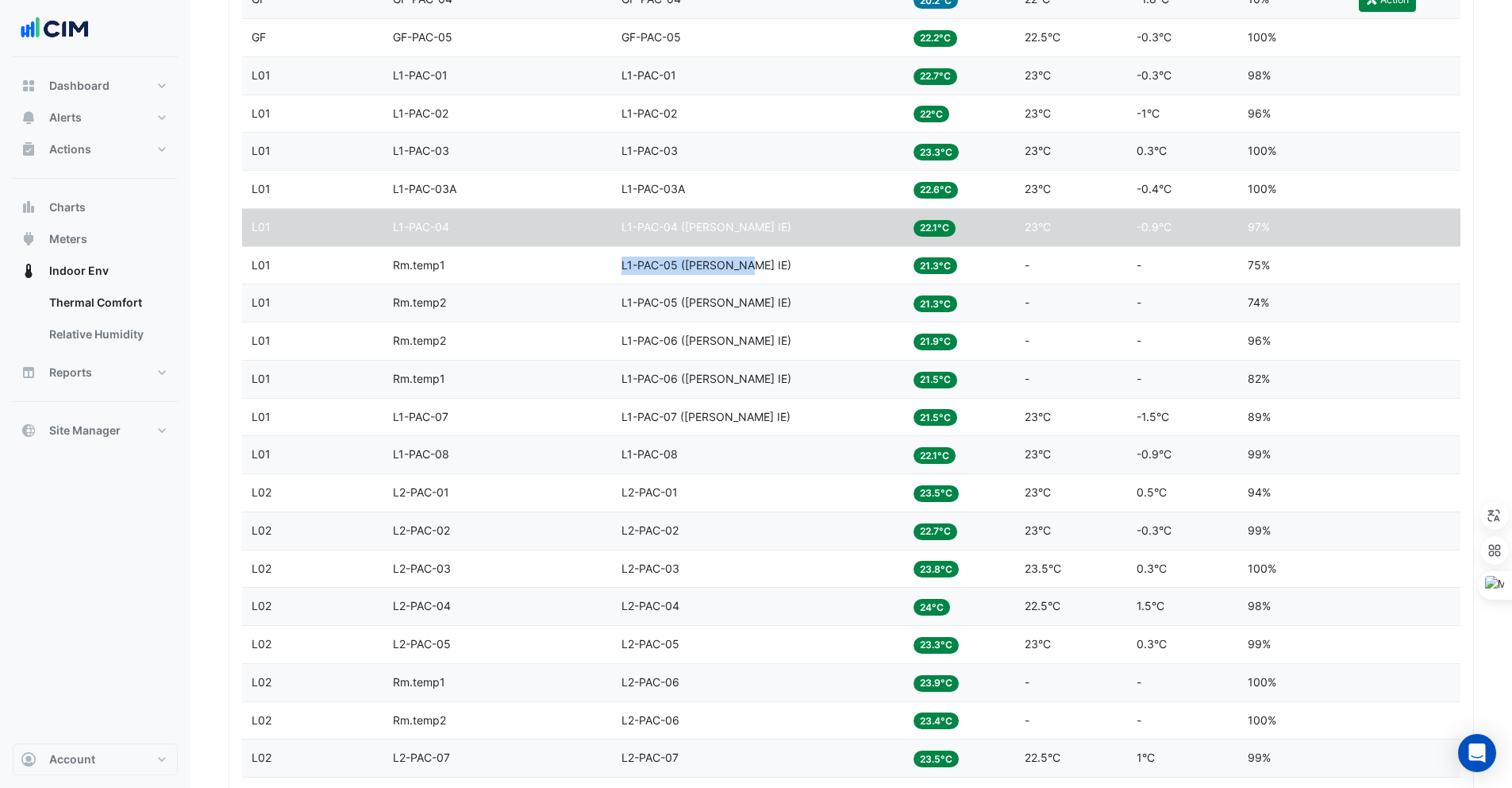
drag, startPoint x: 621, startPoint y: 264, endPoint x: 754, endPoint y: 265, distance: 133.0
click at [754, 265] on div "Equipment L1-PAC-05 (NABERS IE)" at bounding box center [758, 265] width 273 height 19
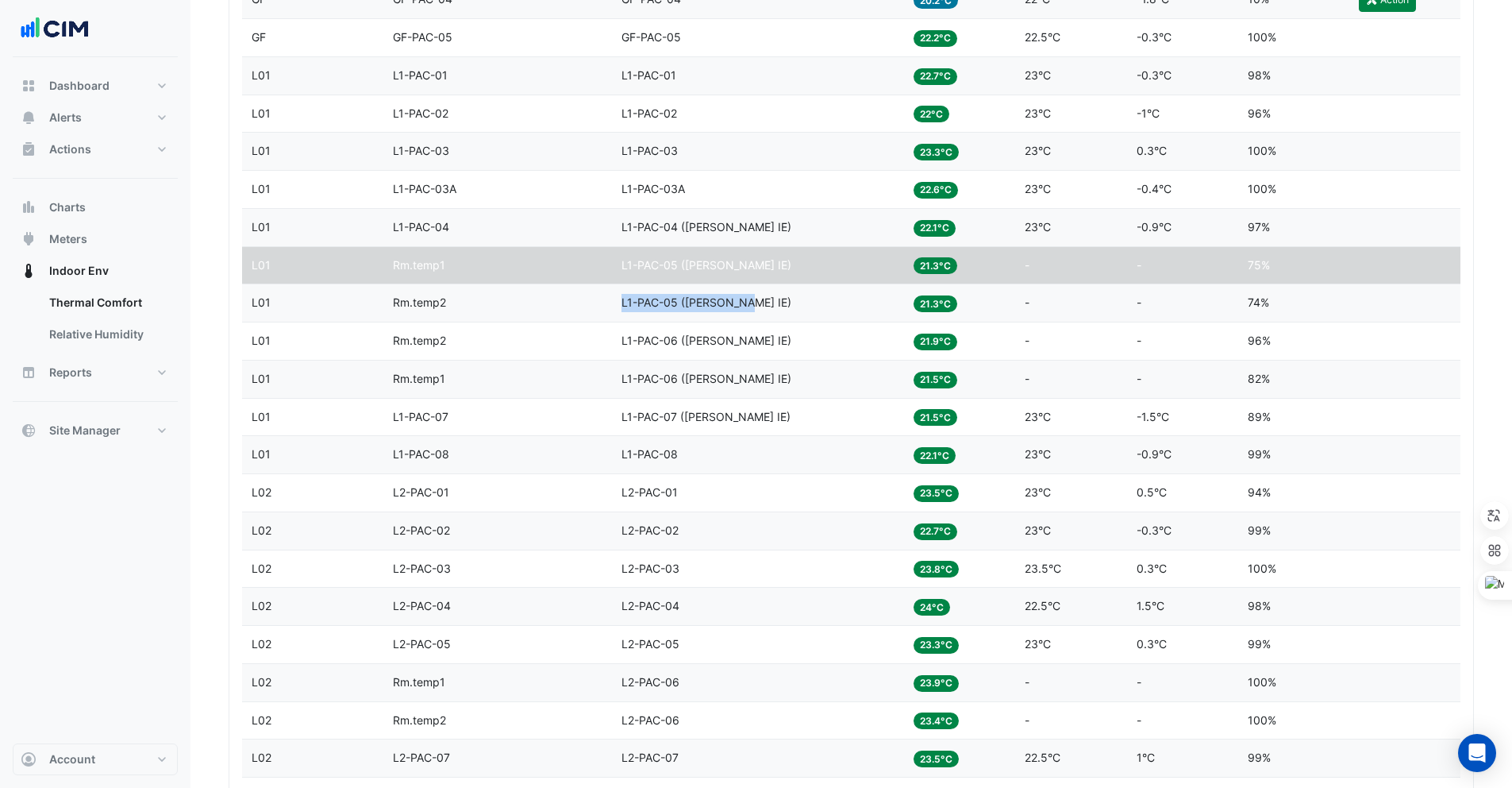
drag, startPoint x: 619, startPoint y: 298, endPoint x: 746, endPoint y: 302, distance: 127.1
click at [748, 302] on datatable-body-cell "Equipment L1-PAC-05 (NABERS IE)" at bounding box center [758, 303] width 292 height 37
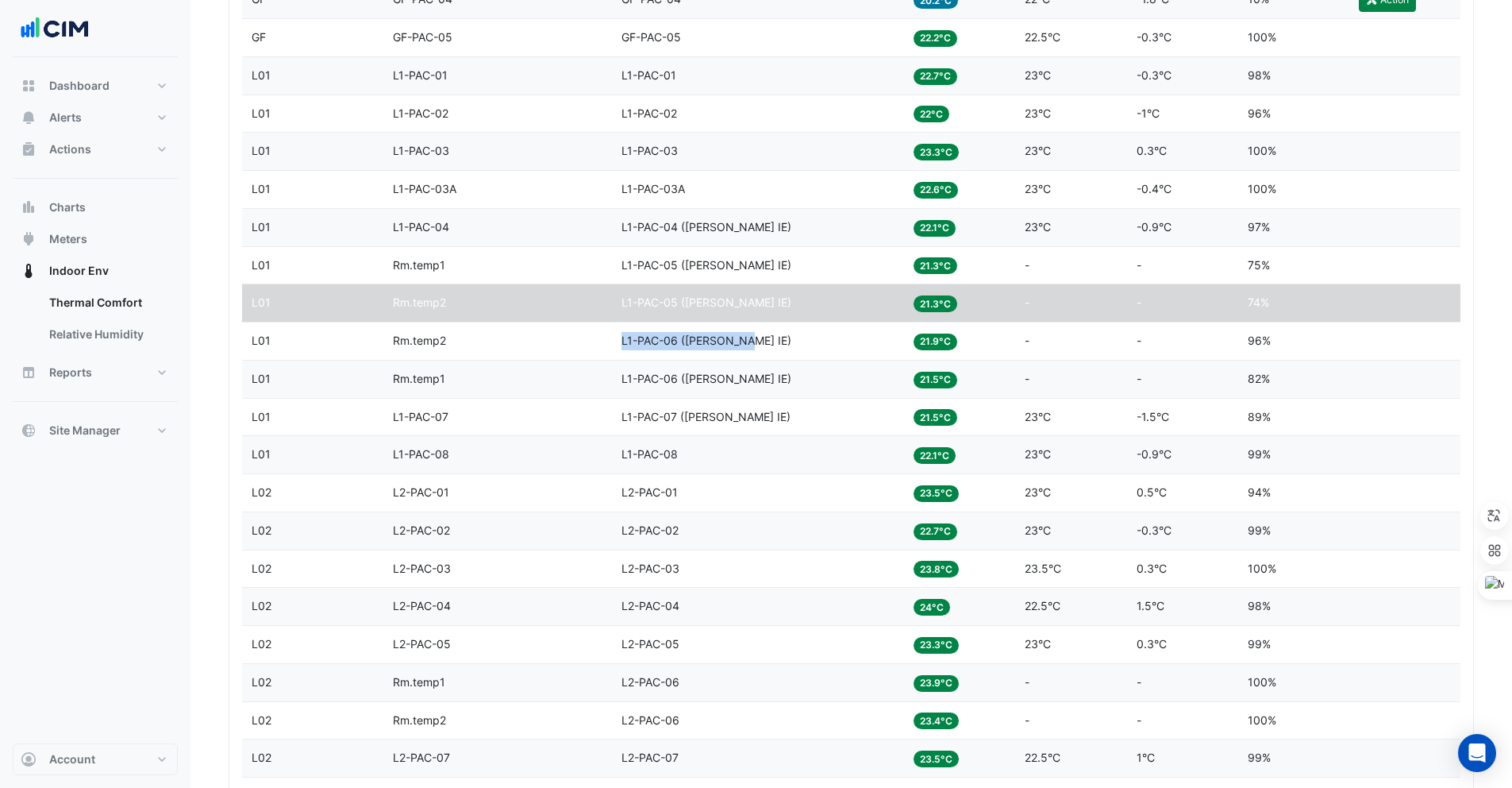
drag, startPoint x: 617, startPoint y: 341, endPoint x: 749, endPoint y: 343, distance: 132.0
click at [750, 343] on datatable-body-cell "Equipment L1-PAC-06 (NABERS IE)" at bounding box center [758, 341] width 292 height 37
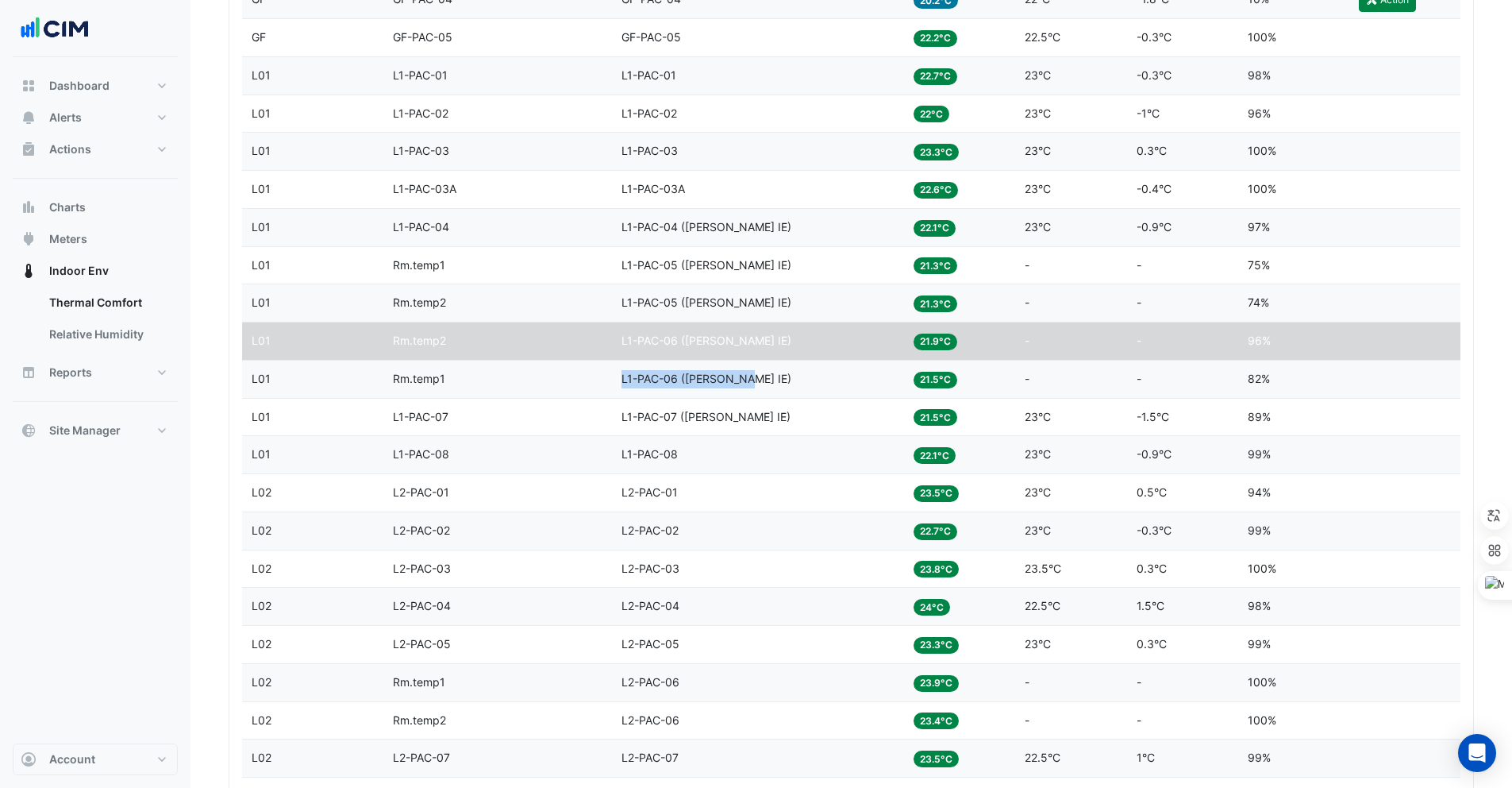
drag, startPoint x: 619, startPoint y: 376, endPoint x: 753, endPoint y: 373, distance: 134.0
click at [753, 373] on datatable-body-cell "Equipment L1-PAC-06 (NABERS IE)" at bounding box center [758, 379] width 292 height 37
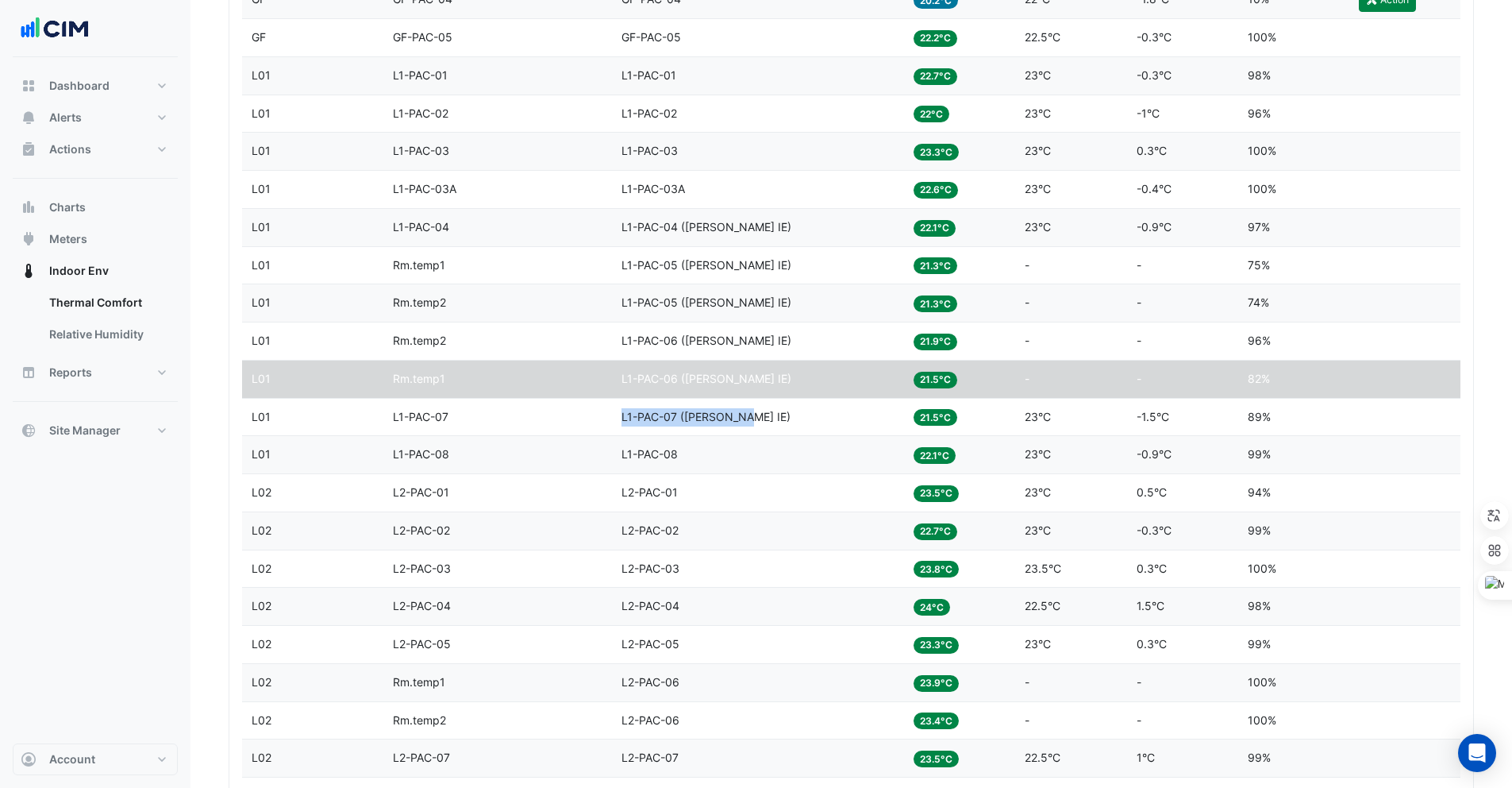
drag, startPoint x: 621, startPoint y: 416, endPoint x: 747, endPoint y: 424, distance: 126.3
click at [747, 424] on div "Equipment L1-PAC-07 (NABERS IE)" at bounding box center [758, 418] width 273 height 19
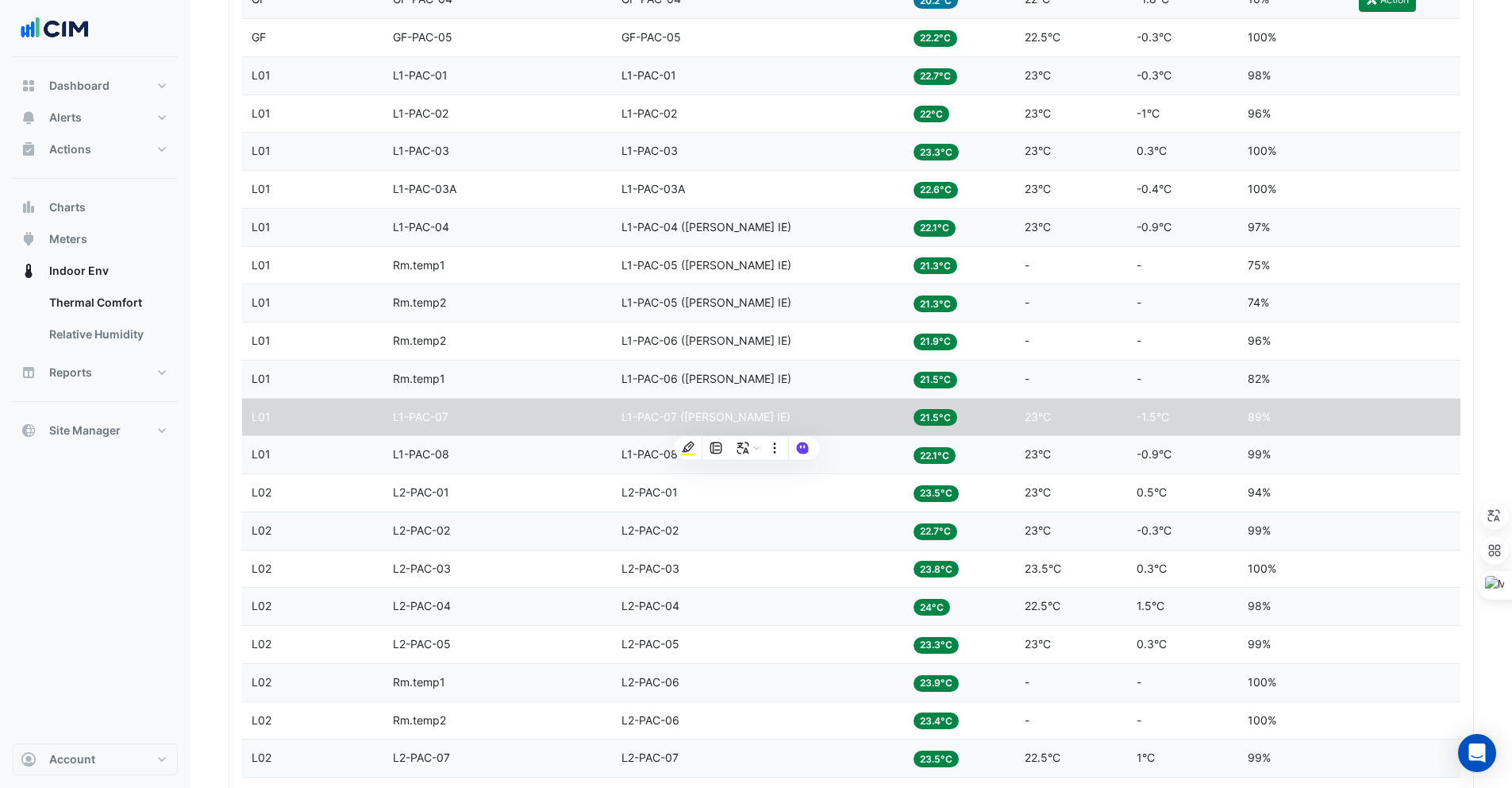
click at [591, 421] on div "Zone L1-PAC-07" at bounding box center [498, 418] width 210 height 19
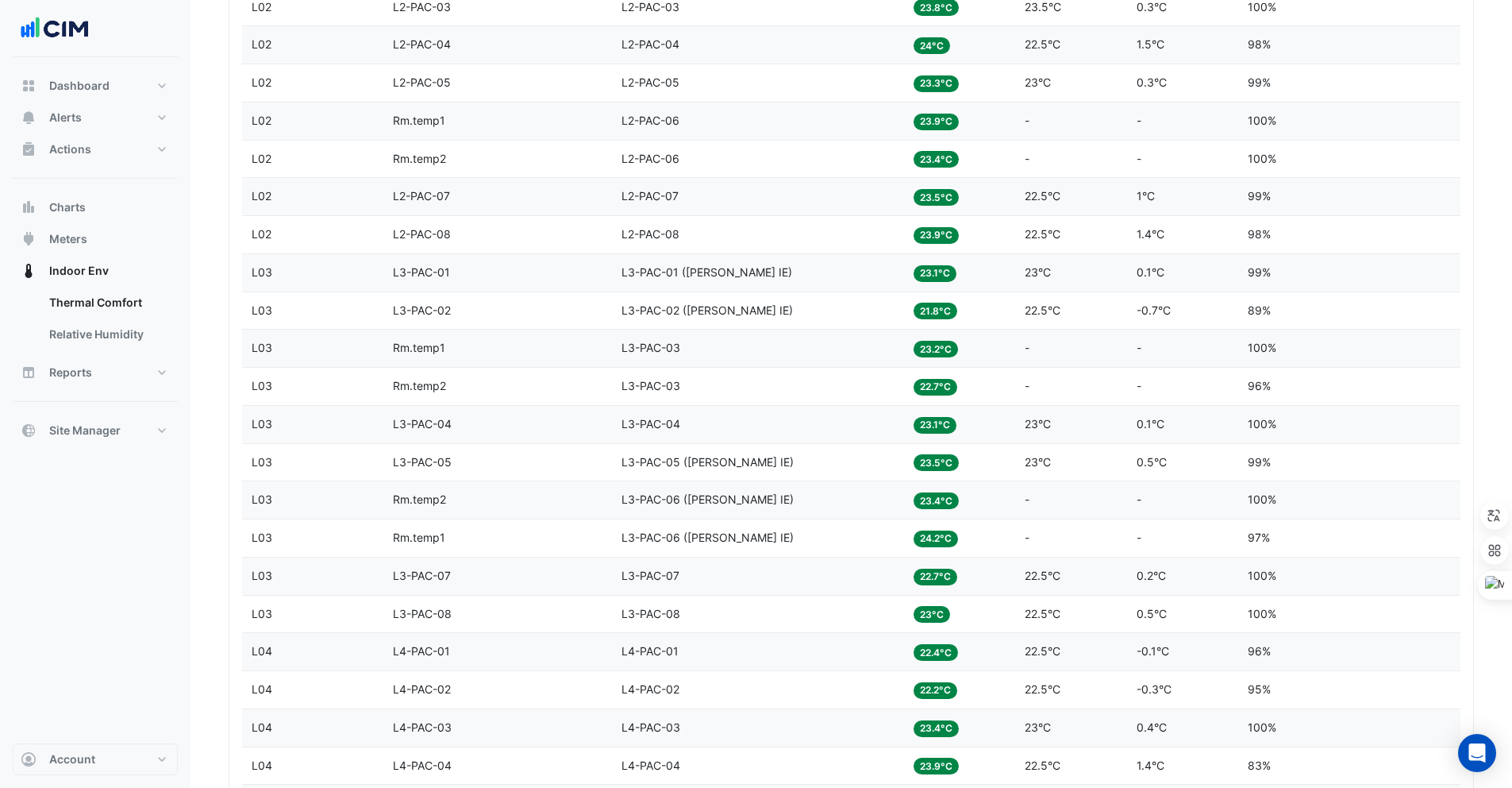
scroll to position [1377, 0]
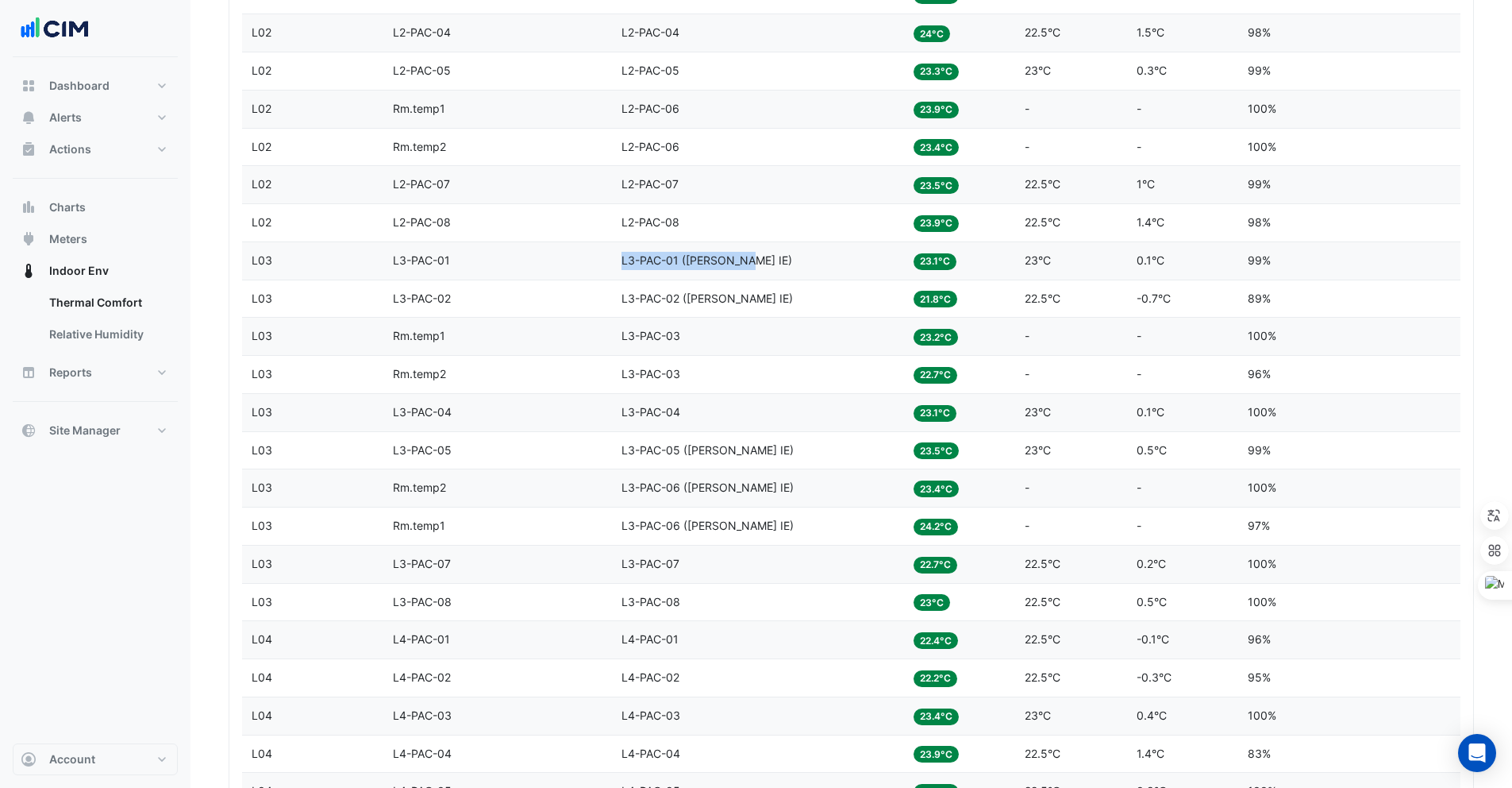
drag, startPoint x: 621, startPoint y: 264, endPoint x: 748, endPoint y: 262, distance: 127.0
click at [748, 262] on div "Equipment L3-PAC-01 (NABERS IE)" at bounding box center [758, 261] width 273 height 19
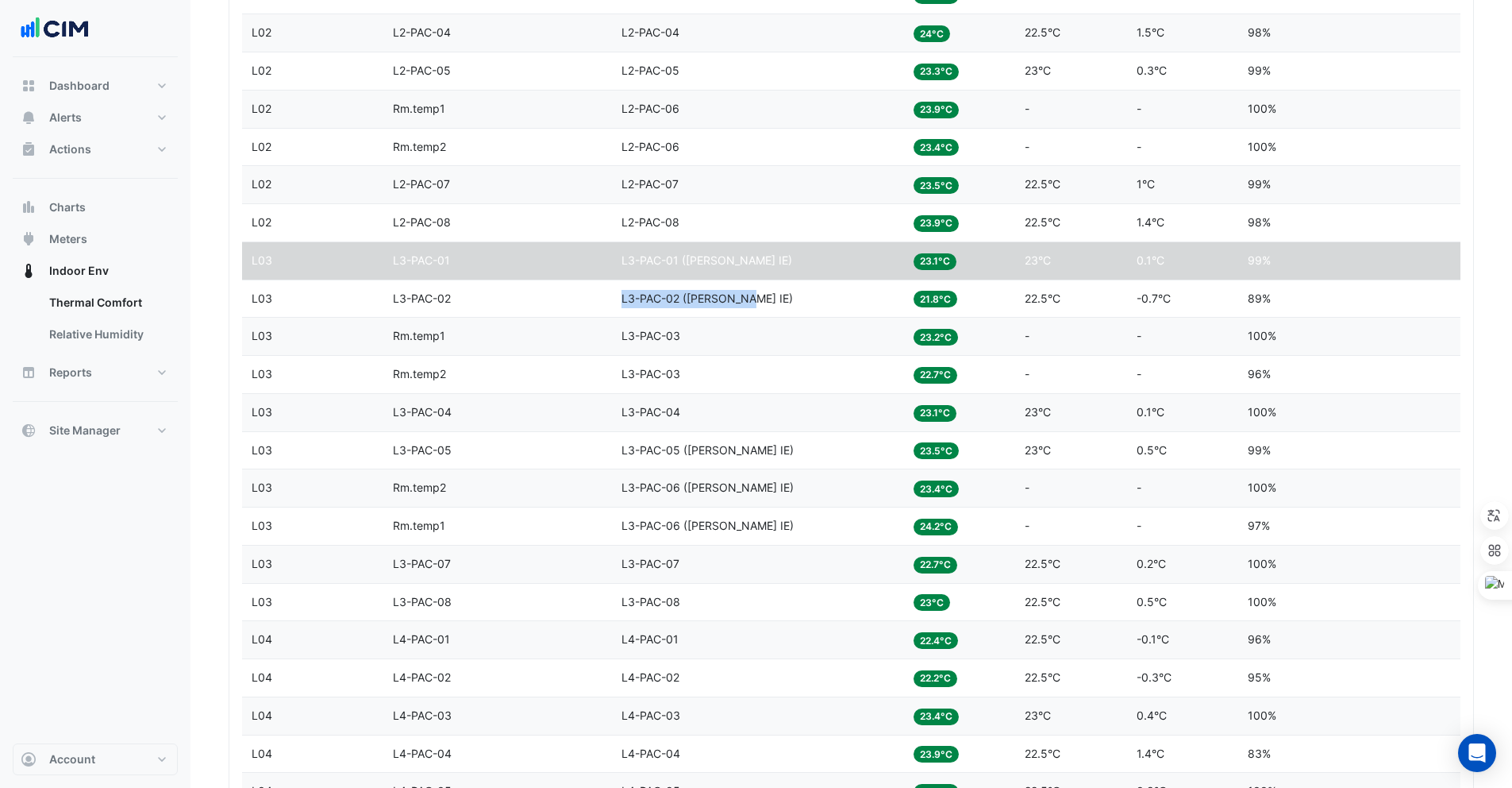
drag, startPoint x: 618, startPoint y: 300, endPoint x: 750, endPoint y: 302, distance: 132.0
click at [750, 302] on datatable-body-cell "Equipment L3-PAC-02 (NABERS IE)" at bounding box center [758, 299] width 292 height 37
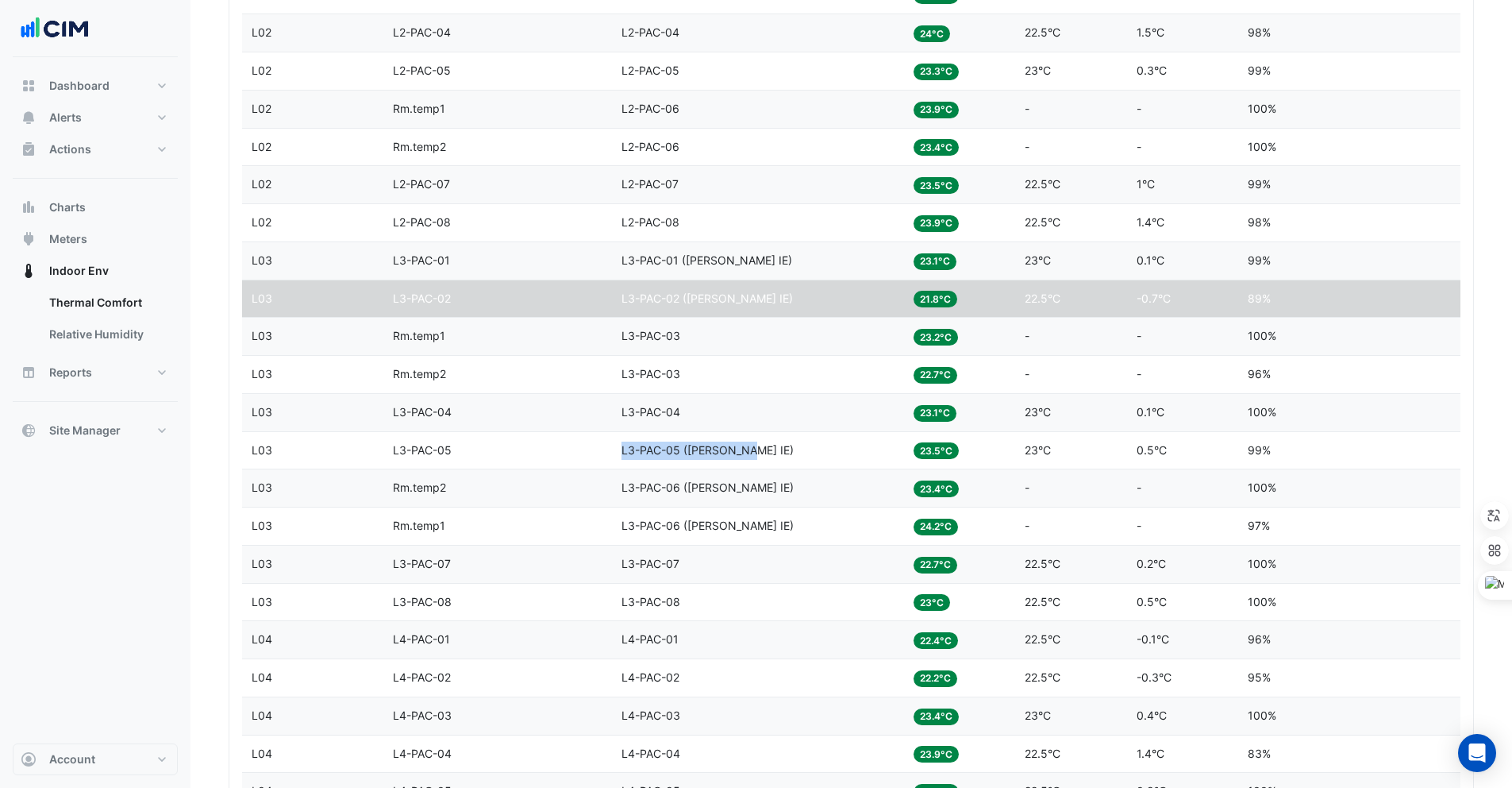
drag, startPoint x: 623, startPoint y: 445, endPoint x: 759, endPoint y: 452, distance: 136.2
click at [759, 452] on div "Equipment L3-PAC-05 (NABERS IE)" at bounding box center [758, 451] width 273 height 19
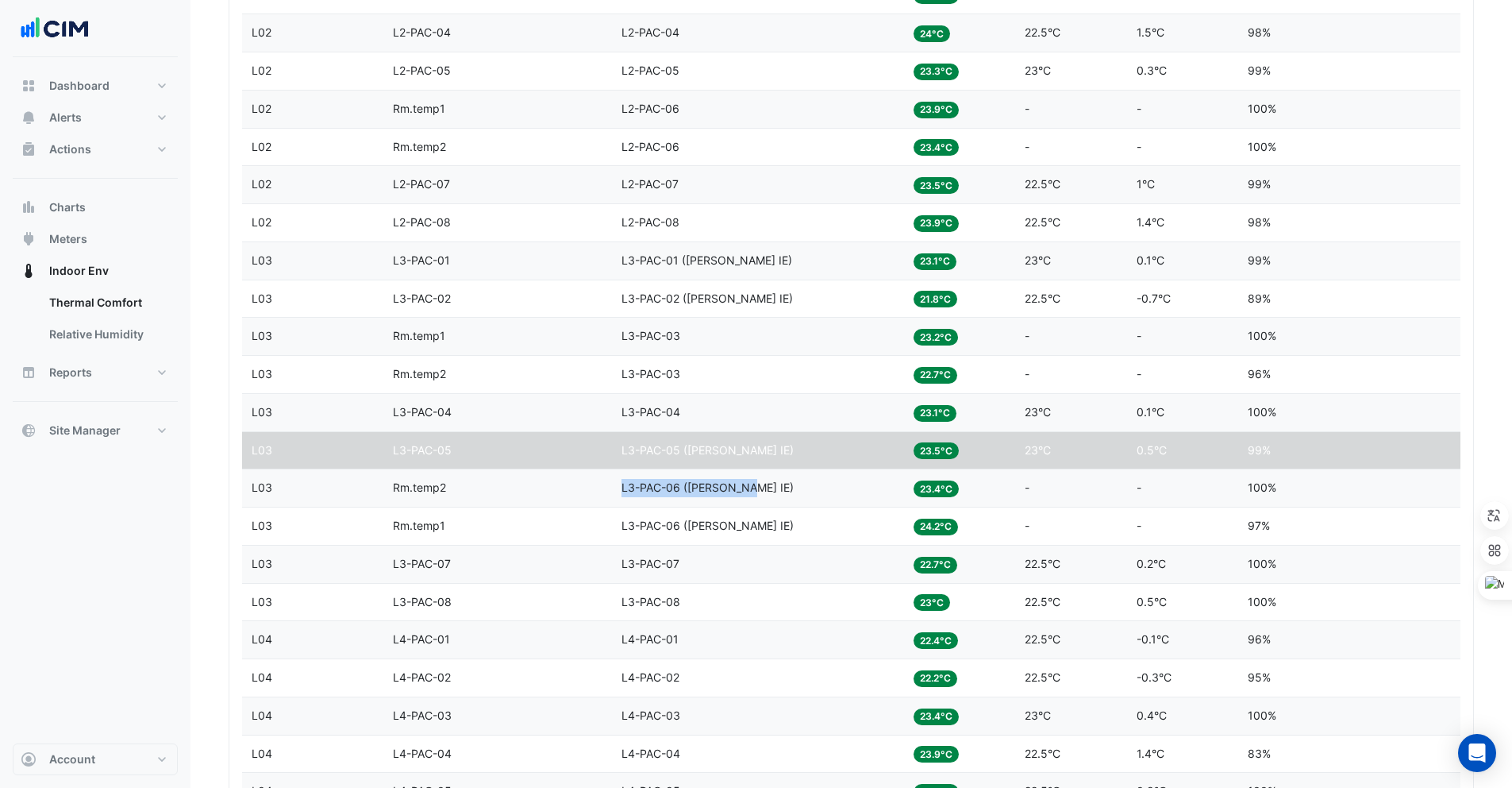
drag, startPoint x: 621, startPoint y: 486, endPoint x: 751, endPoint y: 487, distance: 130.0
click at [751, 487] on div "Equipment L3-PAC-06 (NABERS IE)" at bounding box center [758, 488] width 273 height 19
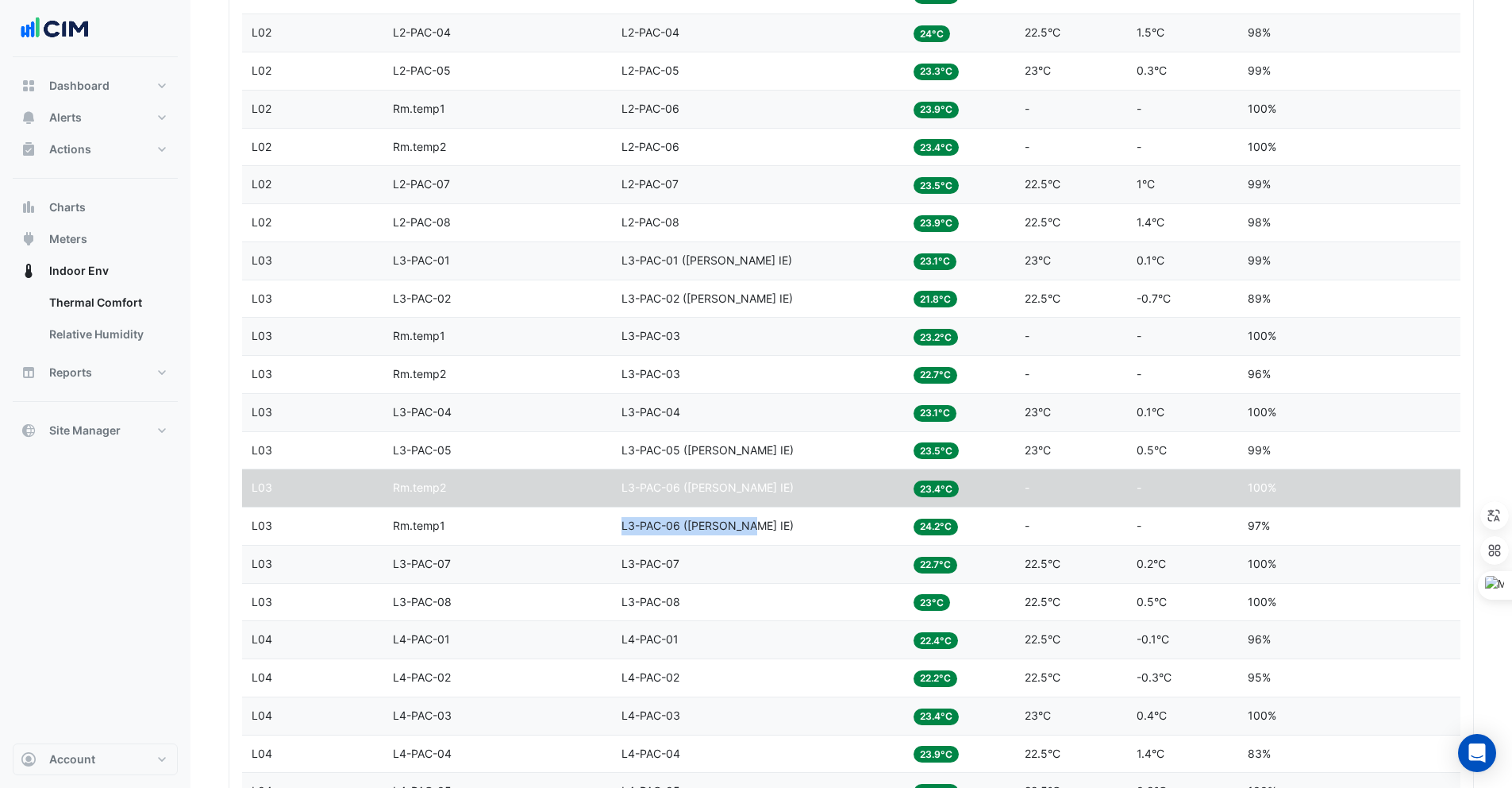
drag, startPoint x: 622, startPoint y: 531, endPoint x: 759, endPoint y: 520, distance: 137.4
click at [759, 520] on div "Equipment L3-PAC-06 (NABERS IE)" at bounding box center [758, 526] width 273 height 19
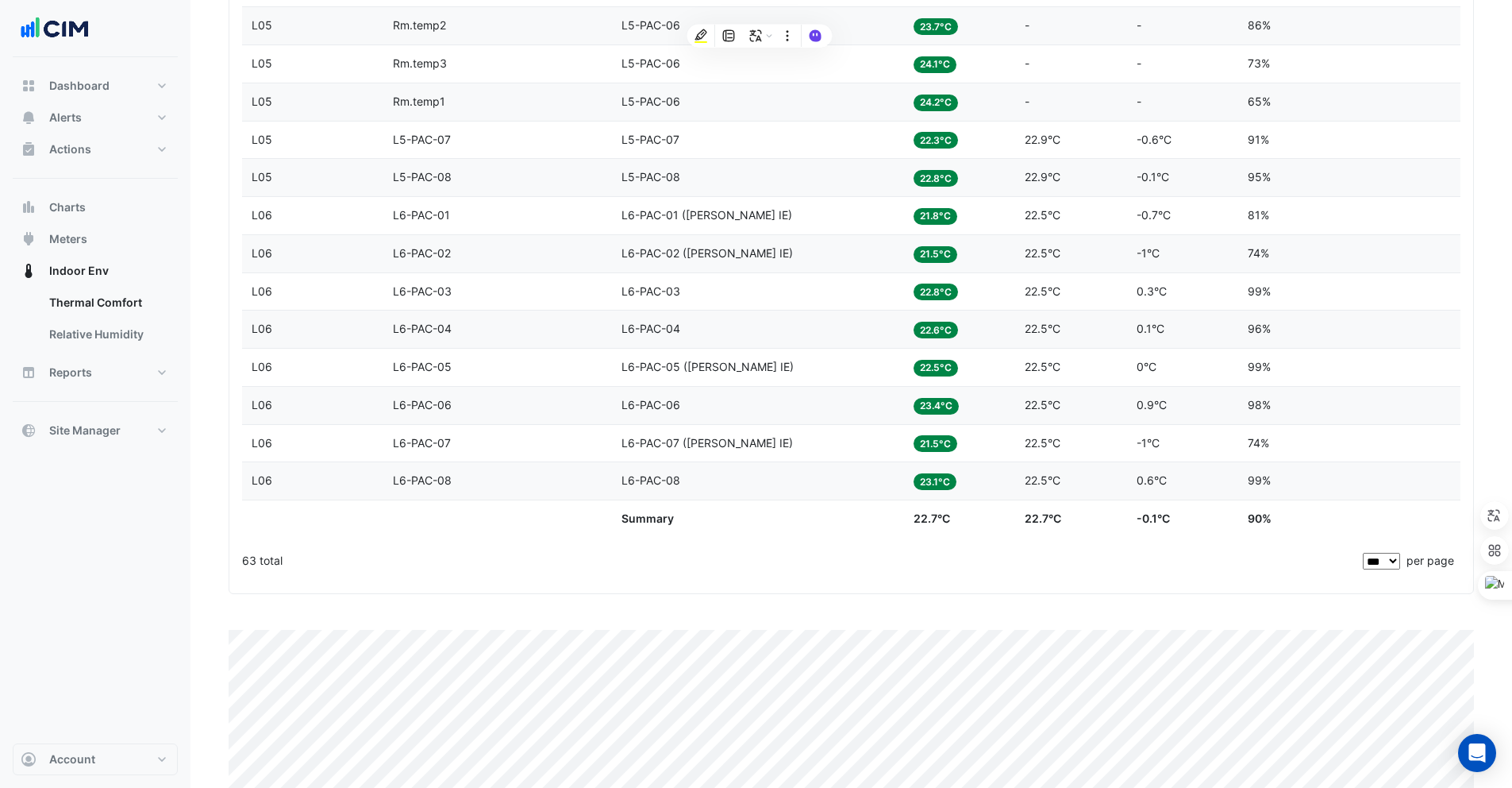
scroll to position [2596, 0]
drag, startPoint x: 617, startPoint y: 212, endPoint x: 745, endPoint y: 213, distance: 128.0
click at [745, 213] on datatable-body-cell "Equipment L6-PAC-01 (NABERS IE)" at bounding box center [758, 216] width 292 height 37
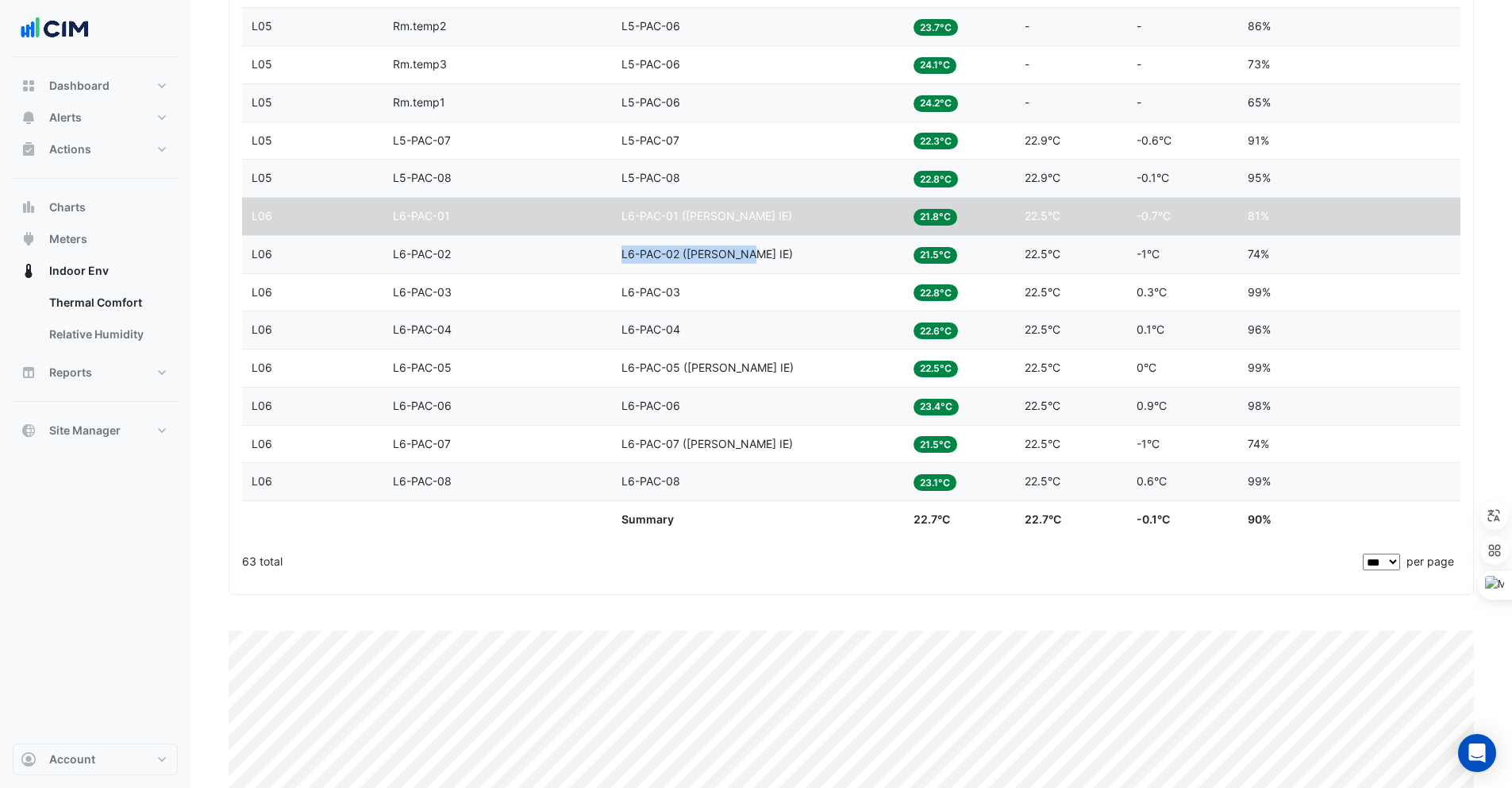
drag, startPoint x: 620, startPoint y: 251, endPoint x: 750, endPoint y: 251, distance: 130.0
click at [750, 251] on datatable-body-cell "Equipment L6-PAC-02 (NABERS IE)" at bounding box center [758, 255] width 292 height 37
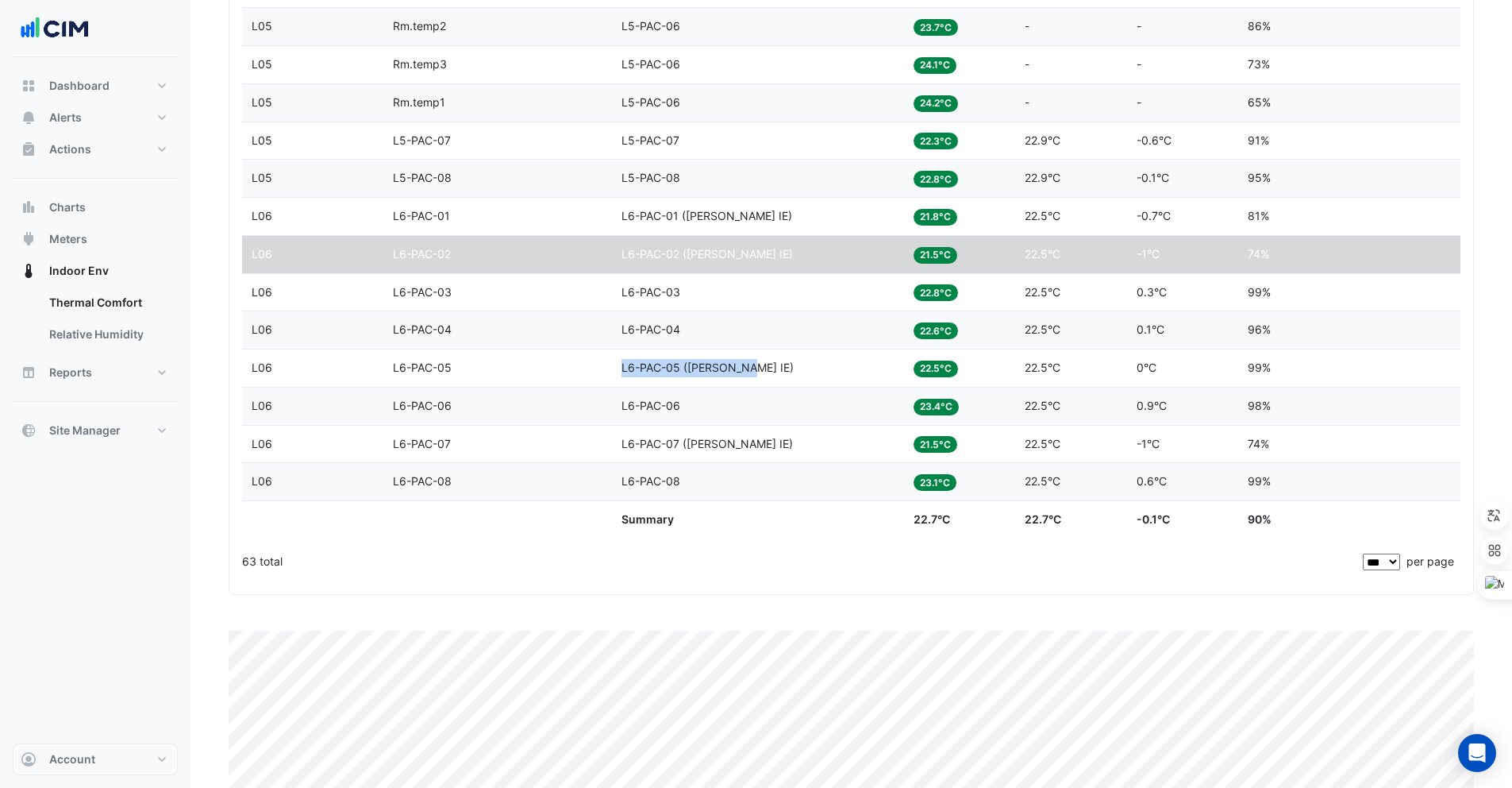
drag, startPoint x: 621, startPoint y: 363, endPoint x: 761, endPoint y: 363, distance: 140.0
click at [761, 363] on div "Equipment L6-PAC-05 (NABERS IE)" at bounding box center [758, 368] width 273 height 19
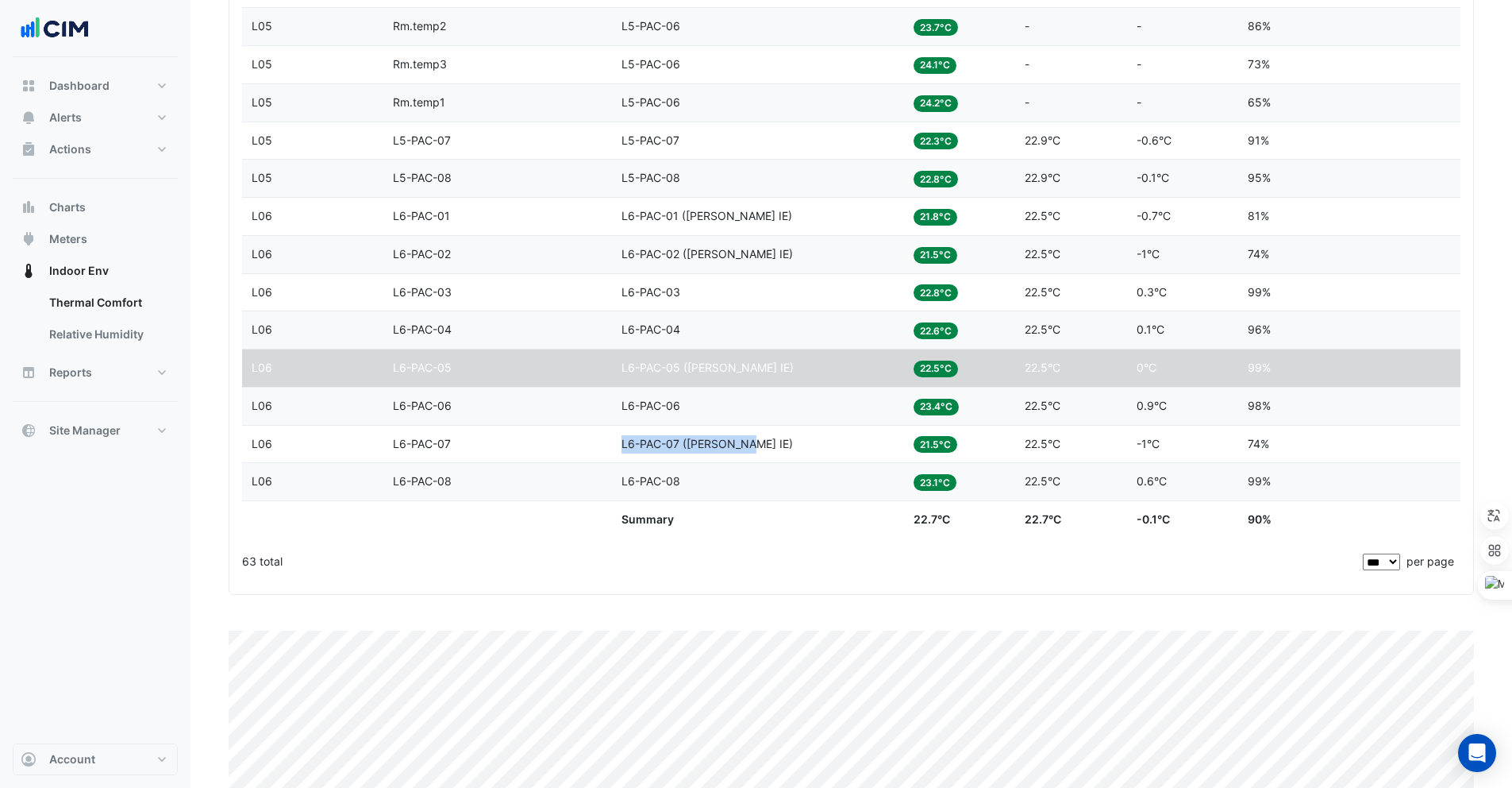
drag, startPoint x: 621, startPoint y: 444, endPoint x: 765, endPoint y: 444, distance: 144.0
click at [765, 444] on div "Equipment L6-PAC-07 (NABERS IE)" at bounding box center [758, 444] width 273 height 19
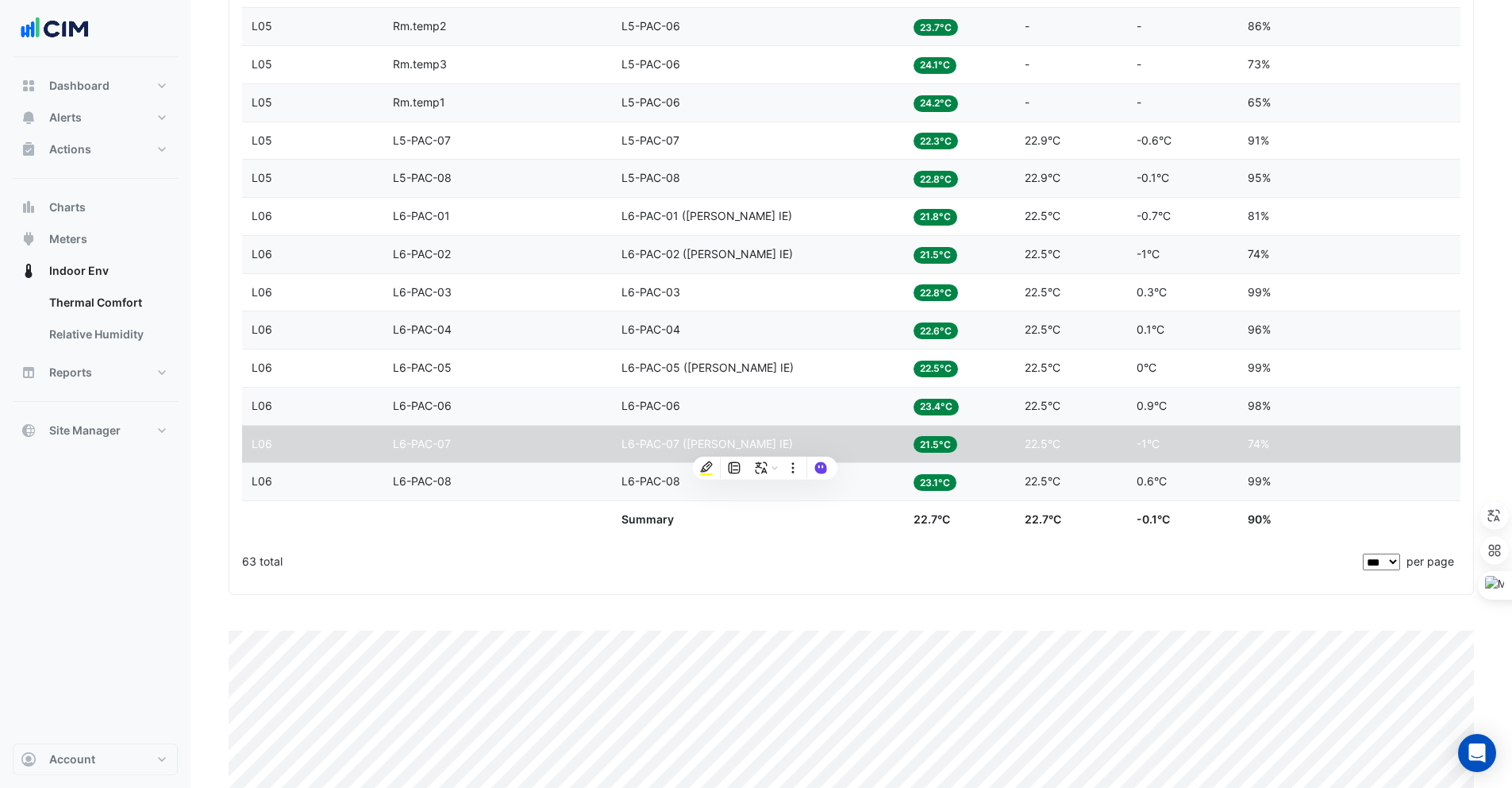
click at [743, 571] on div "63 total" at bounding box center [801, 561] width 1117 height 40
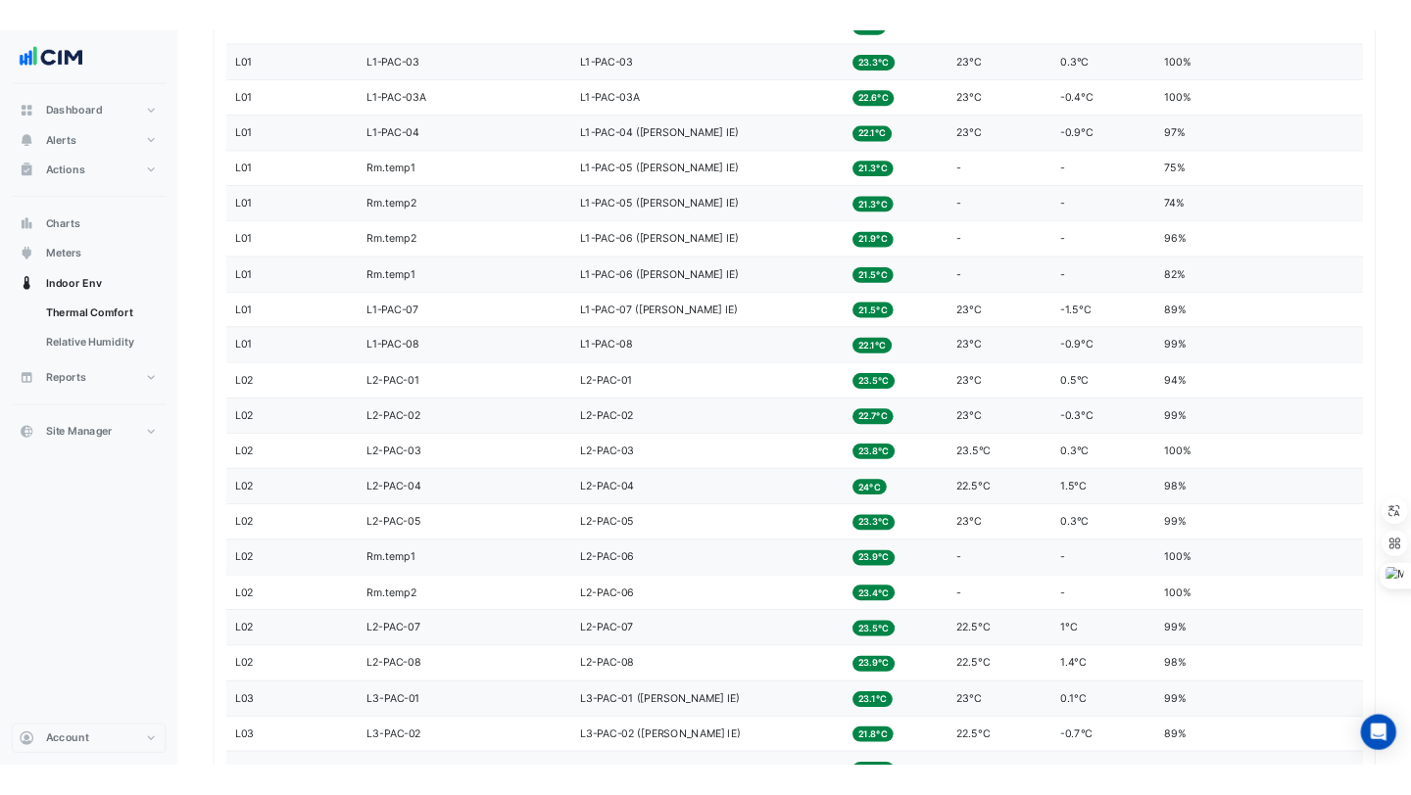
scroll to position [0, 0]
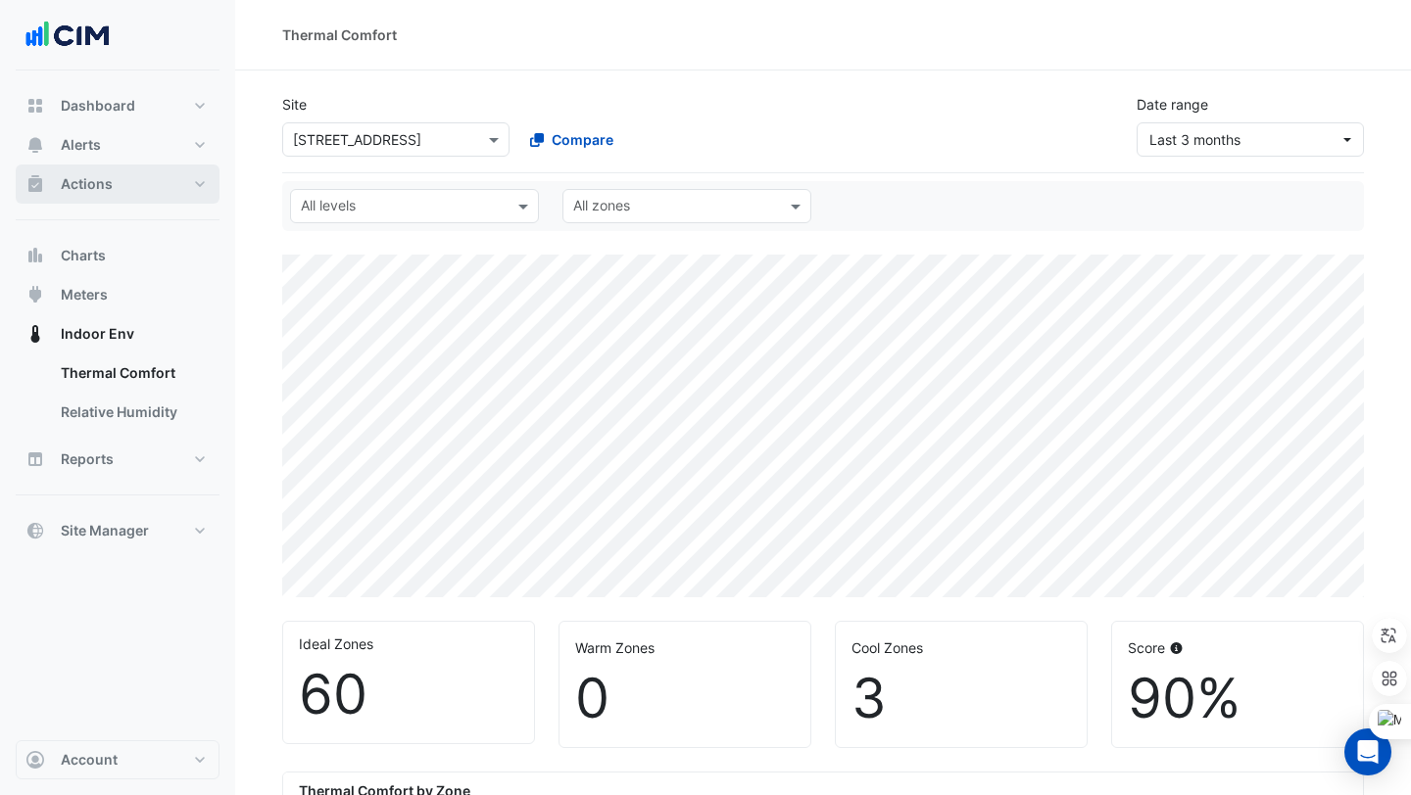
click at [95, 193] on button "Actions" at bounding box center [118, 184] width 204 height 39
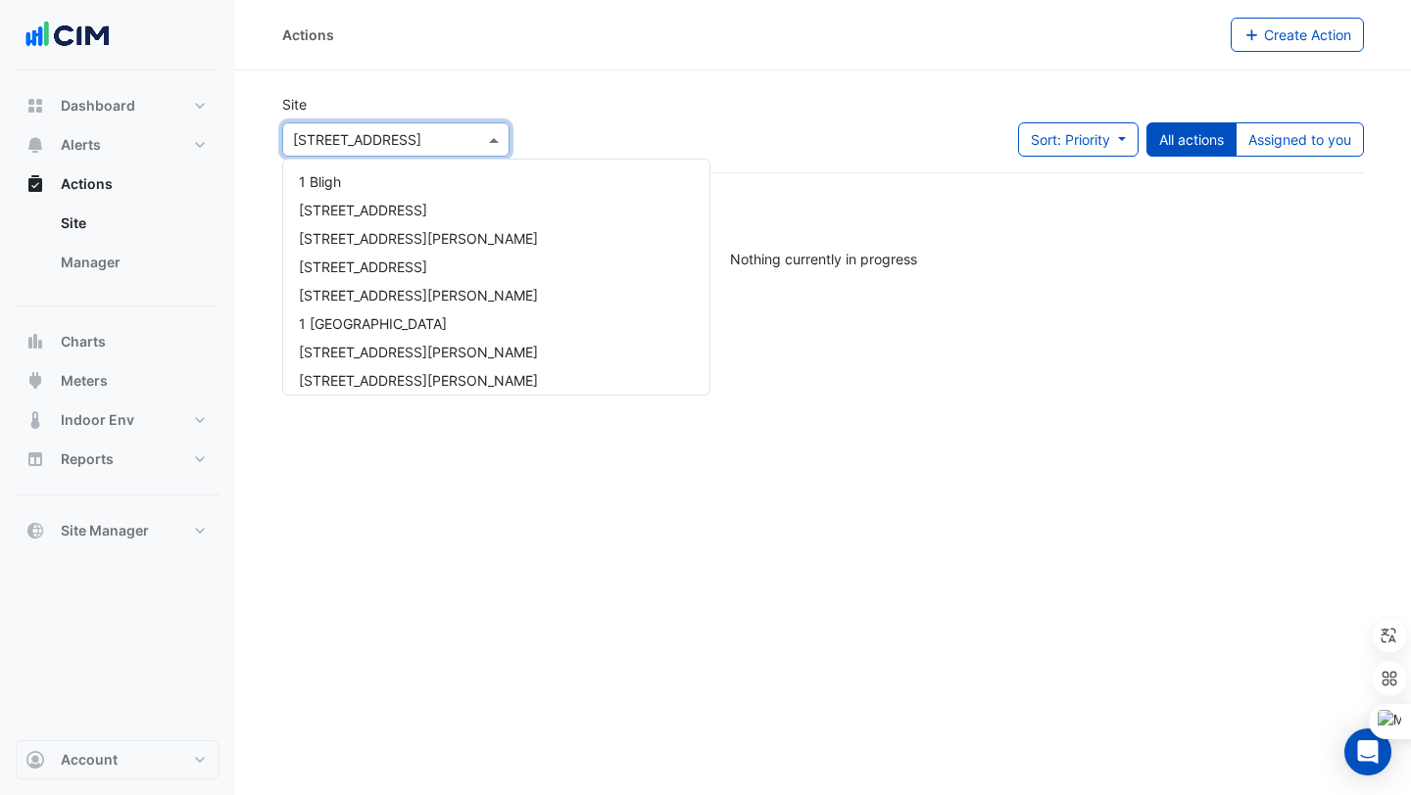
click at [339, 151] on div "Select a Site × 266 King St" at bounding box center [395, 139] width 227 height 34
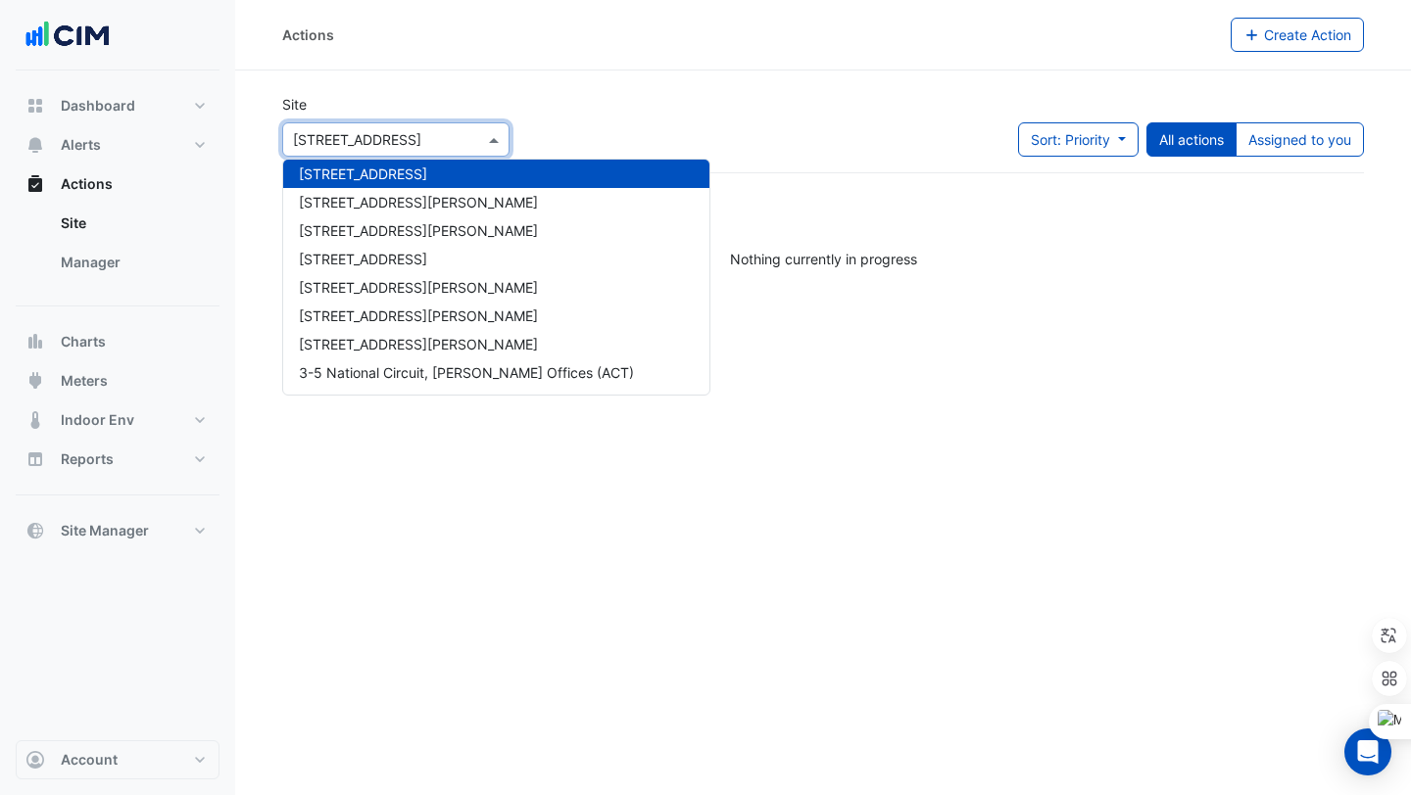
click at [365, 124] on div "Select a Site × 266 King St" at bounding box center [395, 139] width 227 height 34
click at [351, 98] on div "Site Select a Site × 266 King St 1 Bligh 1 Chandos St 1 Denison Street 1 Innova…" at bounding box center [395, 125] width 227 height 63
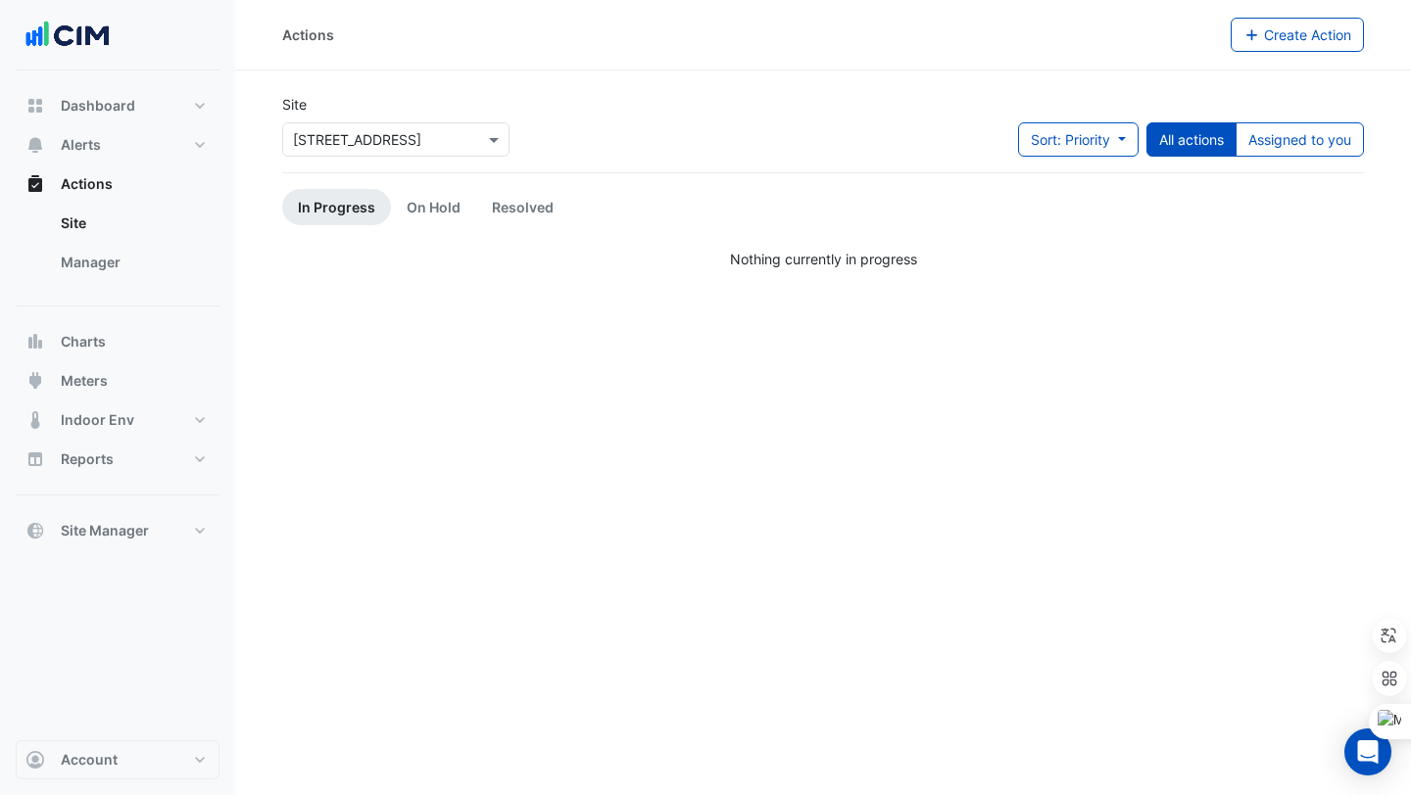
click at [305, 118] on div "Site Select a Site × 266 King St" at bounding box center [395, 125] width 227 height 63
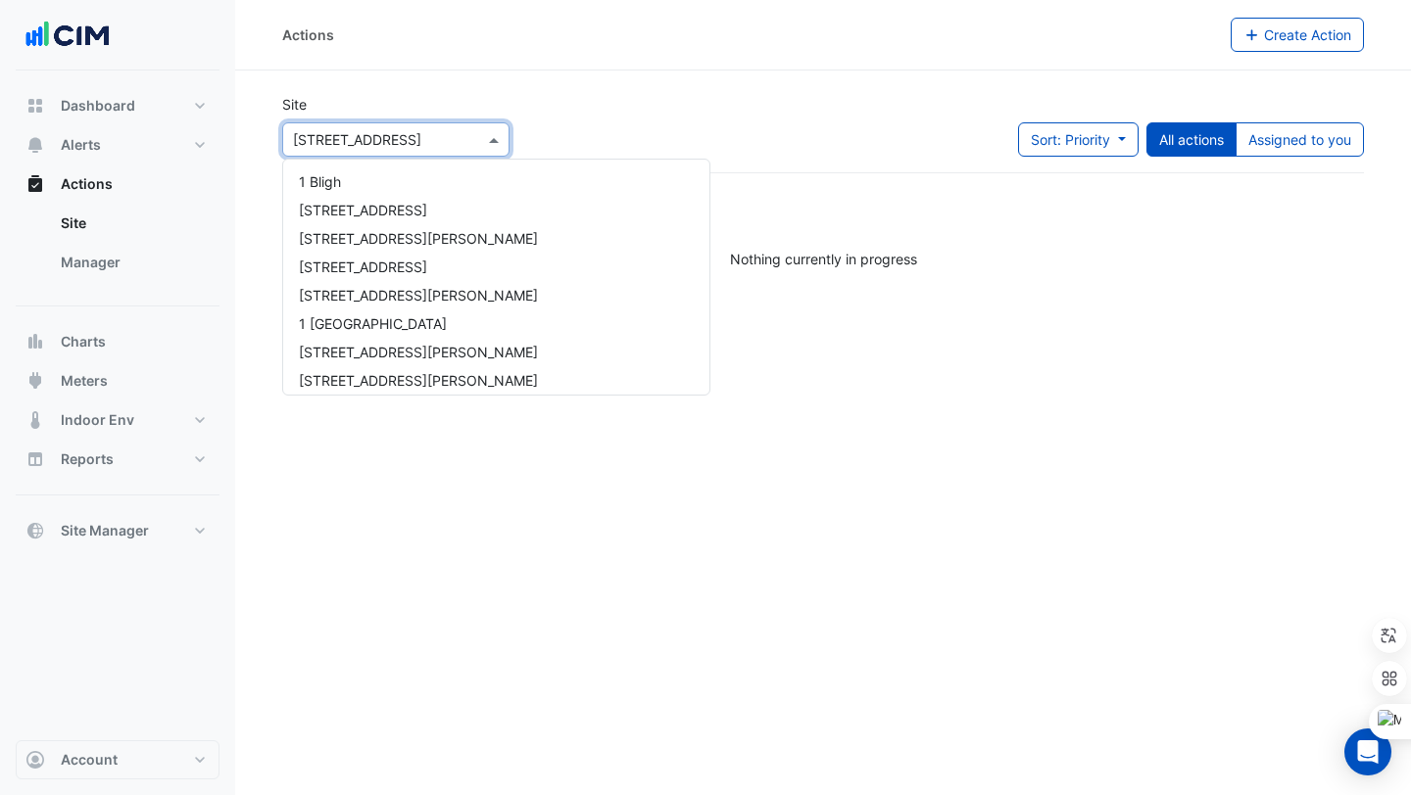
click at [307, 130] on input "text" at bounding box center [376, 140] width 167 height 21
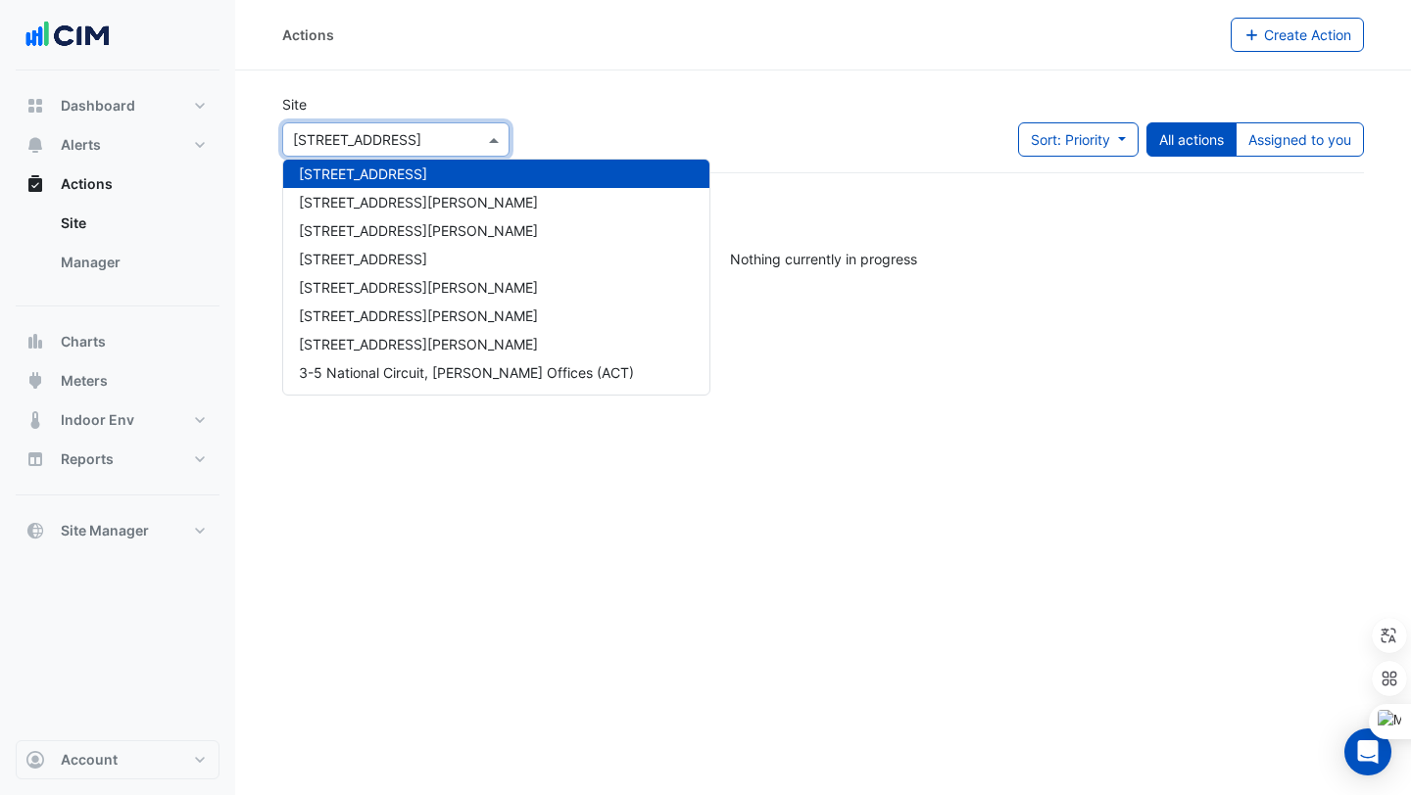
click at [533, 124] on div "Site Select a Site × 266 King St 1 Bligh 1 Chandos St 1 Denison Street 1 Innova…" at bounding box center [822, 133] width 1105 height 78
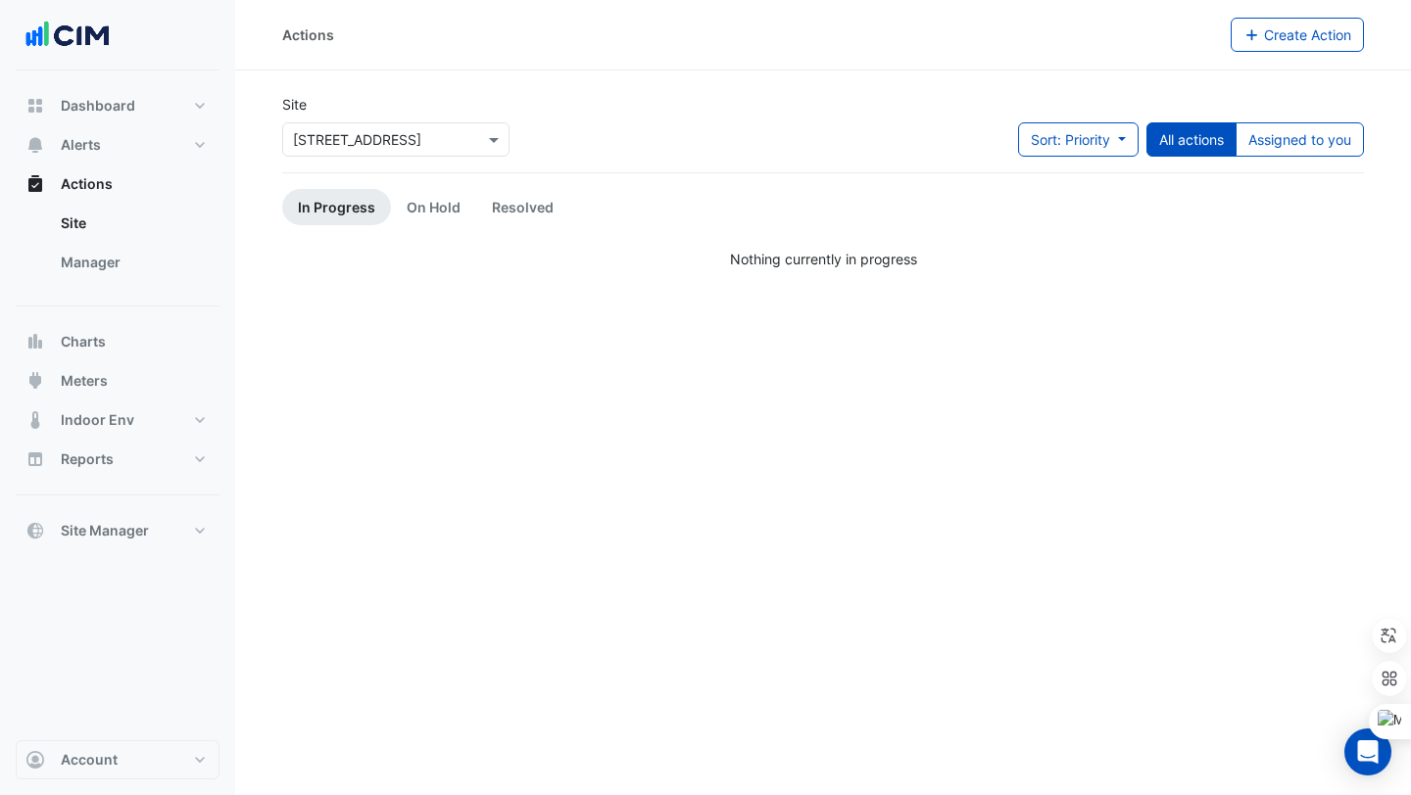
click at [416, 139] on input "text" at bounding box center [376, 140] width 167 height 21
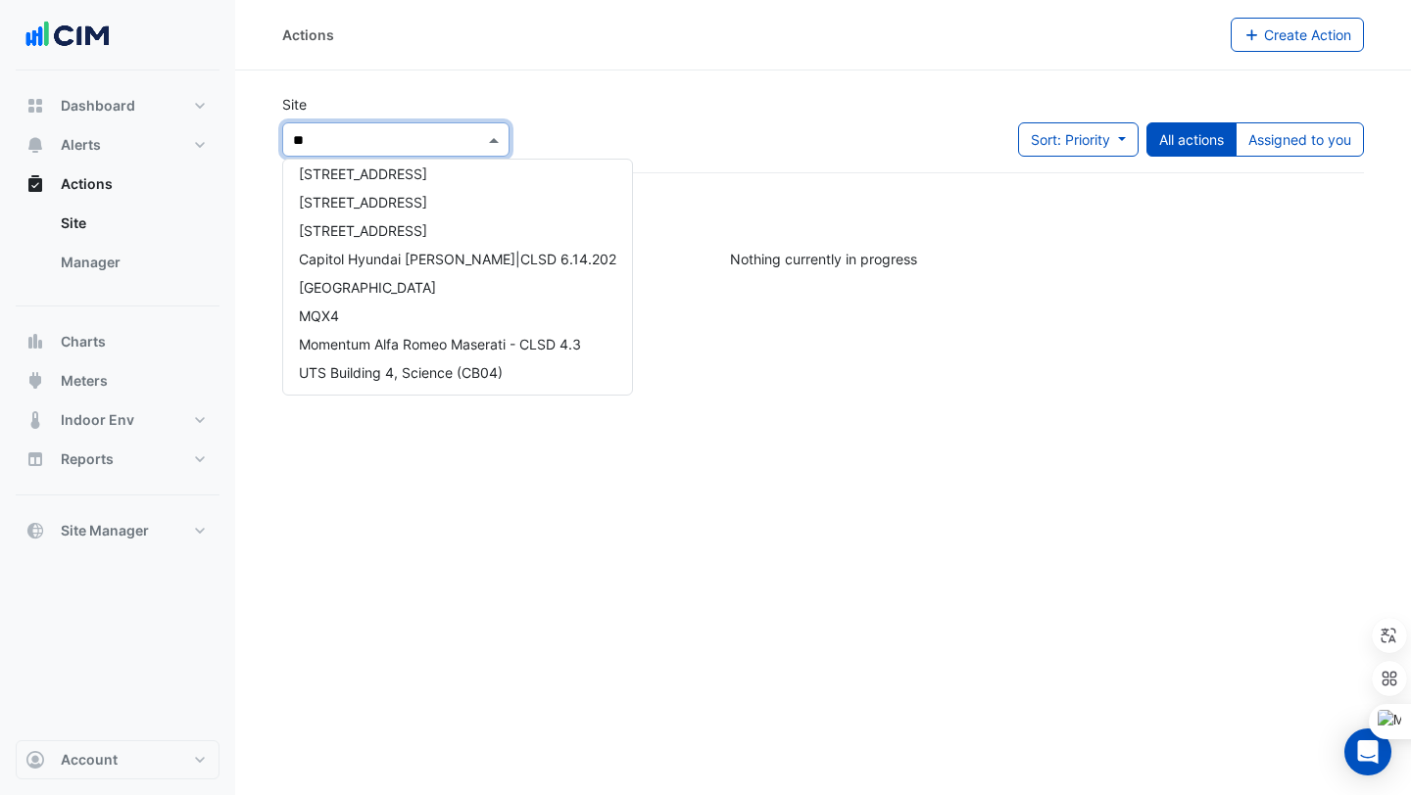
scroll to position [0, 0]
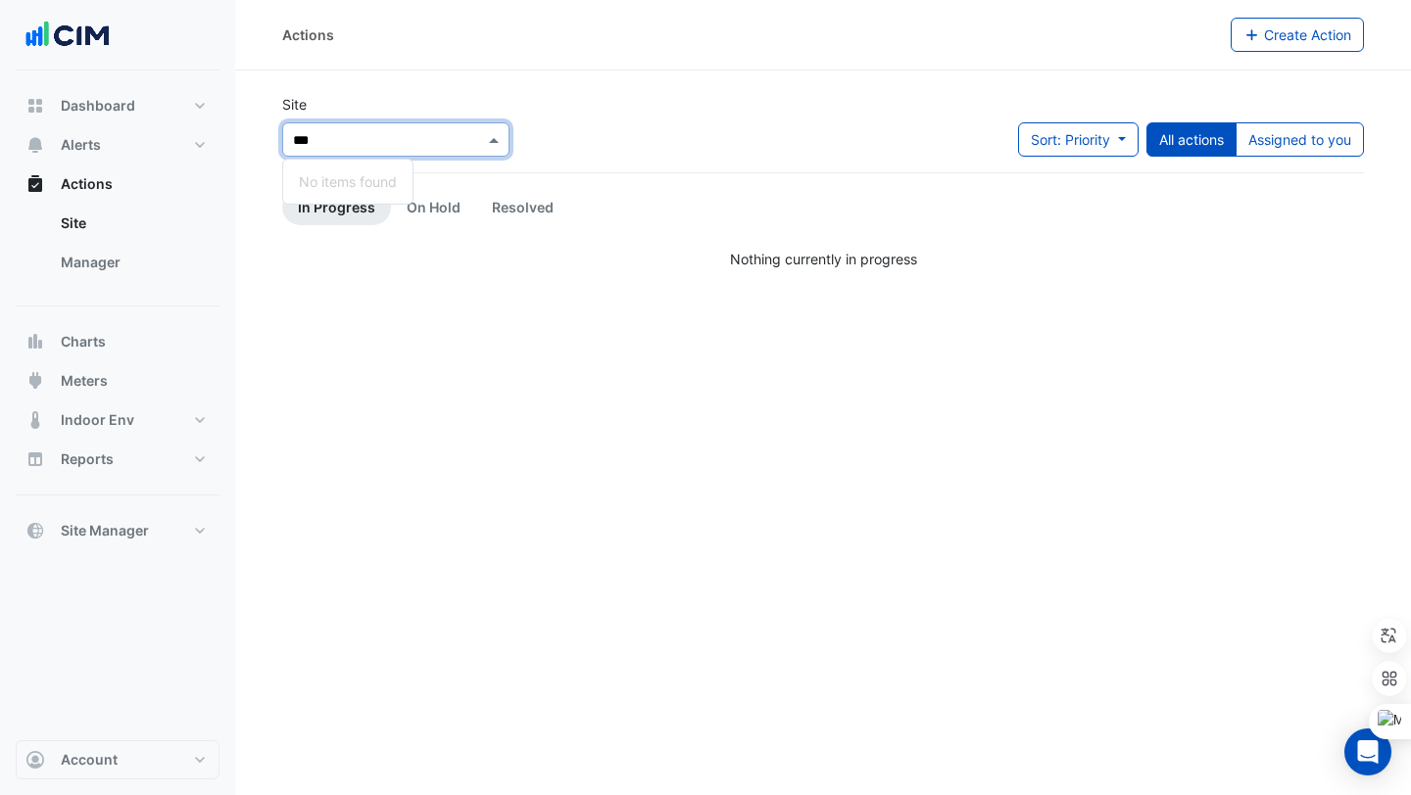
type input "**"
click at [399, 189] on div "[STREET_ADDRESS]" at bounding box center [363, 182] width 160 height 28
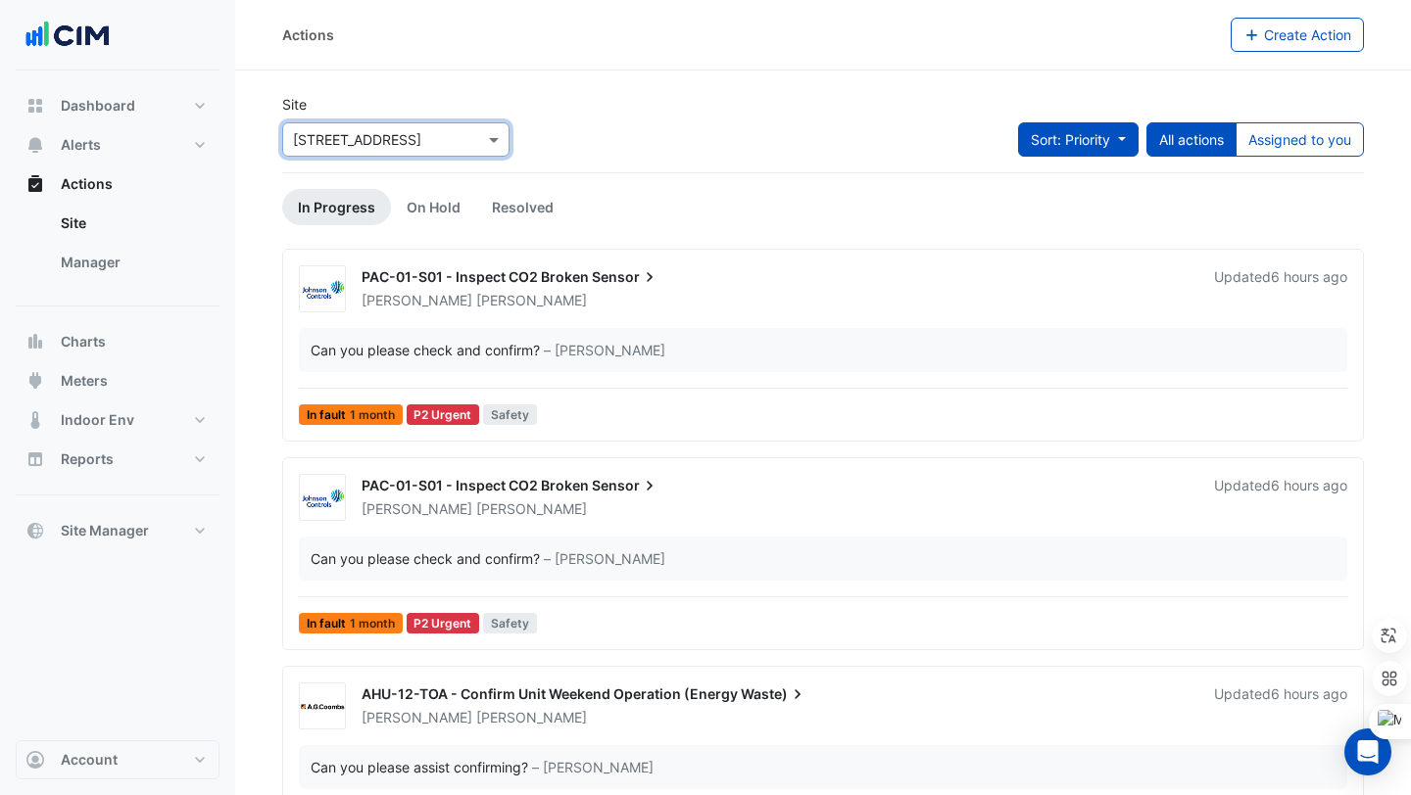
click at [1103, 132] on span "Sort: Priority" at bounding box center [1070, 139] width 79 height 17
click at [1073, 135] on span "Sort: Priority" at bounding box center [1070, 139] width 79 height 17
click at [440, 202] on link "On Hold" at bounding box center [433, 207] width 85 height 36
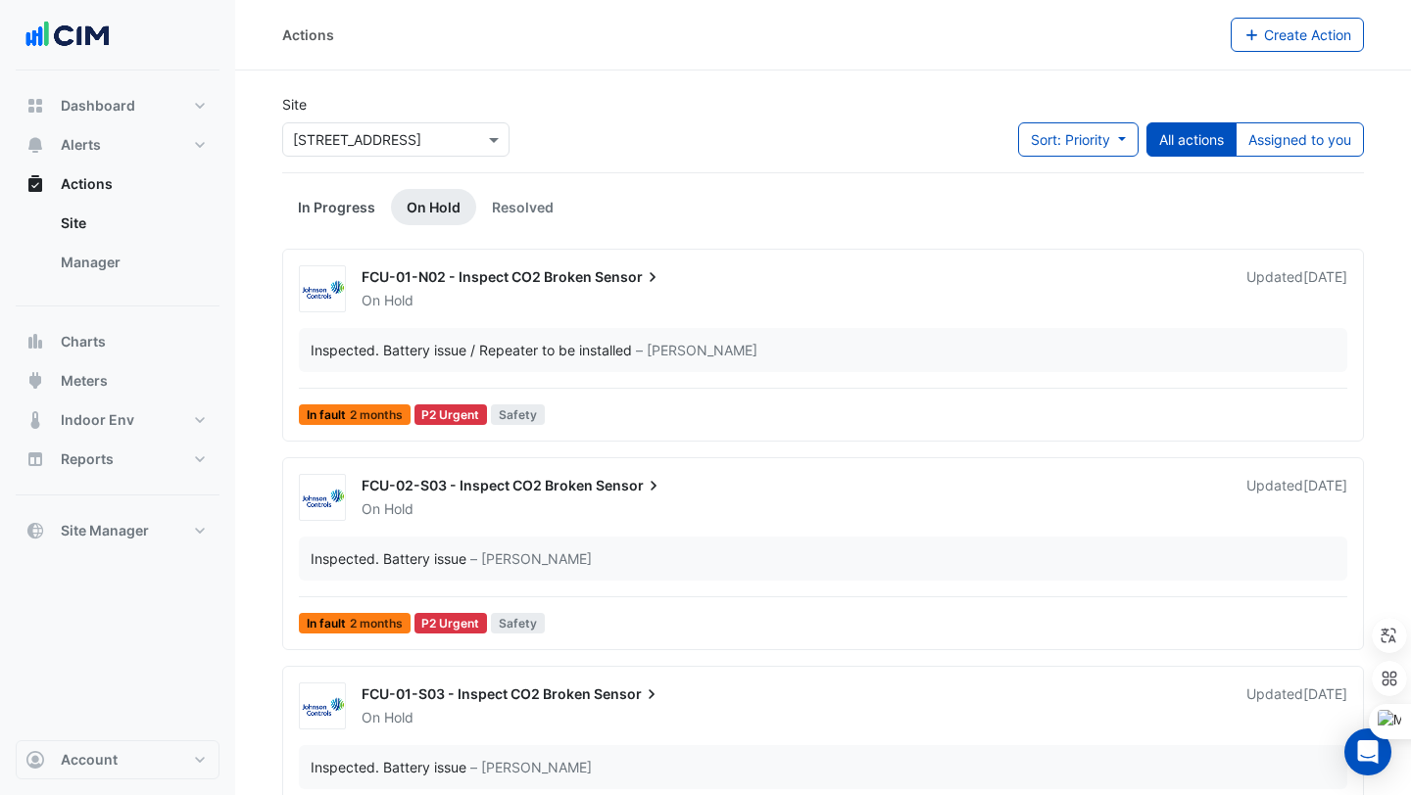
click at [347, 208] on link "In Progress" at bounding box center [336, 207] width 109 height 36
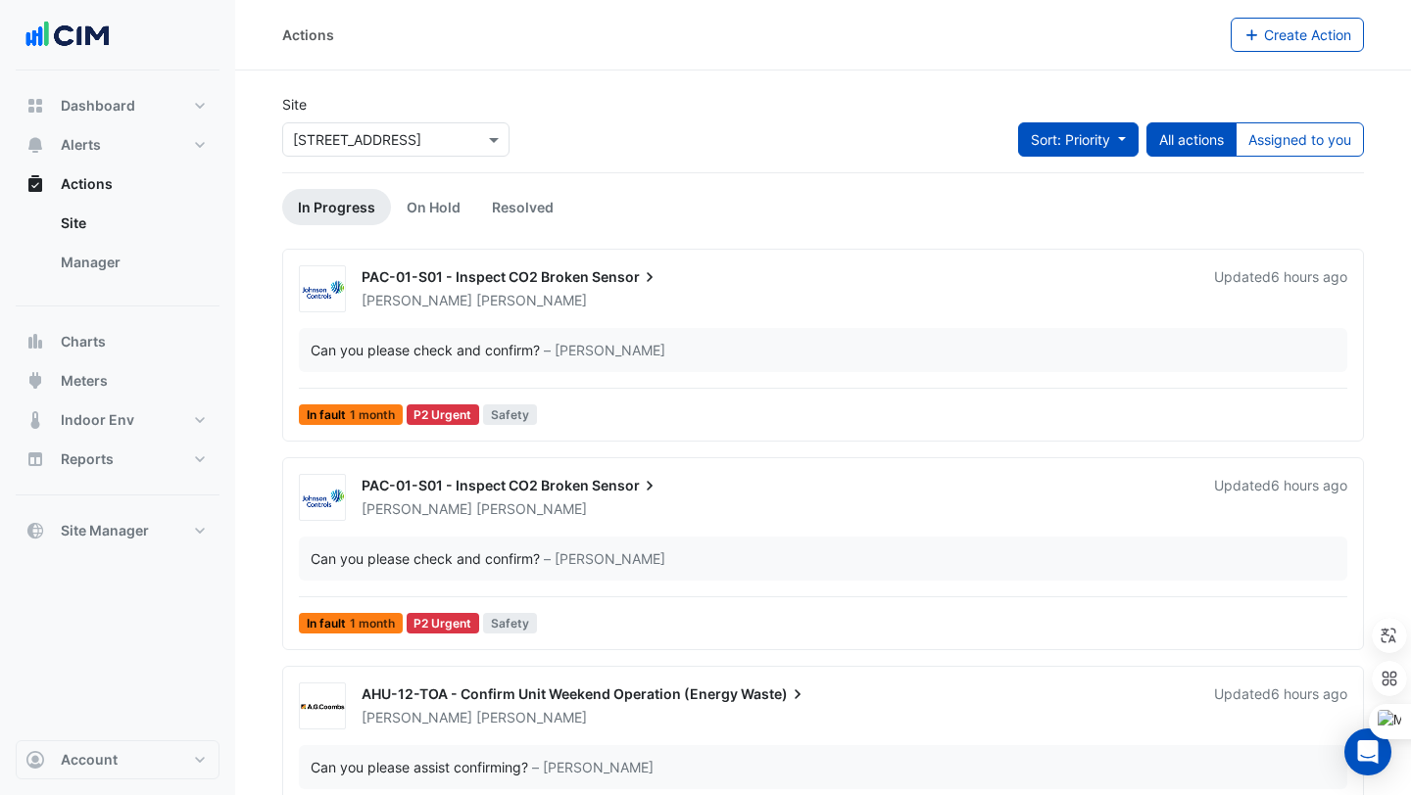
click at [1080, 136] on span "Sort: Priority" at bounding box center [1070, 139] width 79 height 17
click at [1060, 208] on li "Updated" at bounding box center [1057, 210] width 155 height 28
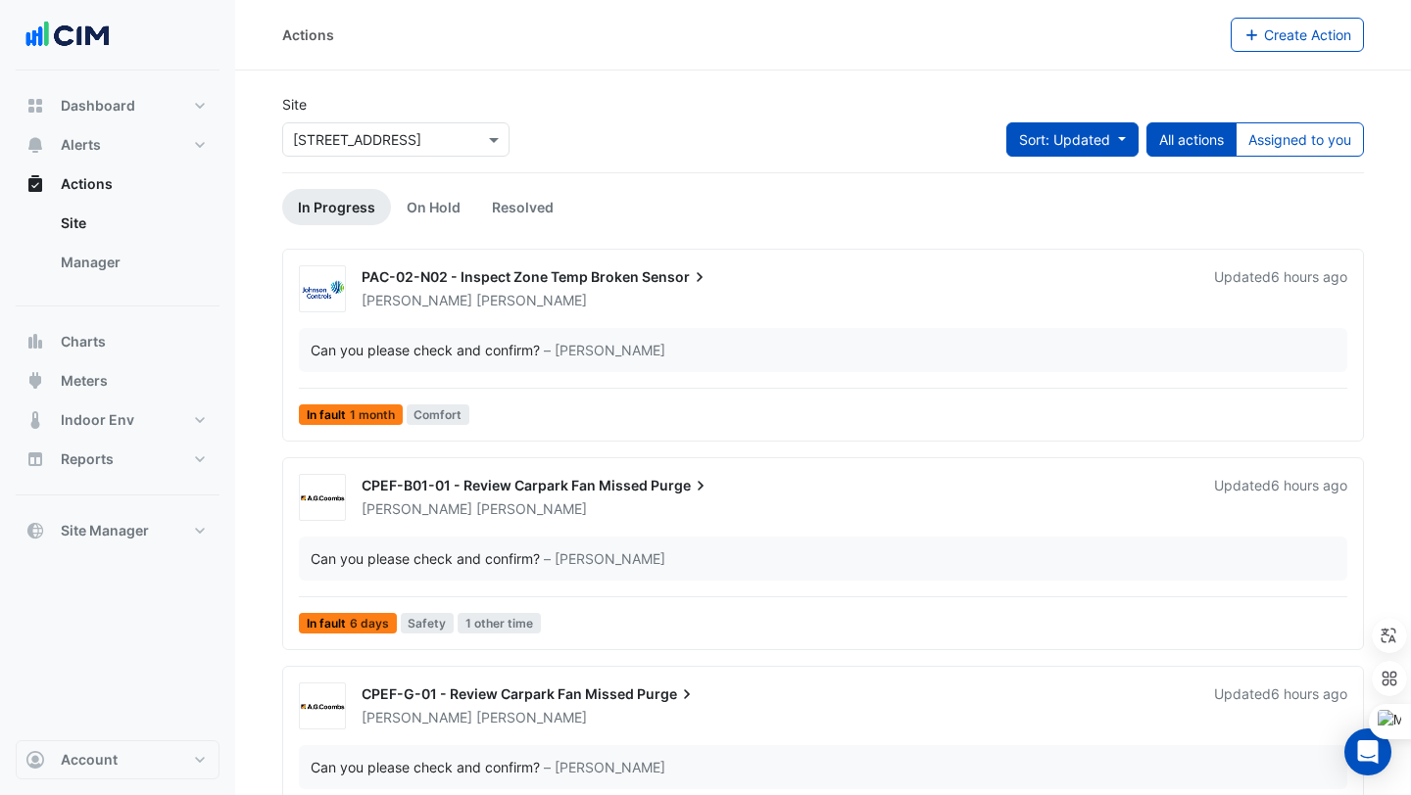
click at [1079, 148] on button "Sort: Updated" at bounding box center [1072, 139] width 132 height 34
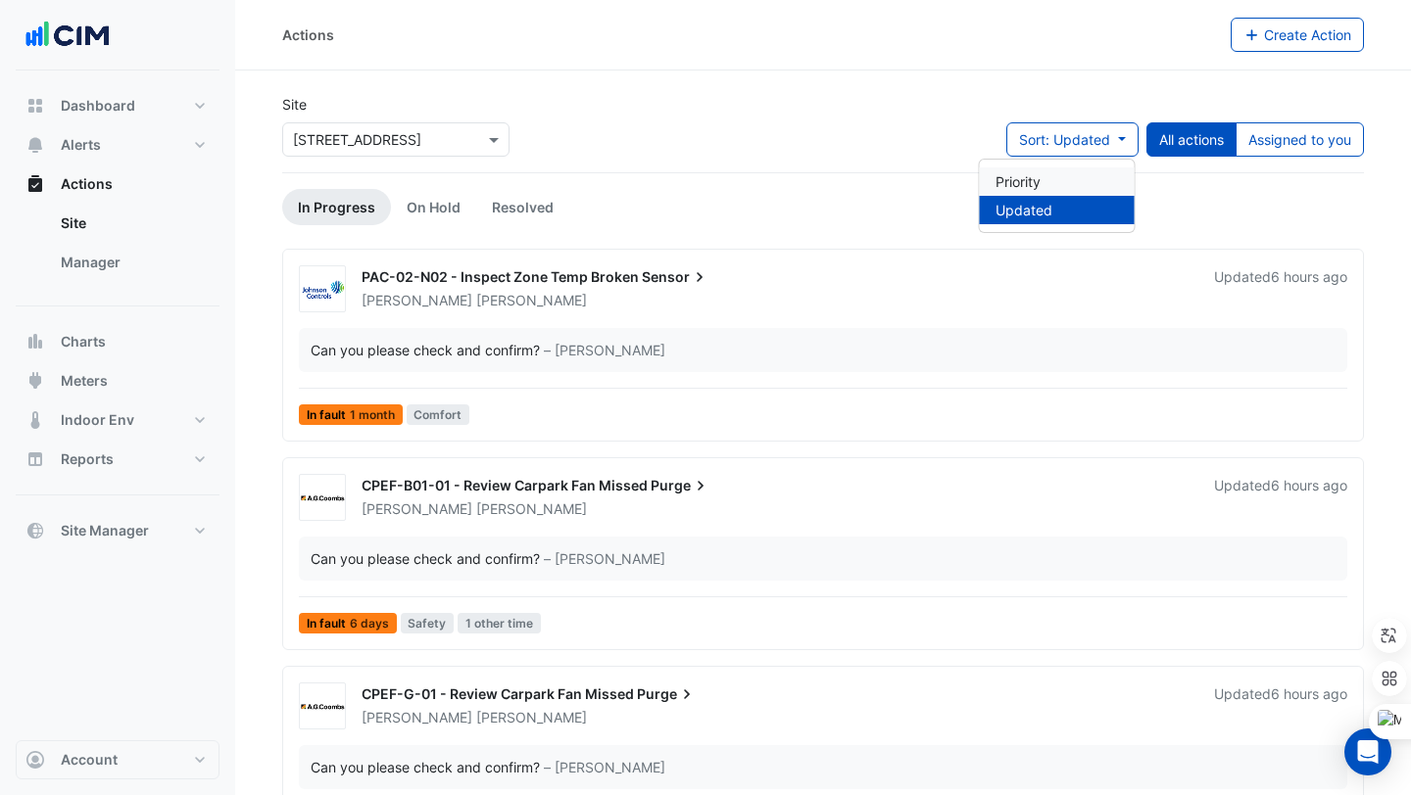
click at [1075, 180] on li "Priority" at bounding box center [1057, 182] width 155 height 28
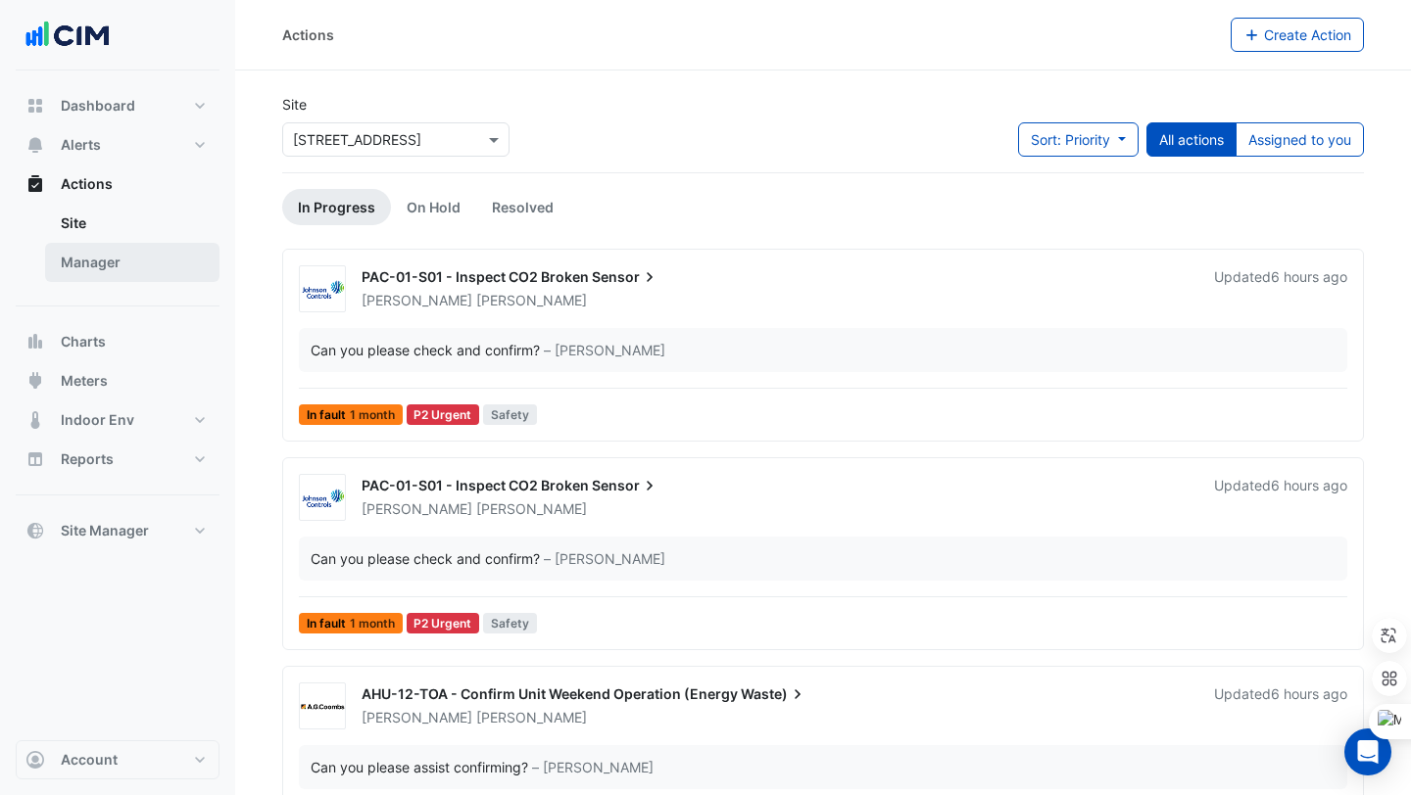
click at [142, 260] on link "Manager" at bounding box center [132, 262] width 174 height 39
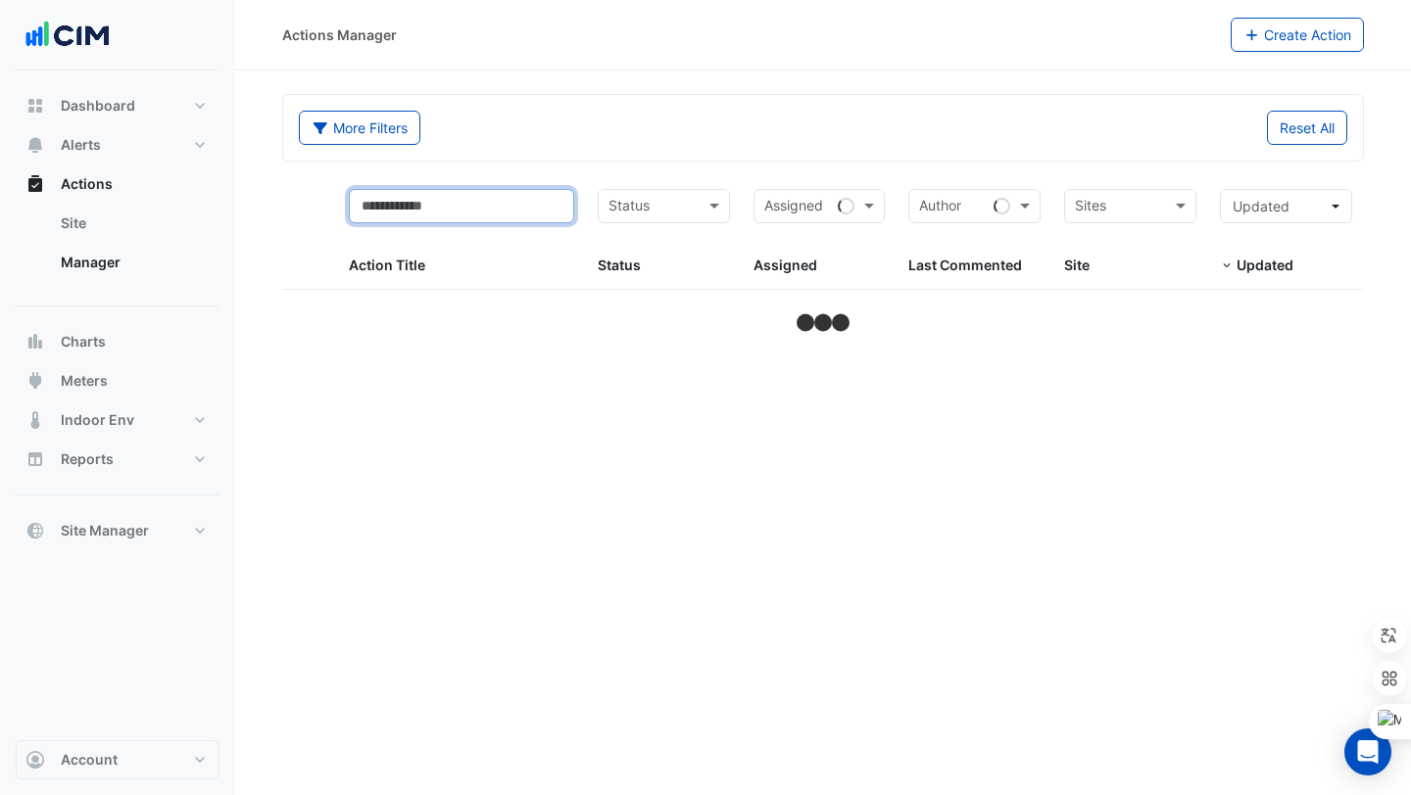
click at [416, 209] on input "text" at bounding box center [461, 206] width 225 height 34
select select "***"
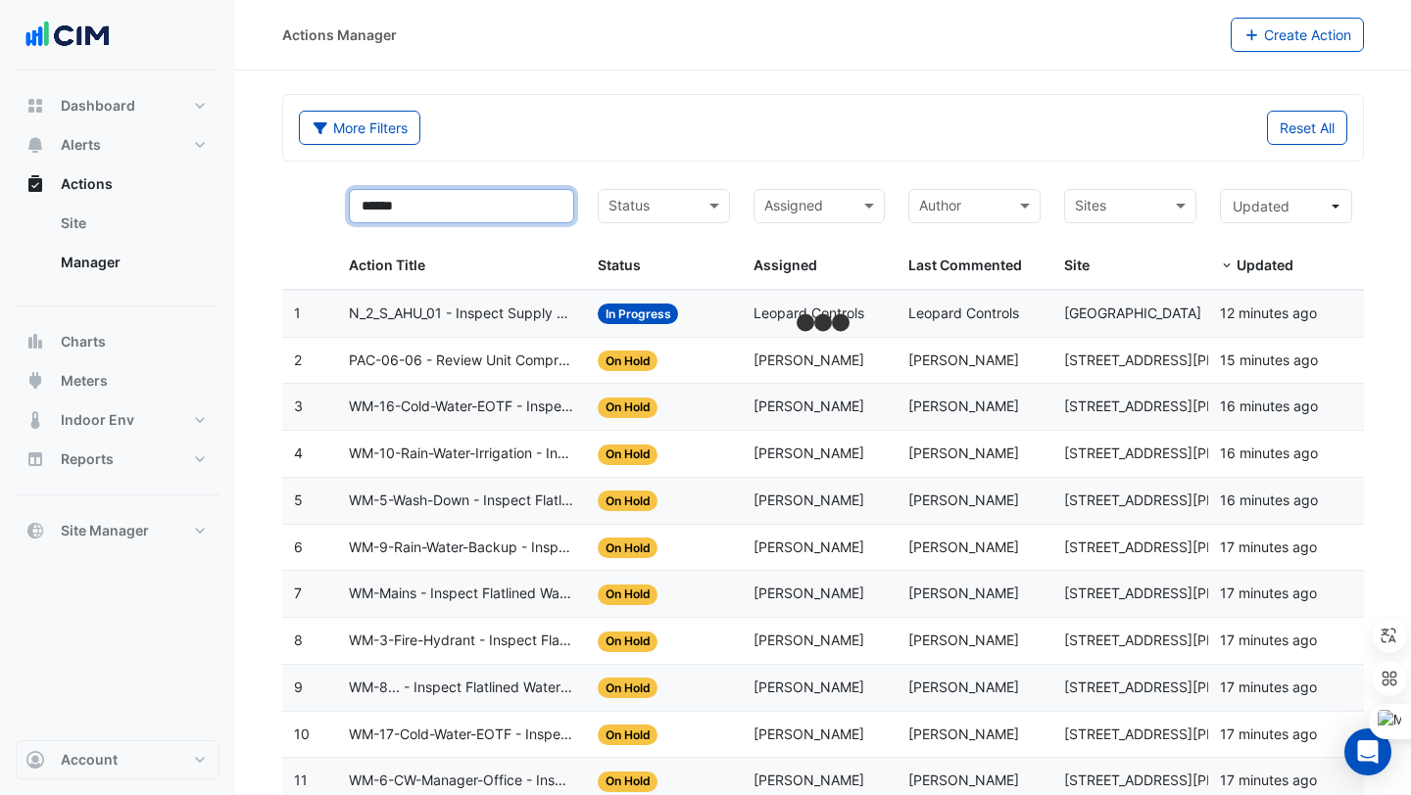
click at [478, 210] on input "******" at bounding box center [461, 206] width 225 height 34
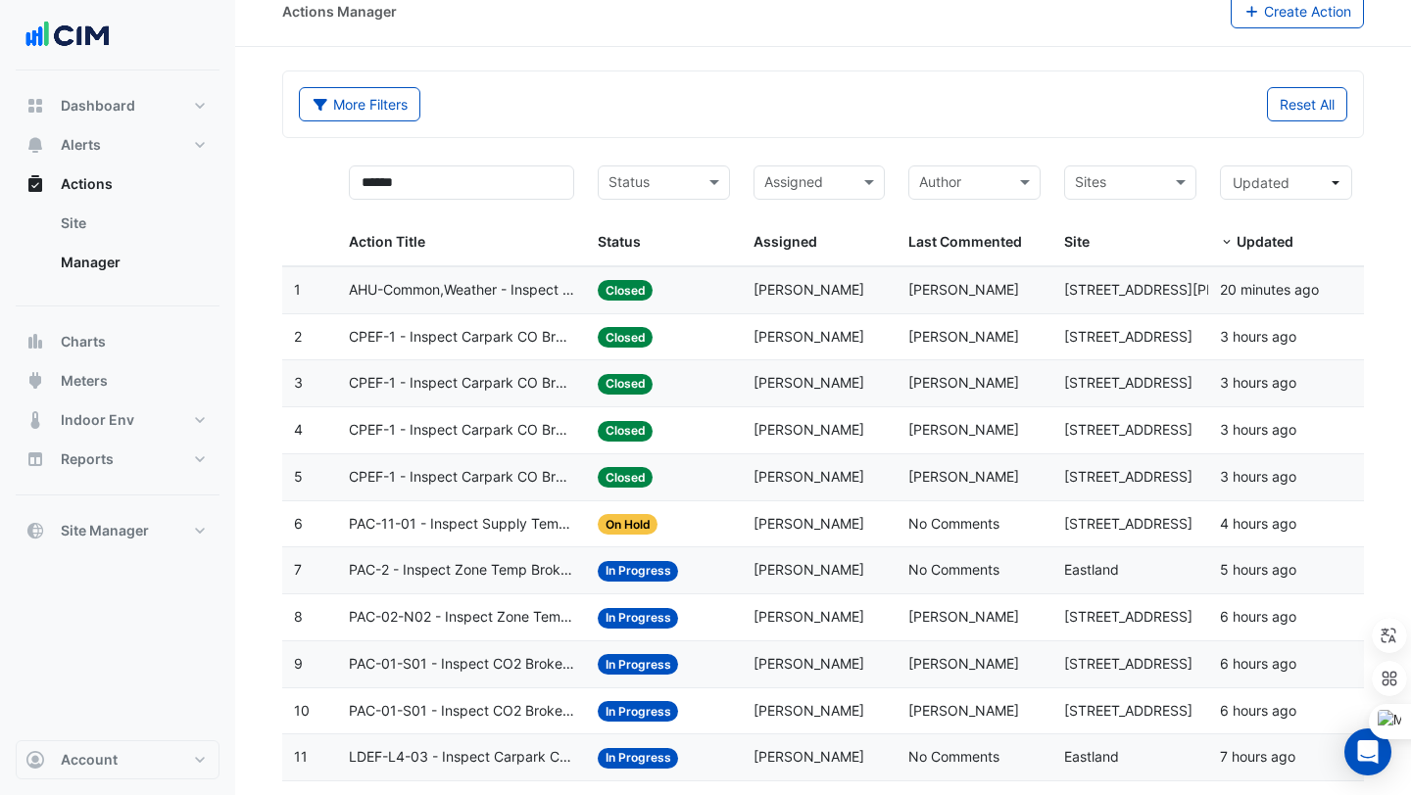
scroll to position [17, 0]
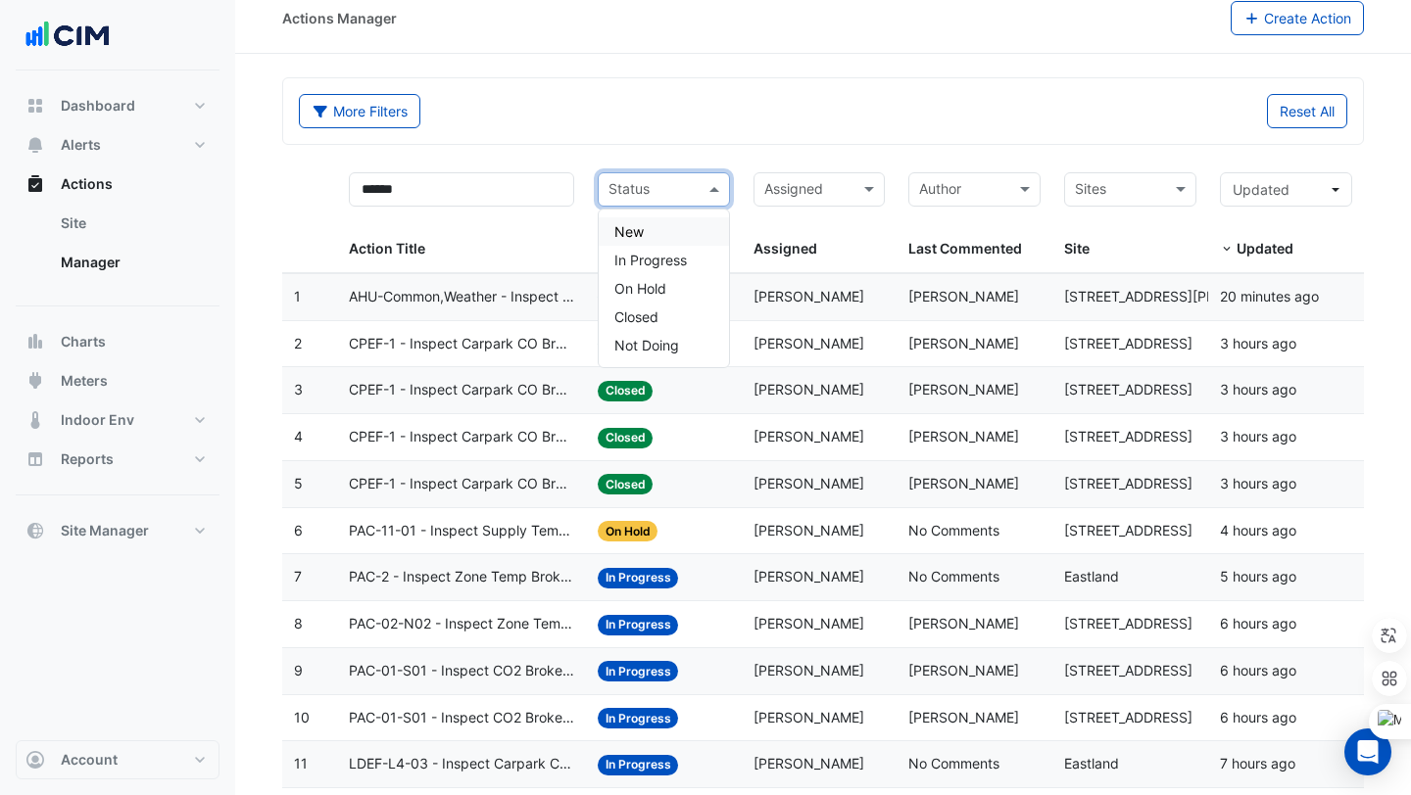
click at [675, 199] on input "text" at bounding box center [652, 191] width 88 height 23
click at [795, 194] on input "text" at bounding box center [808, 191] width 88 height 23
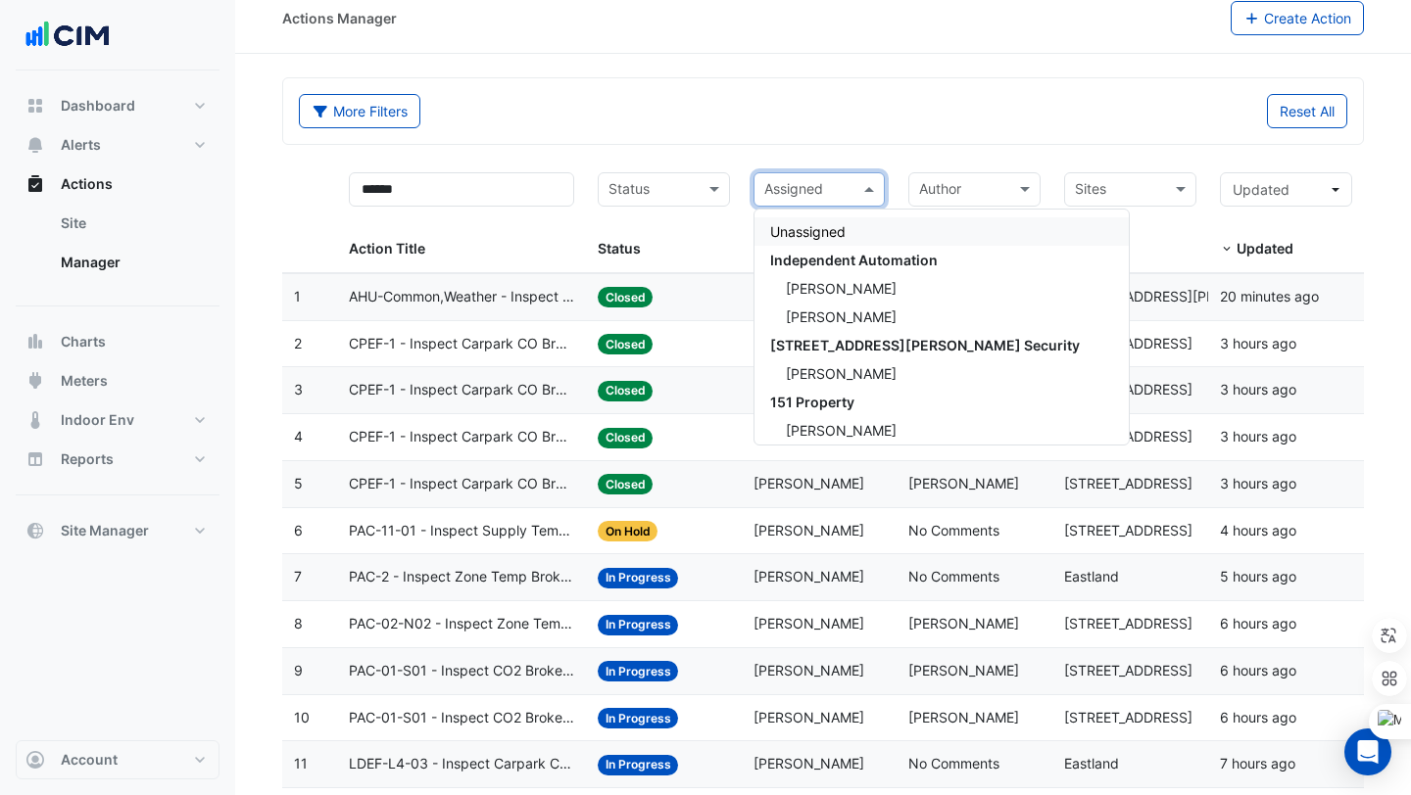
click at [813, 136] on div "More Filters Reset All" at bounding box center [823, 111] width 1080 height 66
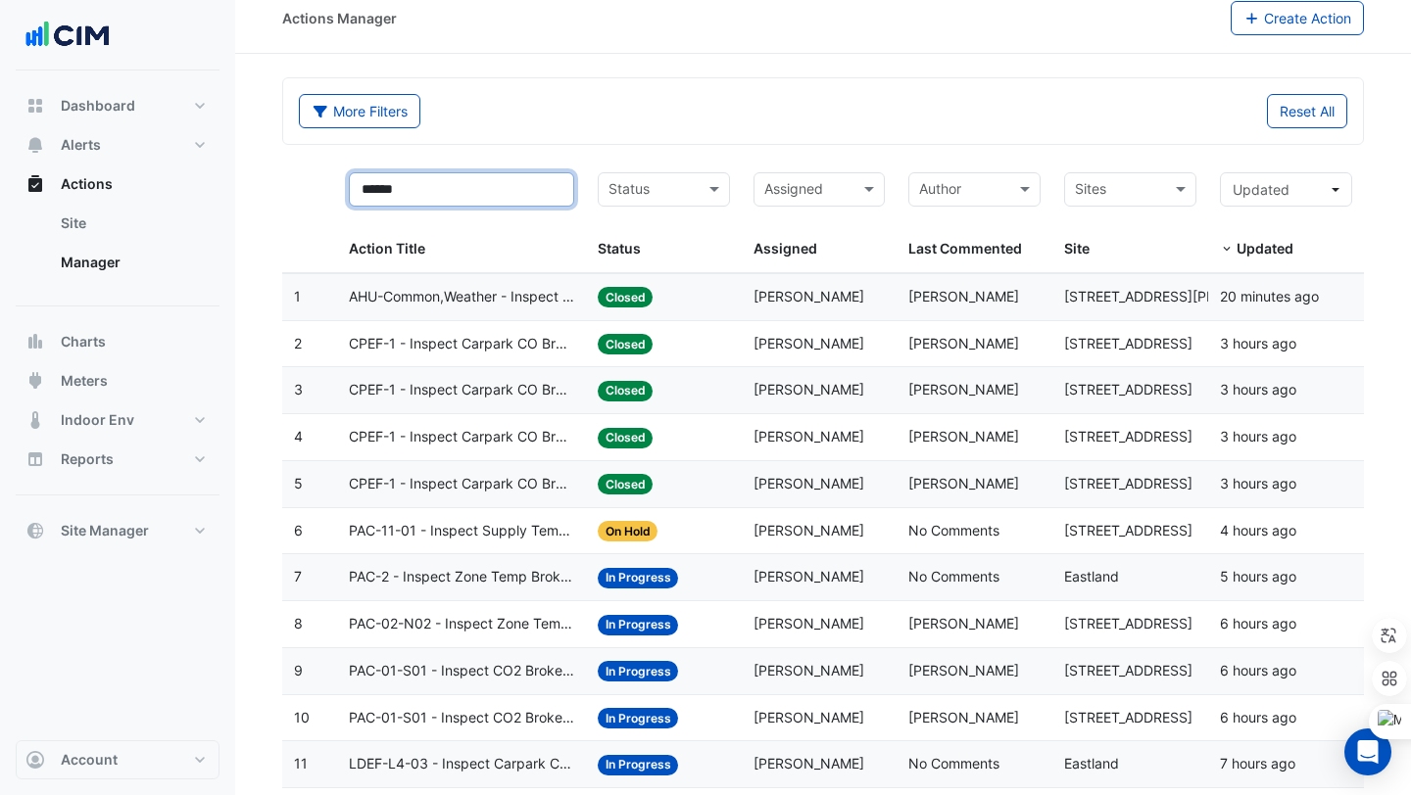
click at [477, 172] on input "******" at bounding box center [461, 189] width 225 height 34
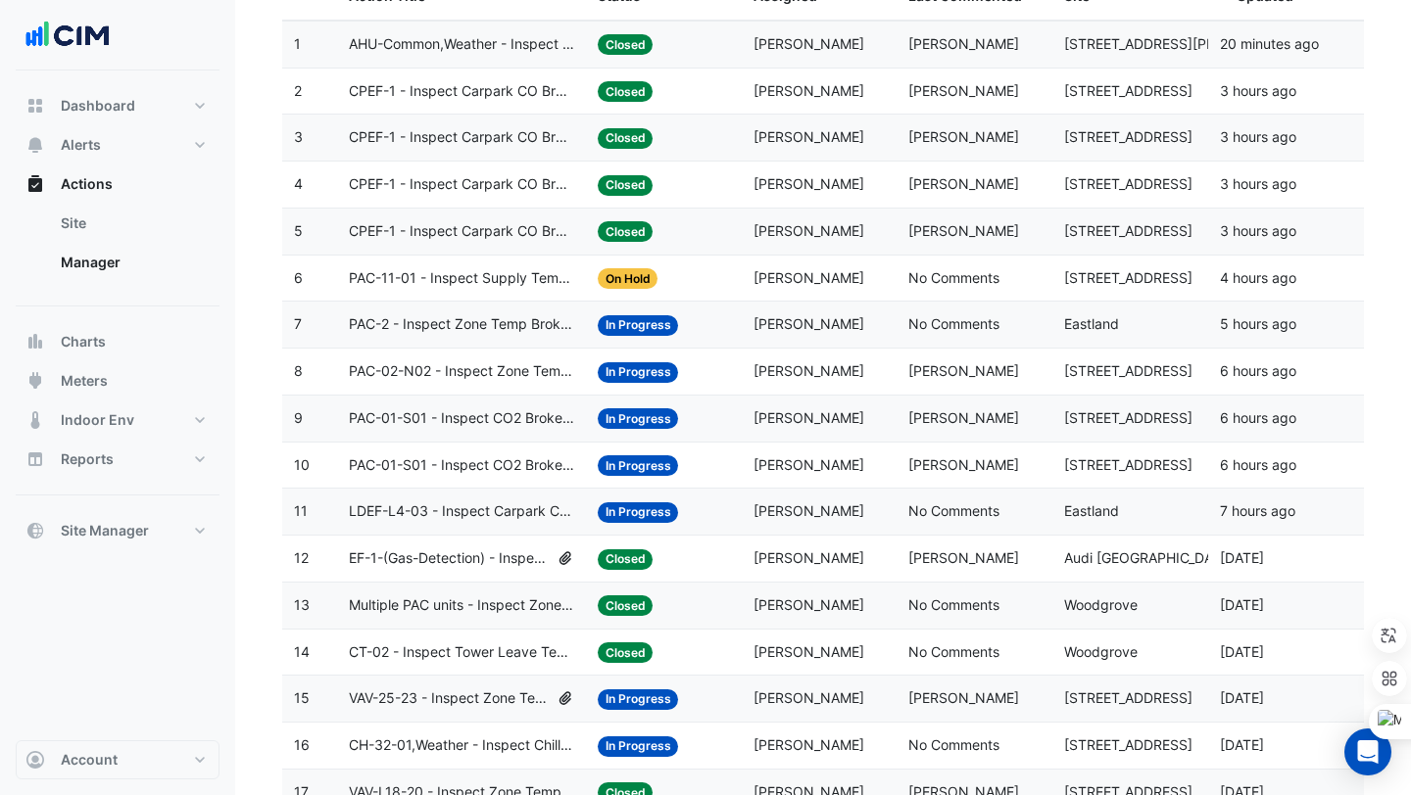
scroll to position [0, 0]
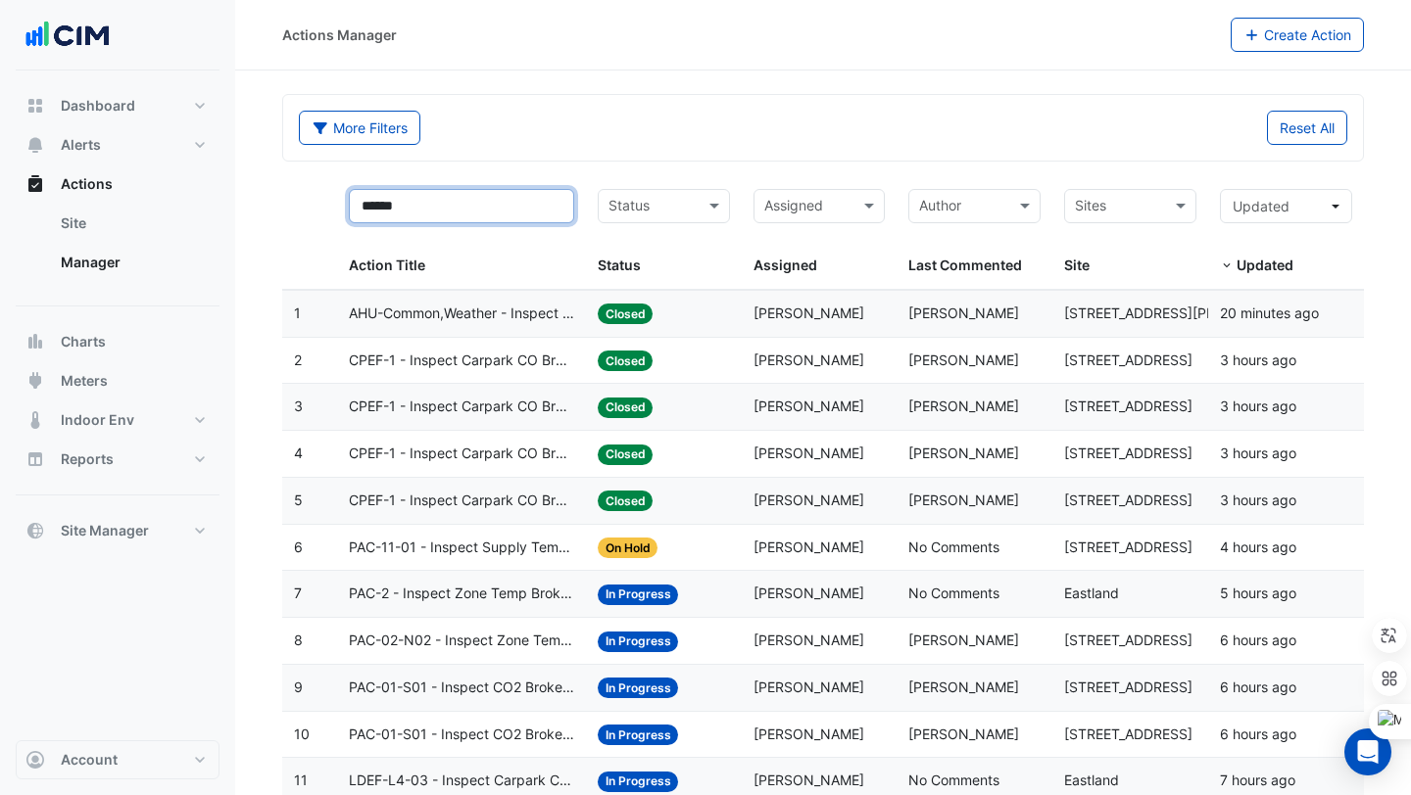
click at [455, 198] on input "******" at bounding box center [461, 206] width 225 height 34
type input "*"
type input "*******"
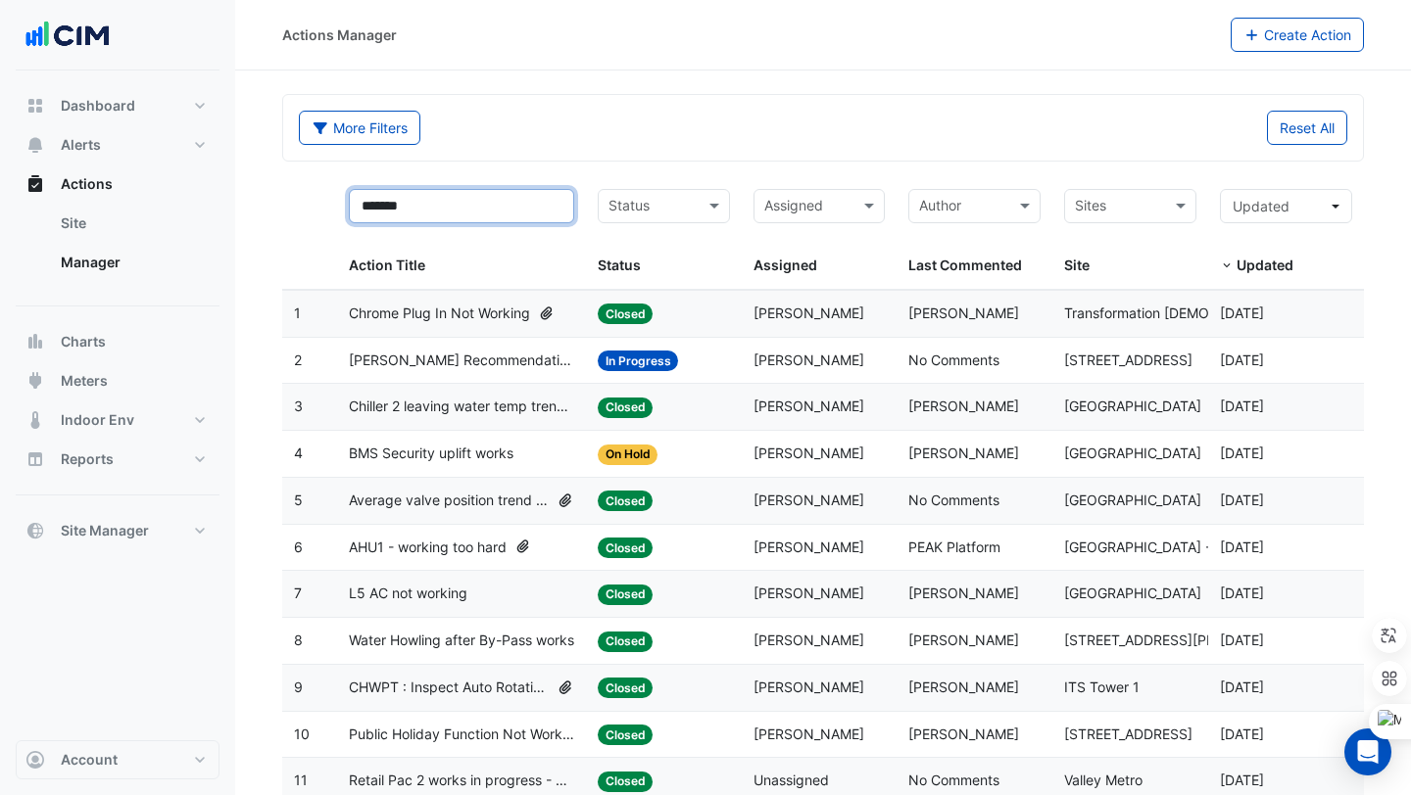
drag, startPoint x: 450, startPoint y: 195, endPoint x: 361, endPoint y: 197, distance: 88.2
click at [361, 197] on input "*******" at bounding box center [461, 206] width 225 height 34
click at [661, 130] on div "More Filters" at bounding box center [555, 128] width 536 height 34
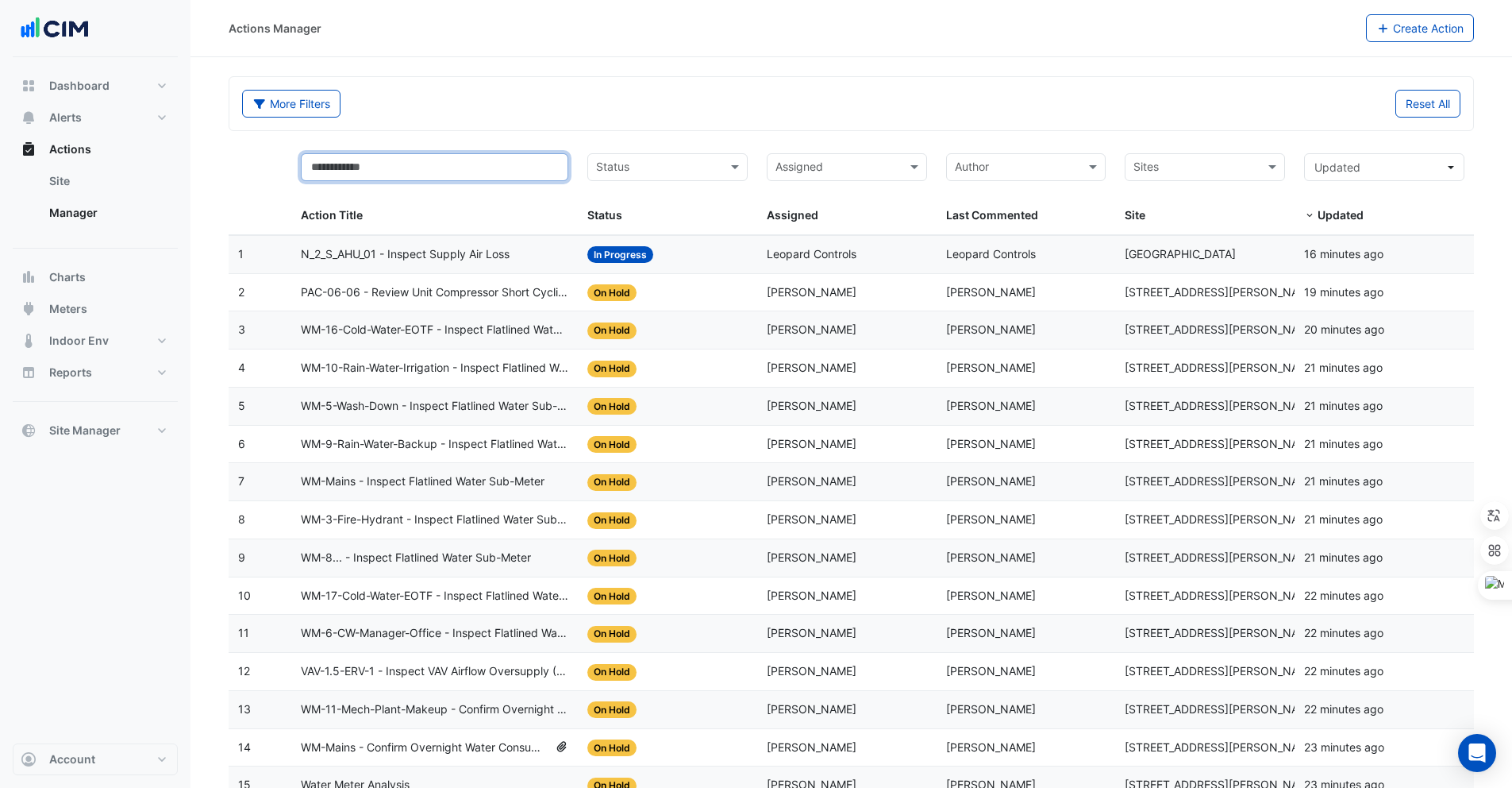
click at [352, 161] on input "text" at bounding box center [434, 167] width 267 height 28
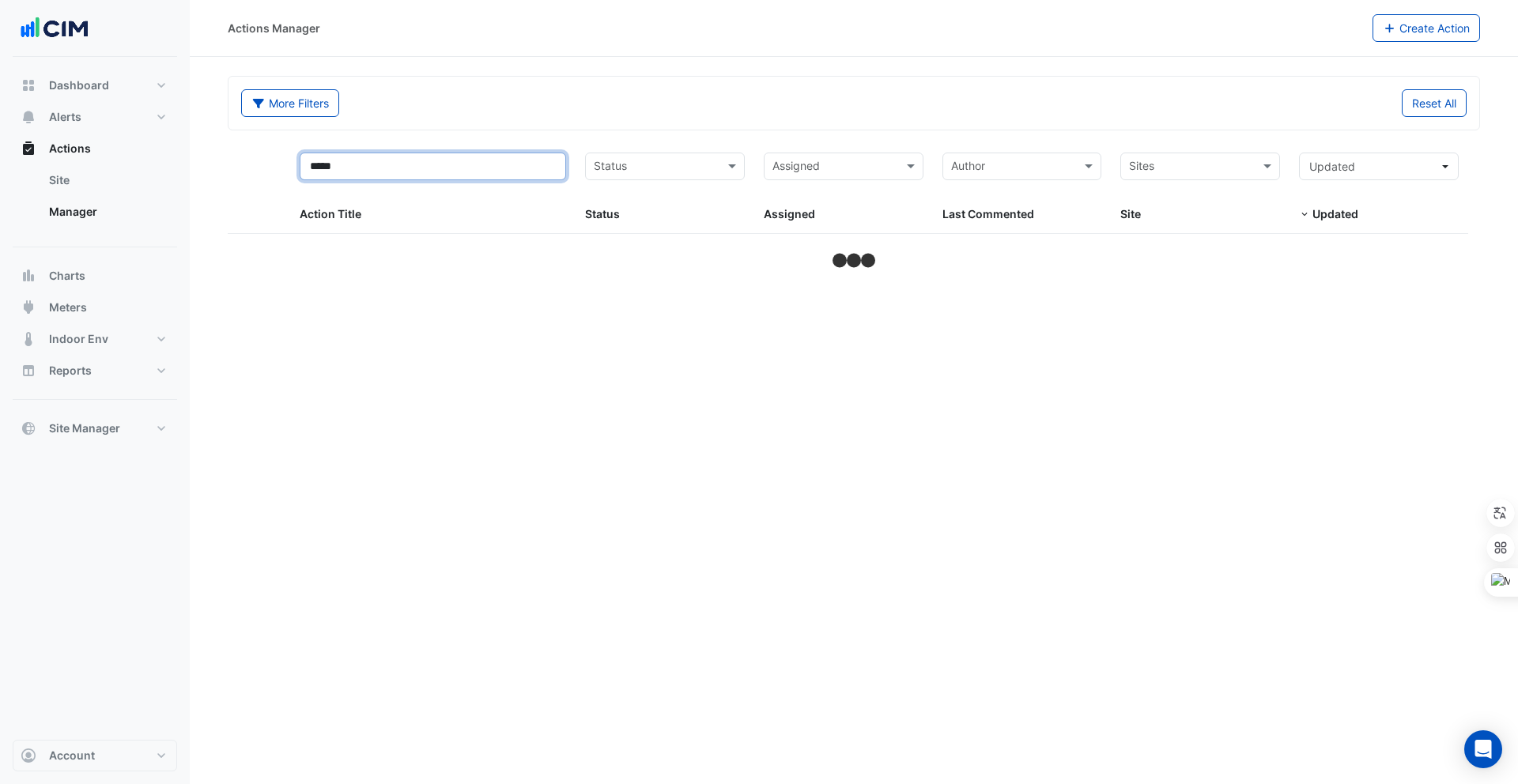
type input "******"
select select "***"
type input "**********"
select select "***"
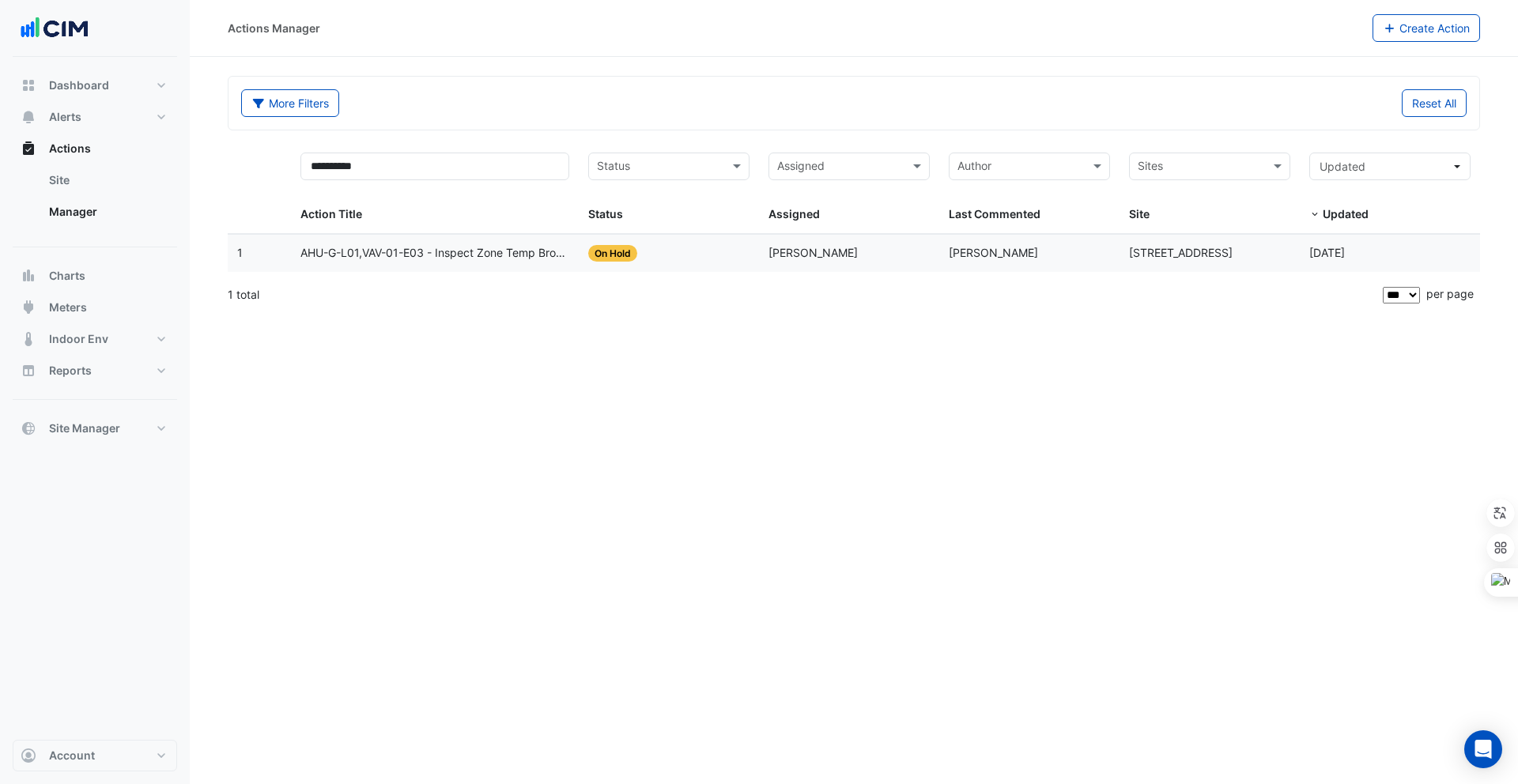
click at [353, 258] on span "AHU-G-L01,VAV-01-E03 - Inspect Zone Temp Broken Sensor" at bounding box center [435, 253] width 270 height 19
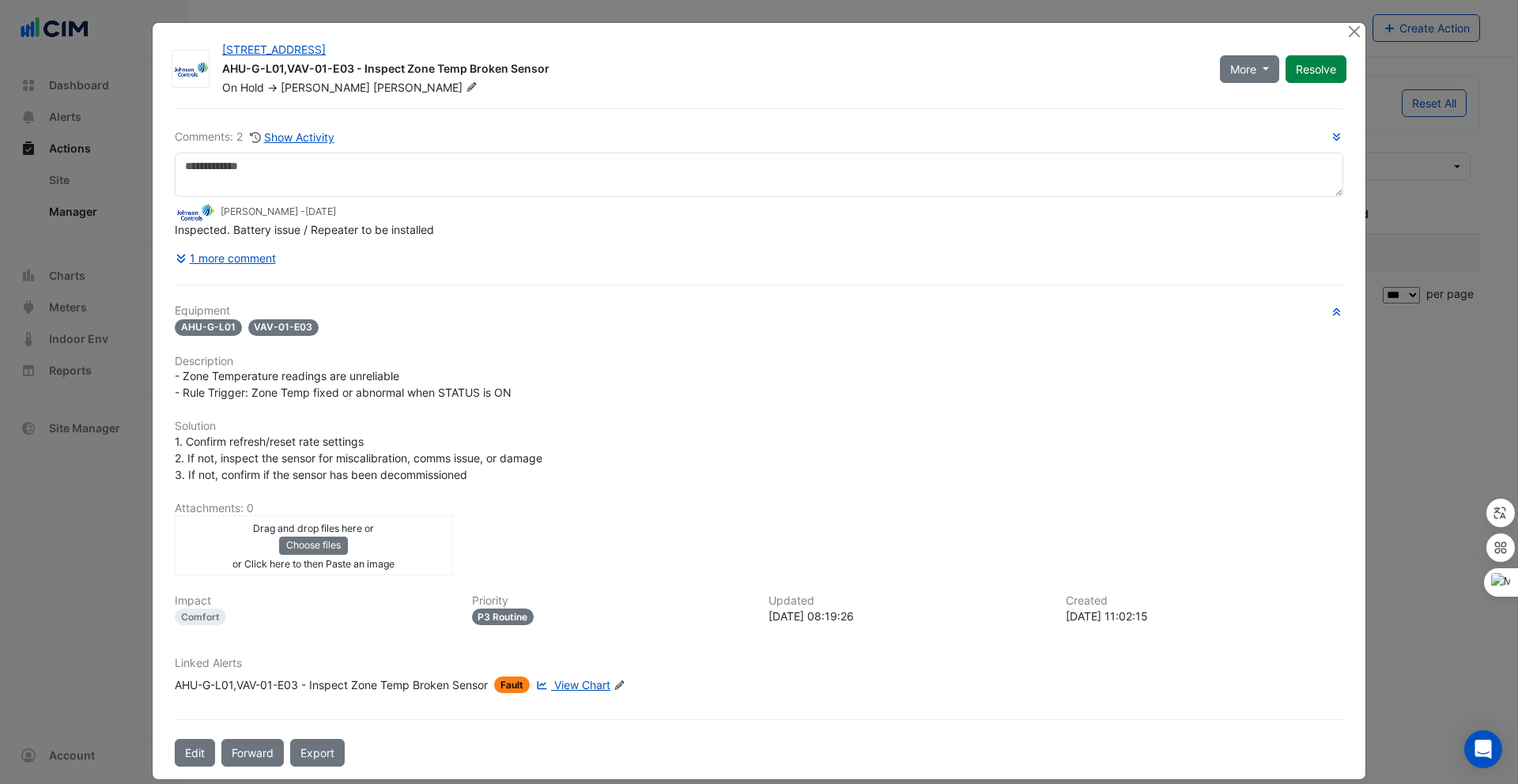
drag, startPoint x: 441, startPoint y: 262, endPoint x: 163, endPoint y: 228, distance: 280.1
click at [165, 228] on div "Comments: 2 Show Activity Ryan Monahan - 6 days ago Inspected. Battery issue / …" at bounding box center [759, 437] width 1187 height 658
click at [454, 231] on div "Inspected. Battery issue / Repeater to be installed" at bounding box center [759, 229] width 1169 height 17
click at [1355, 35] on button "Close" at bounding box center [1353, 31] width 17 height 17
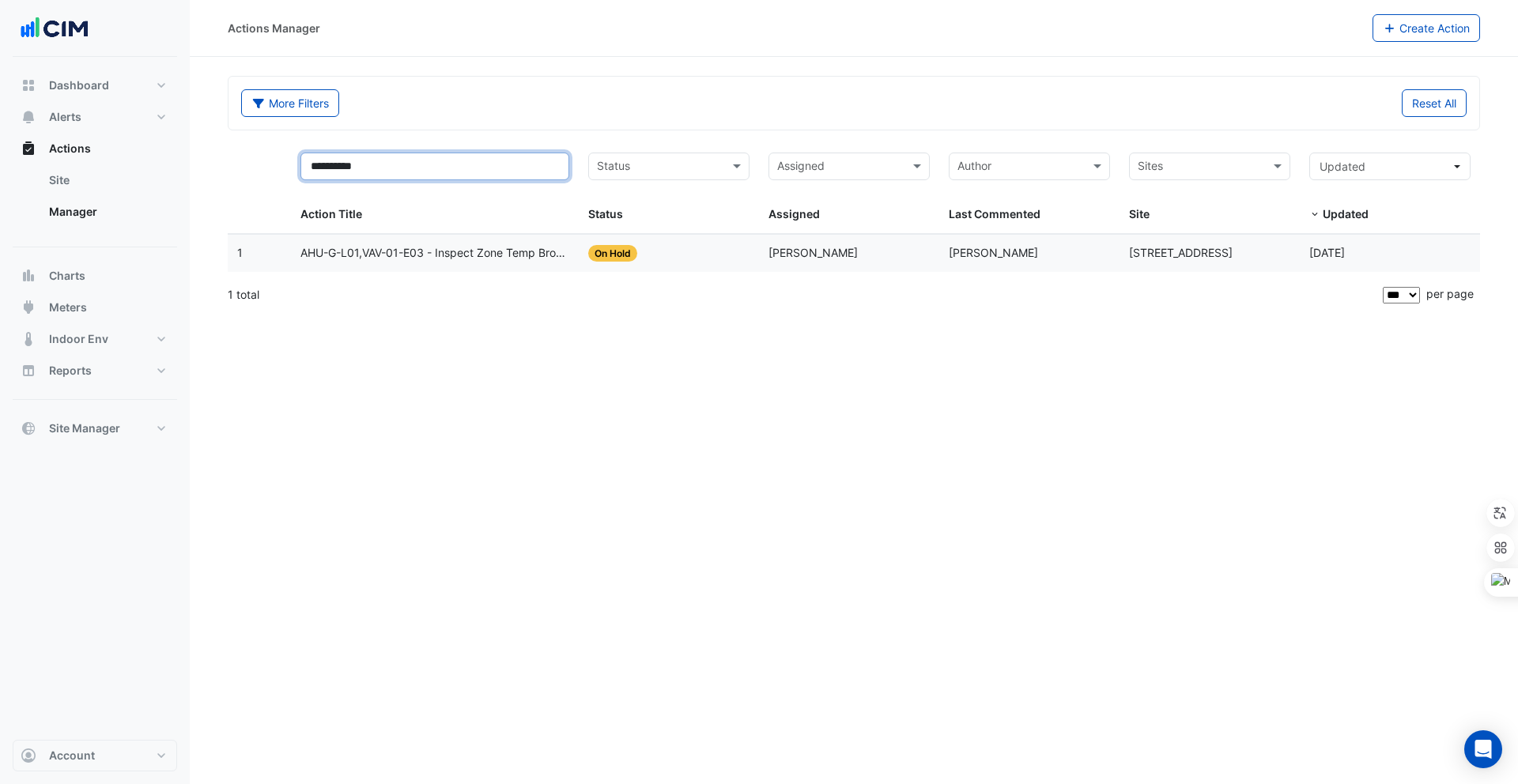
click at [473, 169] on input "**********" at bounding box center [435, 166] width 270 height 27
type input "*"
paste input "**********"
type input "**********"
click at [466, 257] on span "AHU-G-L01,VAV-01-E04 - Inspect Zone Temp Broken Sensor" at bounding box center [435, 253] width 270 height 19
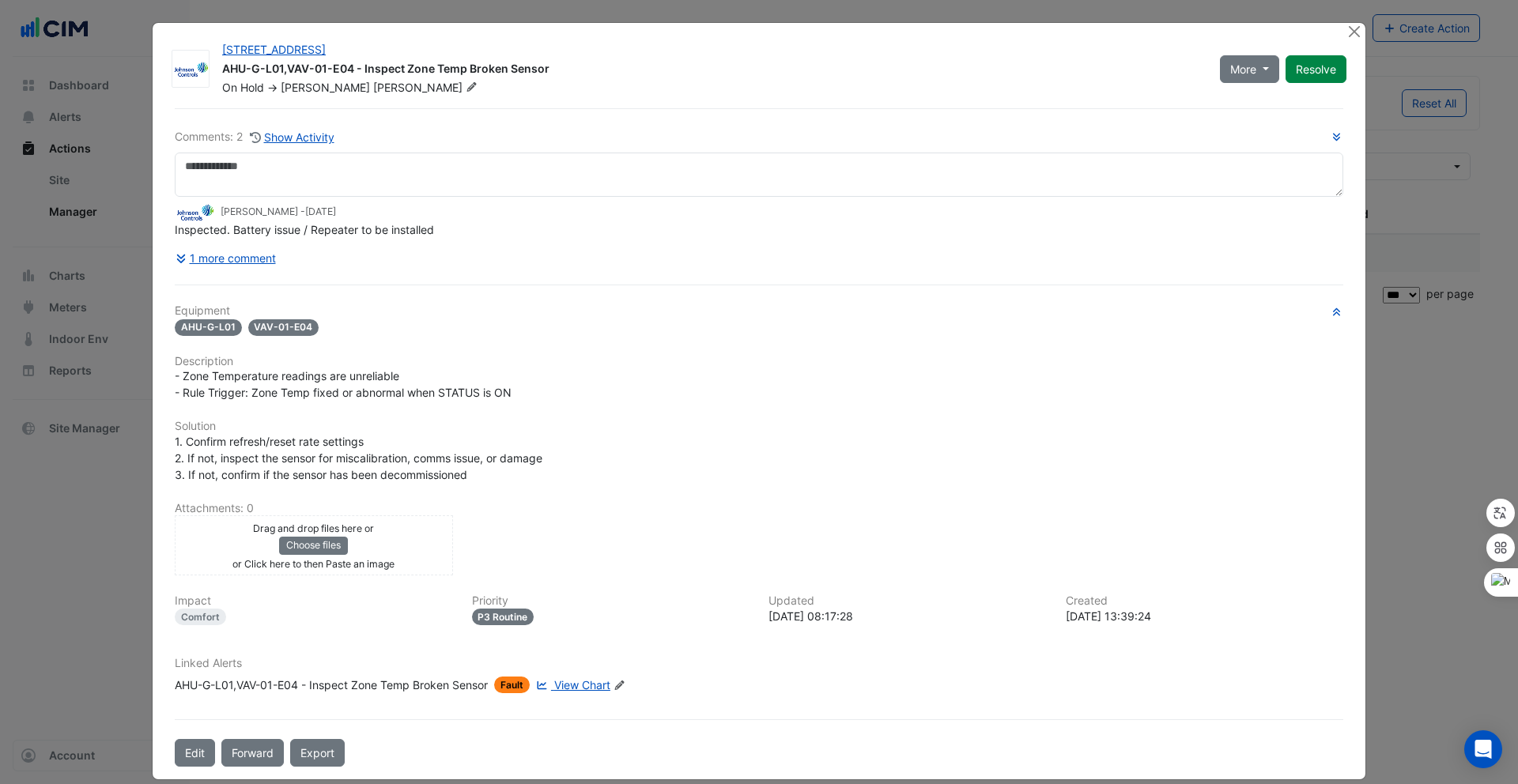
drag, startPoint x: 443, startPoint y: 264, endPoint x: 169, endPoint y: 227, distance: 276.5
click at [174, 227] on div "Inspected. Battery issue / Repeater to be installed" at bounding box center [759, 229] width 1169 height 17
click at [1347, 24] on button "Close" at bounding box center [1353, 31] width 17 height 17
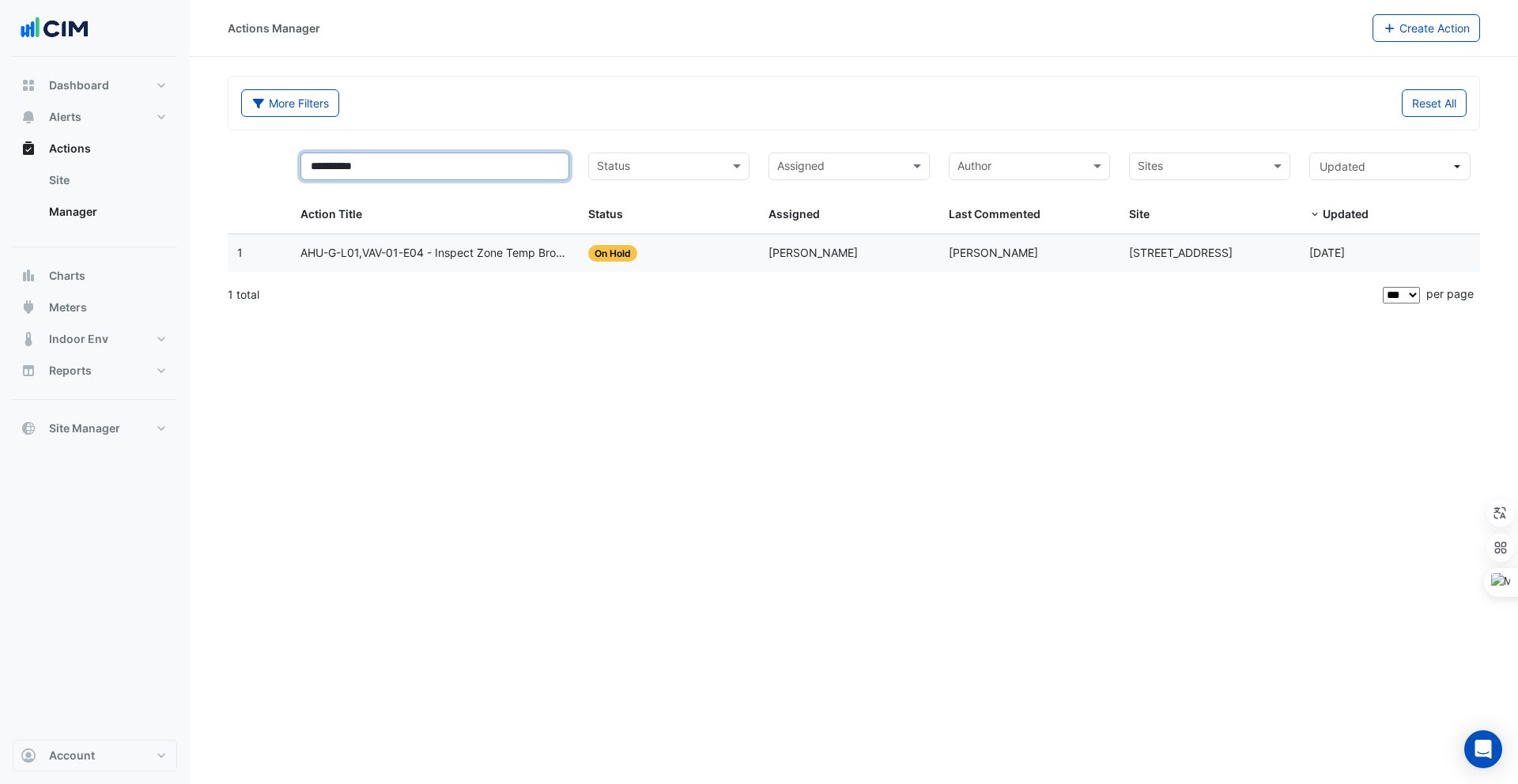
drag, startPoint x: 398, startPoint y: 163, endPoint x: 291, endPoint y: 169, distance: 107.2
click at [291, 169] on datatable-header-cell "**********" at bounding box center [435, 188] width 289 height 91
paste input "**********"
click at [427, 258] on span "AHU-G-L01,VAV-01-INT-09 - Inspect VAV Insufficient Cooling" at bounding box center [435, 253] width 270 height 19
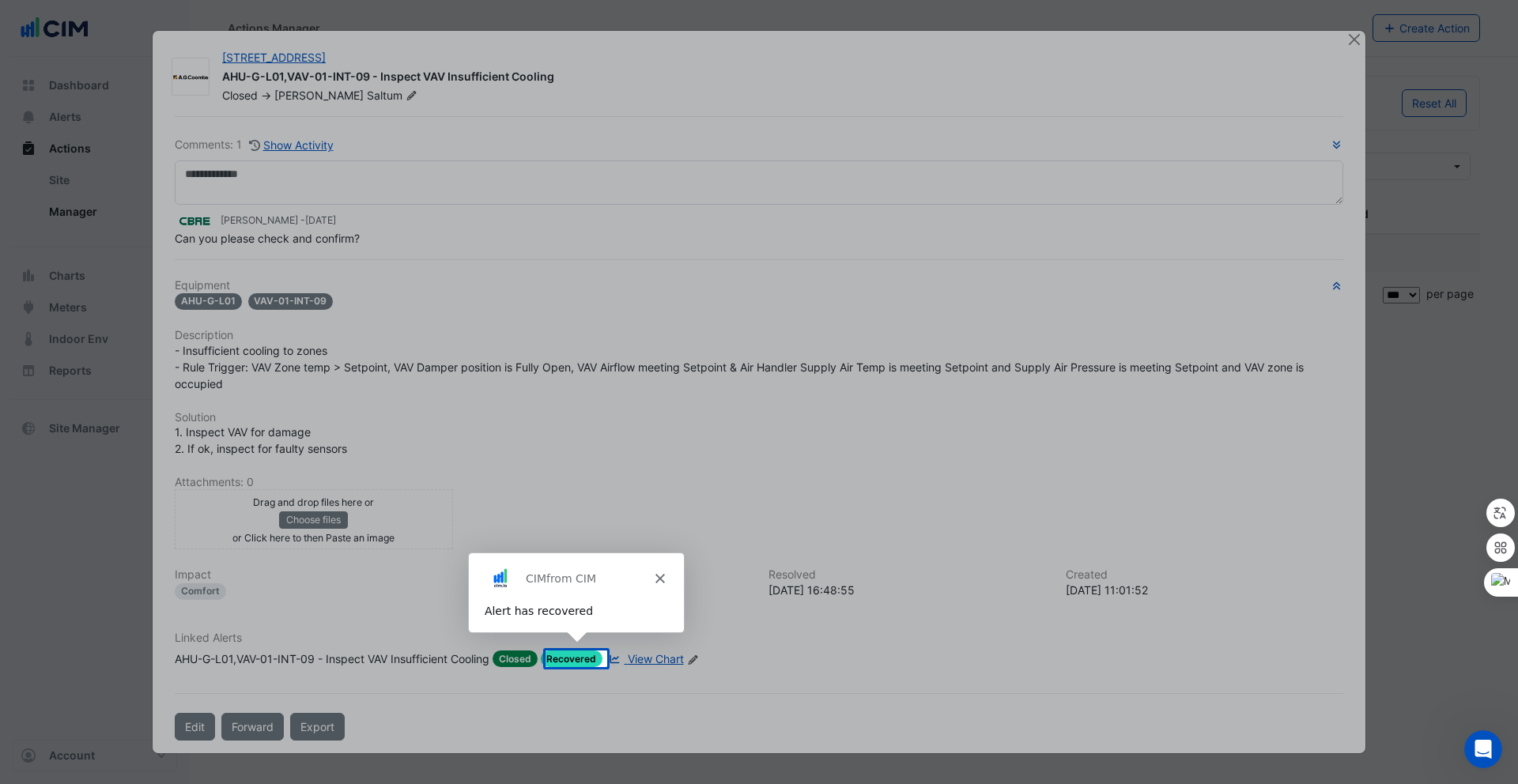
click at [656, 573] on polygon "Close" at bounding box center [659, 577] width 10 height 10
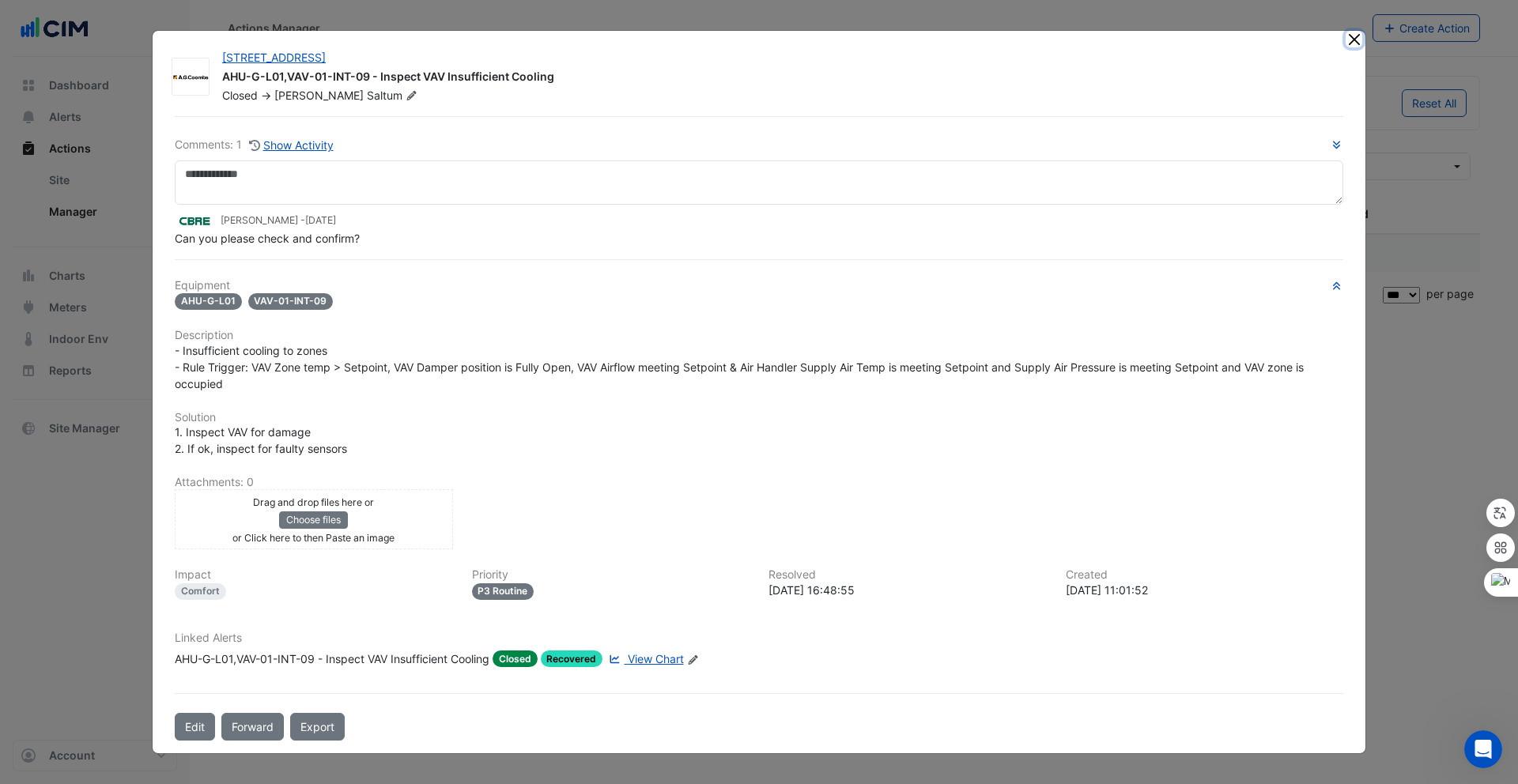
click at [1357, 44] on button "Close" at bounding box center [1353, 39] width 17 height 17
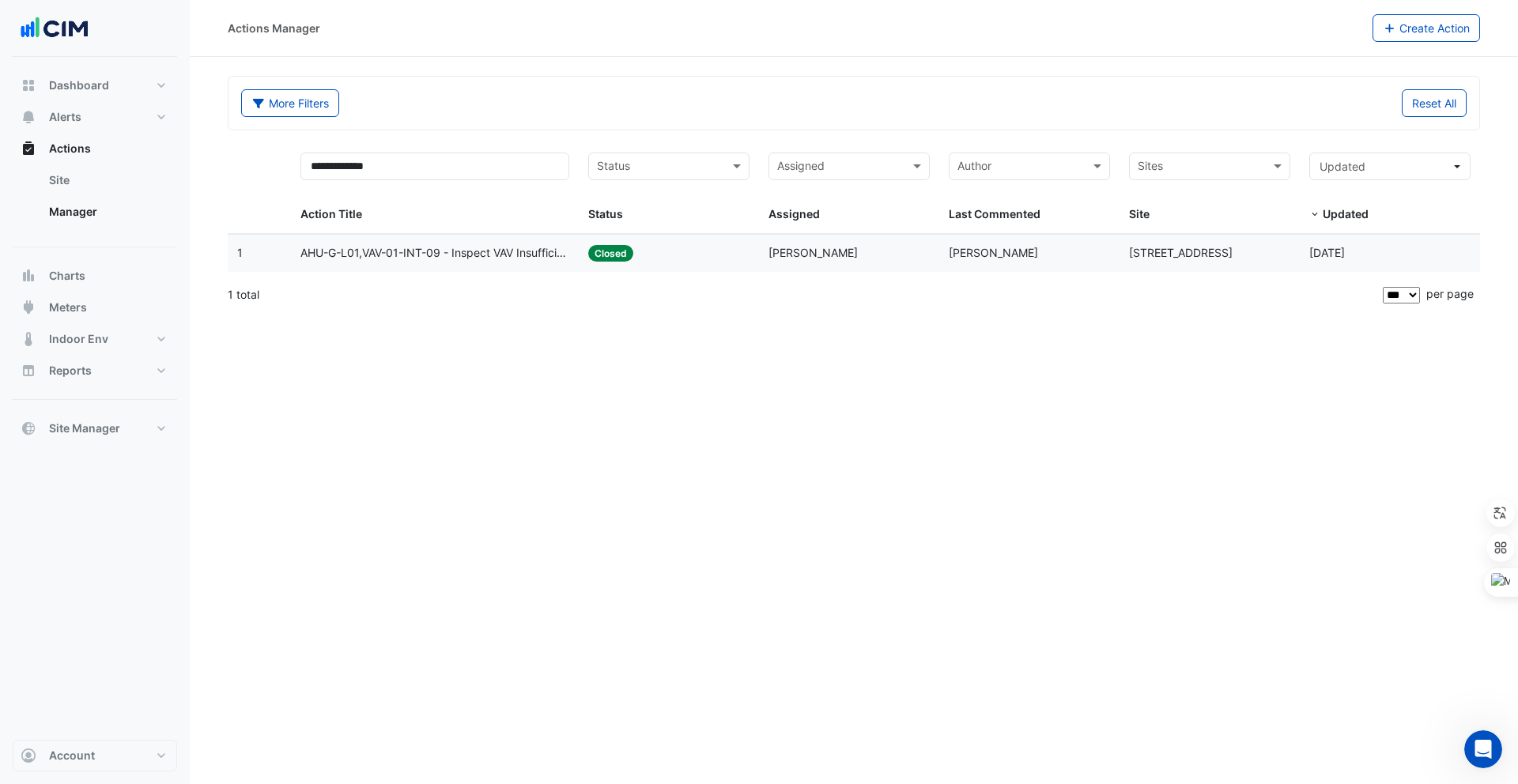
click at [492, 308] on div "1 total" at bounding box center [803, 294] width 1152 height 40
click at [395, 156] on input "**********" at bounding box center [435, 166] width 270 height 27
click at [402, 167] on input "**********" at bounding box center [435, 166] width 270 height 27
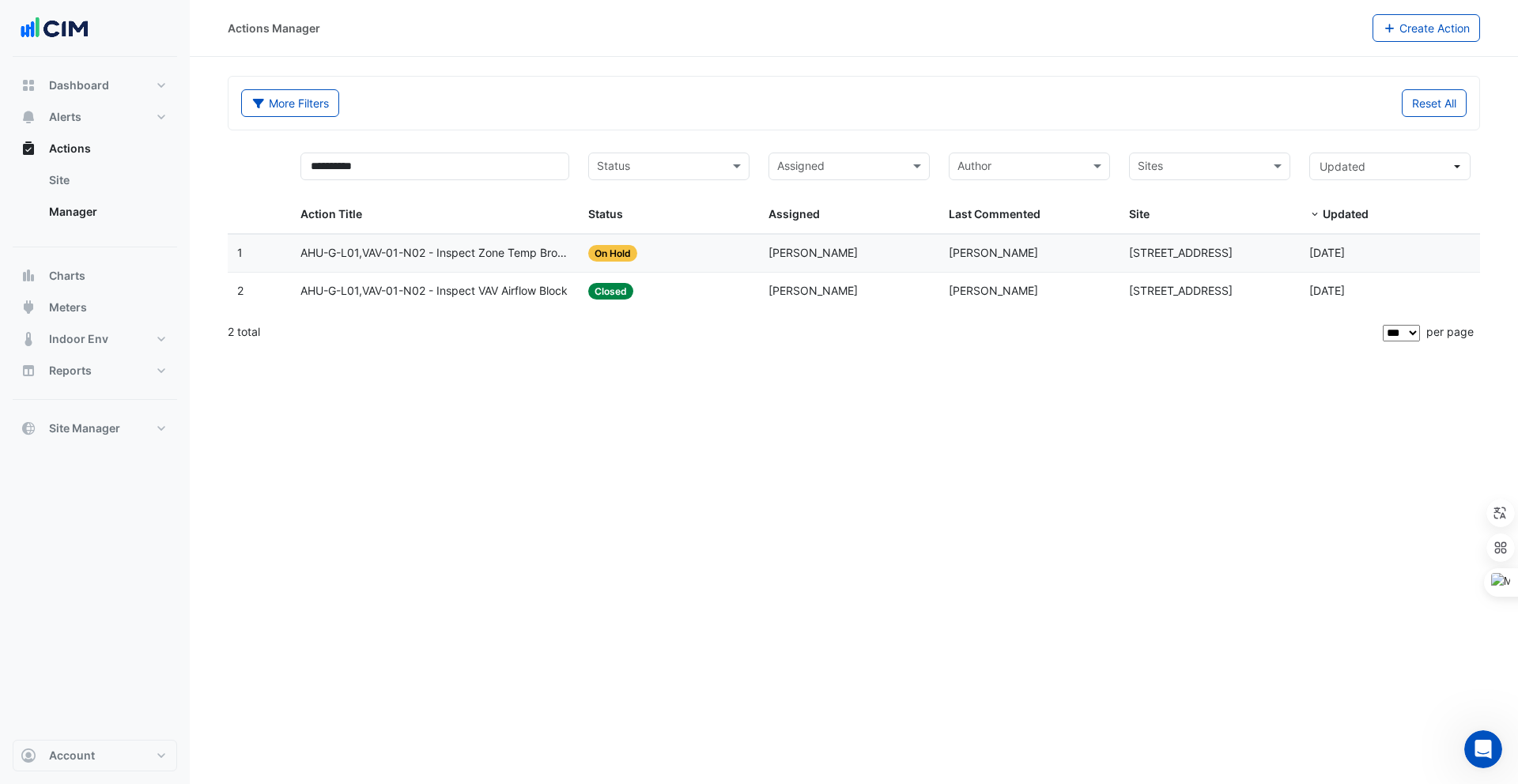
click at [418, 256] on span "AHU-G-L01,VAV-01-N02 - Inspect Zone Temp Broken Sensor" at bounding box center [435, 253] width 270 height 19
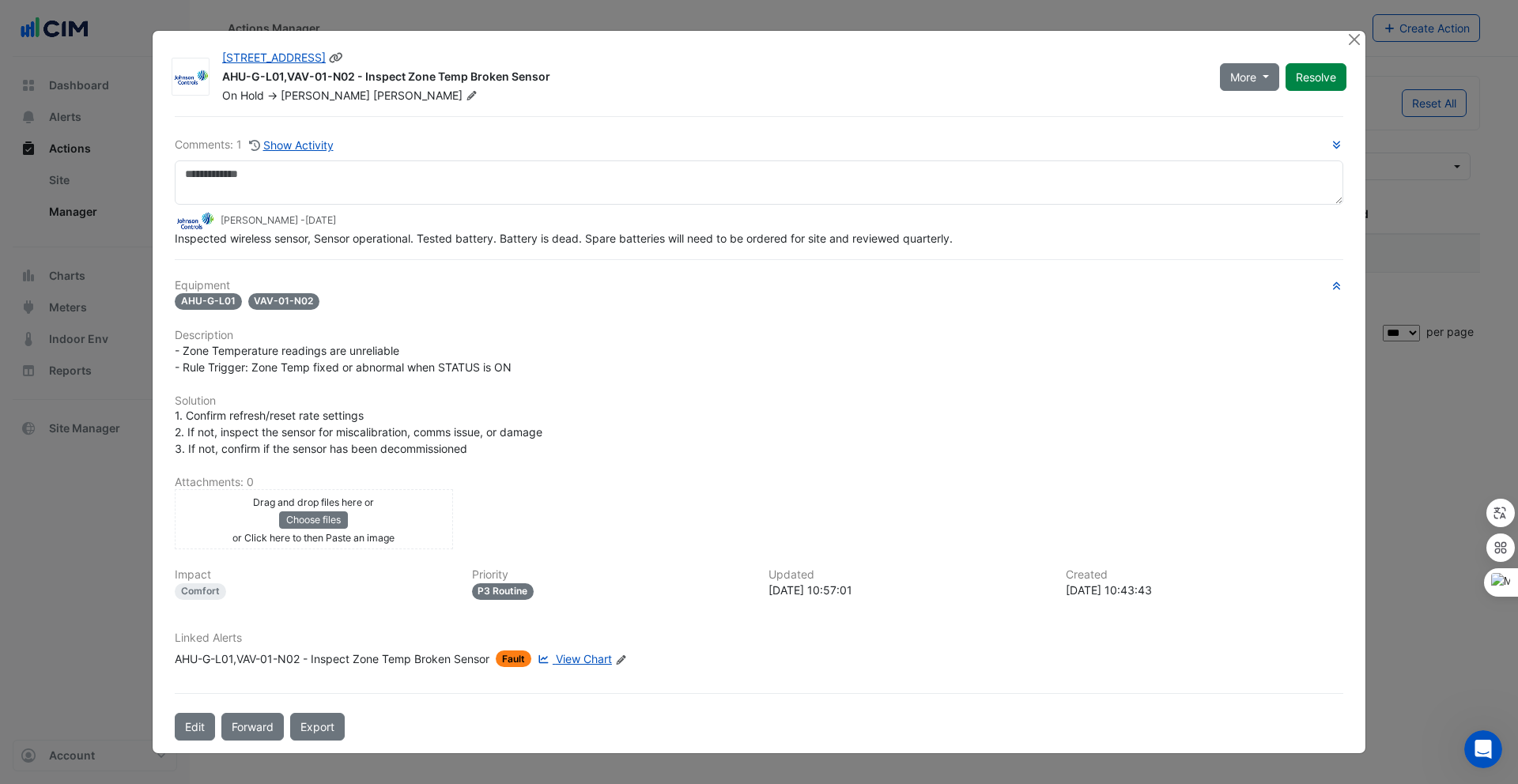
drag, startPoint x: 539, startPoint y: 70, endPoint x: 554, endPoint y: 75, distance: 15.8
click at [554, 75] on div "AHU-G-L01,VAV-01-N02 - Inspect Zone Temp Broken Sensor" at bounding box center [711, 78] width 979 height 19
click at [573, 71] on div "AHU-G-L01,VAV-01-N02 - Inspect Zone Temp Broken Sensor" at bounding box center [711, 78] width 979 height 19
drag, startPoint x: 357, startPoint y: 77, endPoint x: 220, endPoint y: 74, distance: 137.0
click at [220, 74] on div "480 Swan St AHU-G-L01,VAV-01-N02 - Inspect Zone Temp Broken Sensor On Hold -> R…" at bounding box center [712, 77] width 997 height 54
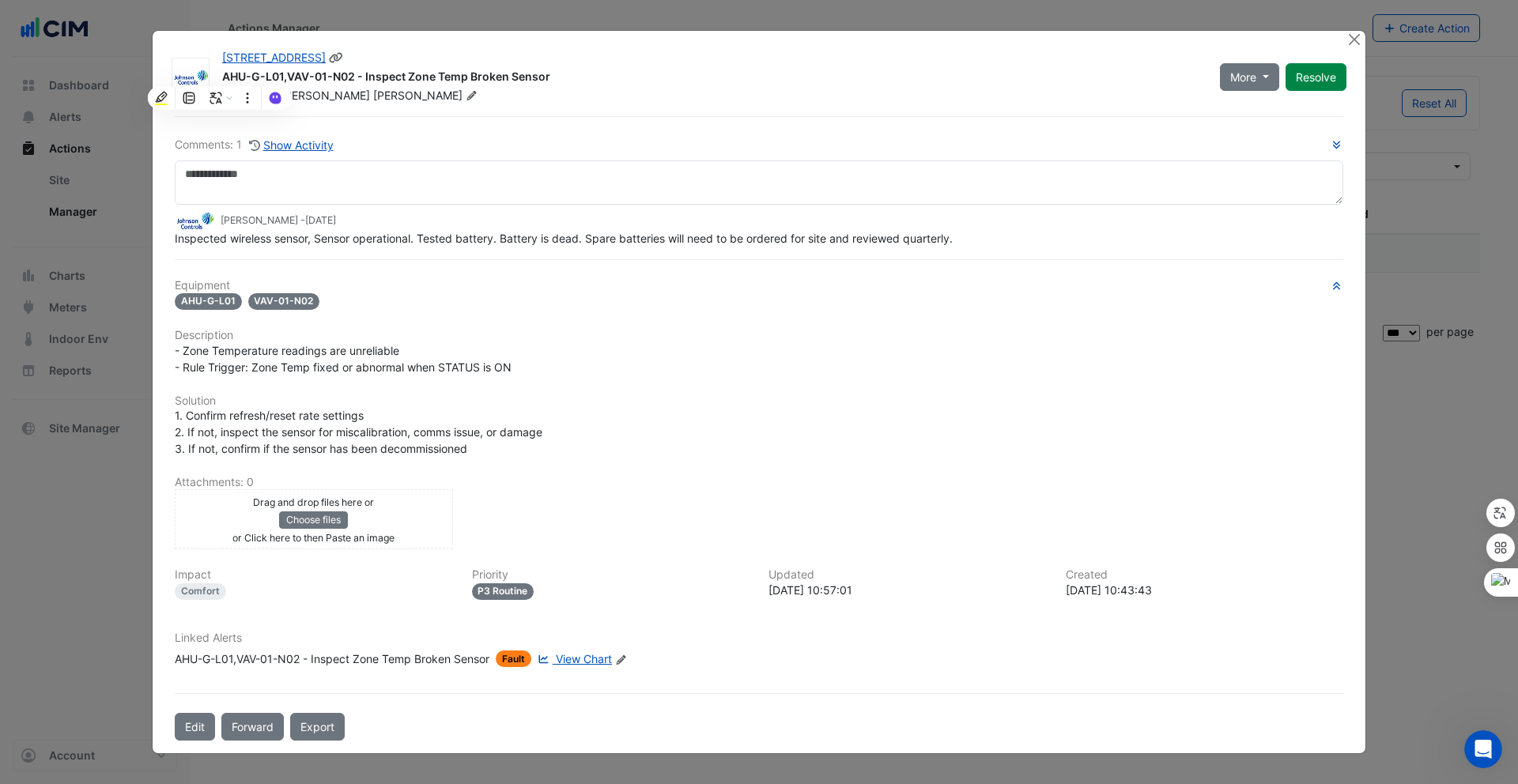
click at [629, 58] on div "[STREET_ADDRESS]" at bounding box center [711, 60] width 979 height 19
drag, startPoint x: 554, startPoint y: 77, endPoint x: 364, endPoint y: 73, distance: 190.0
click at [364, 73] on div "AHU-G-L01,VAV-01-N02 - Inspect Zone Temp Broken Sensor" at bounding box center [711, 78] width 979 height 19
click at [1352, 36] on button "Close" at bounding box center [1353, 39] width 17 height 17
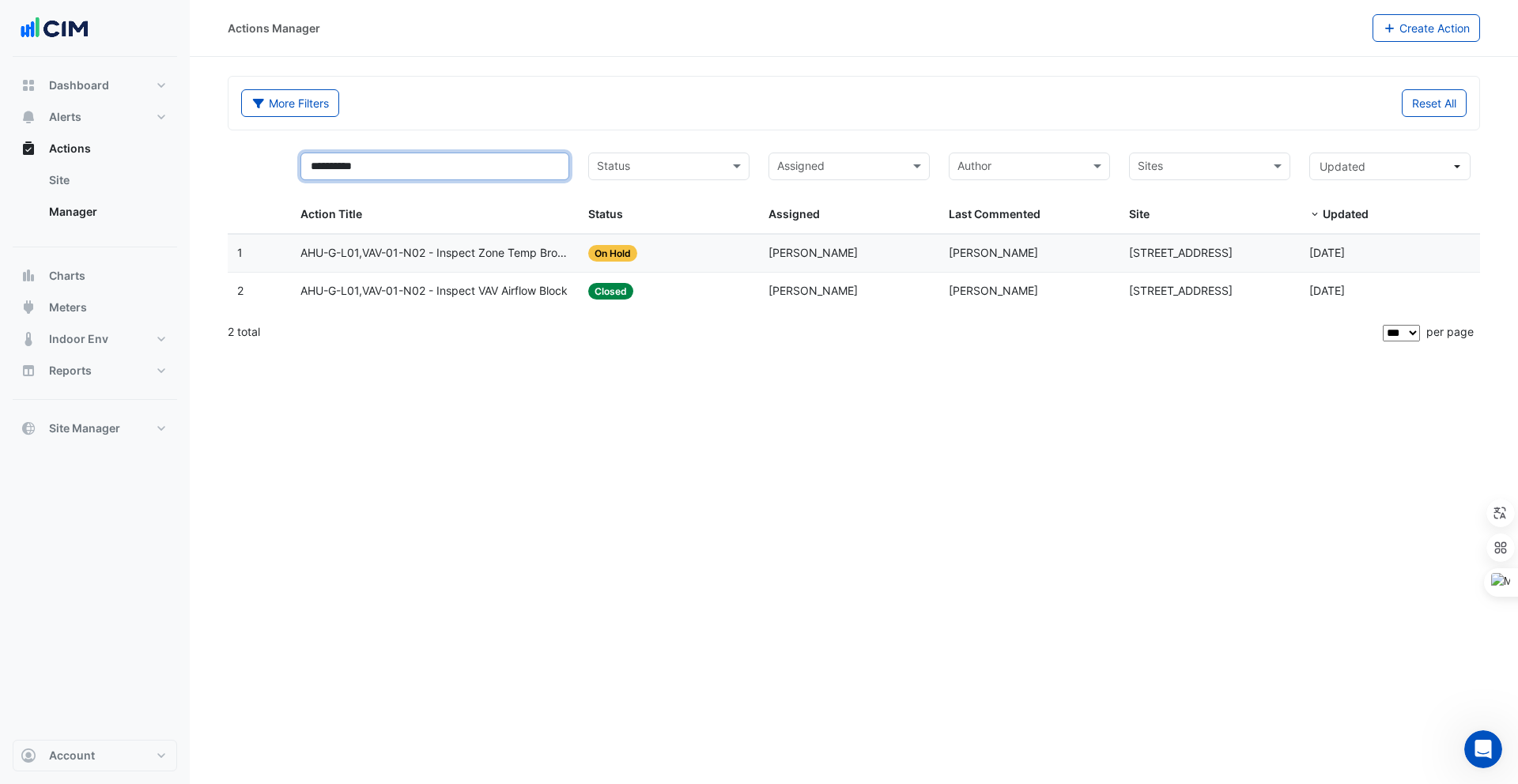
click at [422, 161] on input "**********" at bounding box center [435, 166] width 270 height 27
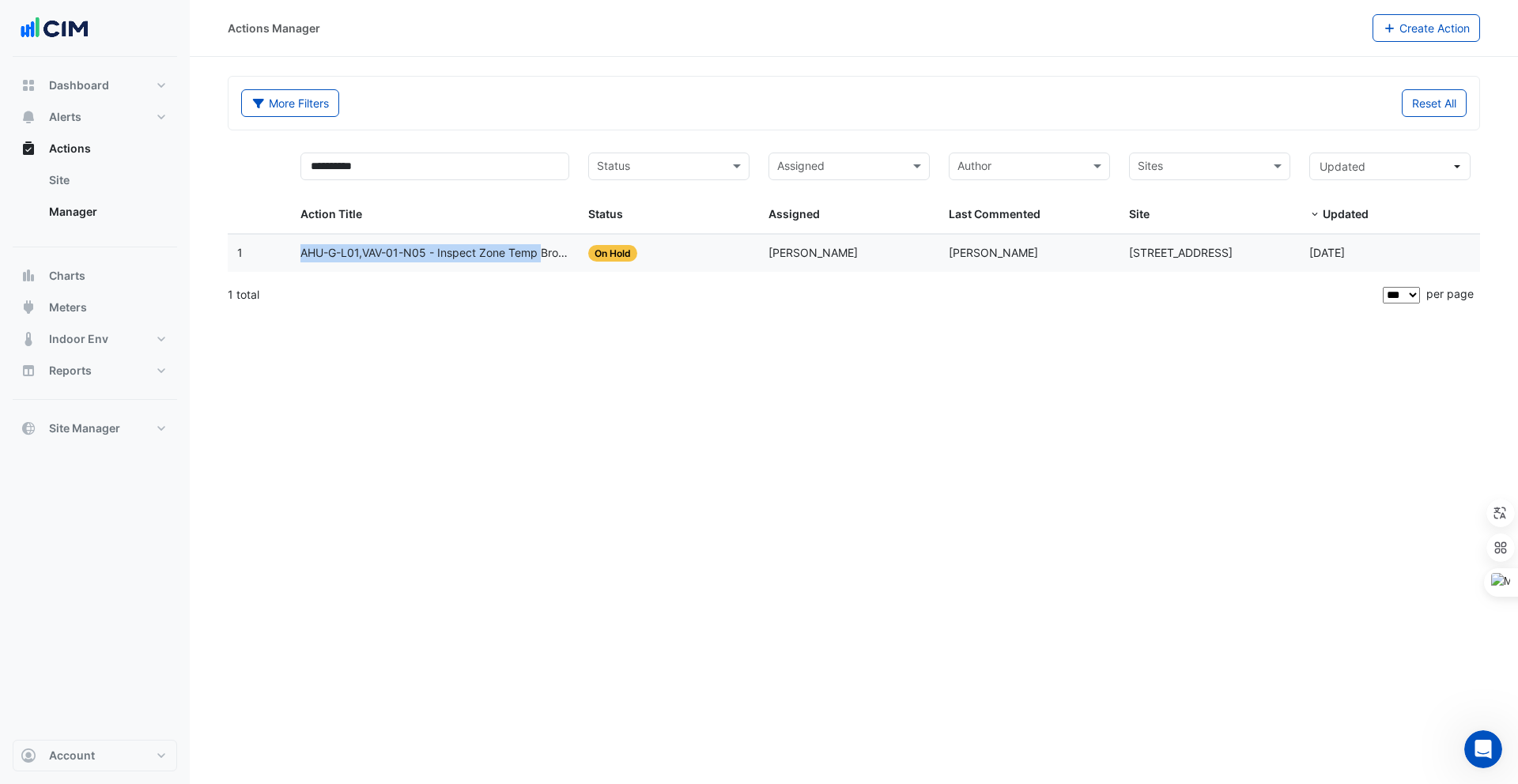
drag, startPoint x: 296, startPoint y: 250, endPoint x: 542, endPoint y: 252, distance: 246.0
click at [542, 252] on datatable-body-cell "Action Title: AHU-G-L01,VAV-01-N05 - Inspect Zone Temp Broken Sensor" at bounding box center [435, 253] width 289 height 37
click at [320, 316] on div "**********" at bounding box center [854, 392] width 1328 height 784
click at [316, 244] on span "AHU-G-L01,VAV-01-N05 - Inspect Zone Temp Broken Sensor" at bounding box center [435, 253] width 270 height 19
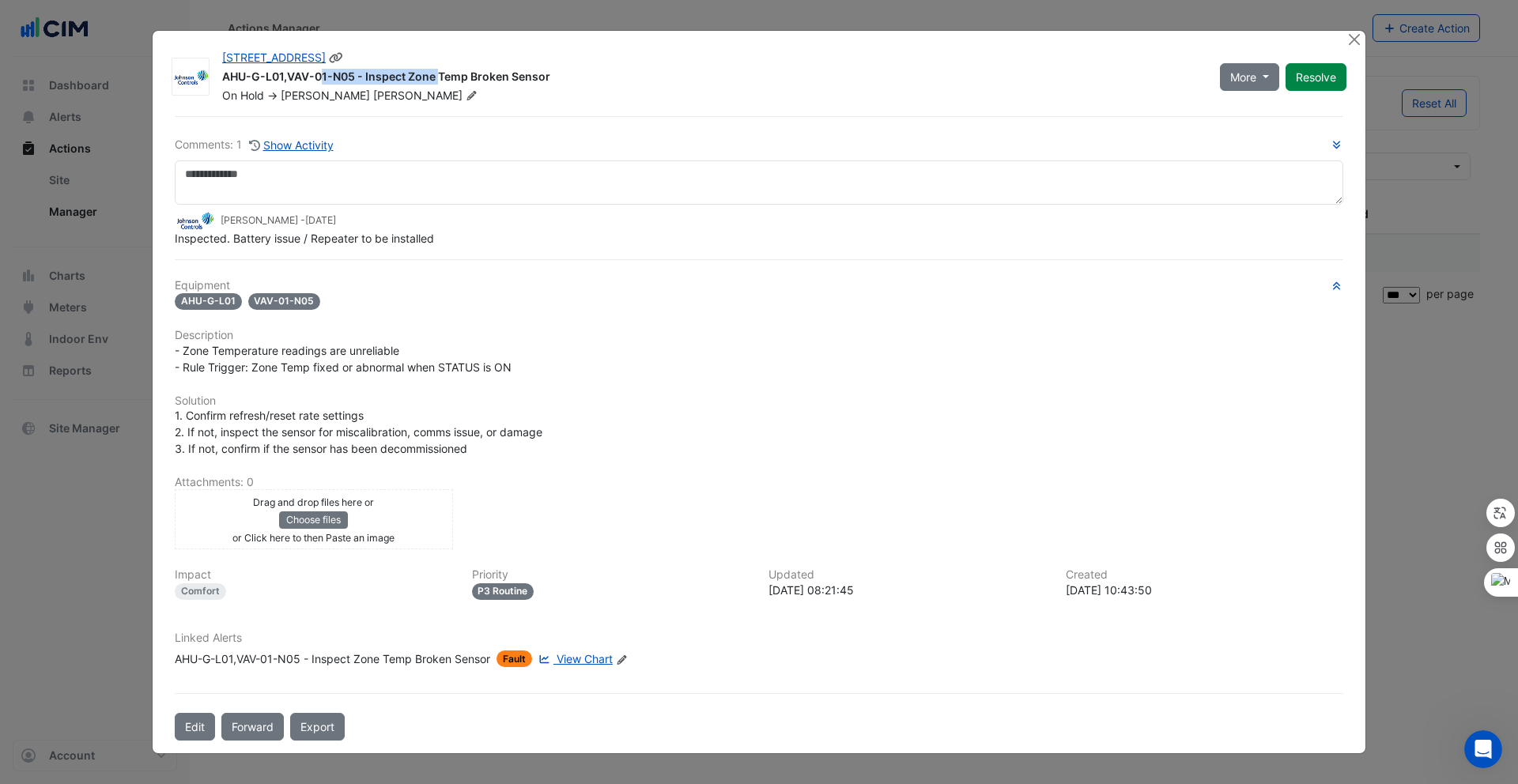
drag, startPoint x: 350, startPoint y: 64, endPoint x: 224, endPoint y: 77, distance: 126.7
click at [224, 77] on div "AHU-G-L01,VAV-01-N05 - Inspect Zone Temp Broken Sensor" at bounding box center [711, 78] width 979 height 19
drag, startPoint x: 549, startPoint y: 69, endPoint x: 558, endPoint y: 77, distance: 12.0
click at [558, 77] on div "AHU-G-L01,VAV-01-N05 - Inspect Zone Temp Broken Sensor" at bounding box center [711, 78] width 979 height 19
click at [558, 78] on div "AHU-G-L01,VAV-01-N05 - Inspect Zone Temp Broken Sensor" at bounding box center [711, 78] width 979 height 19
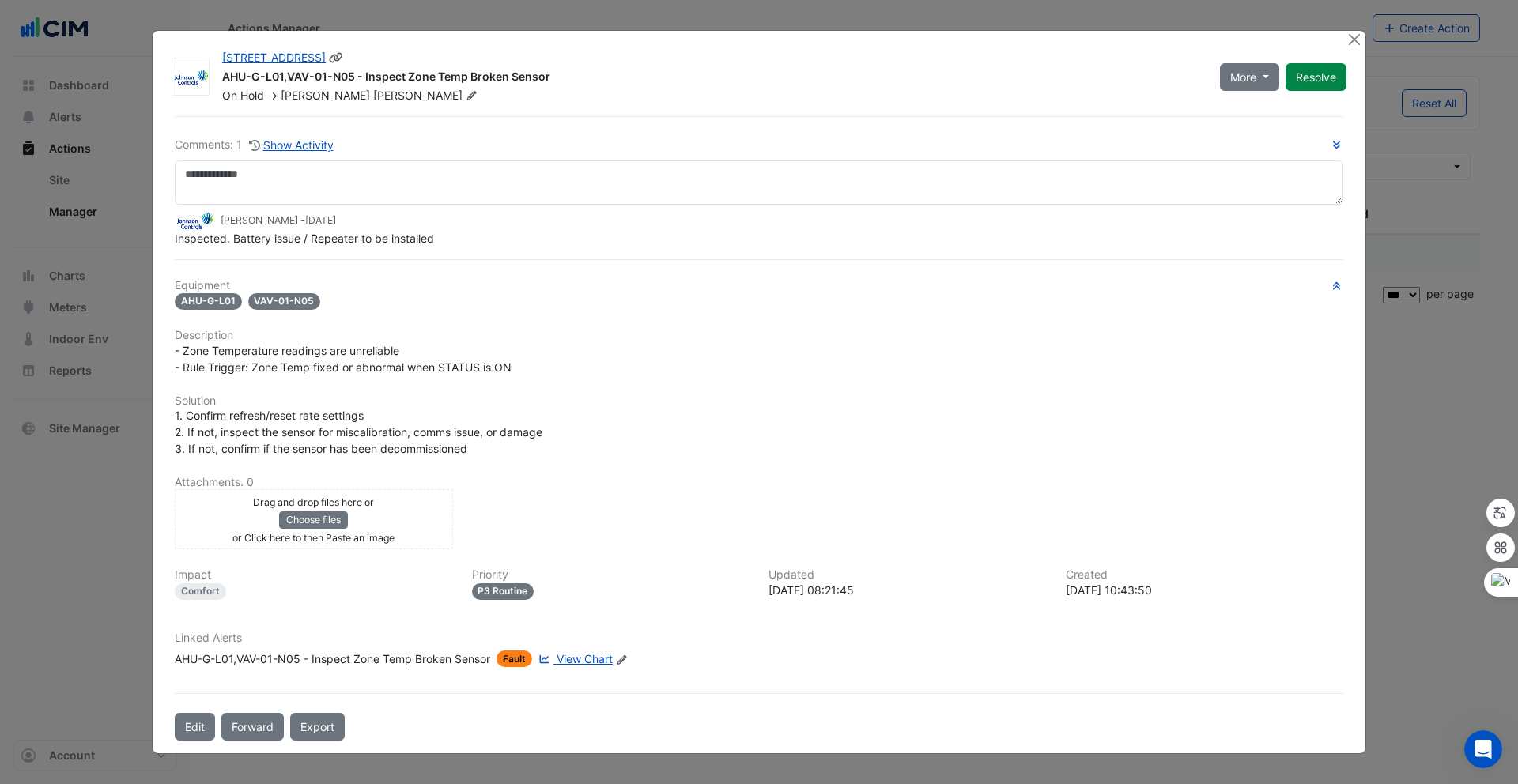
drag, startPoint x: 554, startPoint y: 77, endPoint x: 366, endPoint y: 73, distance: 188.0
click at [366, 73] on div "AHU-G-L01,VAV-01-N05 - Inspect Zone Temp Broken Sensor" at bounding box center [711, 78] width 979 height 19
click at [1356, 35] on button "Close" at bounding box center [1353, 39] width 17 height 17
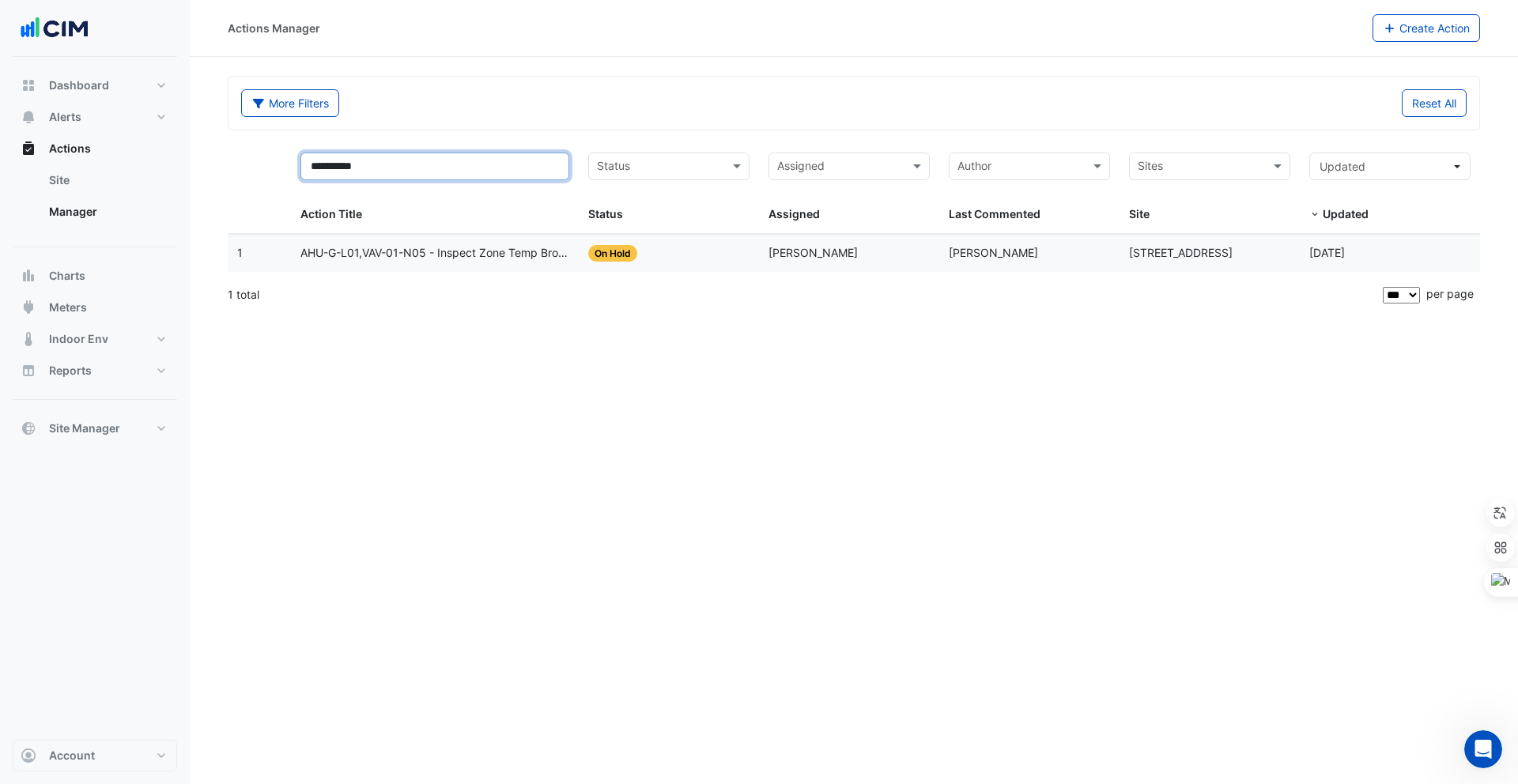
click at [408, 169] on input "**********" at bounding box center [435, 166] width 270 height 27
type input "**********"
click at [452, 241] on datatable-body-cell "Action Title: AHU-G-L01,VAV-01-S03 - Inspect Zone Temp Broken Sensor" at bounding box center [435, 253] width 289 height 37
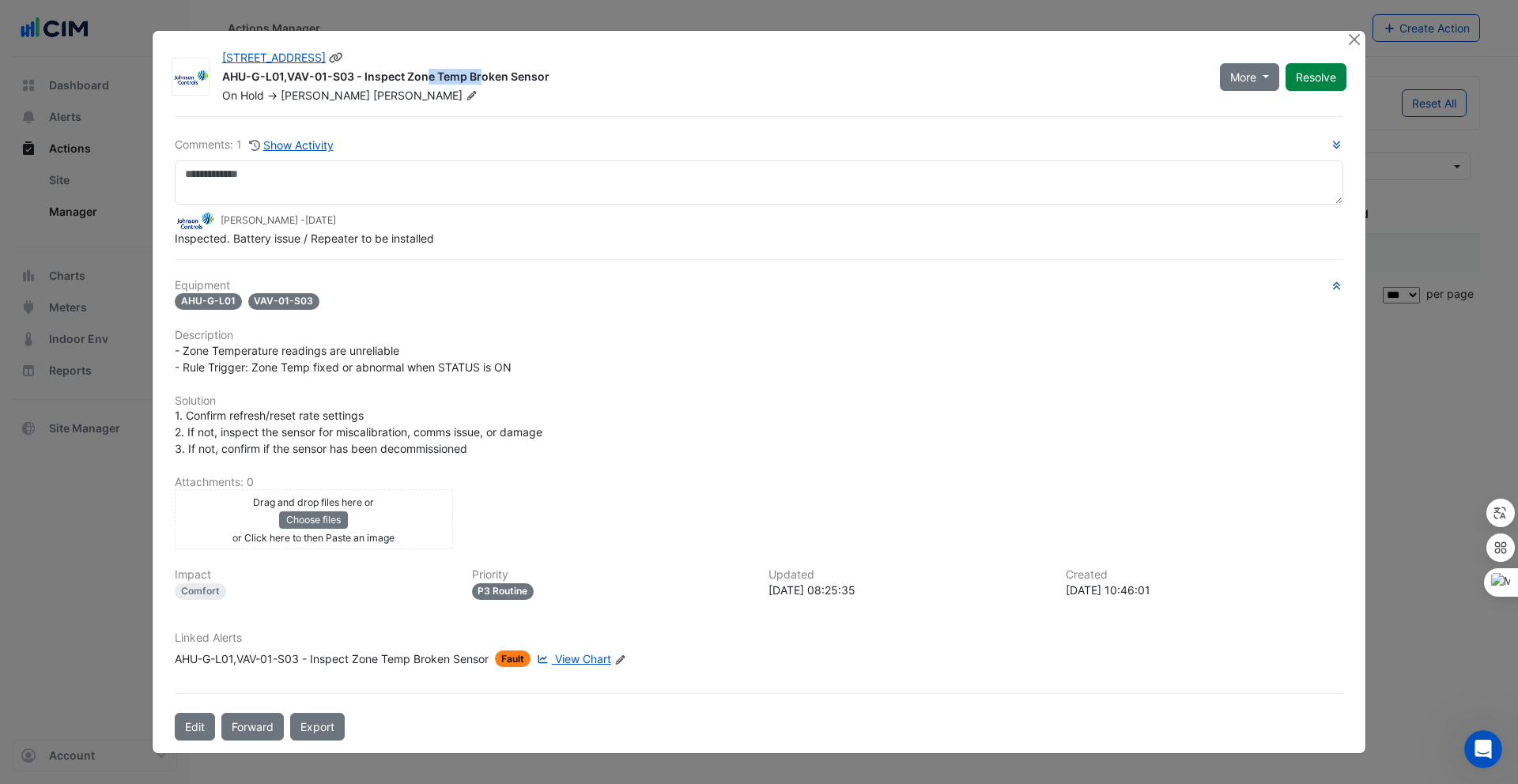
drag, startPoint x: 215, startPoint y: 65, endPoint x: 349, endPoint y: 78, distance: 134.6
click at [349, 78] on div "AHU-G-L01,VAV-01-S03 - Inspect Zone Temp Broken Sensor" at bounding box center [711, 78] width 979 height 19
click at [568, 82] on div "AHU-G-L01,VAV-01-S03 - Inspect Zone Temp Broken Sensor" at bounding box center [711, 78] width 979 height 19
drag, startPoint x: 353, startPoint y: 76, endPoint x: 215, endPoint y: 77, distance: 138.0
click at [215, 78] on div "480 Swan St AHU-G-L01,VAV-01-S03 - Inspect Zone Temp Broken Sensor On Hold -> R…" at bounding box center [712, 77] width 997 height 54
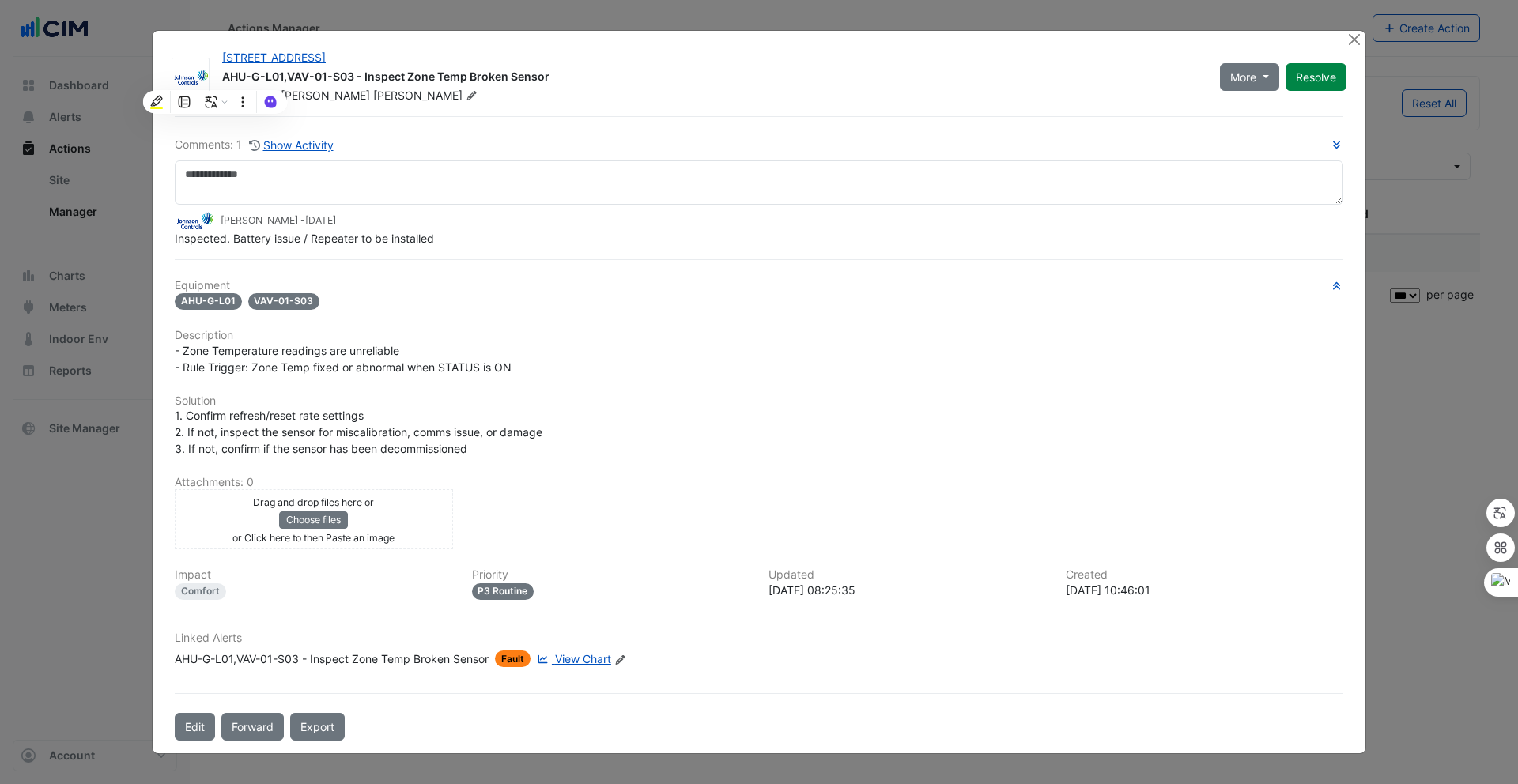
select select "***"
click at [590, 83] on div "AHU-G-L01,VAV-01-S03 - Inspect Zone Temp Broken Sensor" at bounding box center [711, 78] width 979 height 19
click at [1353, 38] on button "Close" at bounding box center [1353, 39] width 17 height 17
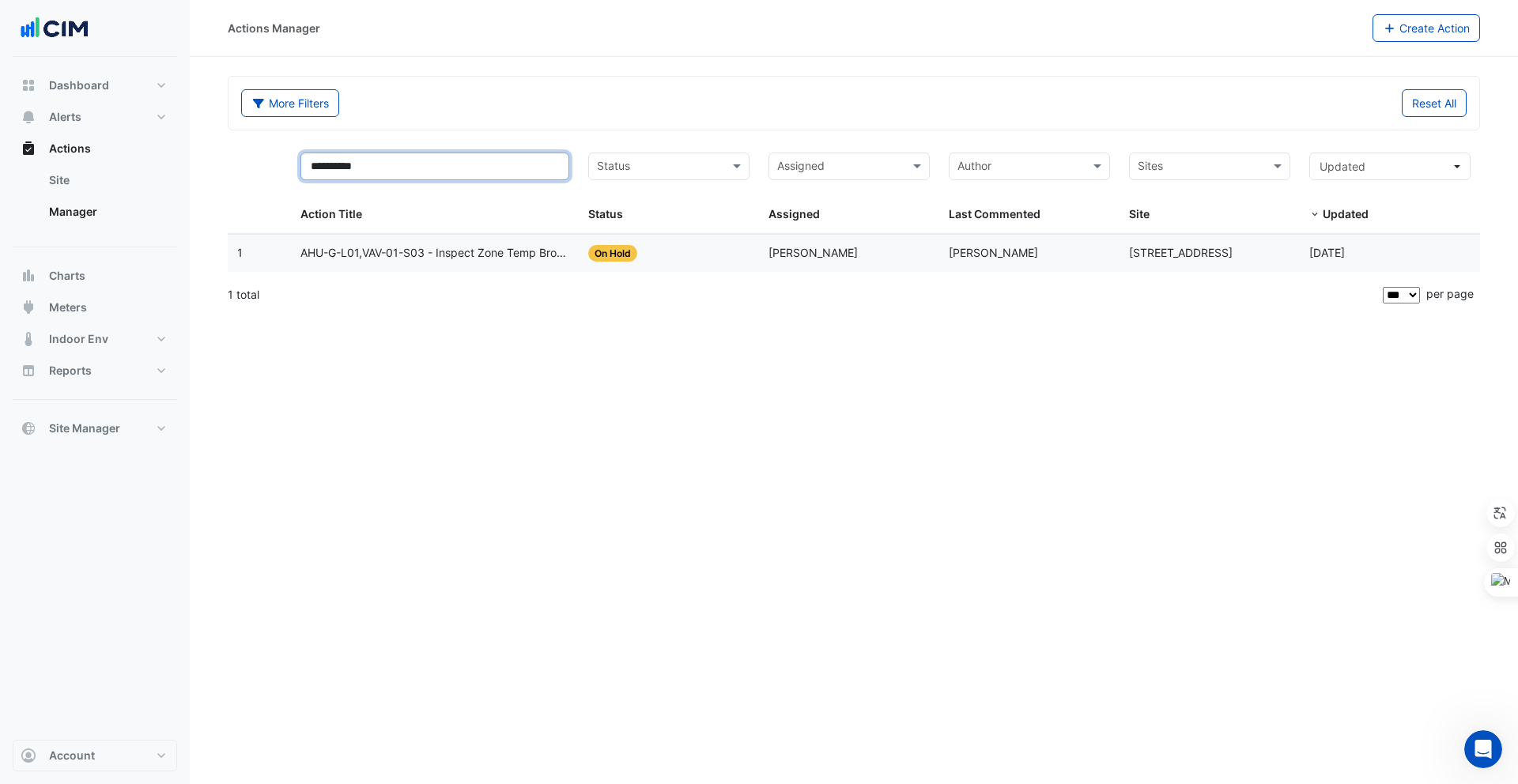
click at [423, 164] on input "**********" at bounding box center [435, 166] width 270 height 27
click at [391, 259] on span "AHU-G-L01,VAV-01-S04 - Inspect Zone Temp Broken Sensor" at bounding box center [435, 253] width 270 height 19
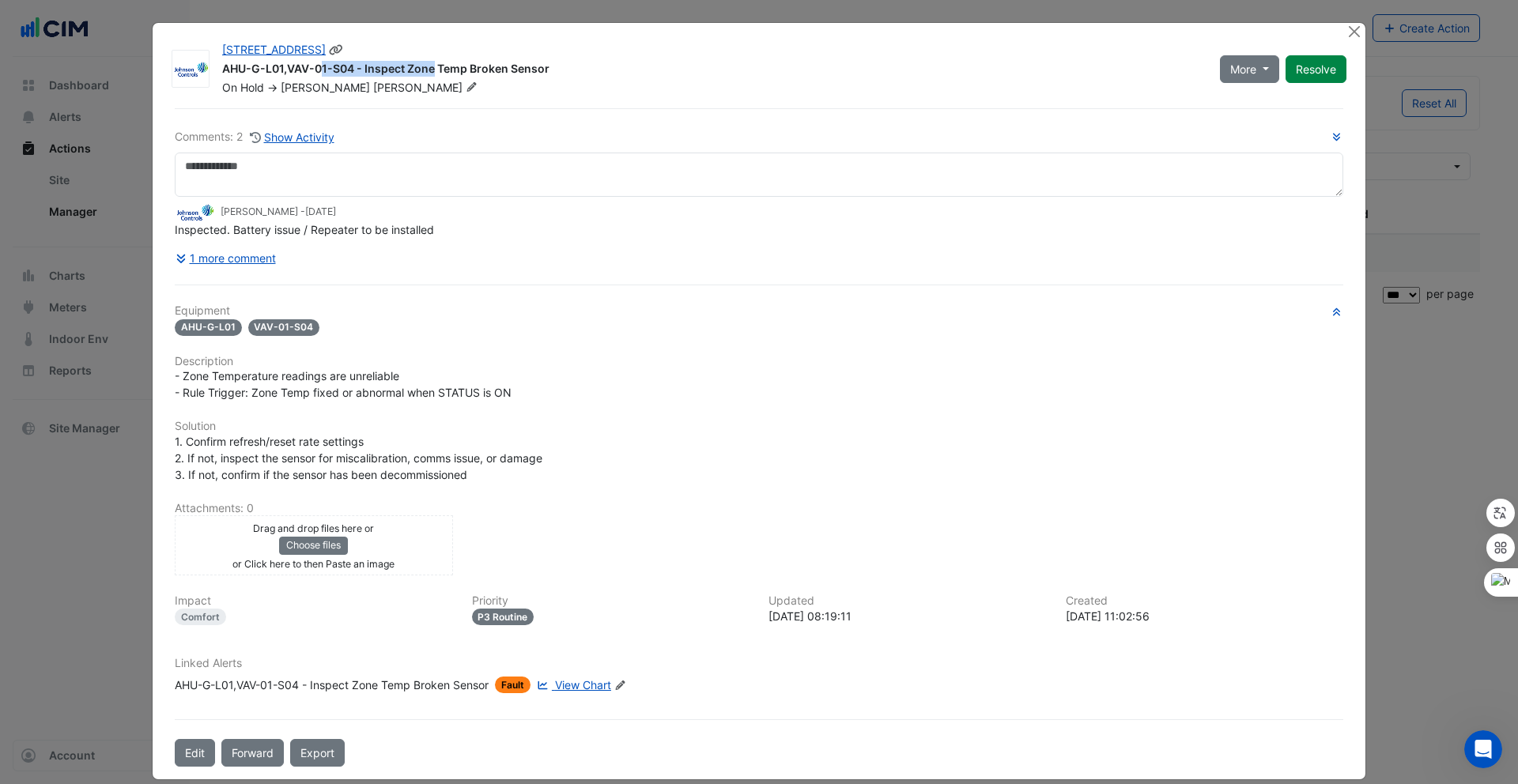
drag, startPoint x: 219, startPoint y: 69, endPoint x: 347, endPoint y: 67, distance: 128.0
click at [347, 67] on div "AHU-G-L01,VAV-01-S04 - Inspect Zone Temp Broken Sensor" at bounding box center [711, 70] width 979 height 19
copy div "AHU-G-L01,VAV-01-S04"
click at [609, 73] on div "AHU-G-L01,VAV-01-S04 - Inspect Zone Temp Broken Sensor" at bounding box center [711, 70] width 979 height 19
click at [1345, 26] on button "Close" at bounding box center [1353, 31] width 17 height 17
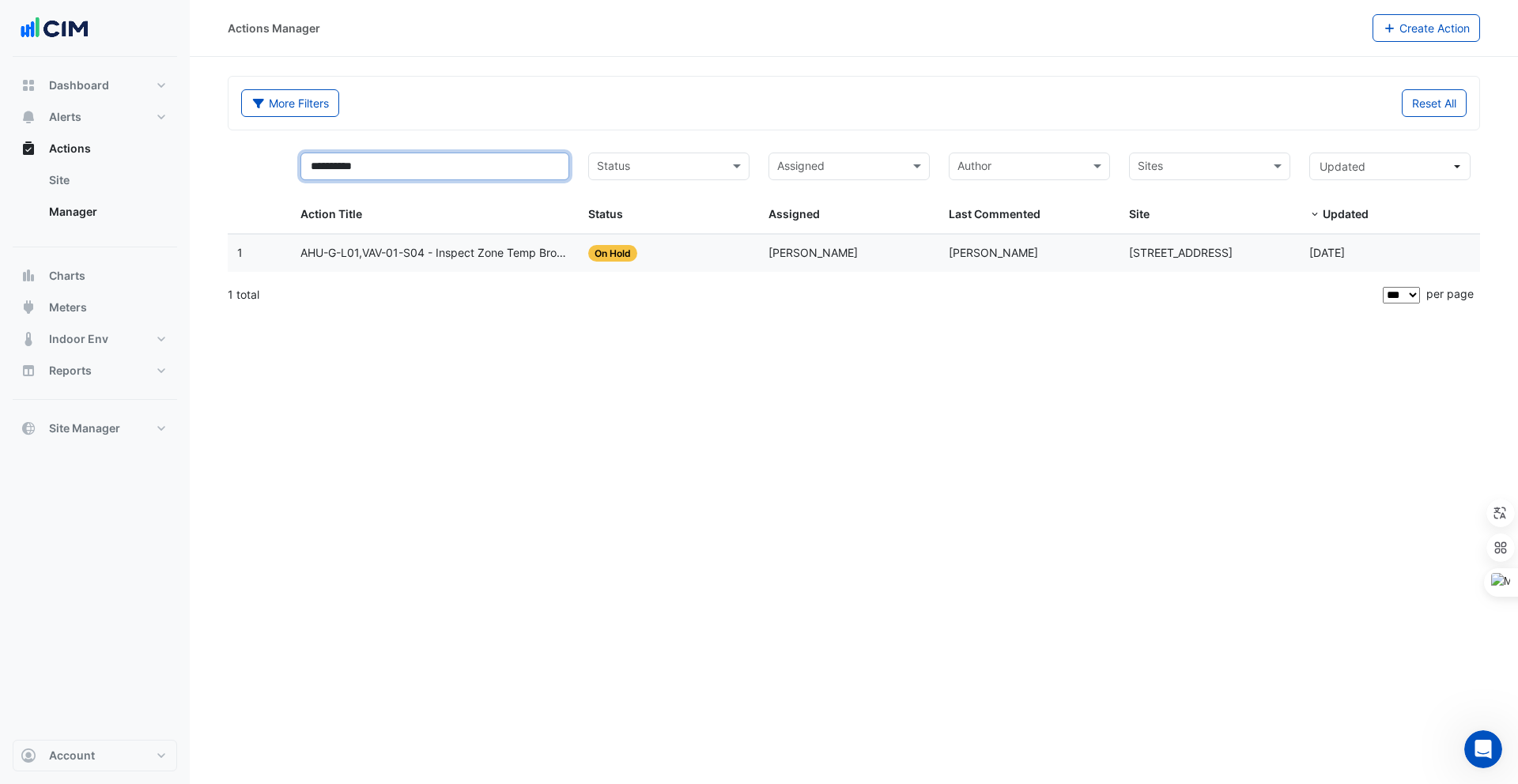
click at [422, 162] on input "**********" at bounding box center [435, 166] width 270 height 27
type input "**********"
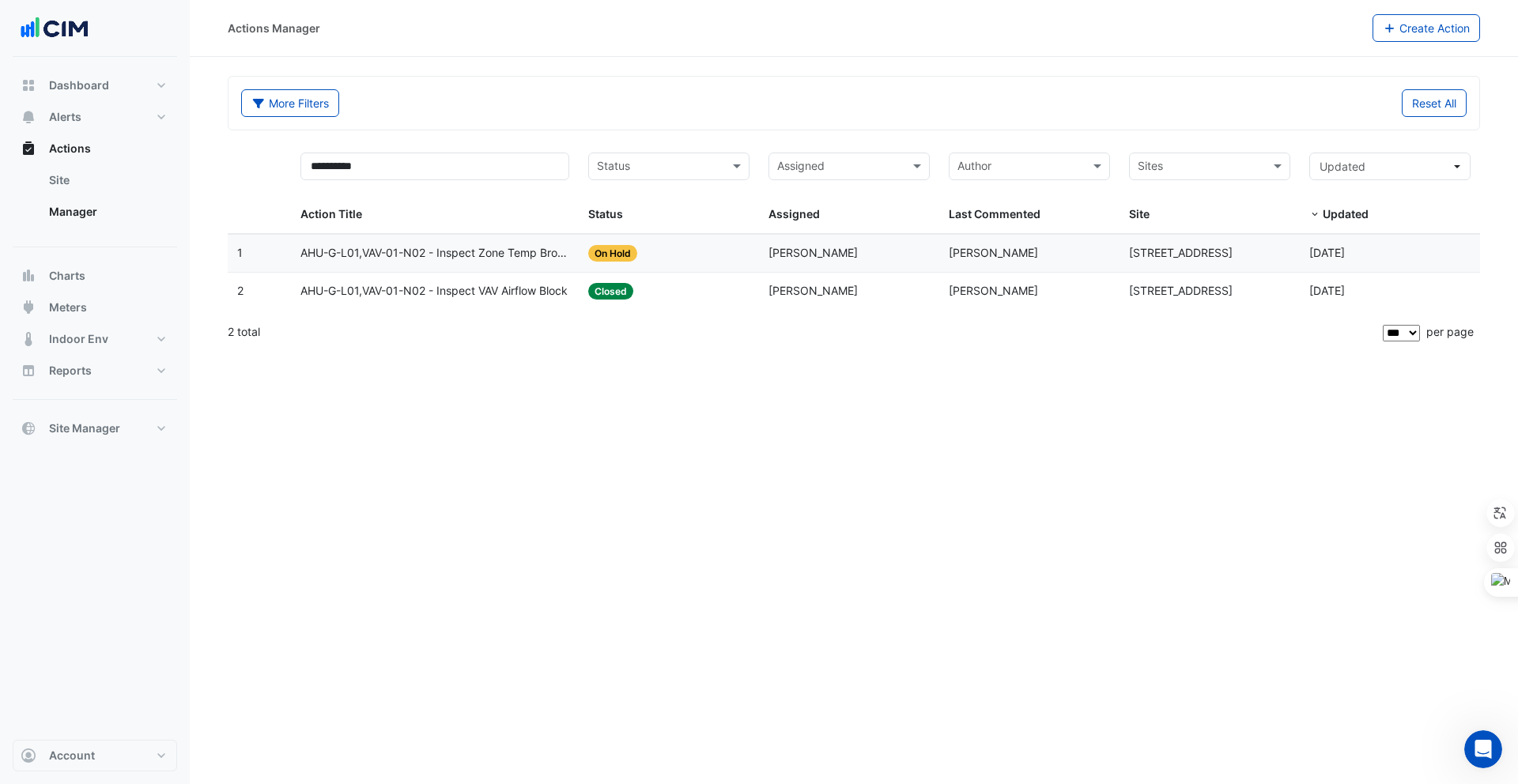
click at [429, 300] on datatable-body-cell "Action Title: AHU-G-L01,VAV-01-N02 - Inspect VAV Airflow Block" at bounding box center [435, 291] width 289 height 37
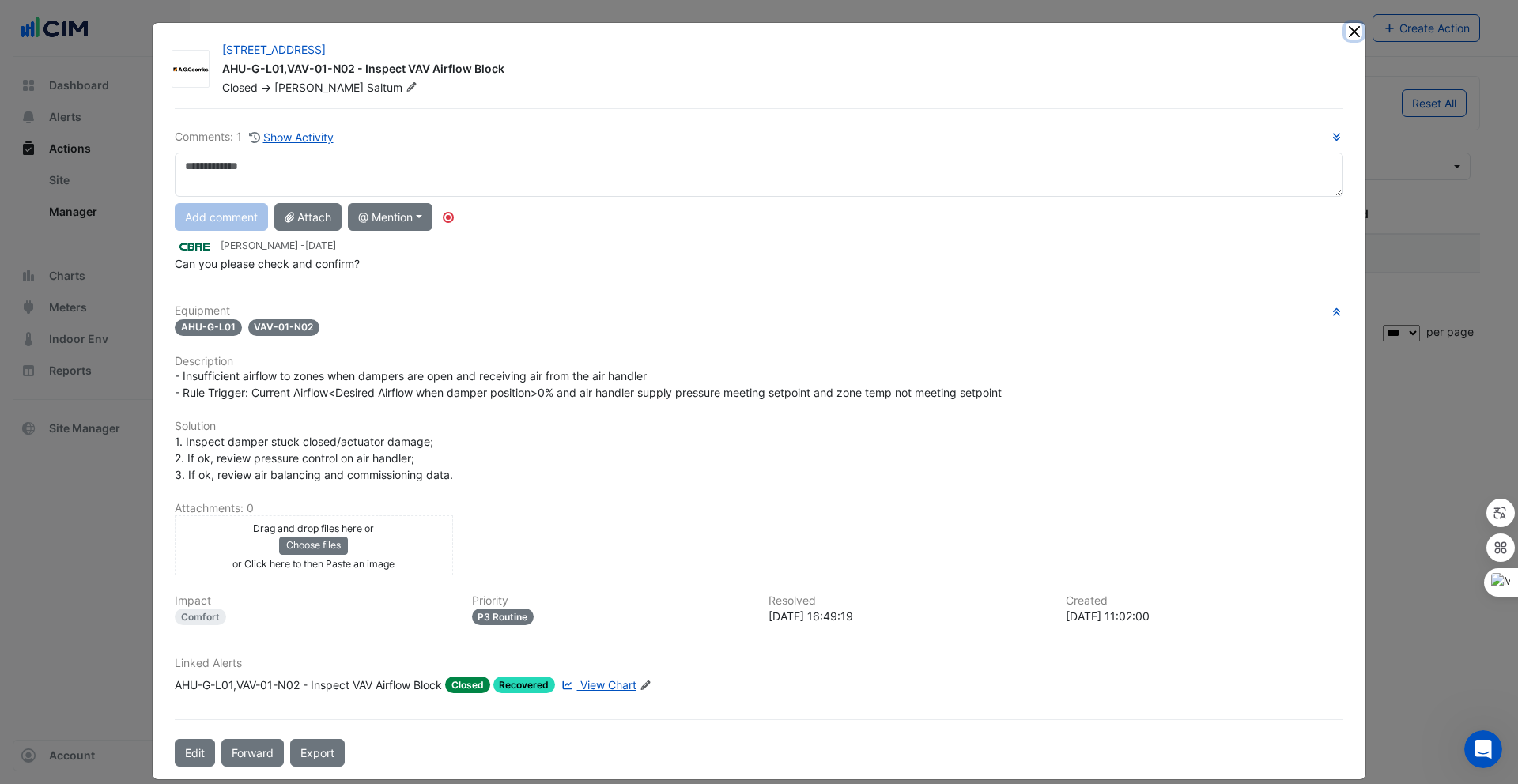
click at [1345, 35] on button "Close" at bounding box center [1353, 31] width 17 height 17
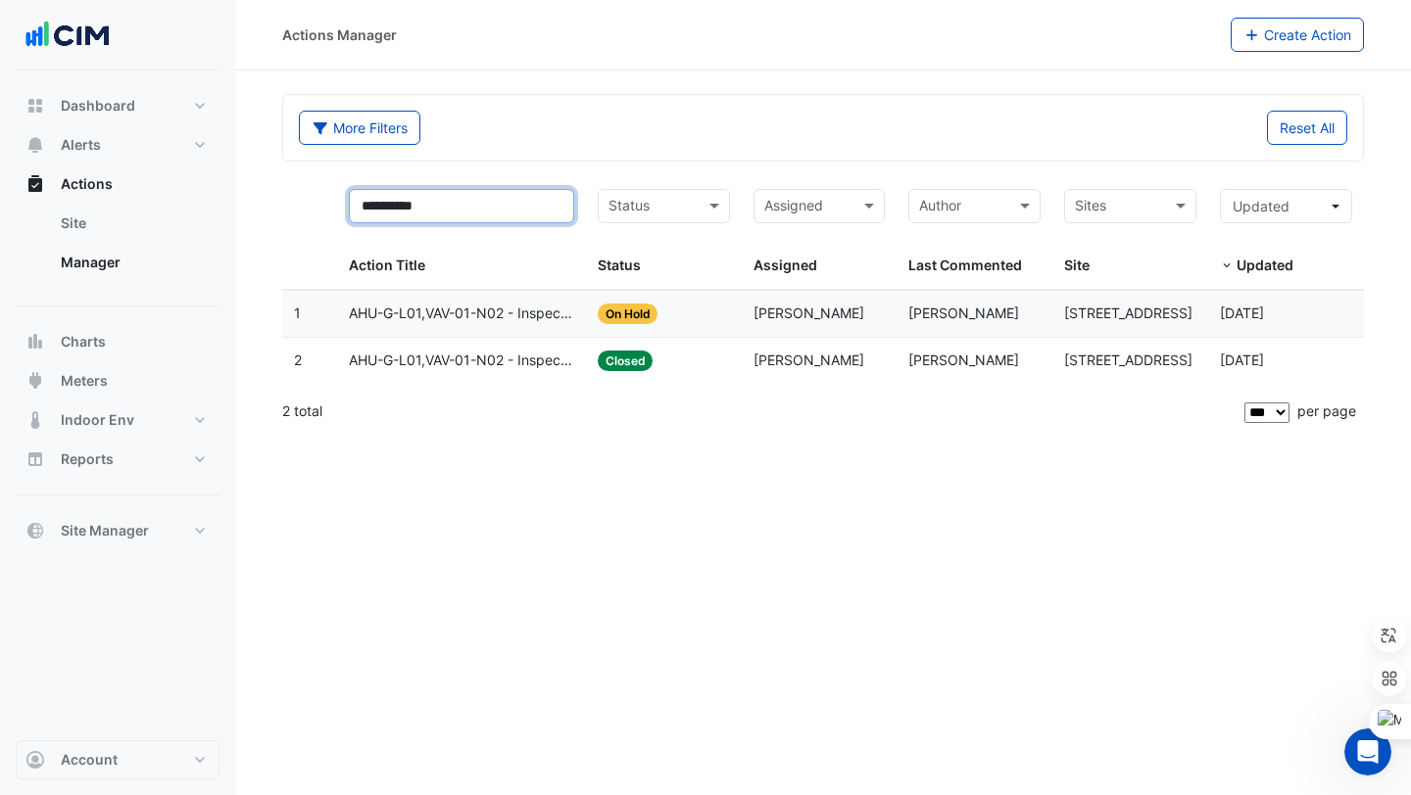
click at [444, 200] on input "**********" at bounding box center [461, 206] width 225 height 34
click at [471, 256] on div "Action Title" at bounding box center [457, 266] width 217 height 23
